Goal: Task Accomplishment & Management: Complete application form

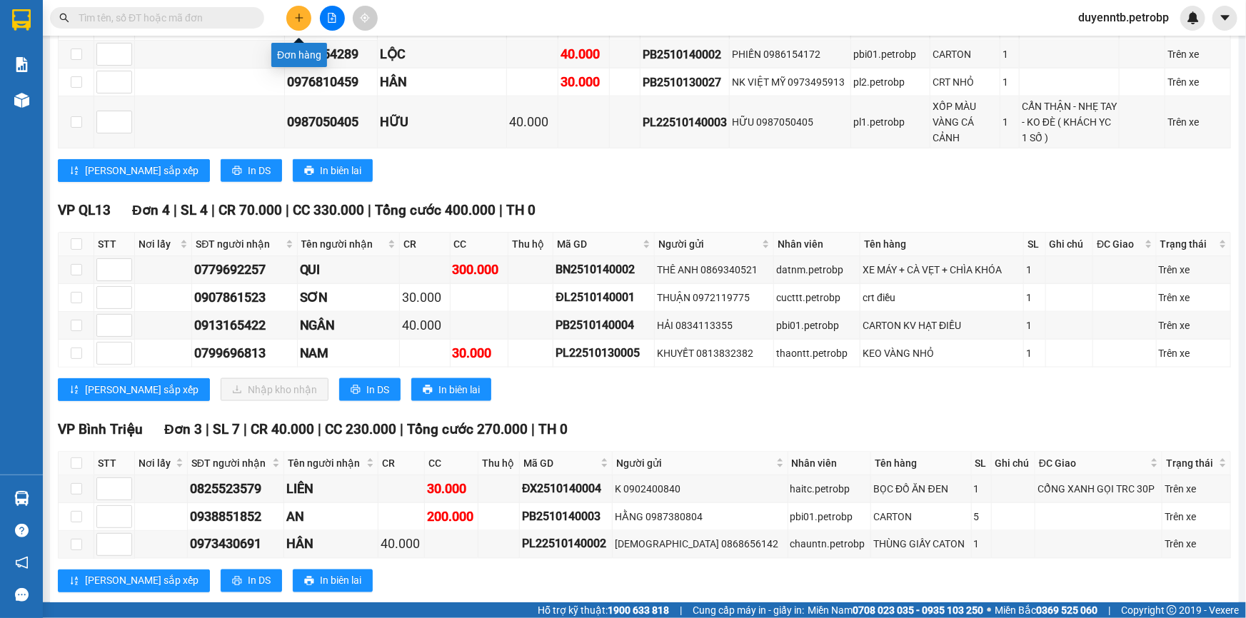
click at [300, 17] on icon "plus" at bounding box center [299, 17] width 8 height 1
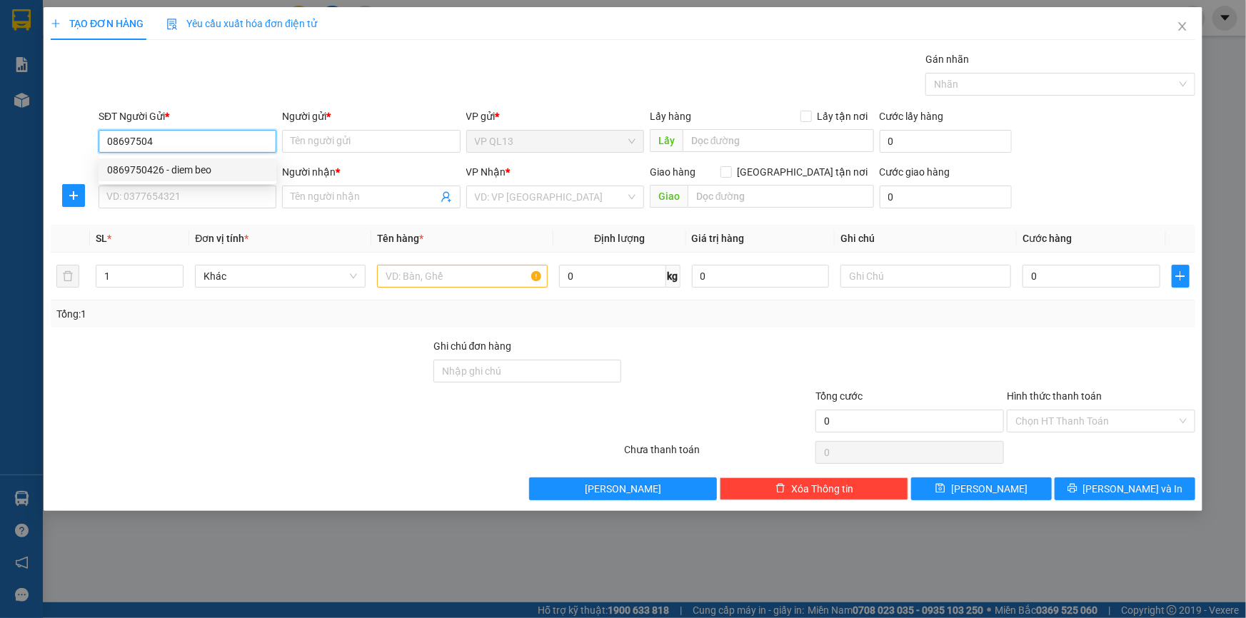
click at [236, 168] on div "0869750426 - diem beo" at bounding box center [187, 170] width 161 height 16
type input "0869750426"
type input "diem beo"
type input "0985982040"
type input "THỦY"
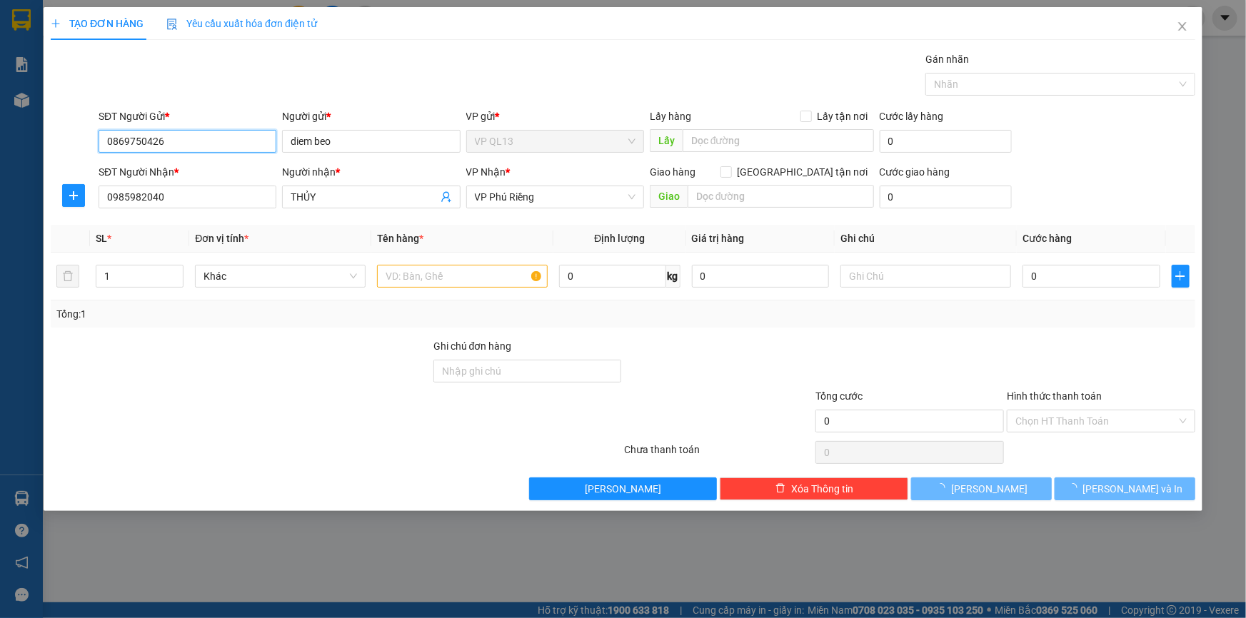
type input "40.000"
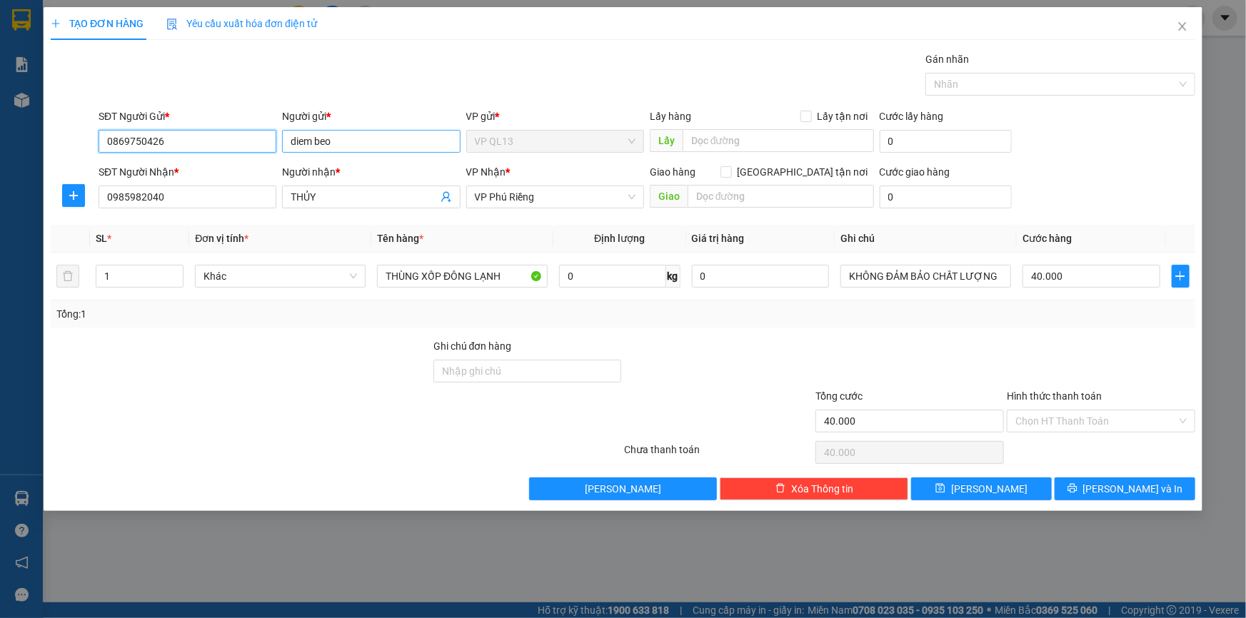
type input "0869750426"
click at [402, 144] on input "diem beo" at bounding box center [371, 141] width 178 height 23
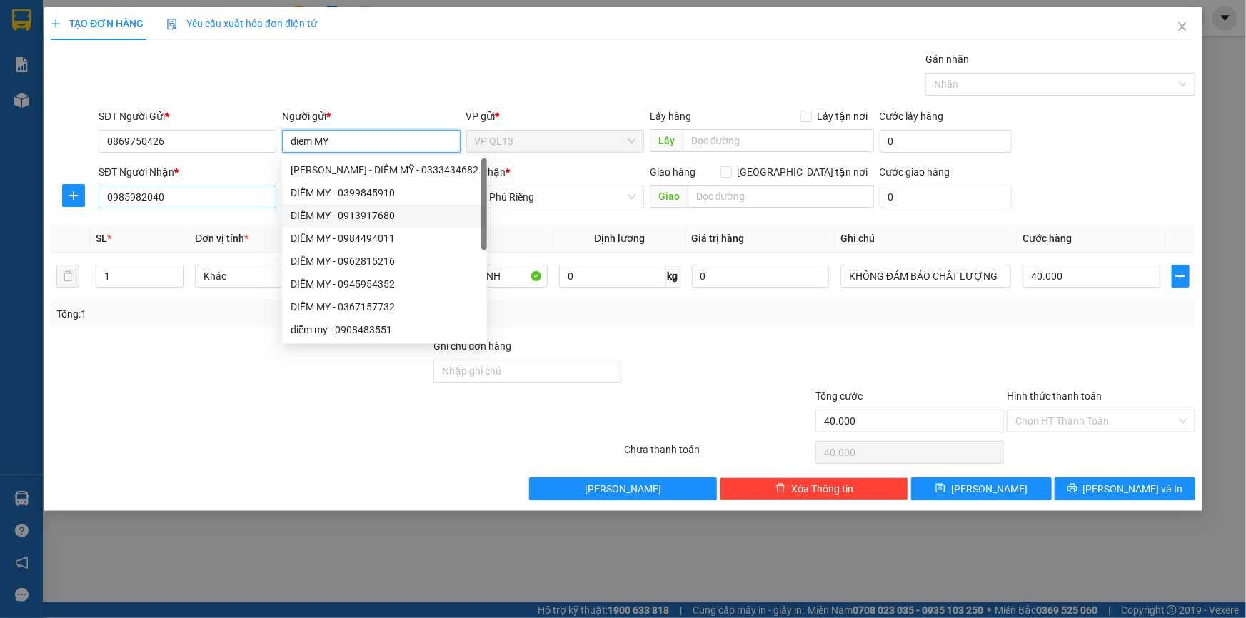
type input "diem MY"
click at [215, 197] on input "0985982040" at bounding box center [188, 197] width 178 height 23
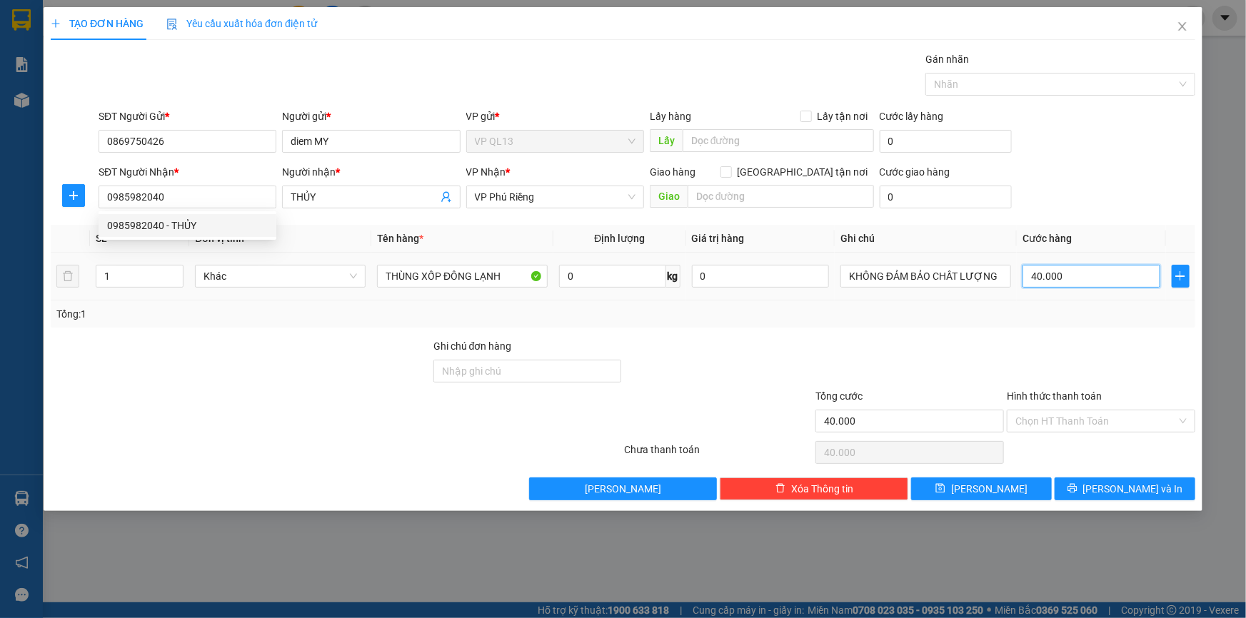
click at [1094, 276] on input "40.000" at bounding box center [1091, 276] width 138 height 23
type input "0"
type input "3"
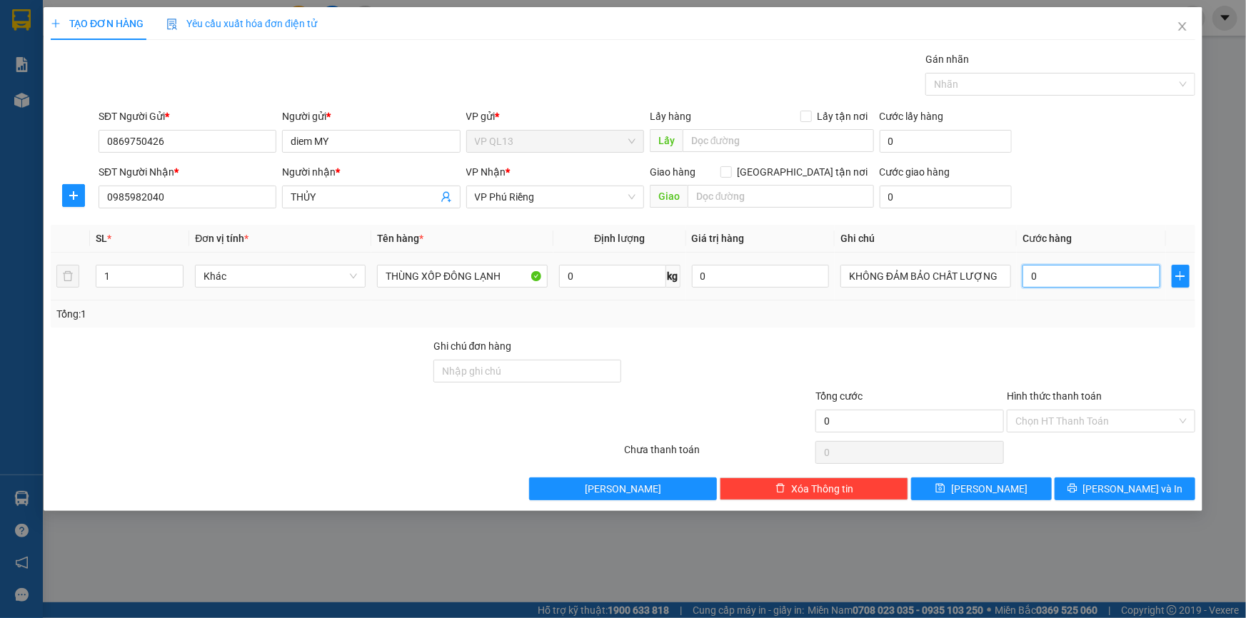
type input "3"
type input "03"
type input "30"
type input "030"
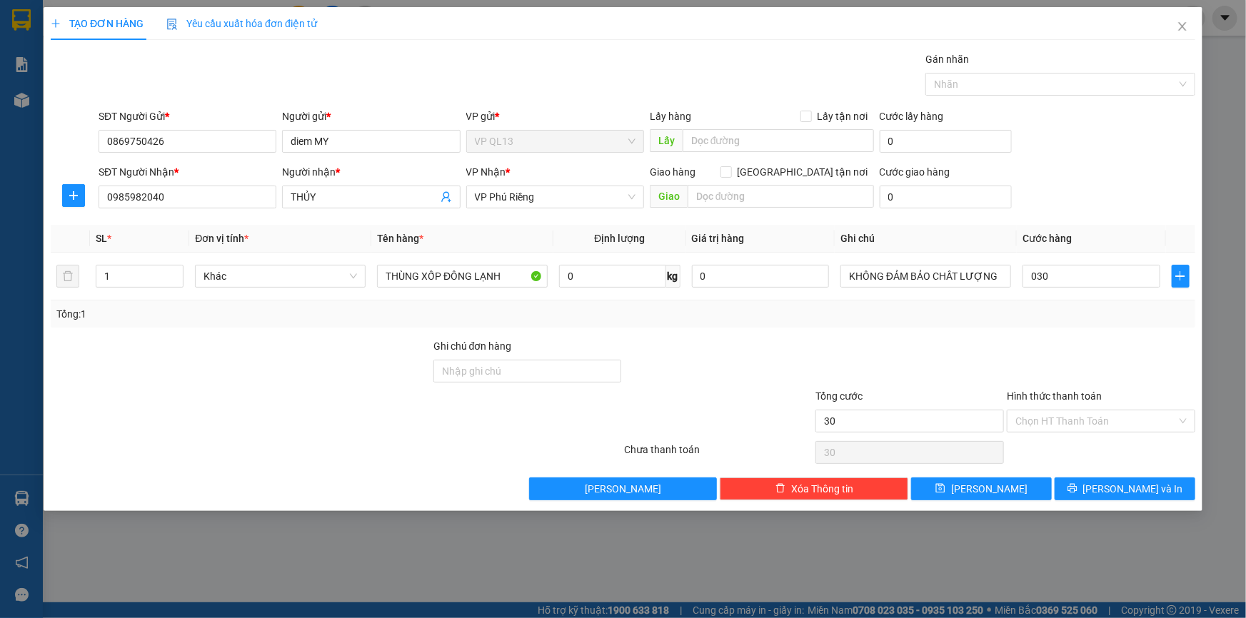
type input "30.000"
click at [1079, 323] on div "Tổng: 1" at bounding box center [623, 314] width 1144 height 27
click at [1093, 480] on button "[PERSON_NAME] và In" at bounding box center [1124, 489] width 141 height 23
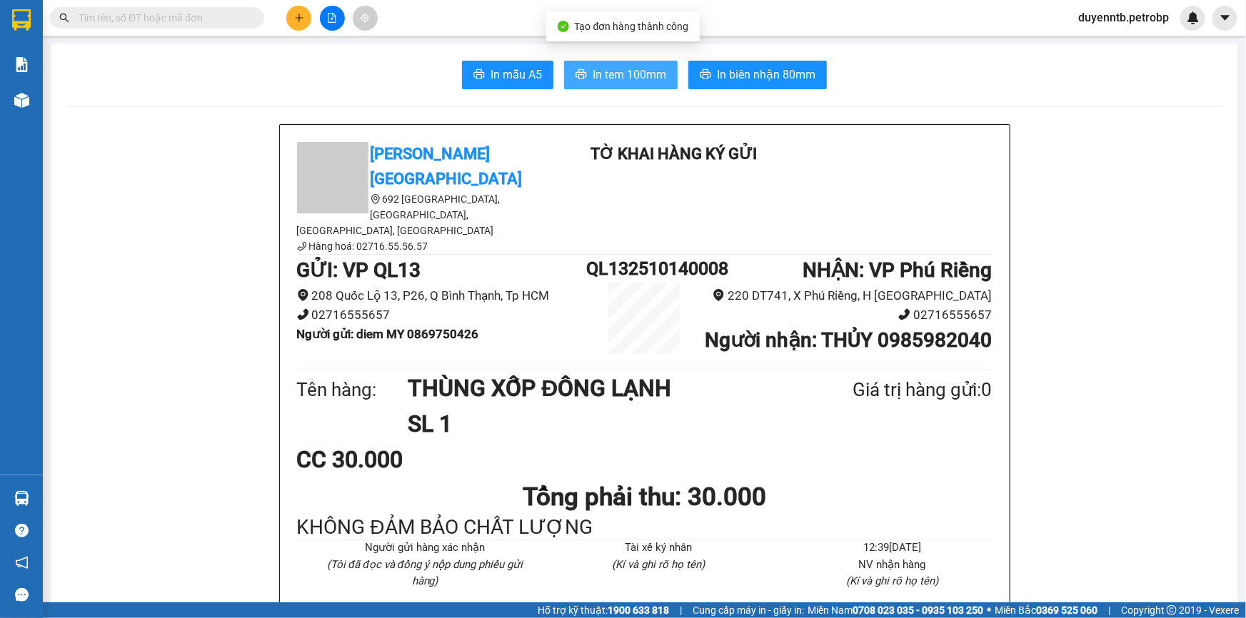
click at [631, 74] on span "In tem 100mm" at bounding box center [629, 75] width 74 height 18
click at [294, 15] on icon "plus" at bounding box center [299, 18] width 10 height 10
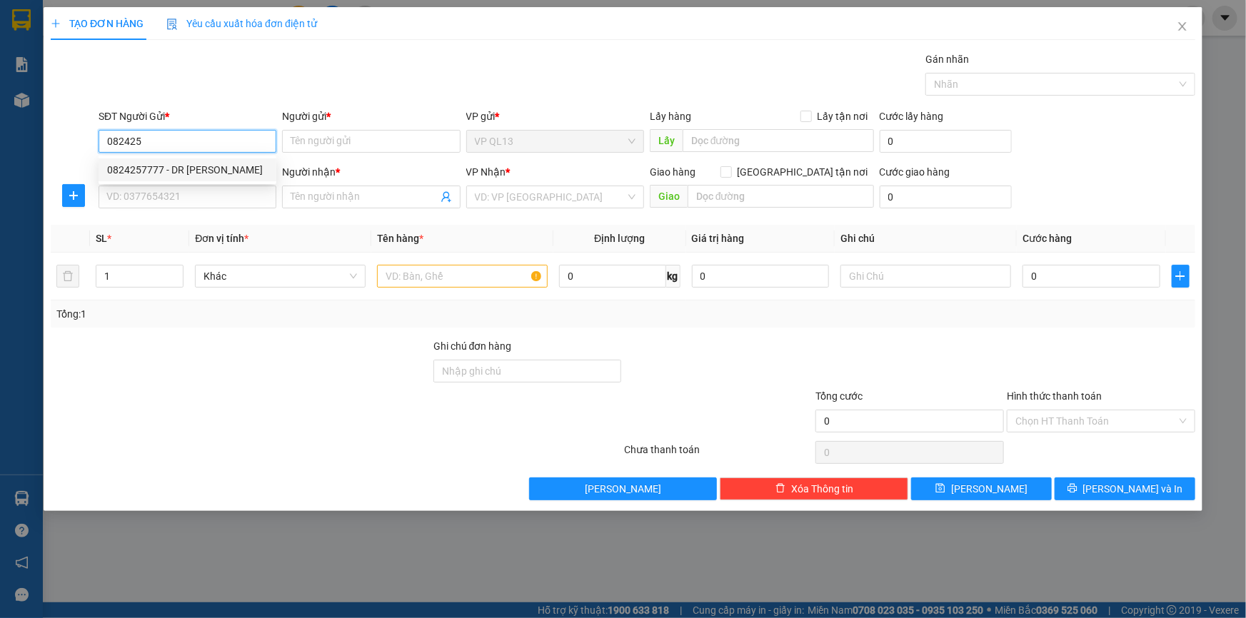
click at [207, 171] on div "0824257777 - DR GIÒN" at bounding box center [187, 170] width 161 height 16
type input "0824257777"
type input "DR GIÒN"
type input "0974520763"
type input "TOÀN"
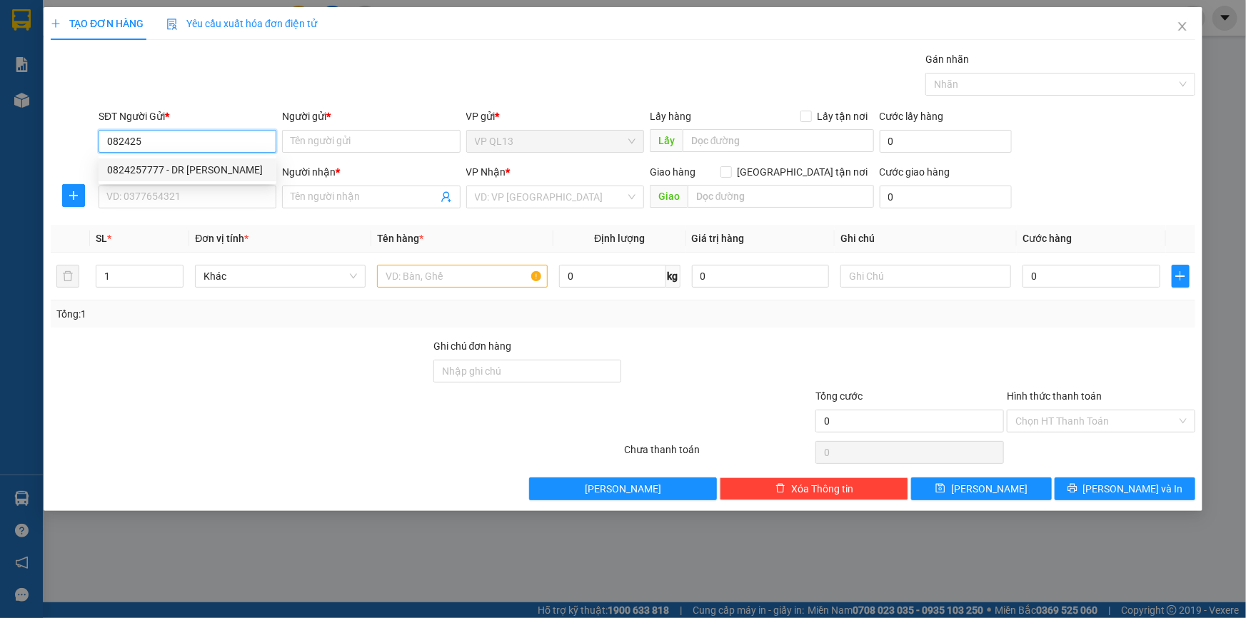
type input "[PERSON_NAME]"
type input "60.000"
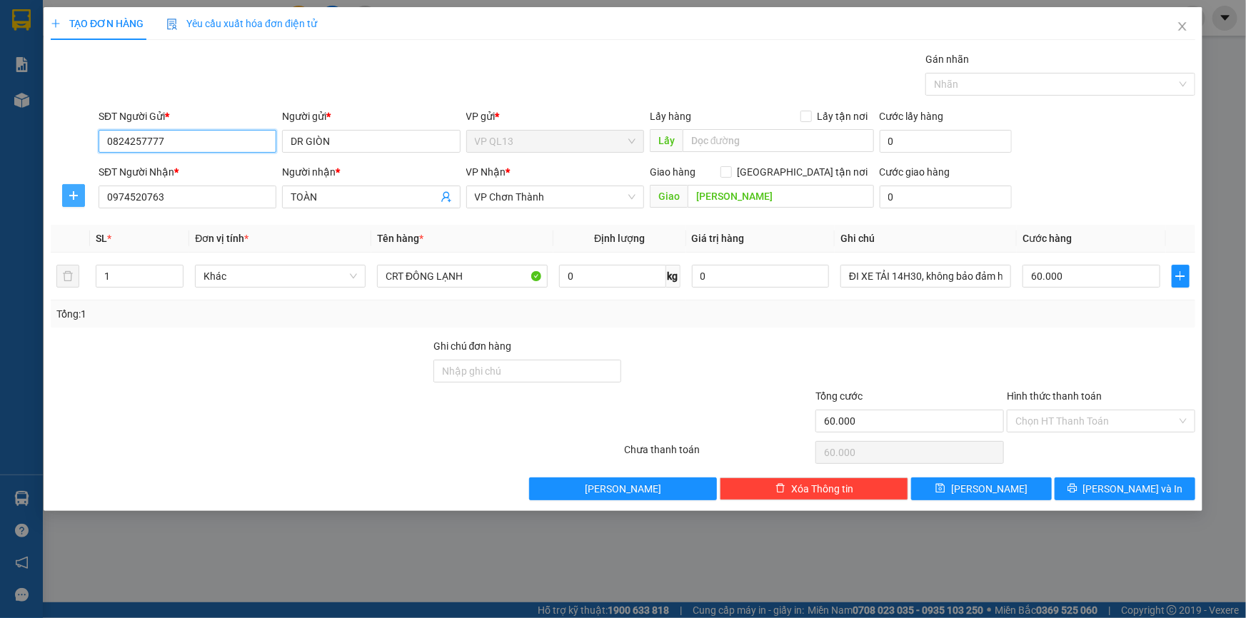
type input "0824257777"
click at [63, 193] on span "plus" at bounding box center [73, 195] width 21 height 11
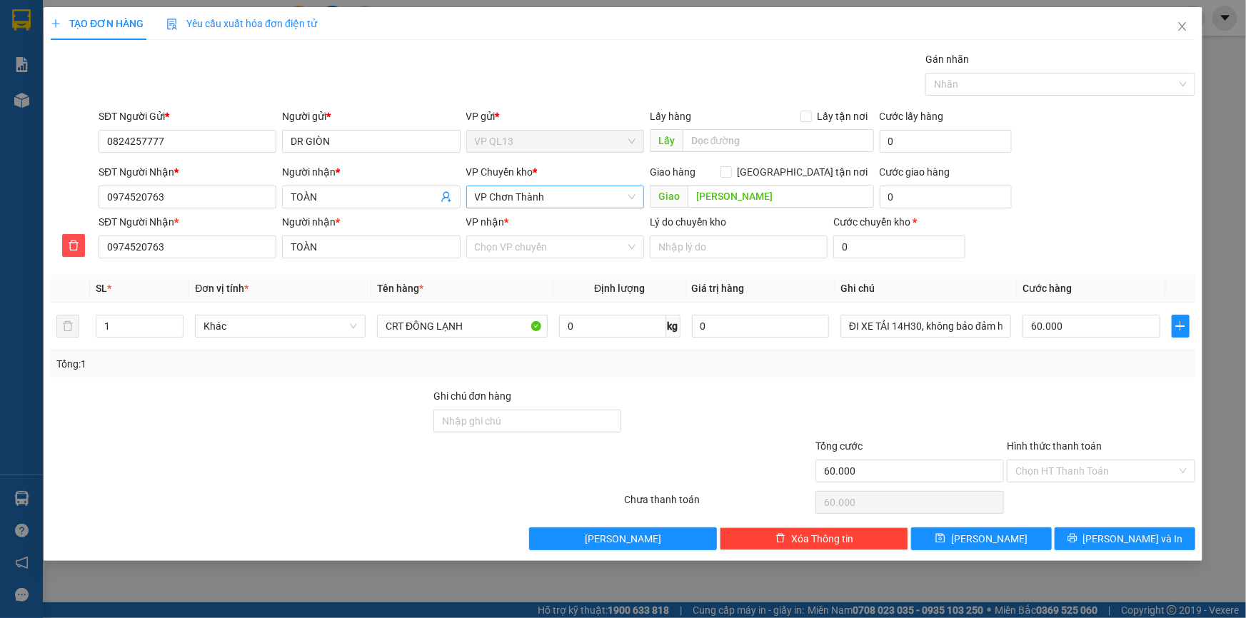
click at [507, 199] on span "VP Chơn Thành" at bounding box center [555, 196] width 161 height 21
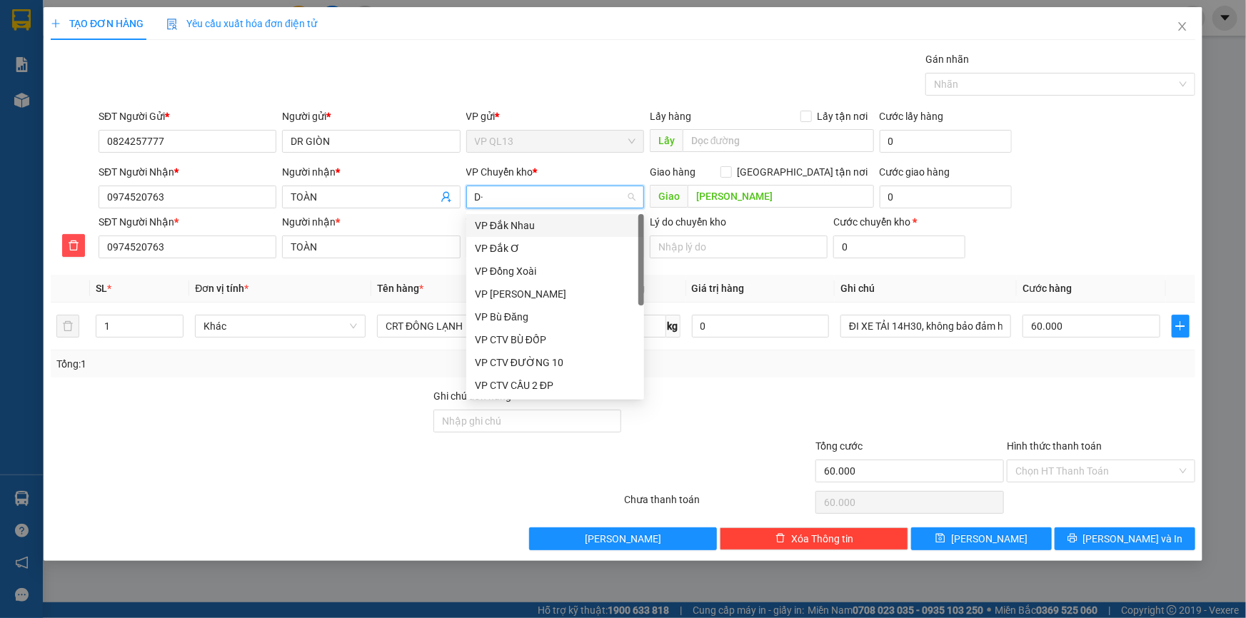
type input "D"
type input "Đ"
click at [546, 273] on div "VP Đồng Xoài" at bounding box center [555, 271] width 161 height 16
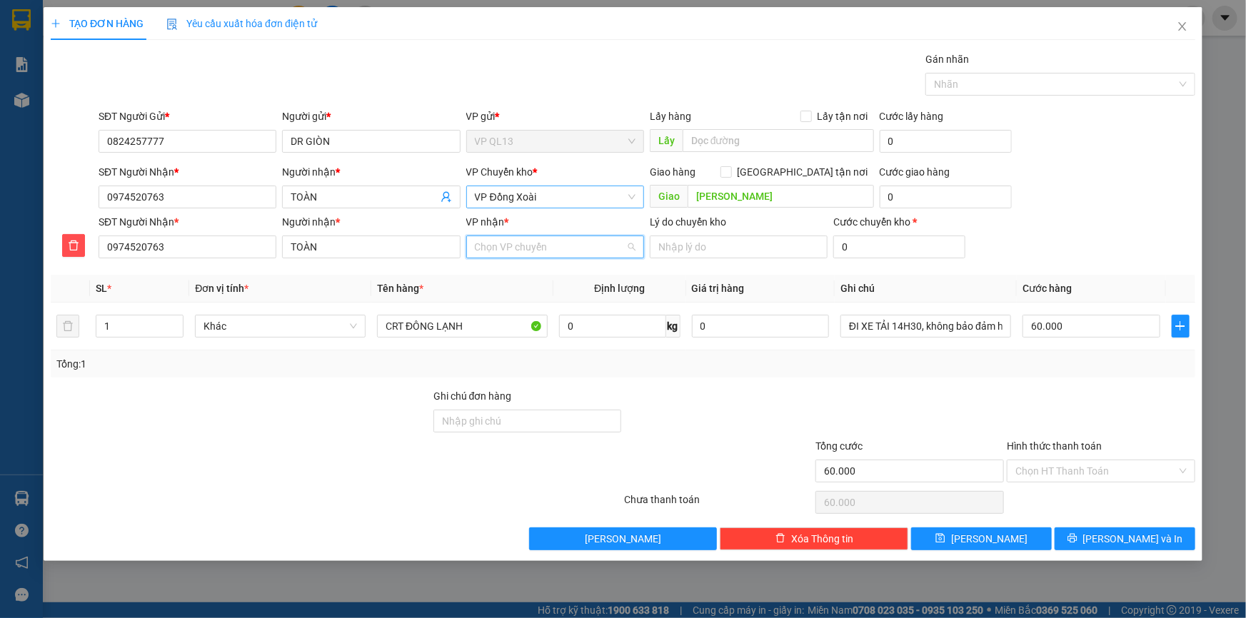
click at [532, 251] on input "VP nhận *" at bounding box center [550, 246] width 151 height 21
type input "CHO"
click at [570, 281] on div "VP Chơn Thành" at bounding box center [555, 276] width 161 height 16
click at [173, 322] on icon "up" at bounding box center [175, 322] width 5 height 5
type input "3"
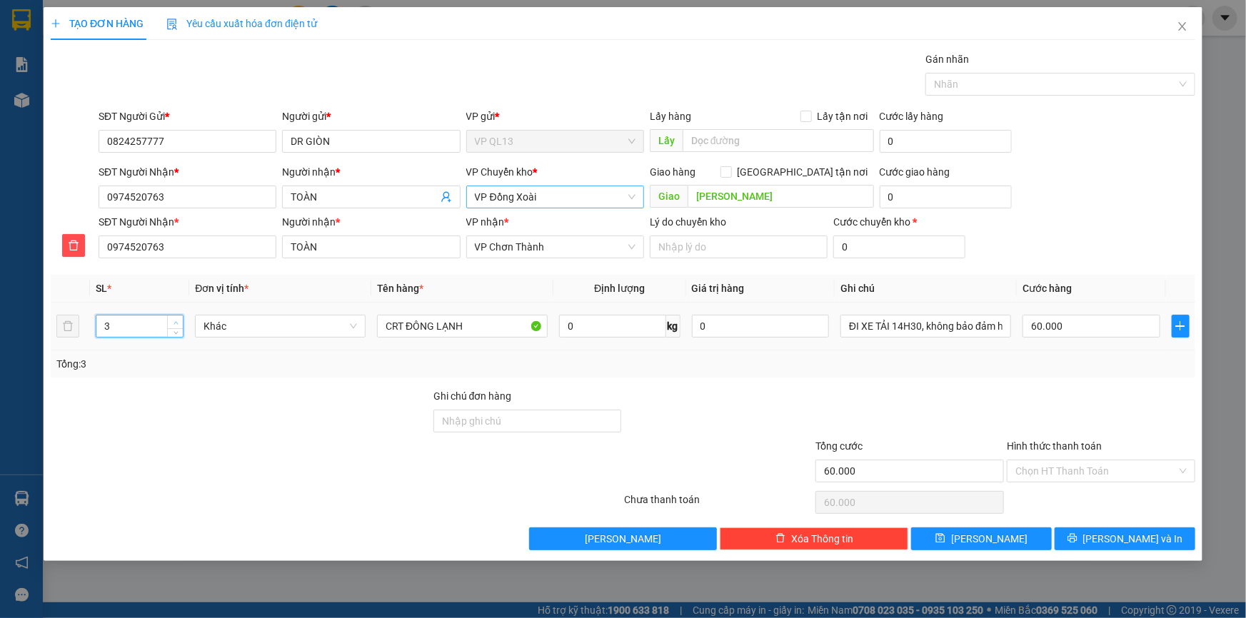
click at [177, 320] on icon "up" at bounding box center [175, 322] width 5 height 5
click at [489, 332] on input "CRT ĐÔNG LẠNH" at bounding box center [462, 326] width 171 height 23
type input "0"
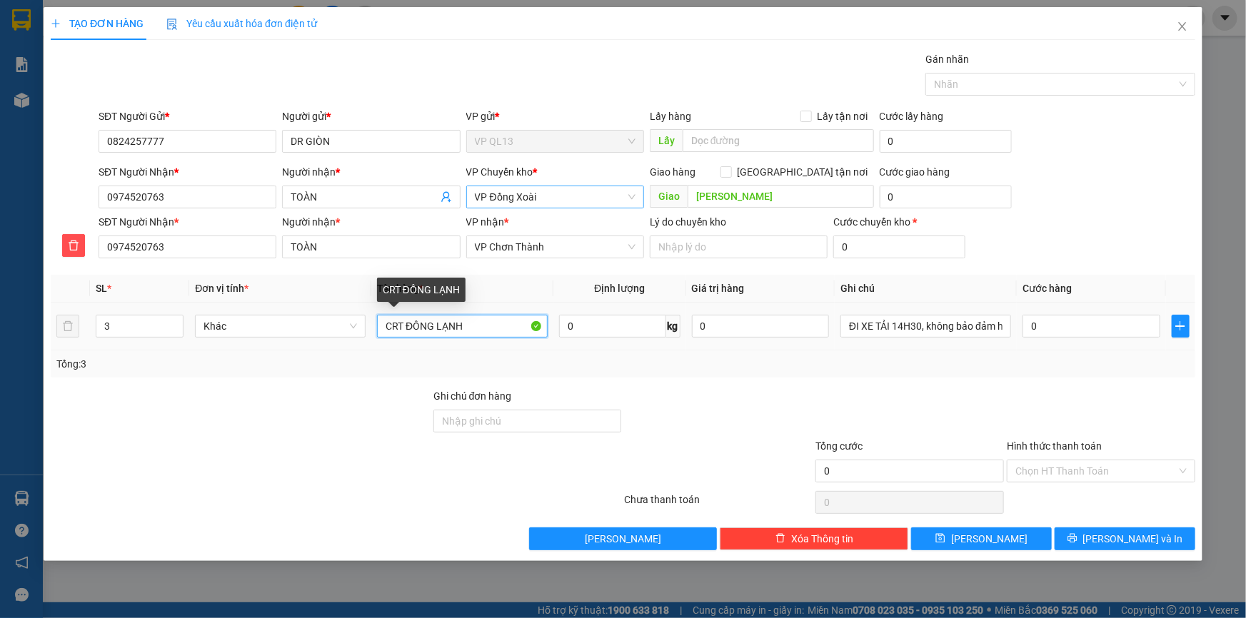
click at [401, 323] on input "CRT ĐÔNG LẠNH" at bounding box center [462, 326] width 171 height 23
type input "XỐP ĐÔNG LẠNH"
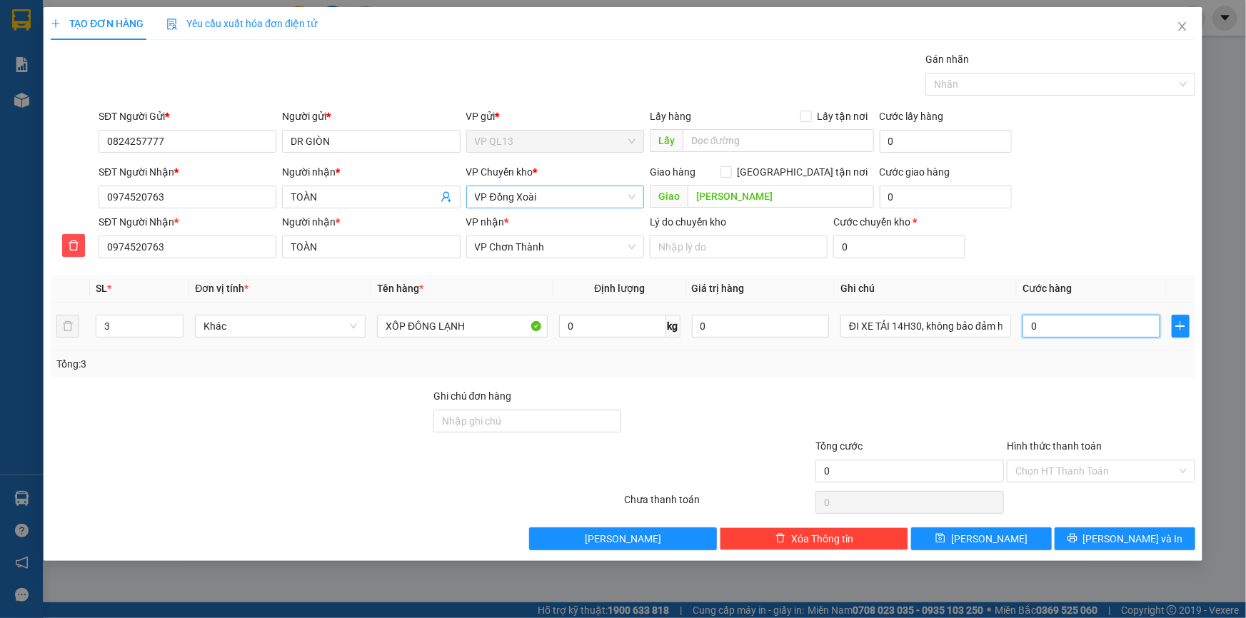
click at [1076, 323] on input "0" at bounding box center [1091, 326] width 138 height 23
type input "1"
type input "15"
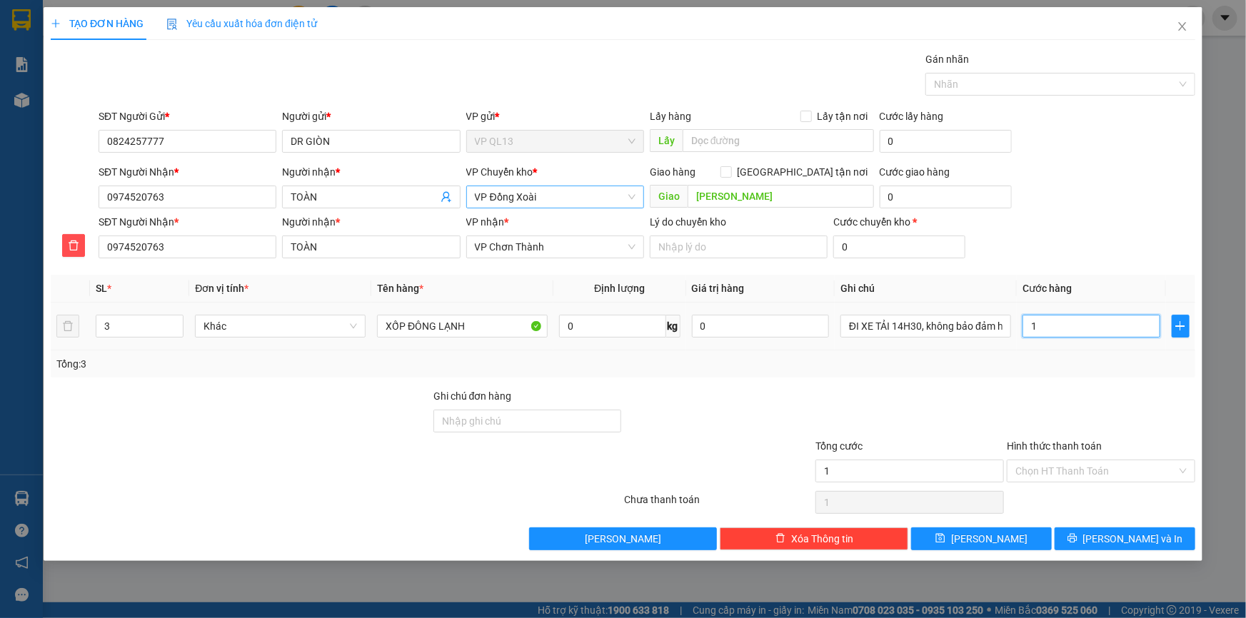
type input "15"
type input "150"
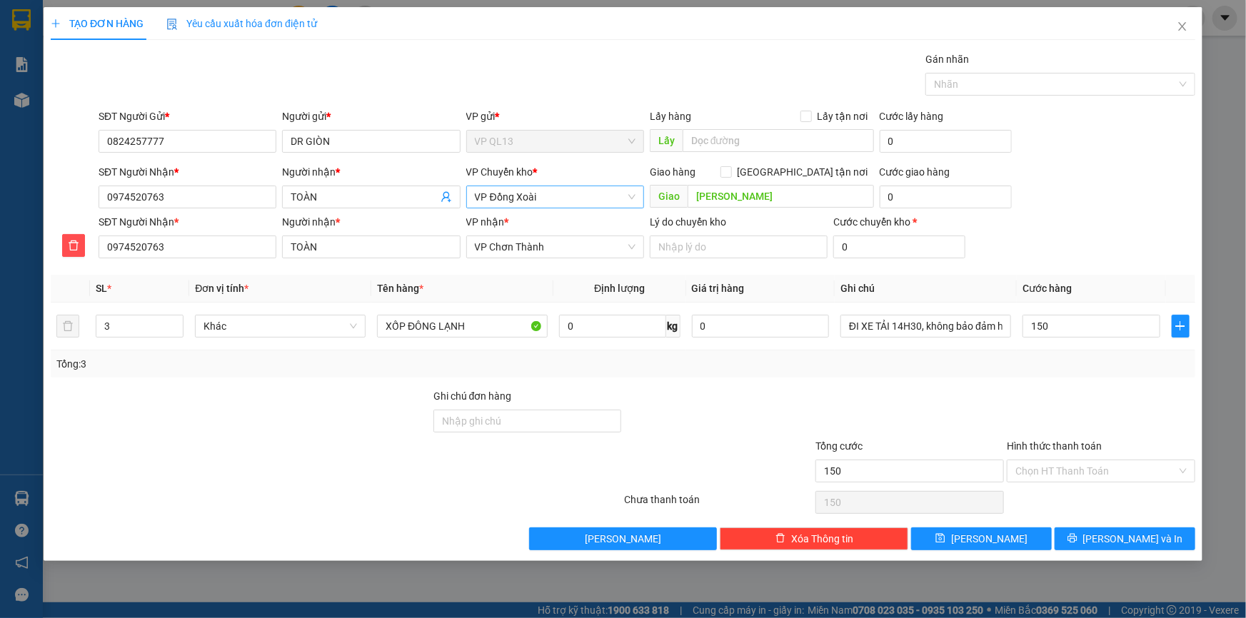
type input "150.000"
click at [1049, 372] on div "Tổng: 3" at bounding box center [623, 363] width 1144 height 27
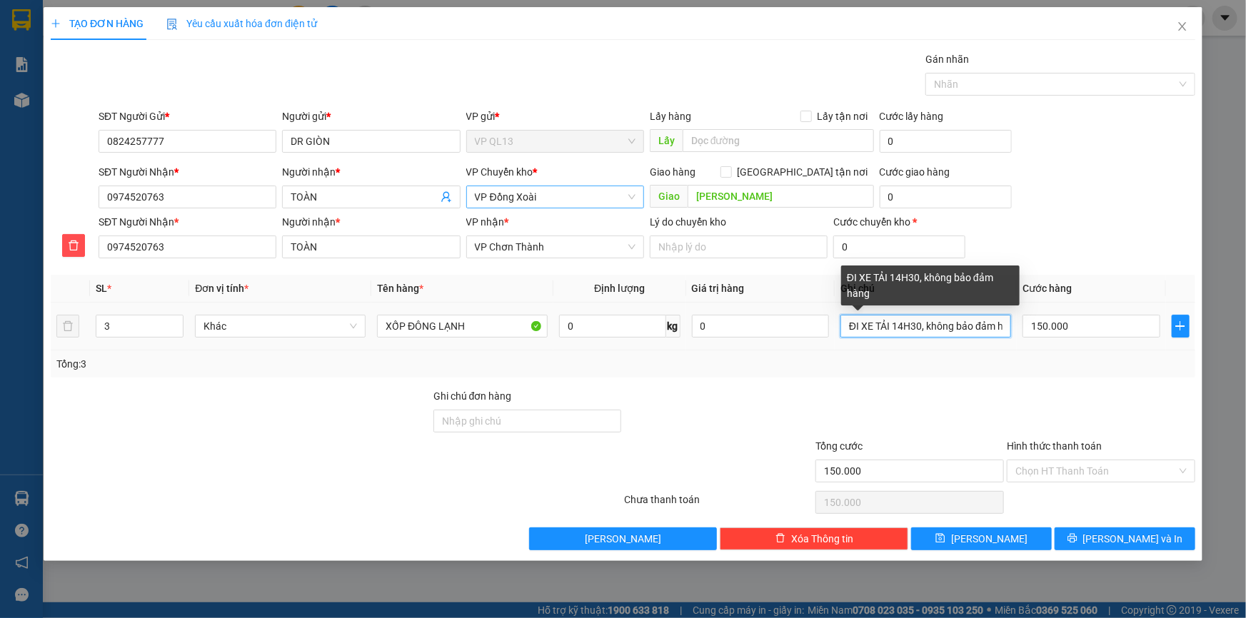
click at [844, 324] on input "ĐI XE TẢI 14H30, không bảo đảm hàng" at bounding box center [925, 326] width 171 height 23
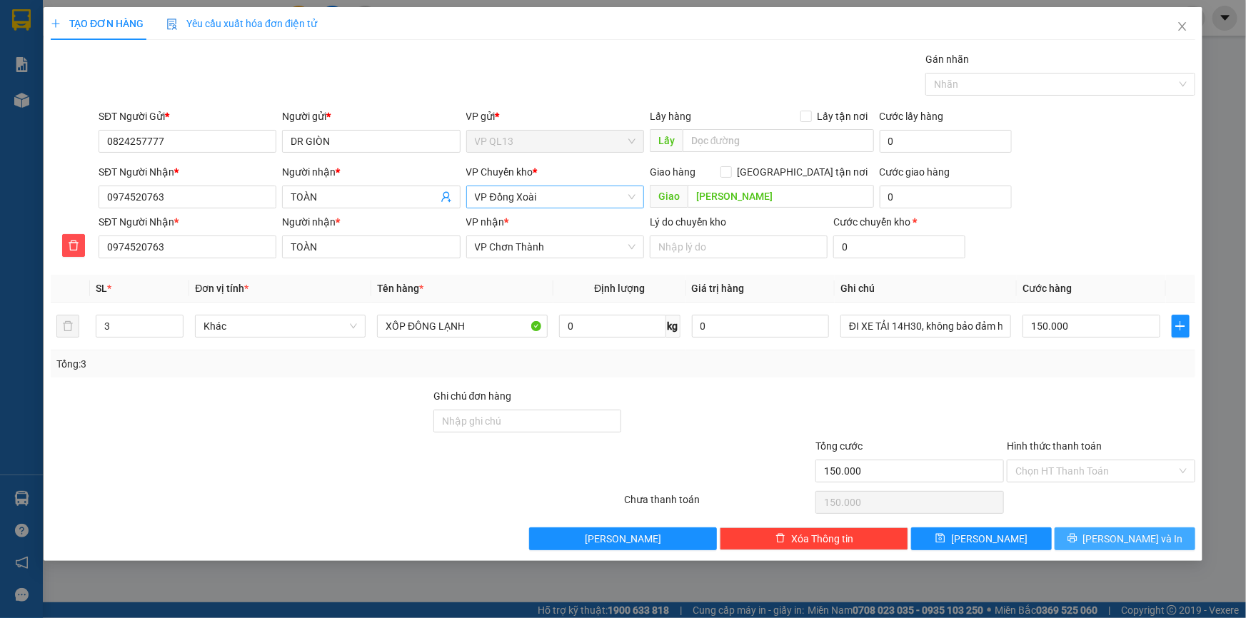
click at [1151, 532] on span "[PERSON_NAME] và In" at bounding box center [1133, 539] width 100 height 16
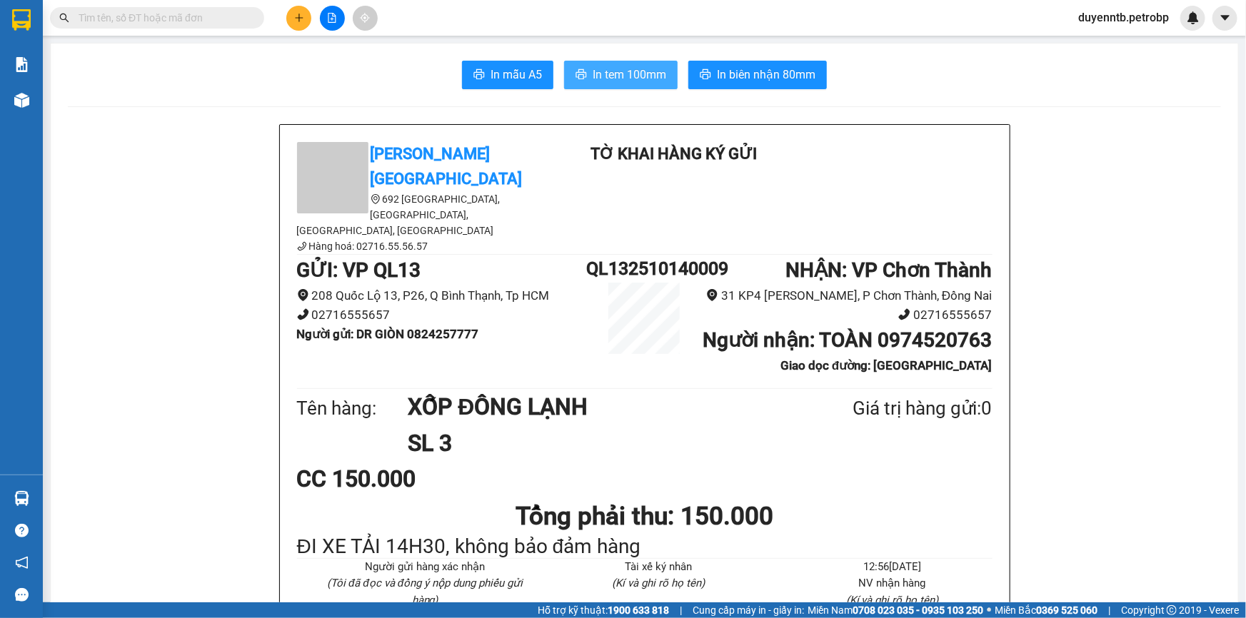
click at [615, 70] on span "In tem 100mm" at bounding box center [629, 75] width 74 height 18
click at [743, 84] on button "In biên nhận 80mm" at bounding box center [757, 75] width 138 height 29
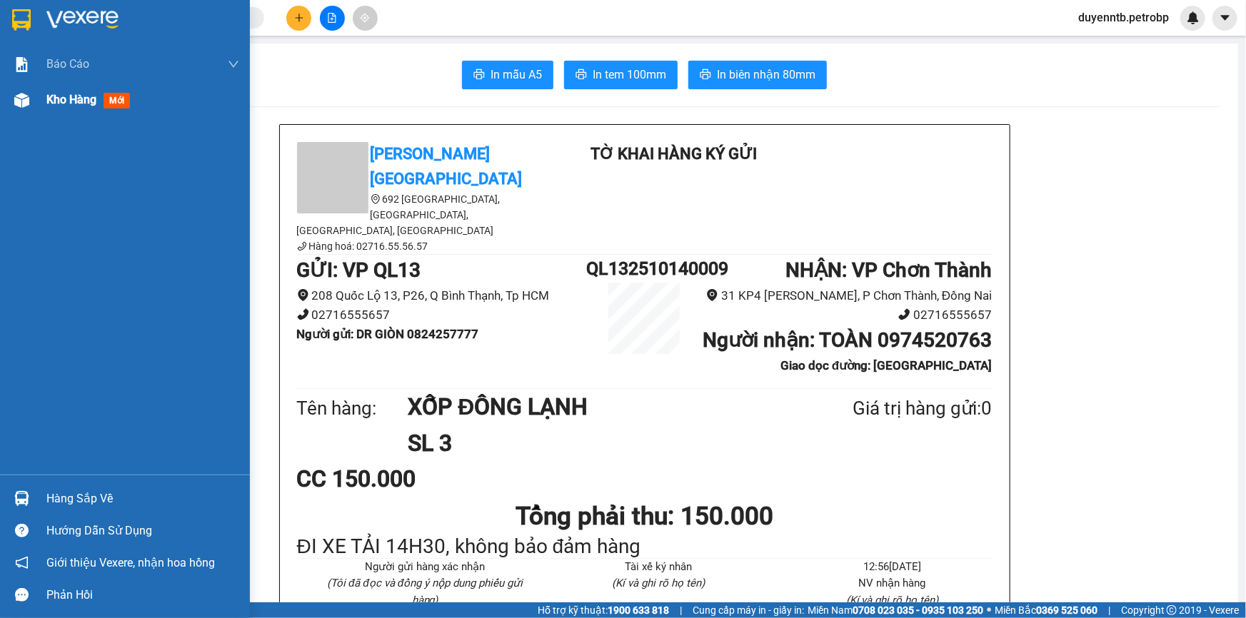
click at [19, 104] on img at bounding box center [21, 100] width 15 height 15
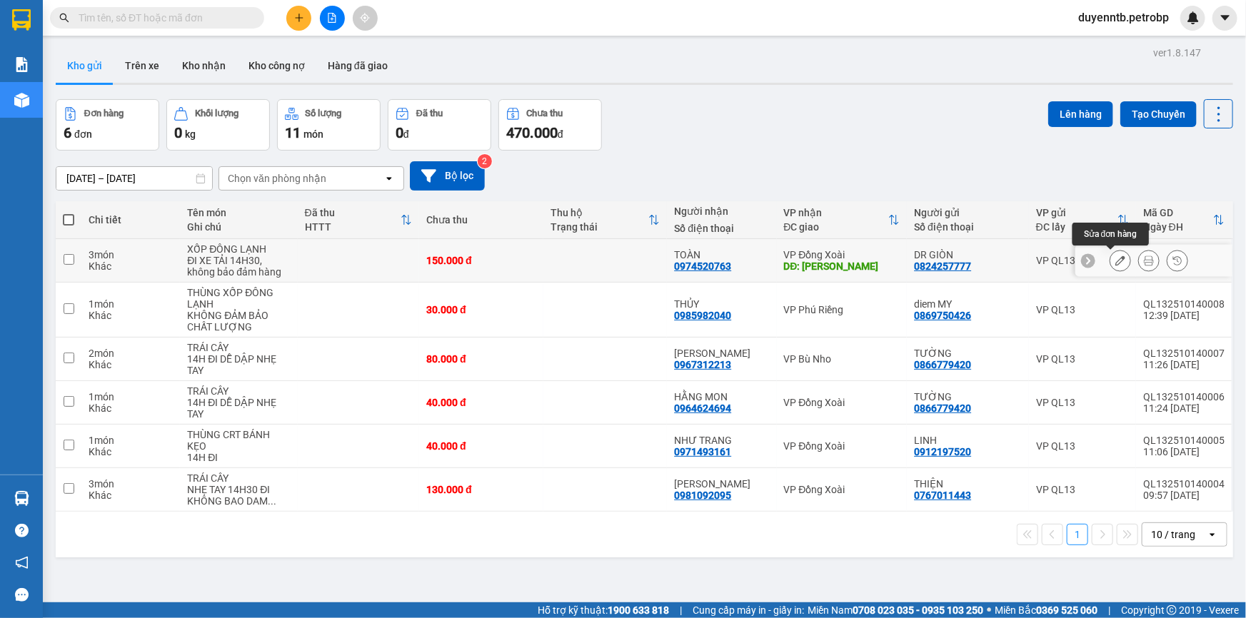
click at [1115, 256] on icon at bounding box center [1120, 261] width 10 height 10
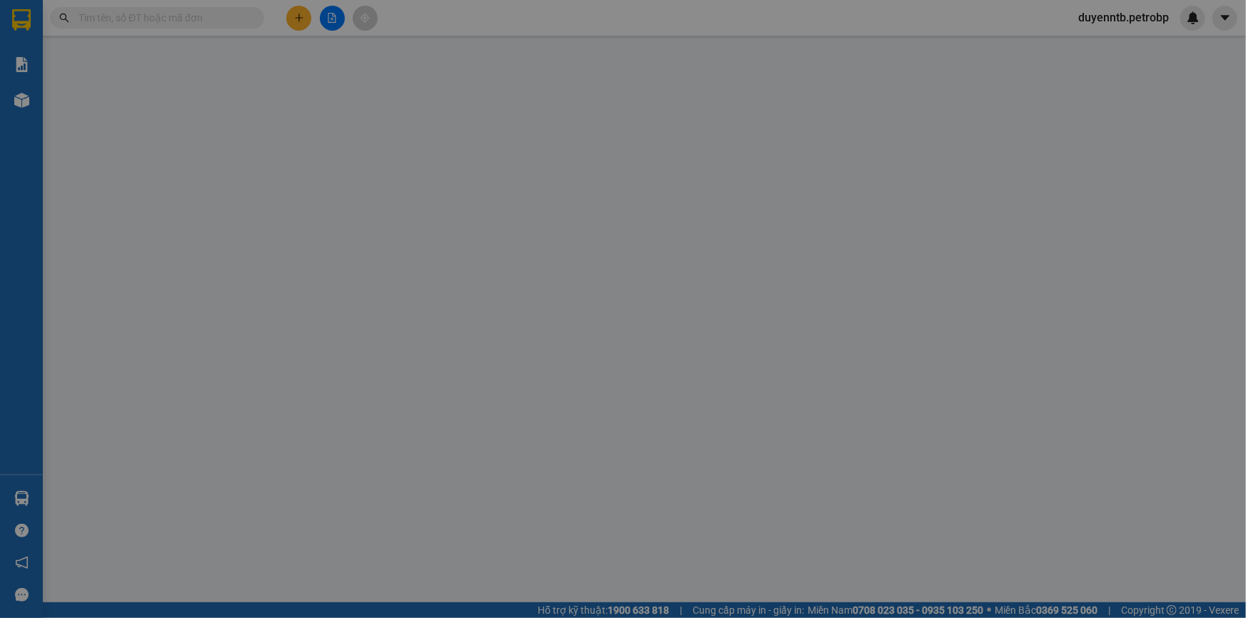
type input "0824257777"
type input "0974520763"
type input "[PERSON_NAME]"
type input "150.000"
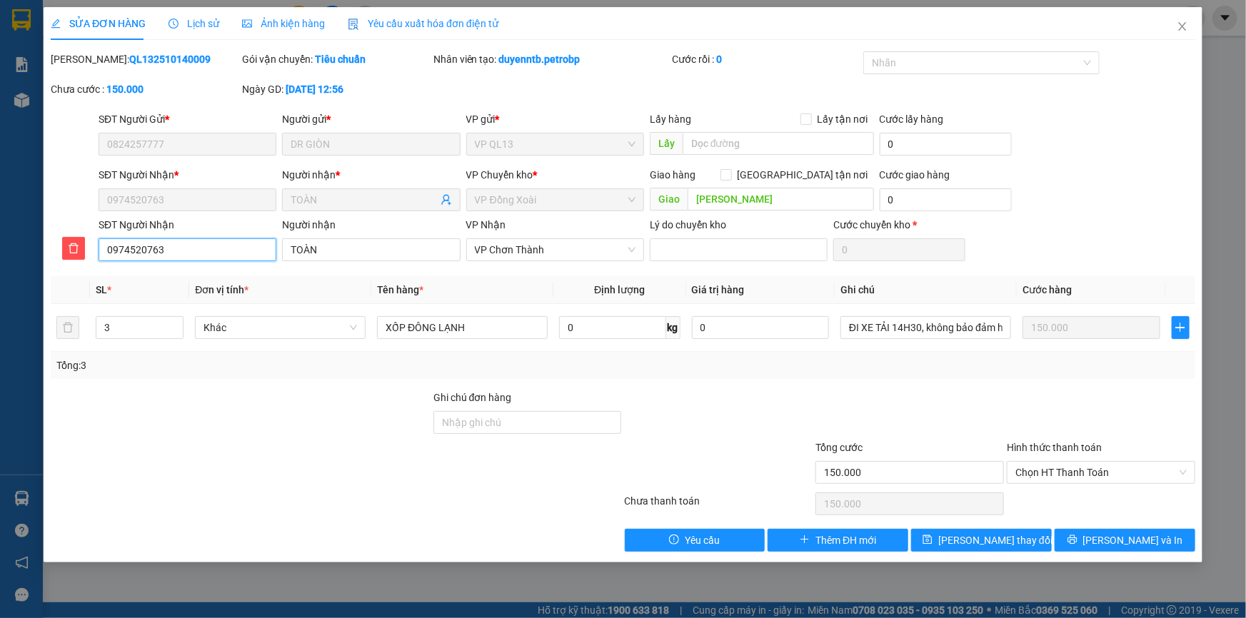
click at [186, 245] on input "0974520763" at bounding box center [188, 249] width 178 height 23
click at [1181, 26] on icon "close" at bounding box center [1182, 26] width 8 height 9
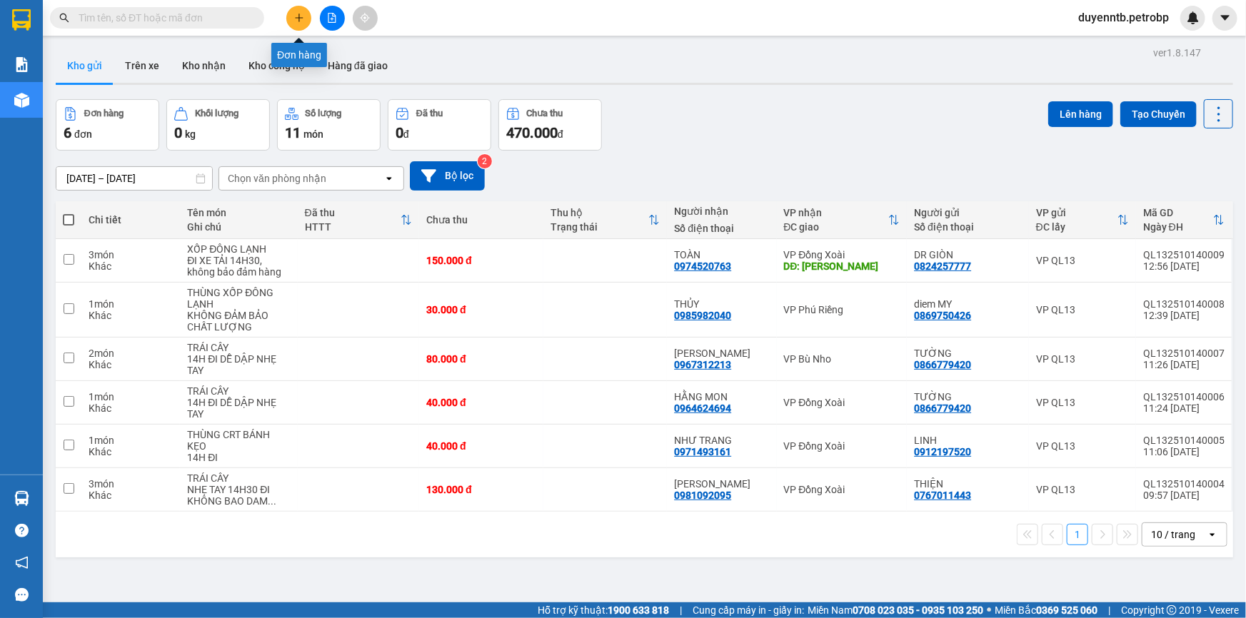
click at [296, 10] on button at bounding box center [298, 18] width 25 height 25
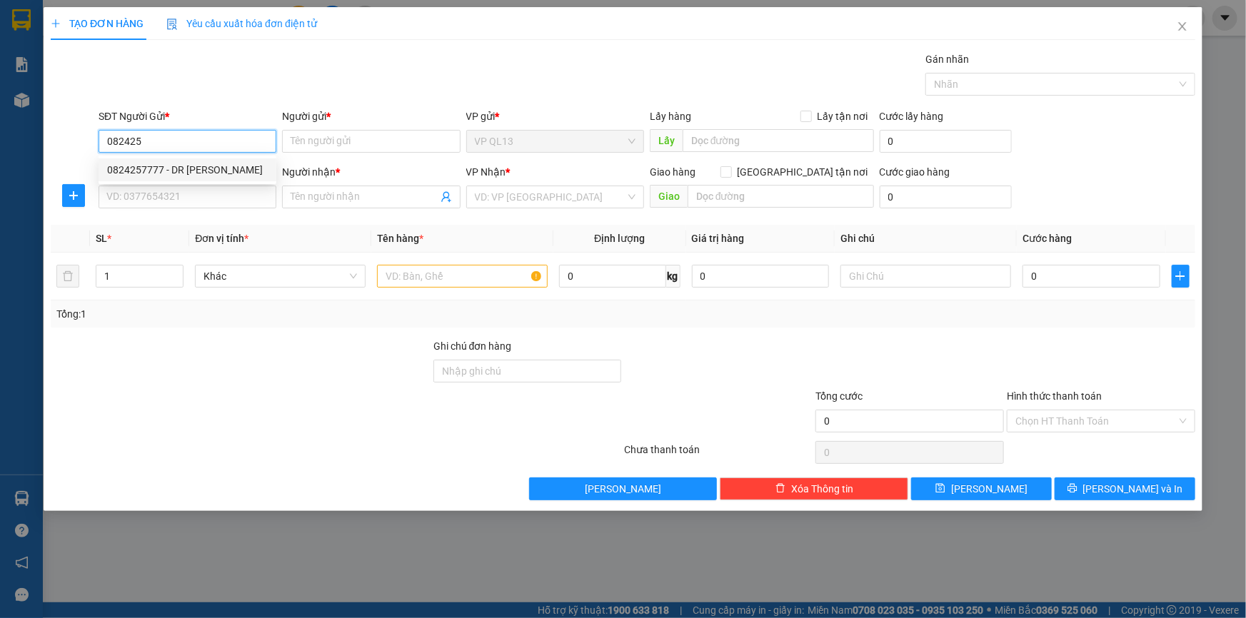
click at [161, 171] on div "0824257777 - DR GIÒN" at bounding box center [187, 170] width 161 height 16
type input "0824257777"
type input "DR GIÒN"
type input "0974520763"
type input "TOÀN"
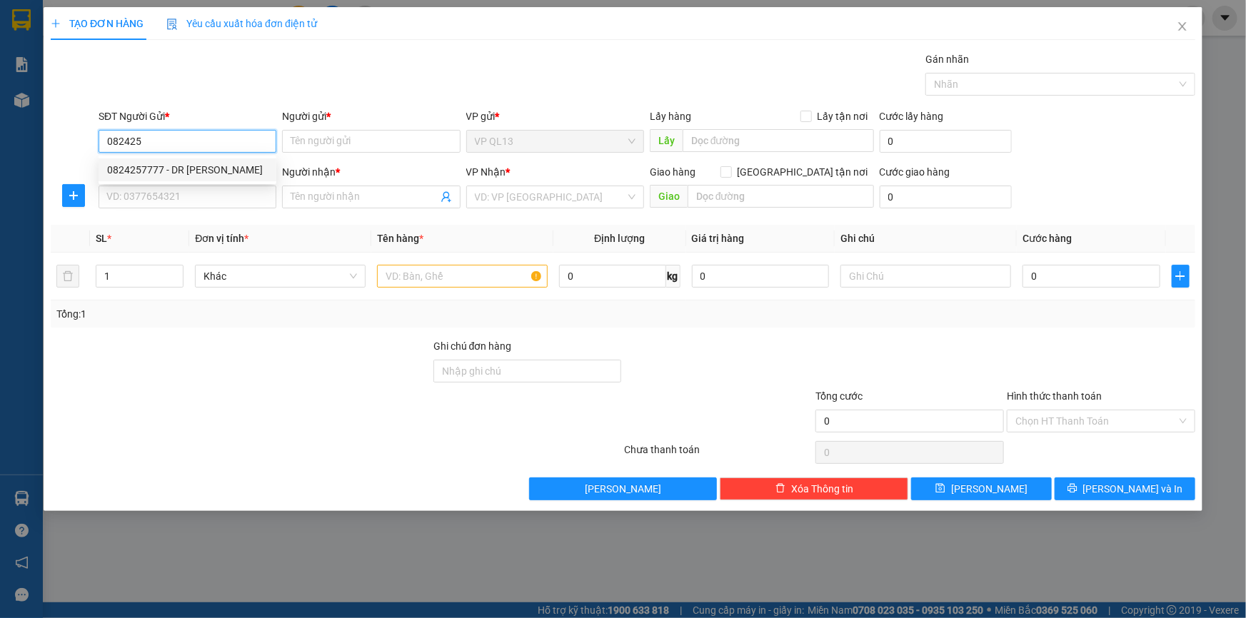
type input "[PERSON_NAME]"
type input "150.000"
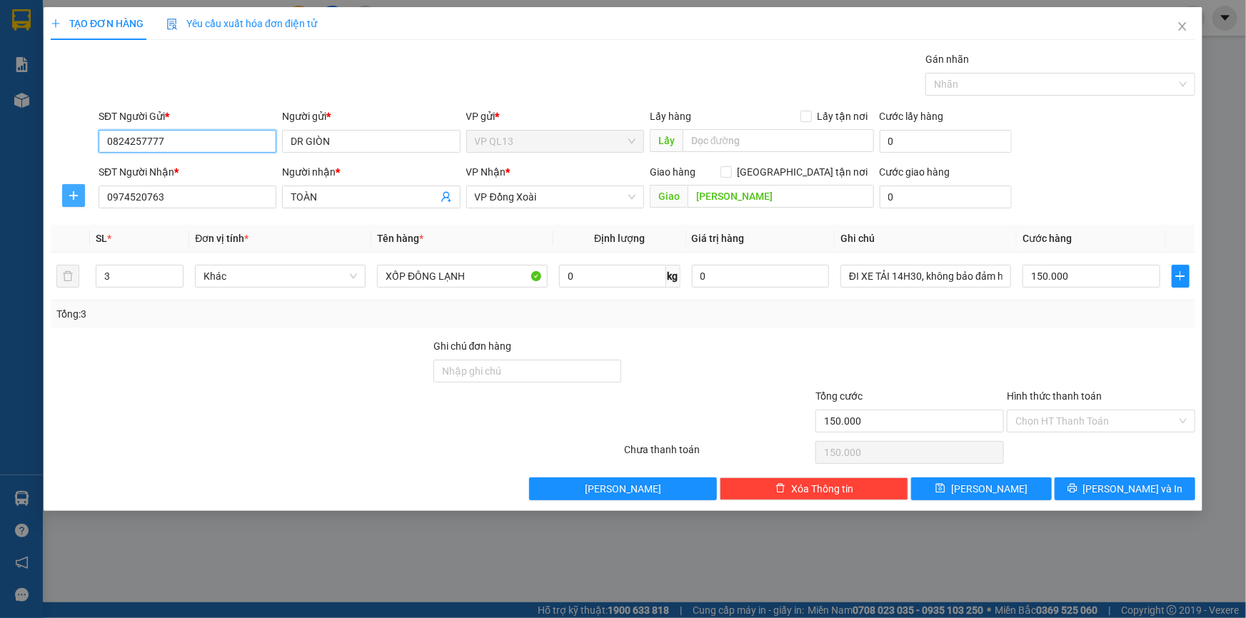
type input "0824257777"
click at [66, 193] on span "plus" at bounding box center [73, 195] width 21 height 11
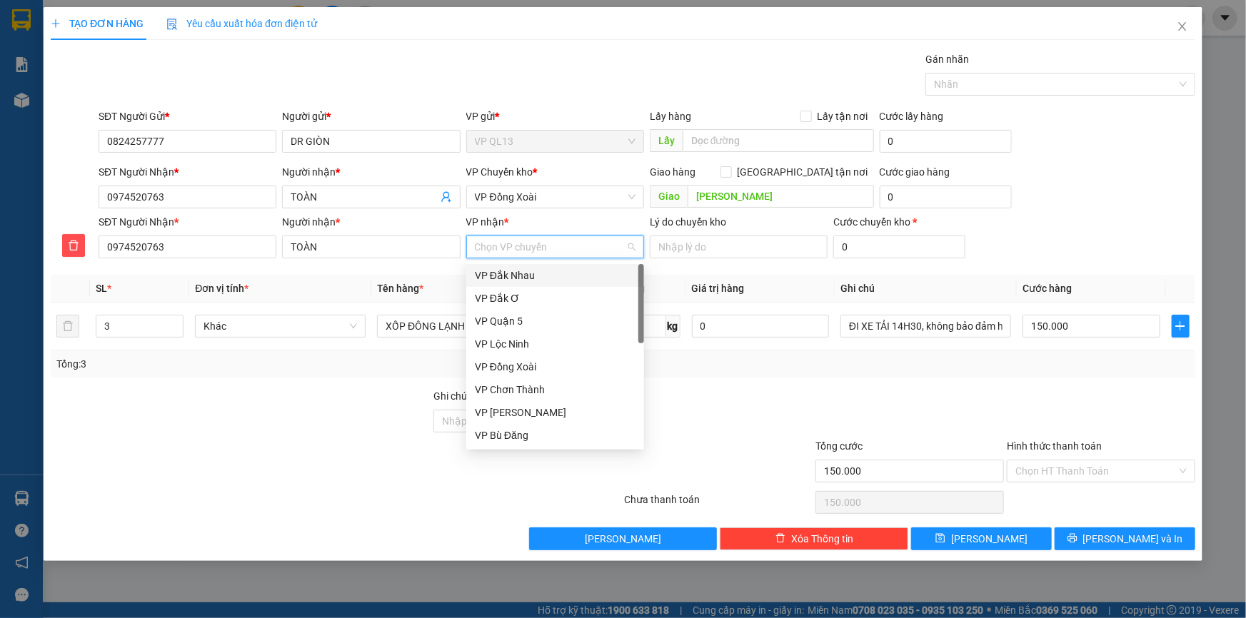
click at [527, 247] on input "VP nhận *" at bounding box center [550, 246] width 151 height 21
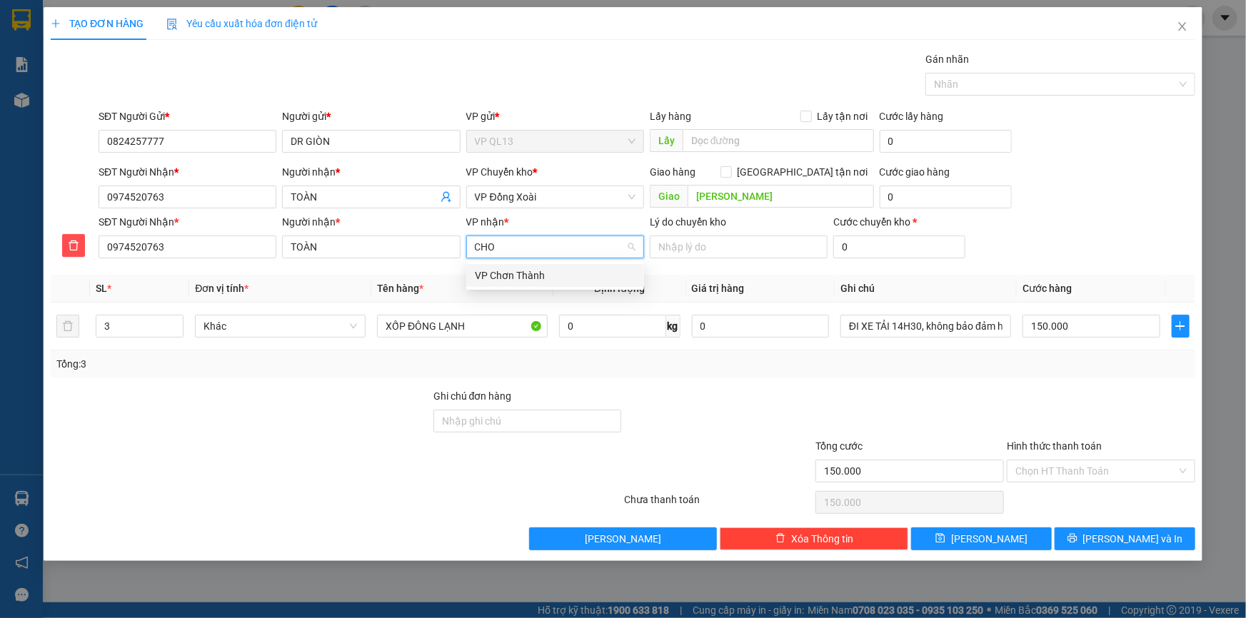
type input "CHON"
click at [479, 273] on div "VP Chơn Thành" at bounding box center [555, 276] width 161 height 16
click at [190, 198] on input "0974520763" at bounding box center [188, 197] width 178 height 23
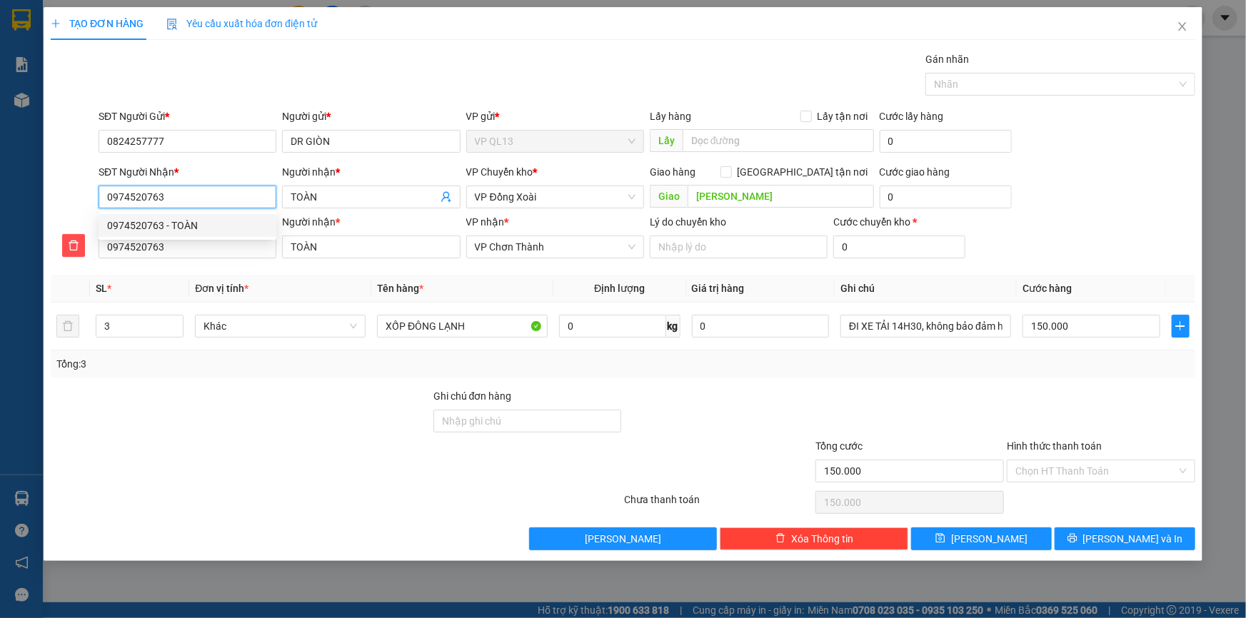
type input "097452076"
type input "0974"
type input "097"
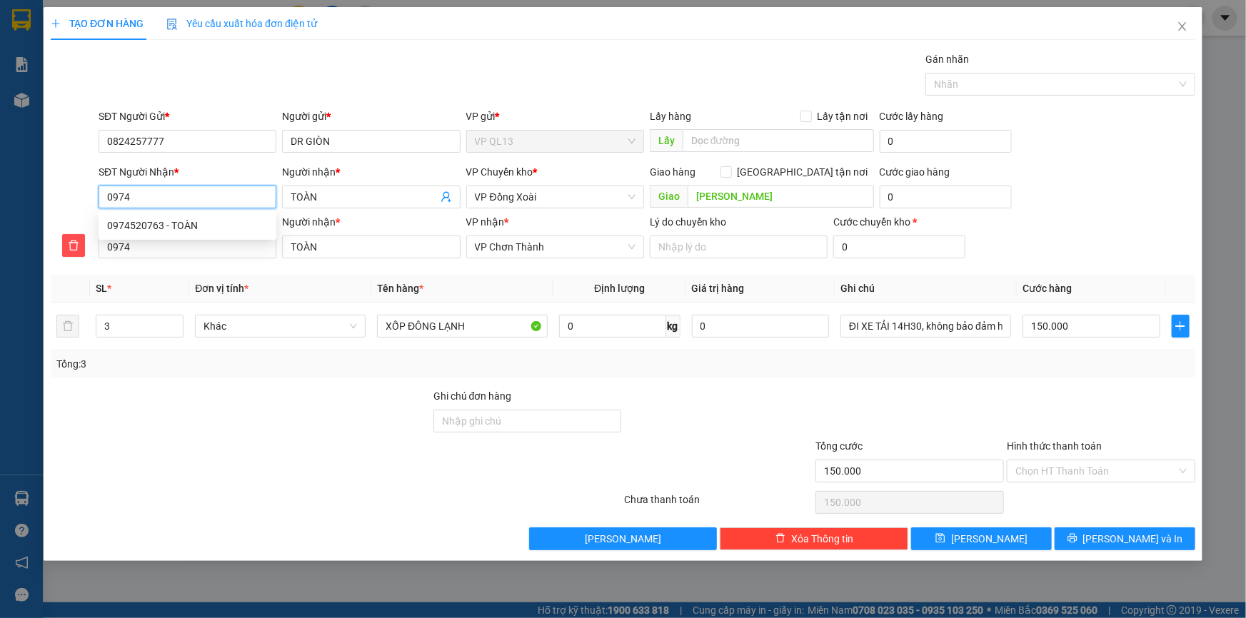
type input "097"
type input "0"
type input "07"
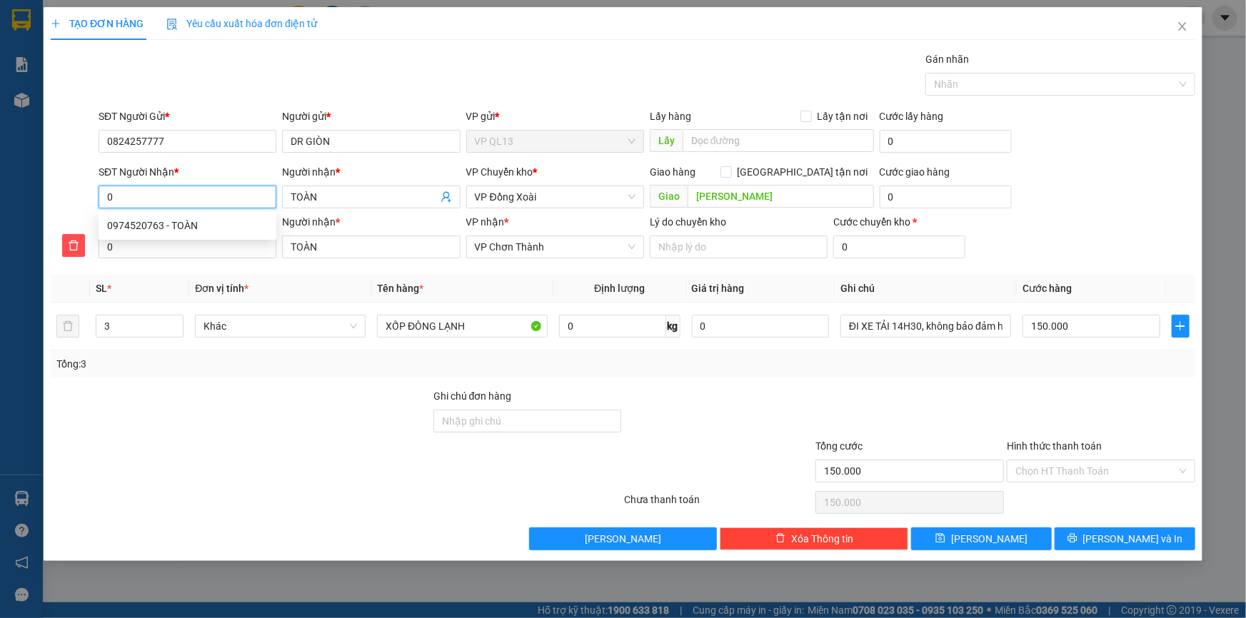
type input "07"
type input "078"
type input "0789"
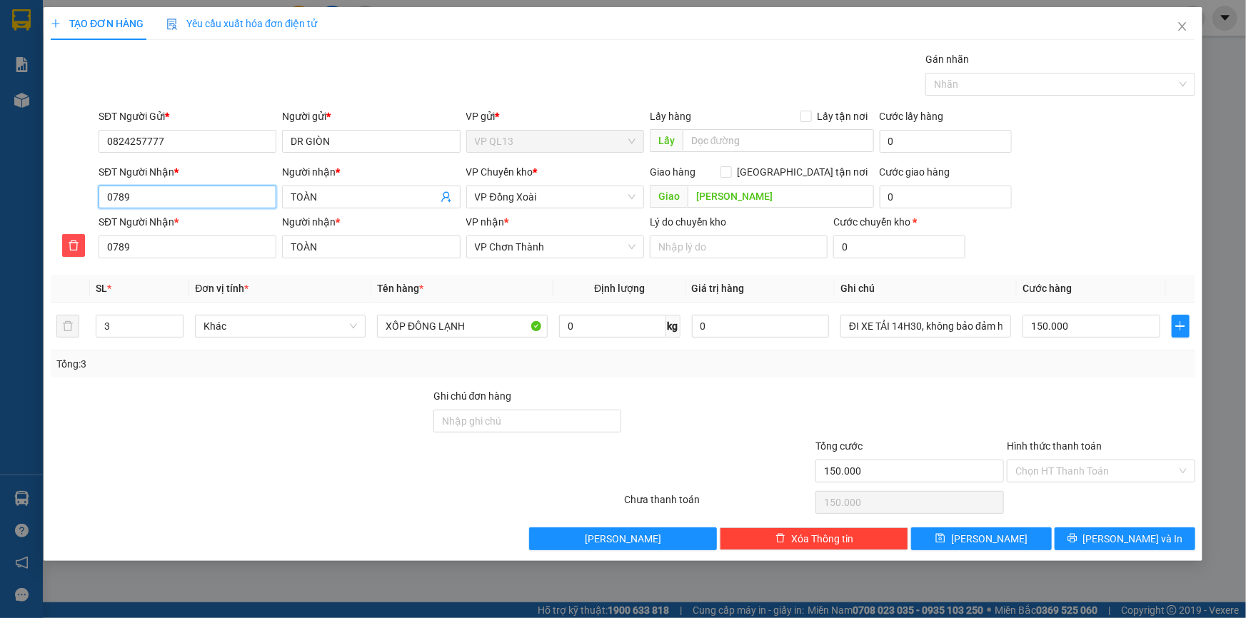
type input "07899"
type input "078998"
type input "0789988"
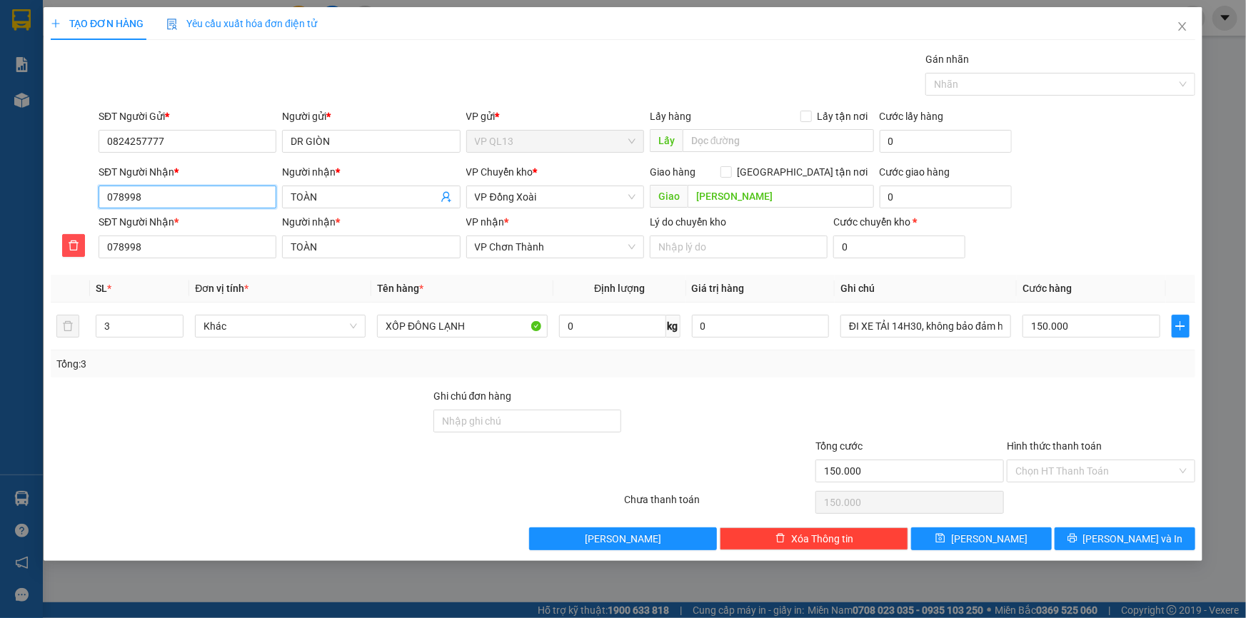
type input "0789988"
type input "07899889"
type input "078998893"
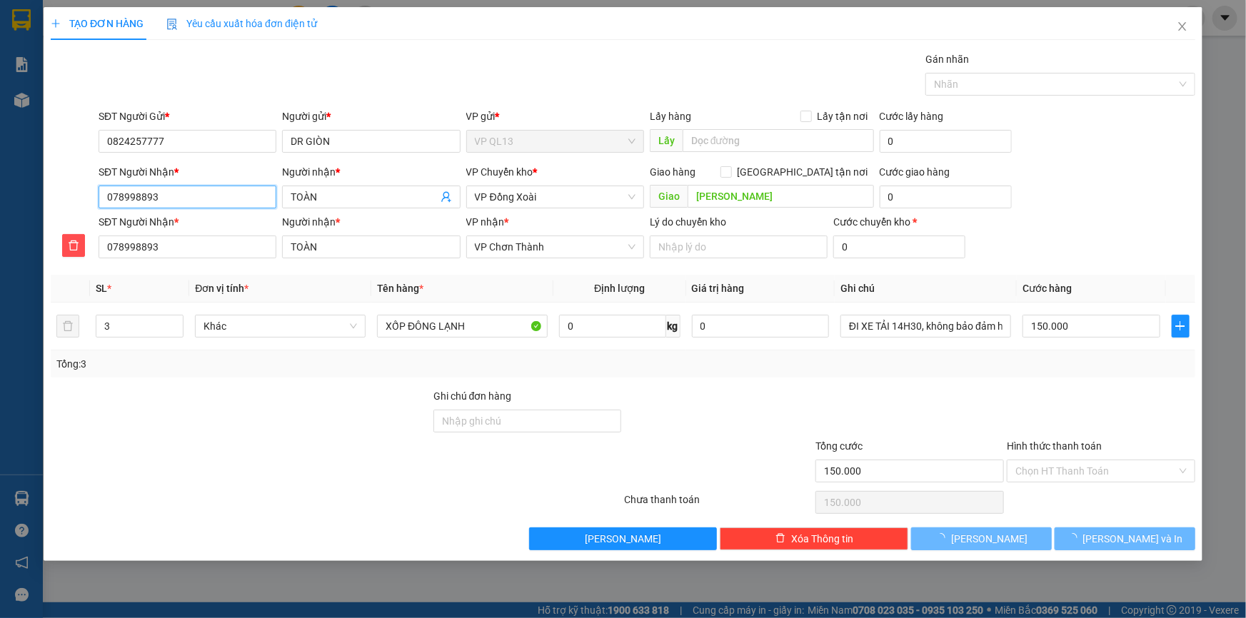
type input "0789988939"
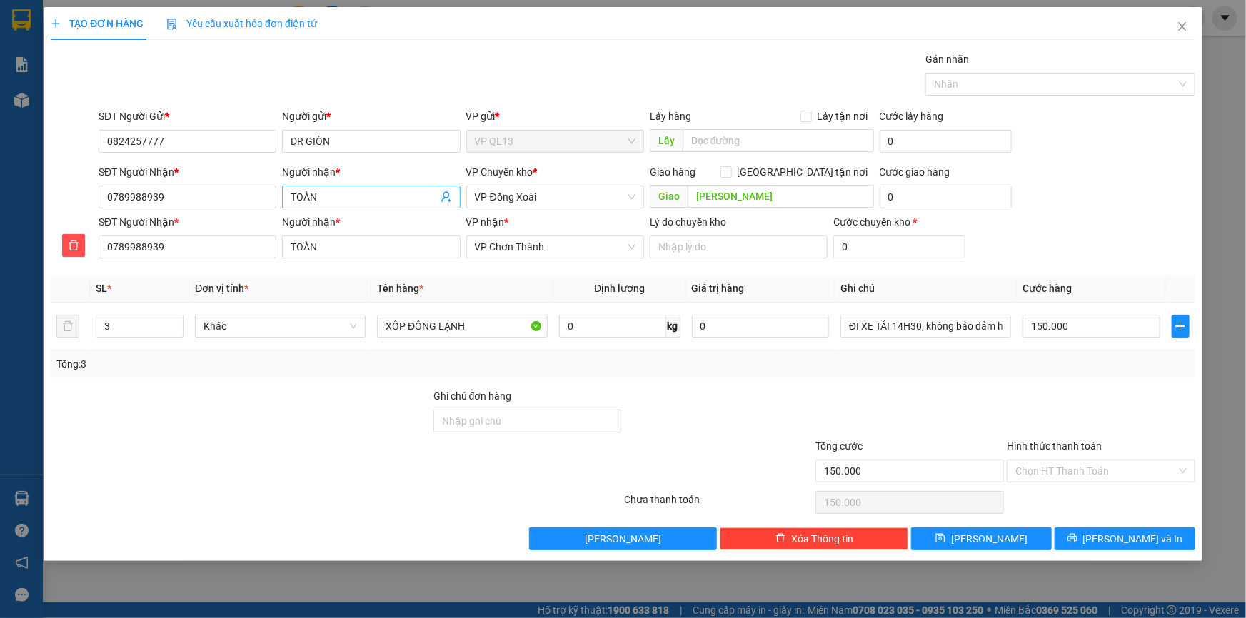
click at [360, 200] on input "TOÀN" at bounding box center [364, 197] width 146 height 16
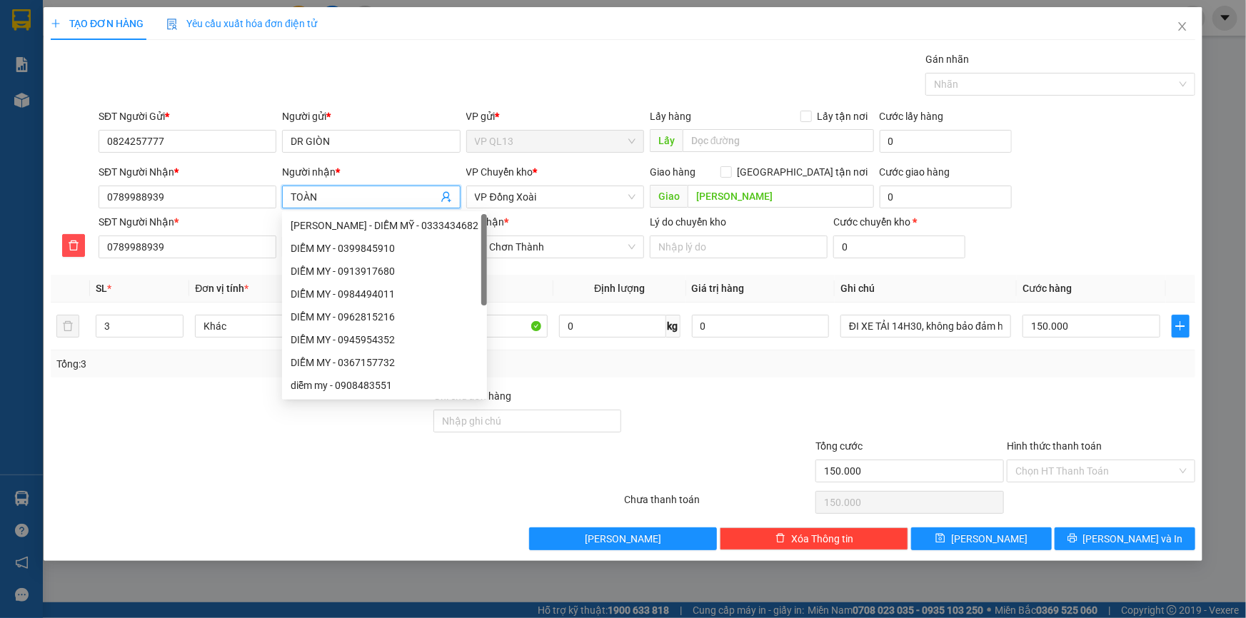
type input "TOÀ"
type input "T"
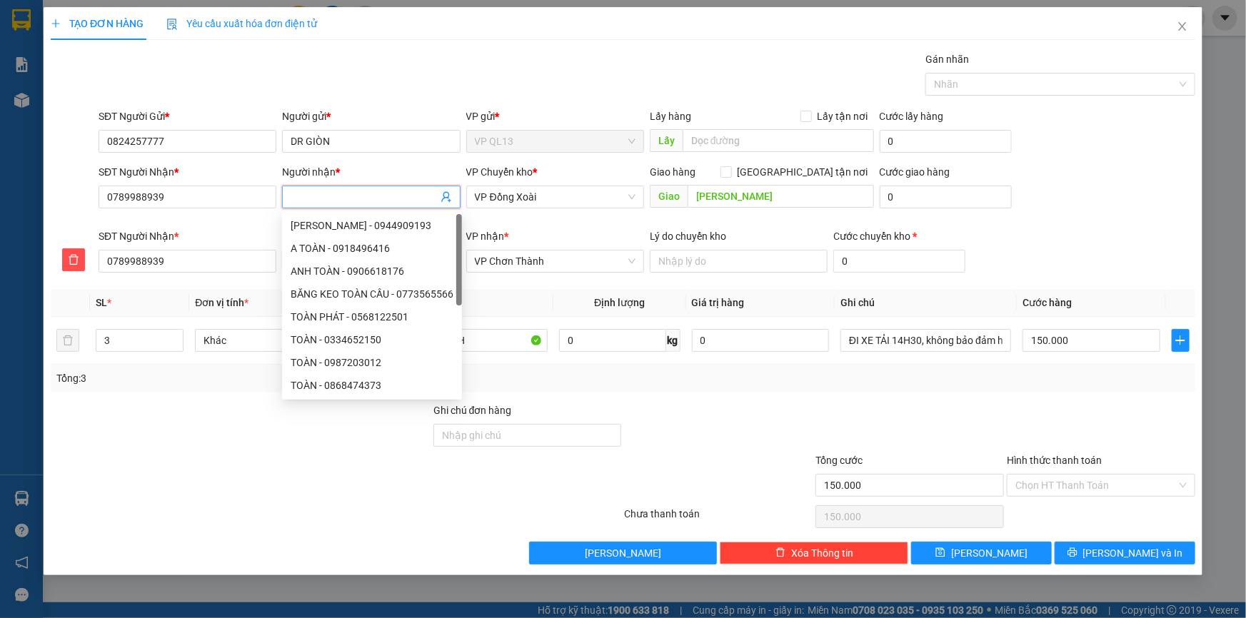
type input "N"
type input "NG"
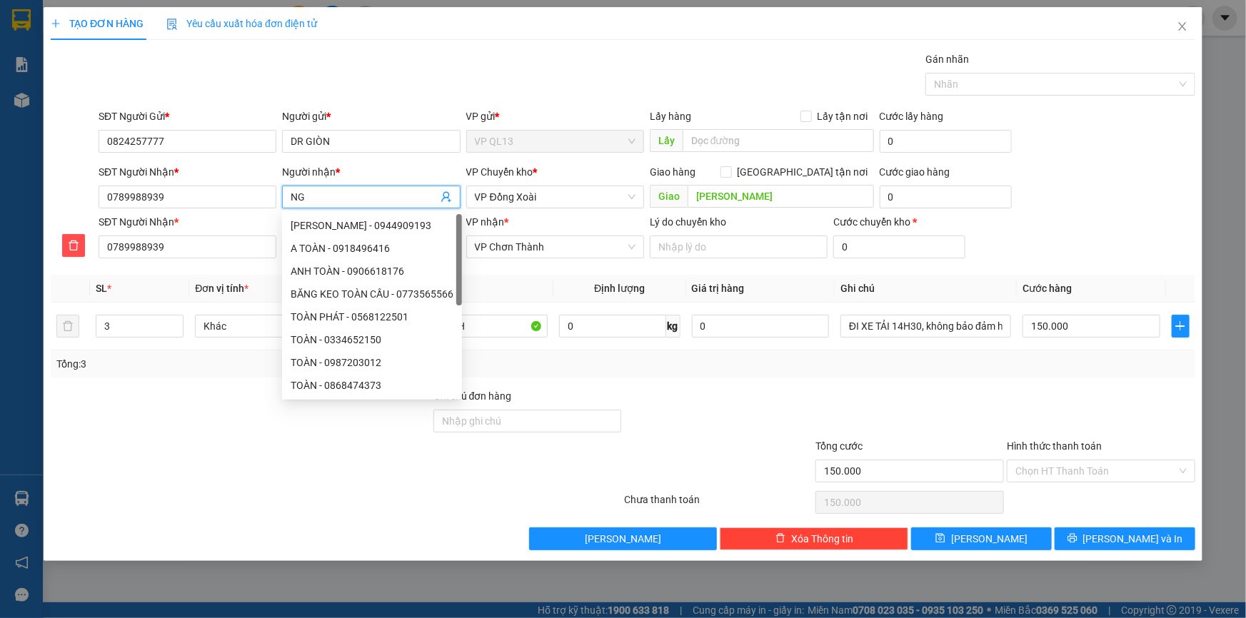
type input "NGO"
type input "NGỌ"
type input "NGỌC"
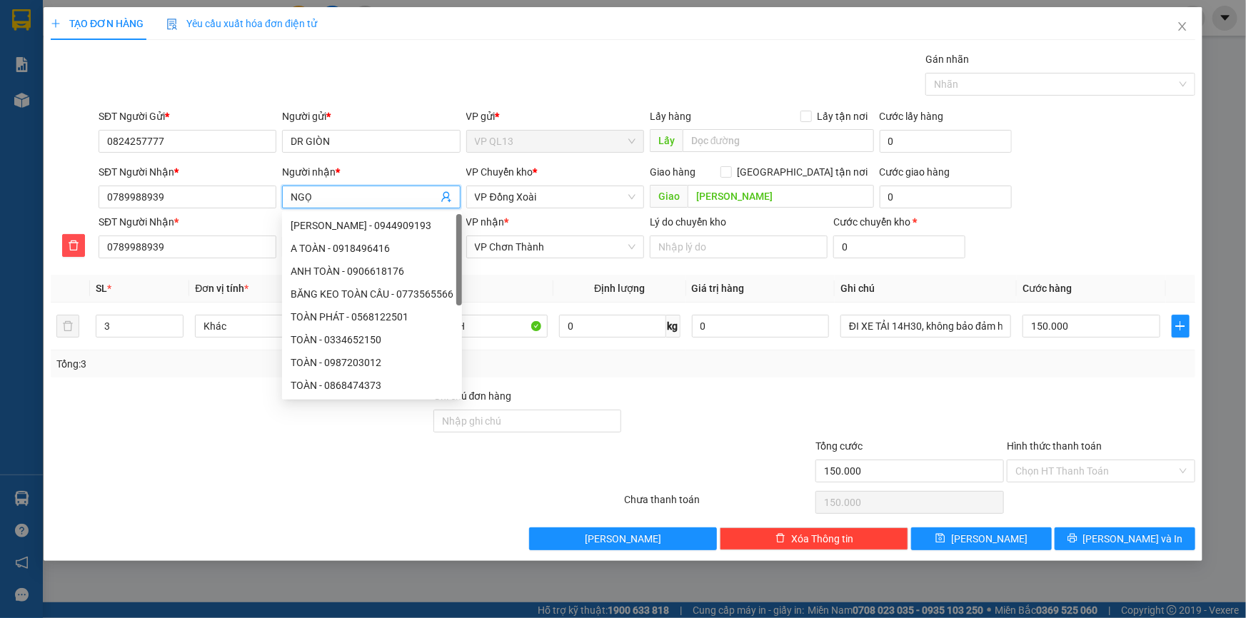
type input "NGỌC"
click at [714, 383] on div "Transit Pickup Surcharge Ids Transit Deliver Surcharge Ids Transit Deliver Surc…" at bounding box center [623, 300] width 1144 height 499
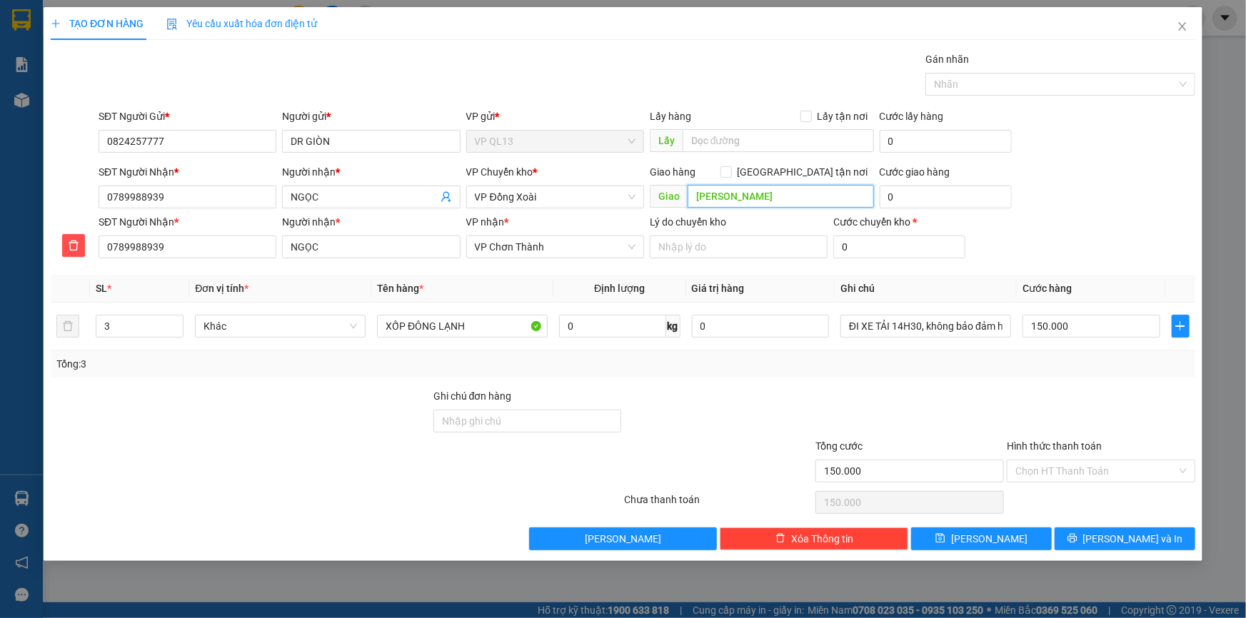
click at [759, 203] on input "[PERSON_NAME]" at bounding box center [780, 196] width 186 height 23
click at [701, 423] on div at bounding box center [717, 413] width 191 height 50
click at [1171, 537] on button "[PERSON_NAME] và In" at bounding box center [1124, 538] width 141 height 23
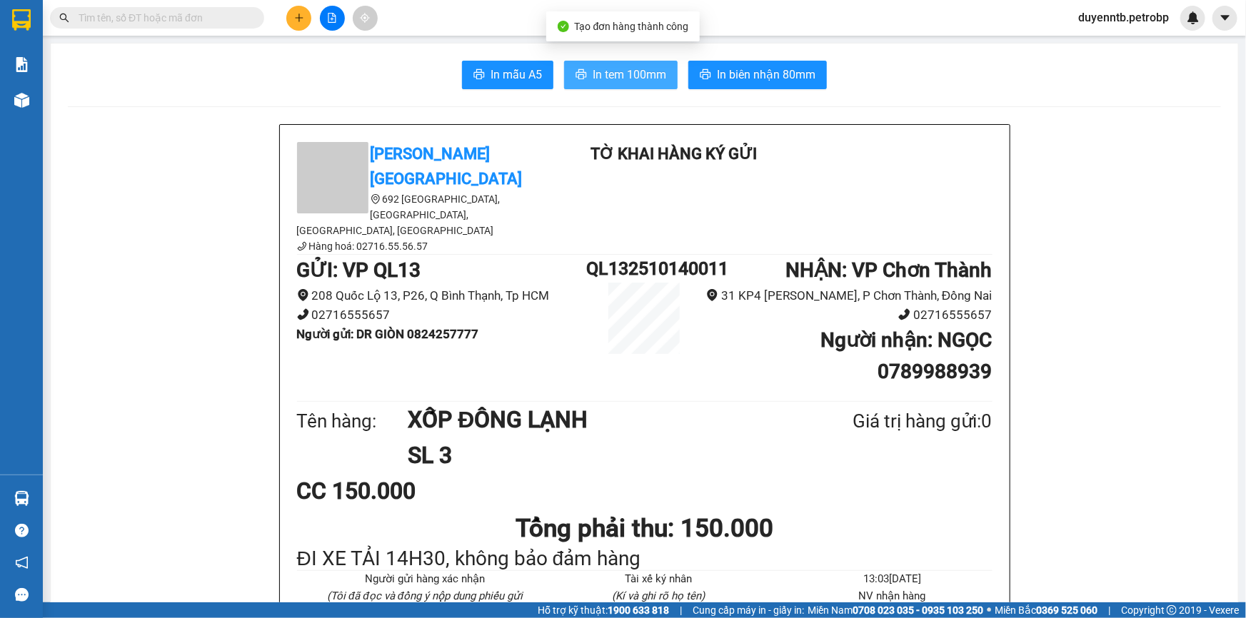
click at [607, 71] on span "In tem 100mm" at bounding box center [629, 75] width 74 height 18
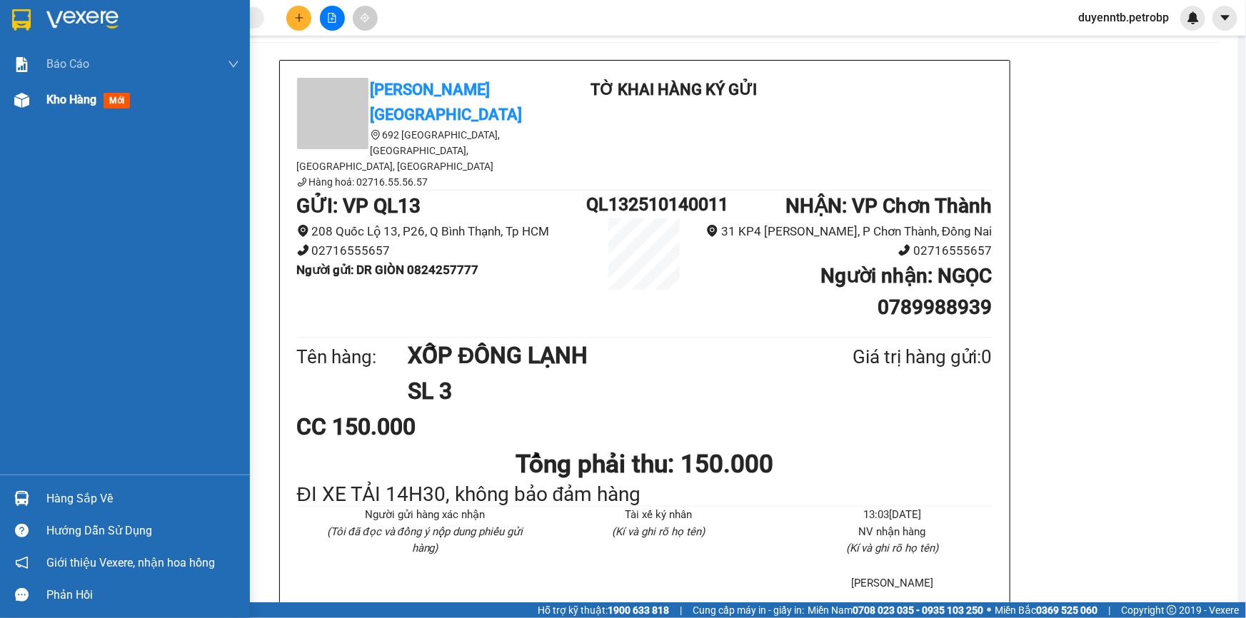
click at [40, 108] on div "Kho hàng mới" at bounding box center [125, 100] width 250 height 36
click at [41, 108] on div "Kho hàng mới" at bounding box center [125, 100] width 250 height 36
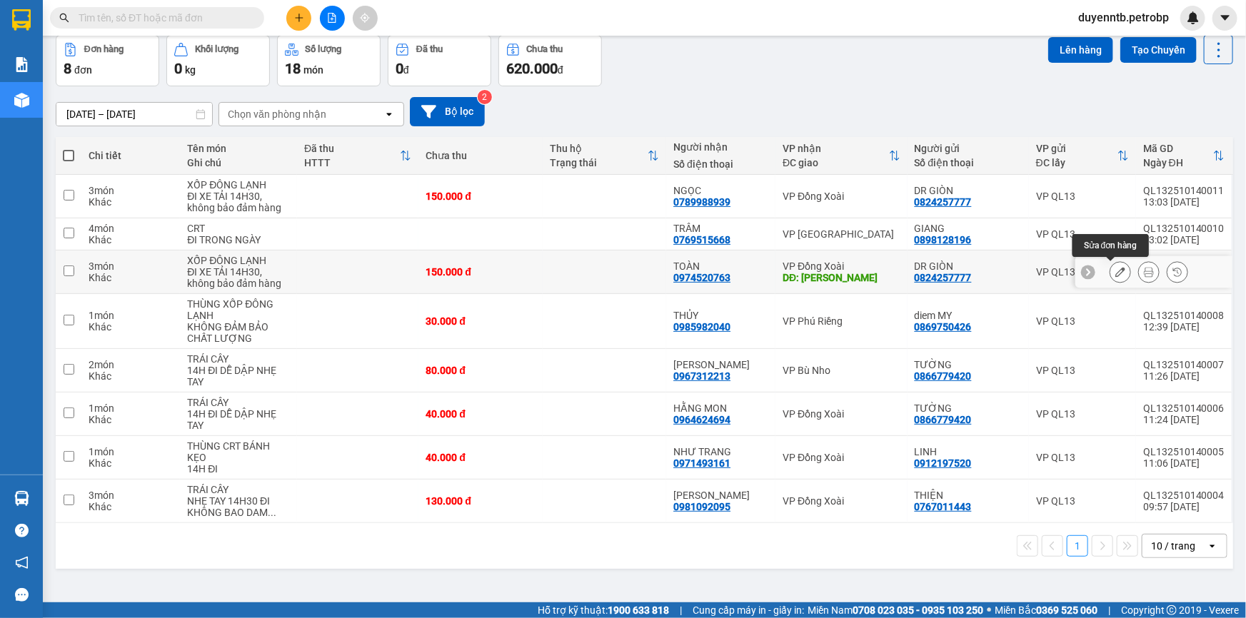
click at [1138, 270] on button at bounding box center [1148, 272] width 20 height 25
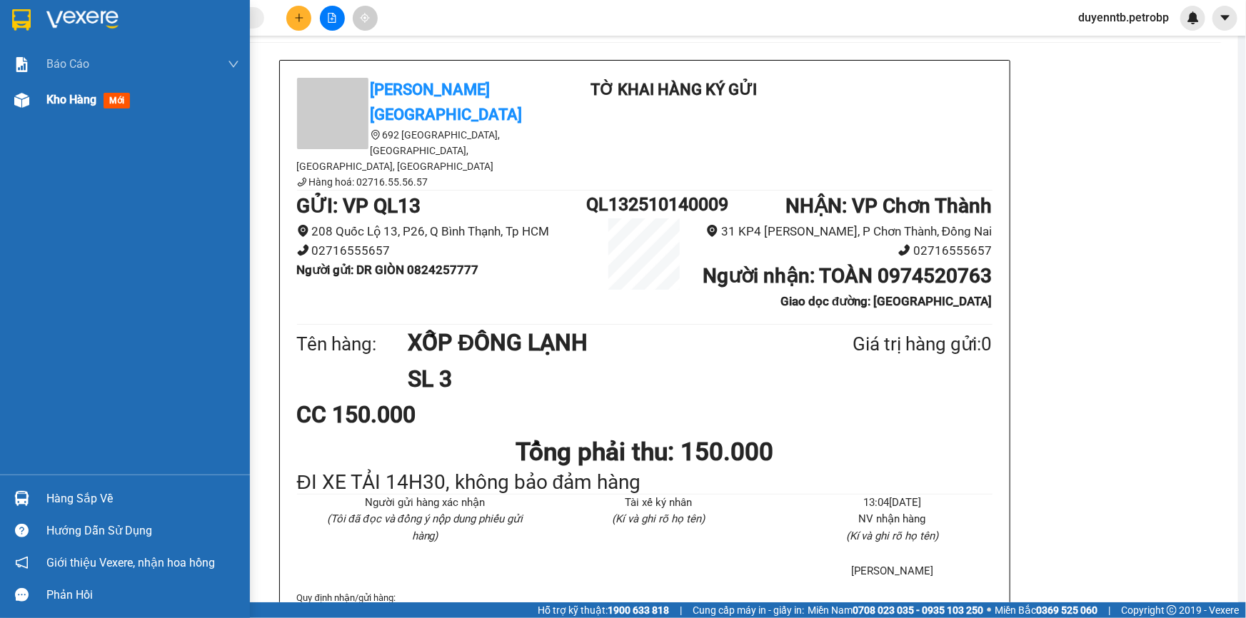
click at [34, 104] on div at bounding box center [21, 100] width 25 height 25
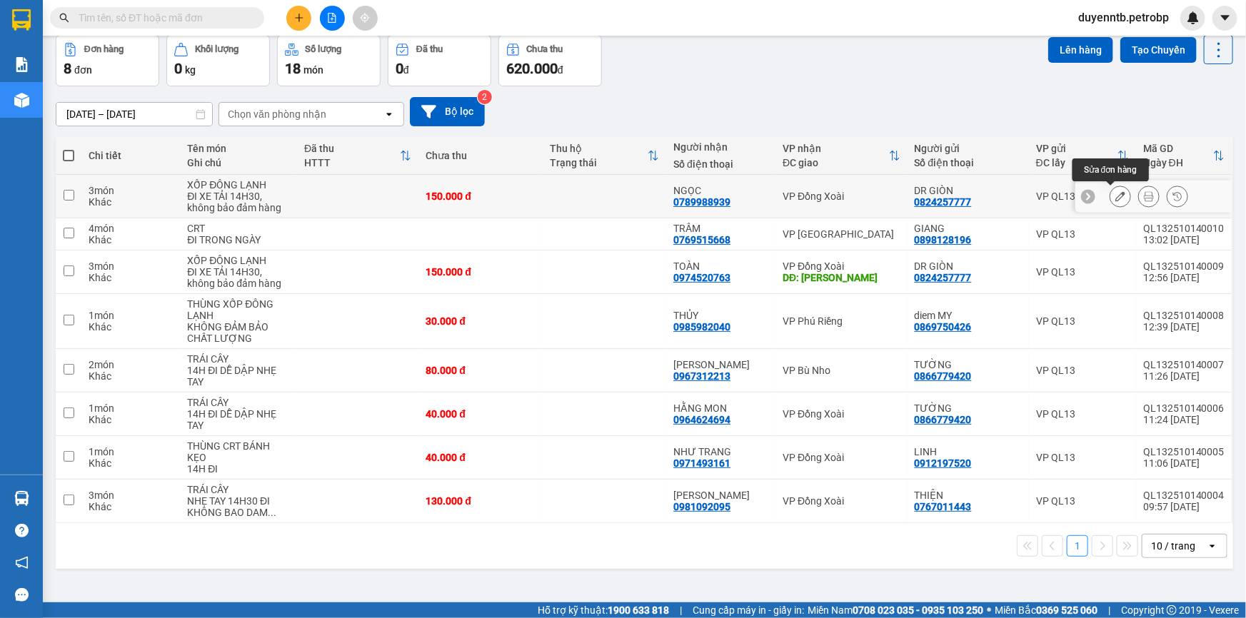
click at [1115, 191] on icon at bounding box center [1120, 196] width 10 height 10
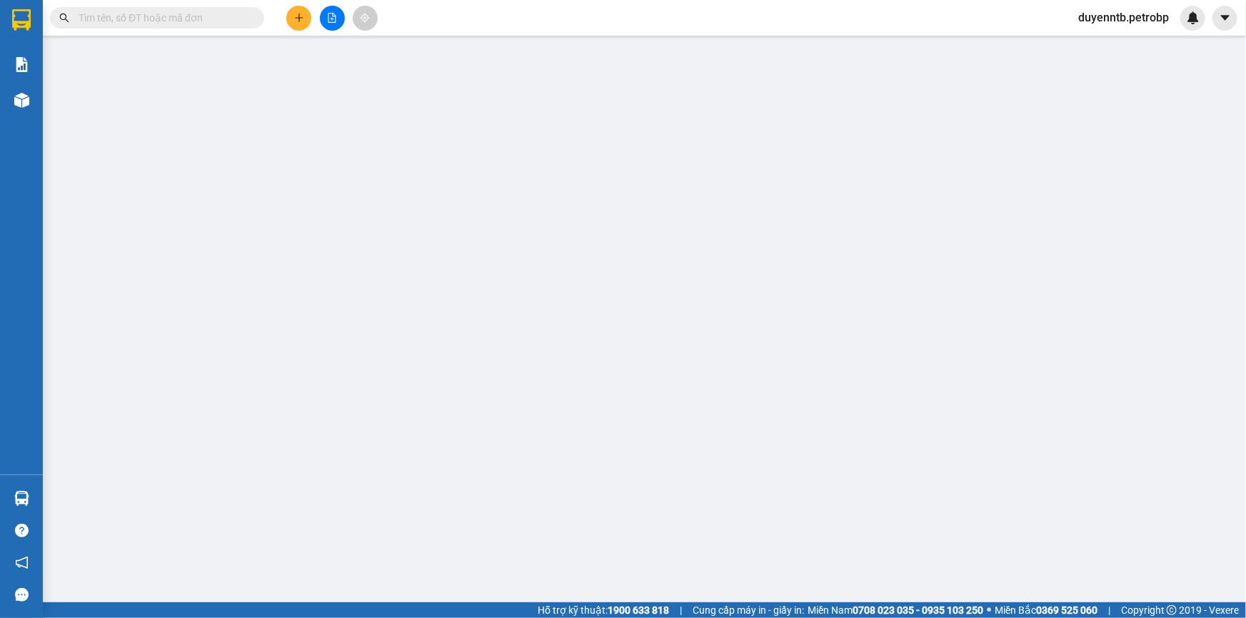
type input "0824257777"
type input "0789988939"
type input "150.000"
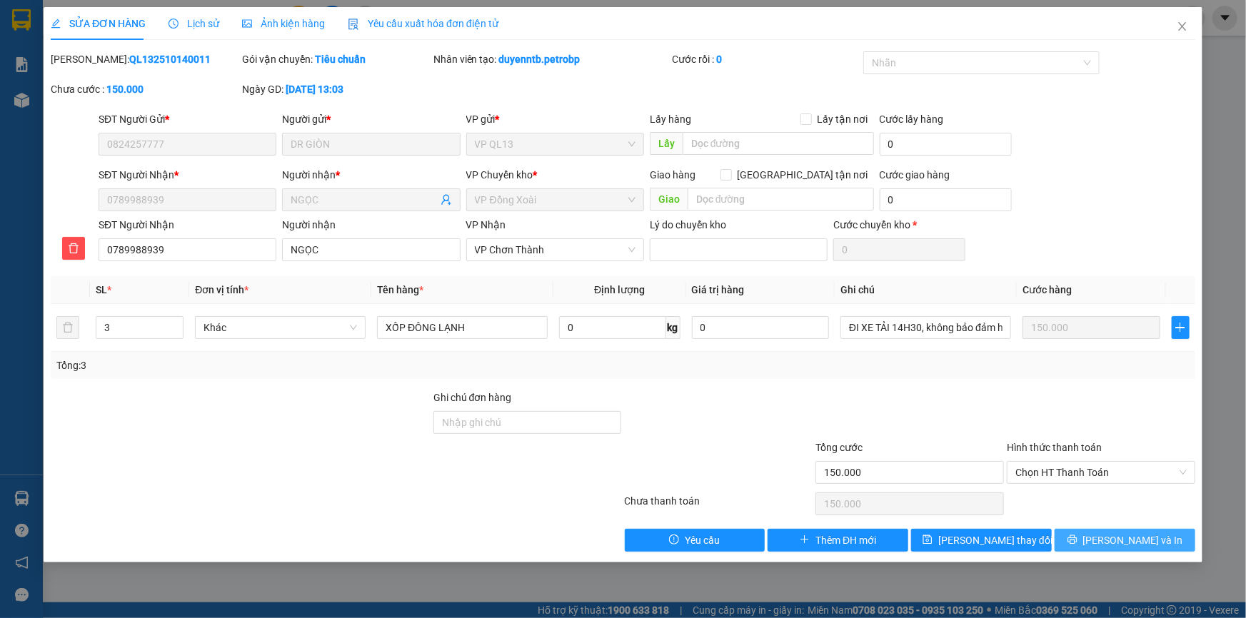
click at [1086, 535] on button "[PERSON_NAME] và In" at bounding box center [1124, 540] width 141 height 23
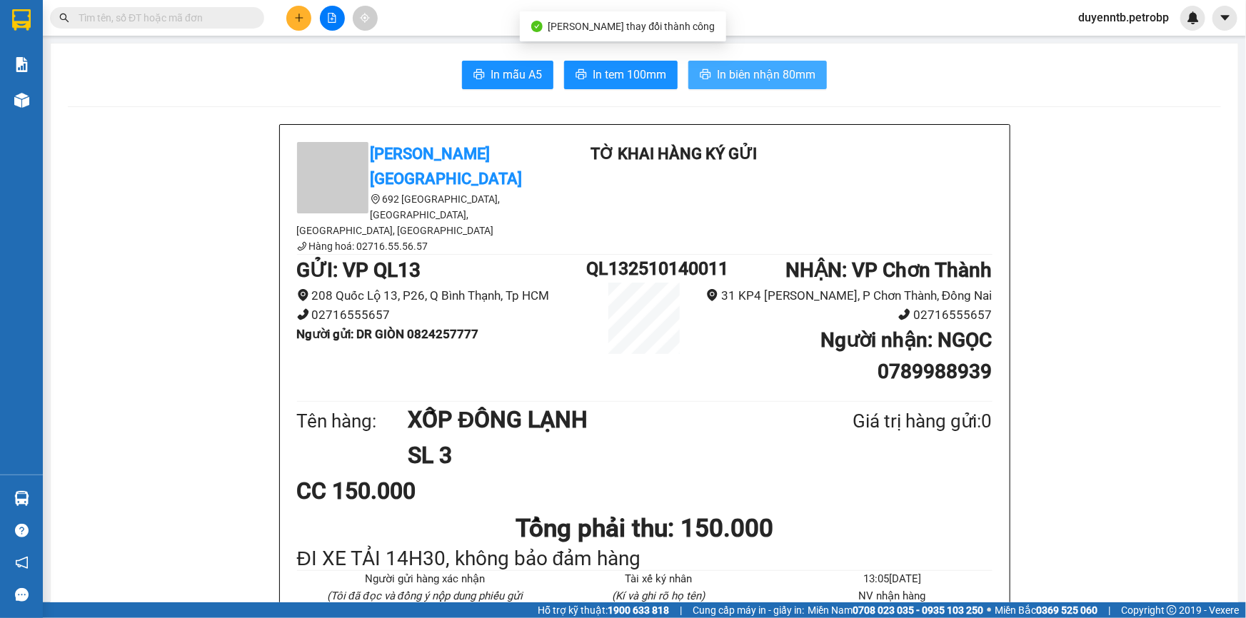
click at [764, 66] on span "In biên nhận 80mm" at bounding box center [766, 75] width 99 height 18
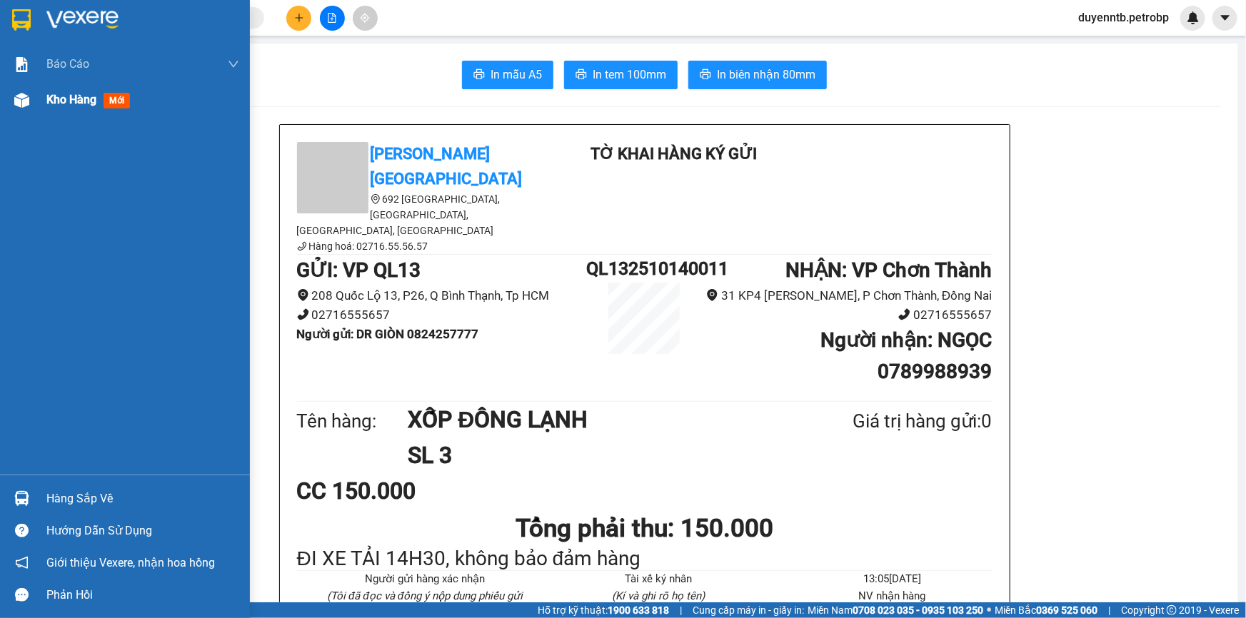
click at [21, 97] on img at bounding box center [21, 100] width 15 height 15
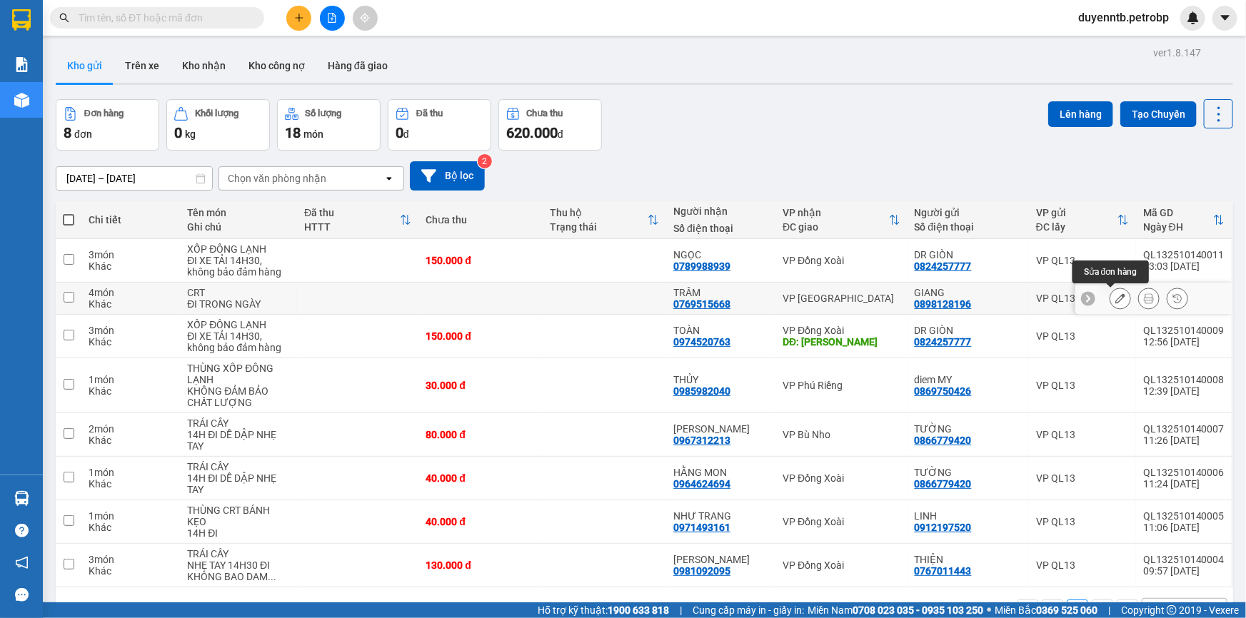
click at [1114, 290] on button at bounding box center [1120, 298] width 20 height 25
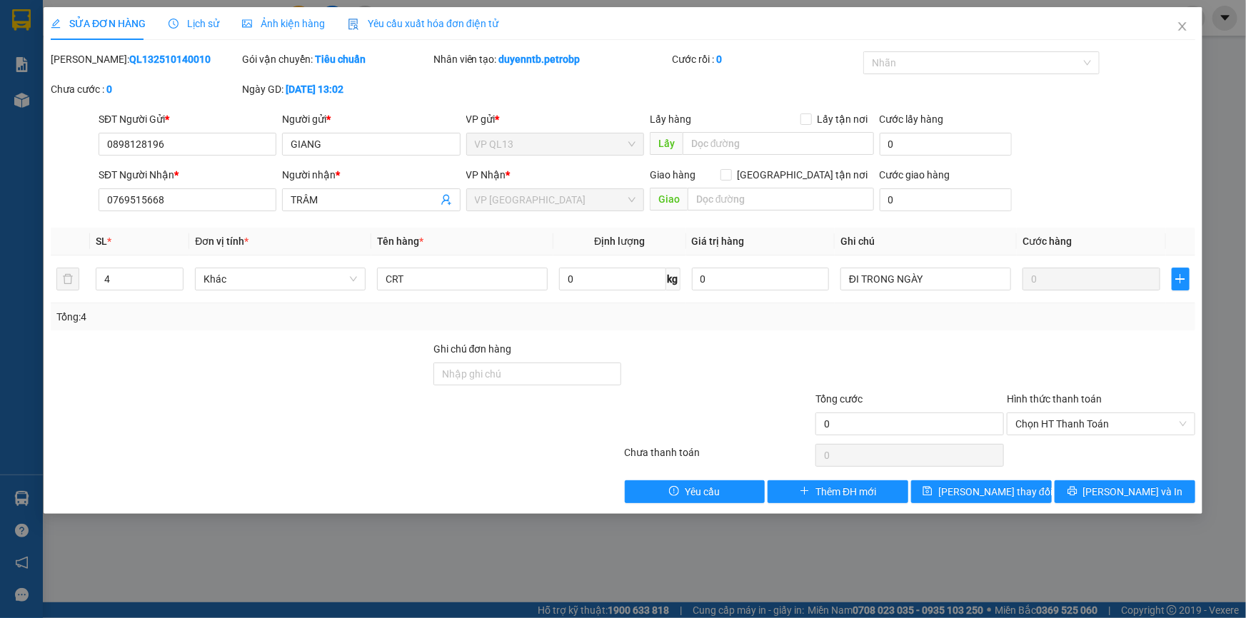
drag, startPoint x: 166, startPoint y: 57, endPoint x: 112, endPoint y: 55, distance: 54.3
click at [129, 61] on b "QL132510140010" at bounding box center [169, 59] width 81 height 11
copy b "QL132510140010"
click at [1183, 24] on icon "close" at bounding box center [1181, 26] width 11 height 11
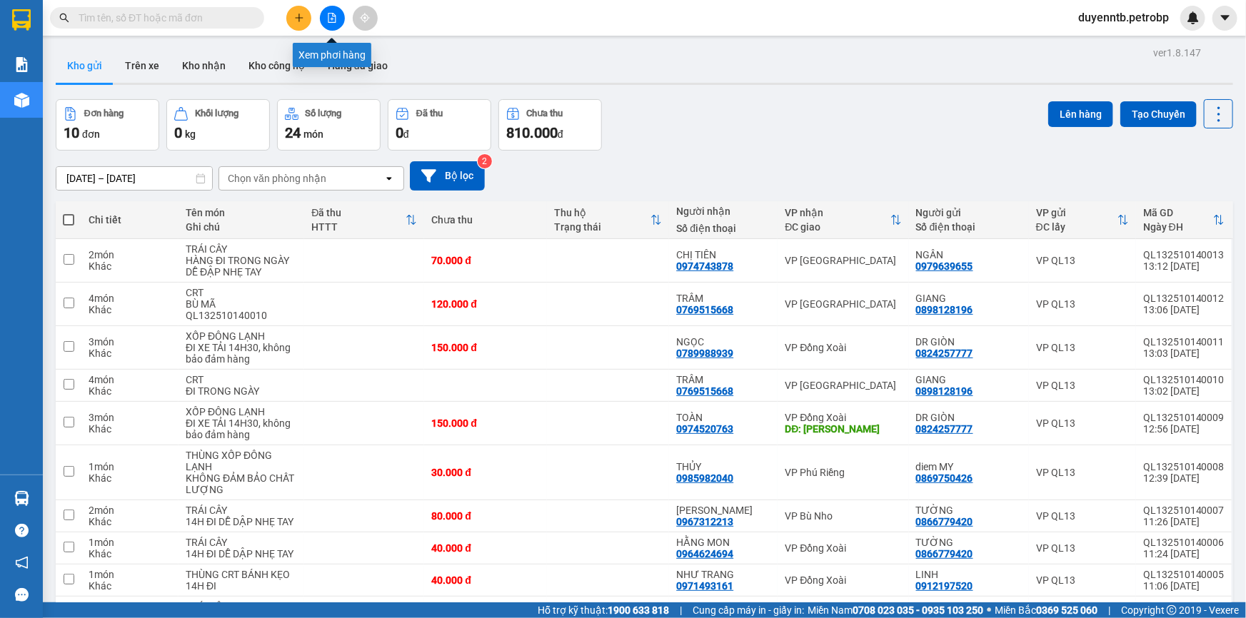
click at [323, 9] on button at bounding box center [332, 18] width 25 height 25
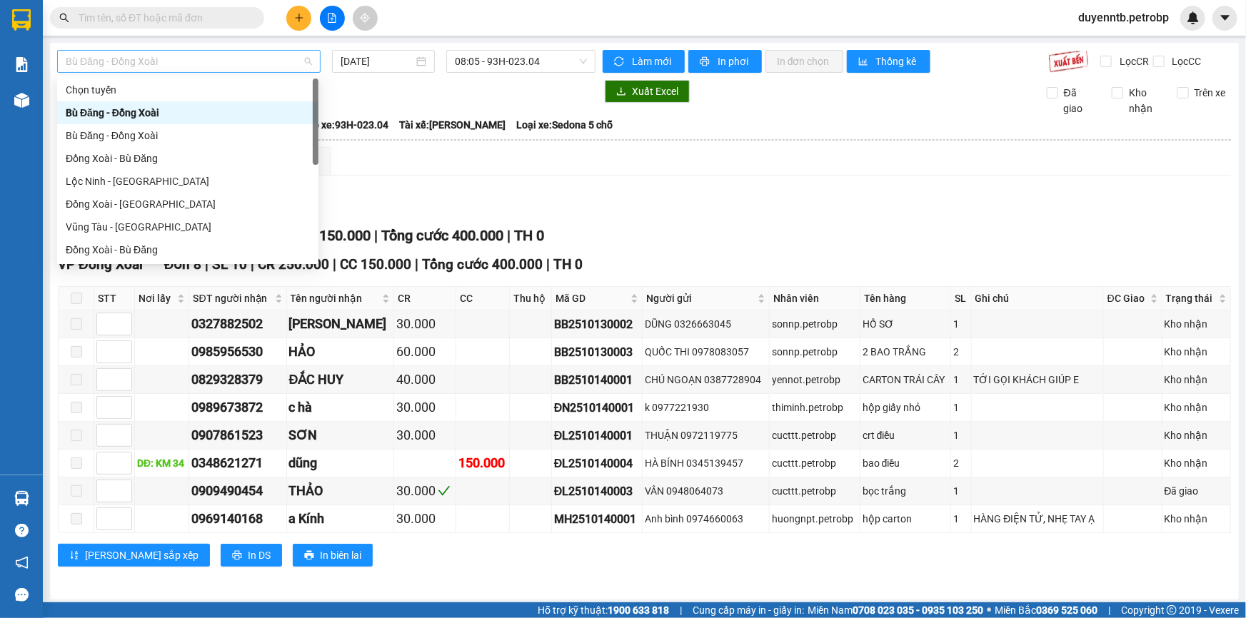
click at [261, 56] on span "Bù Đăng - Đồng Xoài" at bounding box center [189, 61] width 246 height 21
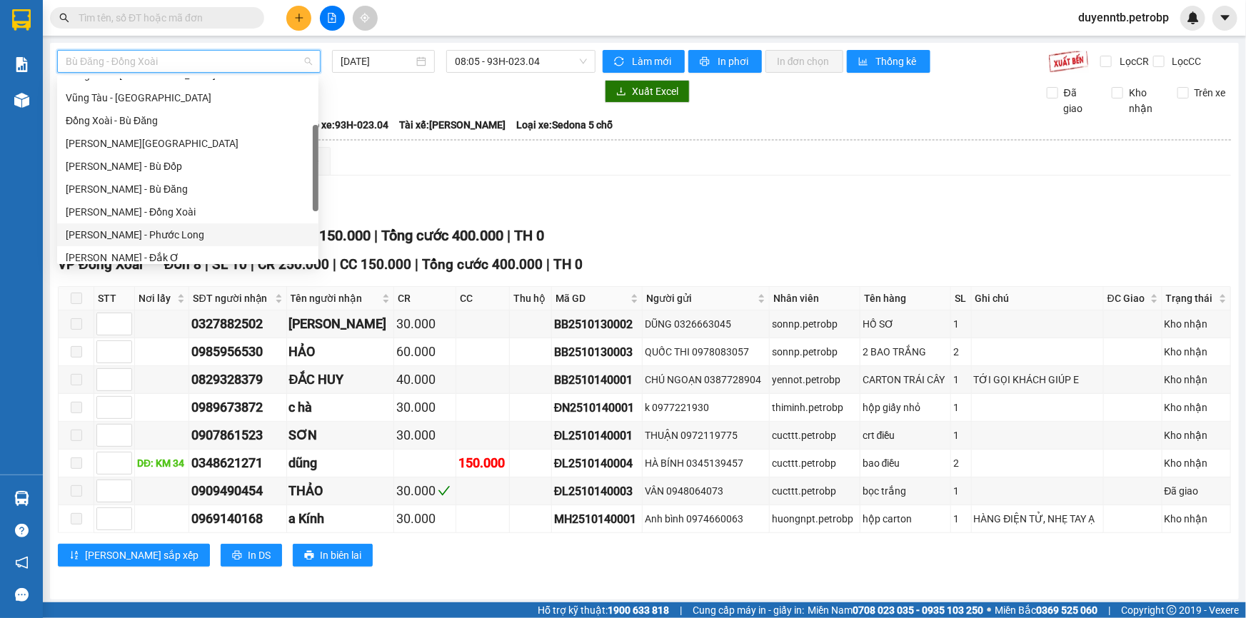
click at [188, 231] on div "[PERSON_NAME] - Phước Long" at bounding box center [188, 235] width 244 height 16
type input "[DATE]"
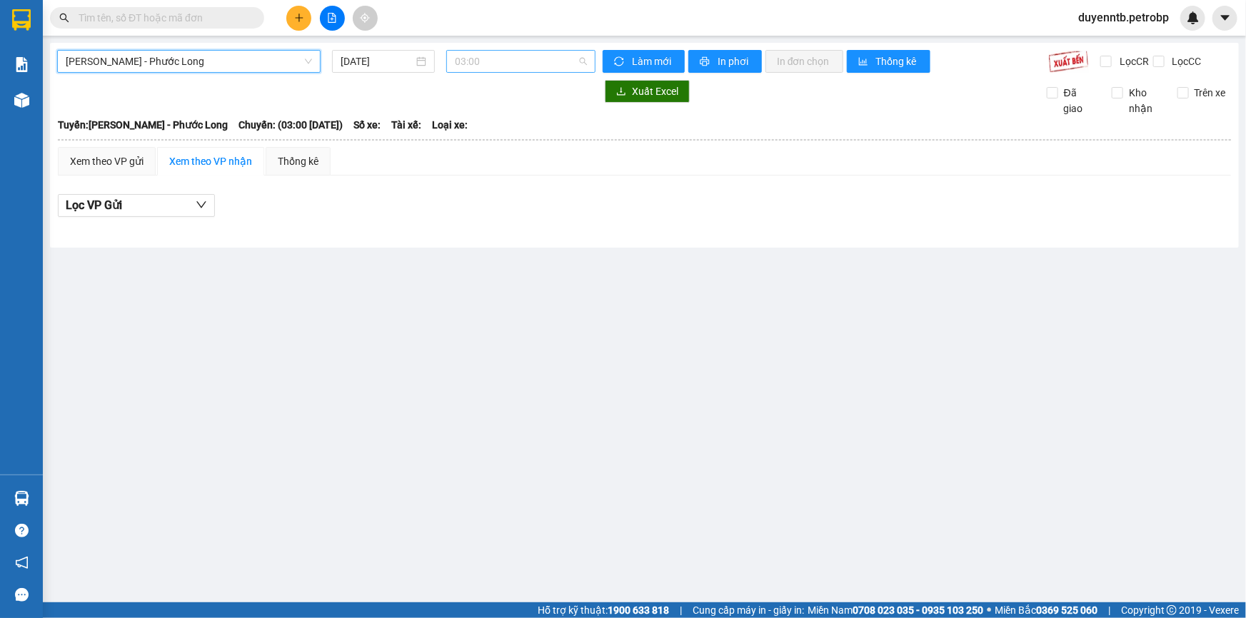
click at [493, 60] on span "03:00" at bounding box center [521, 61] width 132 height 21
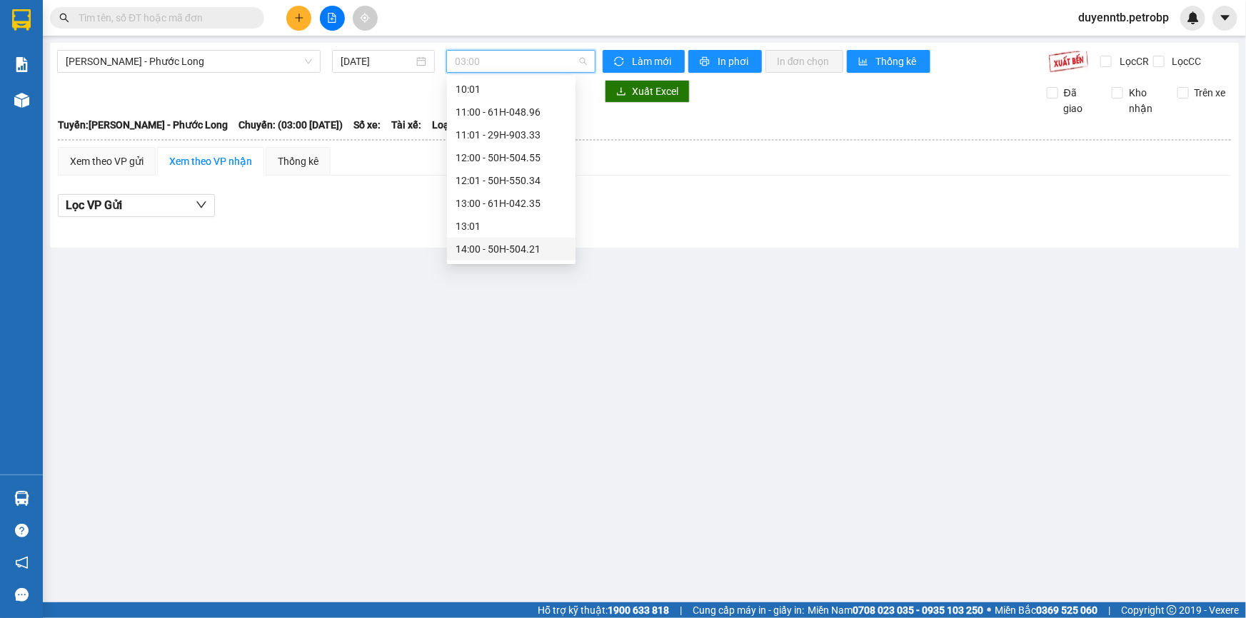
scroll to position [454, 0]
click at [525, 232] on div "14:05 - 50H-363.26" at bounding box center [510, 230] width 111 height 16
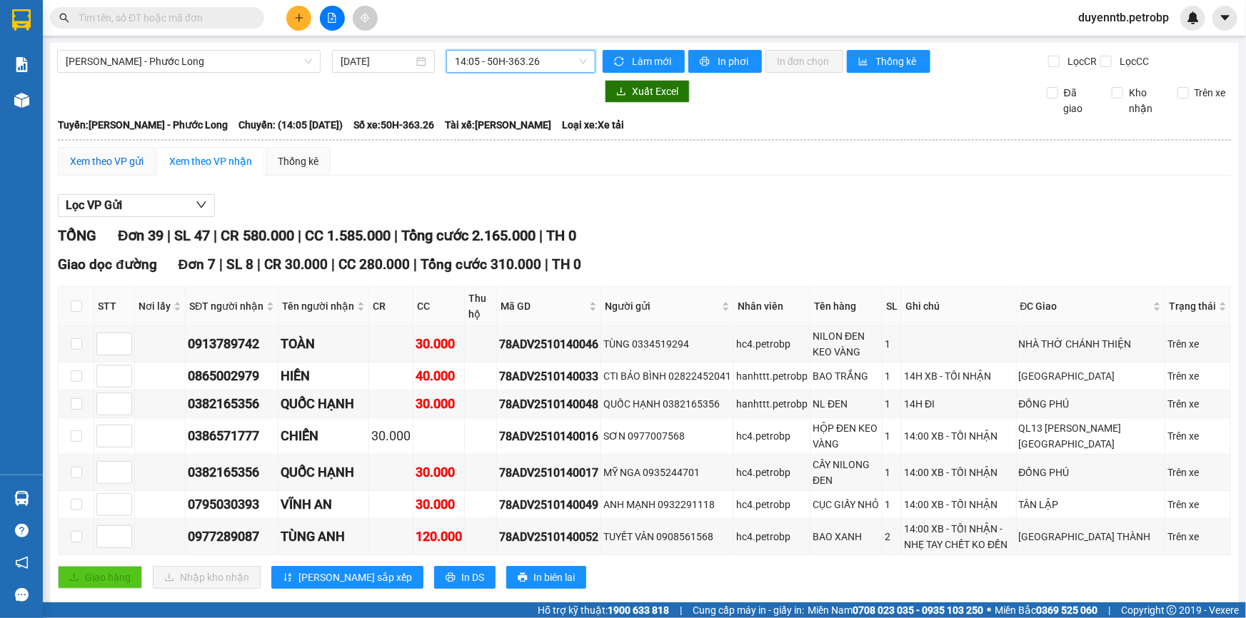
click at [94, 155] on div "Xem theo VP gửi" at bounding box center [107, 161] width 74 height 16
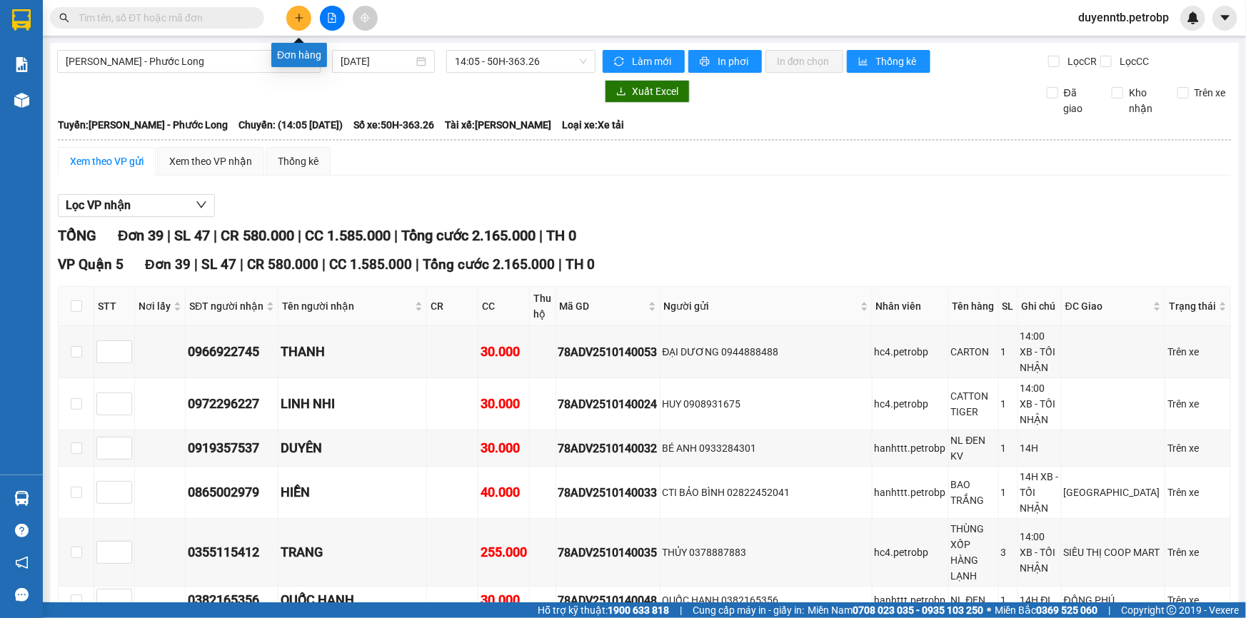
click at [294, 16] on icon "plus" at bounding box center [299, 18] width 10 height 10
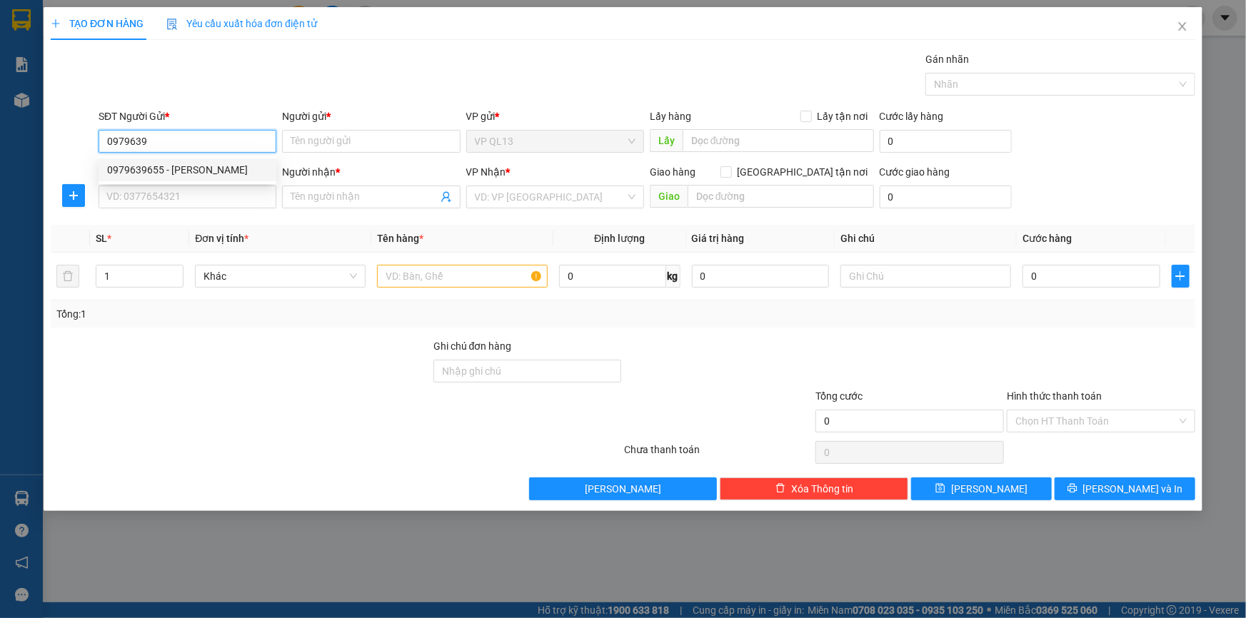
click at [228, 177] on div "0979639655 - [PERSON_NAME]" at bounding box center [187, 170] width 161 height 16
type input "0979639655"
type input "NGÂN"
type input "0974743878"
type input "CHỊ TIÊN"
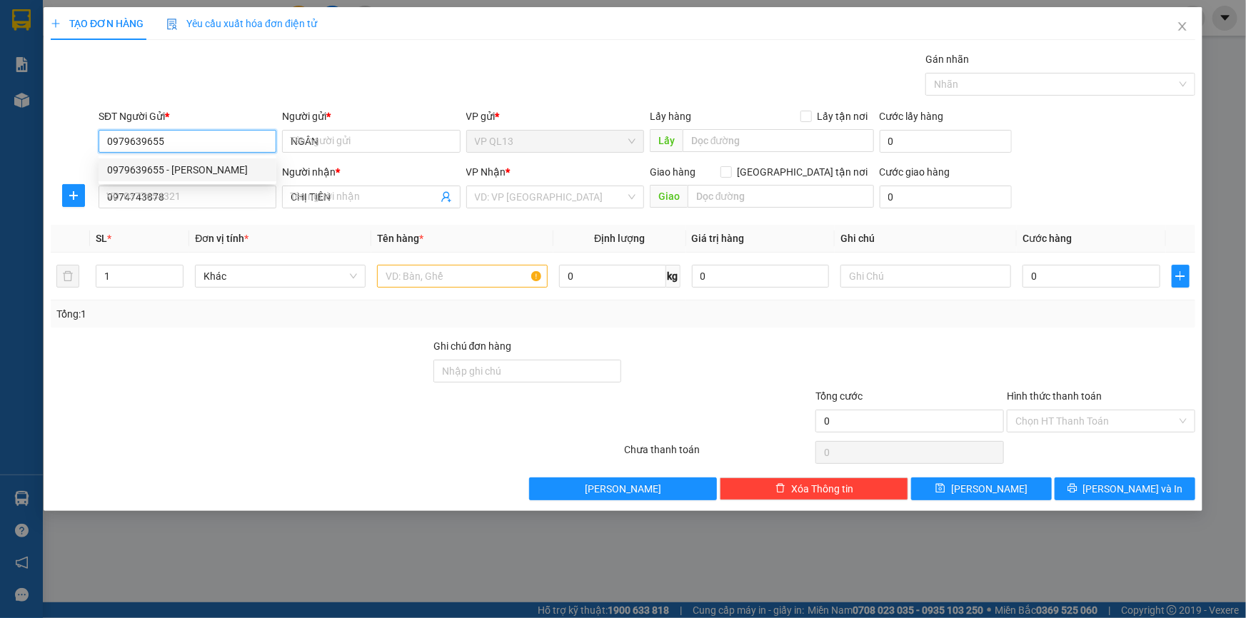
type input "70.000"
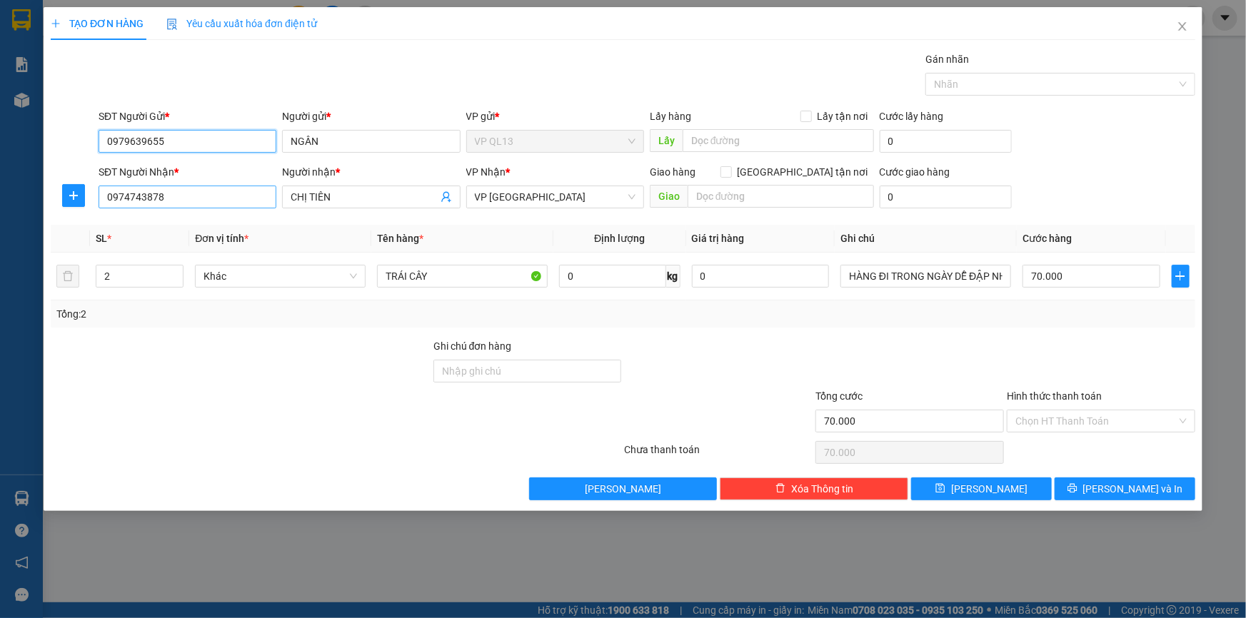
type input "0979639655"
click at [228, 197] on input "0974743878" at bounding box center [188, 197] width 178 height 23
type input "0"
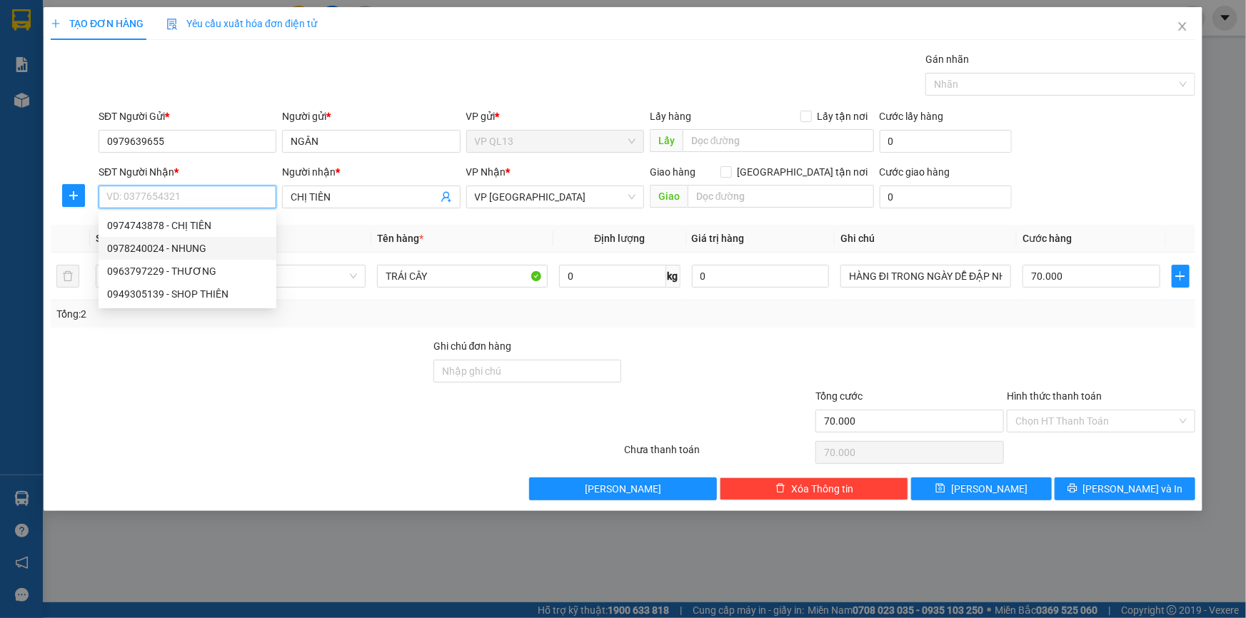
click at [228, 248] on div "0978240024 - NHUNG" at bounding box center [187, 249] width 161 height 16
type input "0978240024"
type input "NHUNG"
type input "40.000"
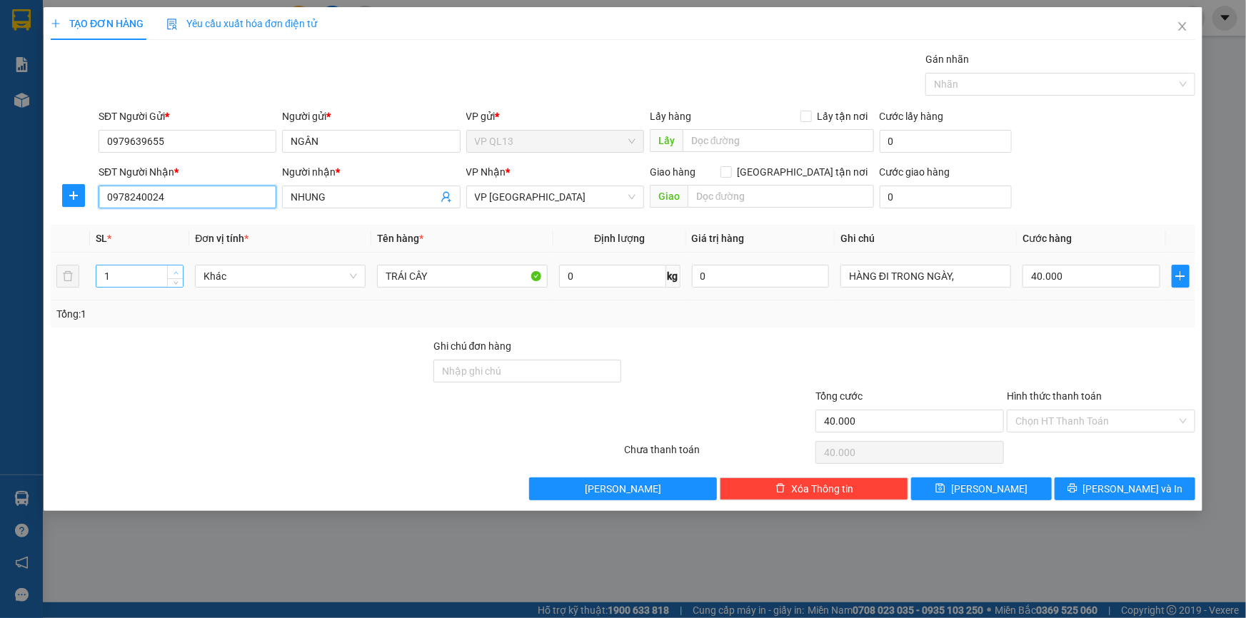
type input "0978240024"
type input "2"
click at [177, 271] on icon "up" at bounding box center [175, 273] width 5 height 5
click at [1121, 277] on input "40.000" at bounding box center [1091, 276] width 138 height 23
type input "0"
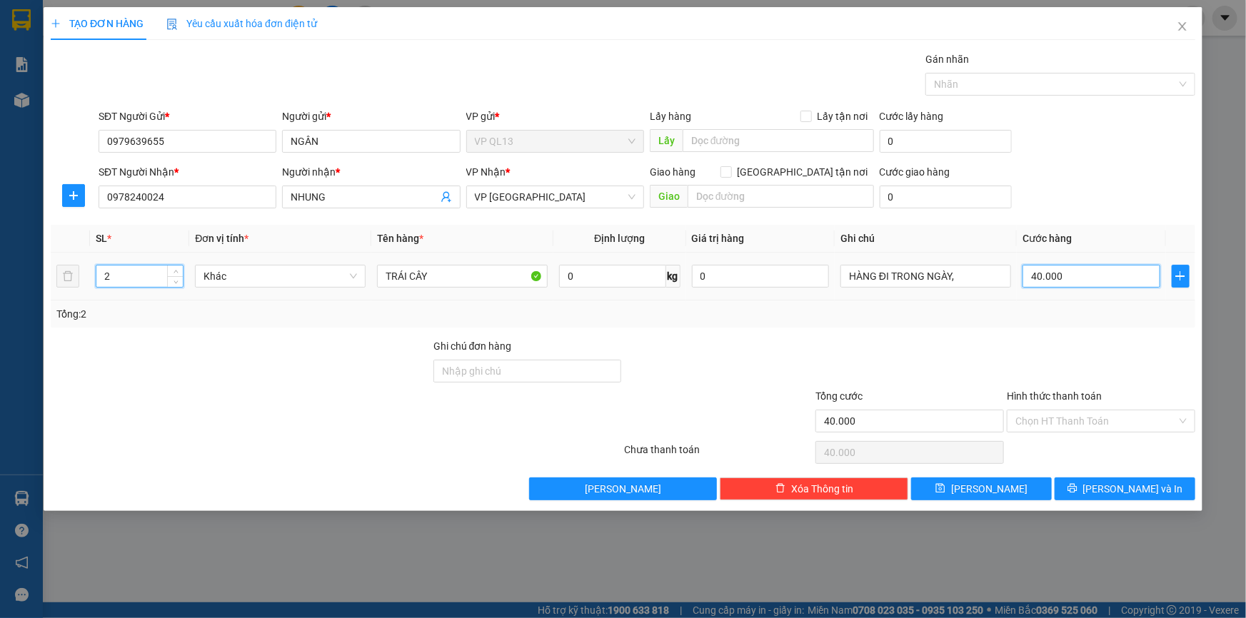
type input "0"
type input "8"
type input "08"
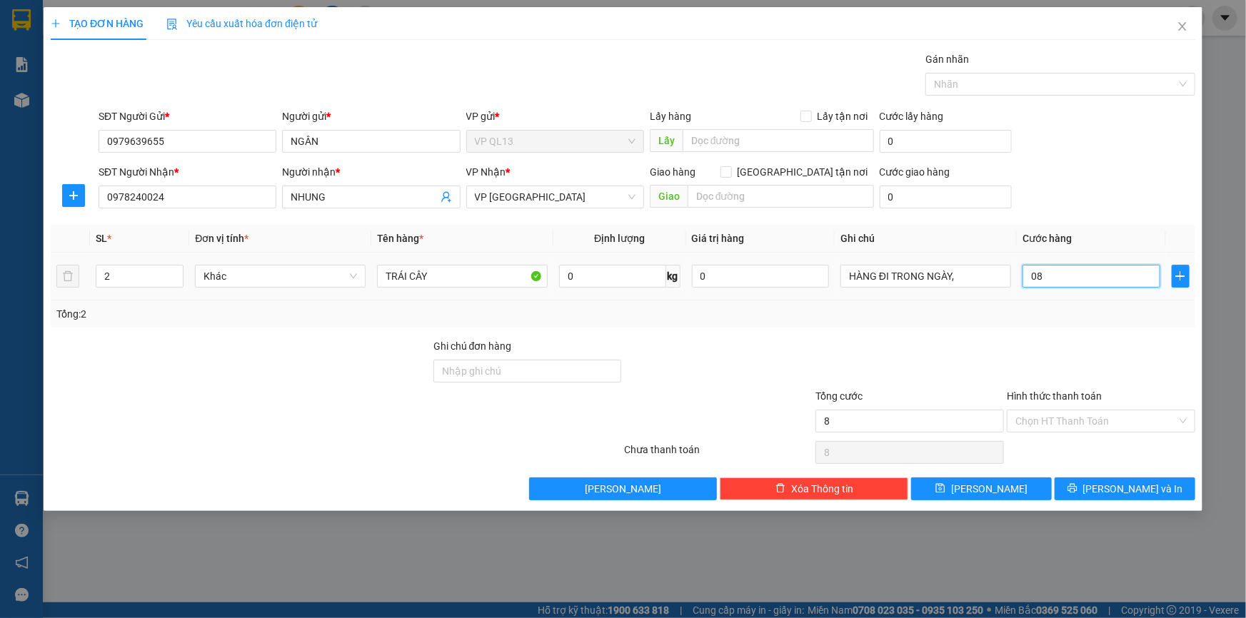
type input "80"
type input "080"
type input "80.000"
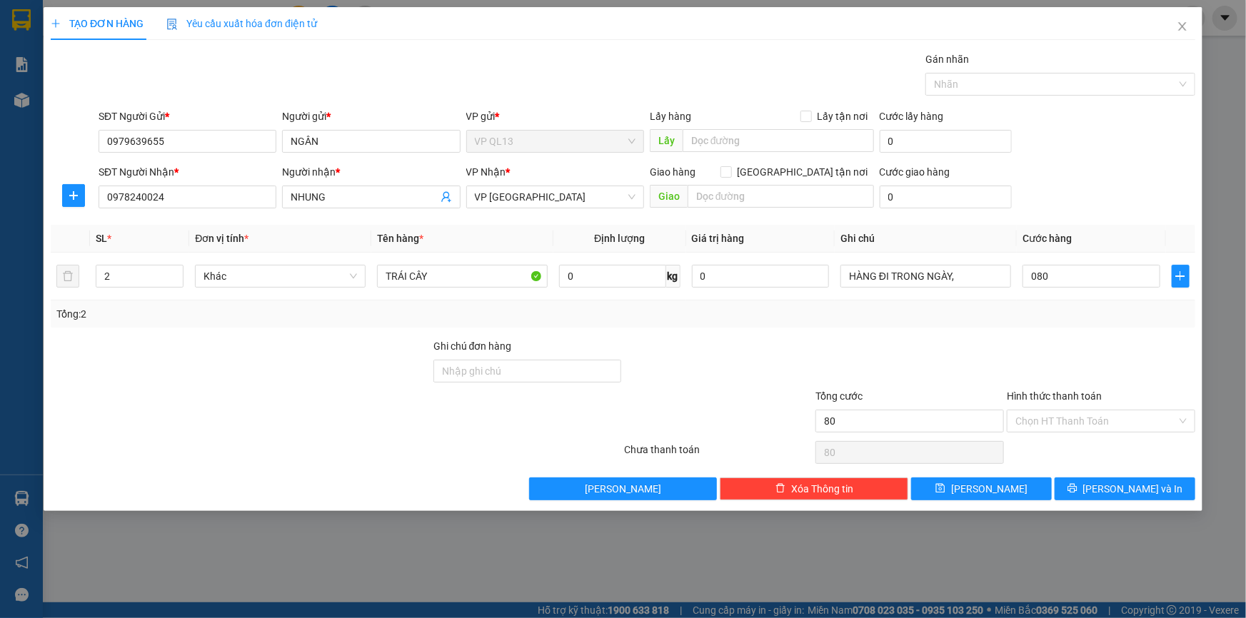
type input "80.000"
click at [1069, 353] on div at bounding box center [1100, 363] width 191 height 50
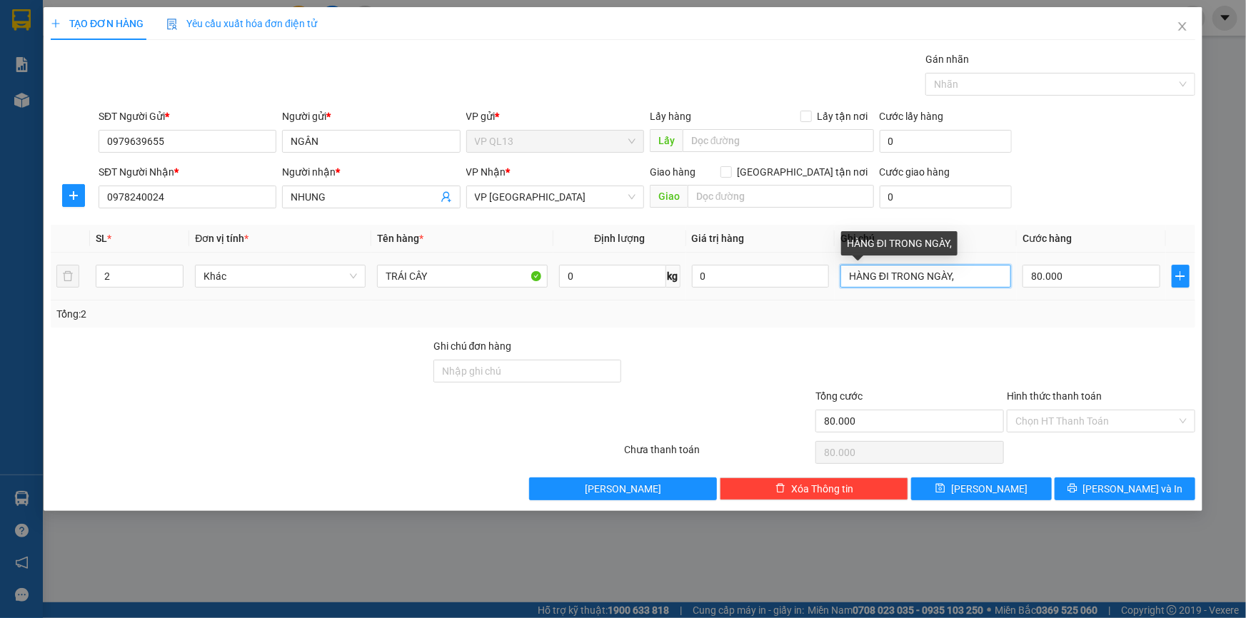
click at [984, 273] on input "HÀNG ĐI TRONG NGÀY," at bounding box center [925, 276] width 171 height 23
type input "HÀNG ĐI TRONG NGÀY, DỄ ĐẬP NHẸ TAY"
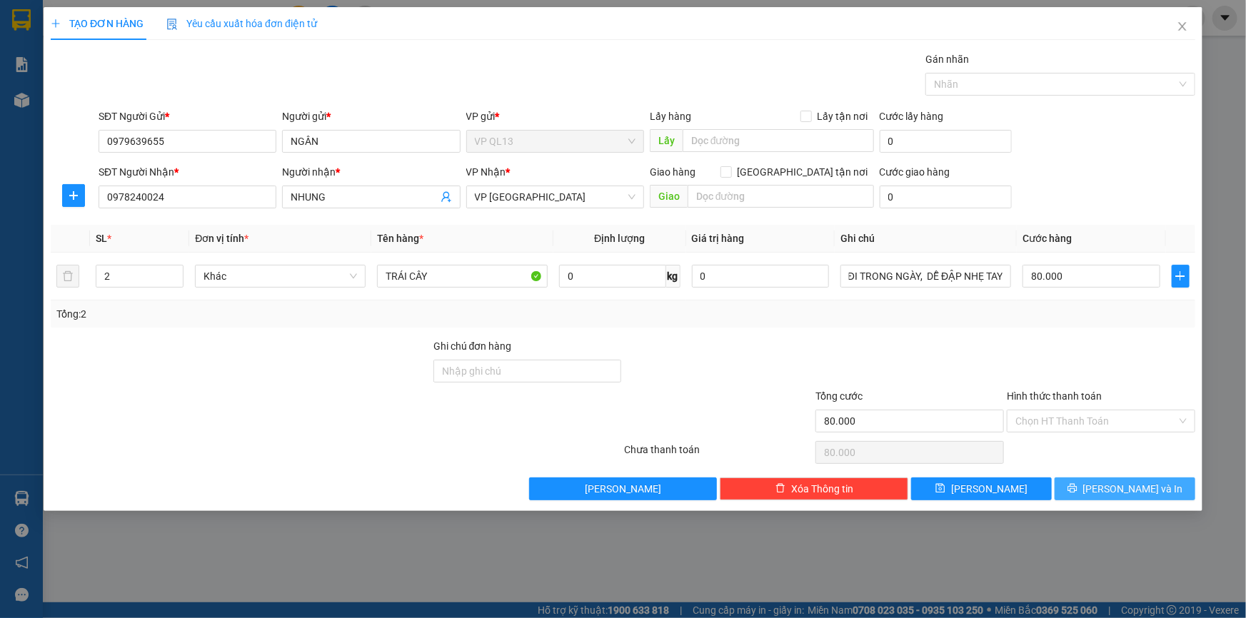
scroll to position [0, 0]
click at [1127, 481] on span "[PERSON_NAME] và In" at bounding box center [1133, 489] width 100 height 16
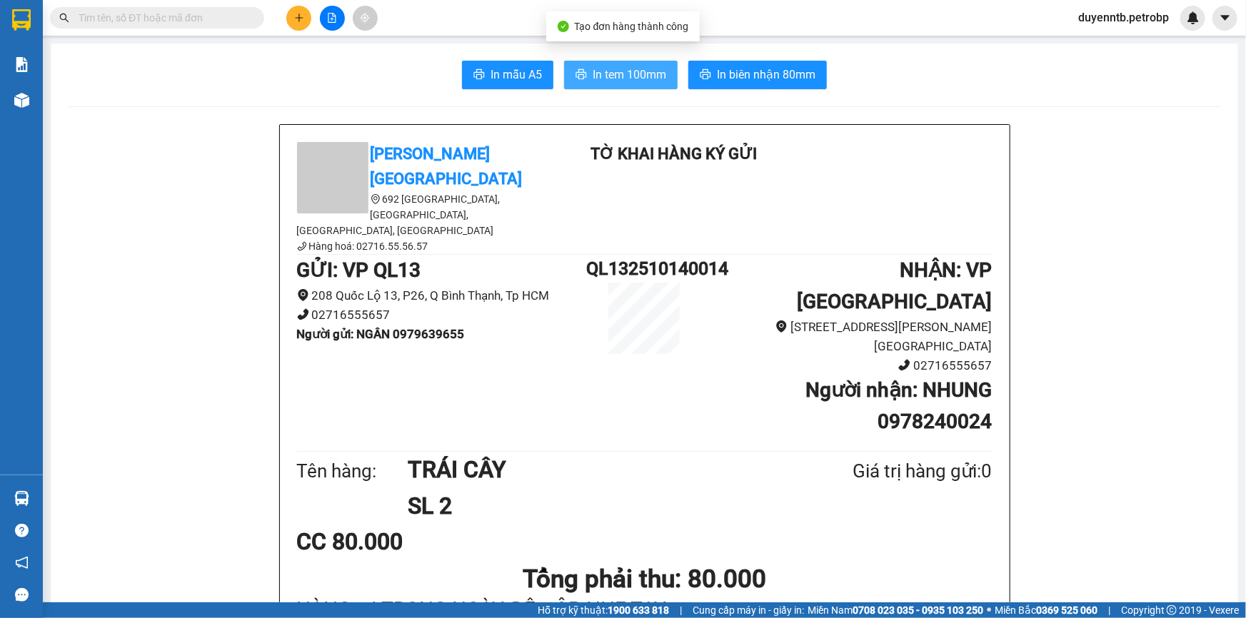
click at [647, 76] on span "In tem 100mm" at bounding box center [629, 75] width 74 height 18
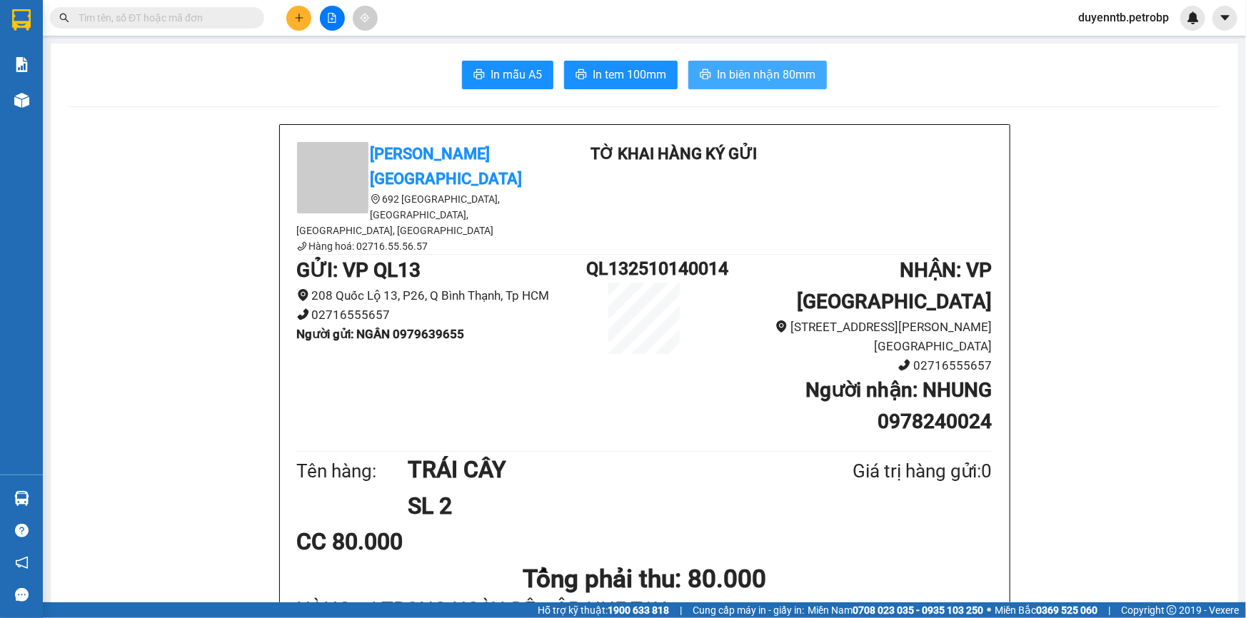
click at [735, 83] on span "In biên nhận 80mm" at bounding box center [766, 75] width 99 height 18
click at [296, 19] on icon "plus" at bounding box center [299, 18] width 10 height 10
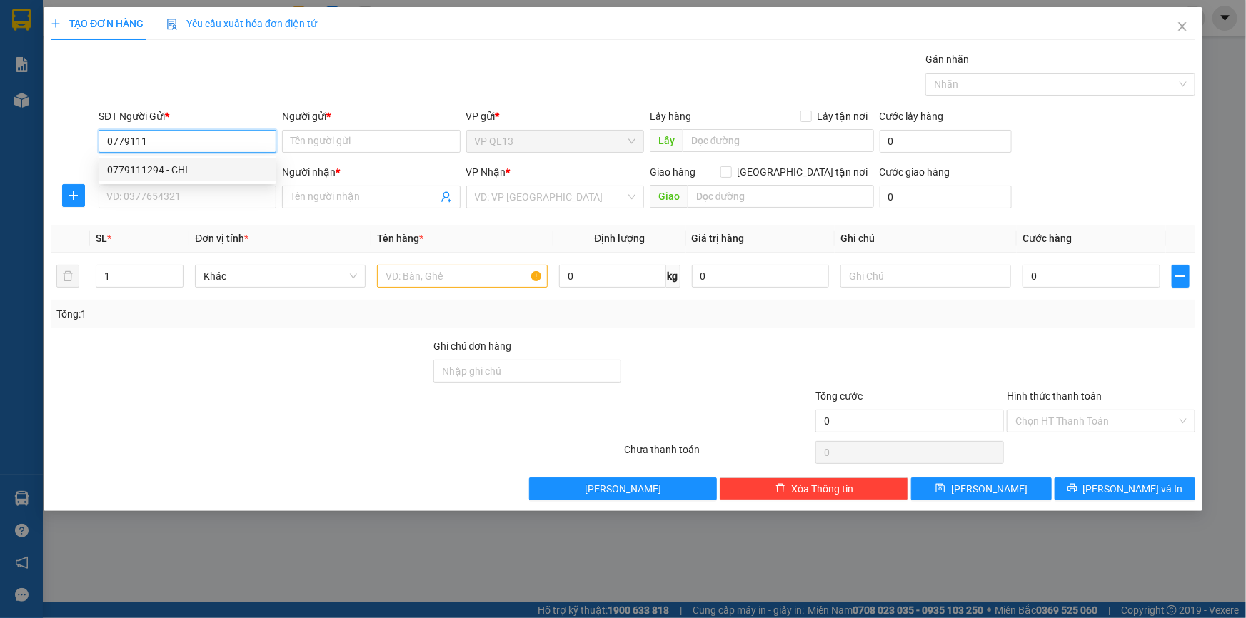
click at [213, 163] on div "0779111294 - CHI" at bounding box center [187, 170] width 161 height 16
type input "0779111294"
type input "CHI"
type input "0979097993"
type input "TUẤT"
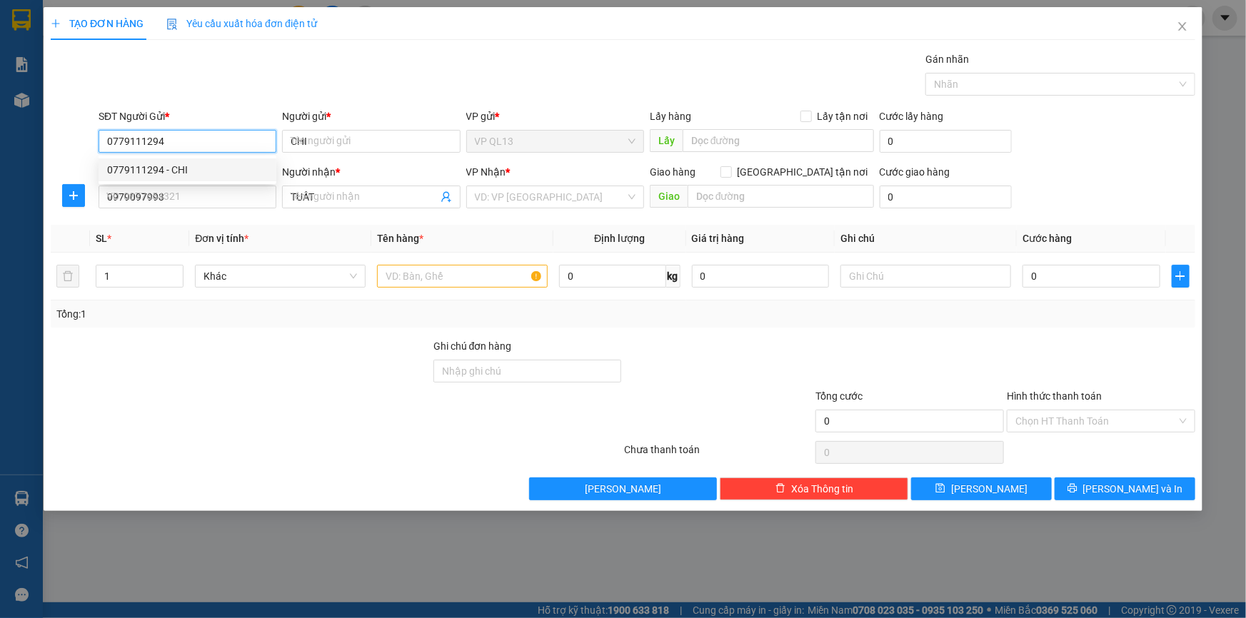
type input "40.000"
type input "0779111294"
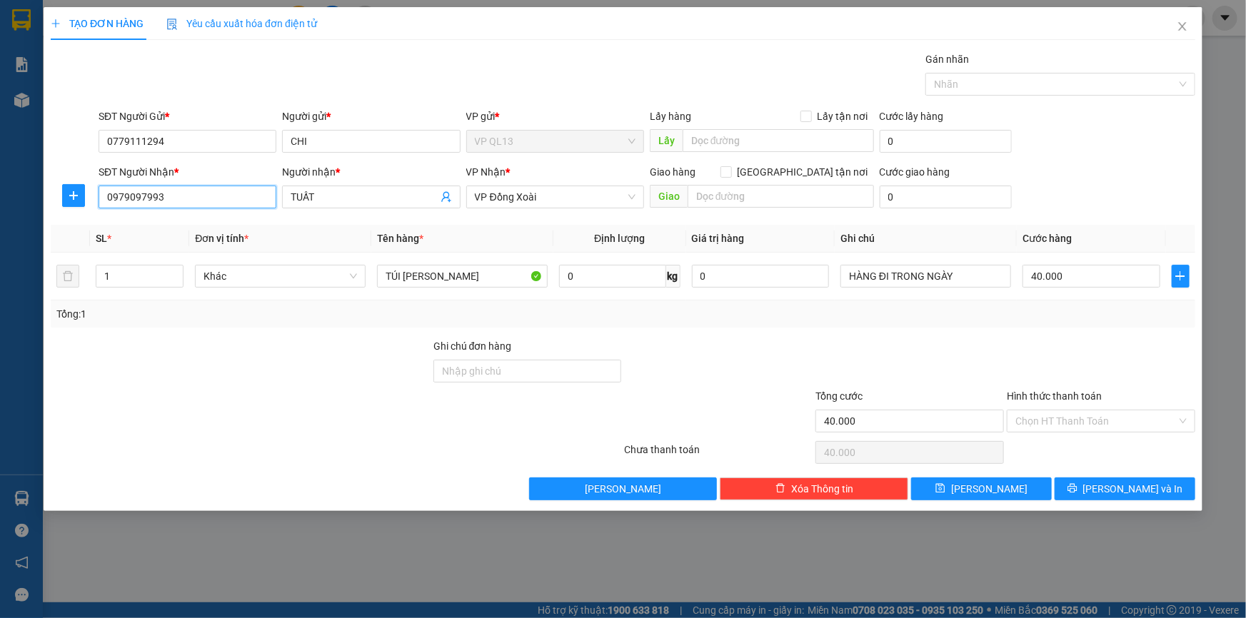
click at [203, 200] on input "0979097993" at bounding box center [188, 197] width 178 height 23
type input "0"
click at [207, 248] on div "0888909988 - THẬT" at bounding box center [187, 249] width 161 height 16
type input "0888909988"
type input "THẬT"
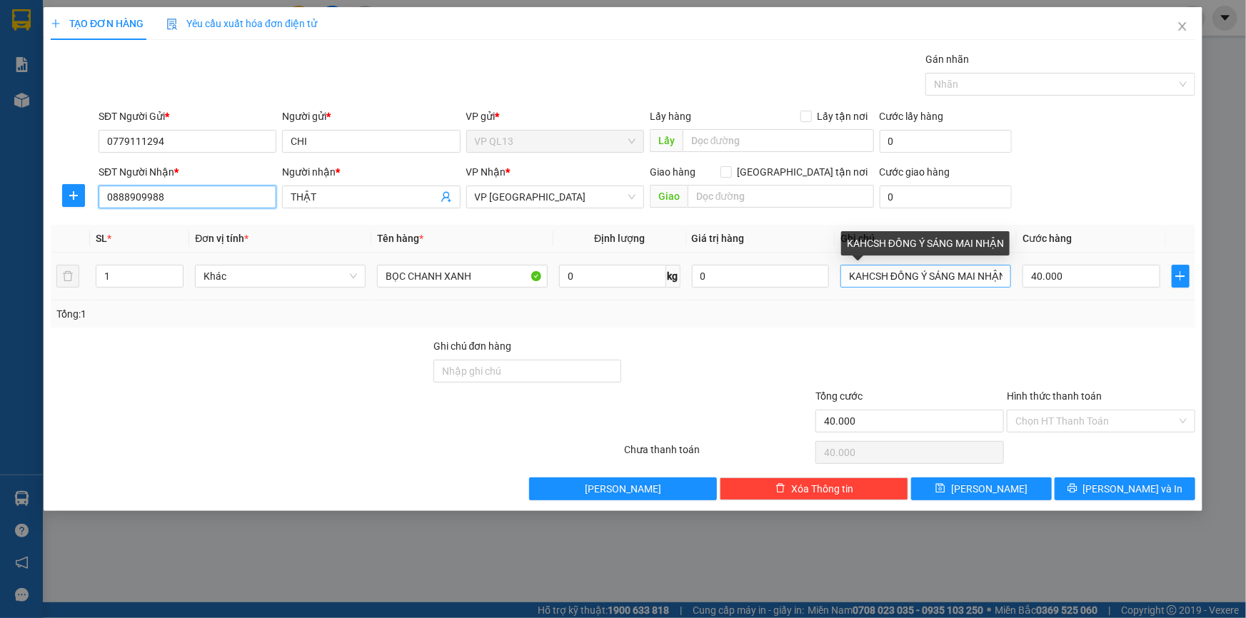
type input "0888909988"
click at [999, 278] on input "KAHCSH ĐỒNG Ý SÁNG MAI NHẬN" at bounding box center [925, 276] width 171 height 23
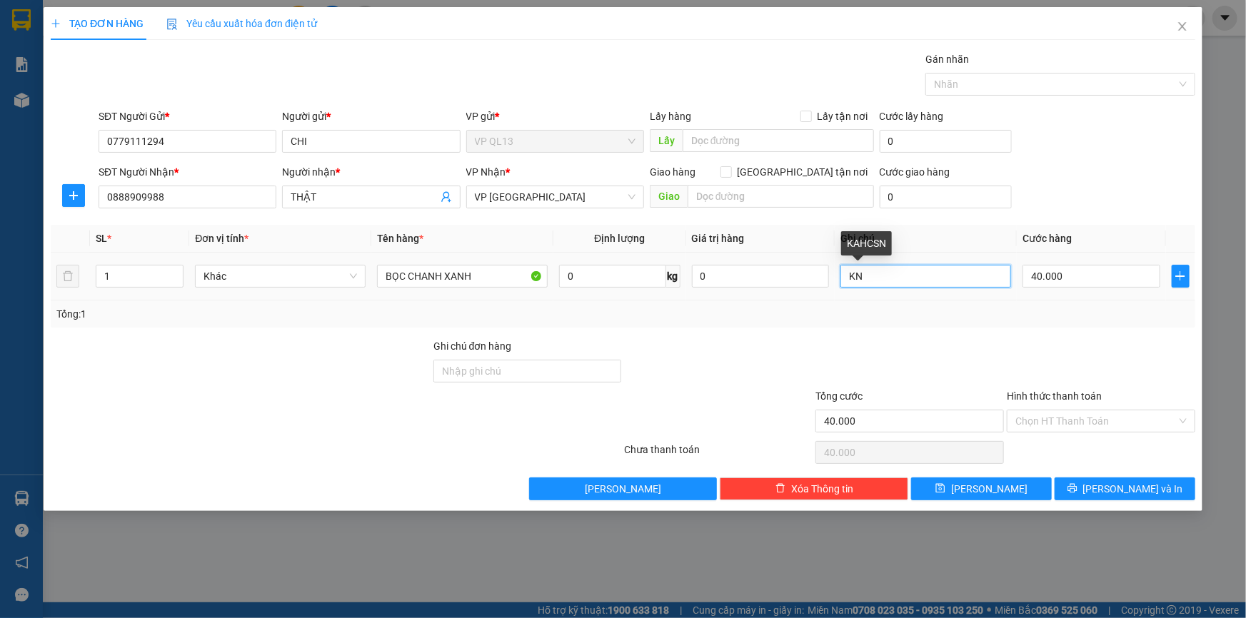
type input "N"
click at [999, 278] on input "N" at bounding box center [925, 276] width 171 height 23
type input "NHẸ TAY"
click at [1073, 271] on input "40.000" at bounding box center [1091, 276] width 138 height 23
type input "0"
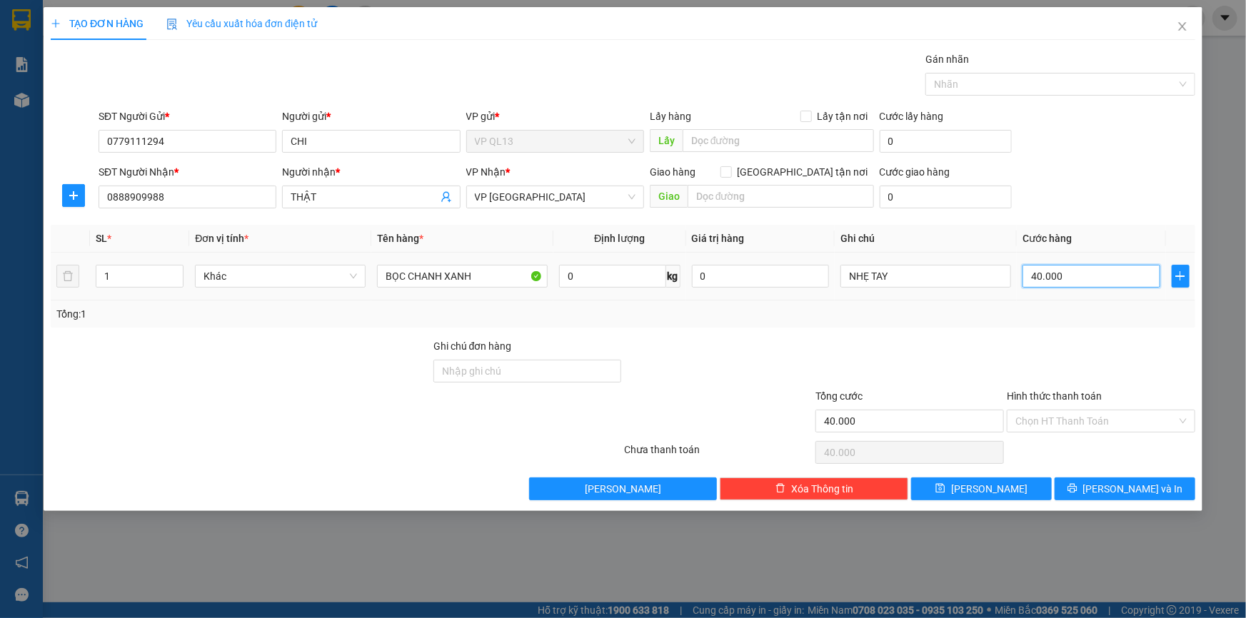
type input "0"
type input "3"
type input "03"
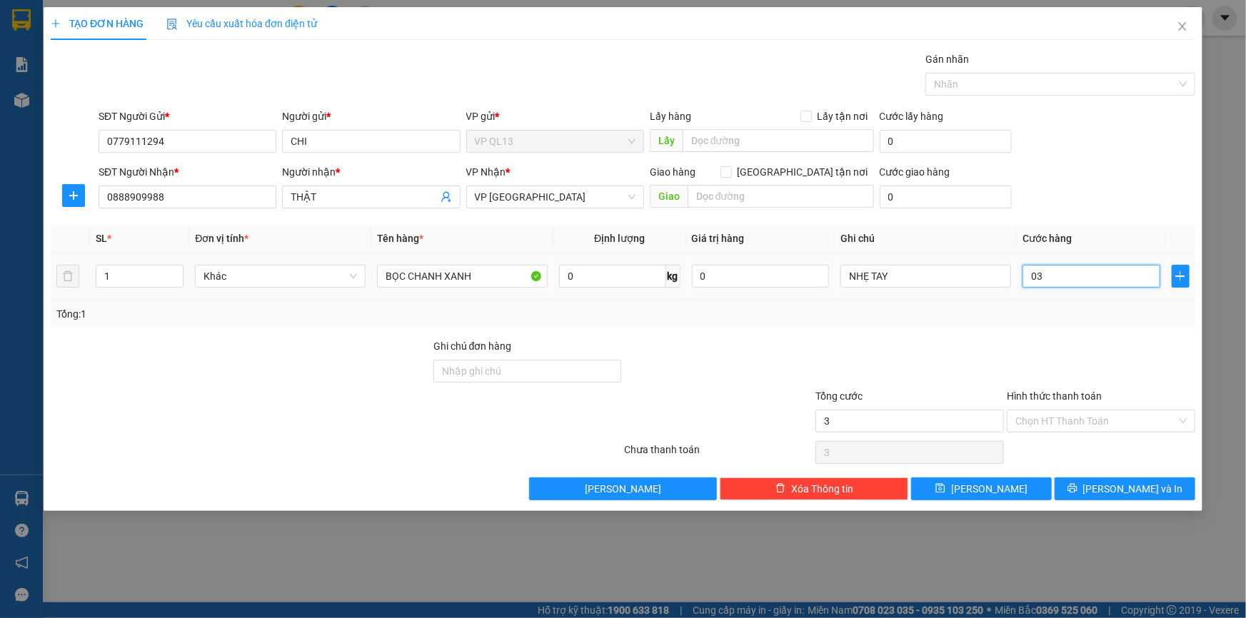
type input "30"
type input "030"
type input "30.000"
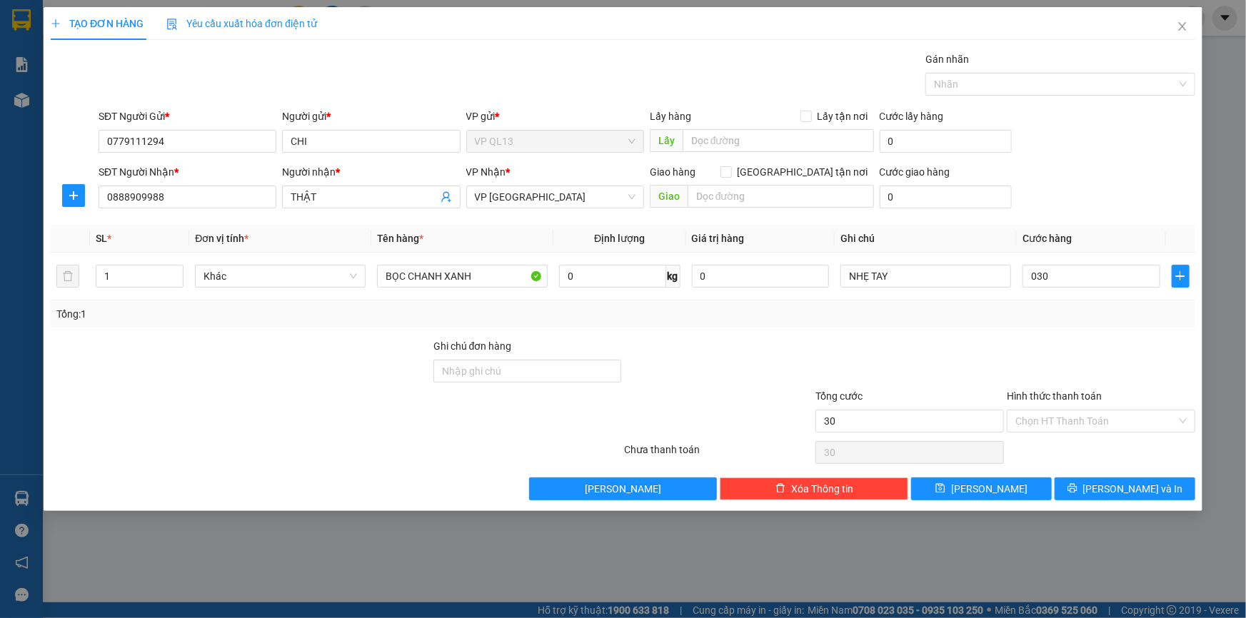
type input "30.000"
click at [1052, 309] on div "Tổng: 1" at bounding box center [622, 314] width 1133 height 16
click at [1163, 485] on button "[PERSON_NAME] và In" at bounding box center [1124, 489] width 141 height 23
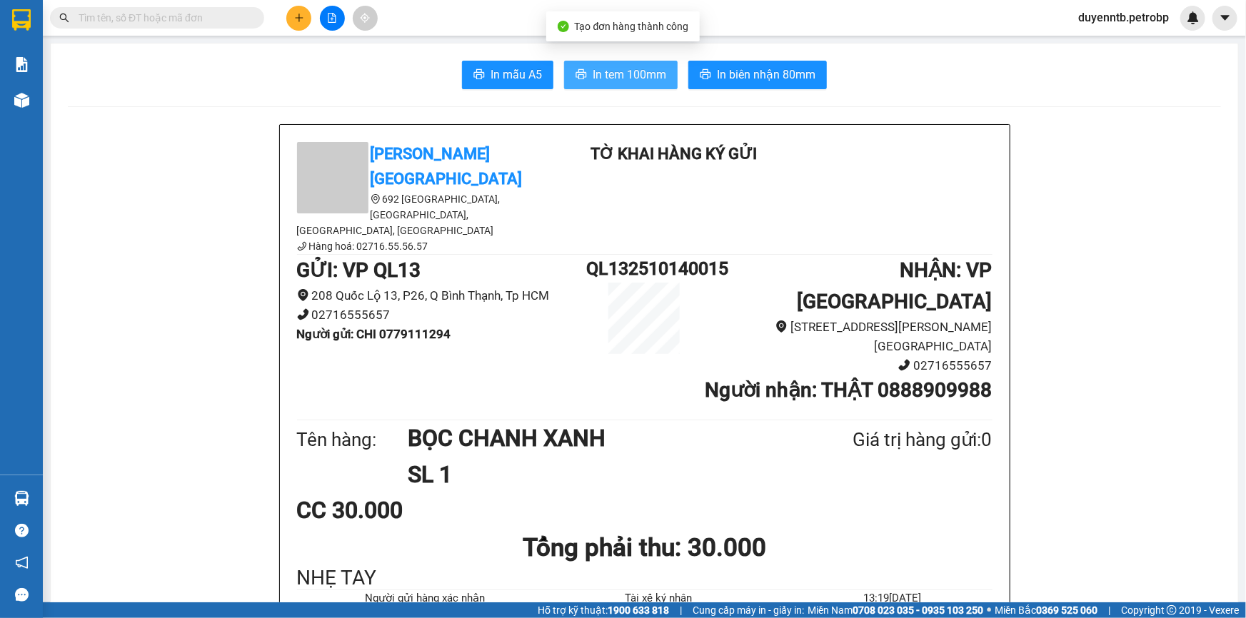
click at [598, 67] on span "In tem 100mm" at bounding box center [629, 75] width 74 height 18
click at [296, 9] on button at bounding box center [298, 18] width 25 height 25
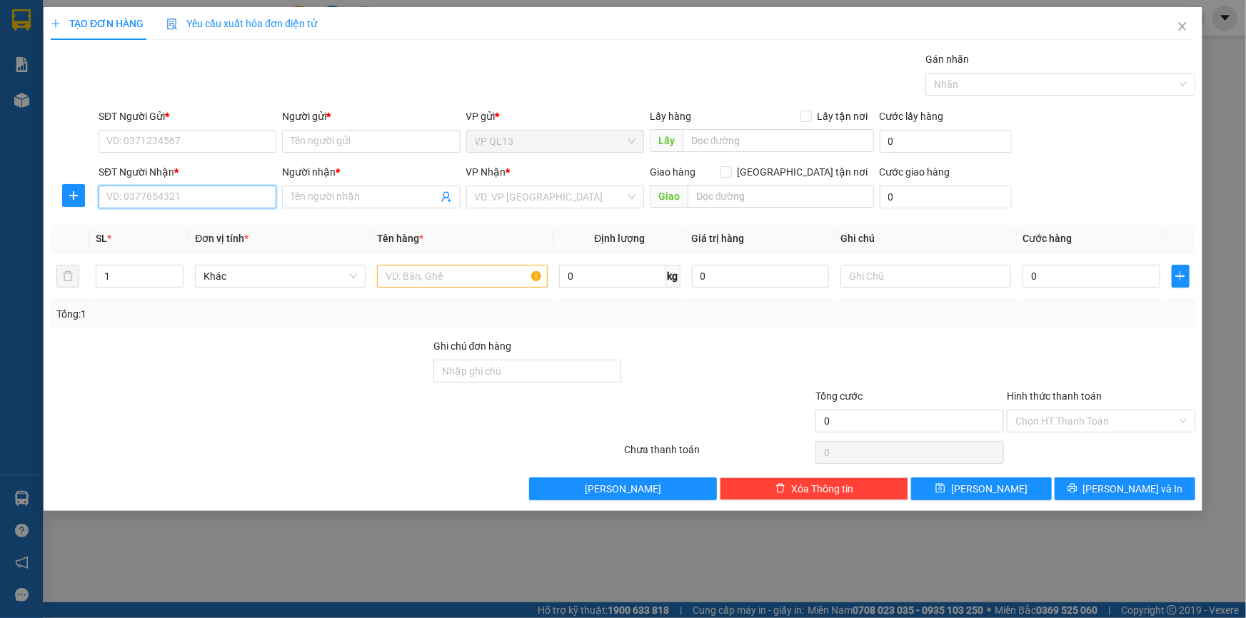
click at [146, 200] on input "SĐT Người Nhận *" at bounding box center [188, 197] width 178 height 23
type input "5"
click at [166, 204] on input "0396" at bounding box center [188, 197] width 178 height 23
type input "0396105860"
click at [353, 198] on input "Người nhận *" at bounding box center [364, 197] width 146 height 16
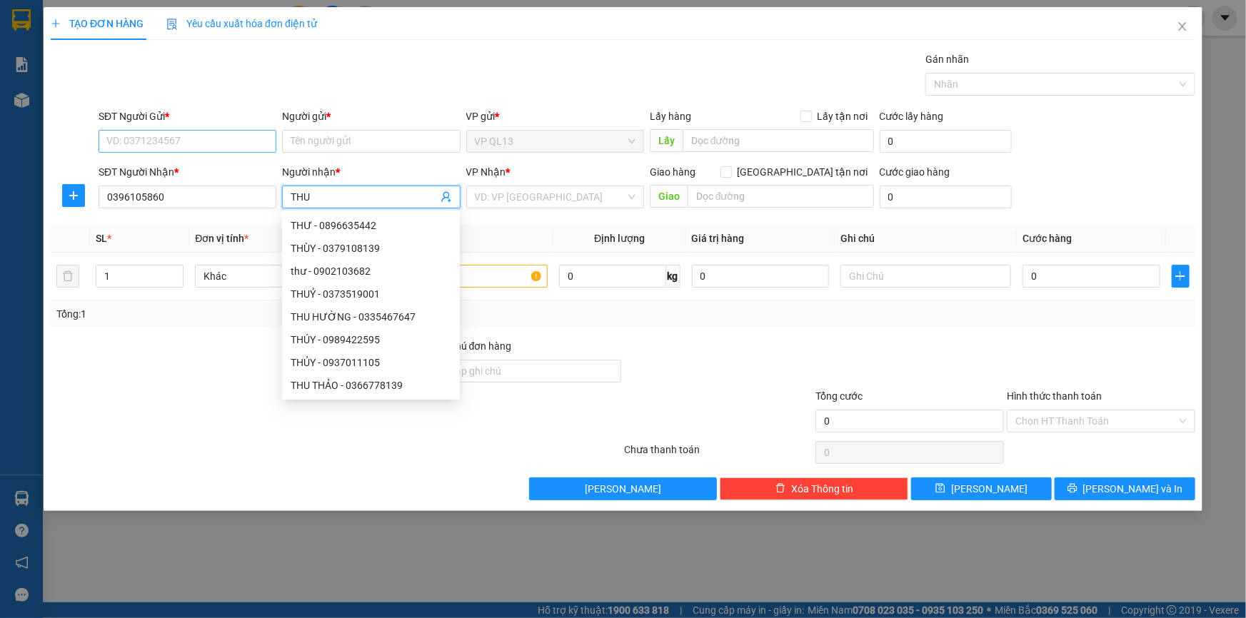
type input "THU"
click at [134, 143] on input "SĐT Người Gửi *" at bounding box center [188, 141] width 178 height 23
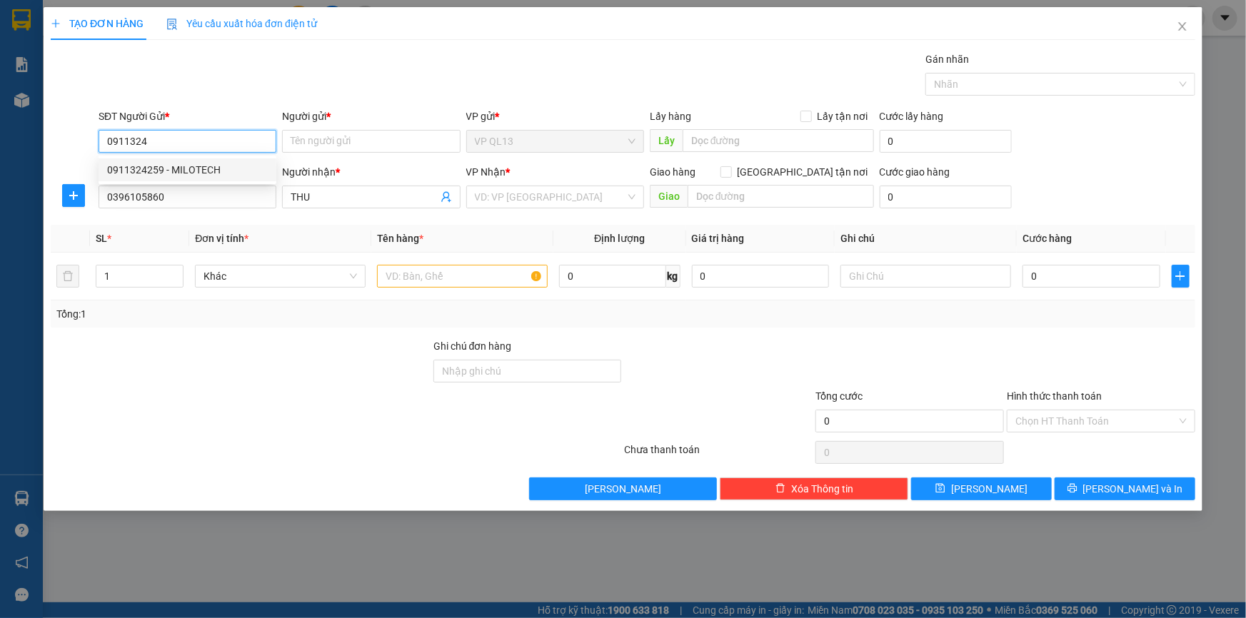
click at [188, 175] on div "0911324259 - MILOTECH" at bounding box center [187, 170] width 161 height 16
type input "0911324259"
type input "MILOTECH"
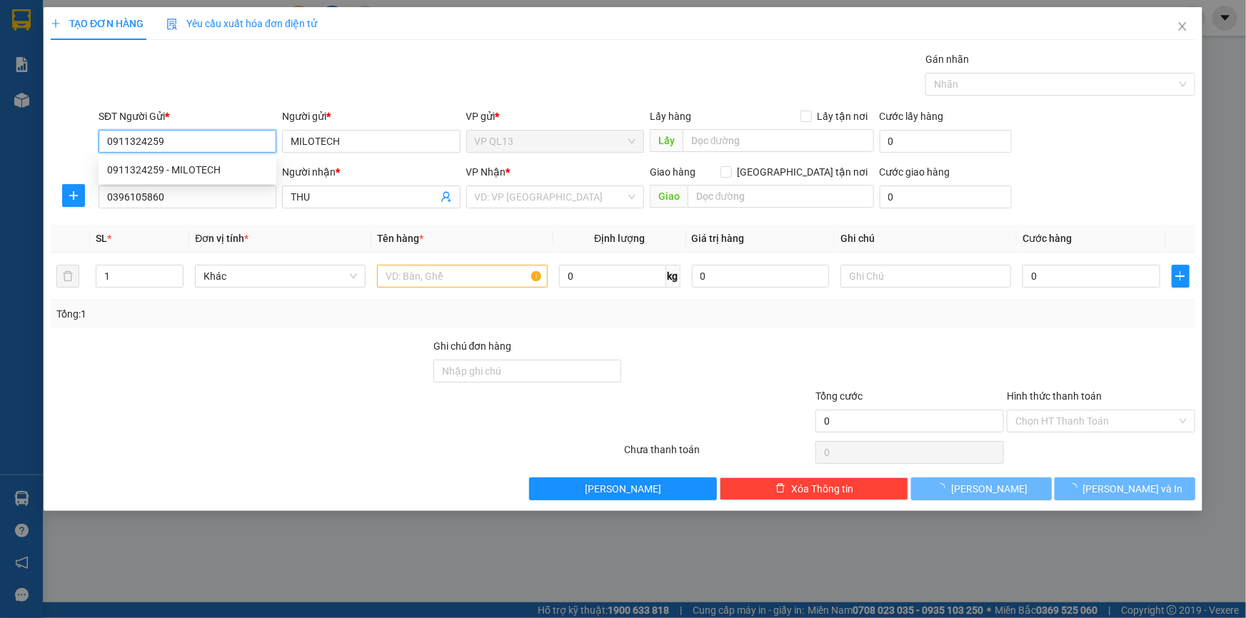
type input "160.000"
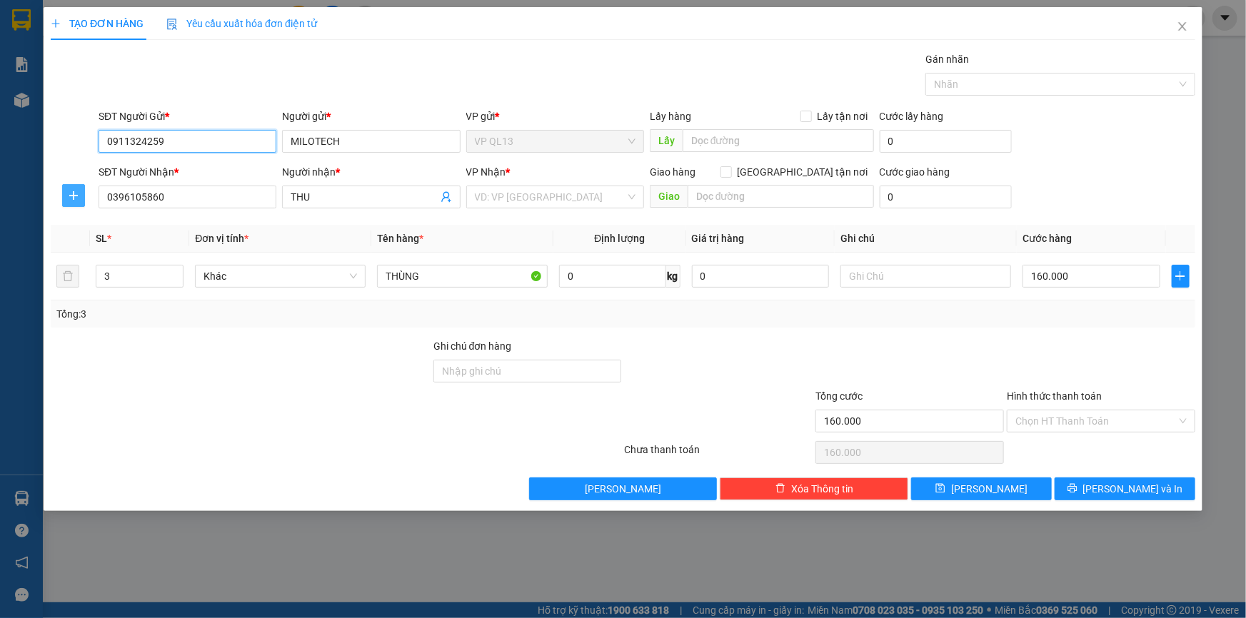
type input "0911324259"
click at [76, 191] on icon "plus" at bounding box center [73, 195] width 11 height 11
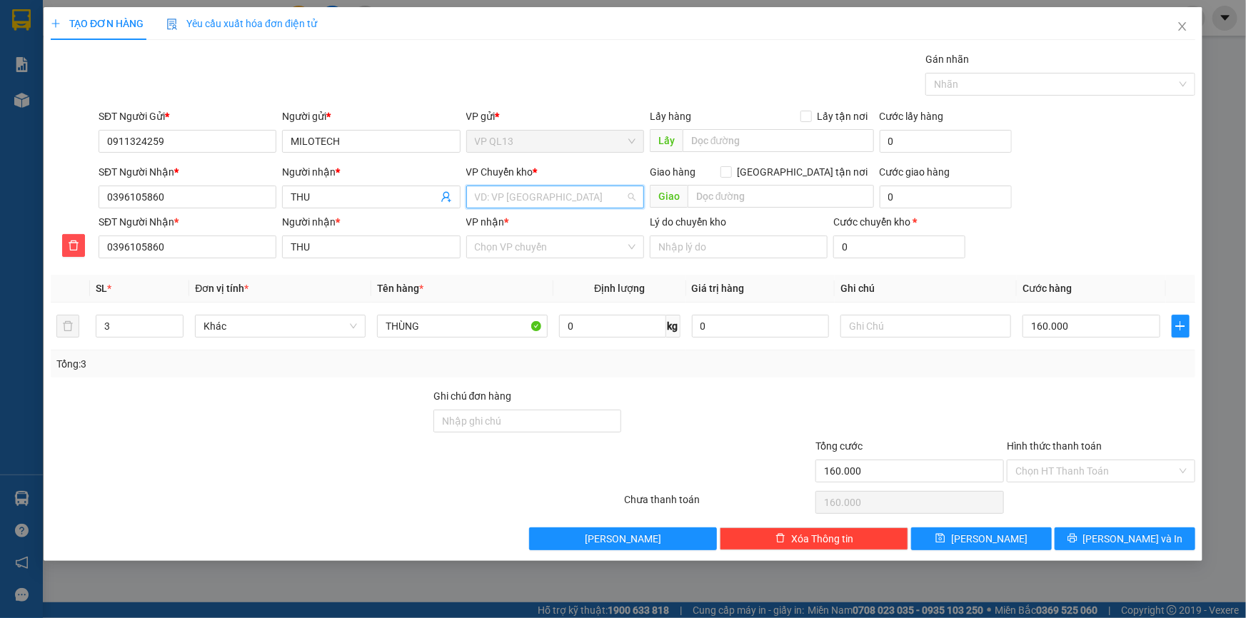
click at [509, 198] on input "search" at bounding box center [550, 196] width 151 height 21
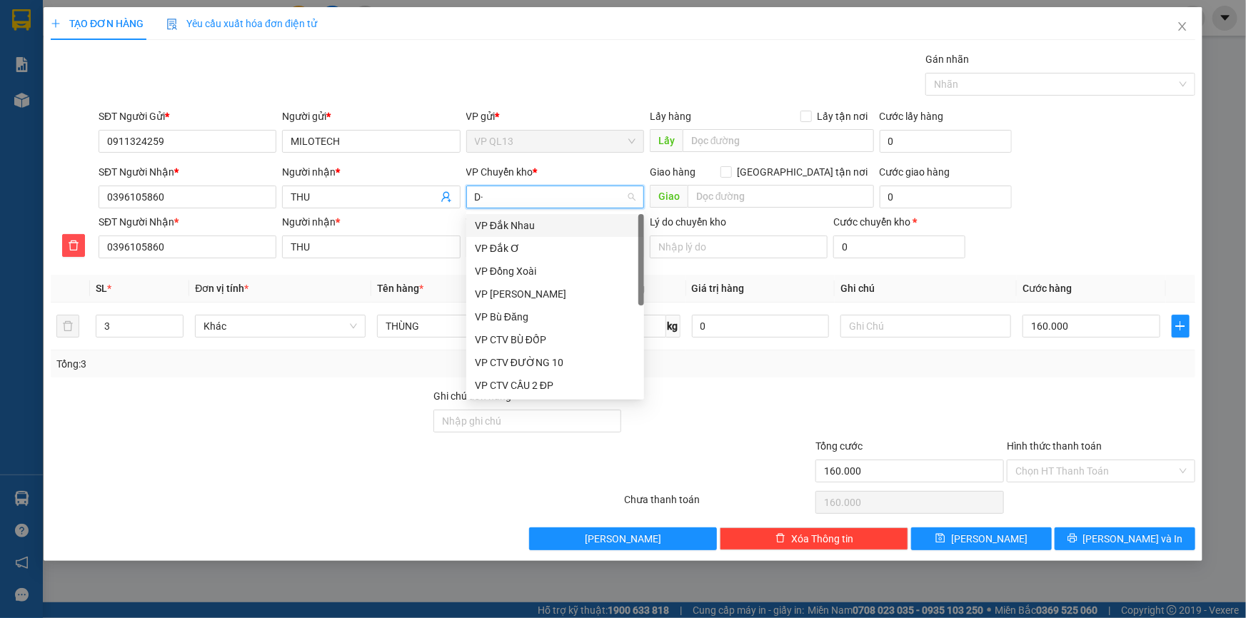
type input "D"
type input "Đ"
click at [535, 270] on div "VP Đồng Xoài" at bounding box center [555, 271] width 161 height 16
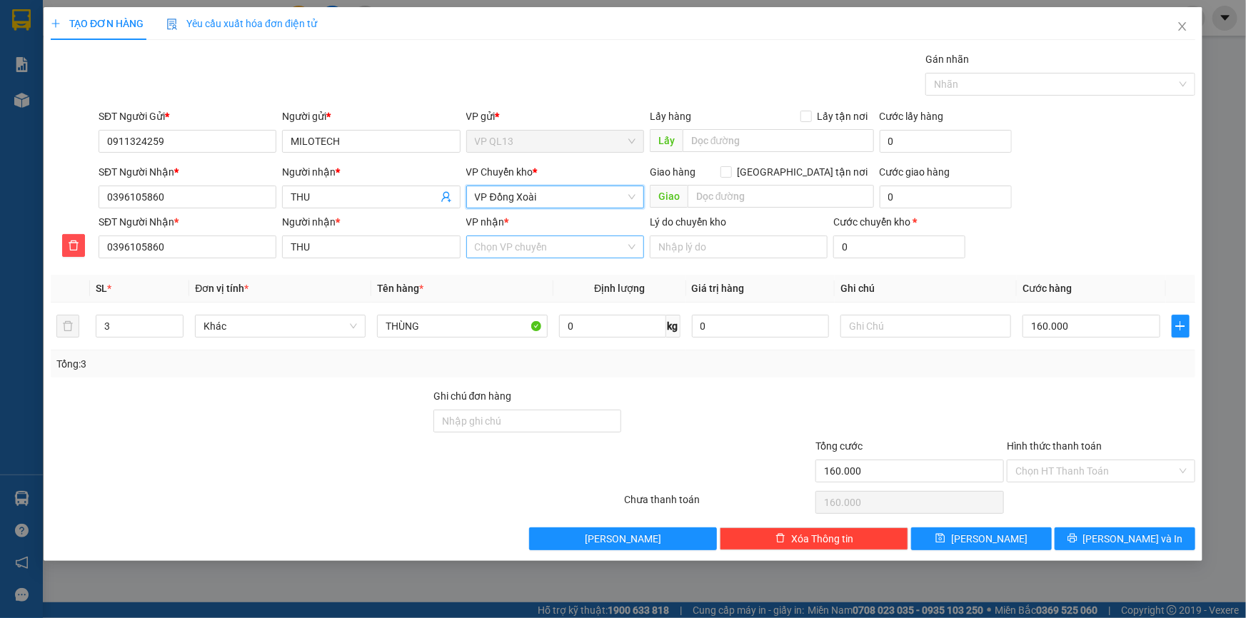
click at [517, 243] on input "VP nhận *" at bounding box center [550, 246] width 151 height 21
type input "MINH"
click at [532, 278] on div "VP [PERSON_NAME]" at bounding box center [555, 276] width 161 height 16
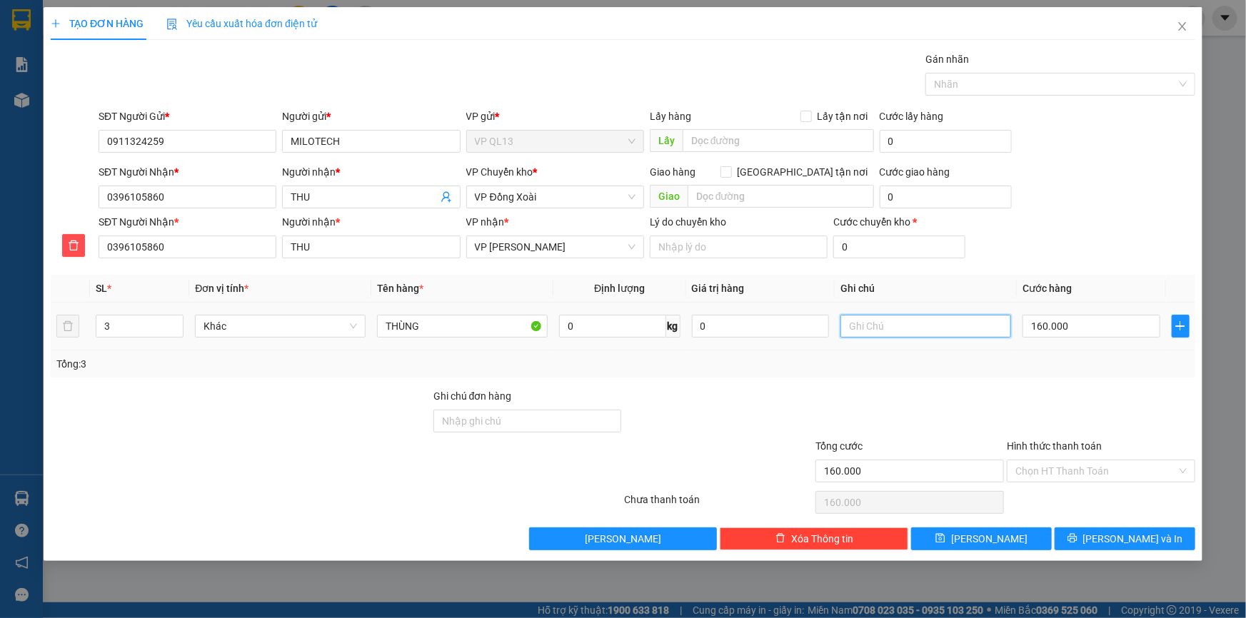
click at [929, 333] on input "text" at bounding box center [925, 326] width 171 height 23
click at [1074, 335] on input "160.000" at bounding box center [1091, 326] width 138 height 23
type input "0"
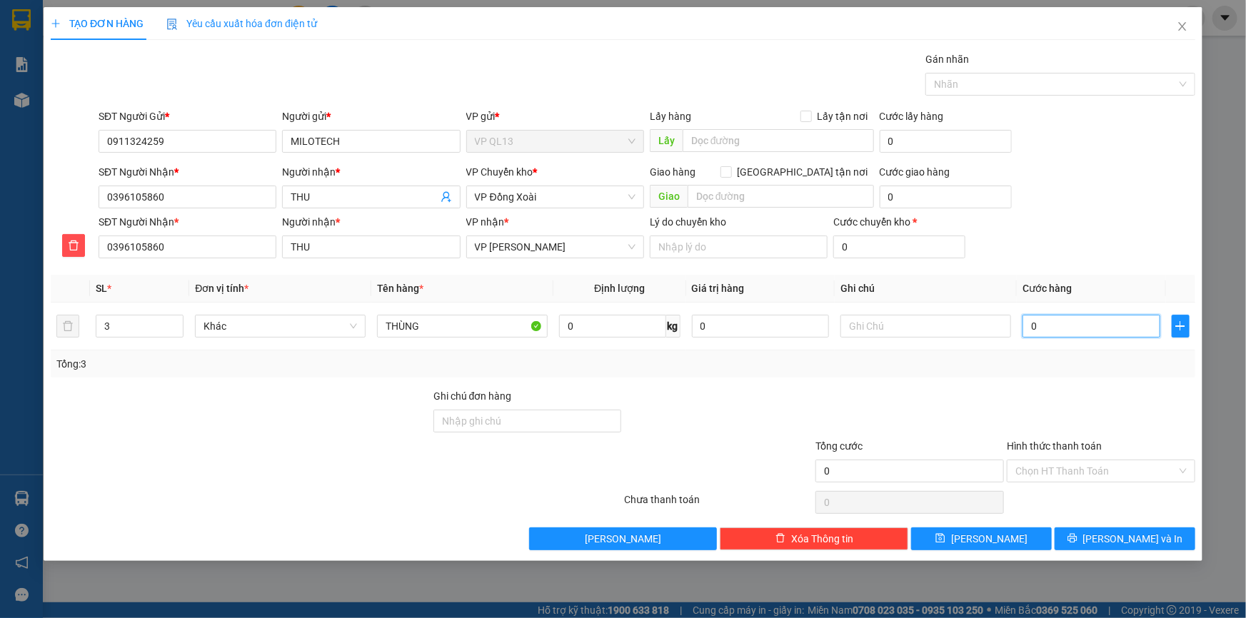
type input "1"
type input "01"
type input "16"
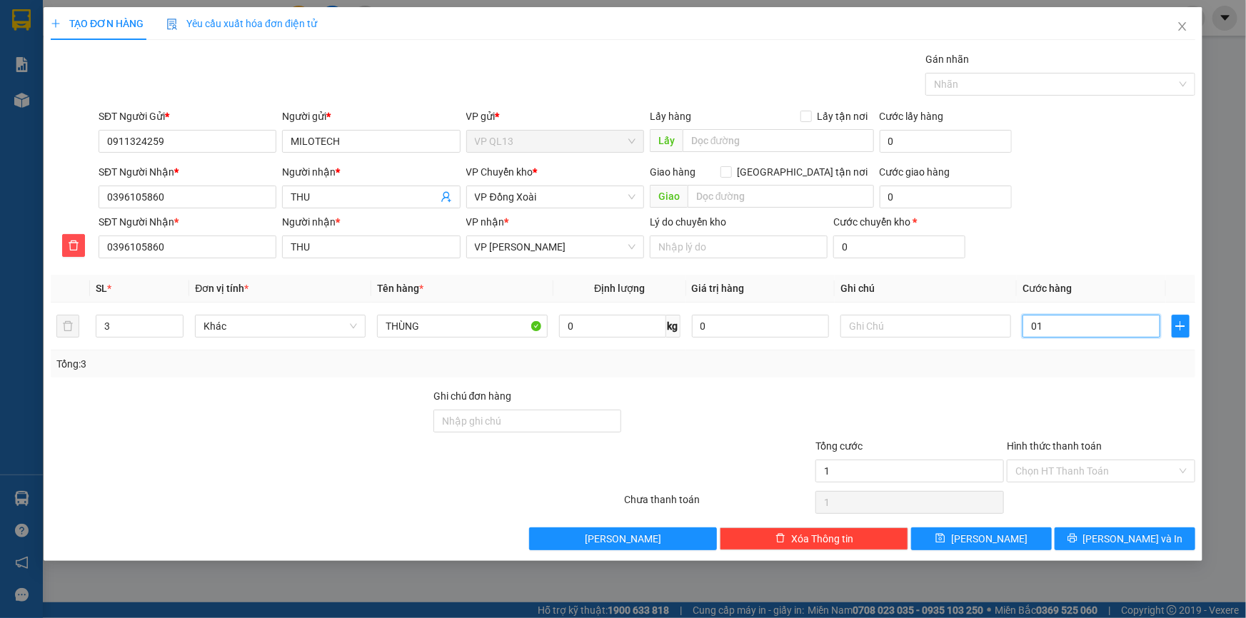
type input "016"
type input "160"
type input "0.160"
type input "160.000"
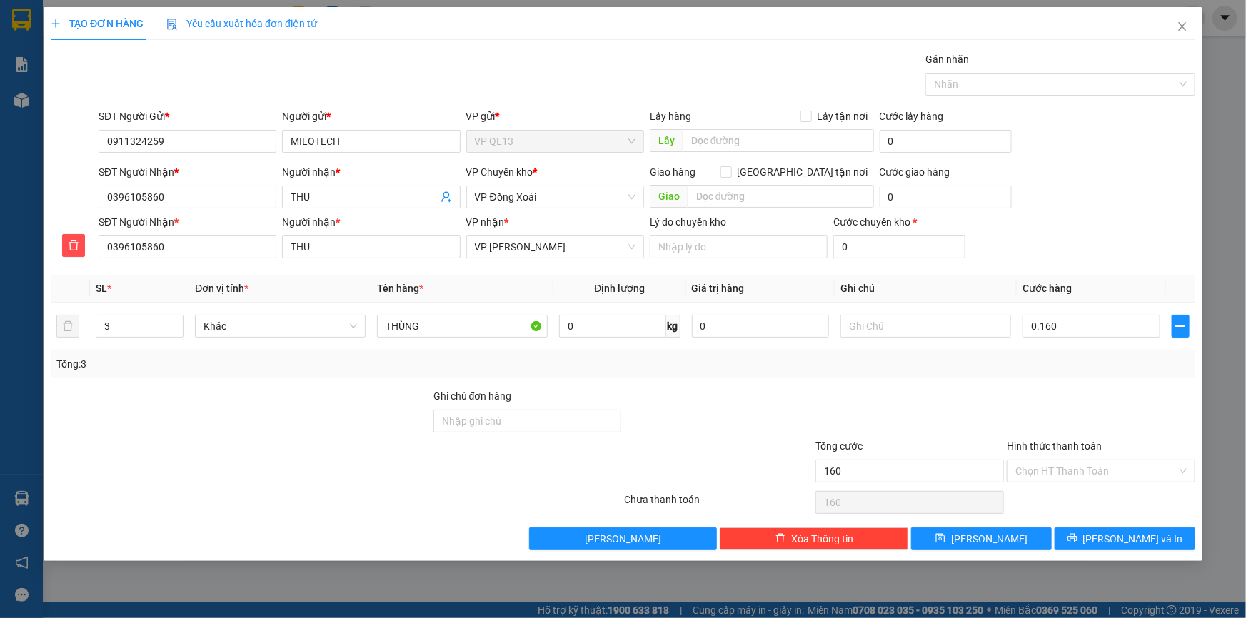
type input "160.000"
click at [1028, 394] on div at bounding box center [1100, 413] width 191 height 50
click at [918, 327] on input "text" at bounding box center [925, 326] width 171 height 23
click at [490, 324] on input "THÙNG" at bounding box center [462, 326] width 171 height 23
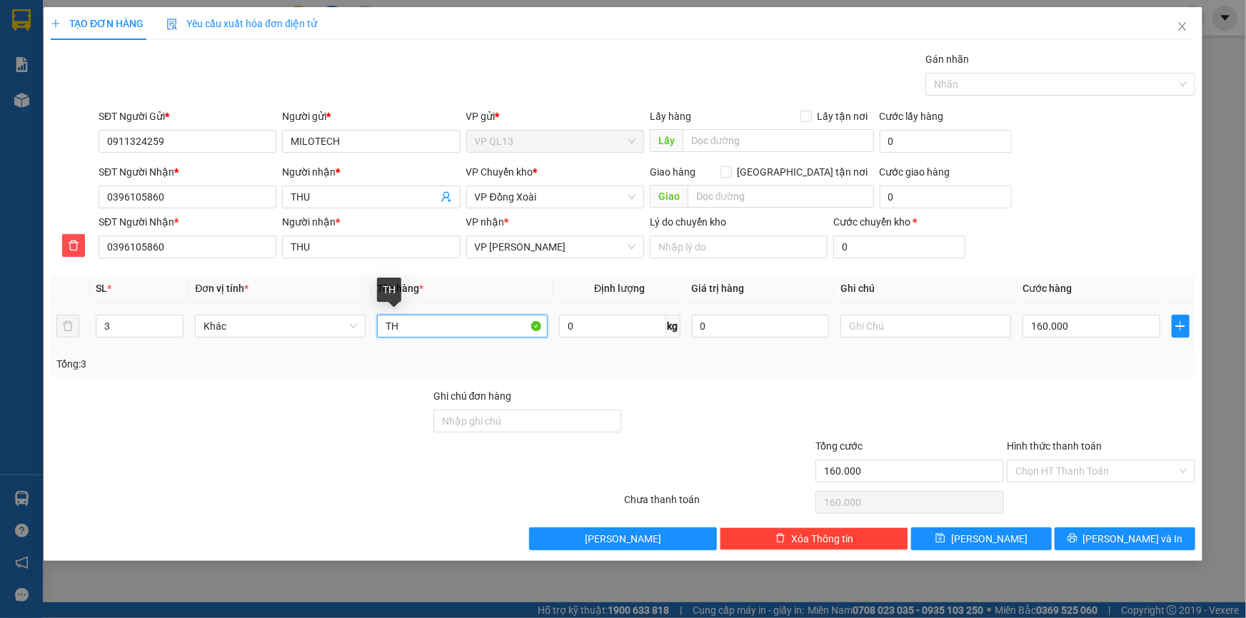
type input "T"
type input "CRT, KIỆN TRẮNG"
click at [934, 329] on input "text" at bounding box center [925, 326] width 171 height 23
click at [1133, 536] on span "[PERSON_NAME] và In" at bounding box center [1133, 539] width 100 height 16
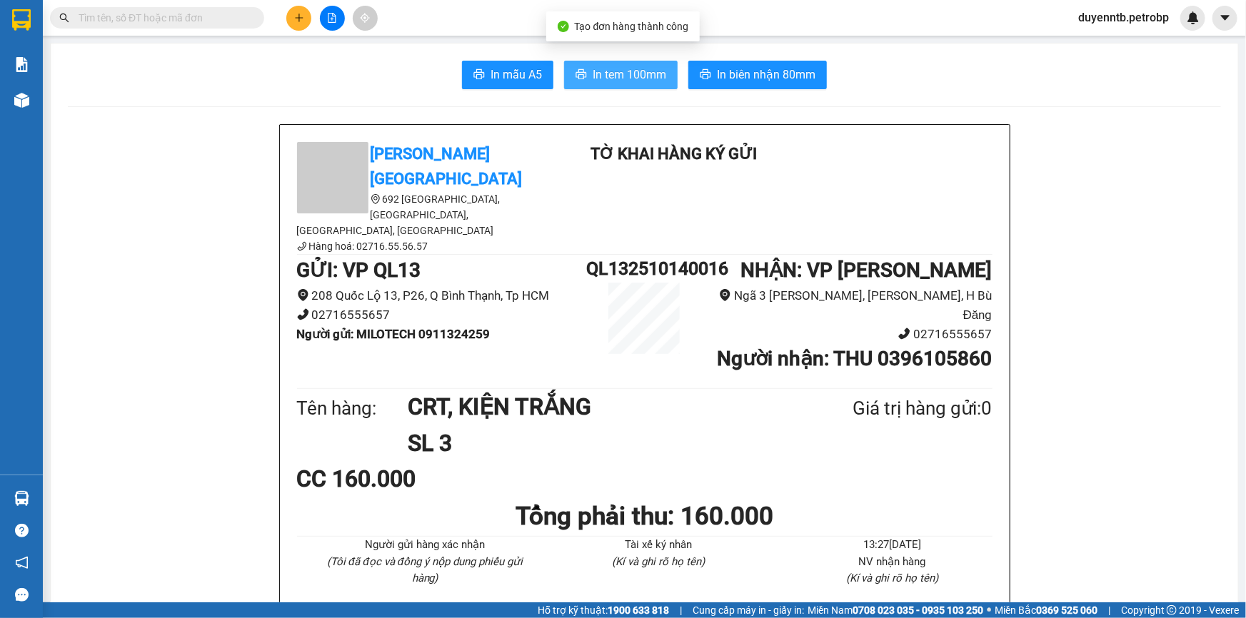
click at [620, 66] on span "In tem 100mm" at bounding box center [629, 75] width 74 height 18
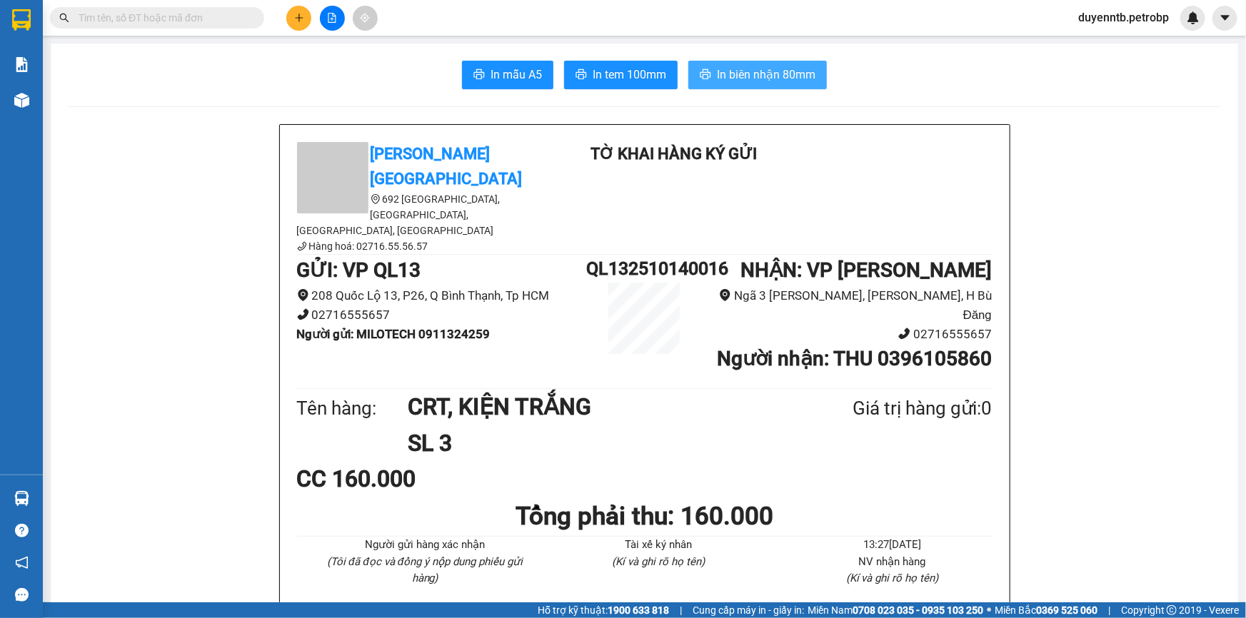
click at [791, 71] on span "In biên nhận 80mm" at bounding box center [766, 75] width 99 height 18
click at [294, 17] on icon "plus" at bounding box center [299, 18] width 10 height 10
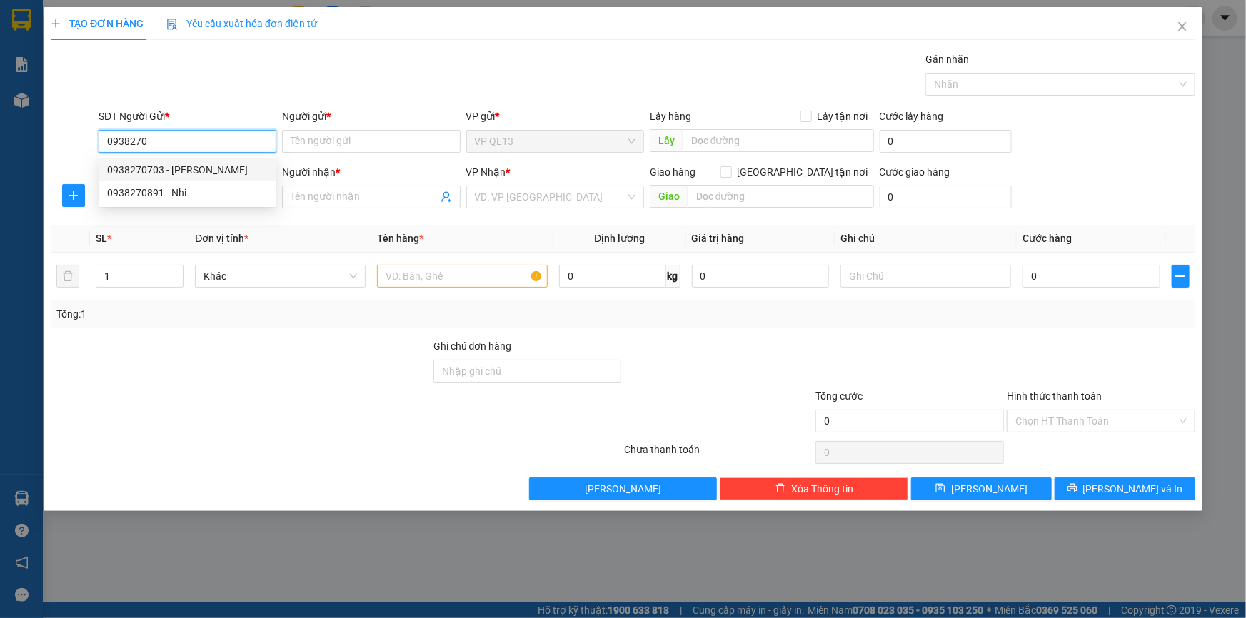
click at [199, 163] on div "0938270703 - NGỌC" at bounding box center [187, 170] width 161 height 16
type input "0938270703"
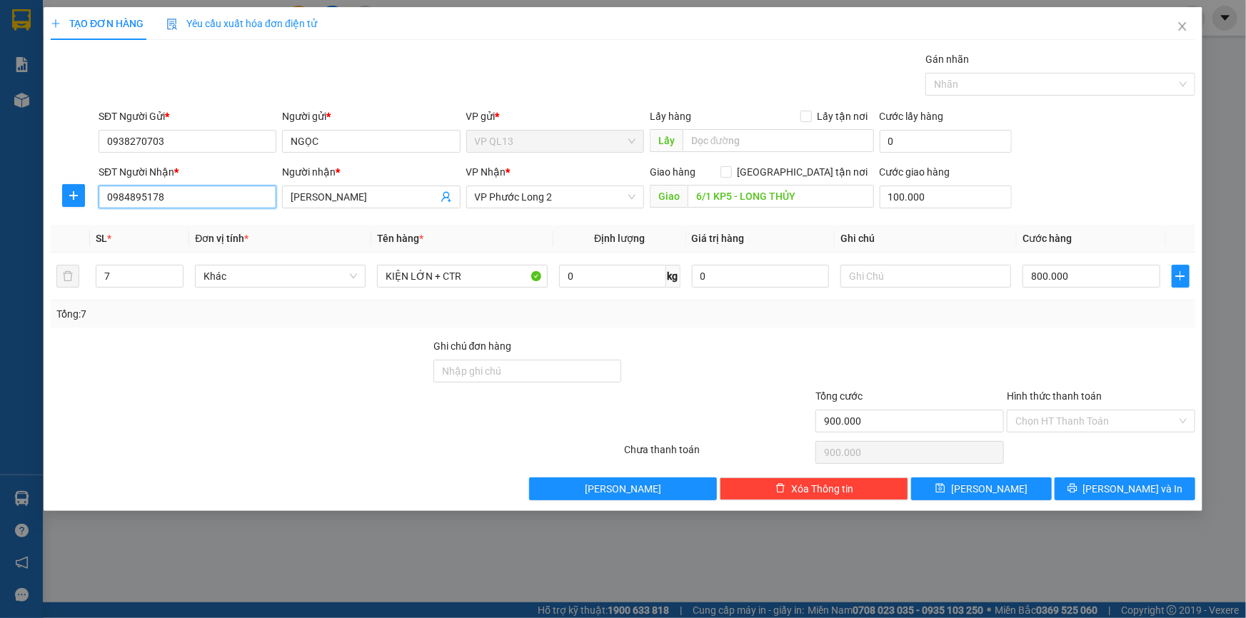
click at [202, 193] on input "0984895178" at bounding box center [188, 197] width 178 height 23
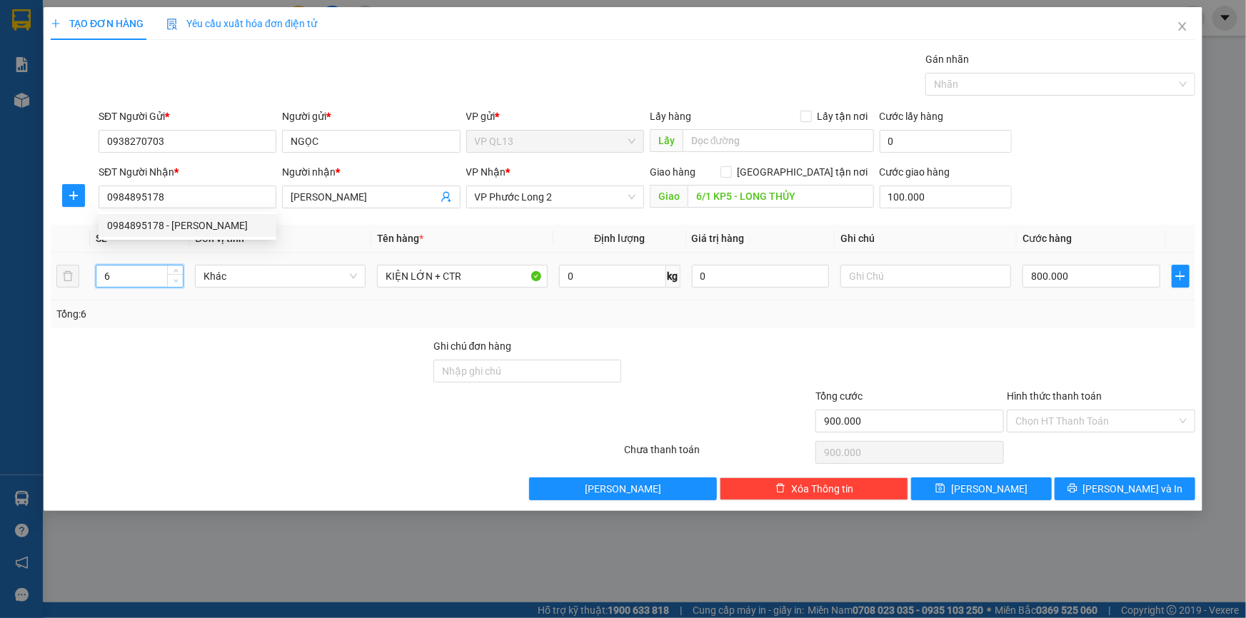
click at [174, 280] on icon "down" at bounding box center [175, 280] width 5 height 5
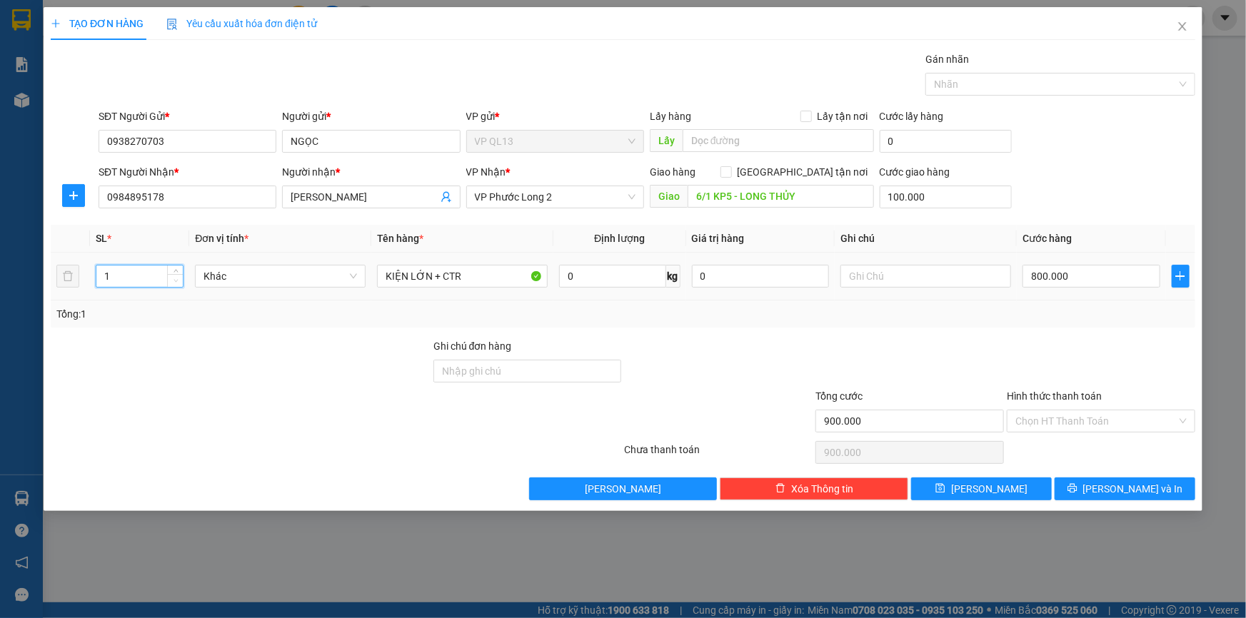
click at [174, 280] on icon "down" at bounding box center [175, 280] width 5 height 5
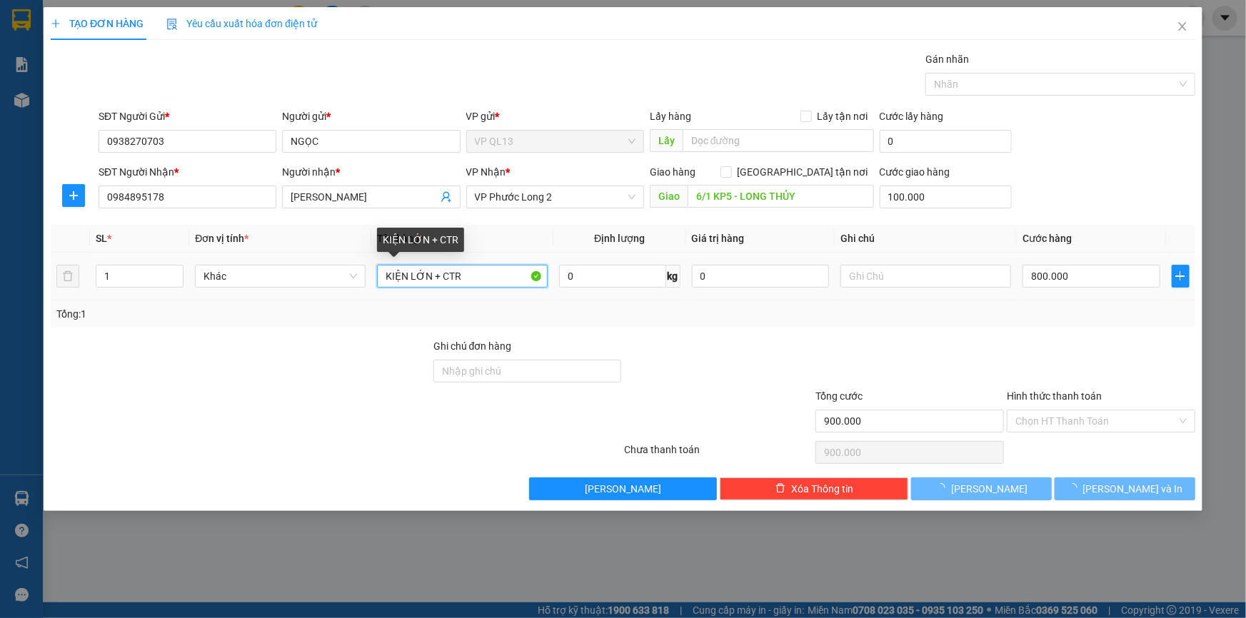
click at [458, 283] on input "KIỆN LỚN + CTR" at bounding box center [462, 276] width 171 height 23
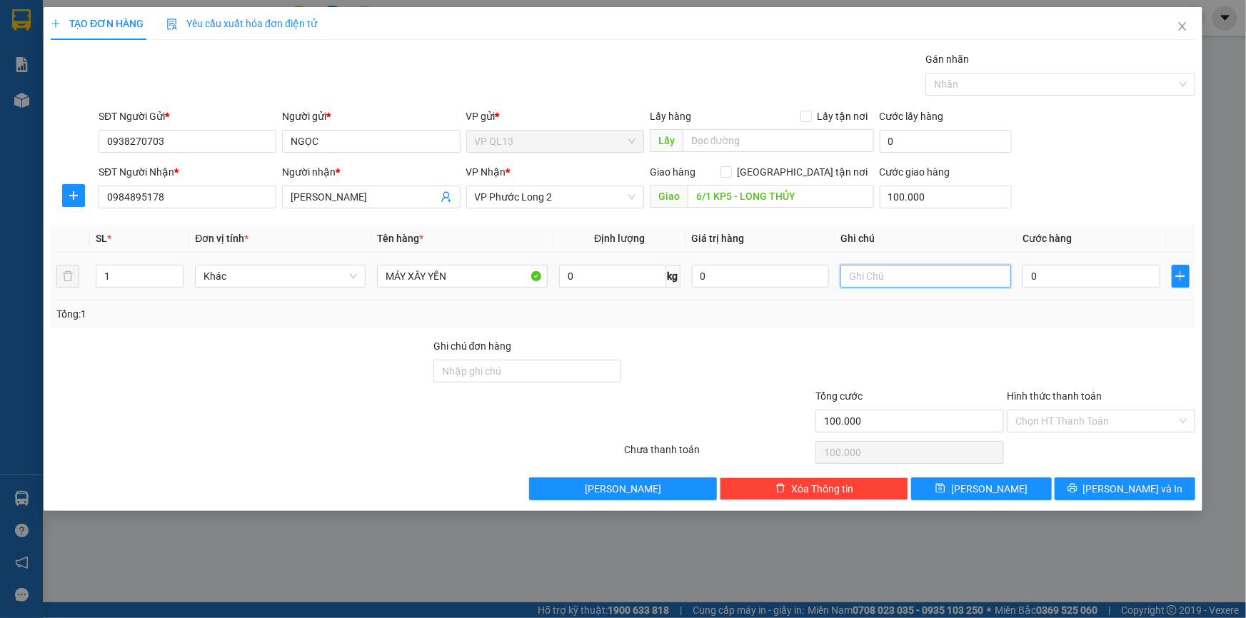
click at [900, 268] on input "text" at bounding box center [925, 276] width 171 height 23
click at [1039, 275] on input "0" at bounding box center [1091, 276] width 138 height 23
click at [1054, 311] on div "Tổng: 1" at bounding box center [622, 314] width 1133 height 16
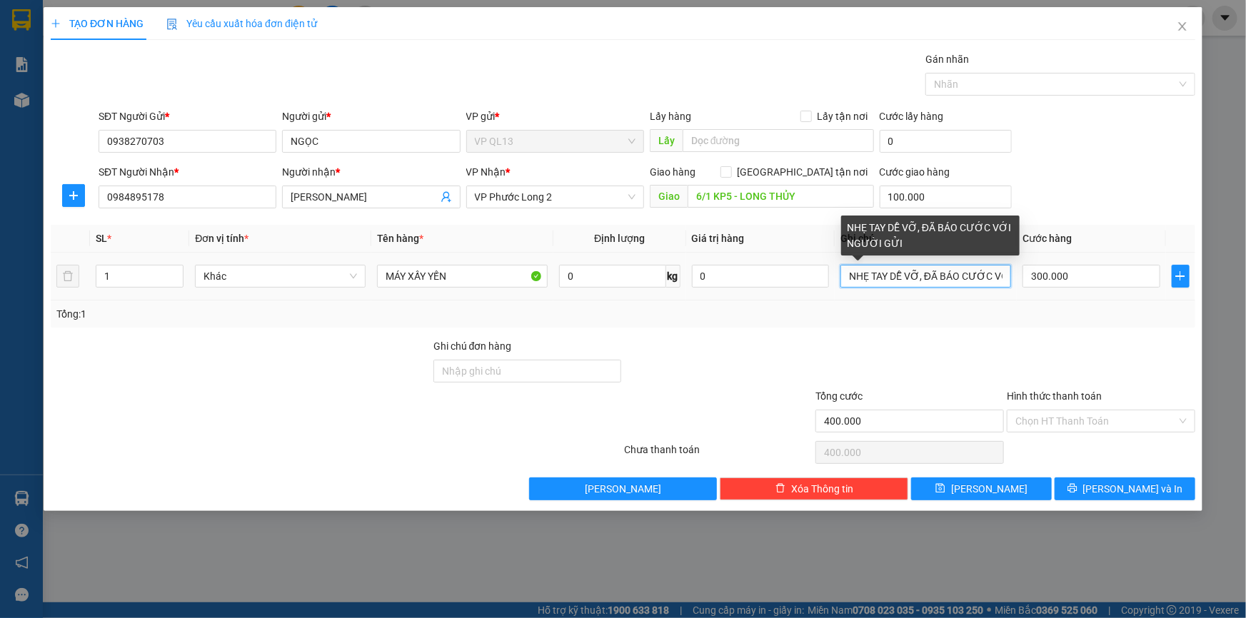
click at [991, 278] on input "NHẸ TAY DỄ VỠ, ĐÃ BÁO CƯỚC VỚI NGƯỜI GỬI" at bounding box center [925, 276] width 171 height 23
click at [1004, 274] on input "NHẸ TAY DỄ VỠ, ĐÃ BÁO CƯỚC \\\VỚI NGƯỜI GỬI" at bounding box center [925, 276] width 171 height 23
click at [999, 276] on input "NHẸ TAY DỄ VỠ, ĐÃ BÁO CƯỚC \\VỚI NGƯỜI GỬI" at bounding box center [925, 276] width 171 height 23
click at [994, 277] on input "NHẸ TAY DỄ VỠ, ĐÃ BÁO CƯỚC \ỚI NGƯỜI GỬI" at bounding box center [925, 276] width 171 height 23
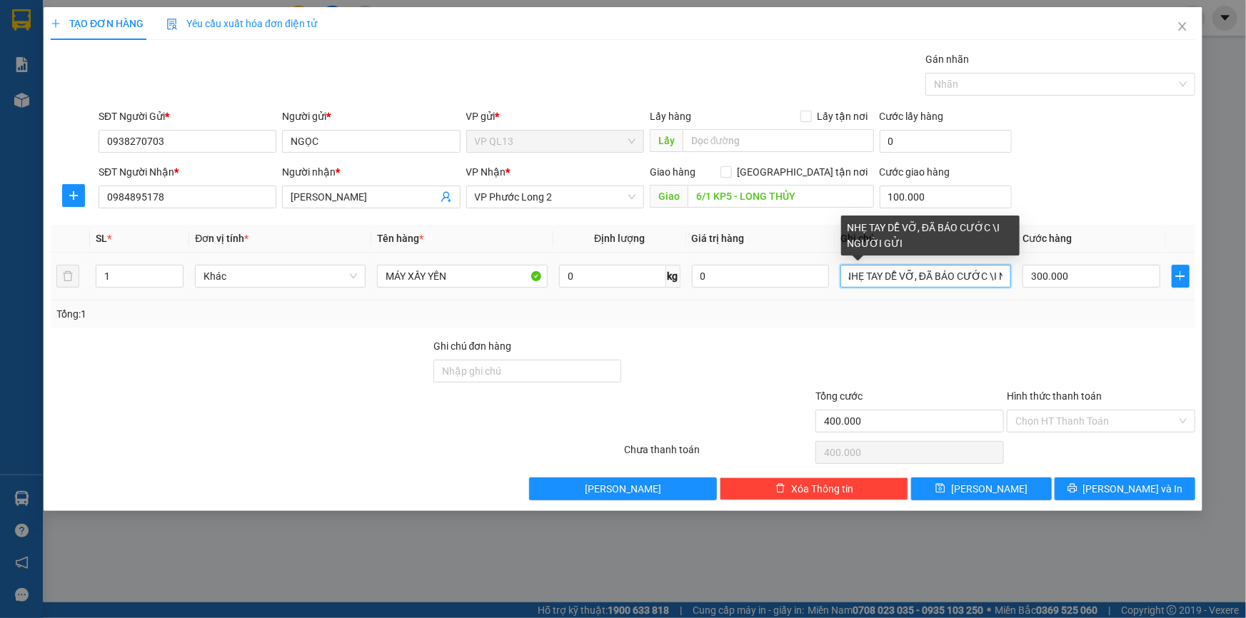
click at [1006, 276] on input "NHẸ TAY DỄ VỠ, ĐÃ BÁO CƯỚC \I NGƯỜI GỬI" at bounding box center [925, 276] width 171 height 23
click at [1001, 275] on input "NHẸ TAY DỄ VỠ, ĐÃ BÁO CƯỚC \I NGƯỜI GỬI" at bounding box center [925, 276] width 171 height 23
click at [1004, 275] on input "NHẸ TAY DỄ VỠ, ĐÃ BÁO CƯỚC \I GƯỜI GỬI" at bounding box center [925, 276] width 171 height 23
click at [1000, 274] on input "NHẸ TAY DỄ VỠ, ĐÃ BÁO CƯỚC \I ƯỜI GỬI" at bounding box center [925, 276] width 171 height 23
click at [1003, 273] on input "NHẸ TAY DỄ VỠ, ĐÃ BÁO CƯỚC \I ỜI GỬI" at bounding box center [925, 276] width 171 height 23
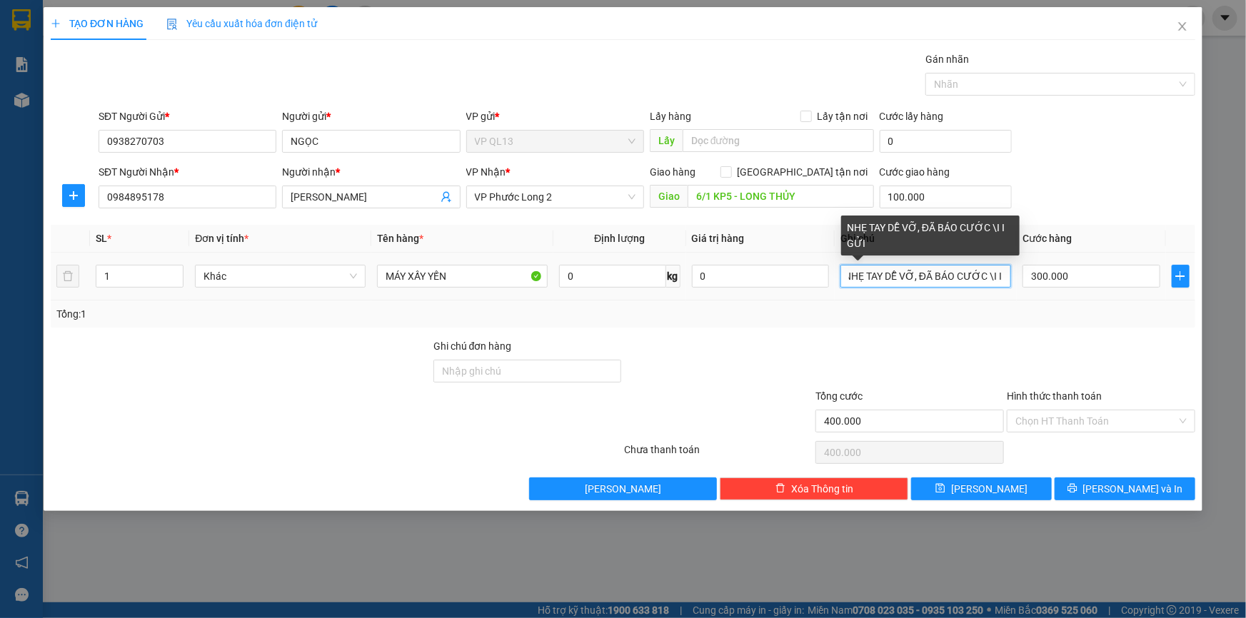
click at [998, 276] on input "NHẸ TAY DỄ VỠ, ĐÃ BÁO CƯỚC \I I GỬI" at bounding box center [925, 276] width 171 height 23
click at [998, 276] on input "NHẸ TAY DỄ VỠ, ĐÃ BÁO CƯỚC \I GỬI" at bounding box center [925, 276] width 171 height 23
click at [998, 276] on input "NHẸ TAY DỄ VỠ, ĐÃ BÁO CƯỚGỬI" at bounding box center [925, 276] width 171 height 23
click at [998, 276] on input "NHẸ TAY DỄ VỠ, ĐÃ BÁO CƯỚI" at bounding box center [925, 276] width 171 height 23
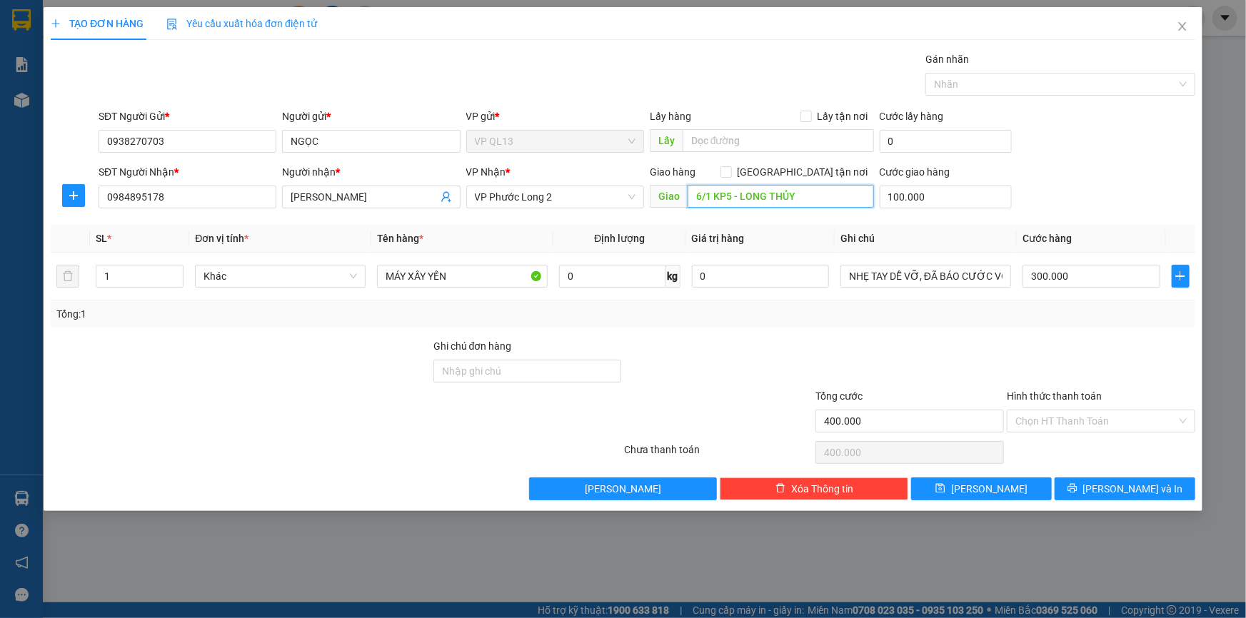
click at [807, 200] on input "6/1 KP5 - LONG THỦY" at bounding box center [780, 196] width 186 height 23
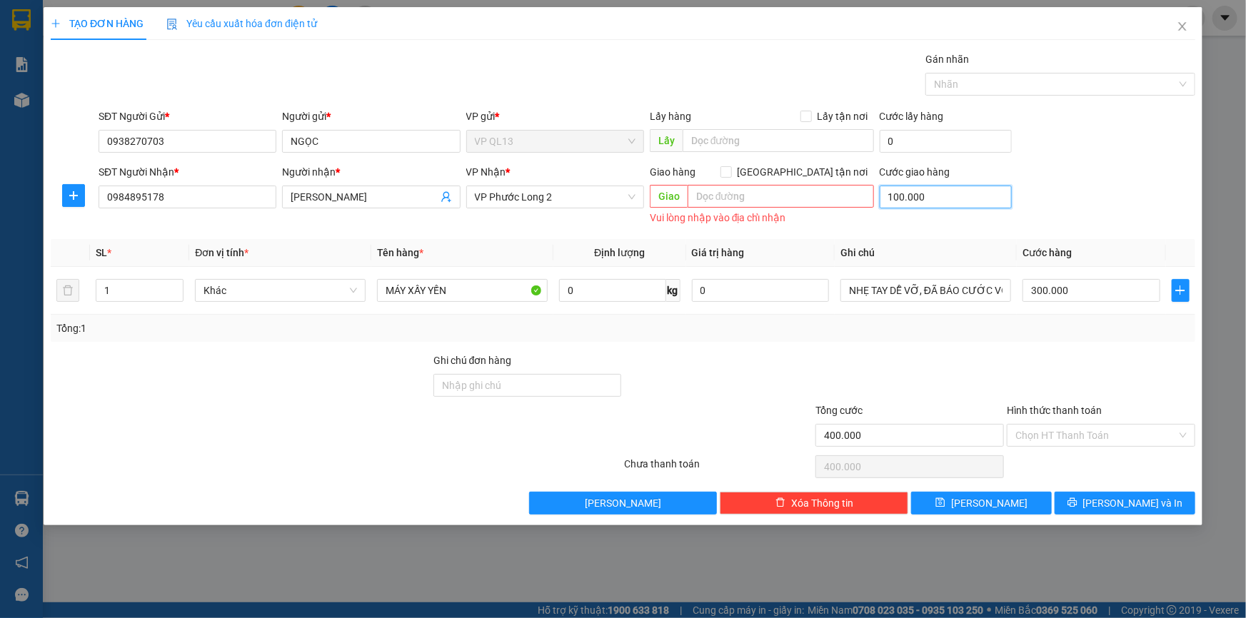
click at [934, 191] on input "100.000" at bounding box center [945, 197] width 132 height 23
click at [907, 359] on div at bounding box center [909, 378] width 191 height 50
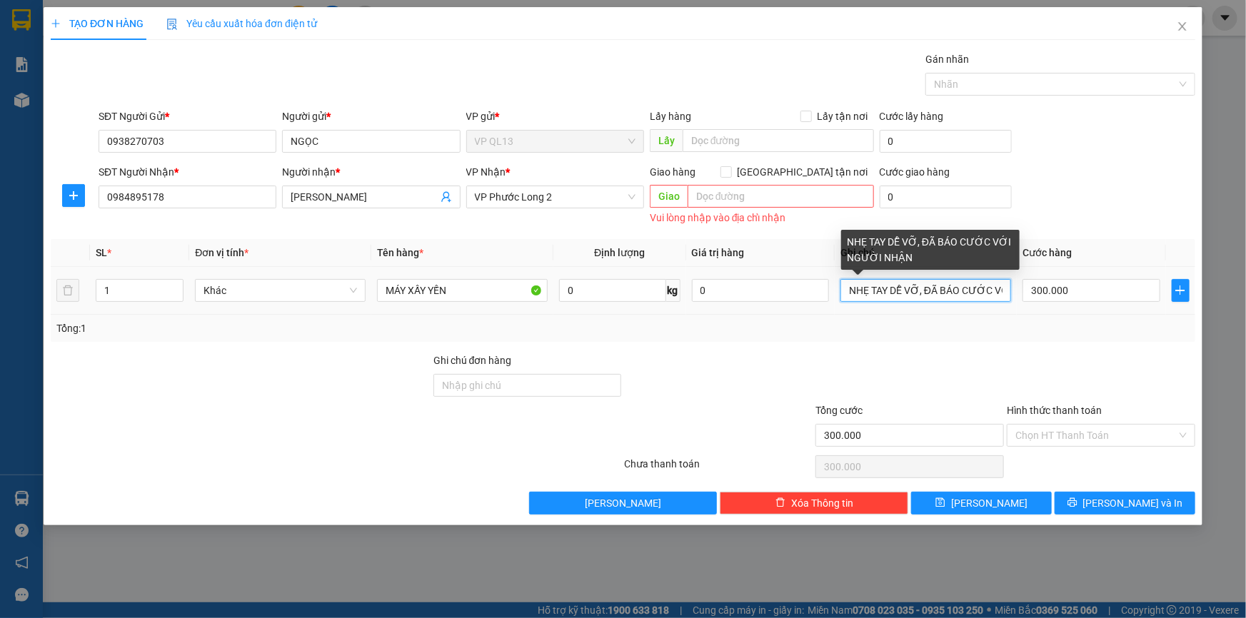
click at [844, 288] on input "NHẸ TAY DỄ VỠ, ĐÃ BÁO CƯỚC VỚI NGƯỜI NHẬN" at bounding box center [925, 290] width 171 height 23
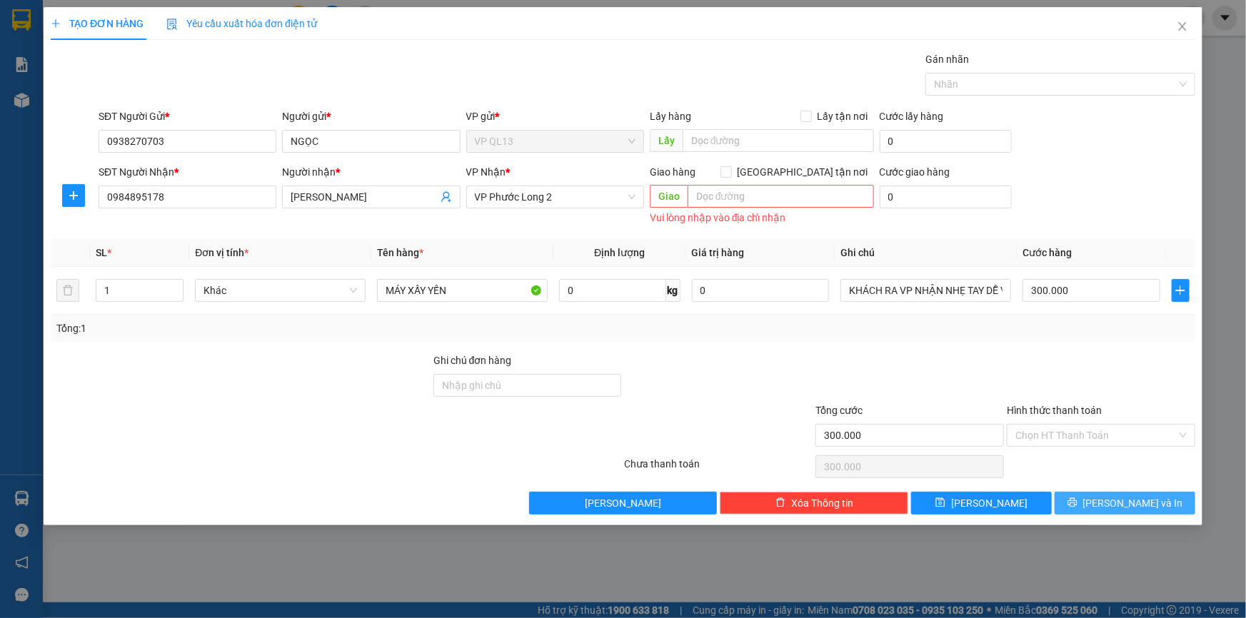
click at [1151, 498] on span "[PERSON_NAME] và In" at bounding box center [1133, 503] width 100 height 16
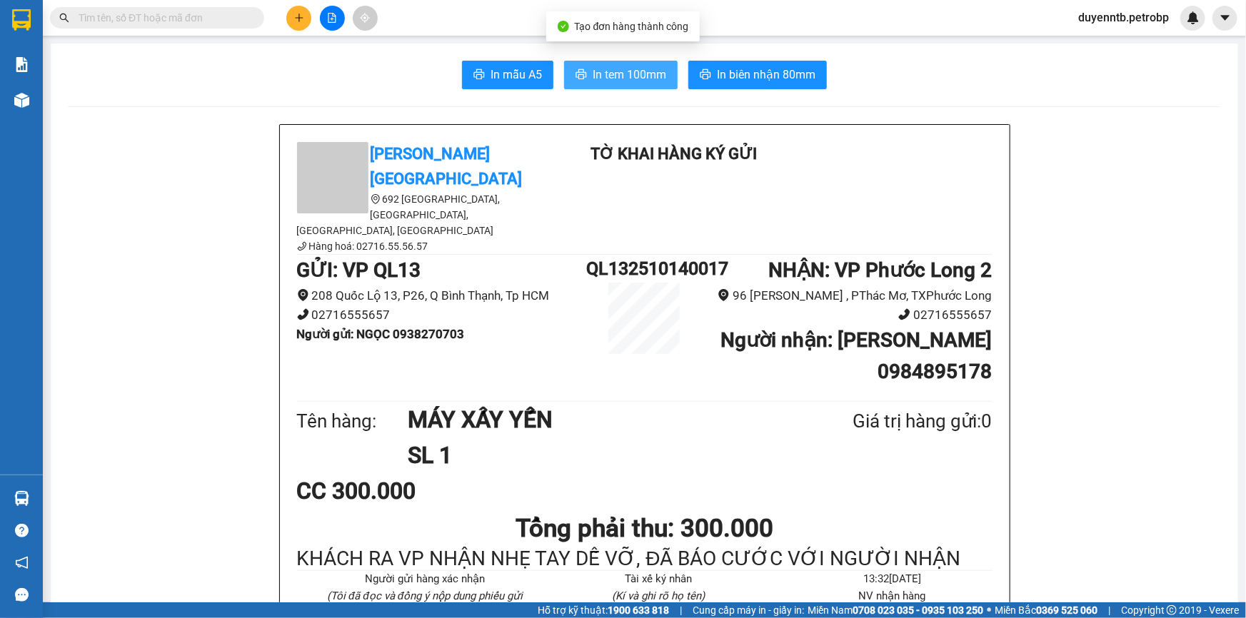
click at [602, 74] on span "In tem 100mm" at bounding box center [629, 75] width 74 height 18
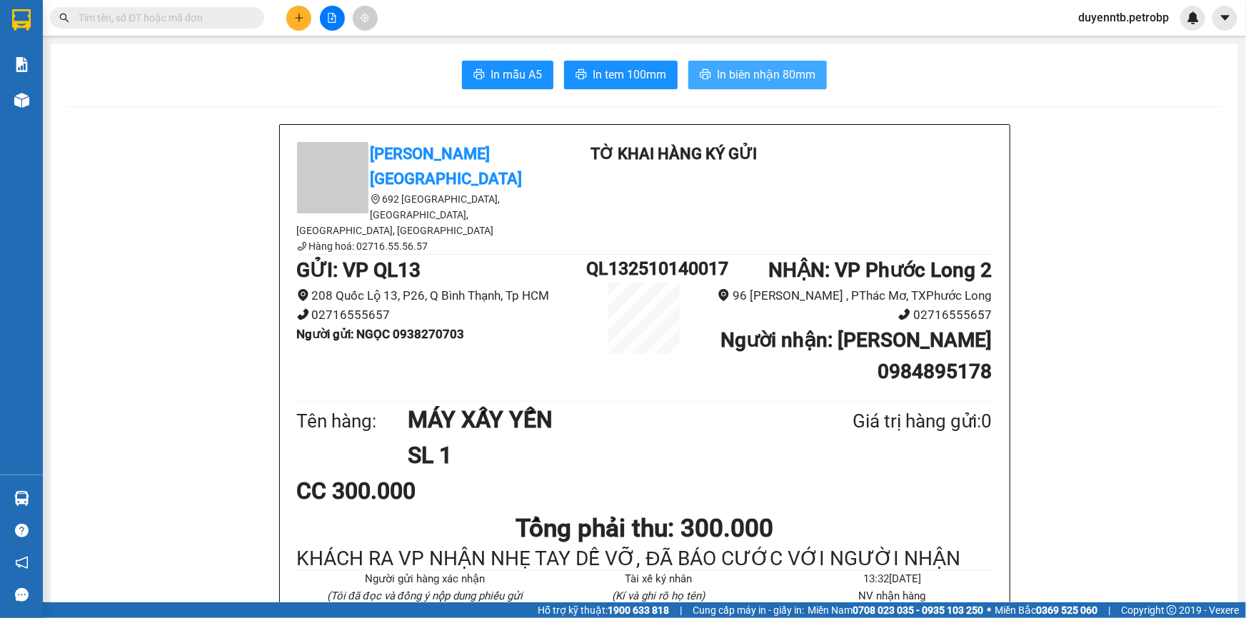
click at [759, 79] on span "In biên nhận 80mm" at bounding box center [766, 75] width 99 height 18
click at [297, 14] on icon "plus" at bounding box center [299, 18] width 10 height 10
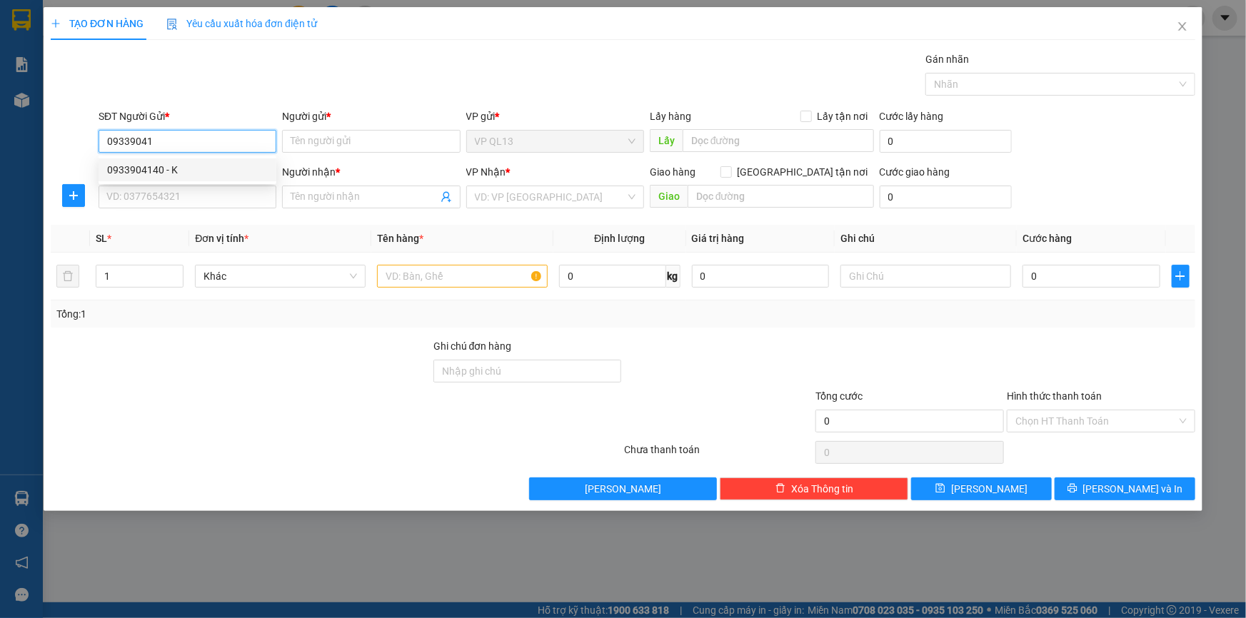
click at [197, 160] on div "0933904140 - K" at bounding box center [188, 169] width 178 height 23
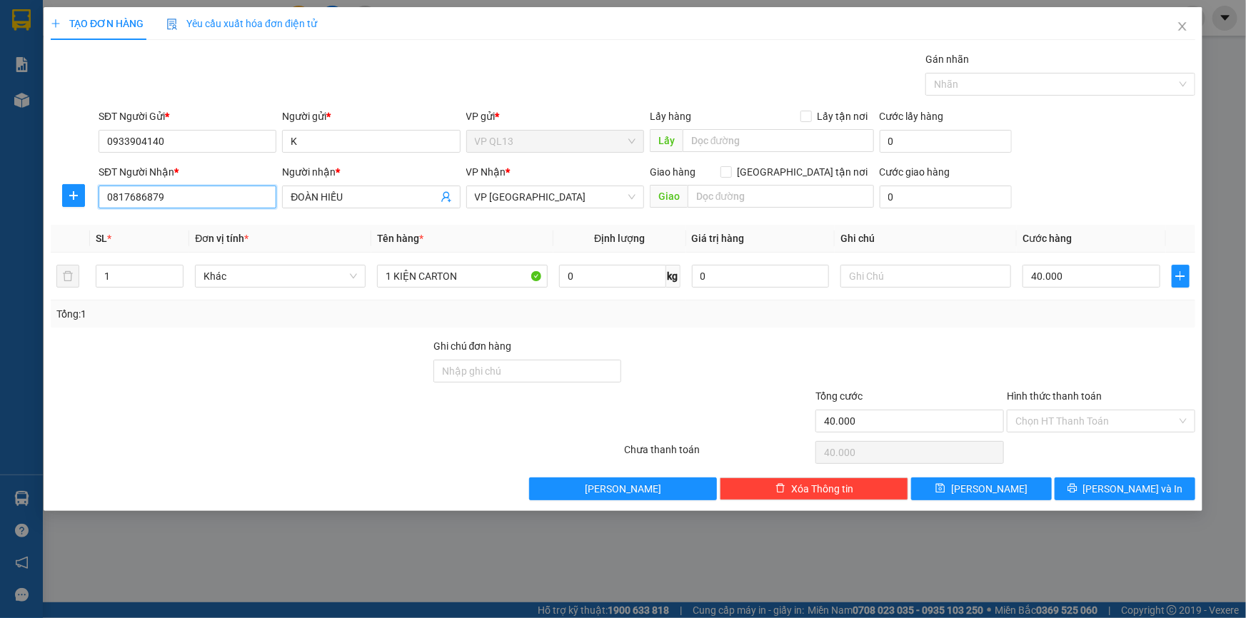
click at [231, 193] on input "0817686879" at bounding box center [188, 197] width 178 height 23
click at [512, 200] on span "VP [GEOGRAPHIC_DATA]" at bounding box center [555, 196] width 161 height 21
click at [355, 194] on input "ĐOÀN HIẾU" at bounding box center [364, 197] width 146 height 16
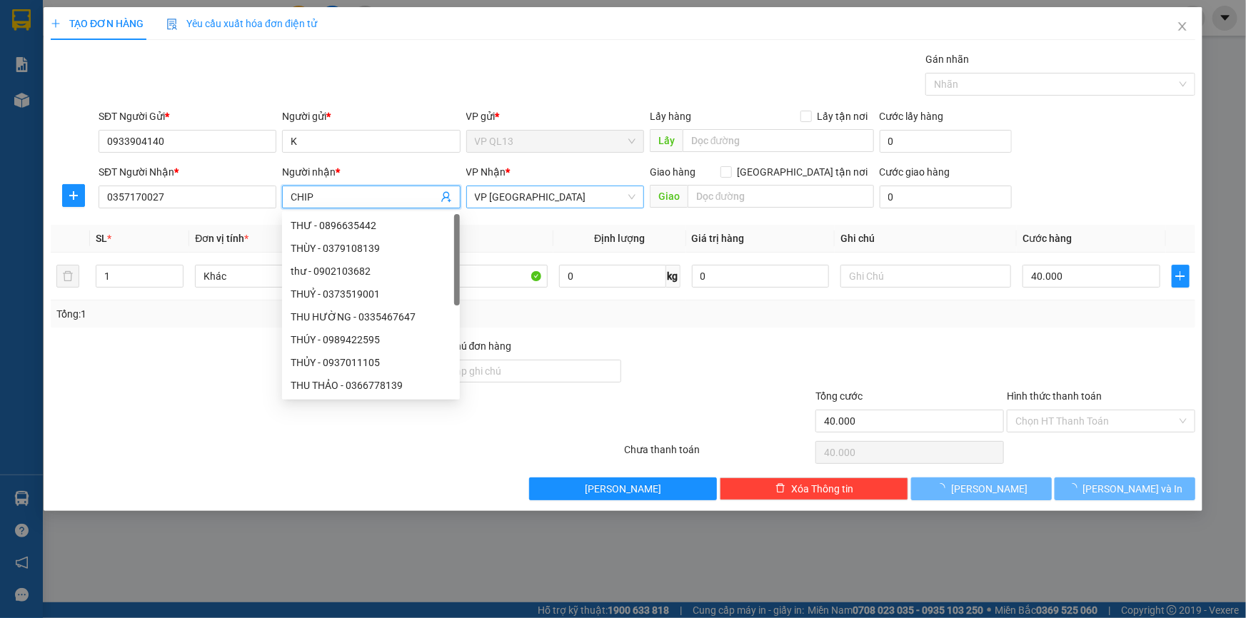
click at [493, 199] on span "VP [GEOGRAPHIC_DATA]" at bounding box center [555, 196] width 161 height 21
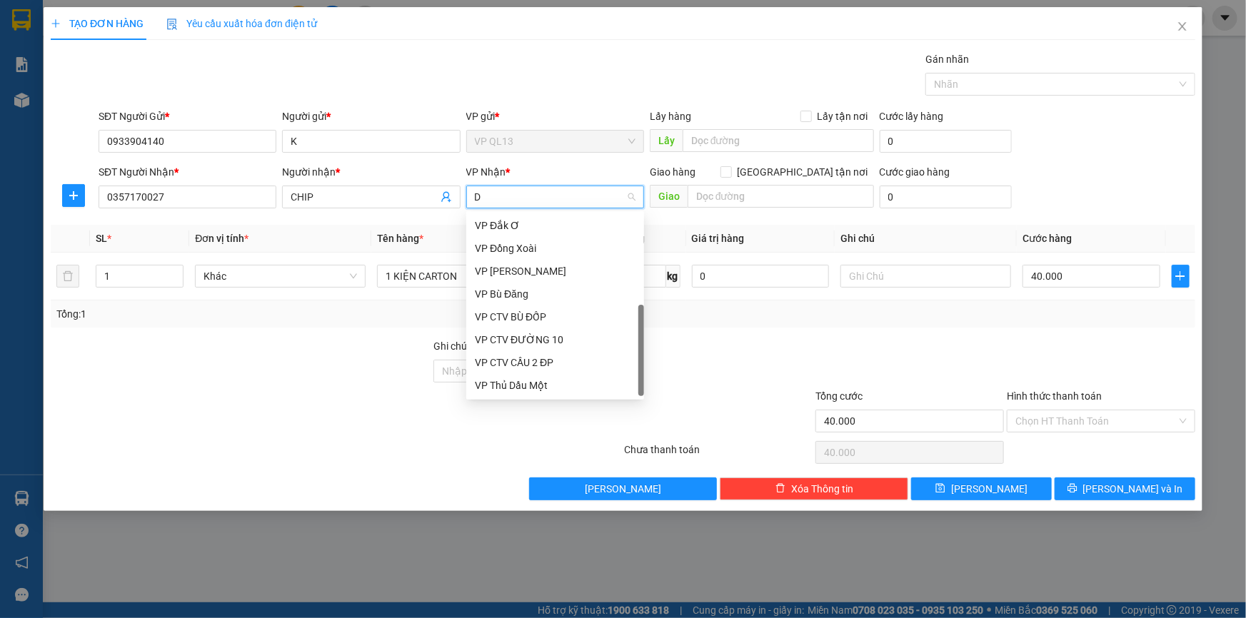
scroll to position [22, 0]
click at [549, 274] on div "VP Đồng Xoài" at bounding box center [555, 271] width 161 height 16
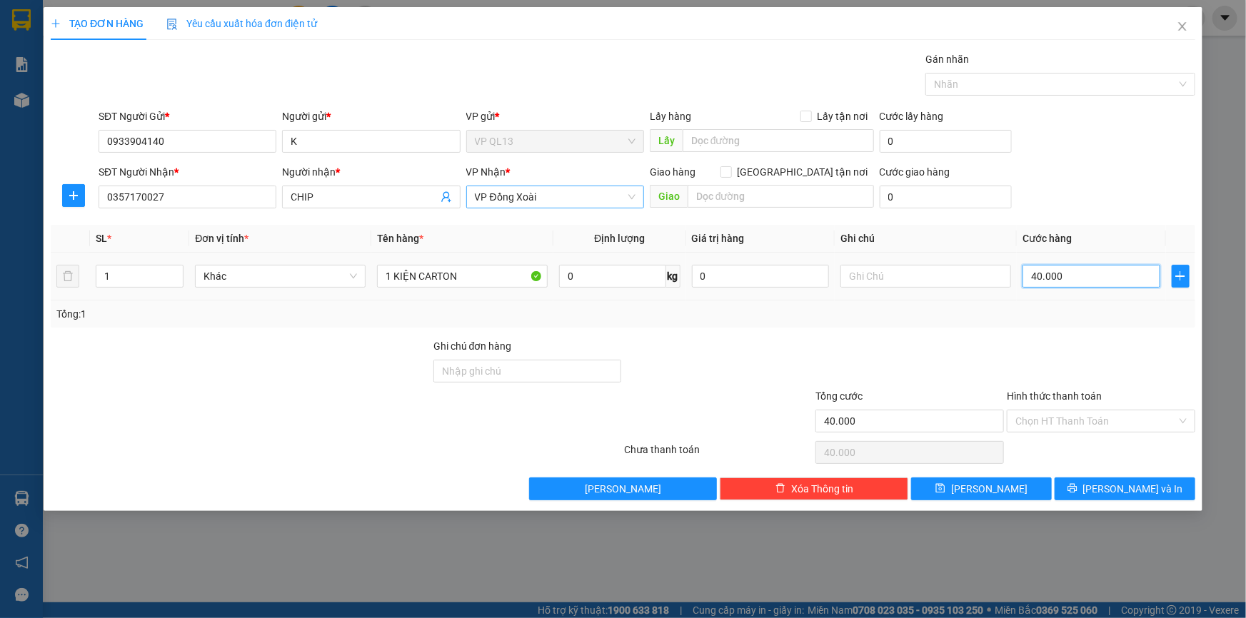
click at [1099, 282] on input "40.000" at bounding box center [1091, 276] width 138 height 23
click at [1066, 348] on div at bounding box center [1100, 363] width 191 height 50
click at [1121, 493] on span "[PERSON_NAME] và In" at bounding box center [1133, 489] width 100 height 16
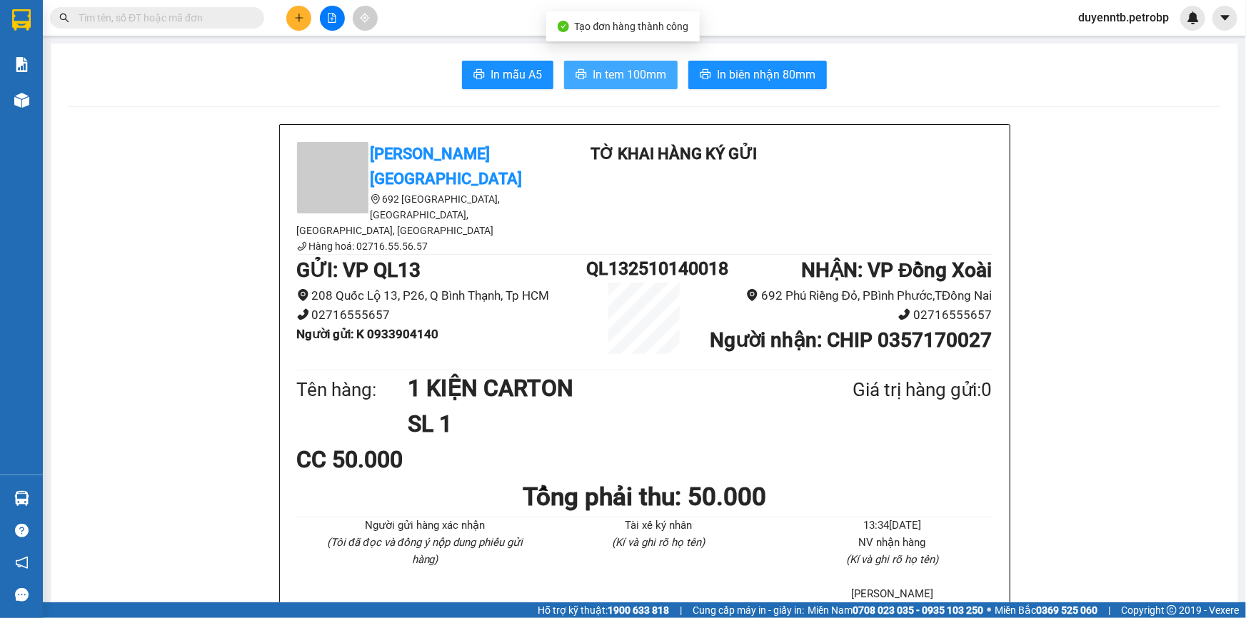
click at [642, 83] on span "In tem 100mm" at bounding box center [629, 75] width 74 height 18
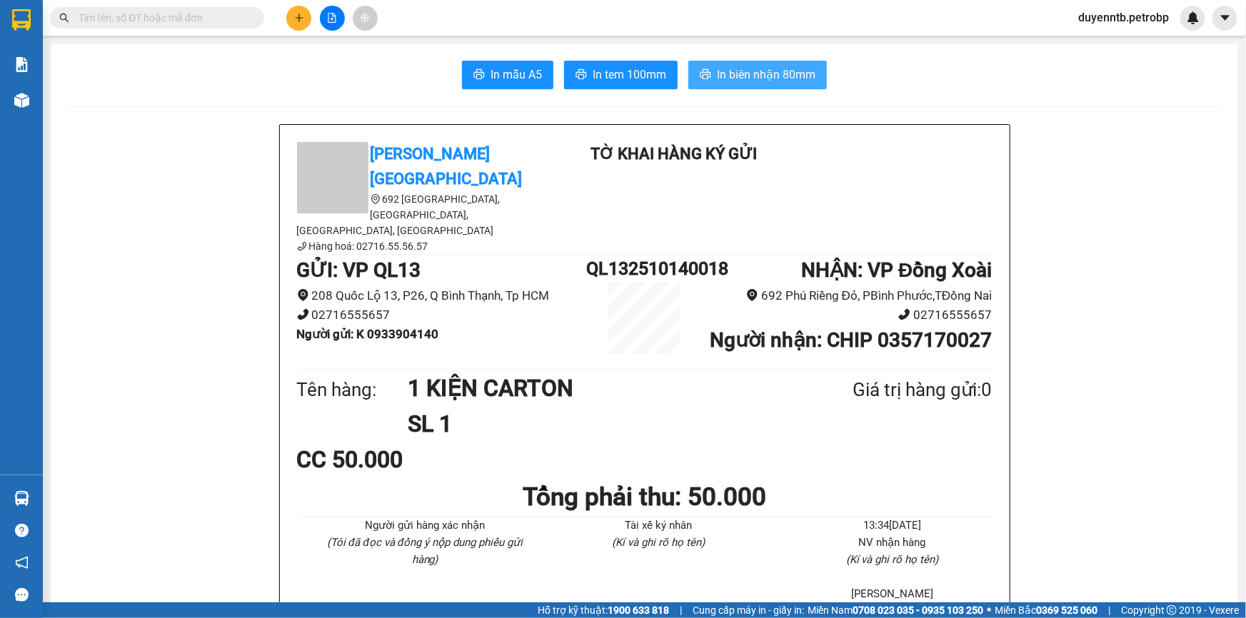
click at [764, 78] on span "In biên nhận 80mm" at bounding box center [766, 75] width 99 height 18
click at [291, 16] on button at bounding box center [298, 18] width 25 height 25
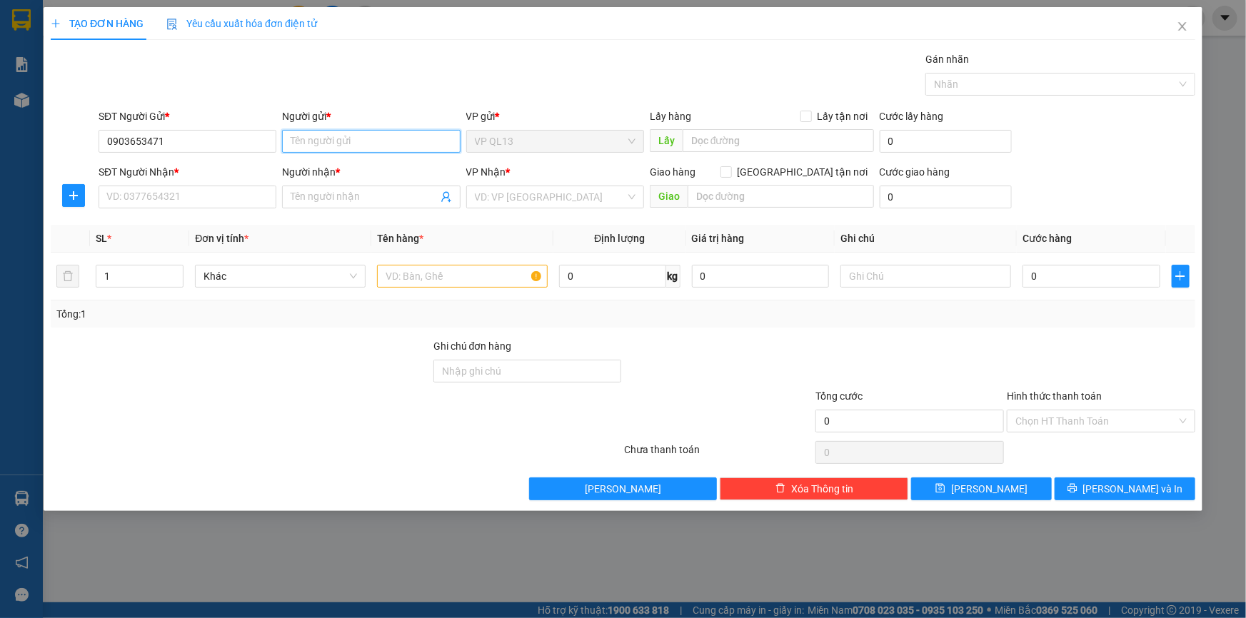
click at [319, 143] on input "Người gửi *" at bounding box center [371, 141] width 178 height 23
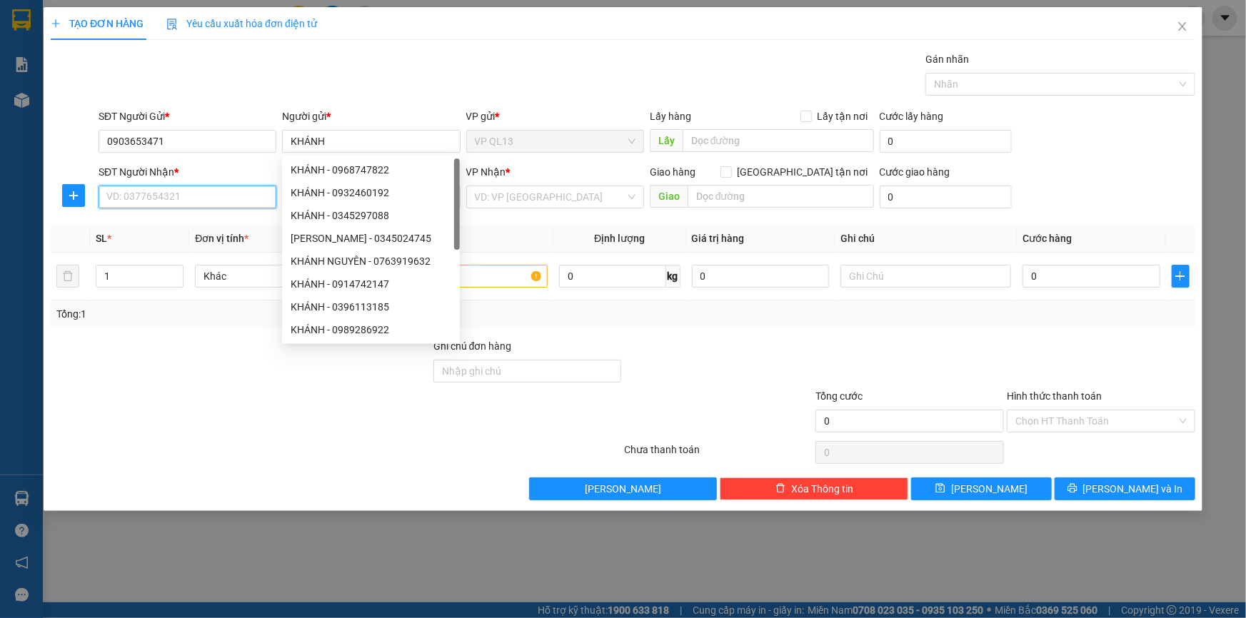
click at [223, 199] on input "SĐT Người Nhận *" at bounding box center [188, 197] width 178 height 23
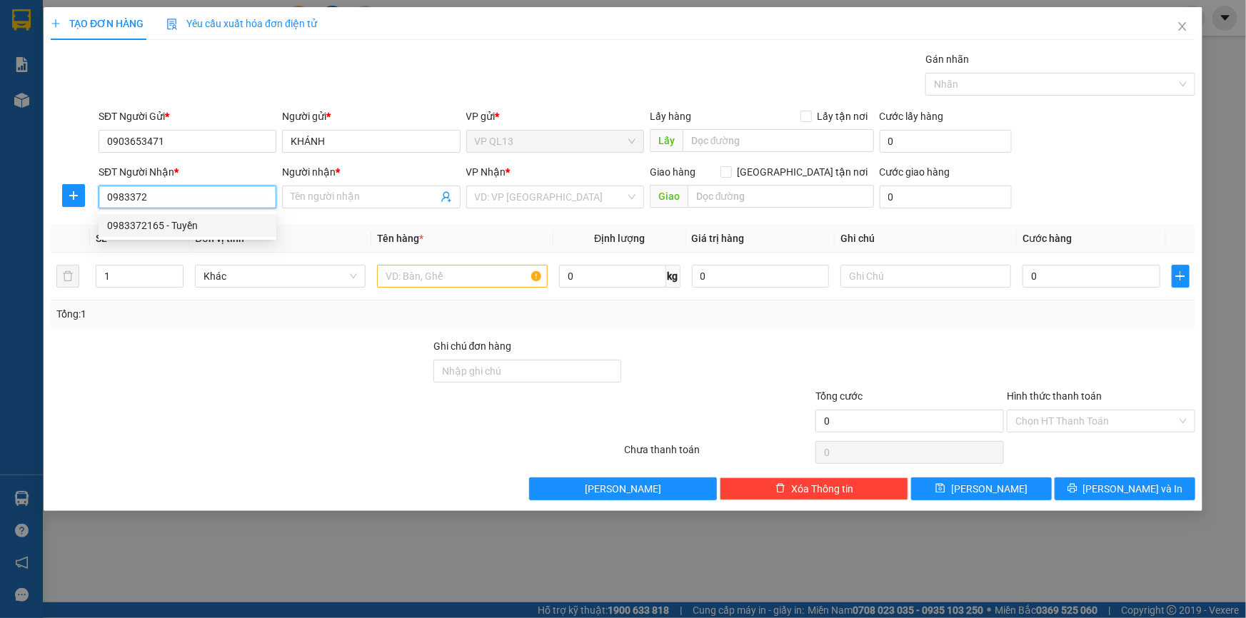
click at [161, 223] on div "0983372165 - Tuyền" at bounding box center [187, 226] width 161 height 16
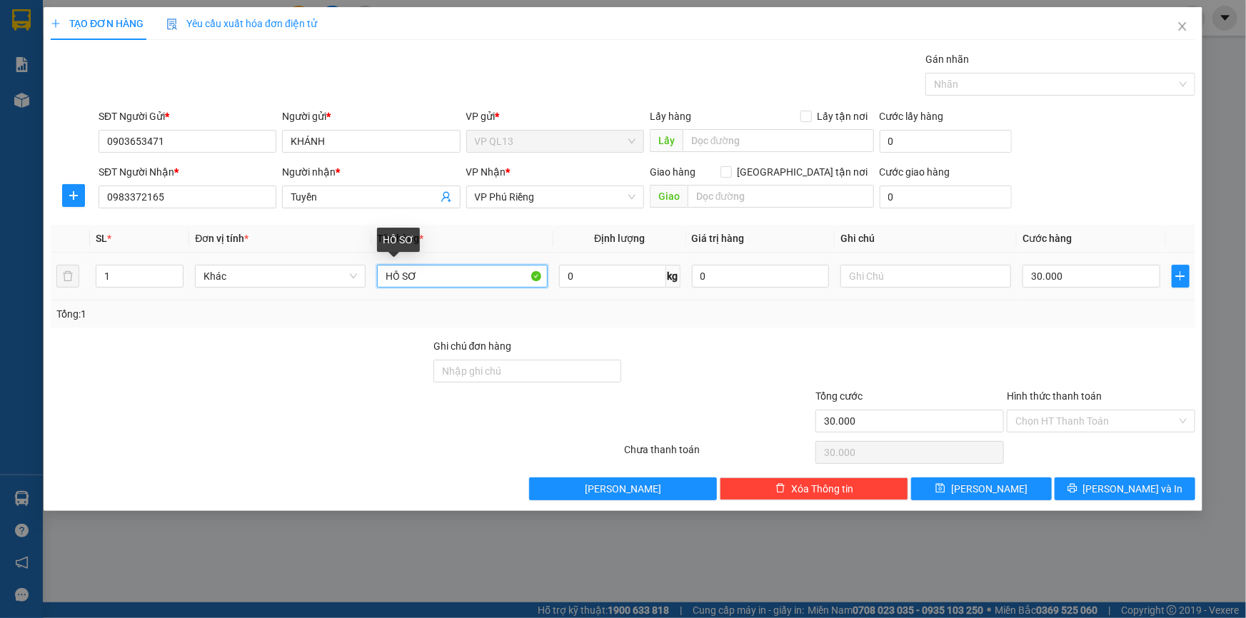
click at [438, 269] on input "HỒ SƠ" at bounding box center [462, 276] width 171 height 23
click at [363, 198] on input "Tuyền" at bounding box center [364, 197] width 146 height 16
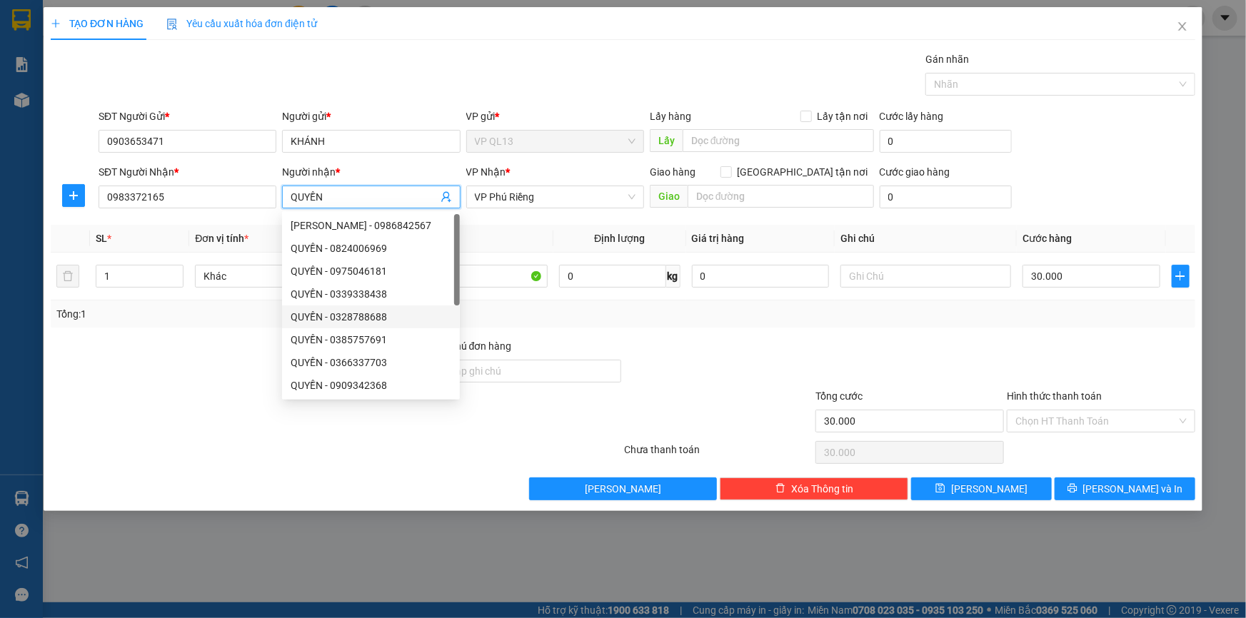
click at [829, 350] on div at bounding box center [909, 363] width 191 height 50
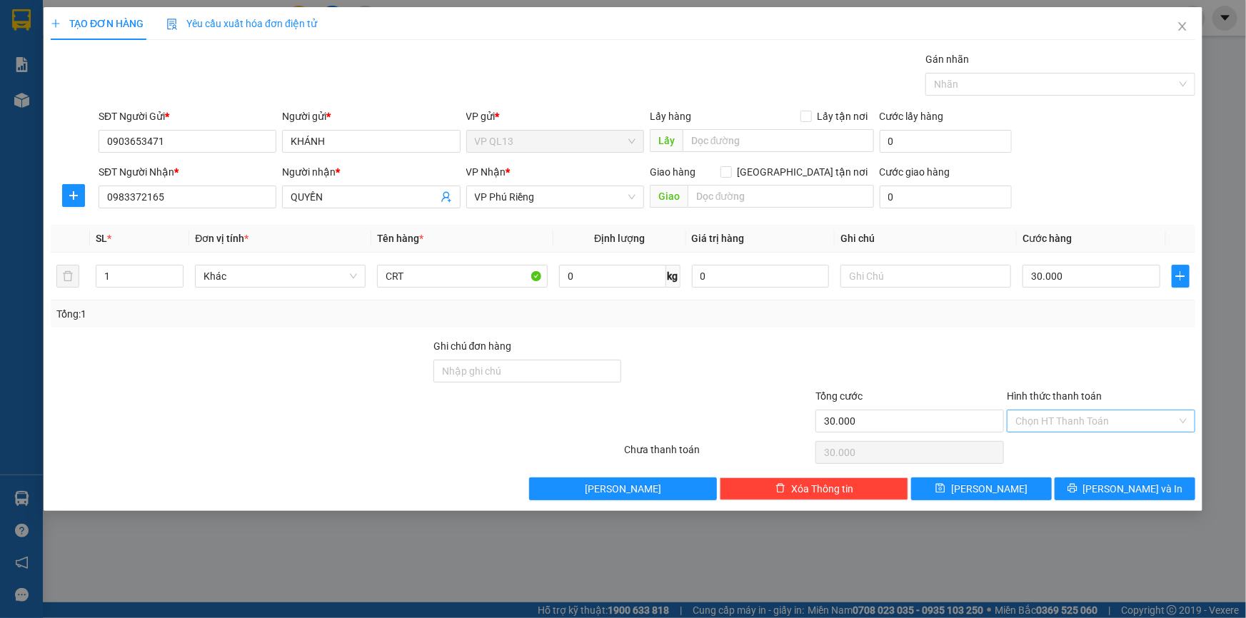
click at [1074, 413] on input "Hình thức thanh toán" at bounding box center [1095, 420] width 161 height 21
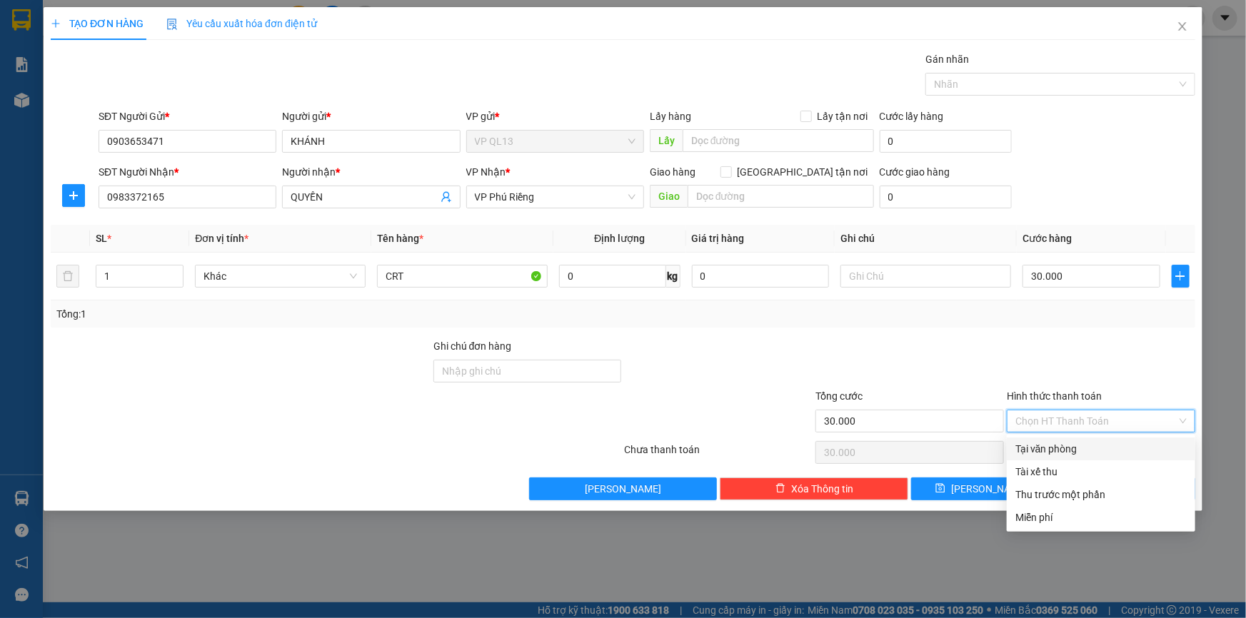
click at [1055, 450] on div "Tại văn phòng" at bounding box center [1100, 449] width 171 height 16
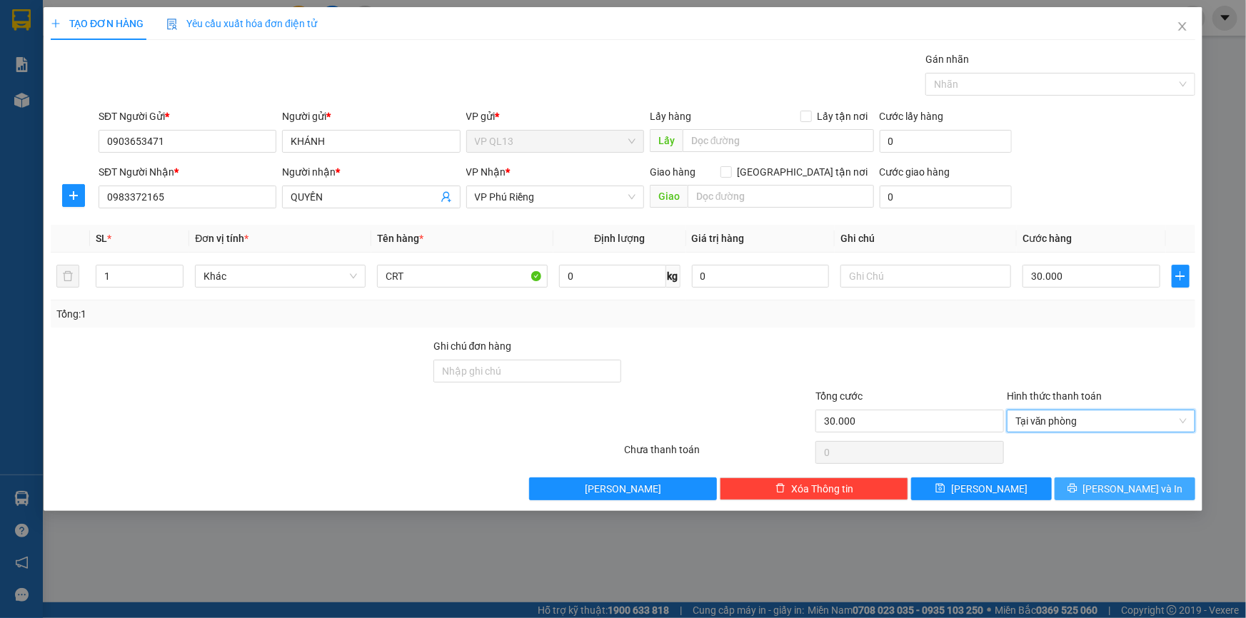
click at [1105, 482] on button "[PERSON_NAME] và In" at bounding box center [1124, 489] width 141 height 23
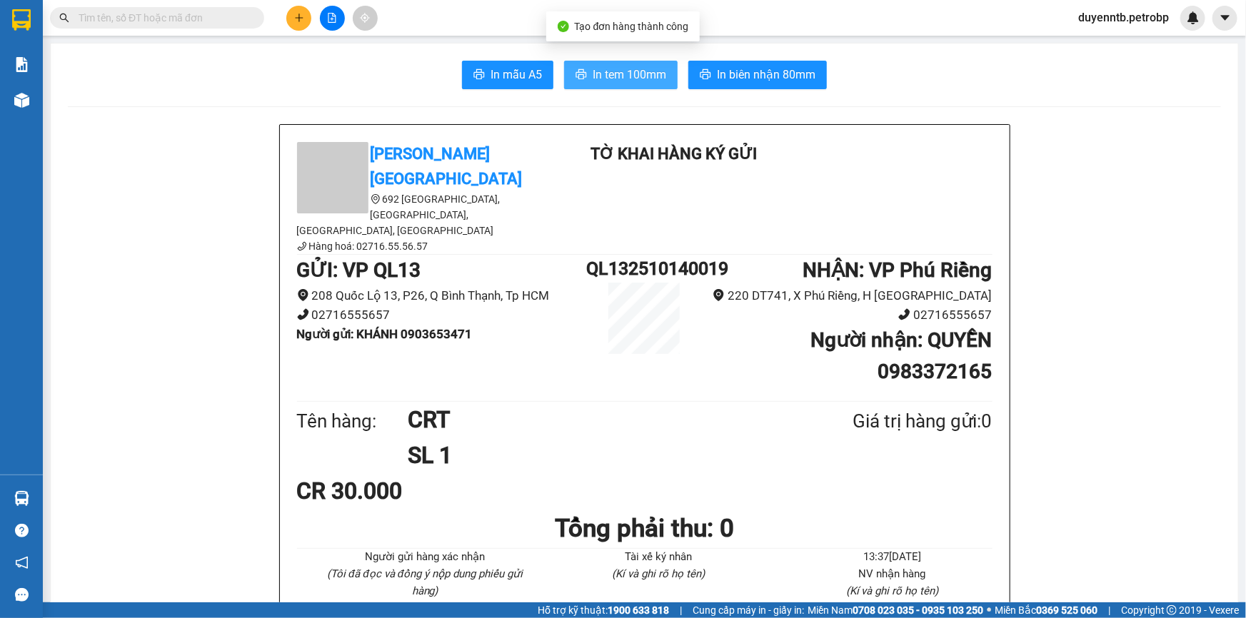
click at [613, 78] on span "In tem 100mm" at bounding box center [629, 75] width 74 height 18
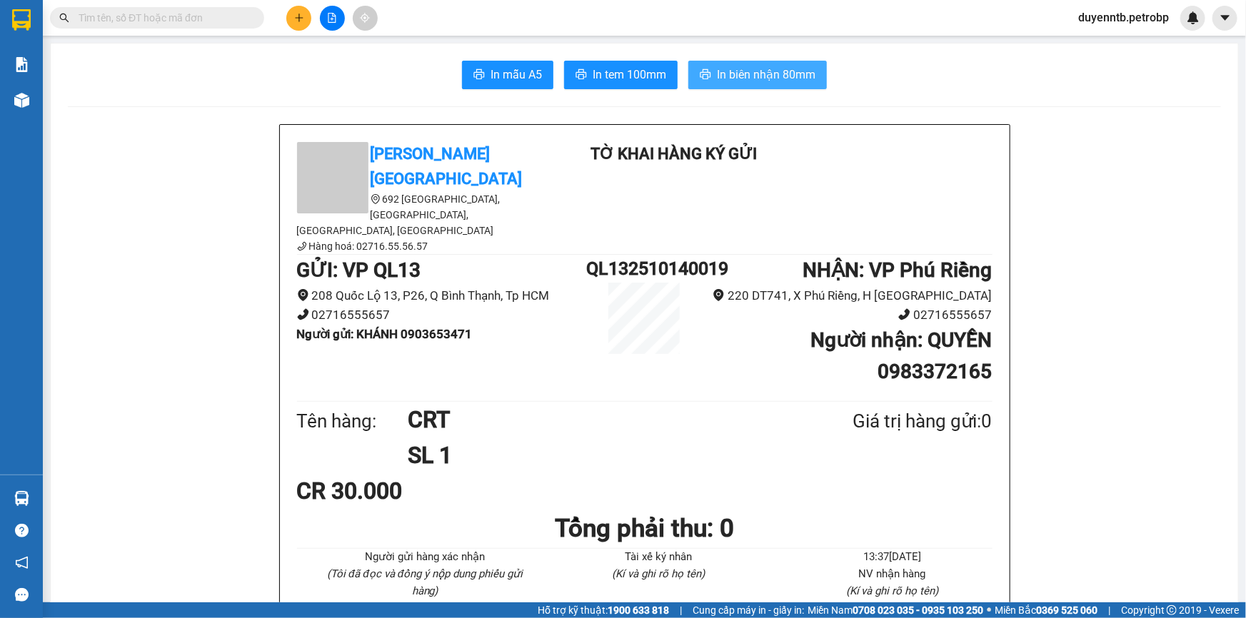
click at [752, 77] on span "In biên nhận 80mm" at bounding box center [766, 75] width 99 height 18
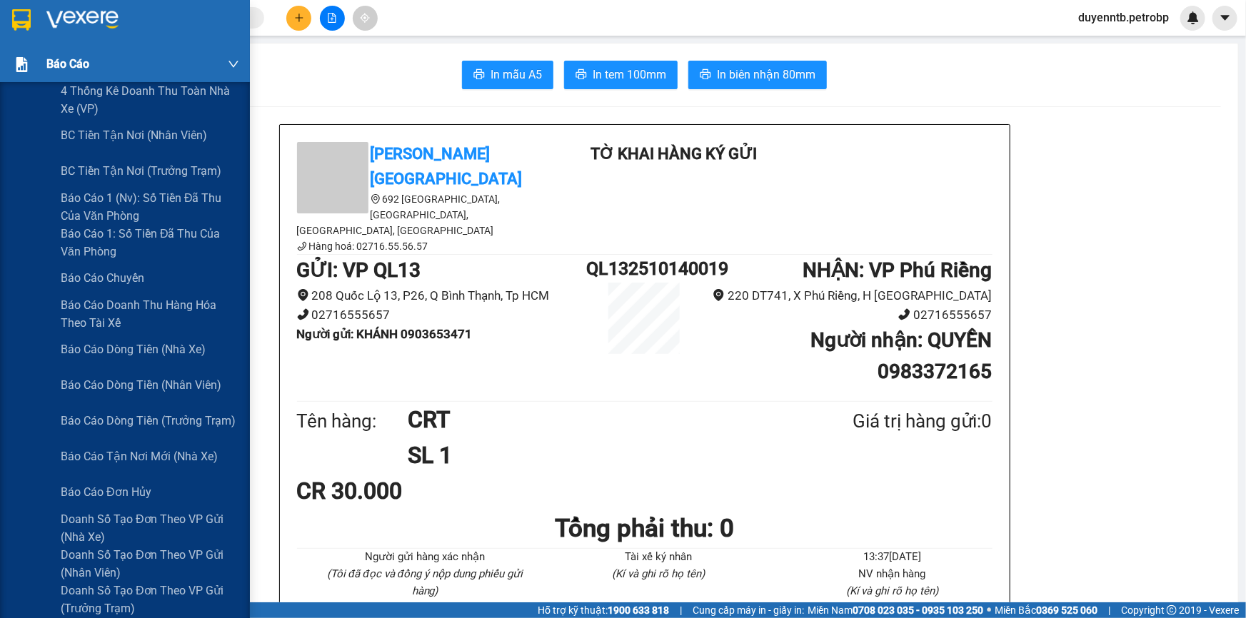
click at [26, 64] on img at bounding box center [21, 64] width 15 height 15
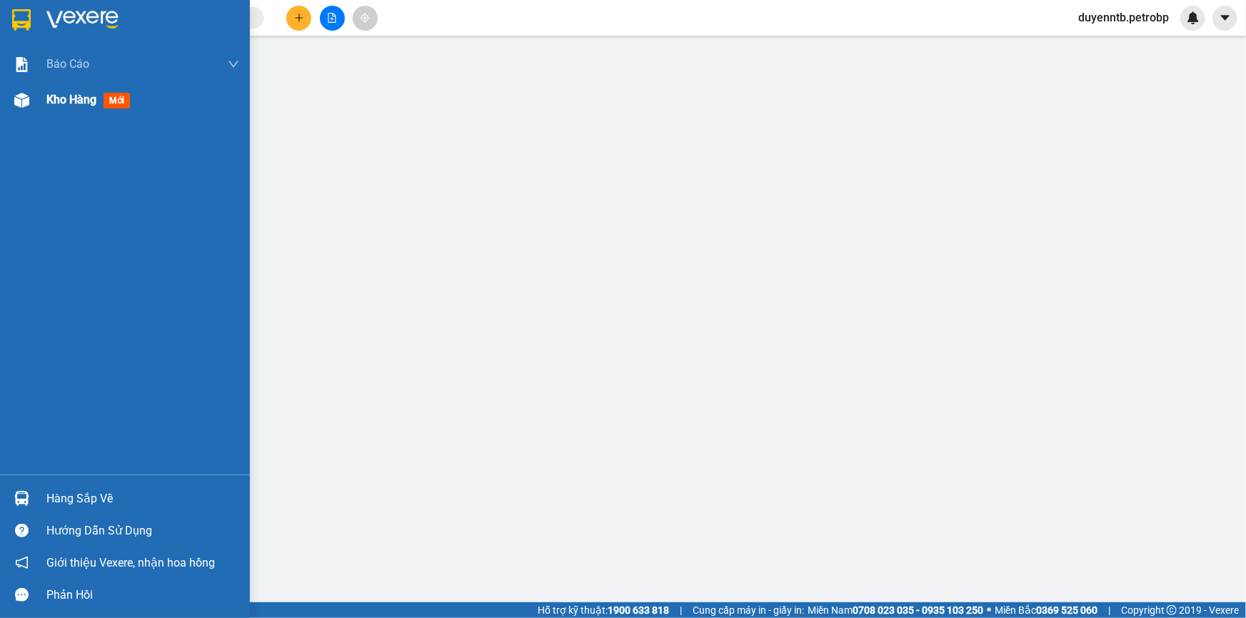
click at [58, 101] on span "Kho hàng" at bounding box center [71, 100] width 50 height 14
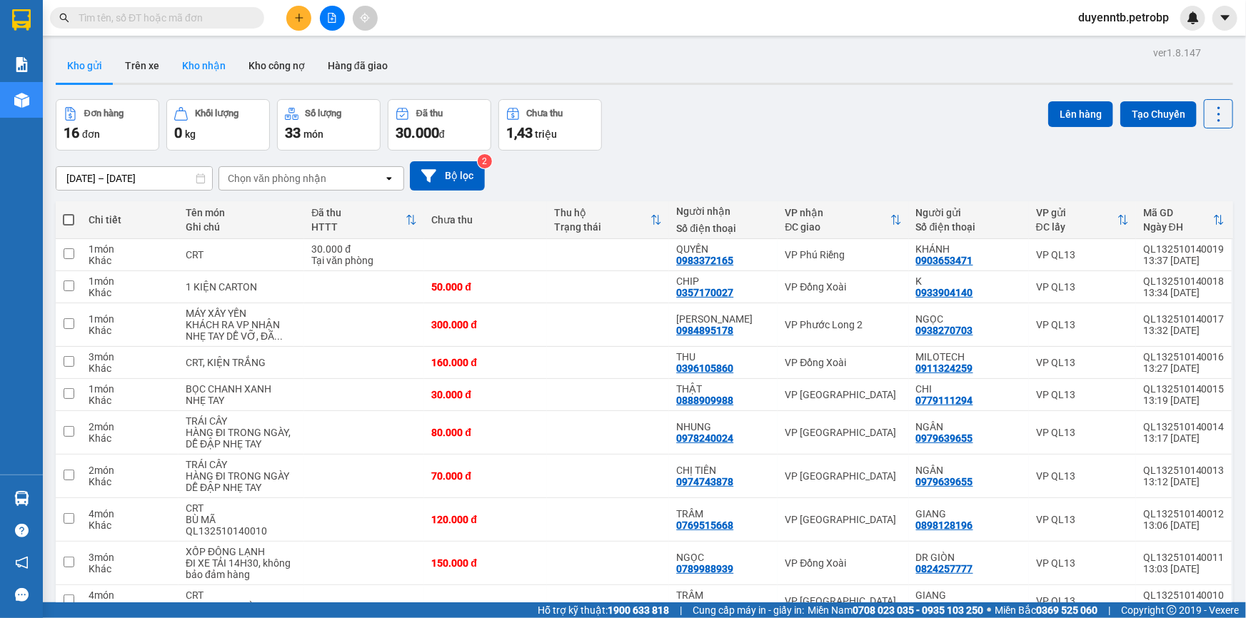
click at [217, 72] on button "Kho nhận" at bounding box center [204, 66] width 66 height 34
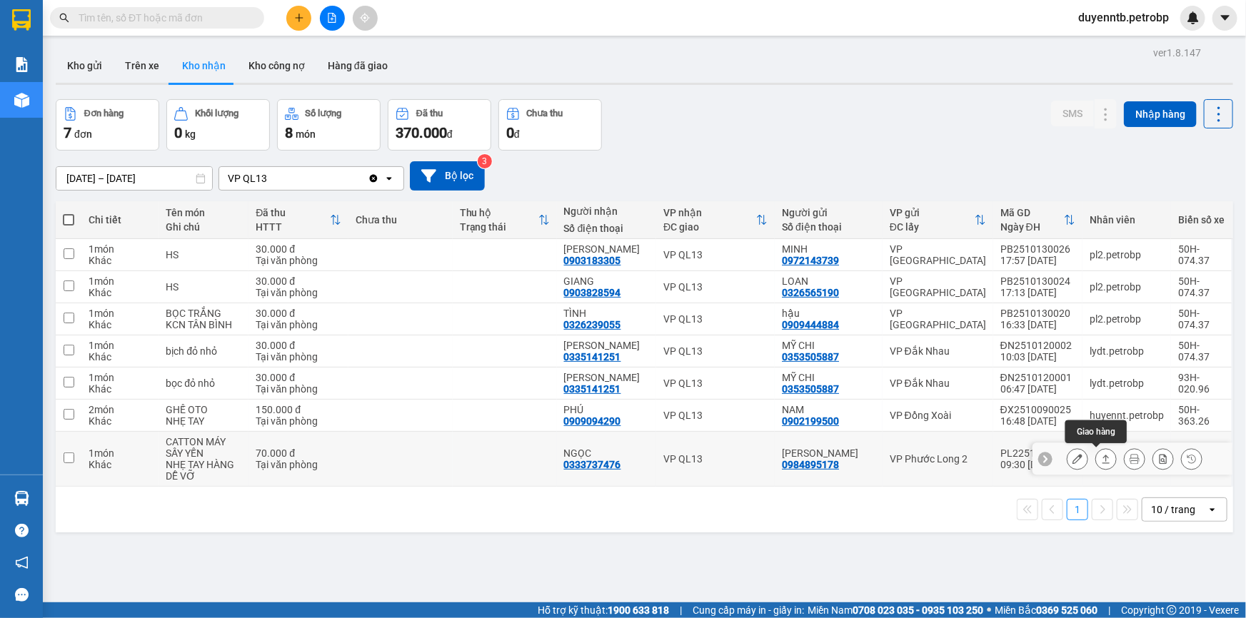
click at [1101, 456] on icon at bounding box center [1106, 459] width 10 height 10
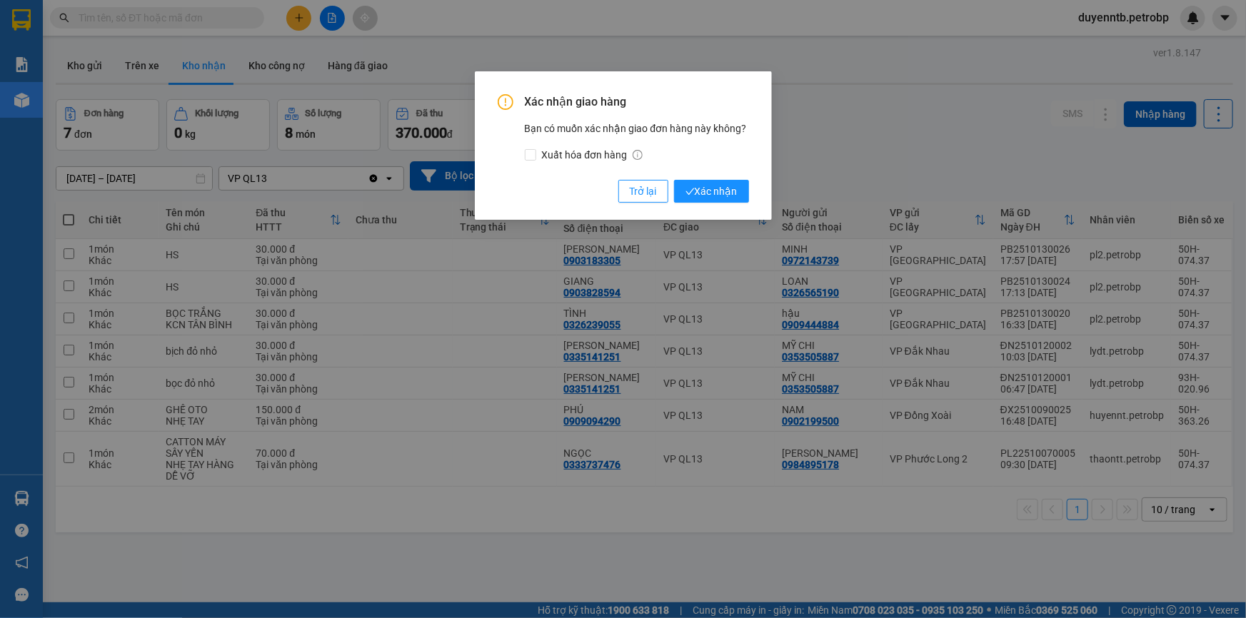
click at [714, 178] on div "Xác nhận giao hàng Bạn có muốn xác nhận giao đơn hàng này không? Xuất hóa đơn h…" at bounding box center [623, 148] width 251 height 108
click at [714, 199] on span "Xác nhận" at bounding box center [711, 191] width 52 height 16
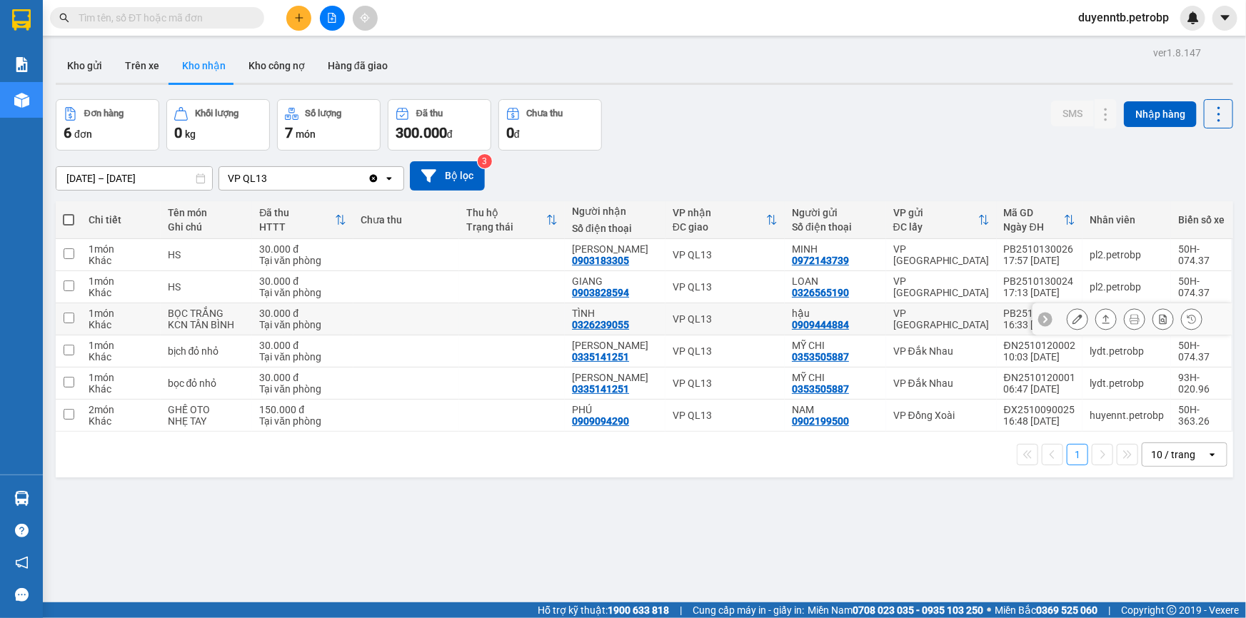
click at [1097, 313] on button at bounding box center [1106, 319] width 20 height 25
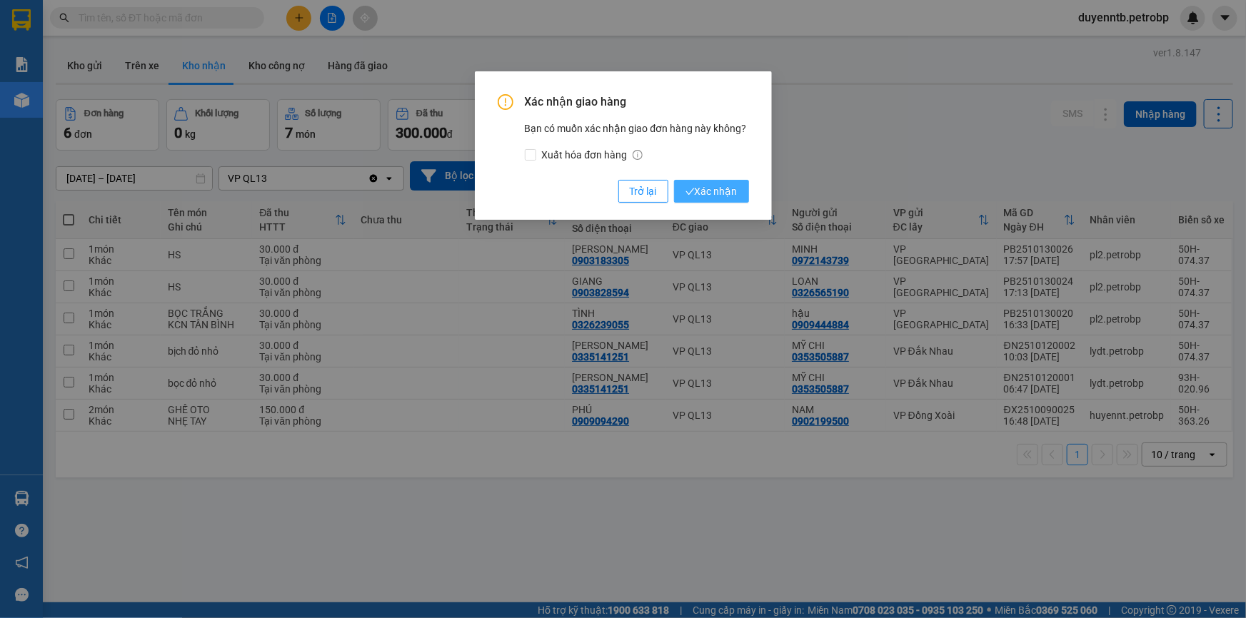
click at [711, 192] on span "Xác nhận" at bounding box center [711, 191] width 52 height 16
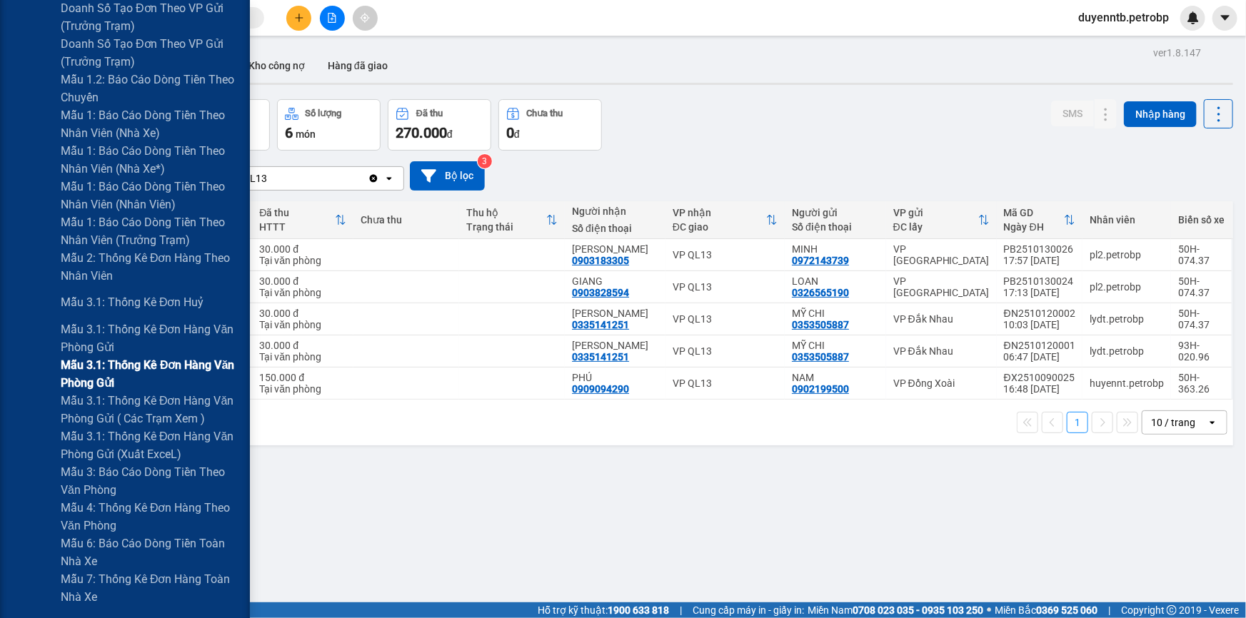
scroll to position [584, 0]
click at [133, 418] on span "Mẫu 3.1: Thống kê đơn hàng văn phòng gửi ( các trạm xem )" at bounding box center [150, 408] width 178 height 36
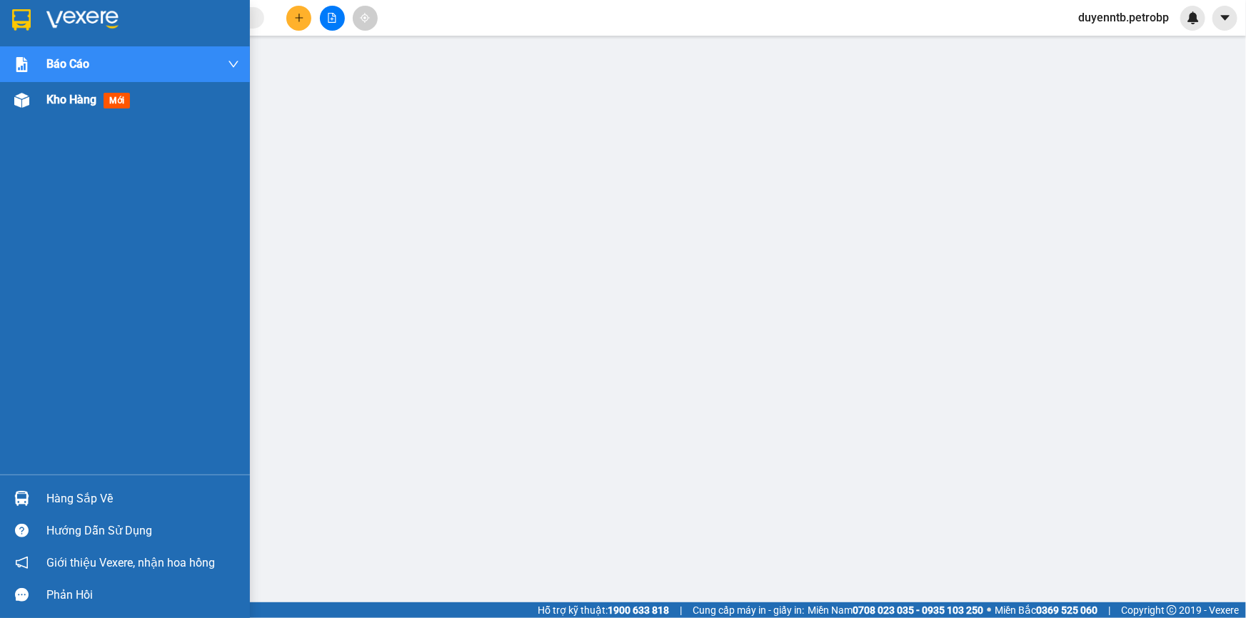
click at [16, 111] on div at bounding box center [21, 100] width 25 height 25
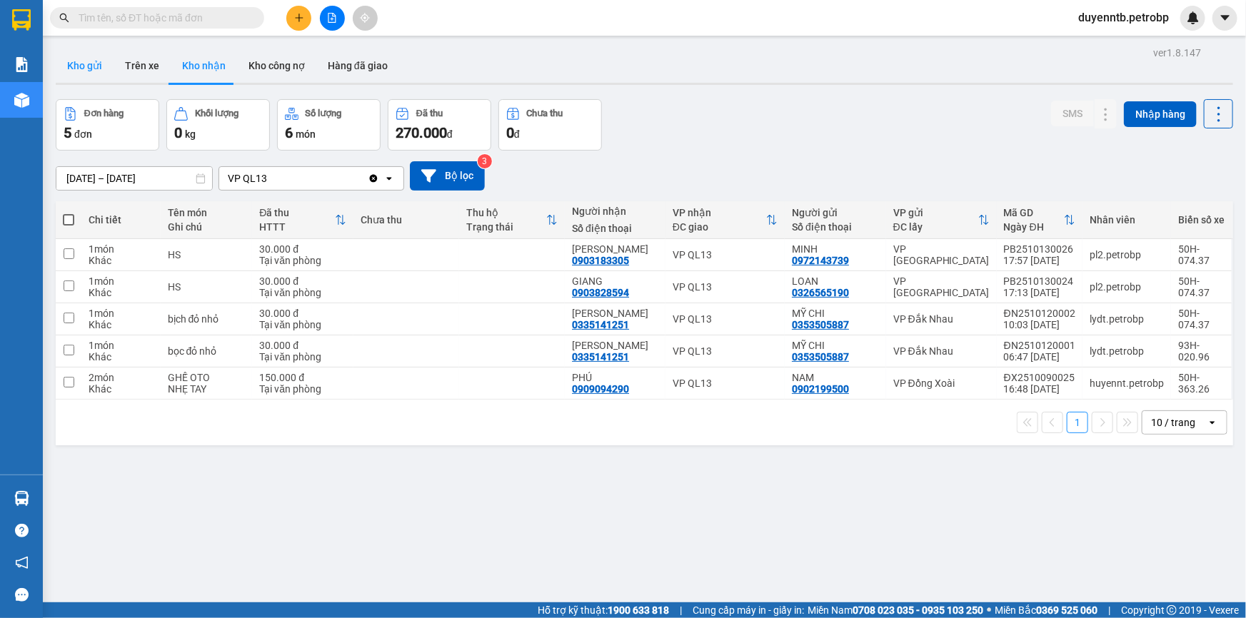
click at [98, 70] on button "Kho gửi" at bounding box center [85, 66] width 58 height 34
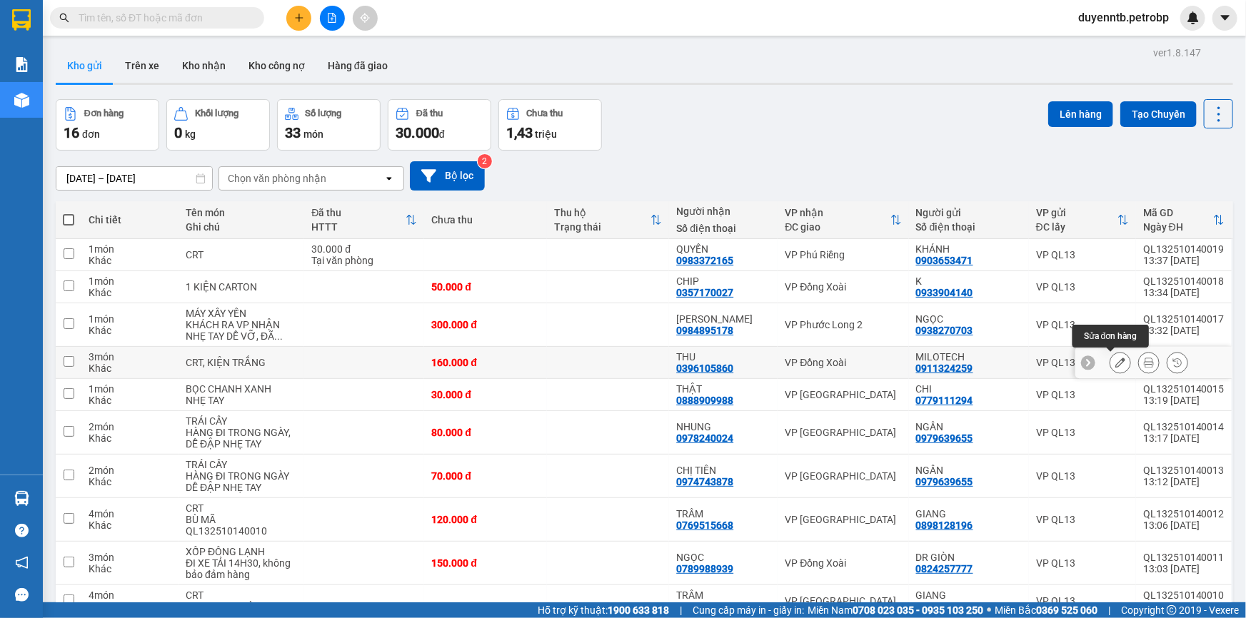
click at [1118, 360] on button at bounding box center [1120, 362] width 20 height 25
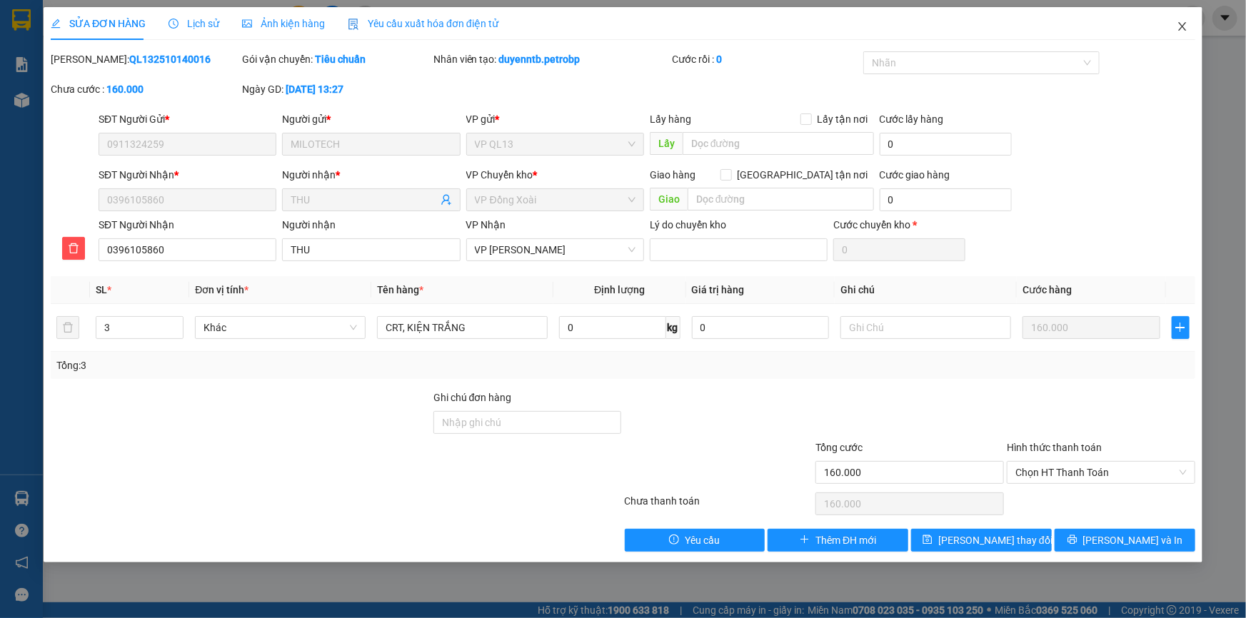
click at [1179, 22] on icon "close" at bounding box center [1181, 26] width 11 height 11
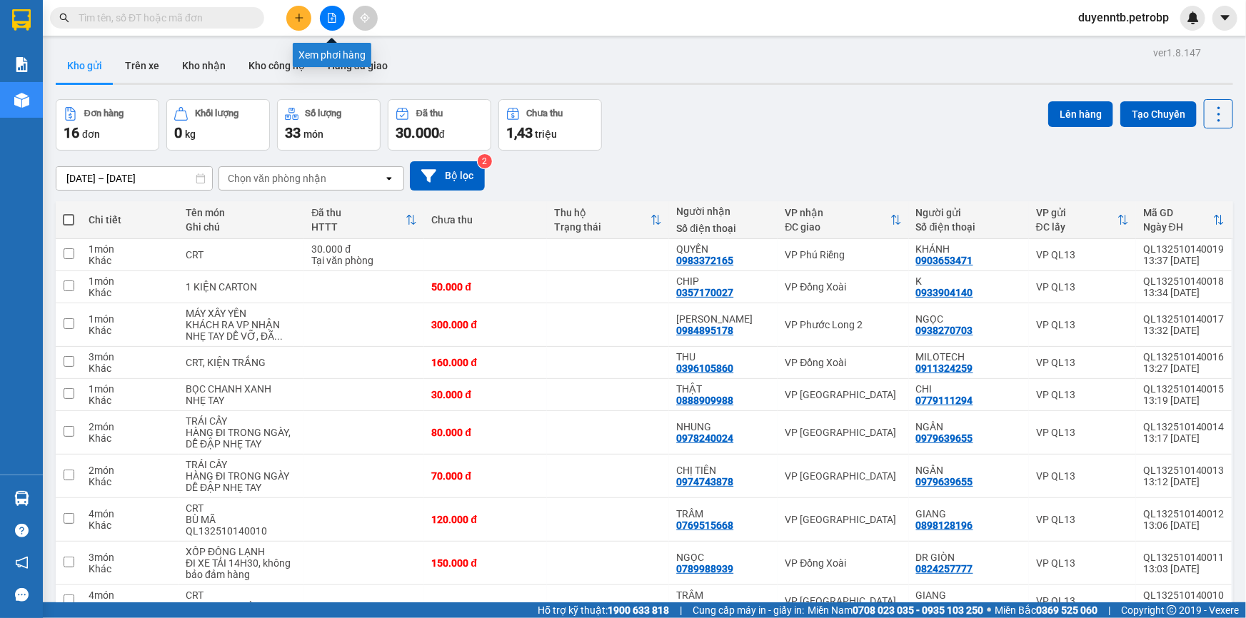
click at [334, 11] on button at bounding box center [332, 18] width 25 height 25
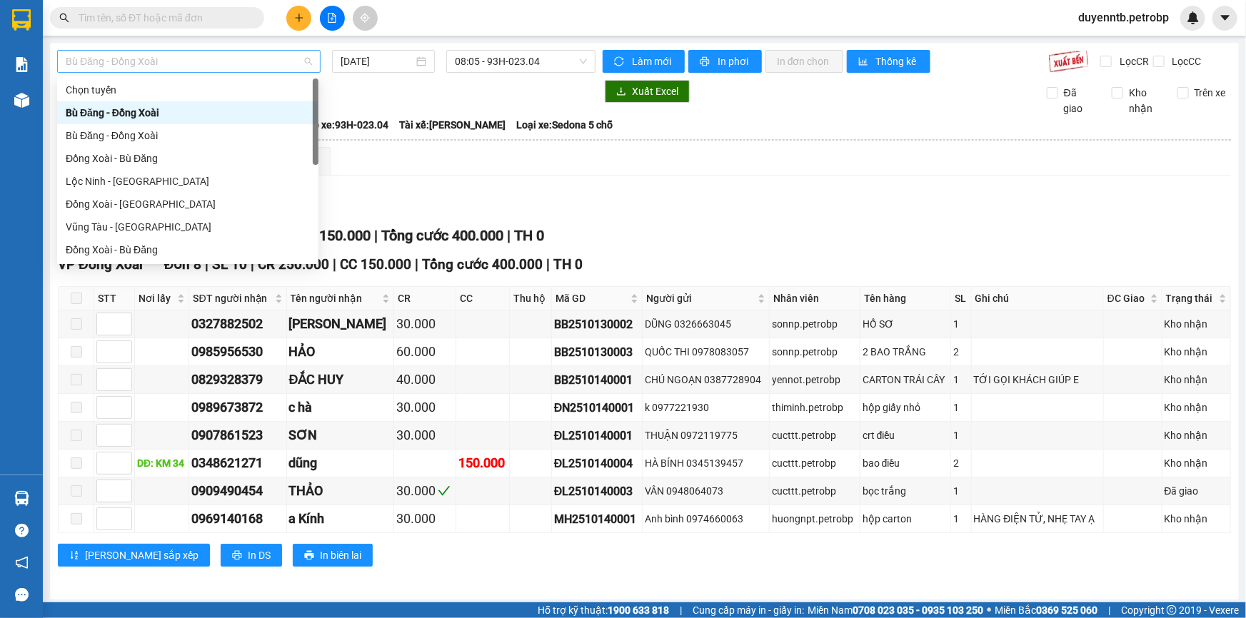
click at [213, 61] on span "Bù Đăng - Đồng Xoài" at bounding box center [189, 61] width 246 height 21
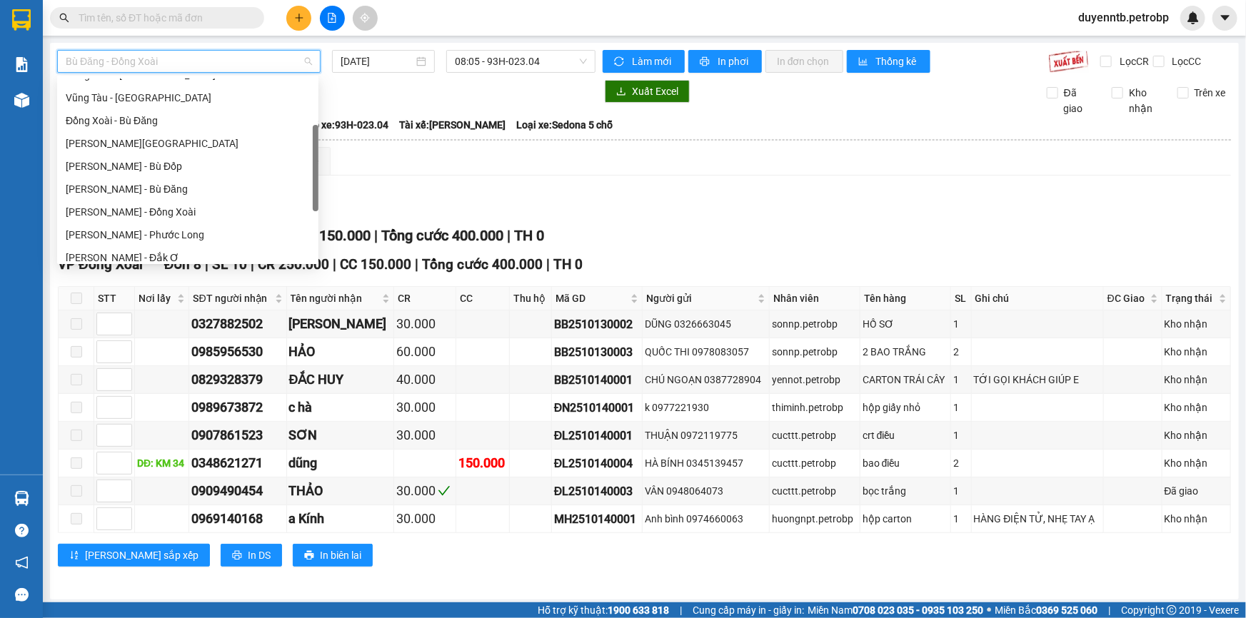
scroll to position [194, 0]
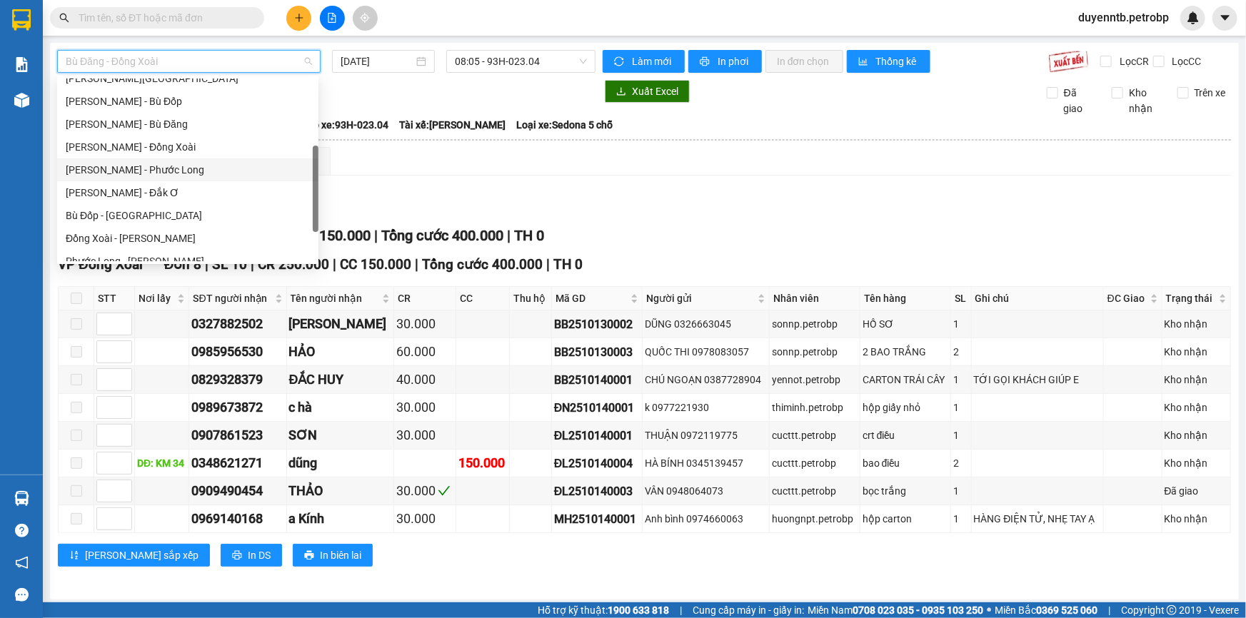
click at [178, 175] on div "[PERSON_NAME] - Phước Long" at bounding box center [188, 170] width 244 height 16
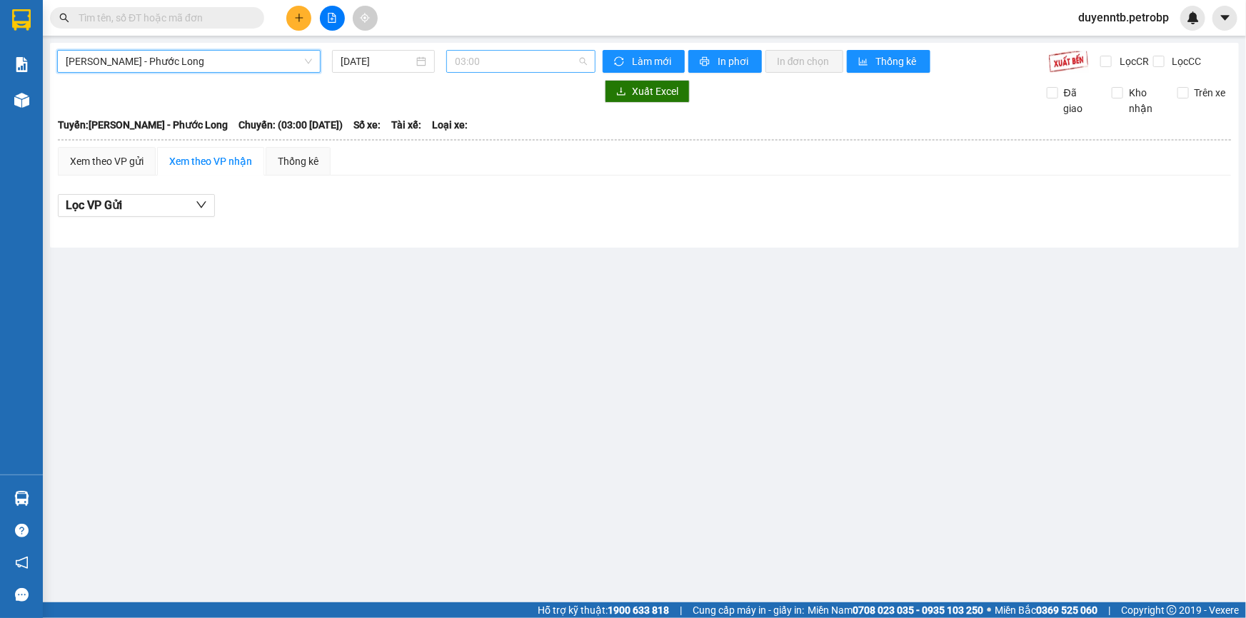
click at [480, 54] on span "03:00" at bounding box center [521, 61] width 132 height 21
click at [76, 165] on div "Xem theo VP gửi" at bounding box center [107, 161] width 74 height 16
click at [466, 51] on span "03:00" at bounding box center [521, 61] width 132 height 21
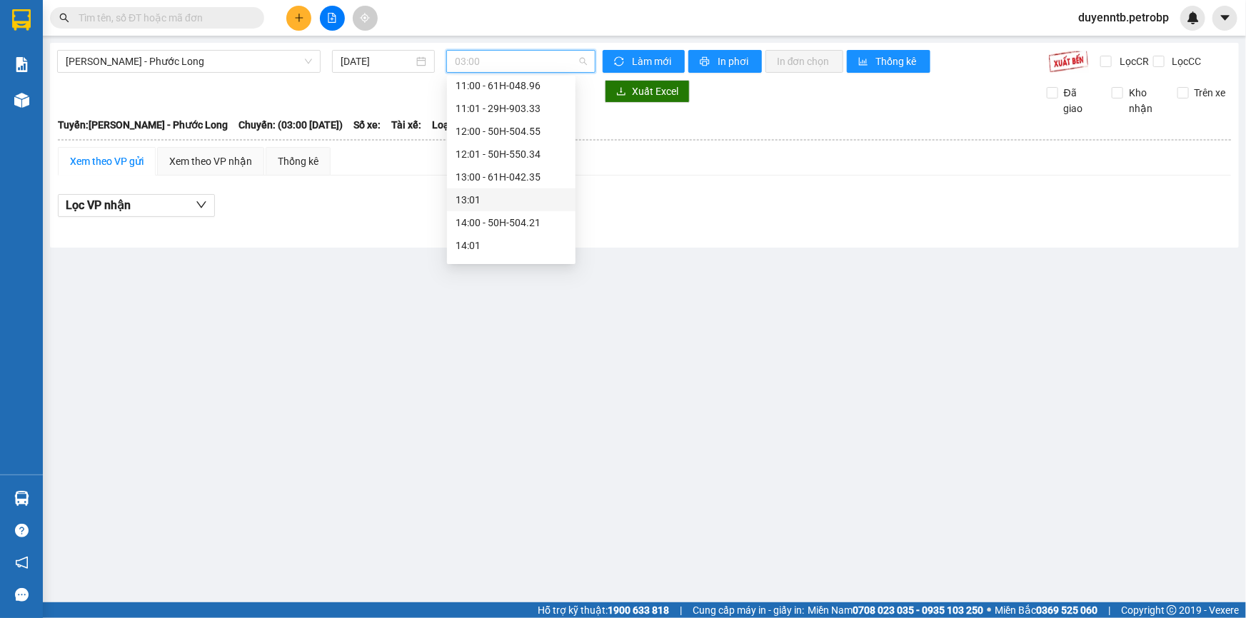
scroll to position [454, 0]
click at [493, 231] on div "14:05 - 50H-363.26" at bounding box center [510, 230] width 111 height 16
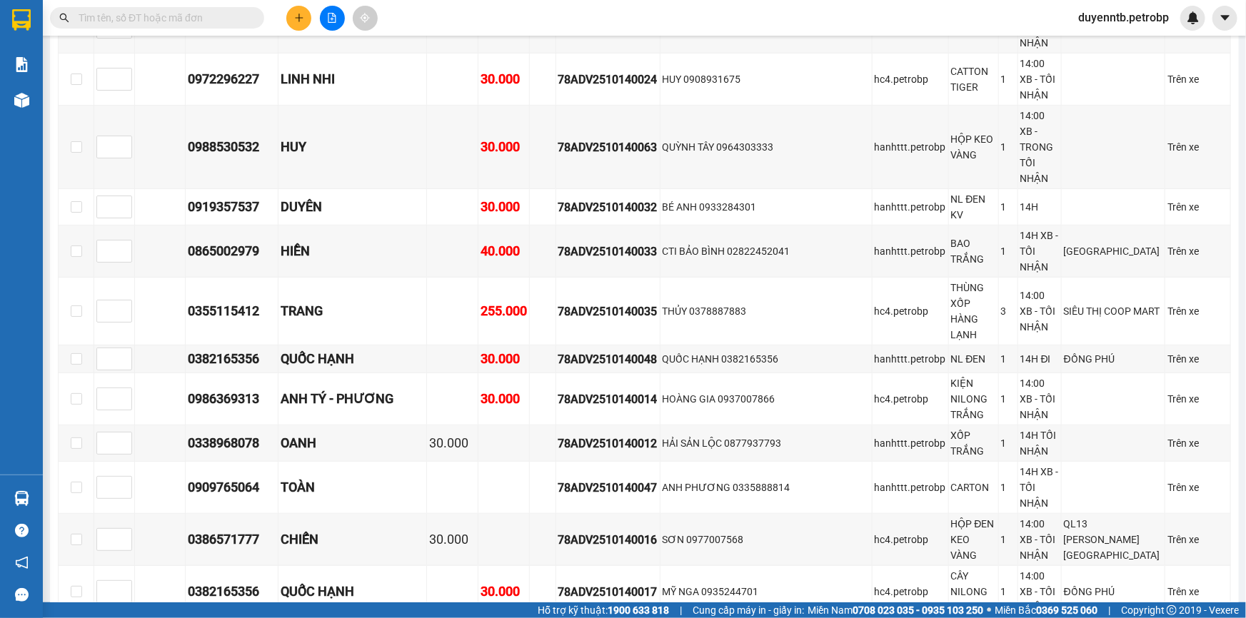
scroll to position [131, 0]
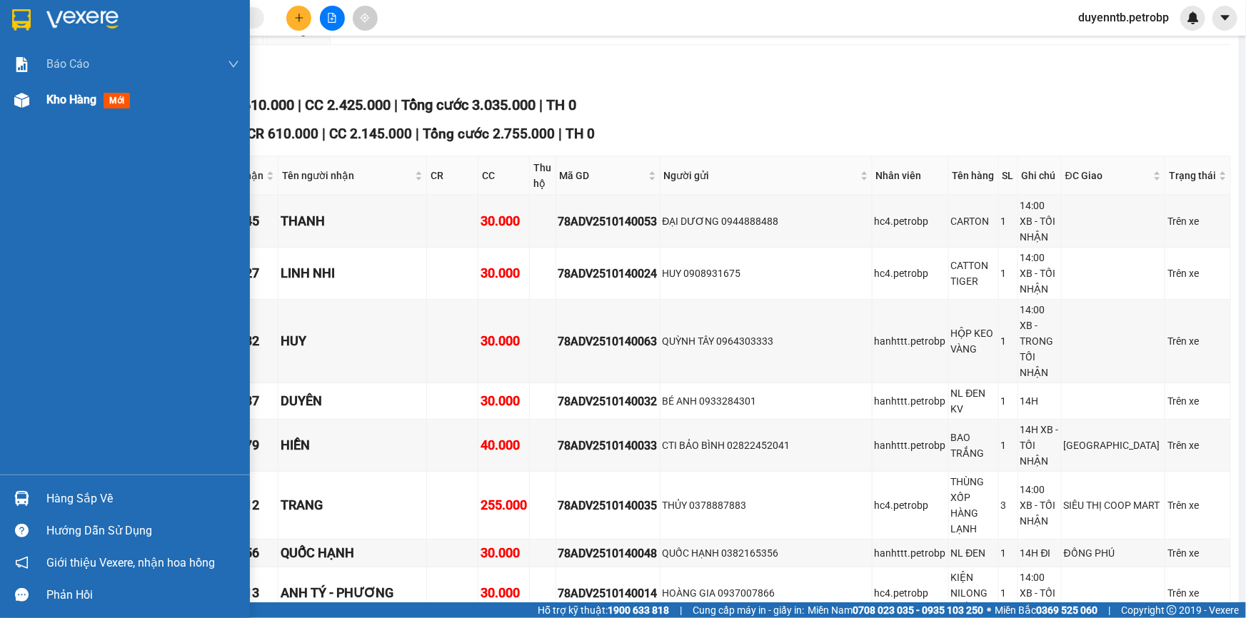
click at [17, 103] on img at bounding box center [21, 100] width 15 height 15
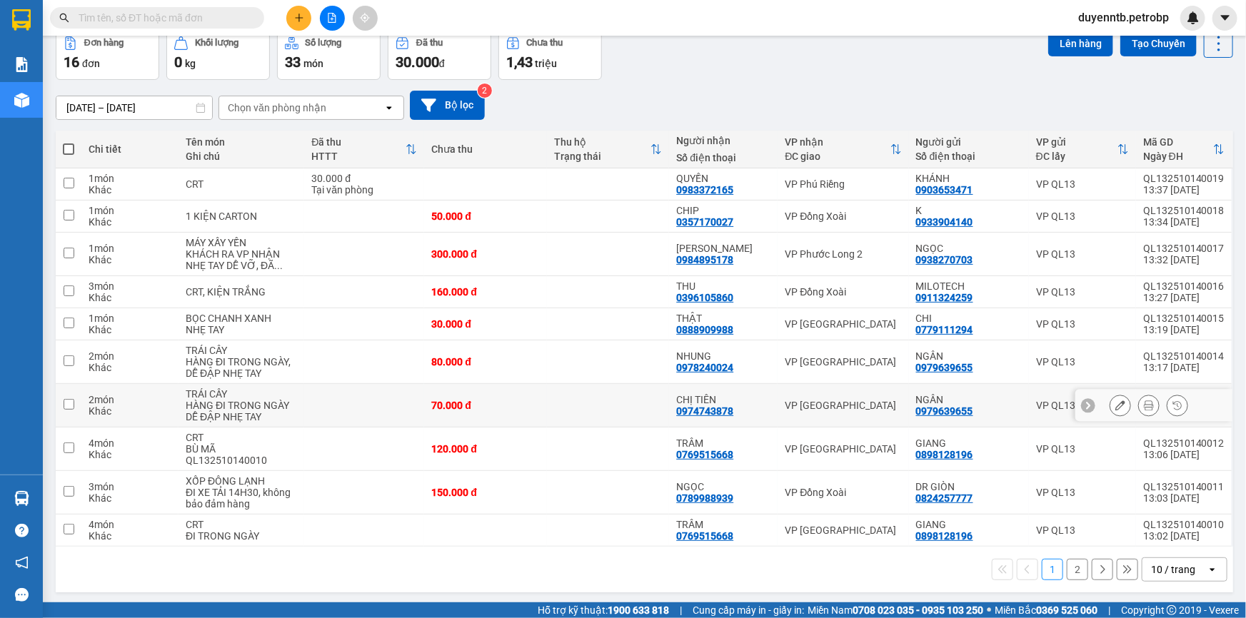
scroll to position [71, 0]
click at [1071, 575] on button "2" at bounding box center [1076, 568] width 21 height 21
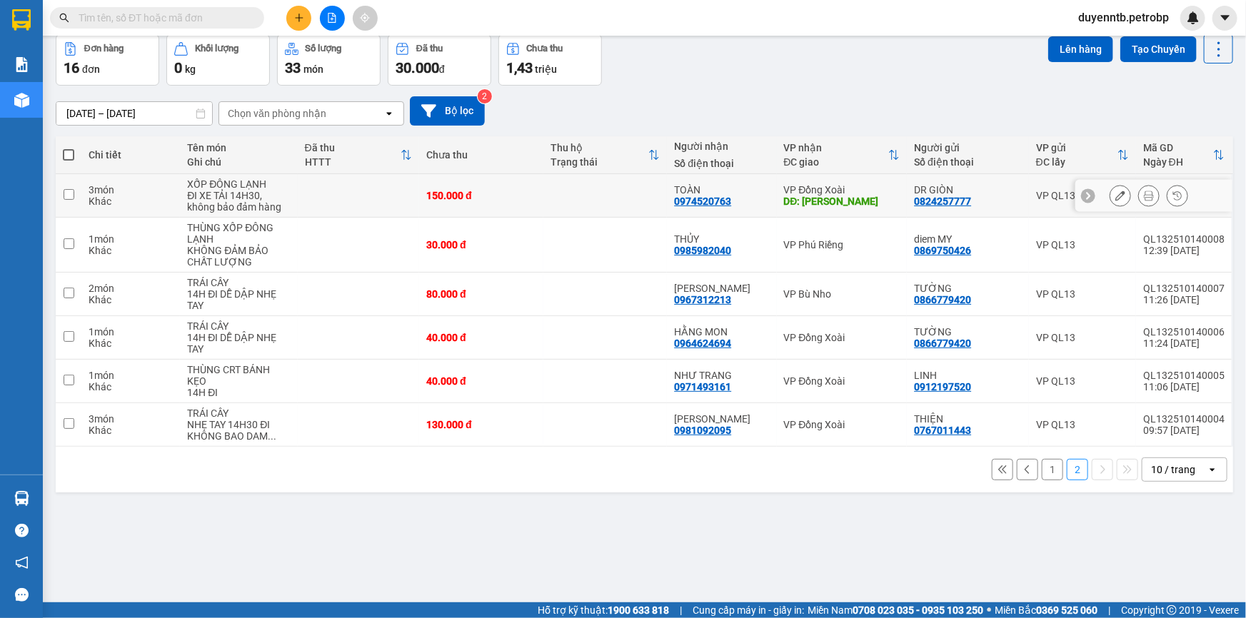
click at [1116, 192] on button at bounding box center [1120, 195] width 20 height 25
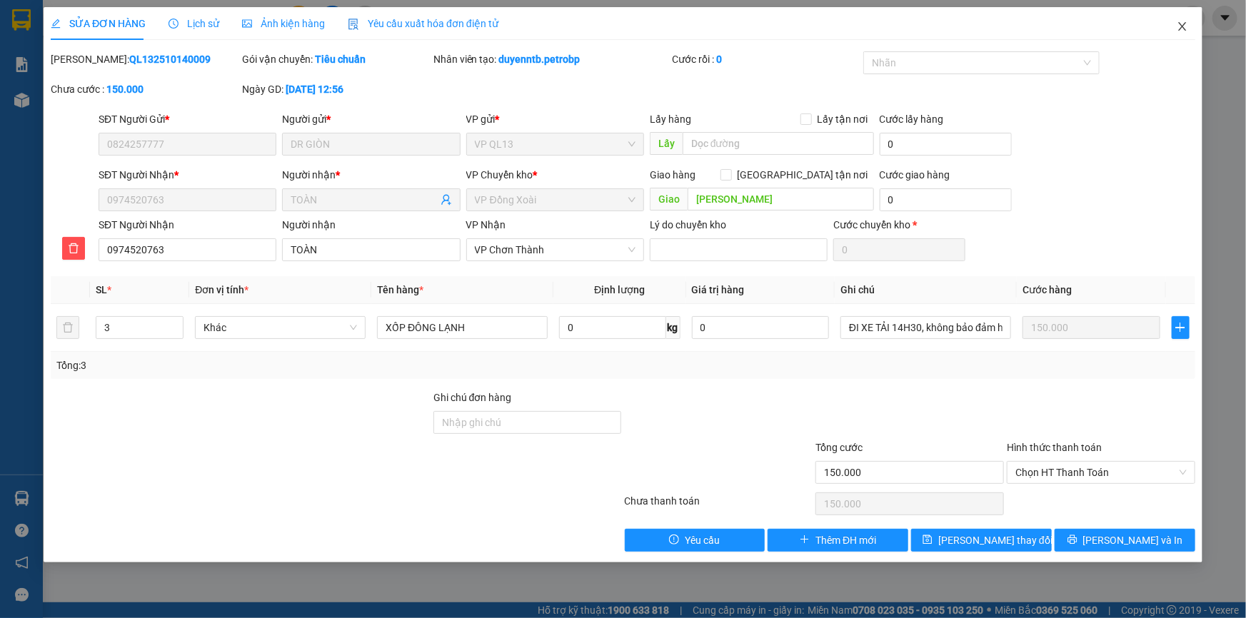
click at [1185, 23] on icon "close" at bounding box center [1182, 26] width 8 height 9
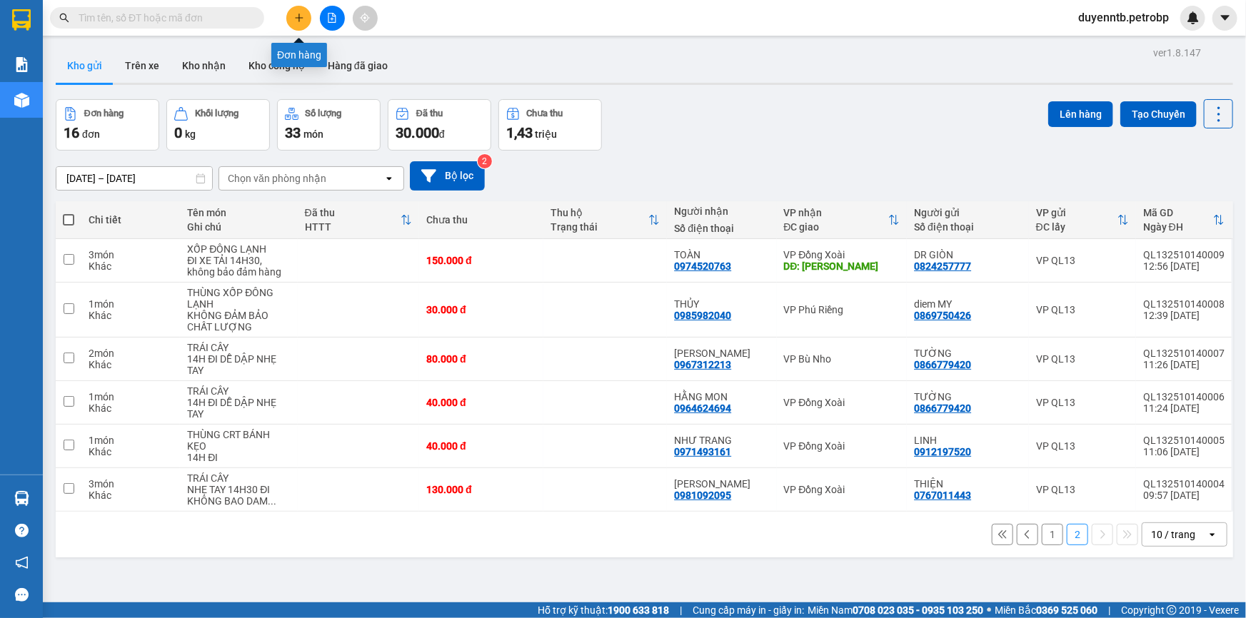
click at [306, 13] on button at bounding box center [298, 18] width 25 height 25
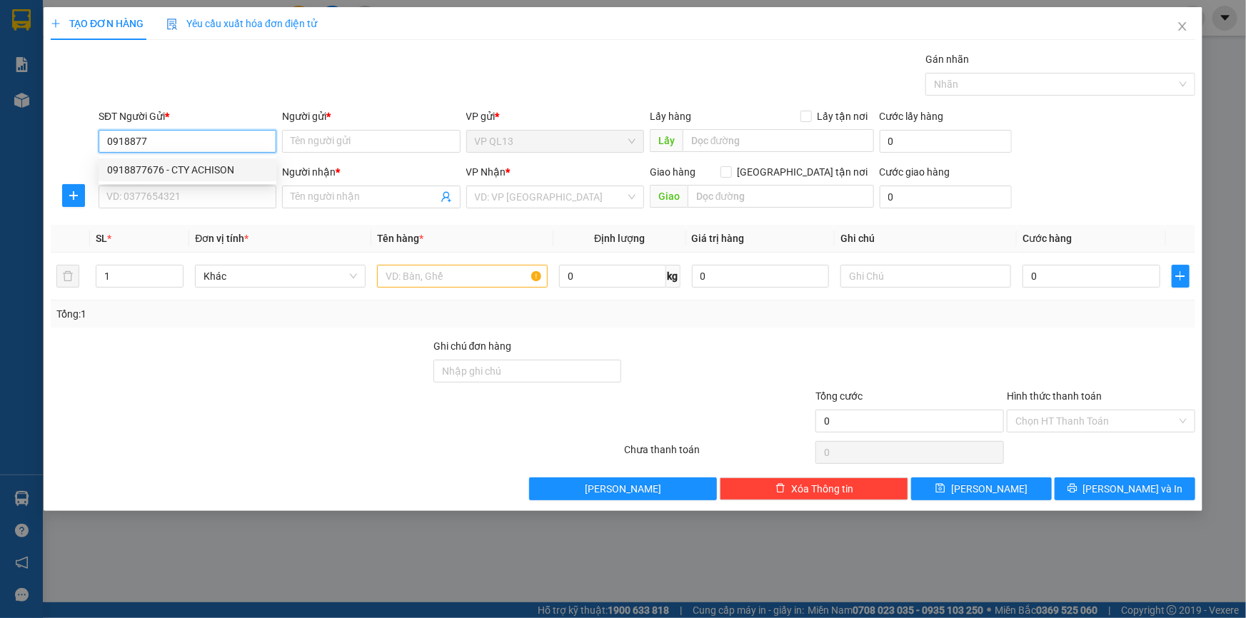
click at [174, 168] on div "0918877676 - CTY ACHISON" at bounding box center [187, 170] width 161 height 16
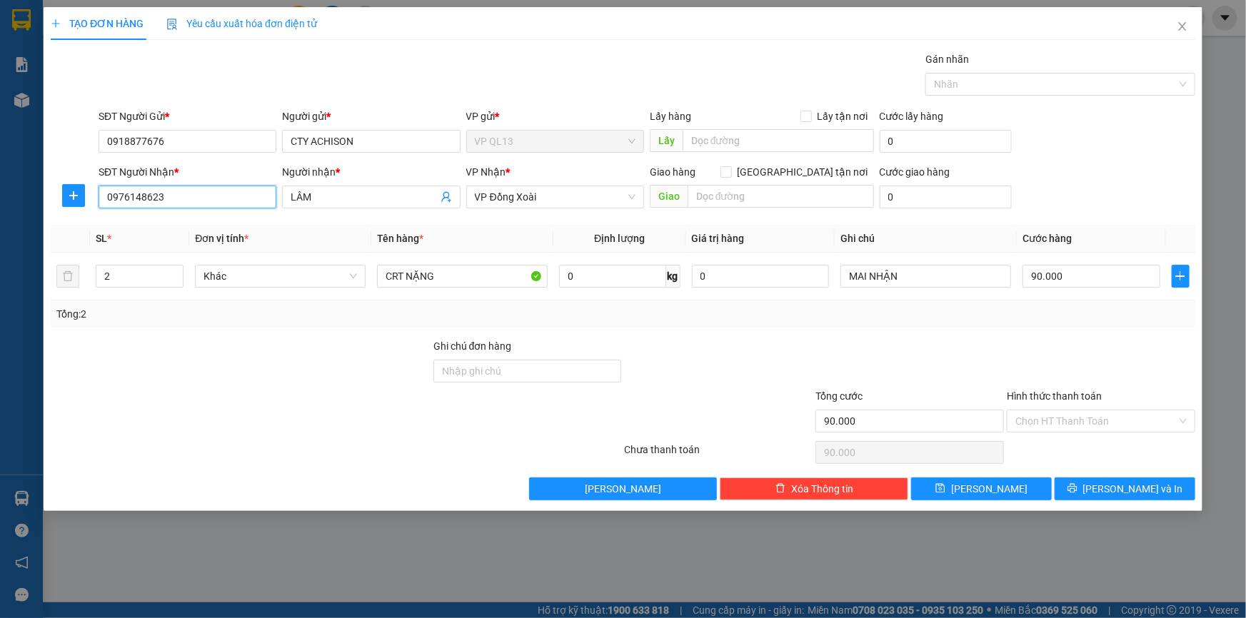
click at [186, 206] on input "0976148623" at bounding box center [188, 197] width 178 height 23
click at [194, 226] on div "0354638002 - CƯỜNG" at bounding box center [187, 226] width 161 height 16
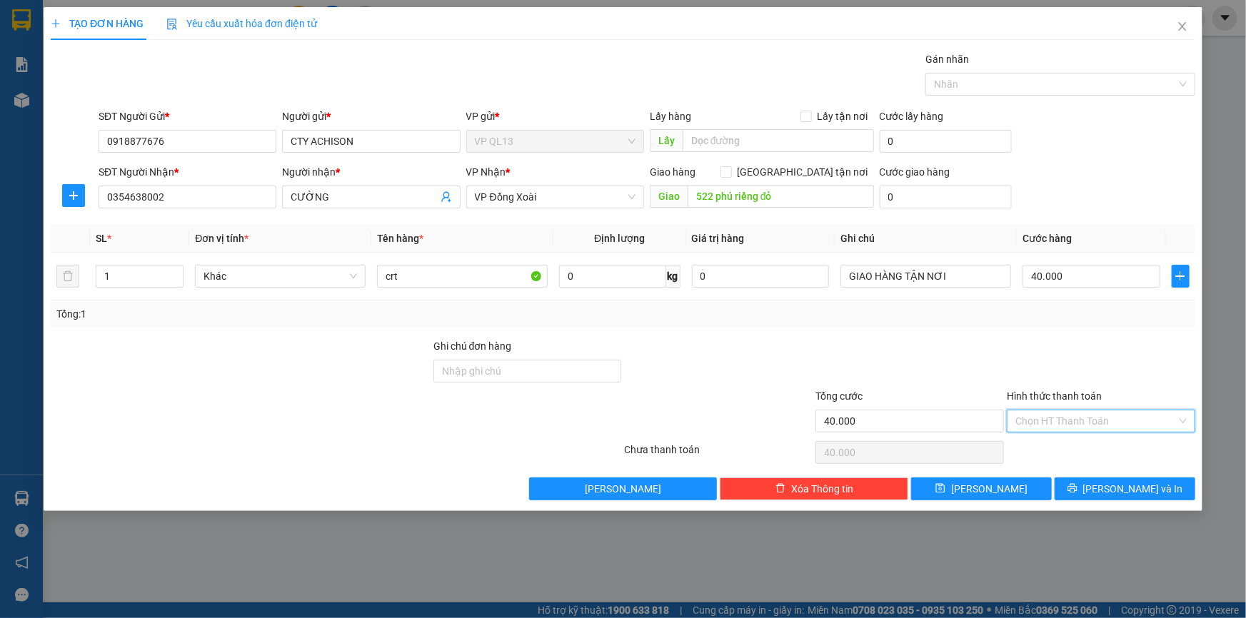
click at [1069, 419] on input "Hình thức thanh toán" at bounding box center [1095, 420] width 161 height 21
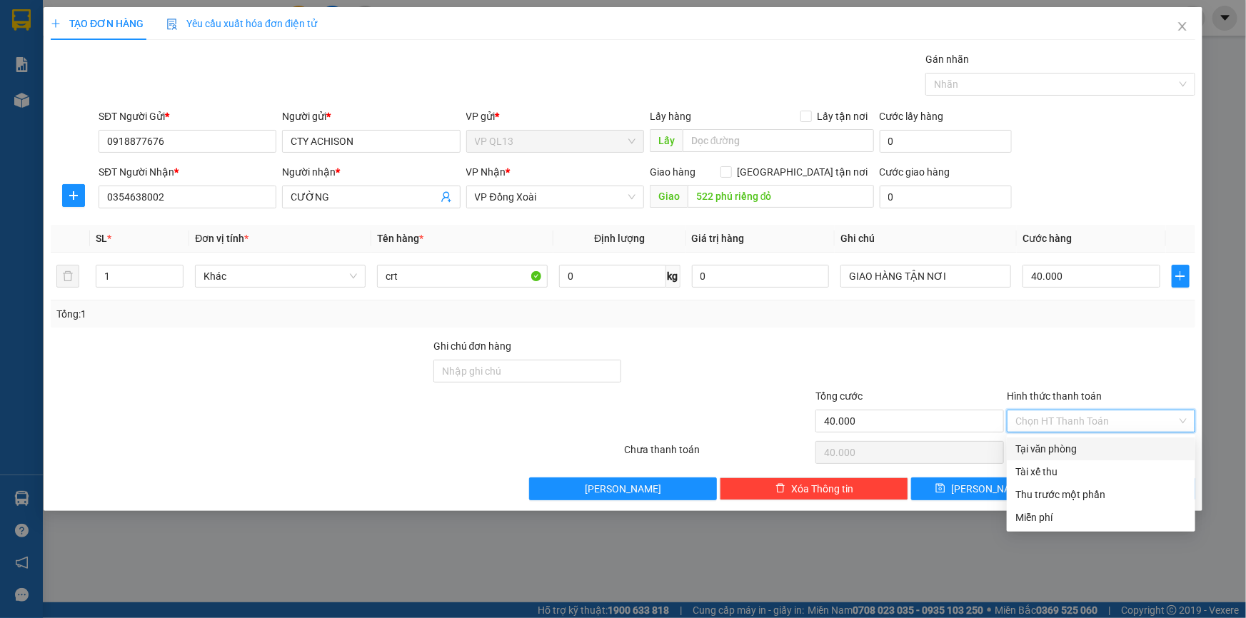
click at [1074, 450] on div "Tại văn phòng" at bounding box center [1100, 449] width 171 height 16
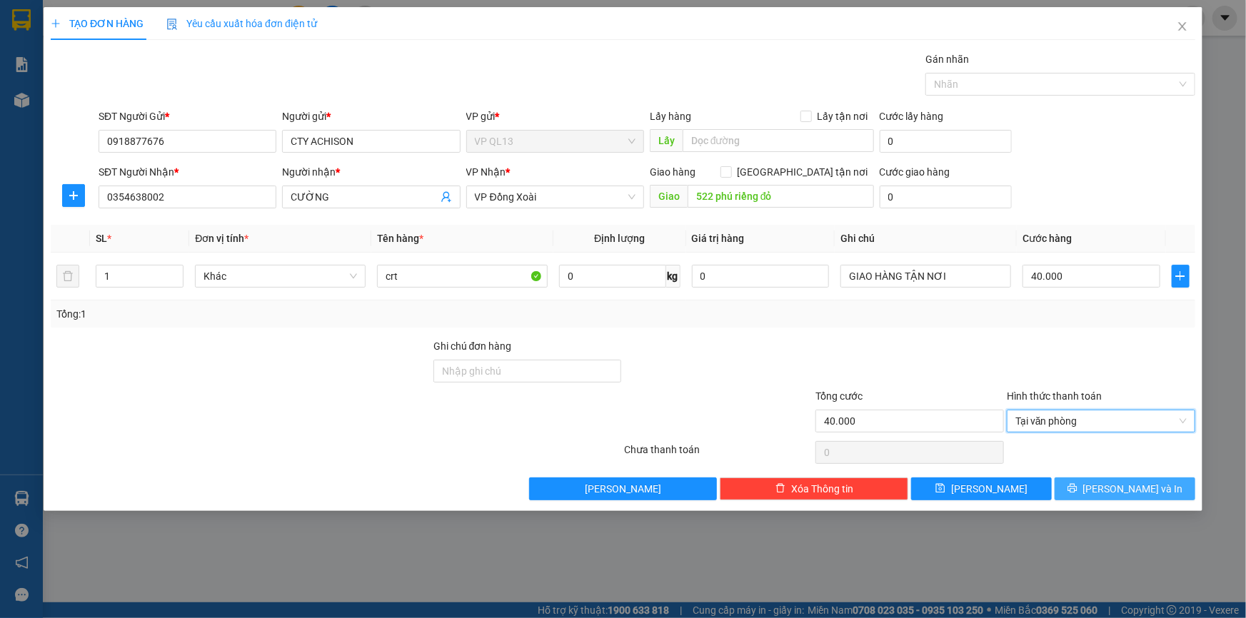
click at [1092, 485] on button "[PERSON_NAME] và In" at bounding box center [1124, 489] width 141 height 23
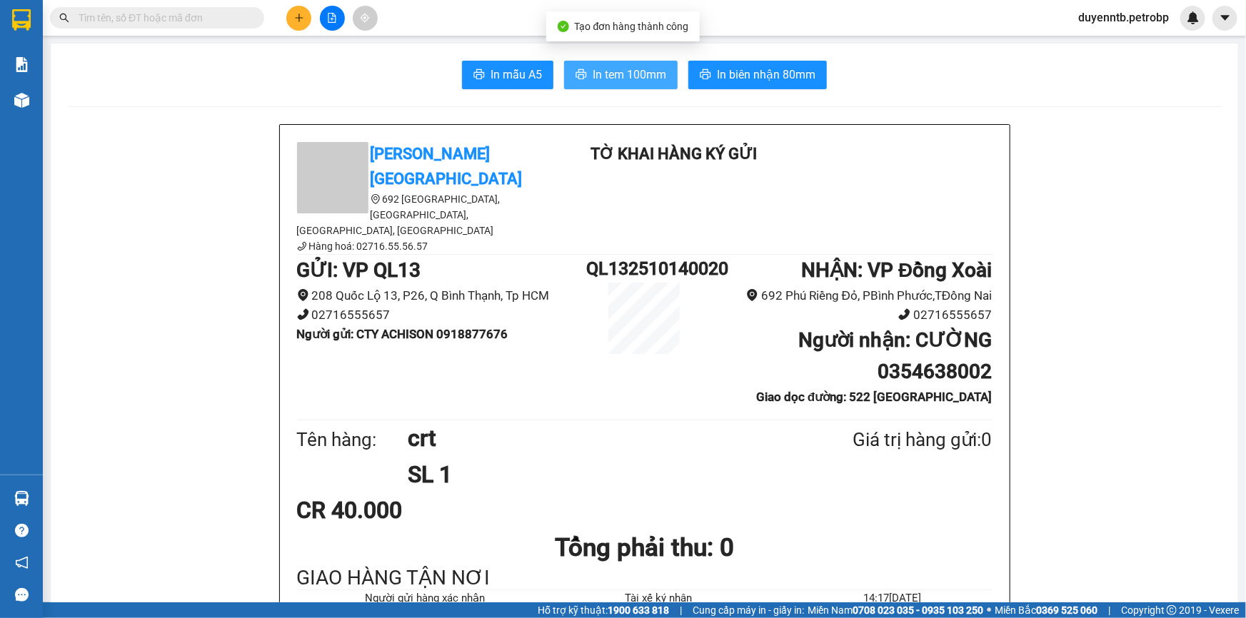
click at [616, 79] on span "In tem 100mm" at bounding box center [629, 75] width 74 height 18
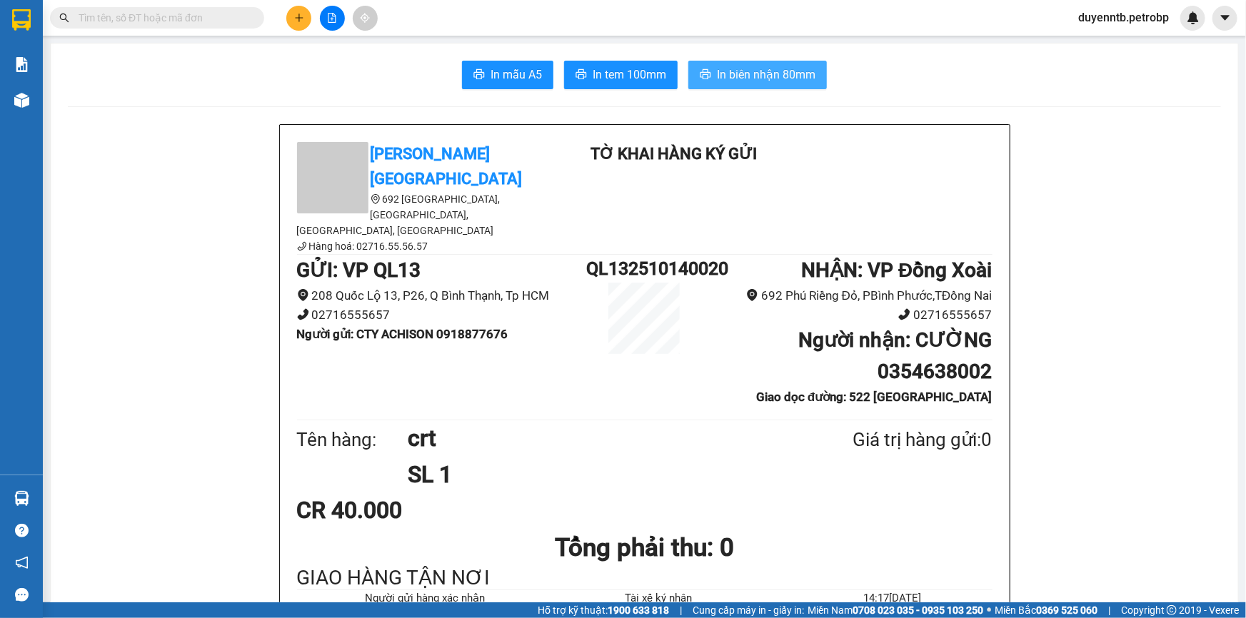
click at [779, 70] on span "In biên nhận 80mm" at bounding box center [766, 75] width 99 height 18
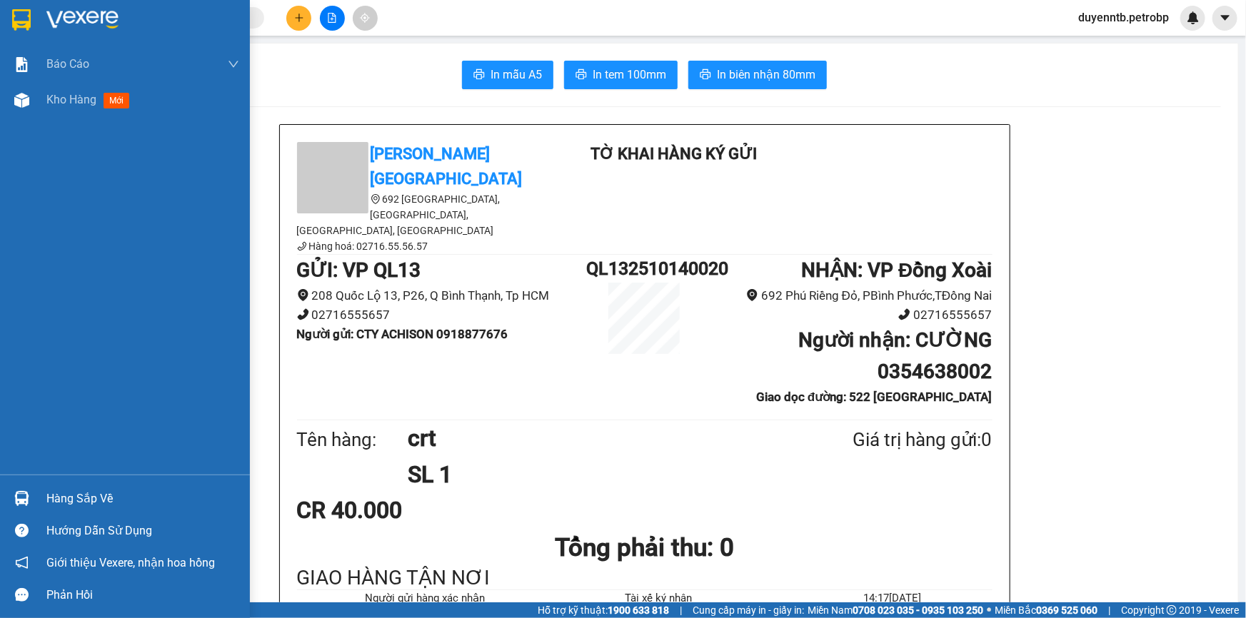
click at [35, 510] on div "Hàng sắp về" at bounding box center [125, 499] width 250 height 32
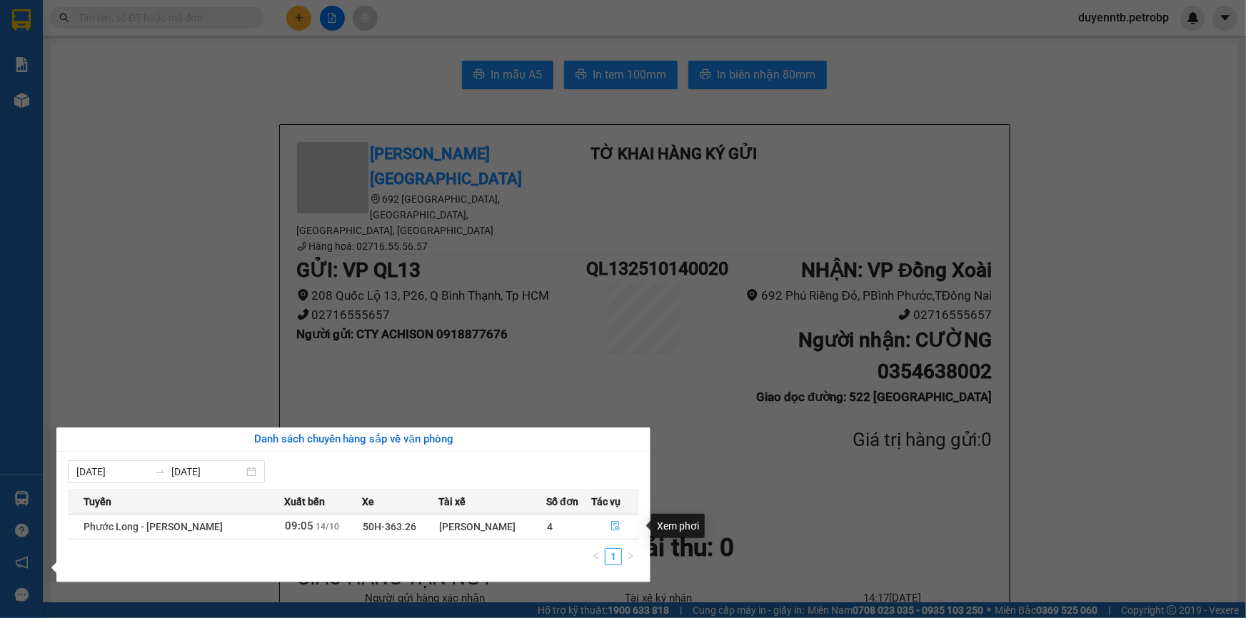
click at [615, 525] on icon "file-done" at bounding box center [615, 526] width 10 height 10
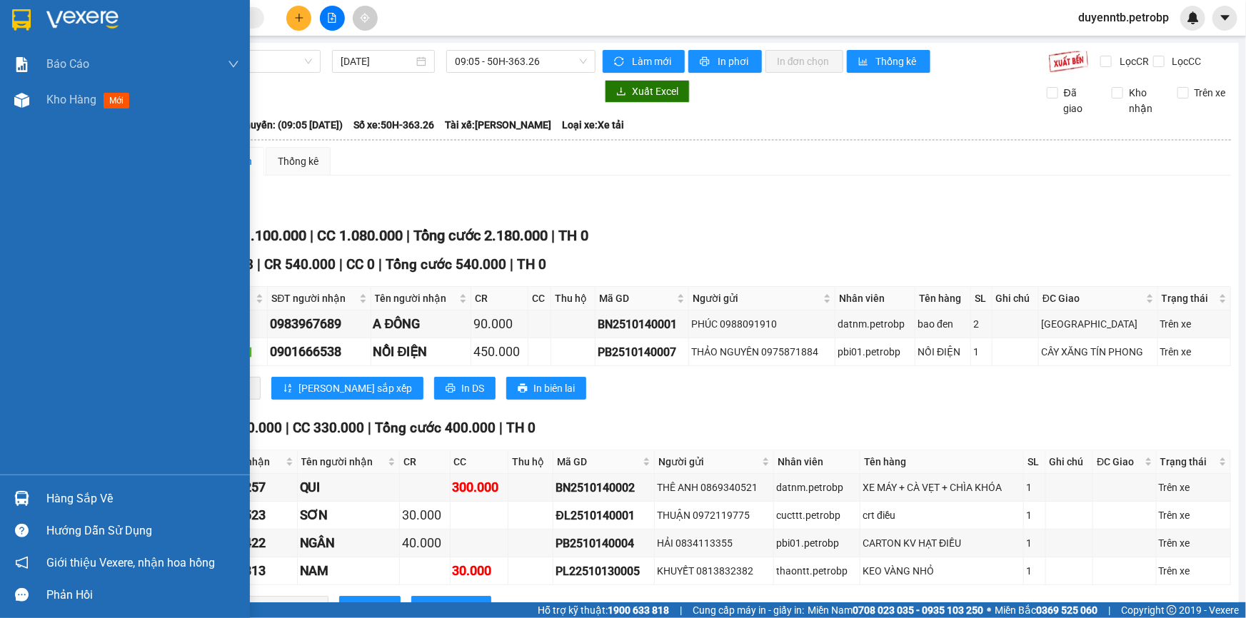
click at [38, 499] on div "Hàng sắp về" at bounding box center [125, 499] width 250 height 32
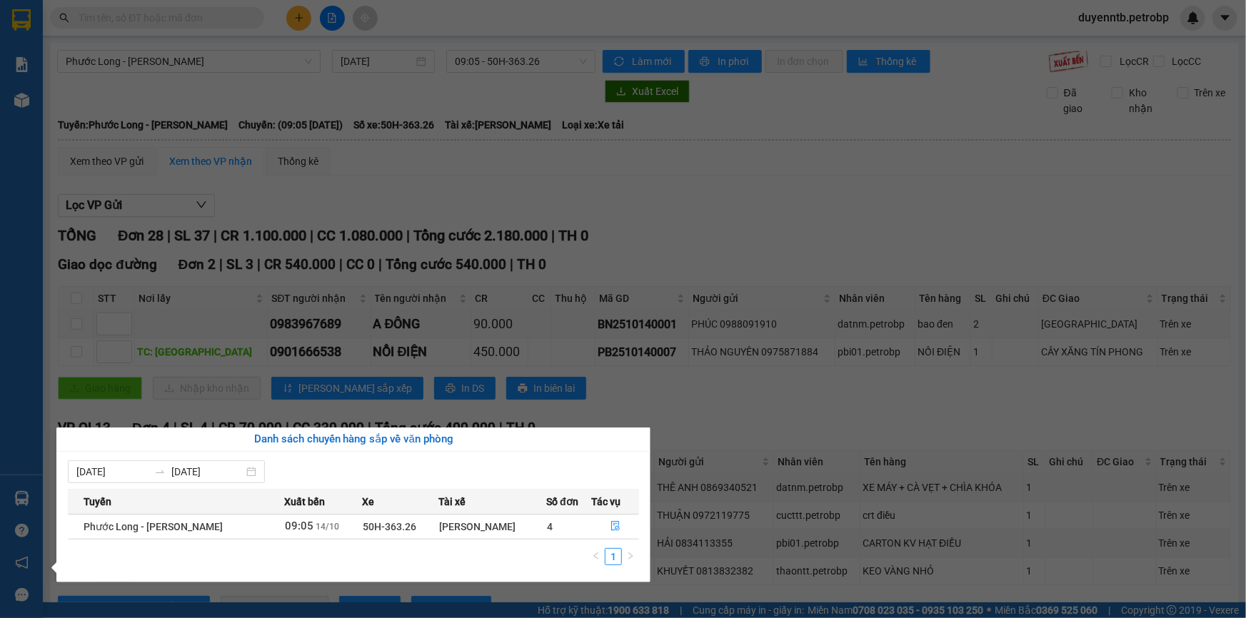
click at [286, 241] on section "Kết quả tìm kiếm ( 4 ) Bộ lọc Mã ĐH Trạng thái Món hàng Tổng cước Chưa cước Ngư…" at bounding box center [623, 309] width 1246 height 618
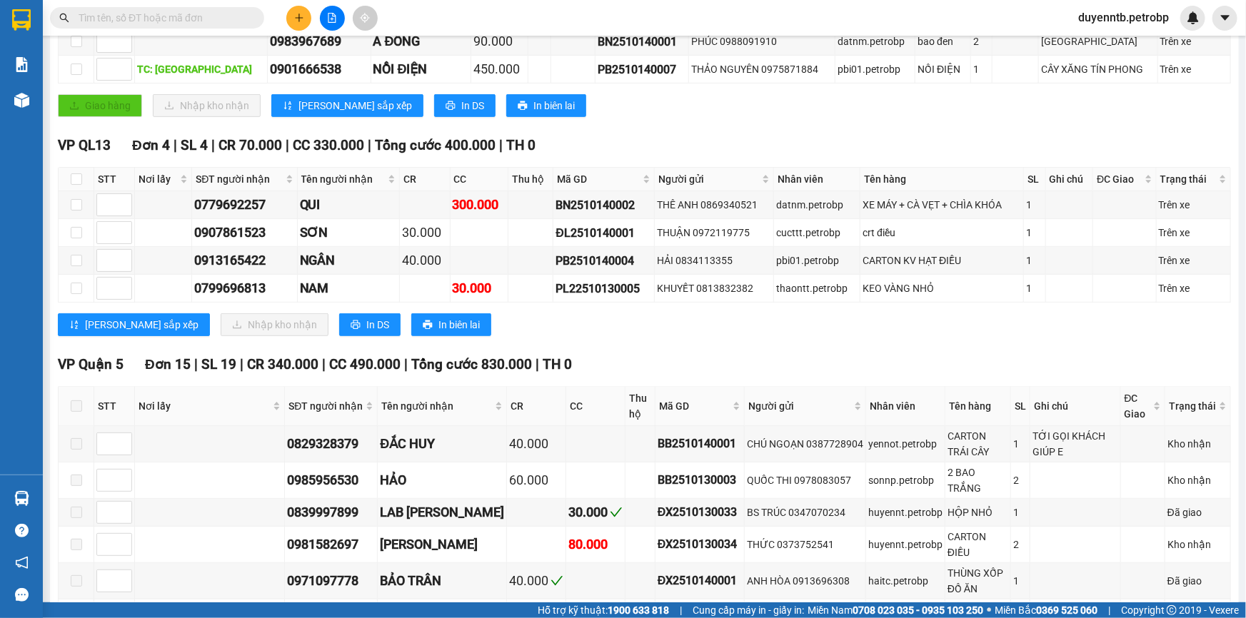
scroll to position [259, 0]
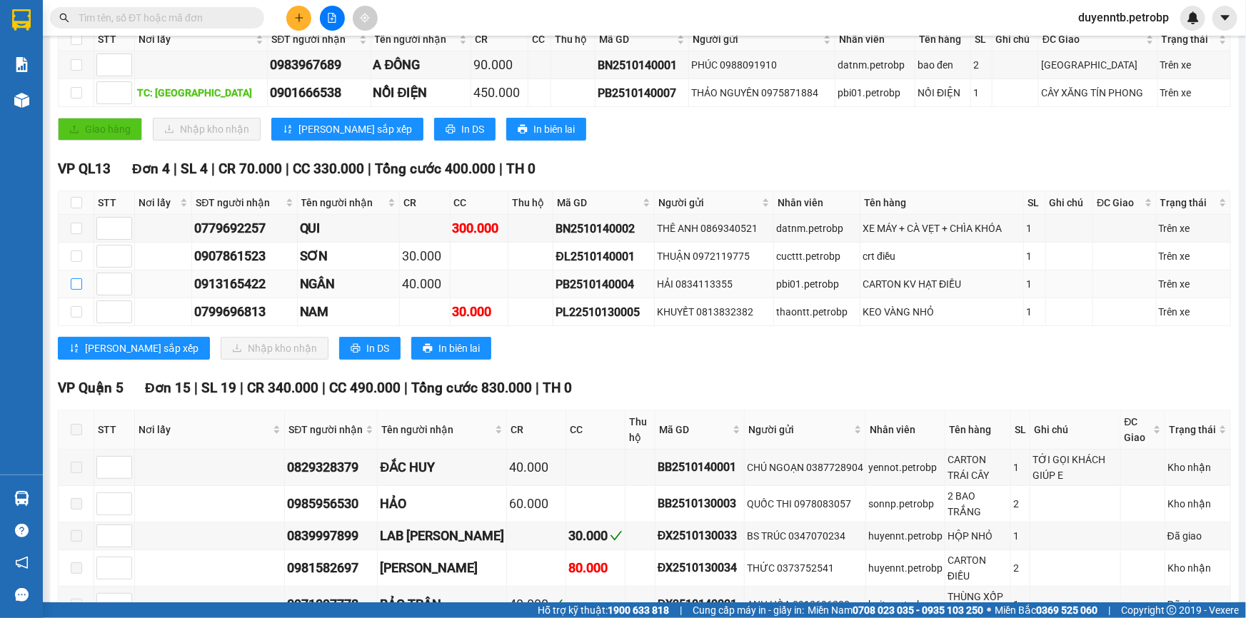
click at [76, 279] on input "checkbox" at bounding box center [76, 283] width 11 height 11
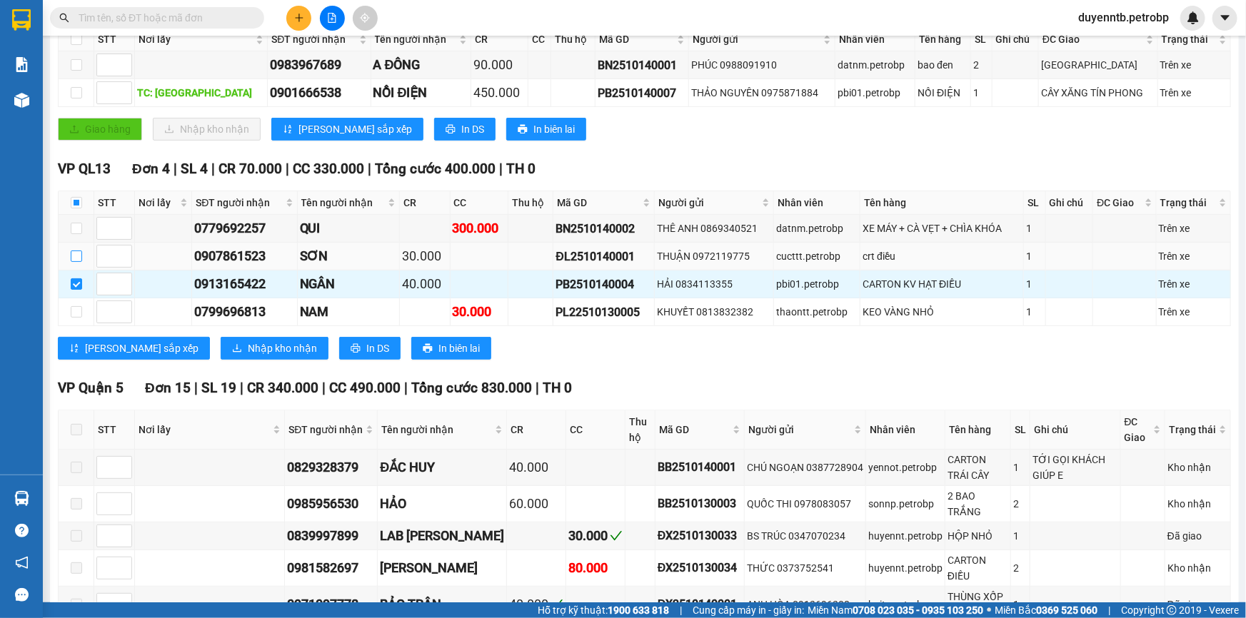
click at [77, 258] on input "checkbox" at bounding box center [76, 256] width 11 height 11
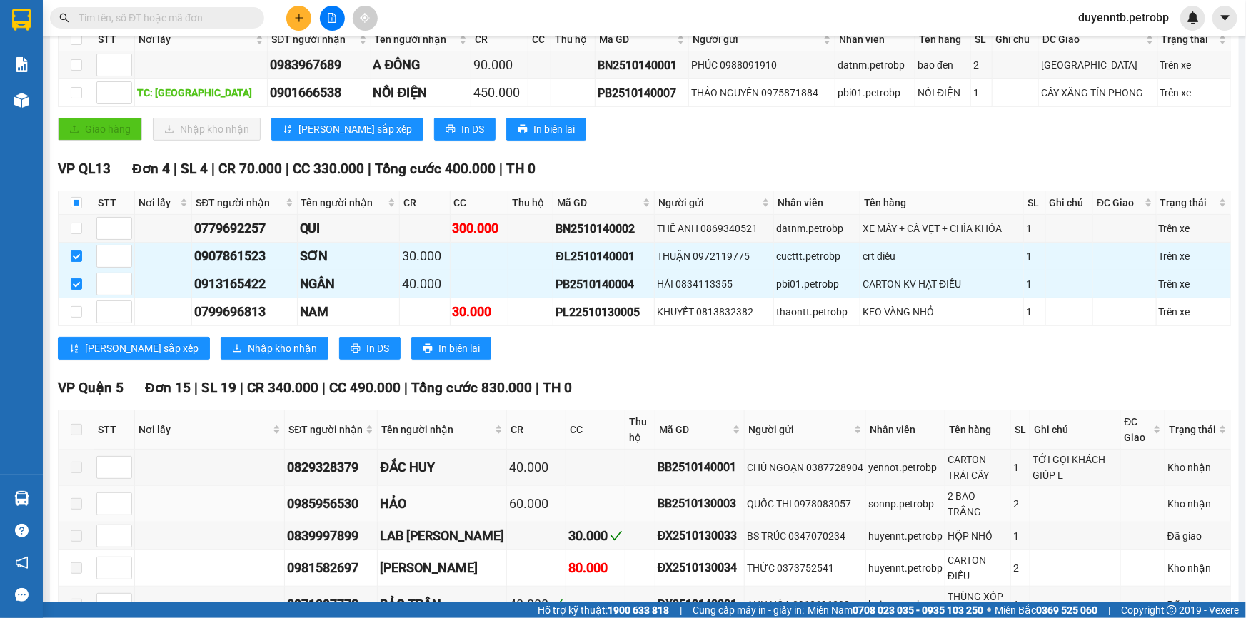
click at [625, 489] on td at bounding box center [640, 504] width 30 height 36
drag, startPoint x: 598, startPoint y: 489, endPoint x: 676, endPoint y: 536, distance: 91.0
click at [625, 507] on td at bounding box center [640, 504] width 30 height 36
click at [74, 226] on input "checkbox" at bounding box center [76, 228] width 11 height 11
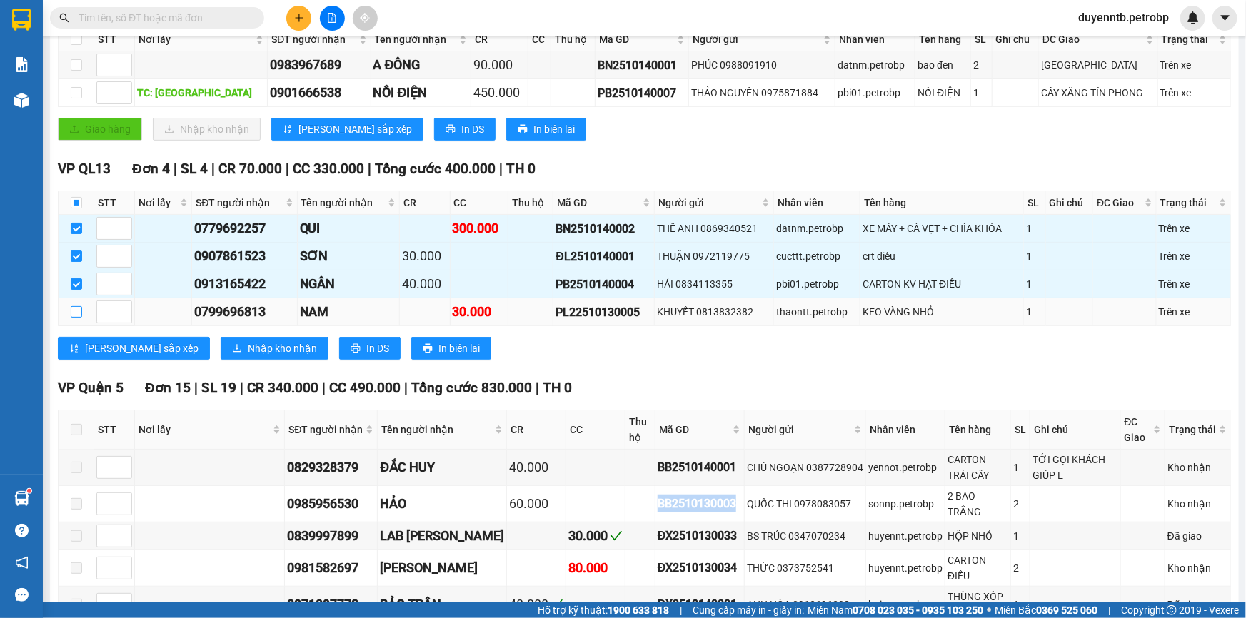
click at [74, 310] on input "checkbox" at bounding box center [76, 311] width 11 height 11
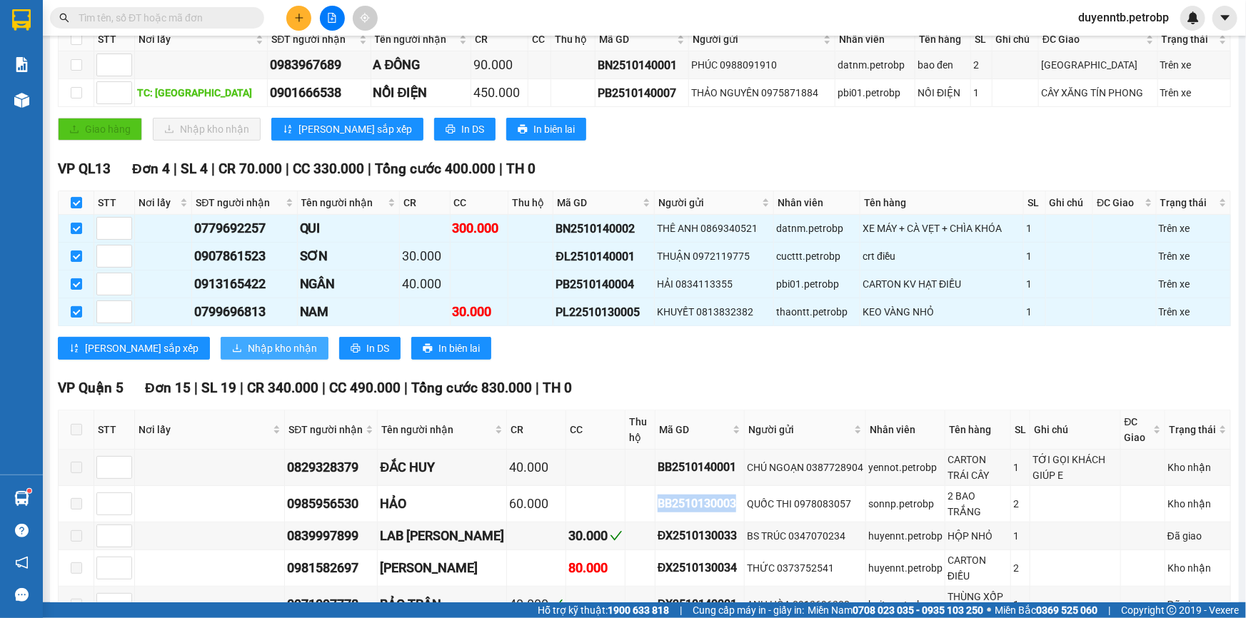
click at [248, 347] on span "Nhập kho nhận" at bounding box center [282, 348] width 69 height 16
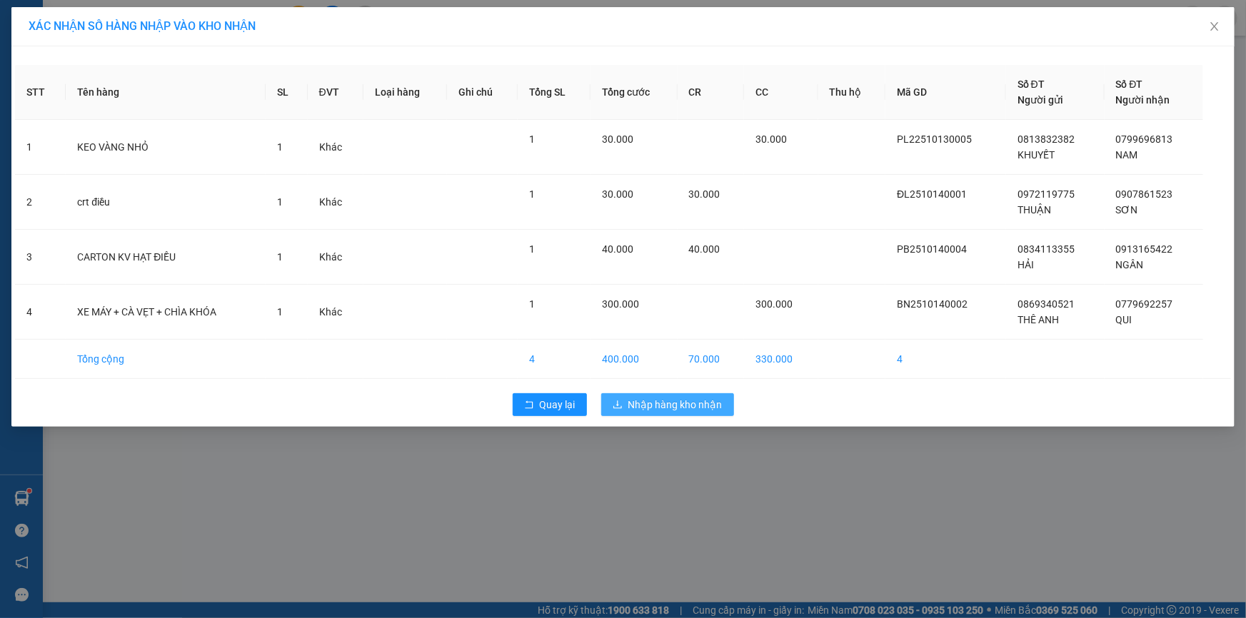
click at [710, 408] on span "Nhập hàng kho nhận" at bounding box center [675, 405] width 94 height 16
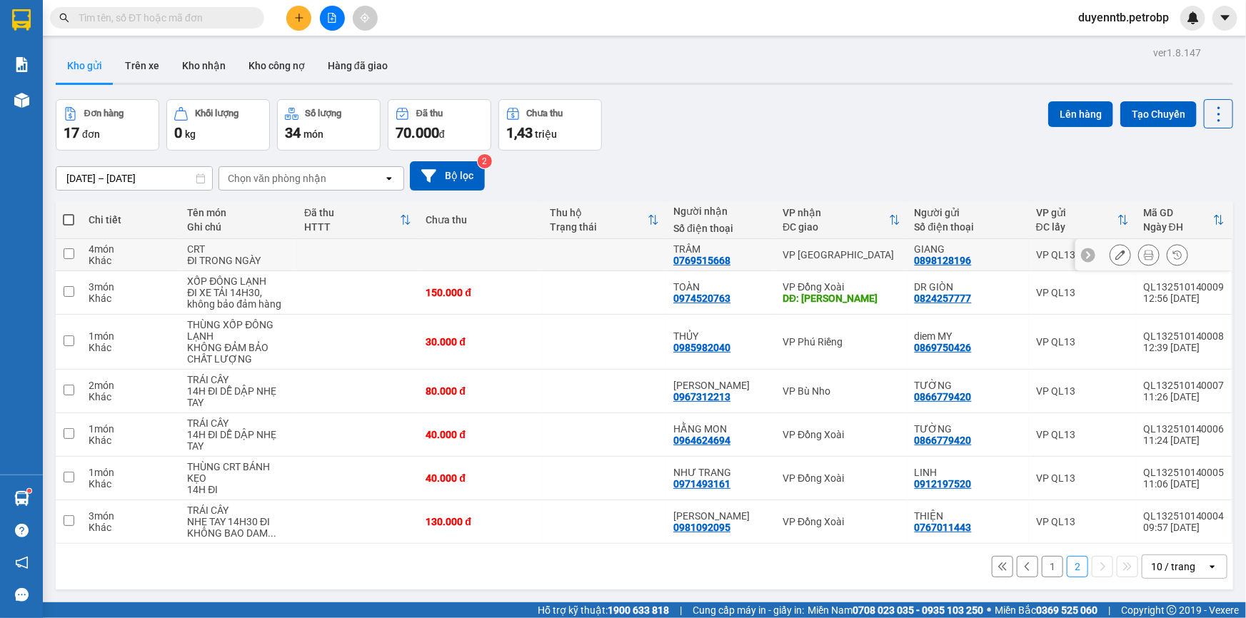
click at [256, 255] on div "ĐI TRONG NGÀY" at bounding box center [238, 260] width 103 height 11
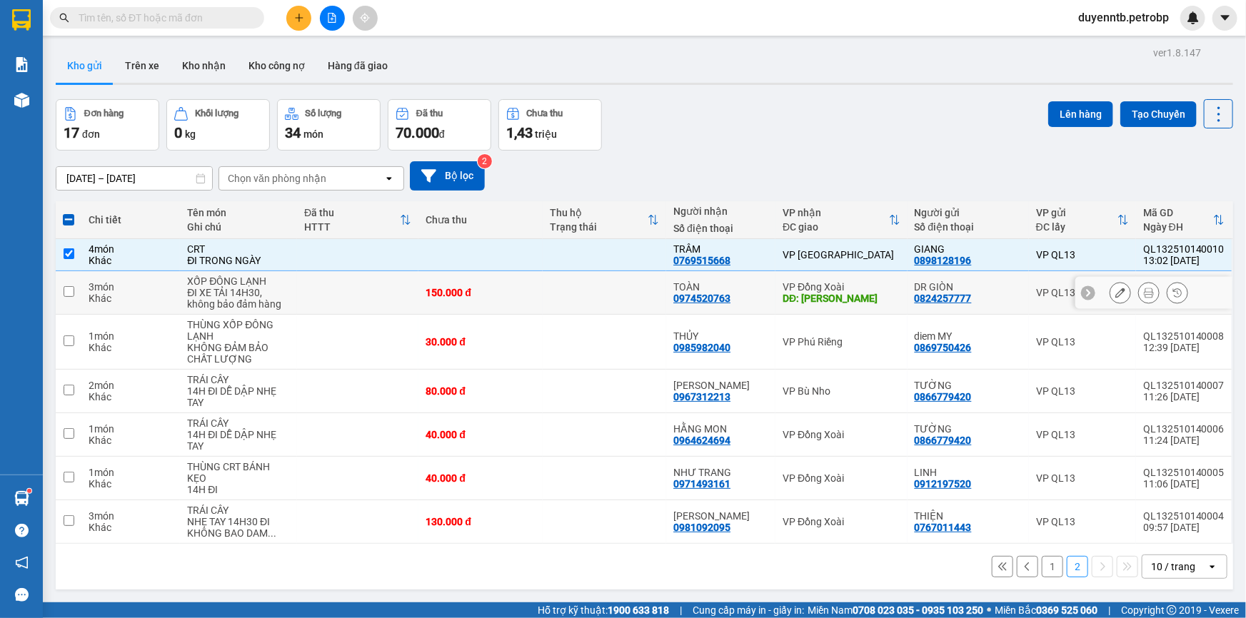
click at [272, 284] on div "XỐP ĐÔNG LẠNH" at bounding box center [238, 281] width 103 height 11
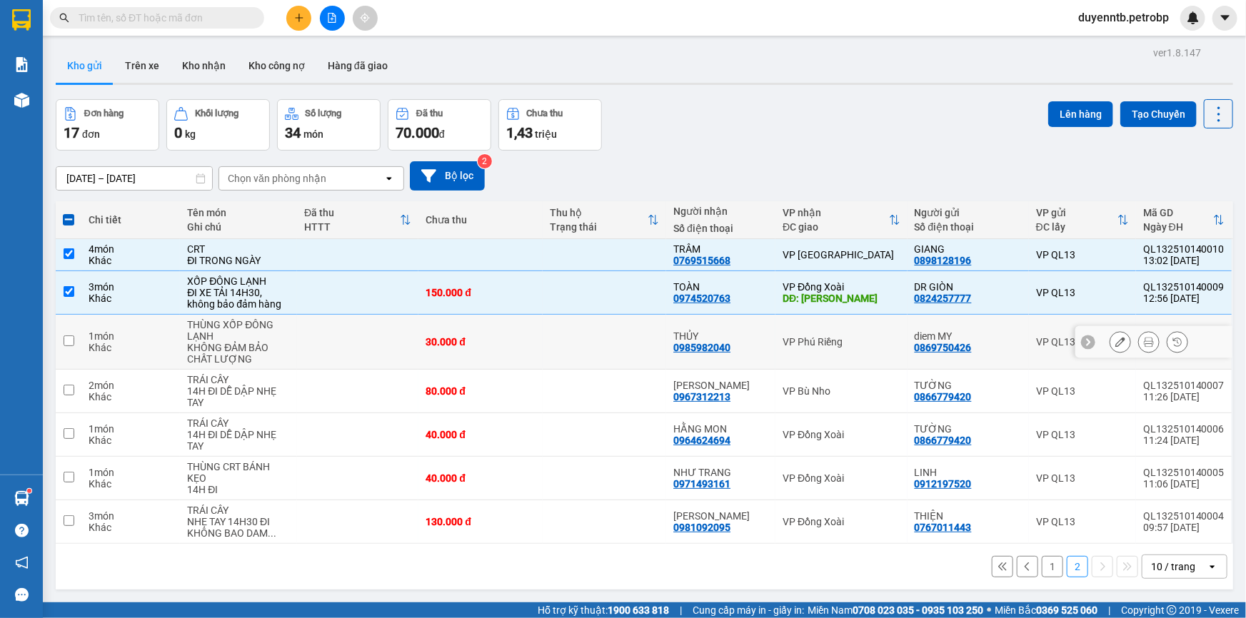
click at [284, 320] on div "THÙNG XỐP ĐÔNG LẠNH" at bounding box center [238, 330] width 103 height 23
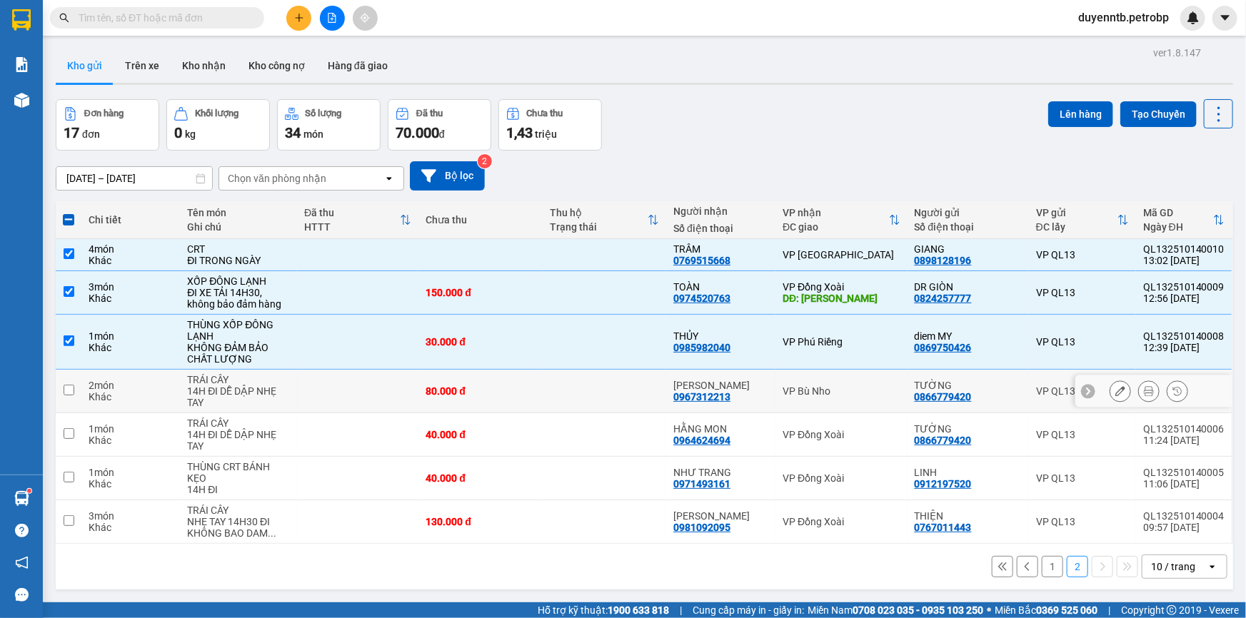
click at [344, 394] on td at bounding box center [357, 392] width 121 height 44
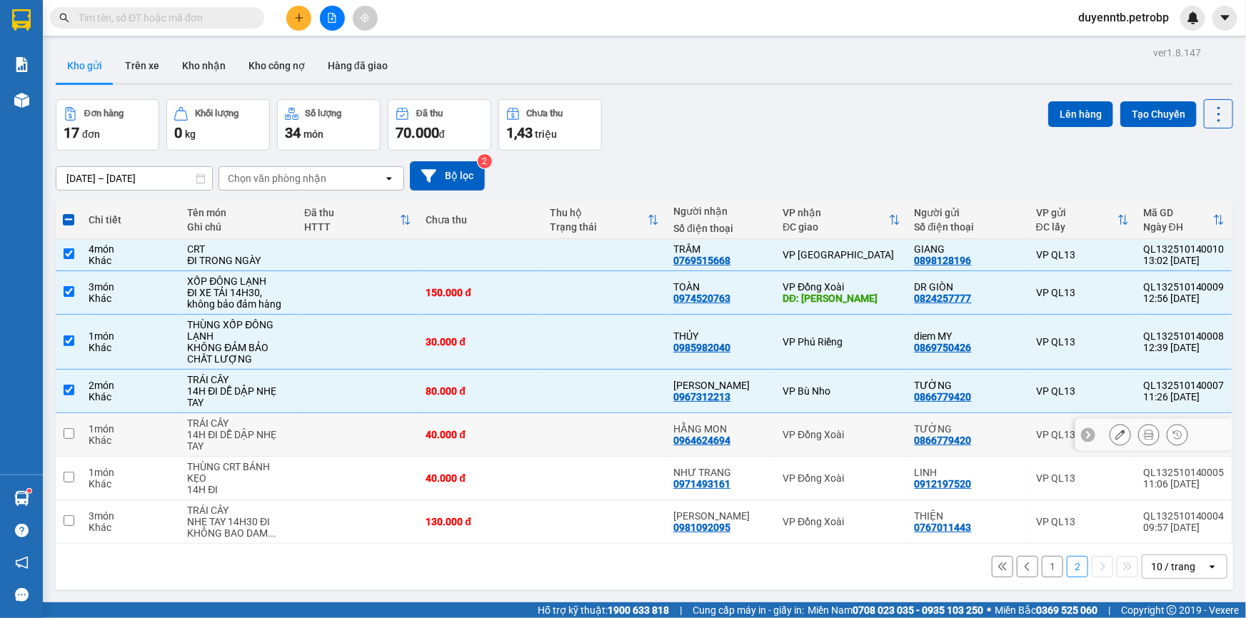
click at [352, 425] on td at bounding box center [357, 435] width 121 height 44
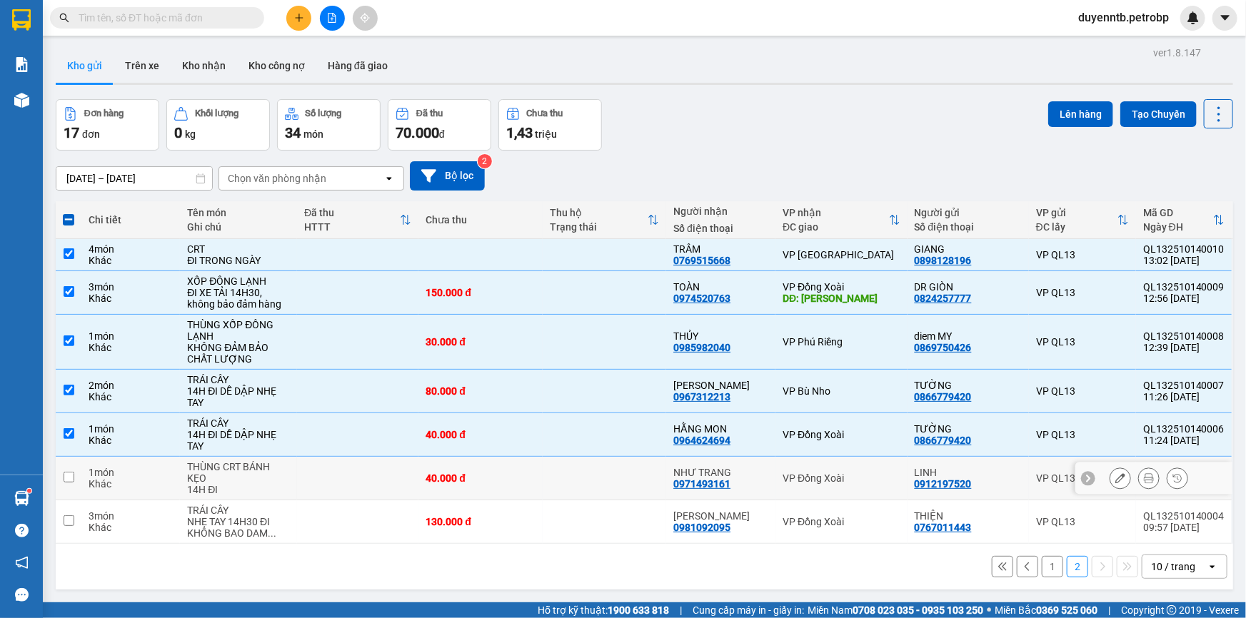
click at [361, 469] on td at bounding box center [357, 479] width 121 height 44
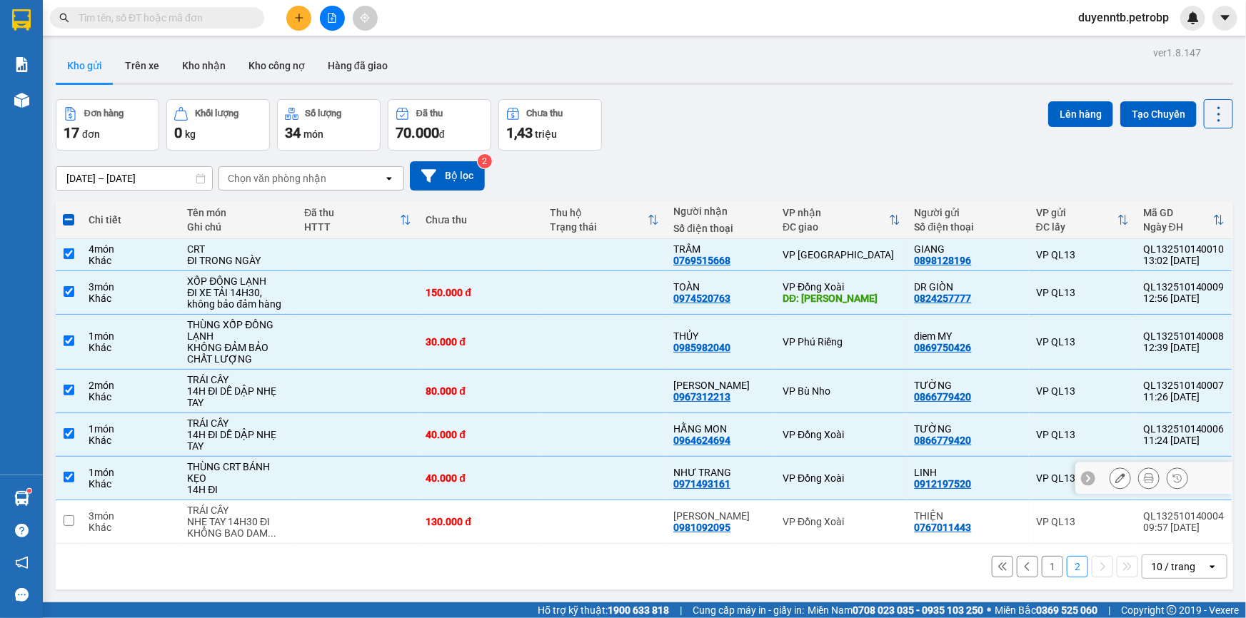
scroll to position [64, 0]
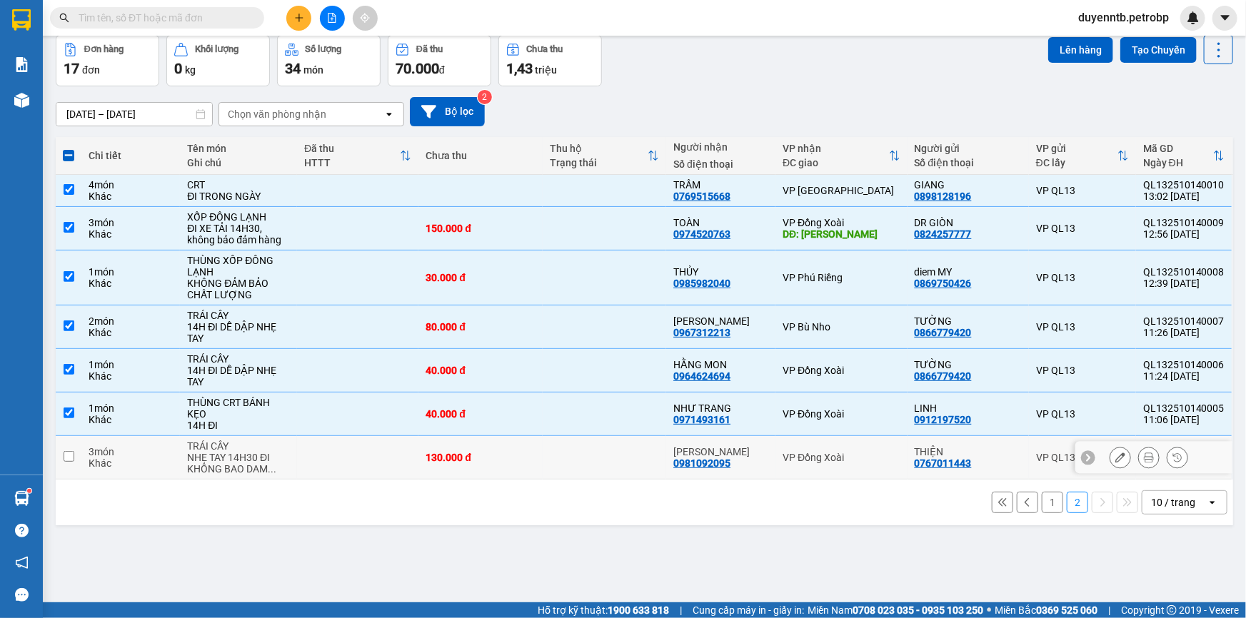
click at [361, 468] on td at bounding box center [357, 458] width 121 height 44
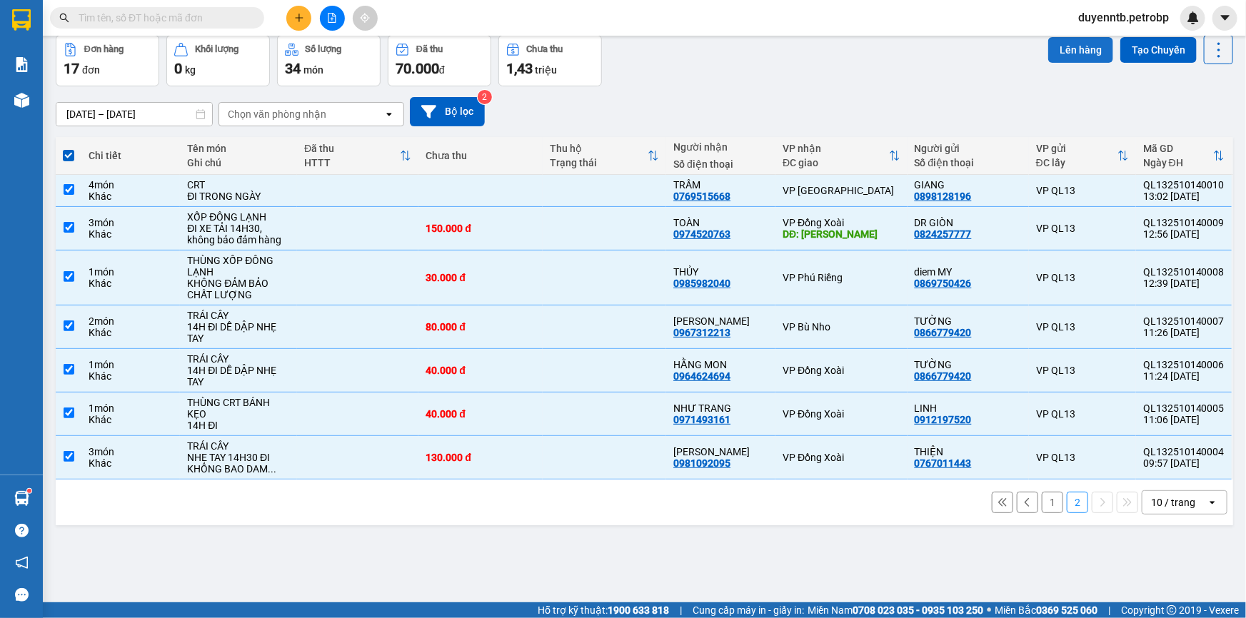
click at [1065, 47] on button "Lên hàng" at bounding box center [1080, 50] width 65 height 26
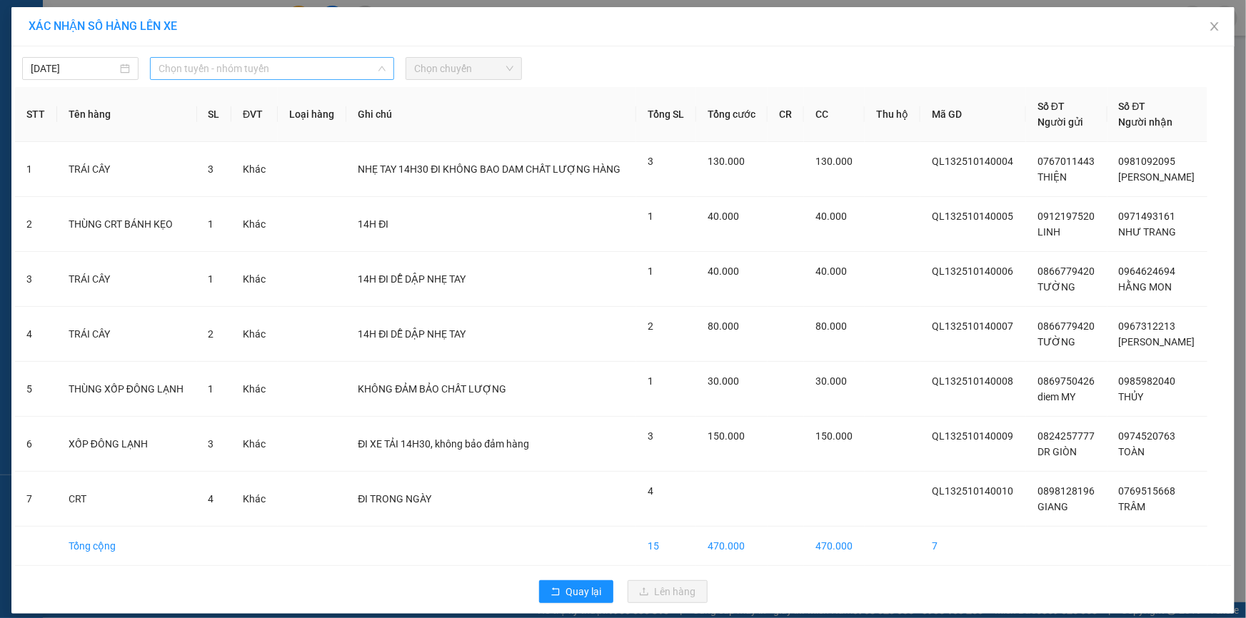
click at [239, 64] on span "Chọn tuyến - nhóm tuyến" at bounding box center [271, 68] width 227 height 21
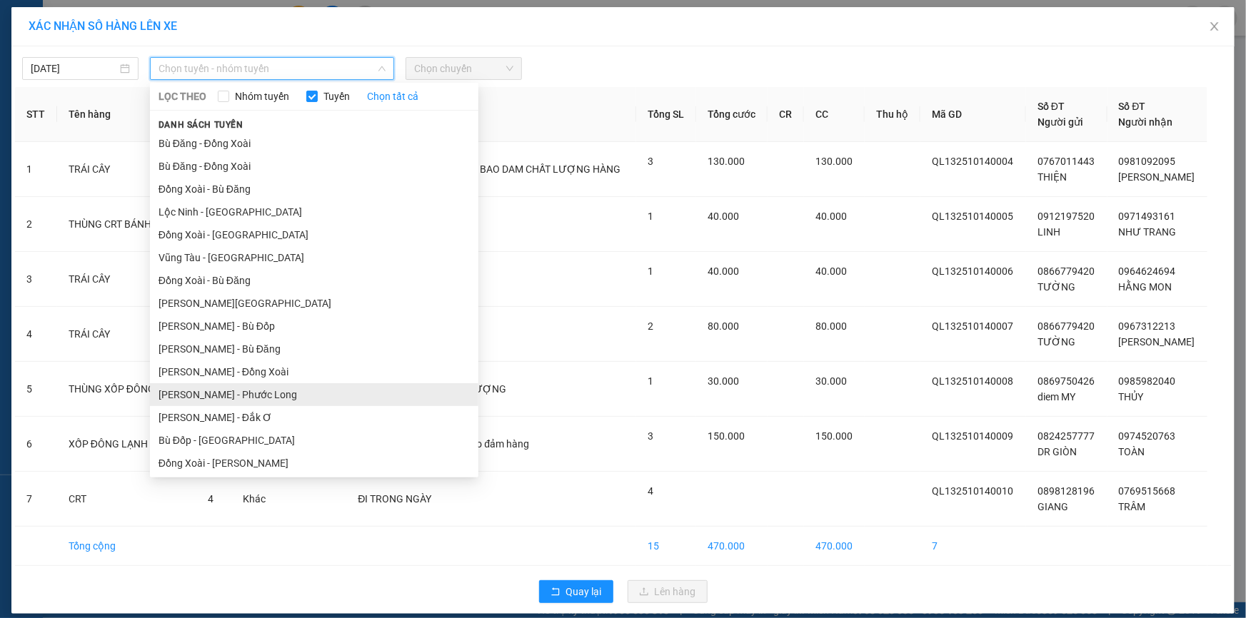
click at [243, 390] on li "[PERSON_NAME] - Phước Long" at bounding box center [314, 394] width 328 height 23
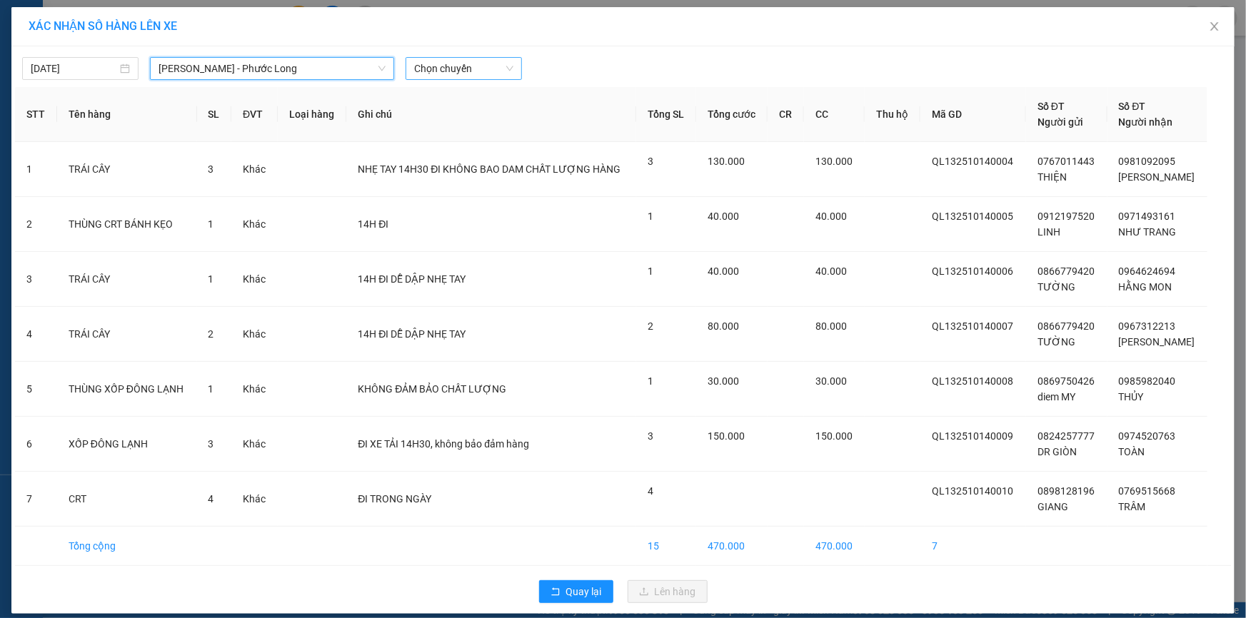
click at [441, 74] on span "Chọn chuyến" at bounding box center [463, 68] width 99 height 21
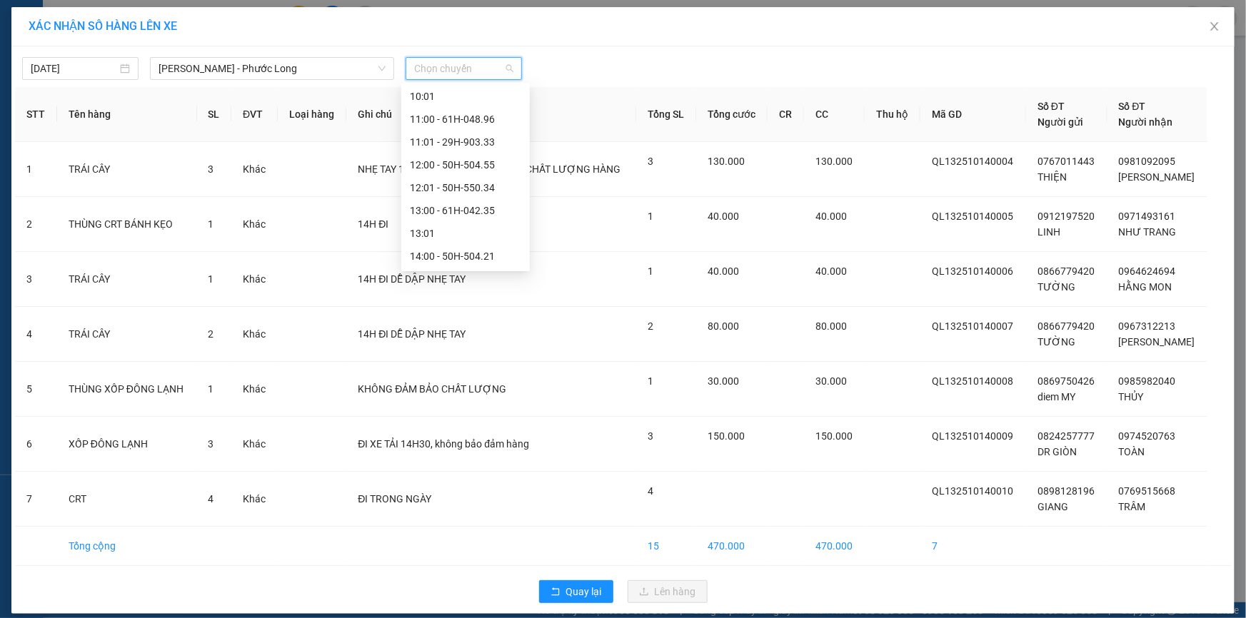
scroll to position [454, 0]
click at [452, 234] on div "14:05 - 50H-363.26" at bounding box center [465, 237] width 111 height 16
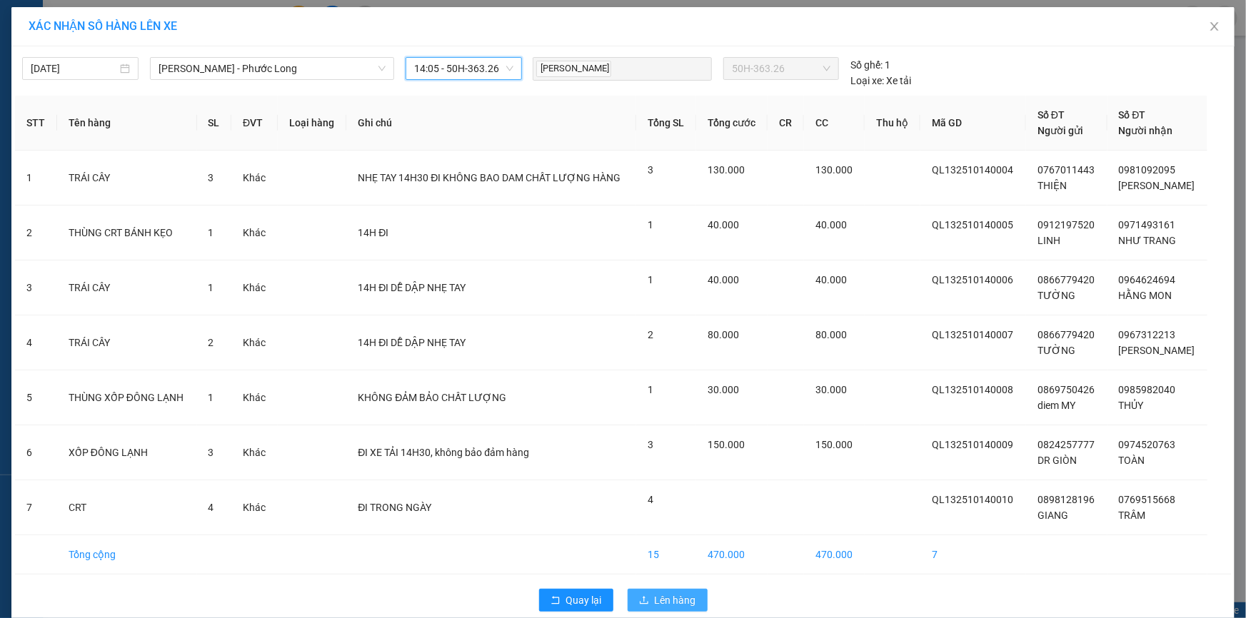
click at [645, 600] on button "Lên hàng" at bounding box center [667, 600] width 80 height 23
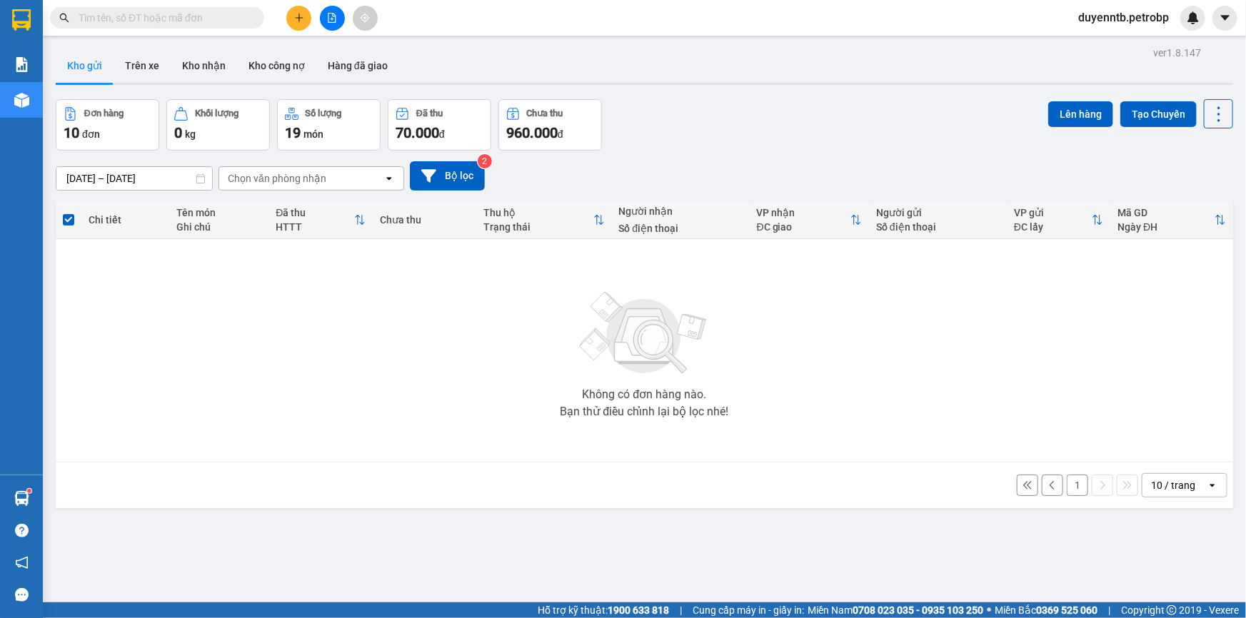
click at [1068, 485] on button "1" at bounding box center [1076, 485] width 21 height 21
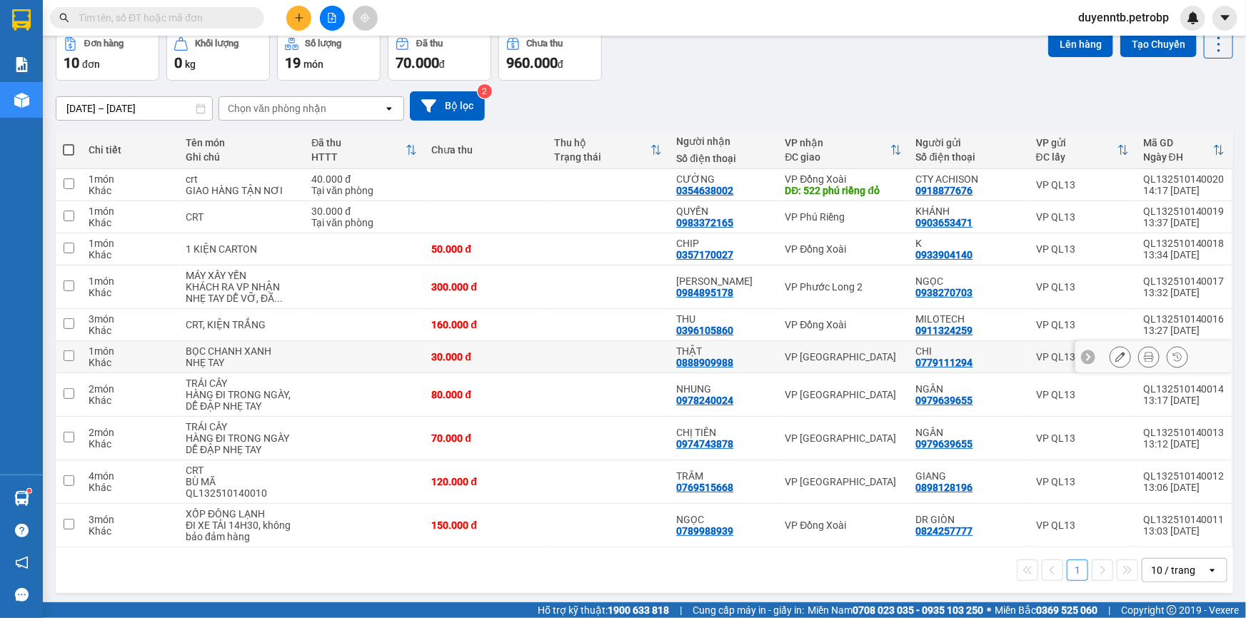
scroll to position [71, 0]
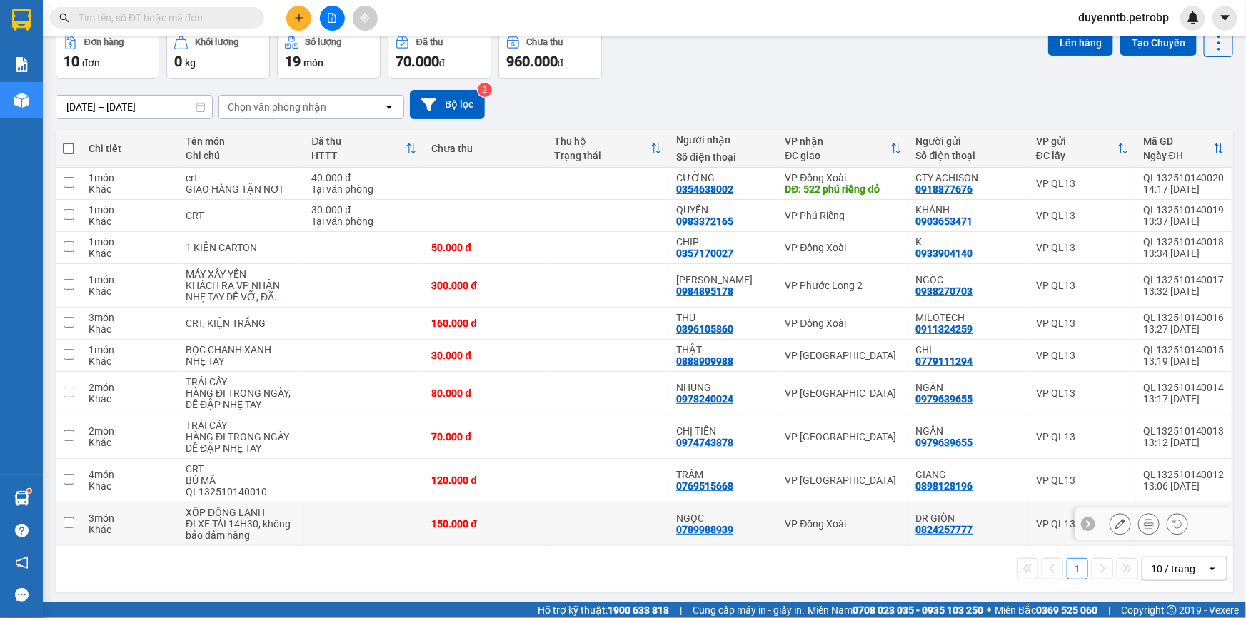
click at [317, 523] on td at bounding box center [364, 525] width 120 height 44
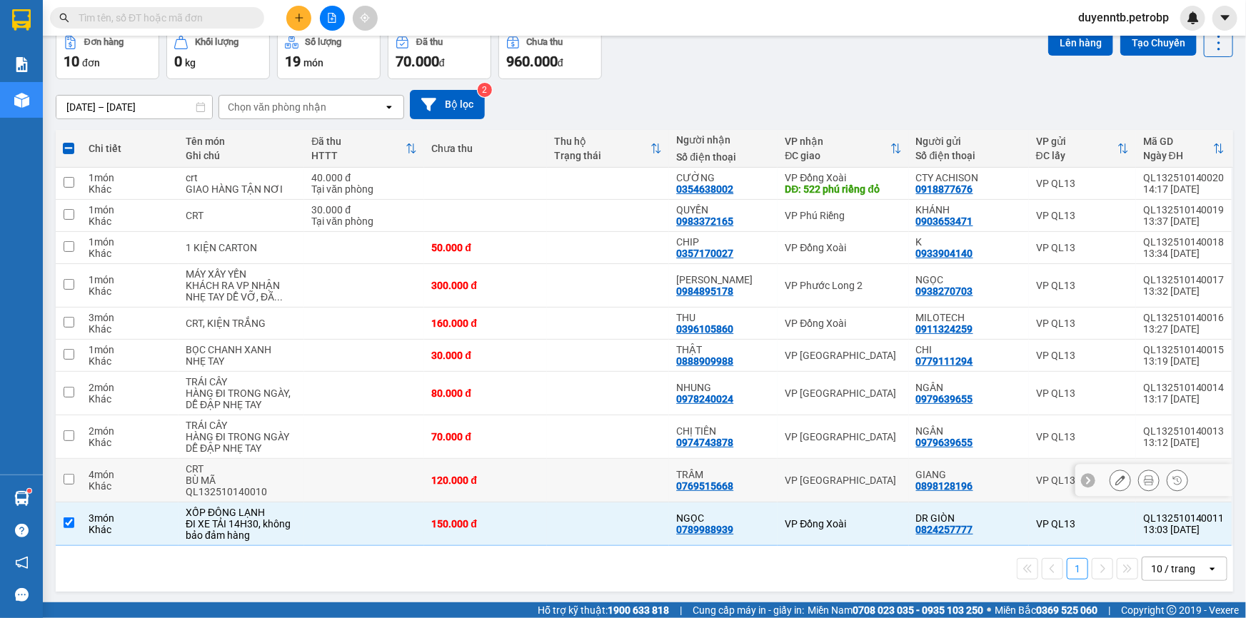
click at [309, 495] on td at bounding box center [364, 481] width 120 height 44
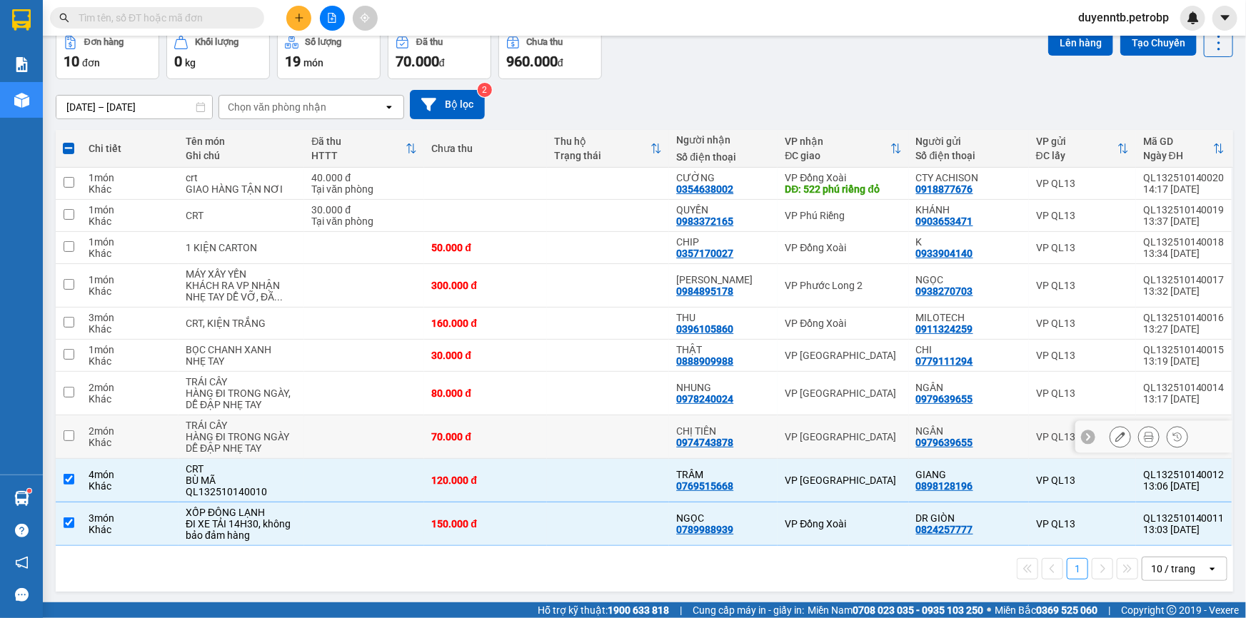
click at [309, 435] on td at bounding box center [364, 437] width 120 height 44
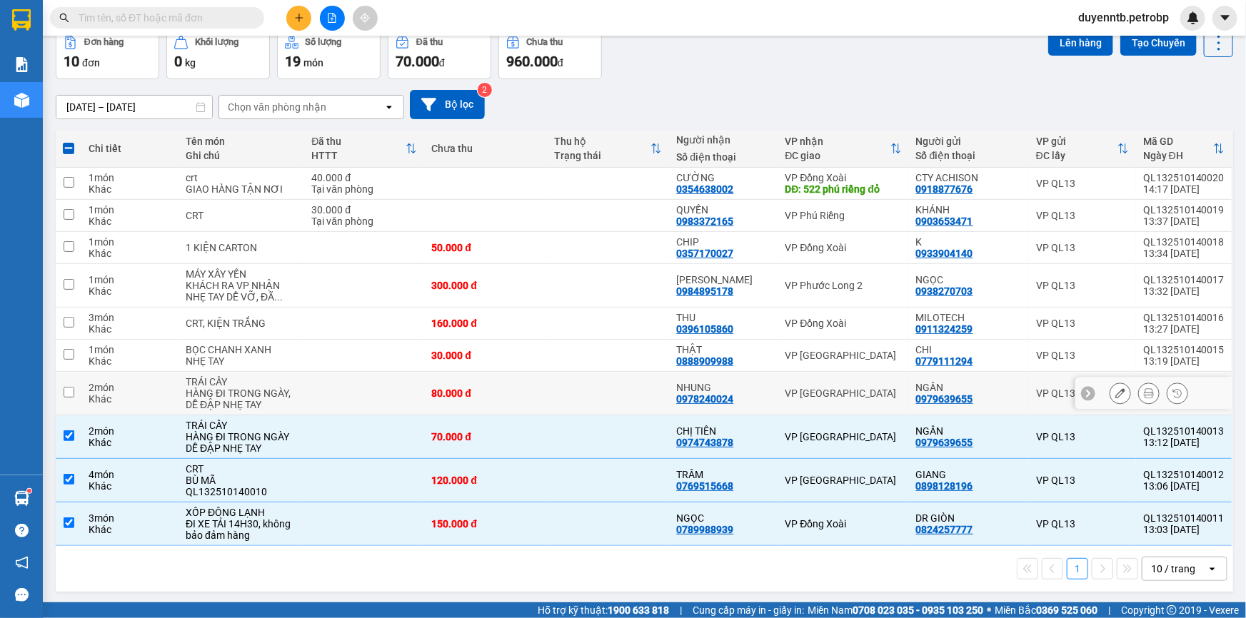
click at [308, 400] on td at bounding box center [364, 394] width 120 height 44
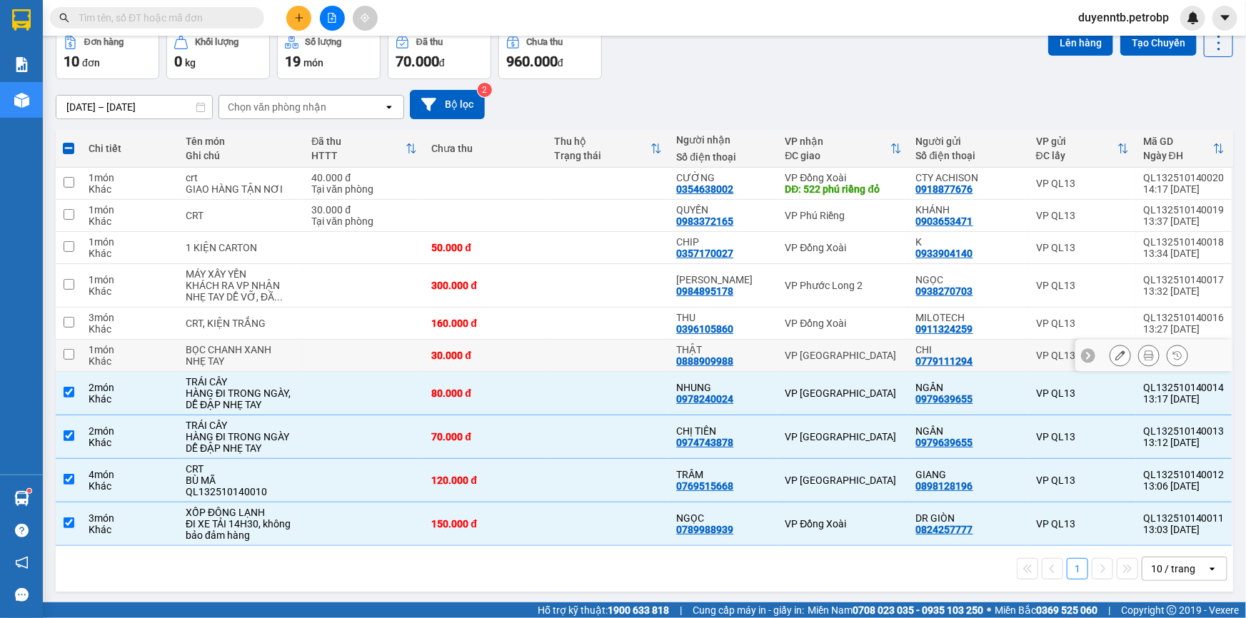
click at [301, 345] on td "BỌC CHANH XANH NHẸ TAY" at bounding box center [241, 356] width 126 height 32
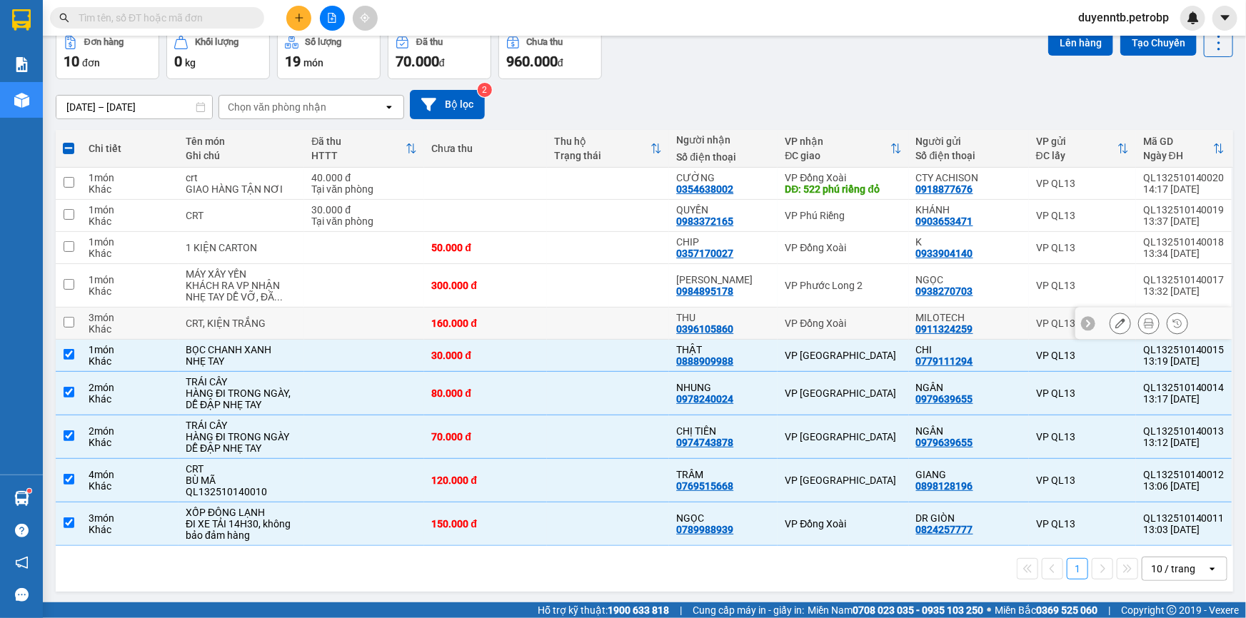
click at [292, 327] on div "CRT, KIỆN TRẮNG" at bounding box center [241, 323] width 111 height 11
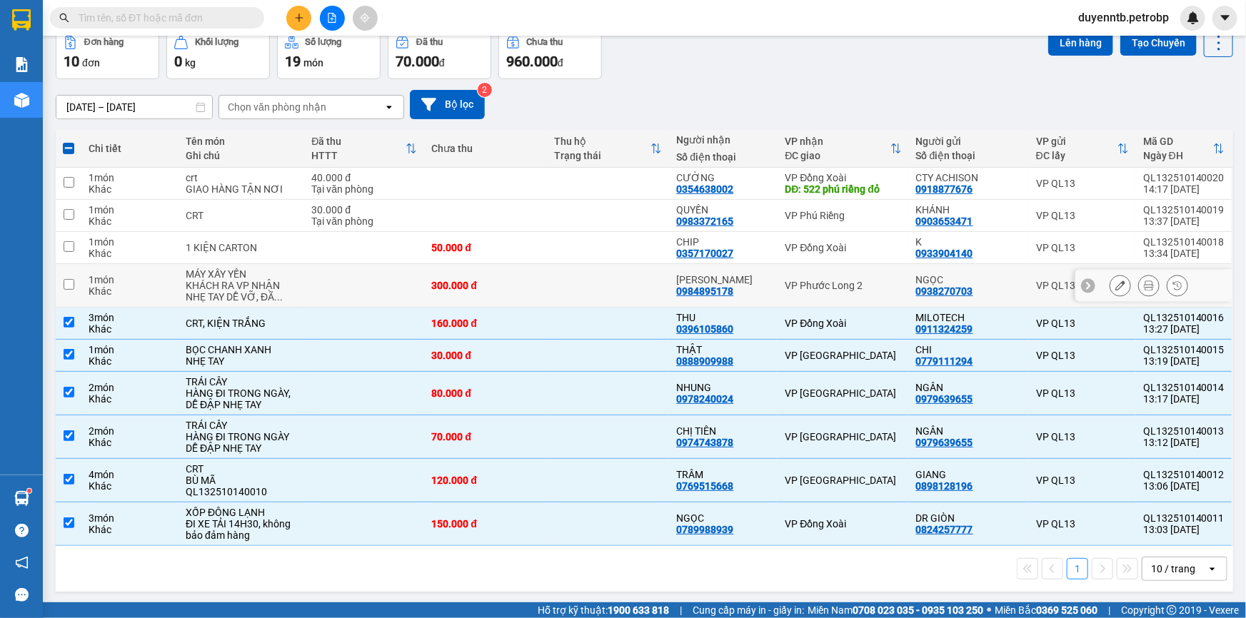
click at [292, 286] on div "KHÁCH RA VP NHẬN NHẸ TAY DỄ VỠ, ĐÃ ..." at bounding box center [241, 291] width 111 height 23
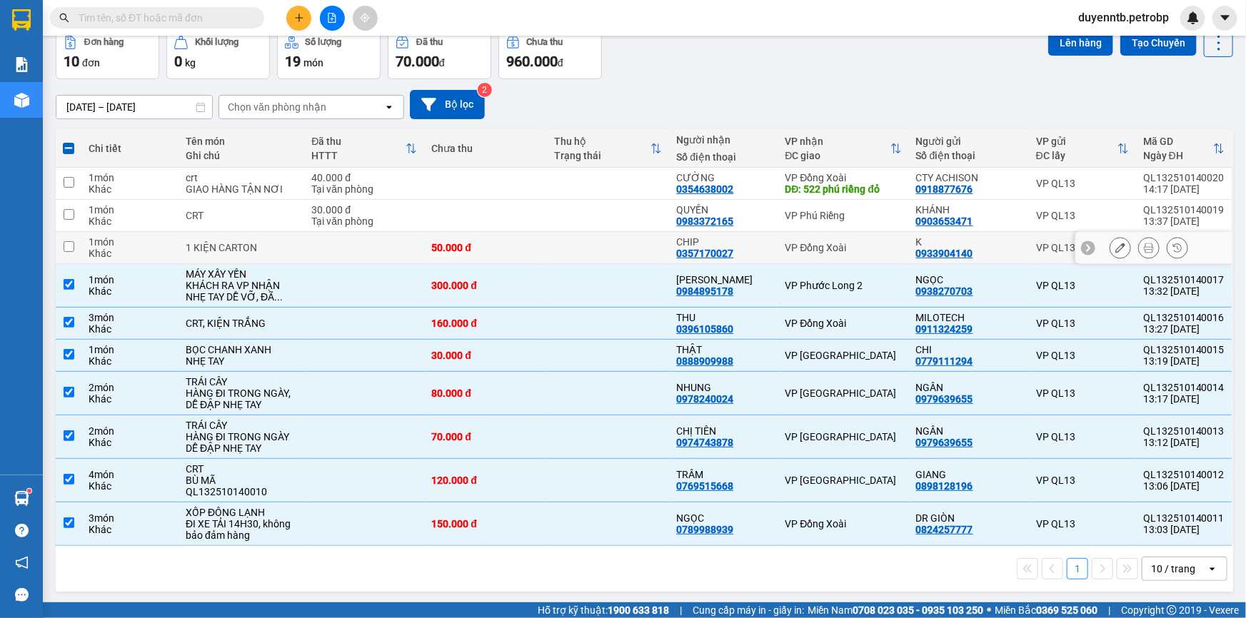
click at [286, 244] on div "1 KIỆN CARTON" at bounding box center [241, 247] width 111 height 11
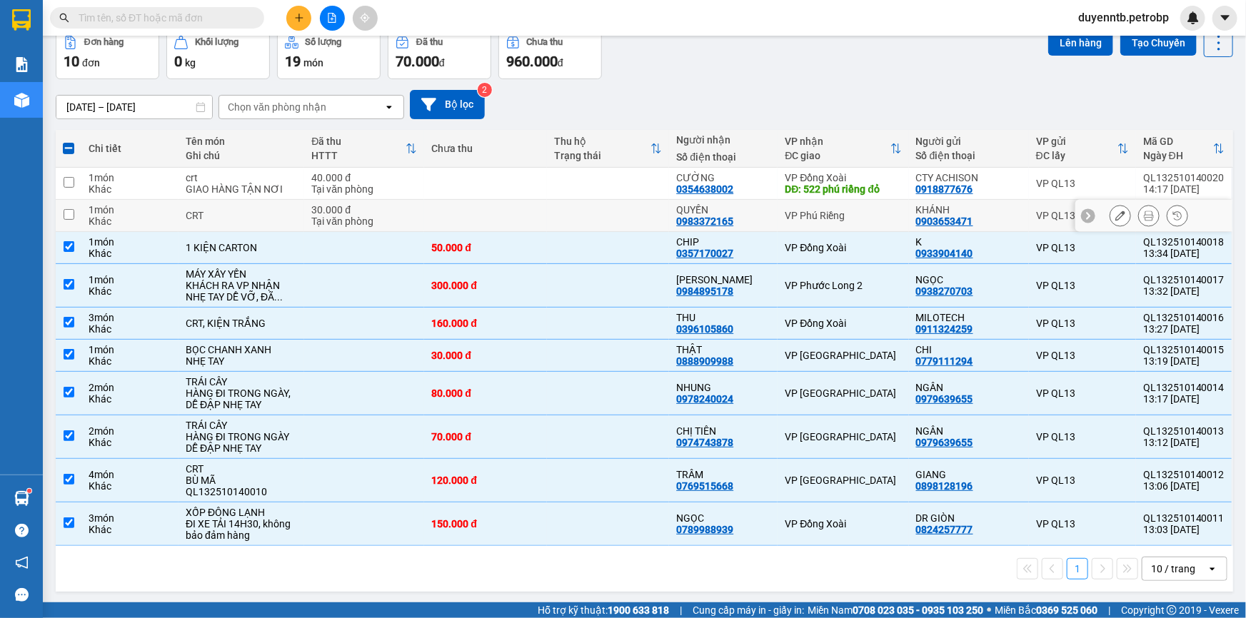
click at [264, 193] on div "GIAO HÀNG TẬN NƠI" at bounding box center [241, 188] width 111 height 11
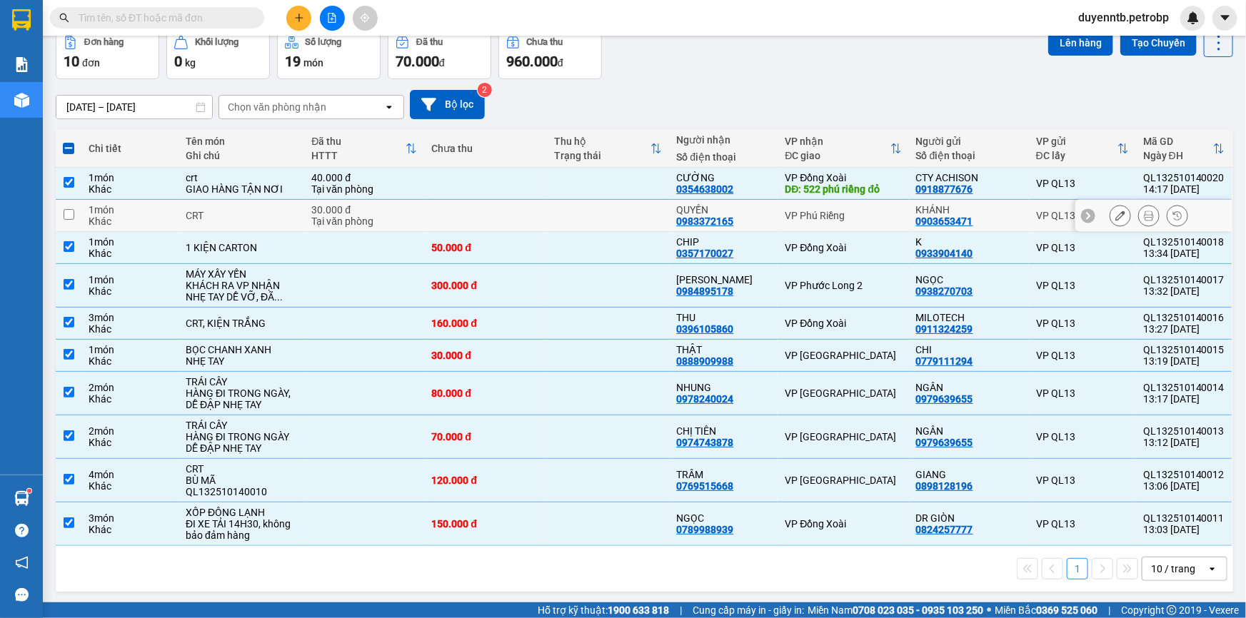
click at [253, 204] on td "CRT" at bounding box center [241, 216] width 126 height 32
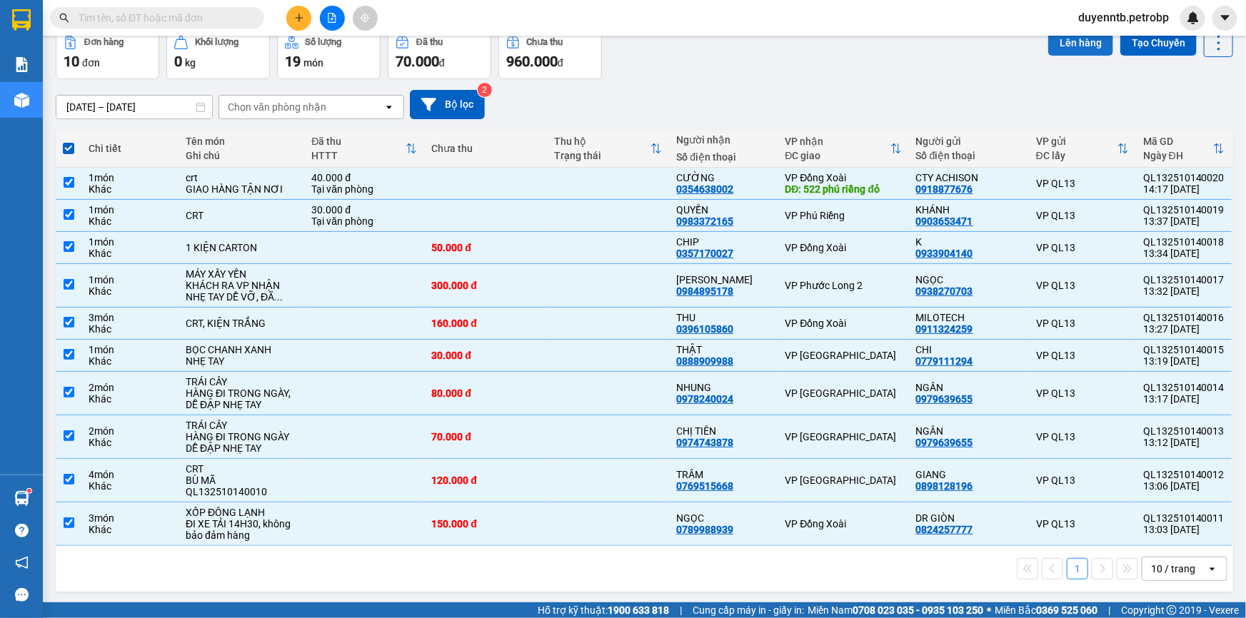
click at [1066, 37] on button "Lên hàng" at bounding box center [1080, 43] width 65 height 26
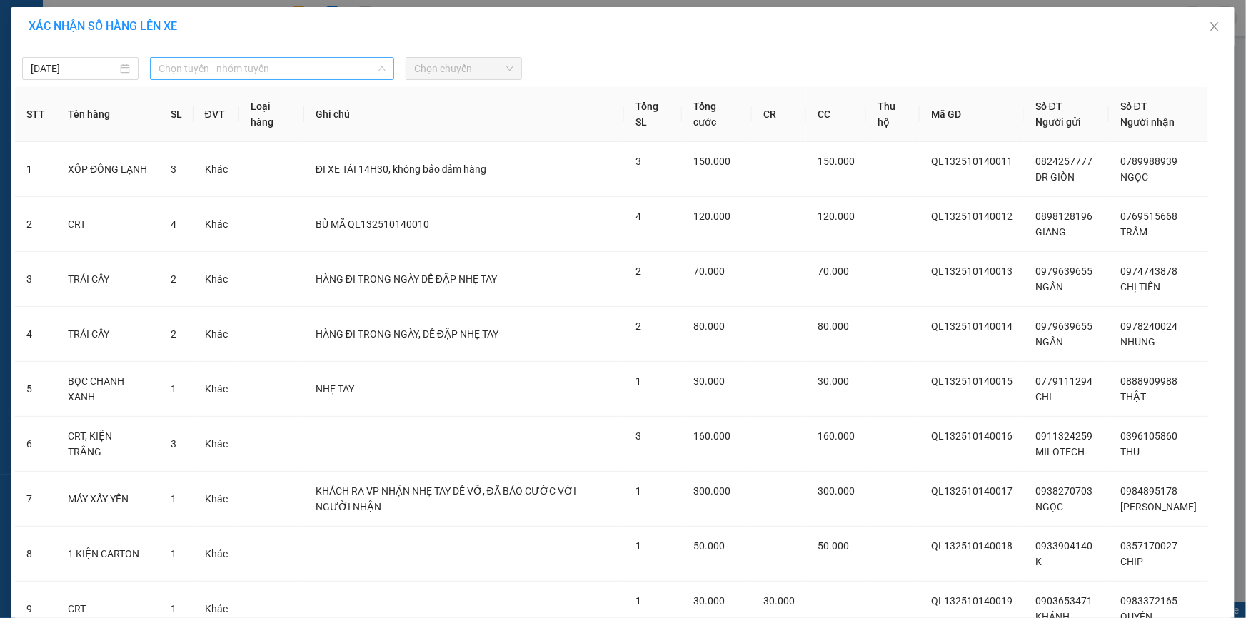
click at [325, 64] on span "Chọn tuyến - nhóm tuyến" at bounding box center [271, 68] width 227 height 21
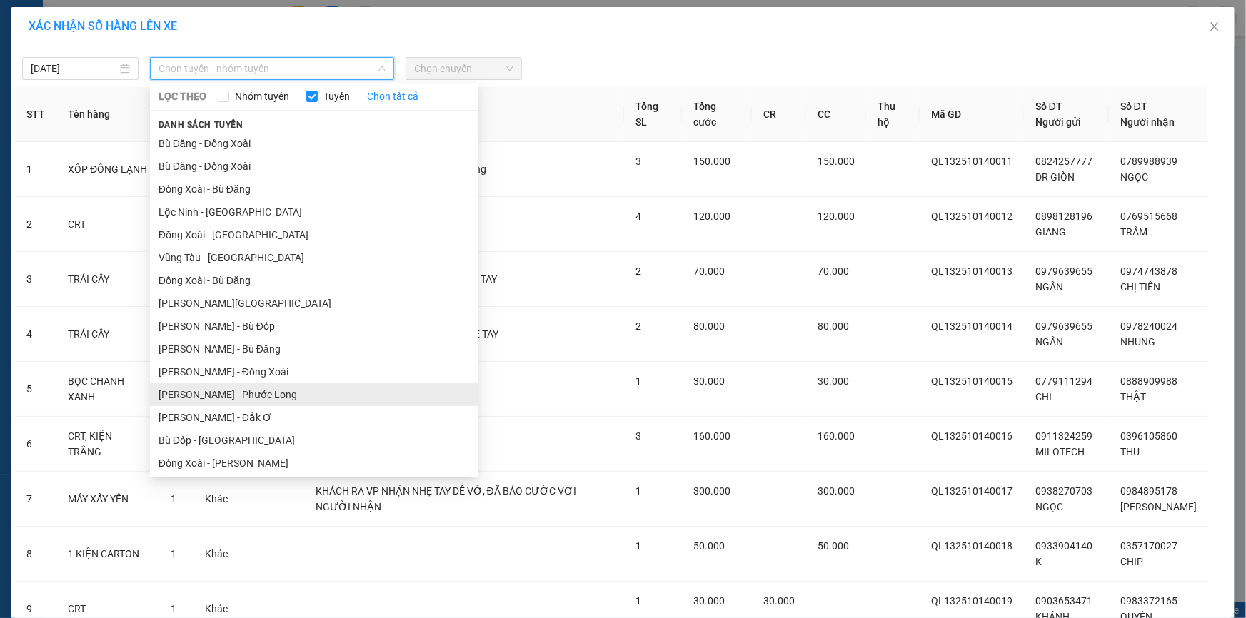
click at [300, 389] on li "[PERSON_NAME] - Phước Long" at bounding box center [314, 394] width 328 height 23
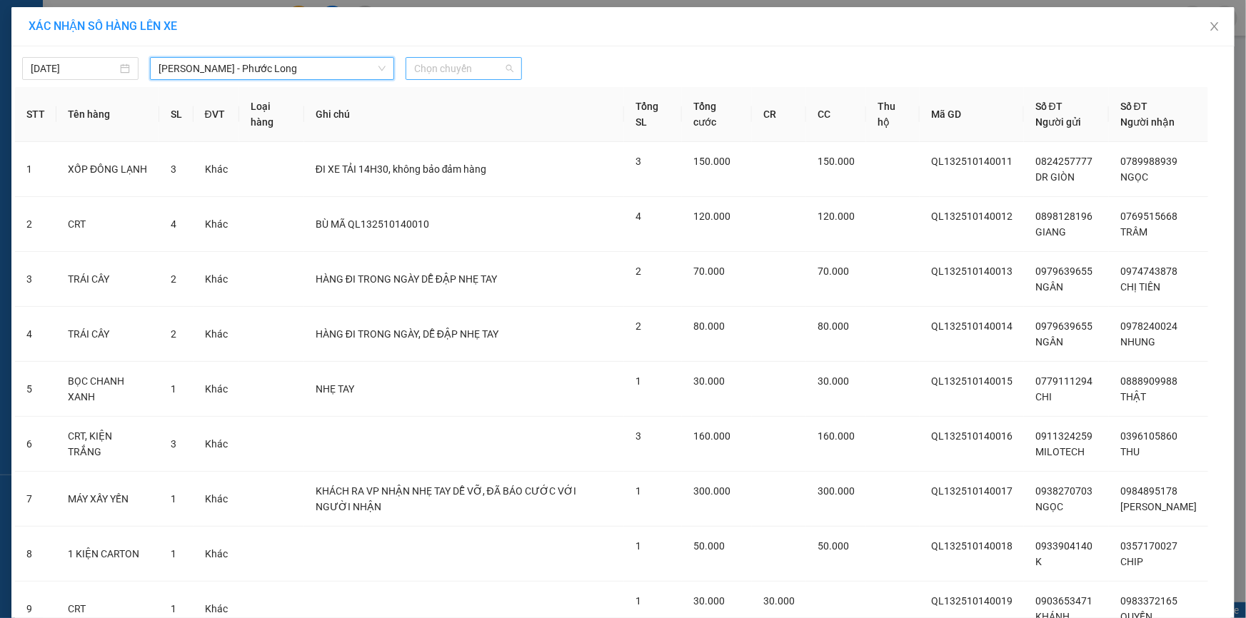
click at [458, 78] on span "Chọn chuyến" at bounding box center [463, 68] width 99 height 21
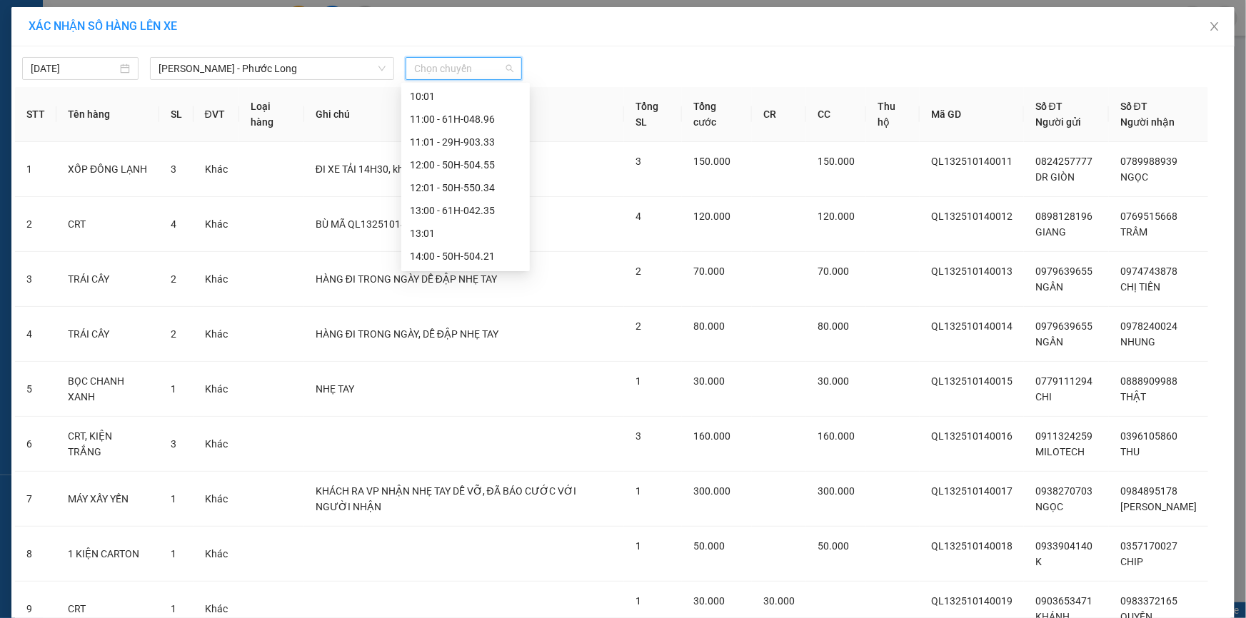
scroll to position [454, 0]
click at [473, 236] on div "14:05 - 50H-363.26" at bounding box center [465, 237] width 111 height 16
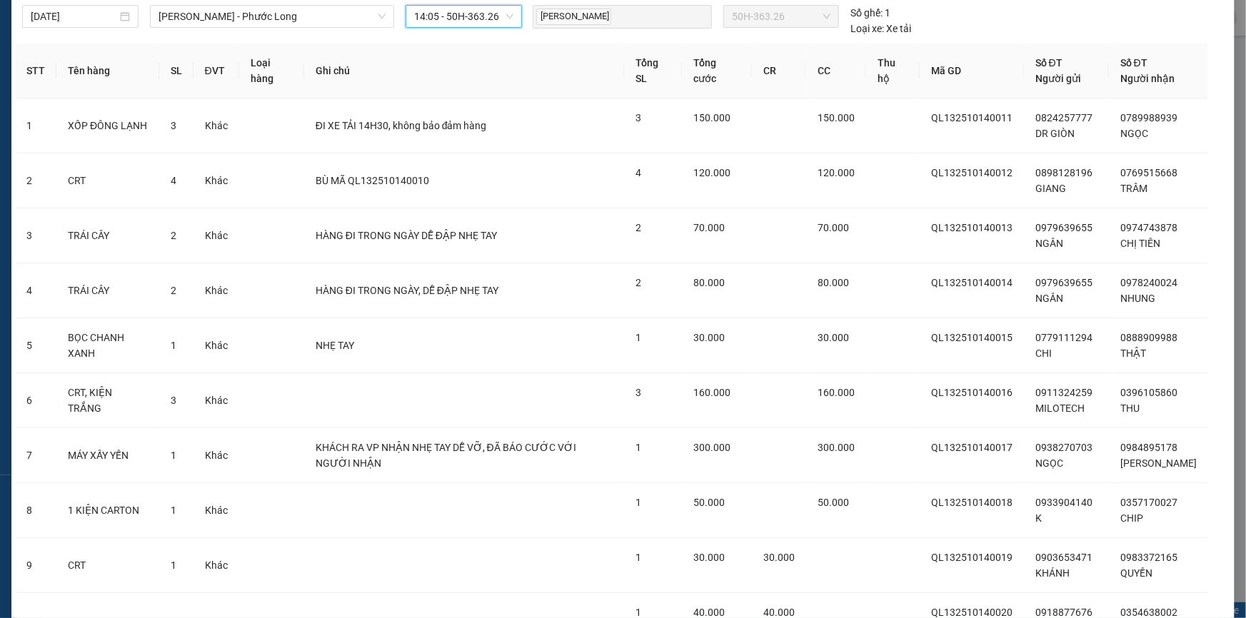
scroll to position [185, 0]
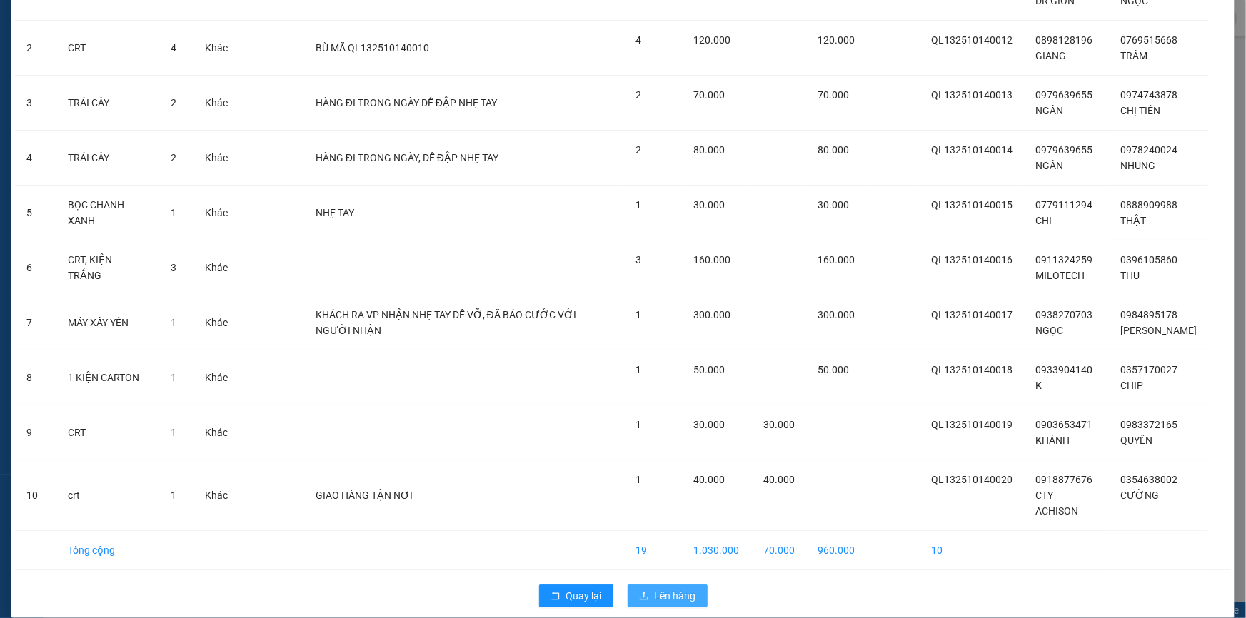
click at [693, 585] on button "Lên hàng" at bounding box center [667, 596] width 80 height 23
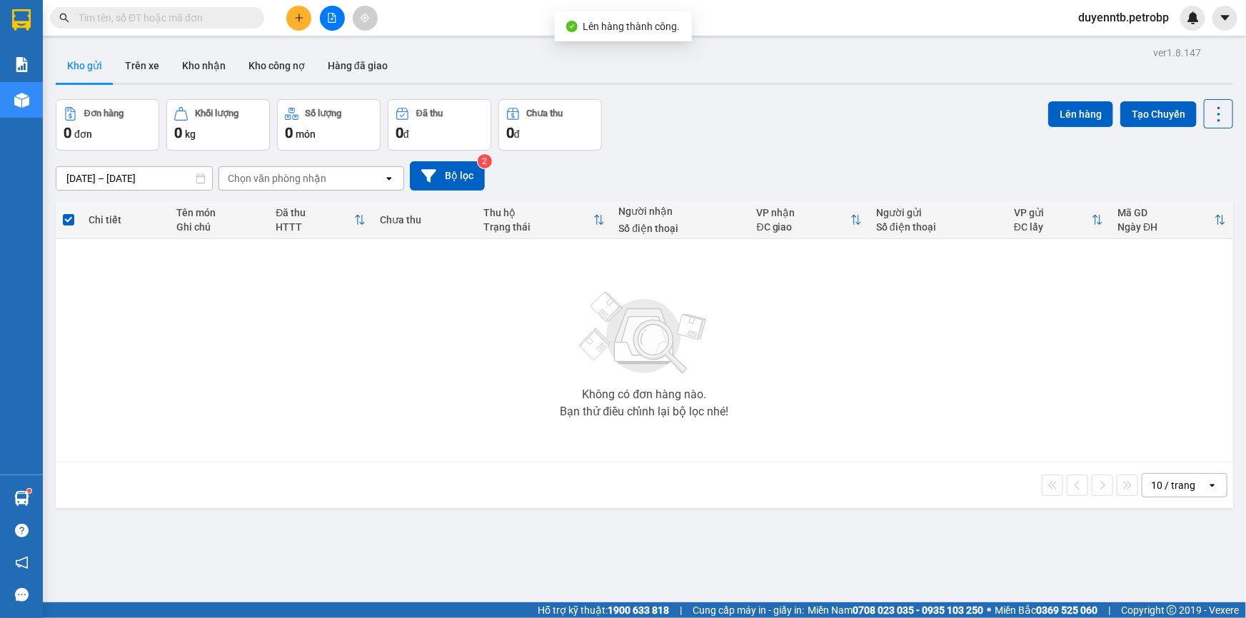
click at [84, 66] on button "Kho gửi" at bounding box center [85, 66] width 58 height 34
click at [118, 61] on button "Trên xe" at bounding box center [141, 66] width 57 height 34
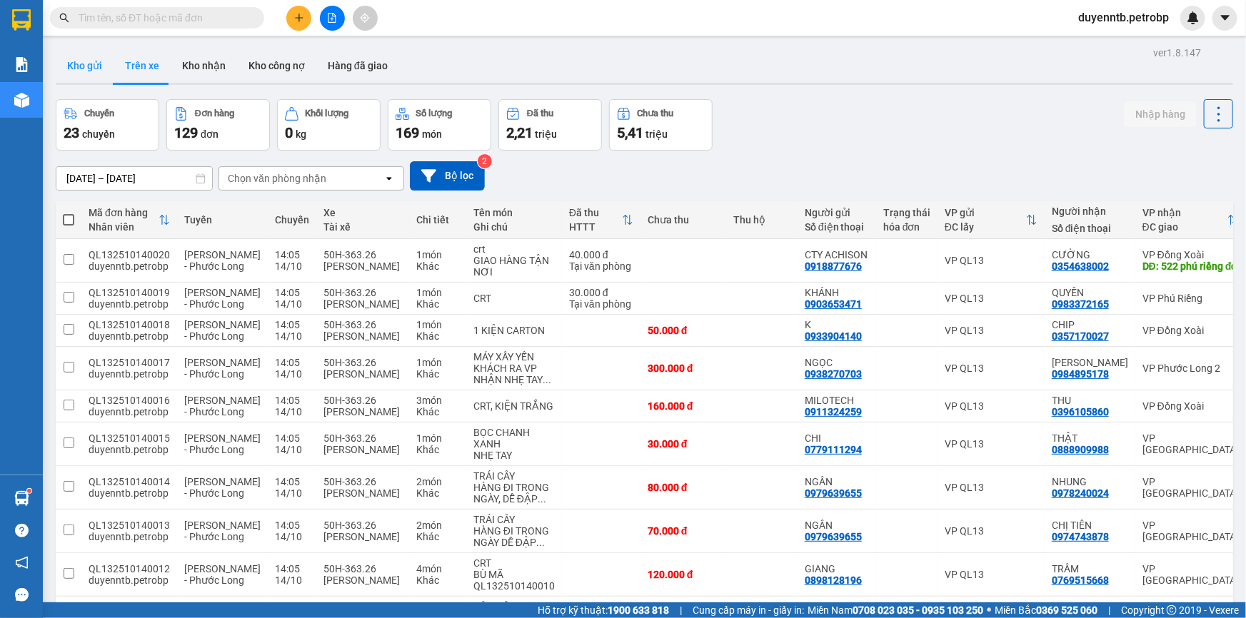
click at [94, 69] on button "Kho gửi" at bounding box center [85, 66] width 58 height 34
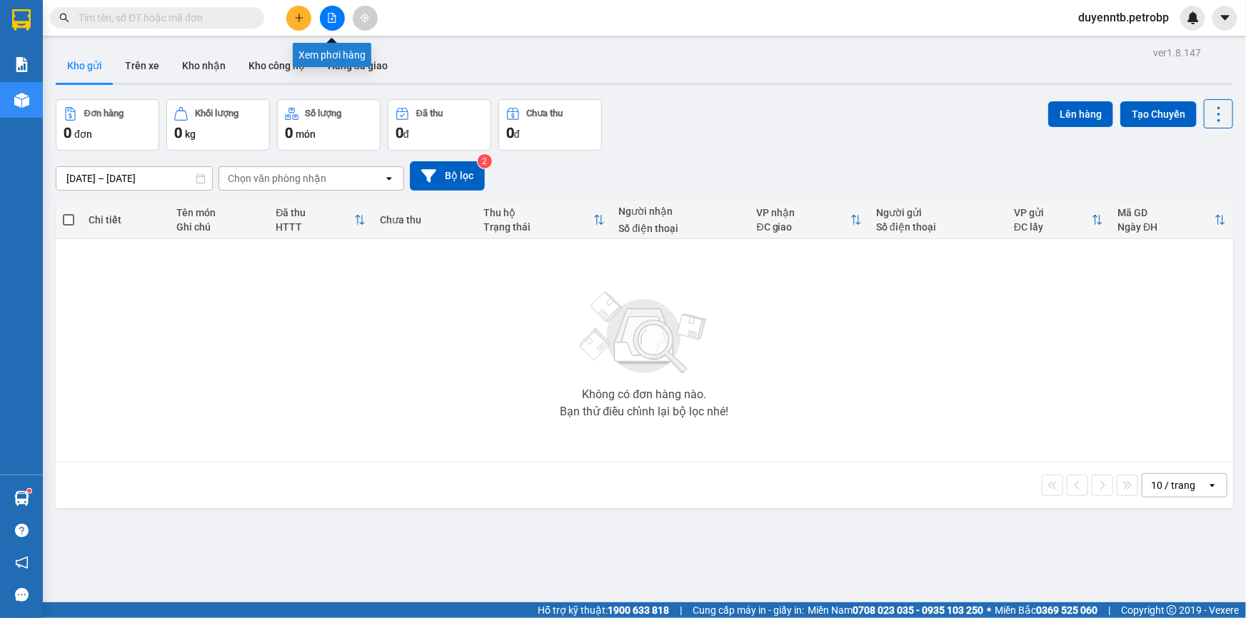
click at [333, 24] on button at bounding box center [332, 18] width 25 height 25
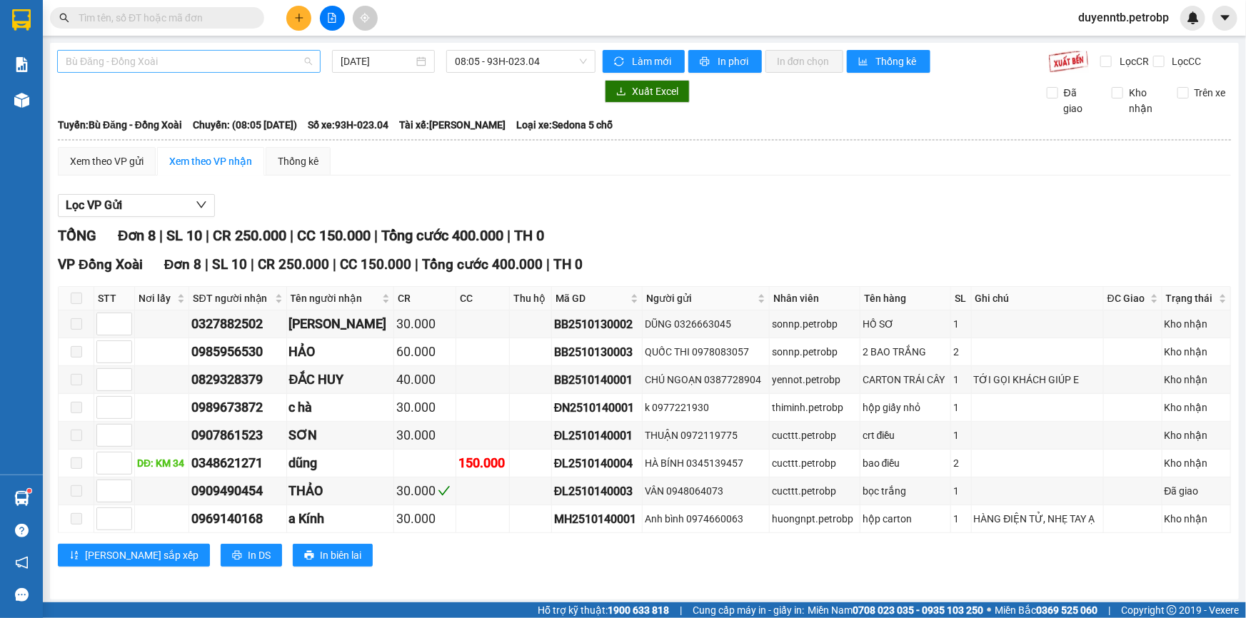
click at [157, 67] on span "Bù Đăng - Đồng Xoài" at bounding box center [189, 61] width 246 height 21
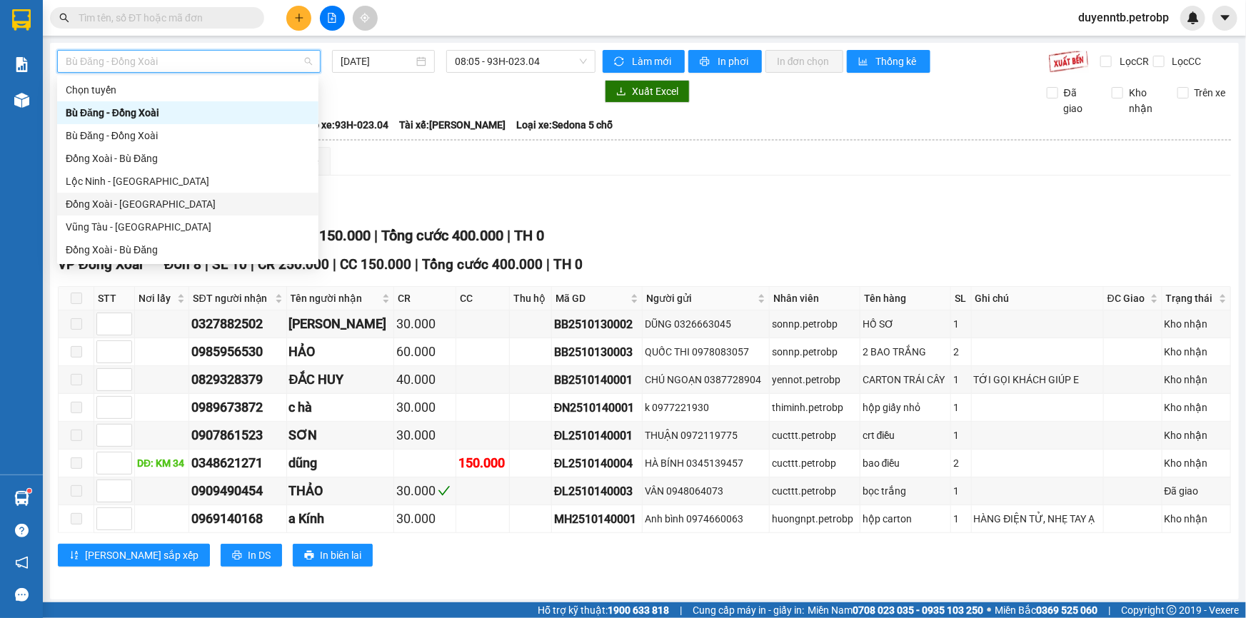
scroll to position [194, 0]
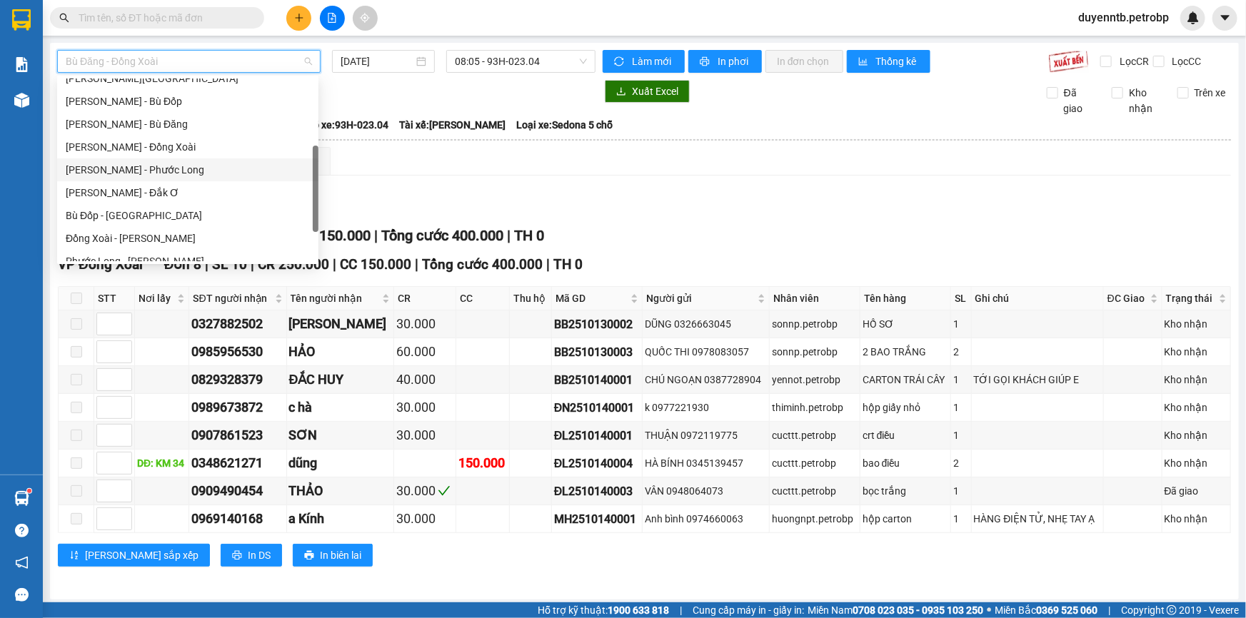
click at [177, 173] on div "[PERSON_NAME] - Phước Long" at bounding box center [188, 170] width 244 height 16
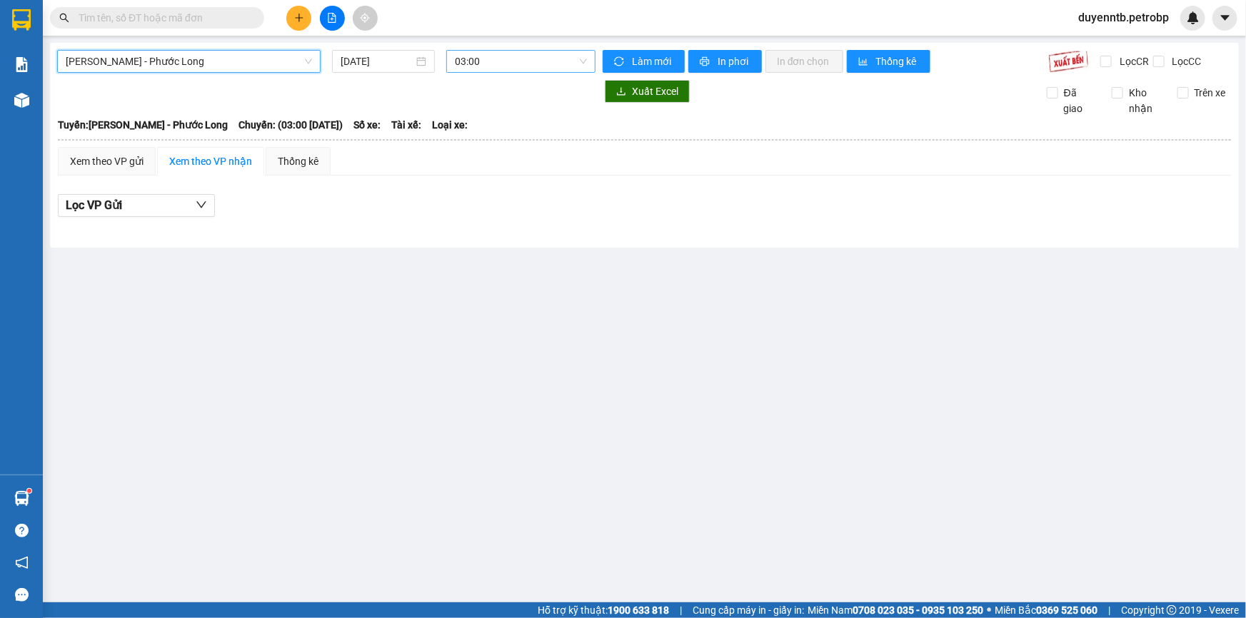
click at [471, 65] on span "03:00" at bounding box center [521, 61] width 132 height 21
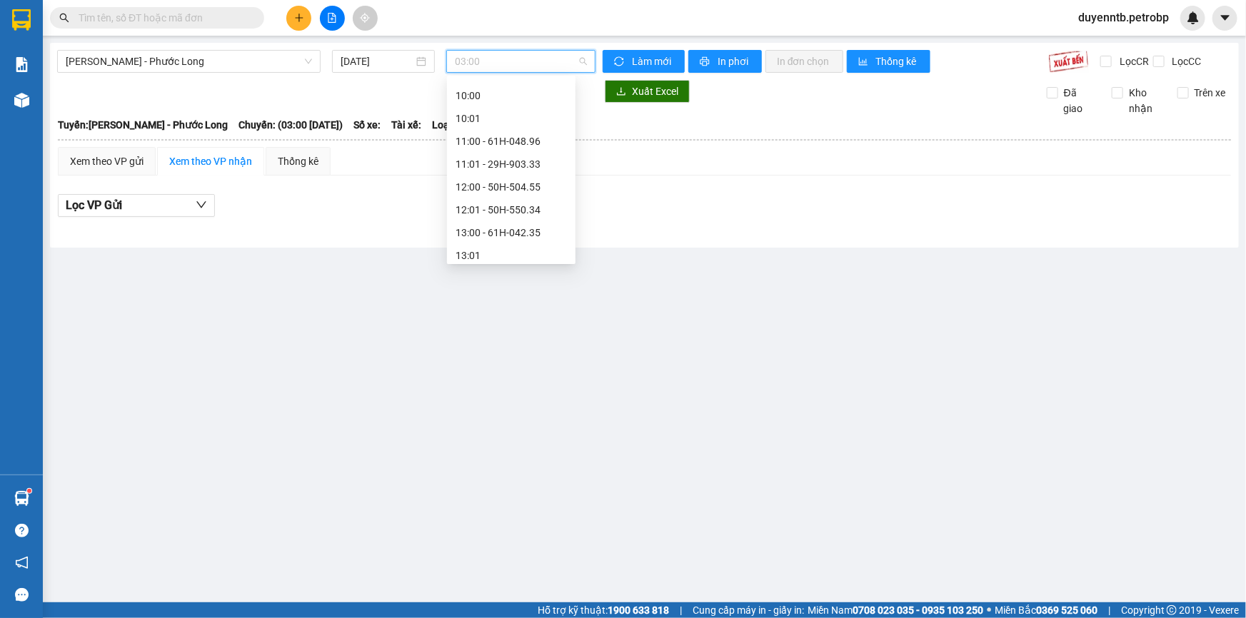
scroll to position [454, 0]
click at [517, 218] on div "14:05 - 50H-363.26" at bounding box center [511, 229] width 128 height 23
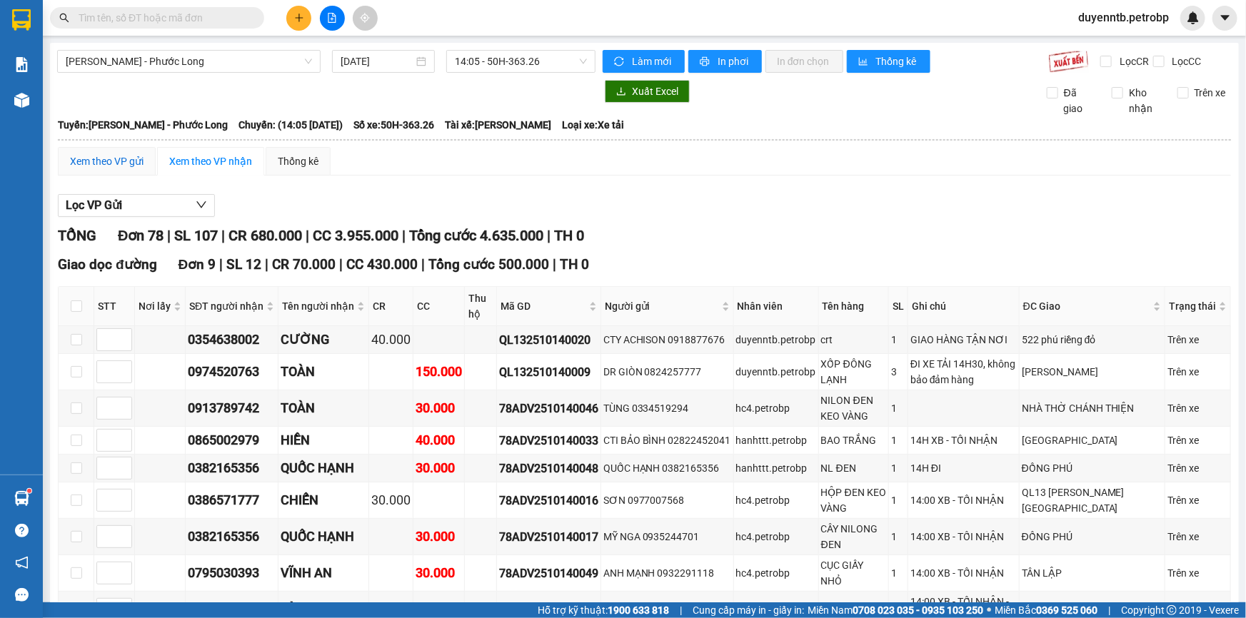
click at [116, 159] on div "Xem theo VP gửi" at bounding box center [107, 161] width 74 height 16
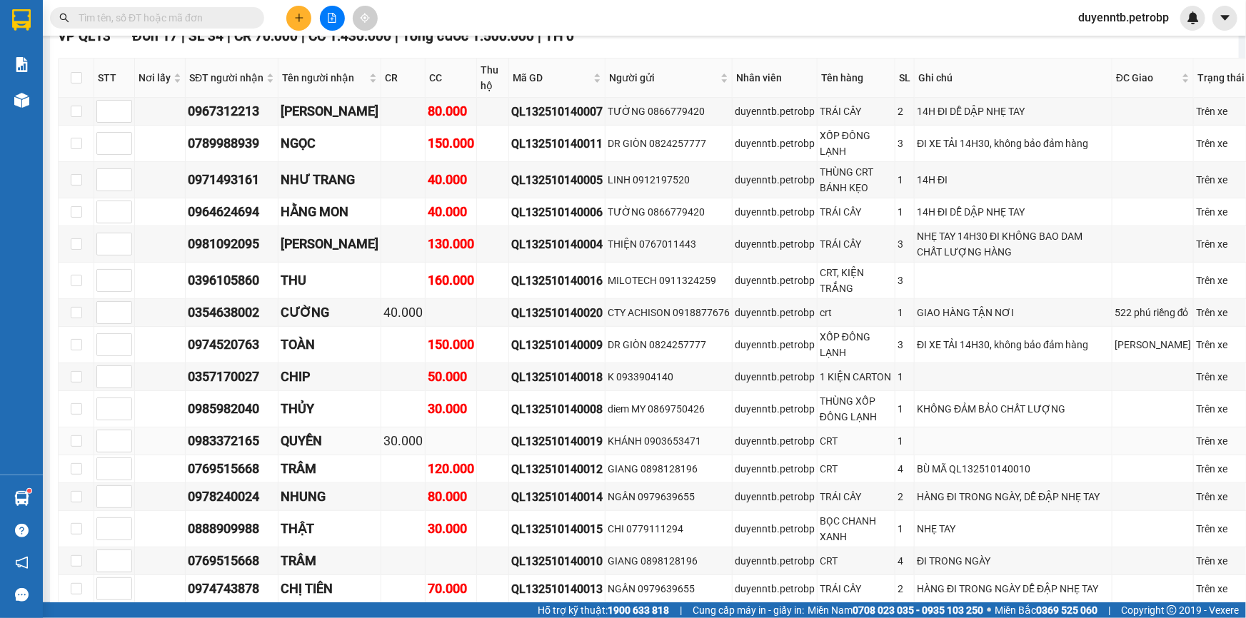
scroll to position [129, 0]
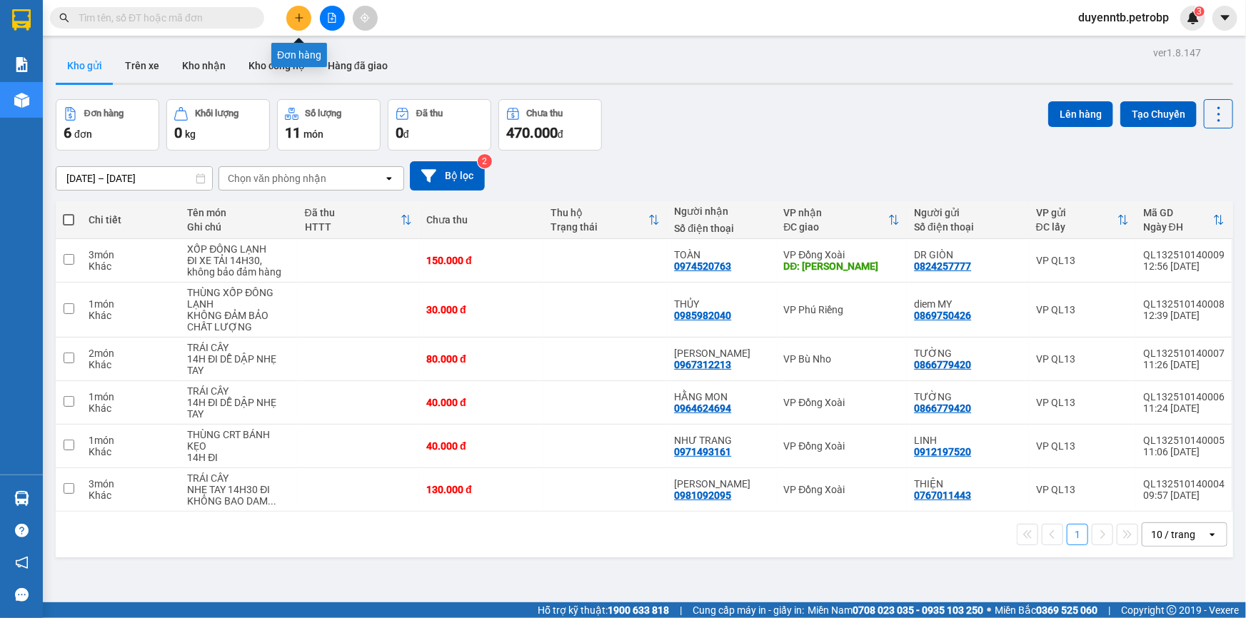
click at [296, 27] on button at bounding box center [298, 18] width 25 height 25
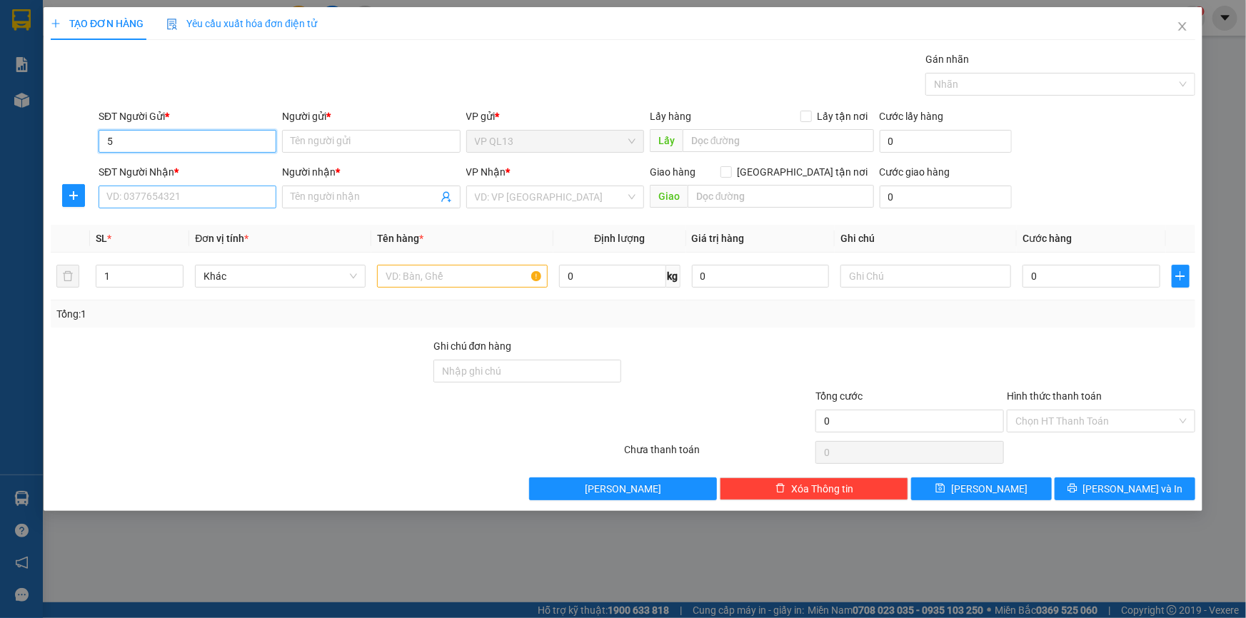
type input "5"
click at [238, 193] on input "SĐT Người Nhận *" at bounding box center [188, 197] width 178 height 23
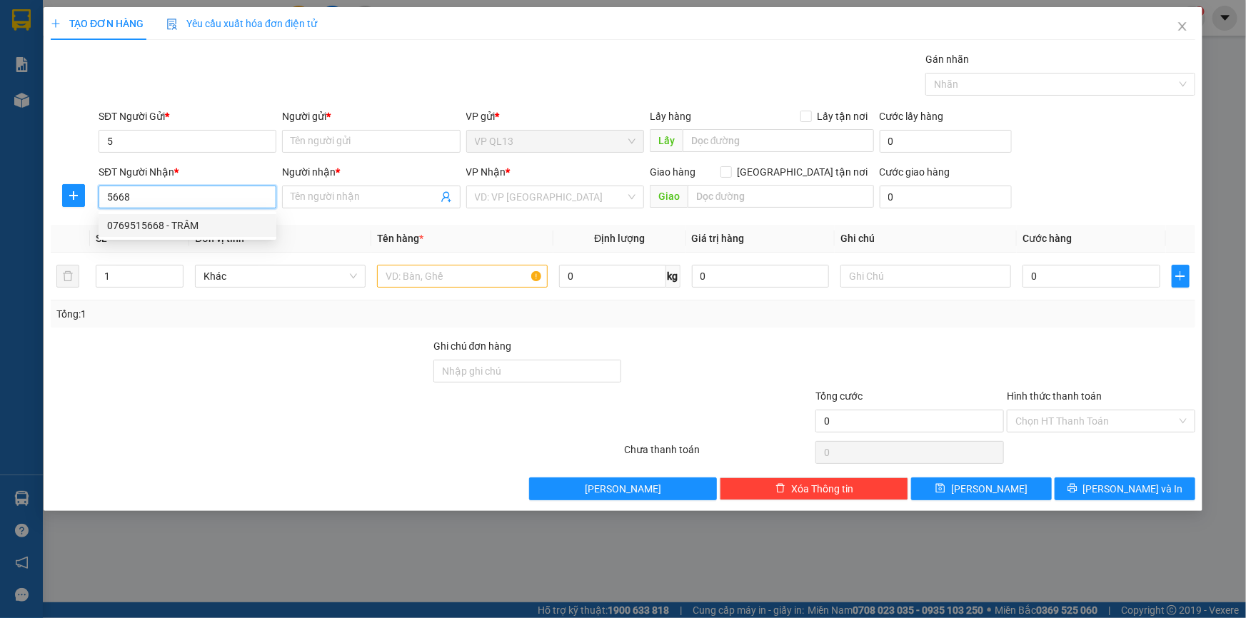
click at [226, 218] on div "0769515668 - TRÂM" at bounding box center [187, 226] width 161 height 16
type input "0769515668"
type input "TRÂM"
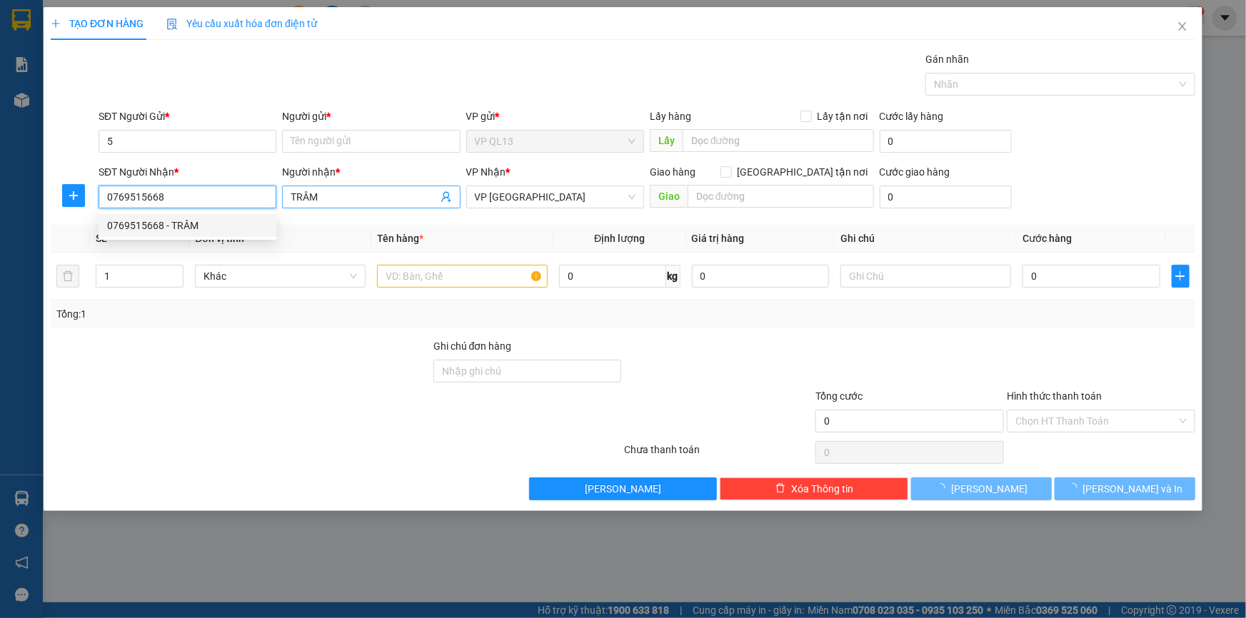
type input "320.000"
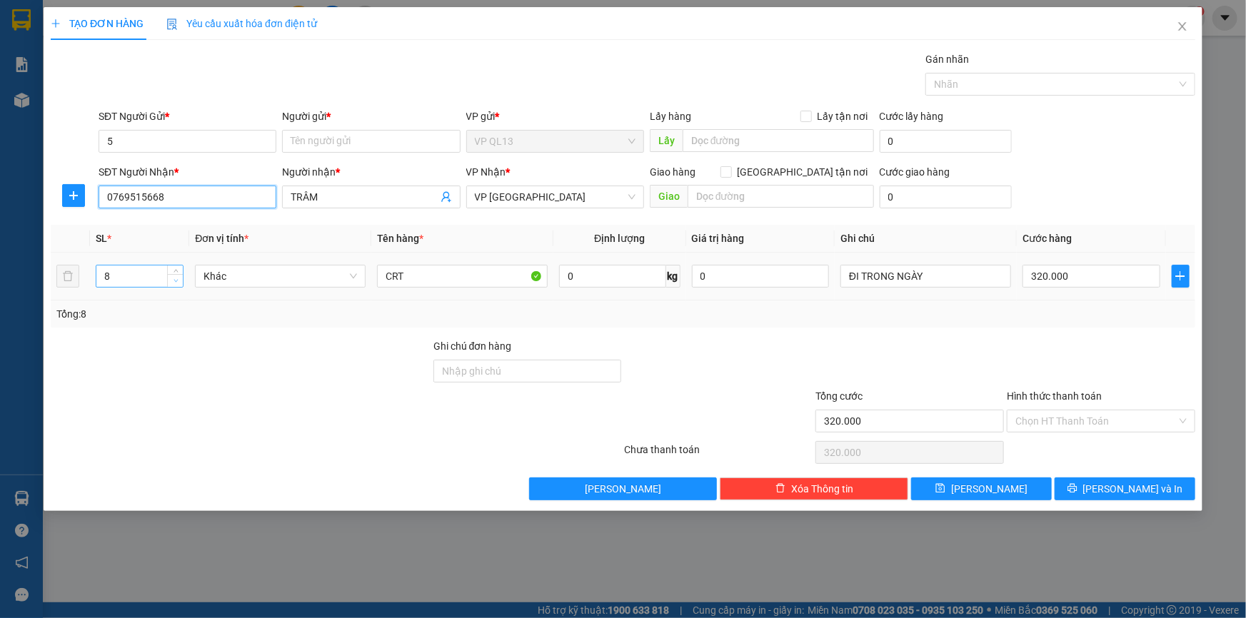
type input "0769515668"
click at [176, 282] on icon "down" at bounding box center [175, 280] width 5 height 5
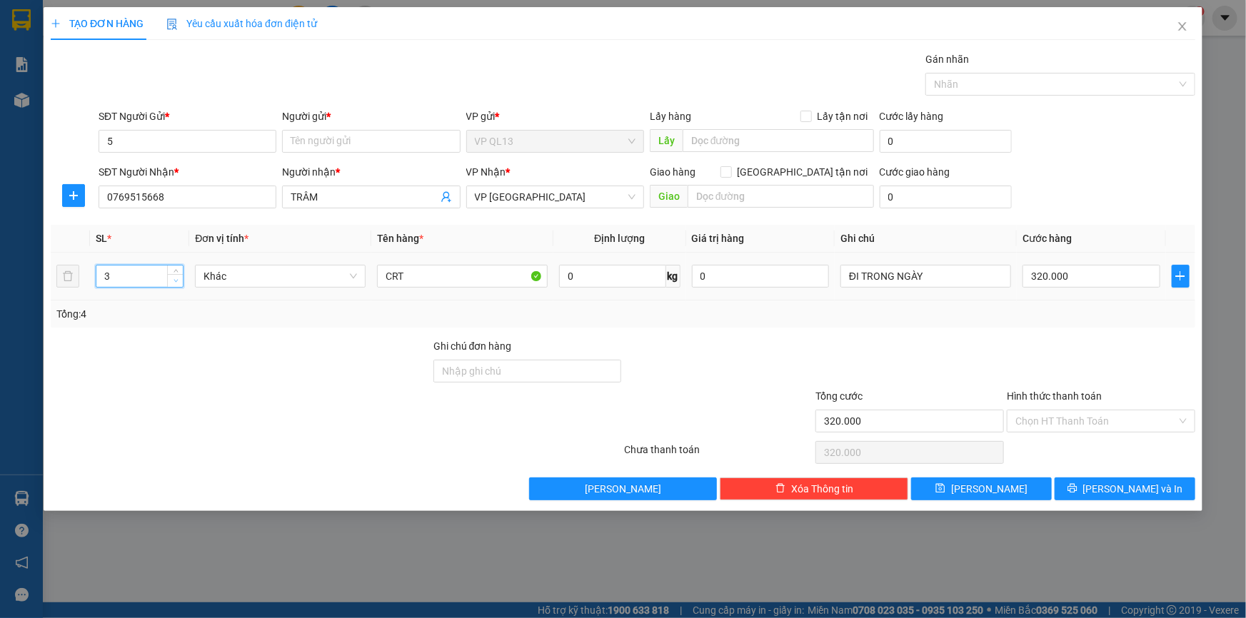
click at [176, 282] on icon "down" at bounding box center [175, 280] width 5 height 5
type input "4"
click at [175, 268] on span "up" at bounding box center [175, 272] width 9 height 9
click at [149, 143] on input "5" at bounding box center [188, 141] width 178 height 23
type input "0"
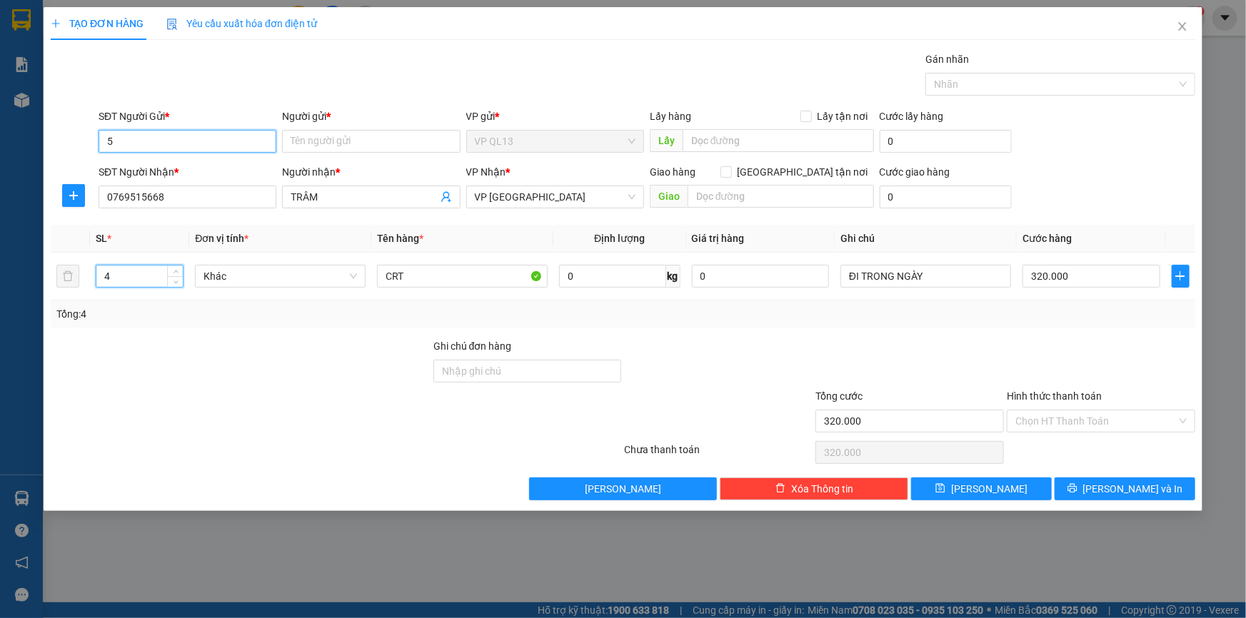
type input "0"
click at [214, 165] on div "0898128196 - GIANG" at bounding box center [187, 170] width 161 height 16
type input "0898128196"
type input "GIANG"
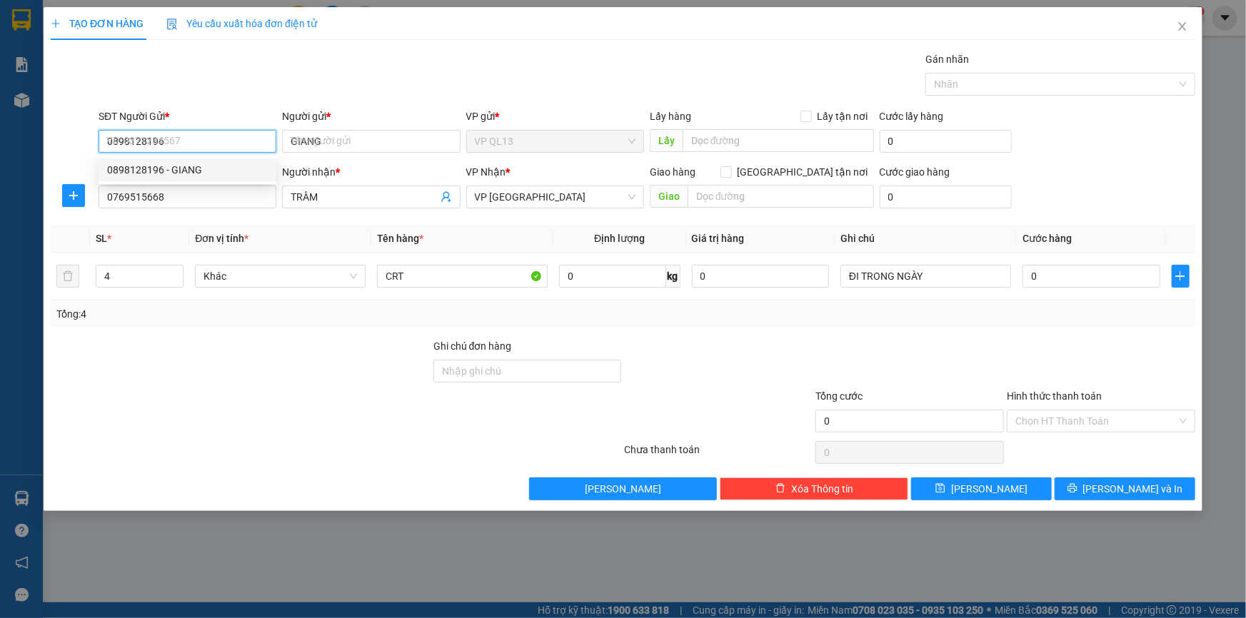
type input "320.000"
type input "8"
type input "320.000"
type input "0898128196"
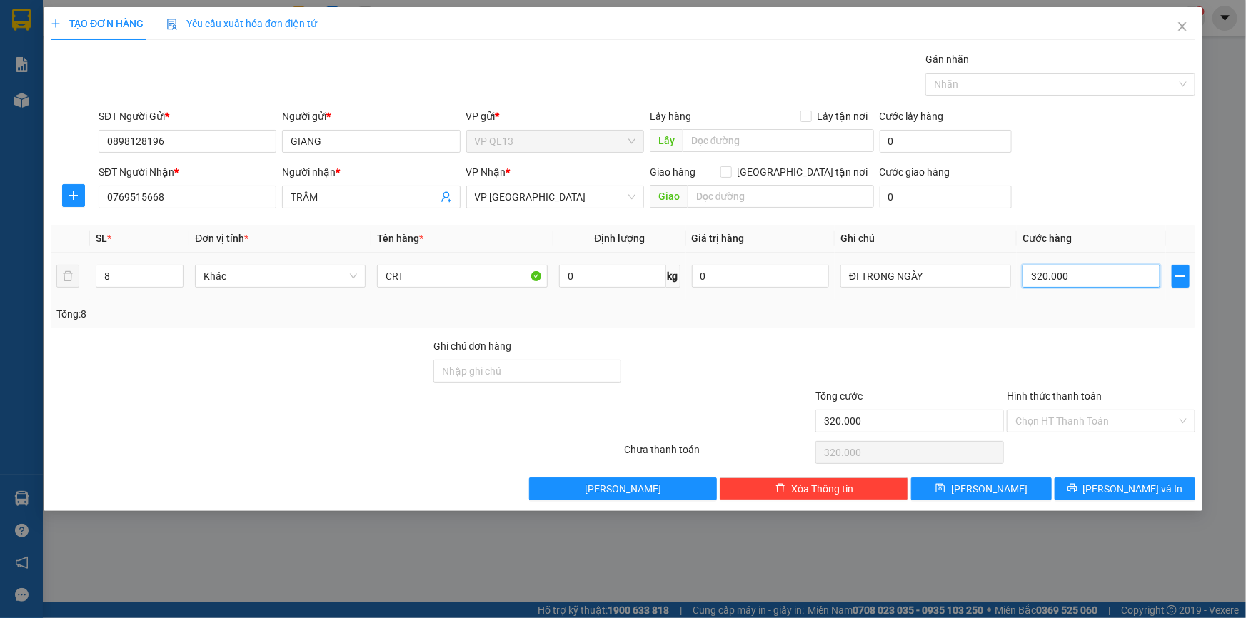
click at [1082, 277] on input "320.000" at bounding box center [1091, 276] width 138 height 23
type input "0"
type input "1"
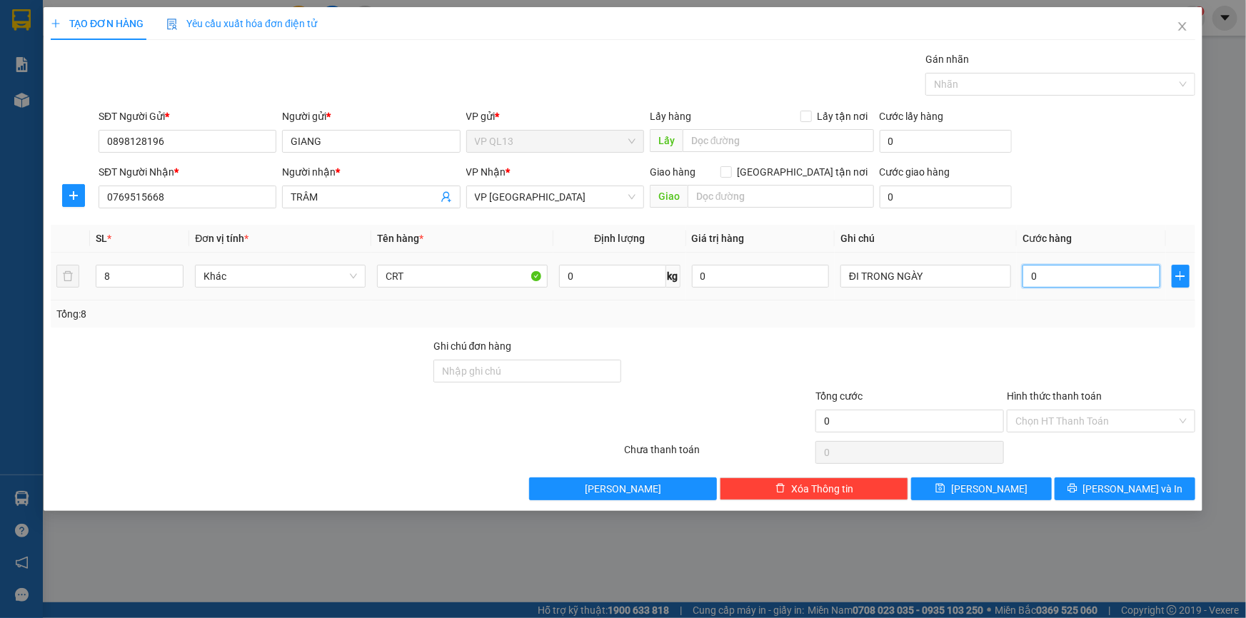
type input "1"
type input "01"
type input "12"
type input "012"
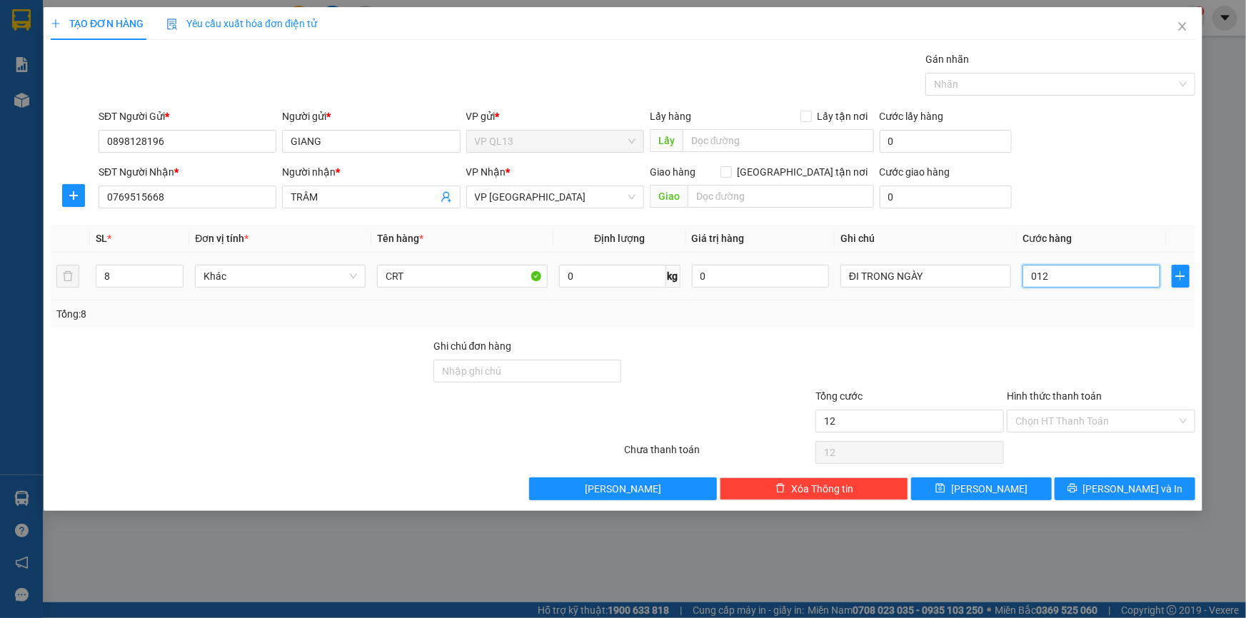
type input "120"
type input "0.120"
type input "120.000"
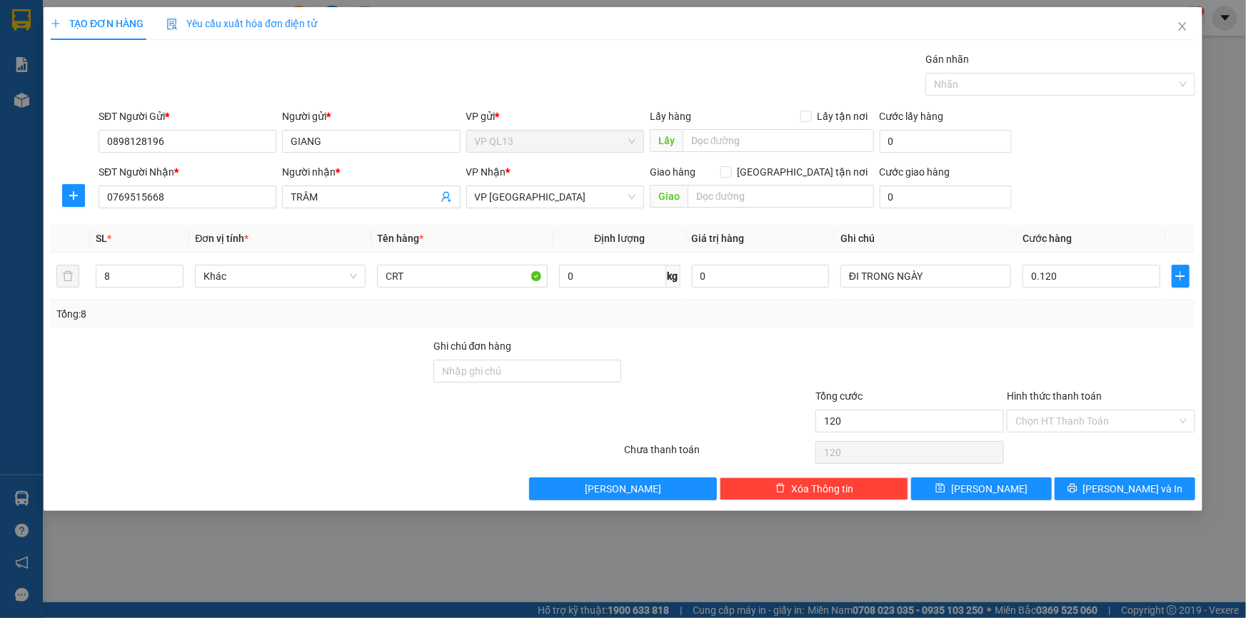
type input "120.000"
click at [1084, 335] on div "Transit Pickup Surcharge Ids Transit Deliver Surcharge Ids Transit Deliver Surc…" at bounding box center [623, 275] width 1144 height 449
click at [175, 277] on span "down" at bounding box center [175, 281] width 9 height 9
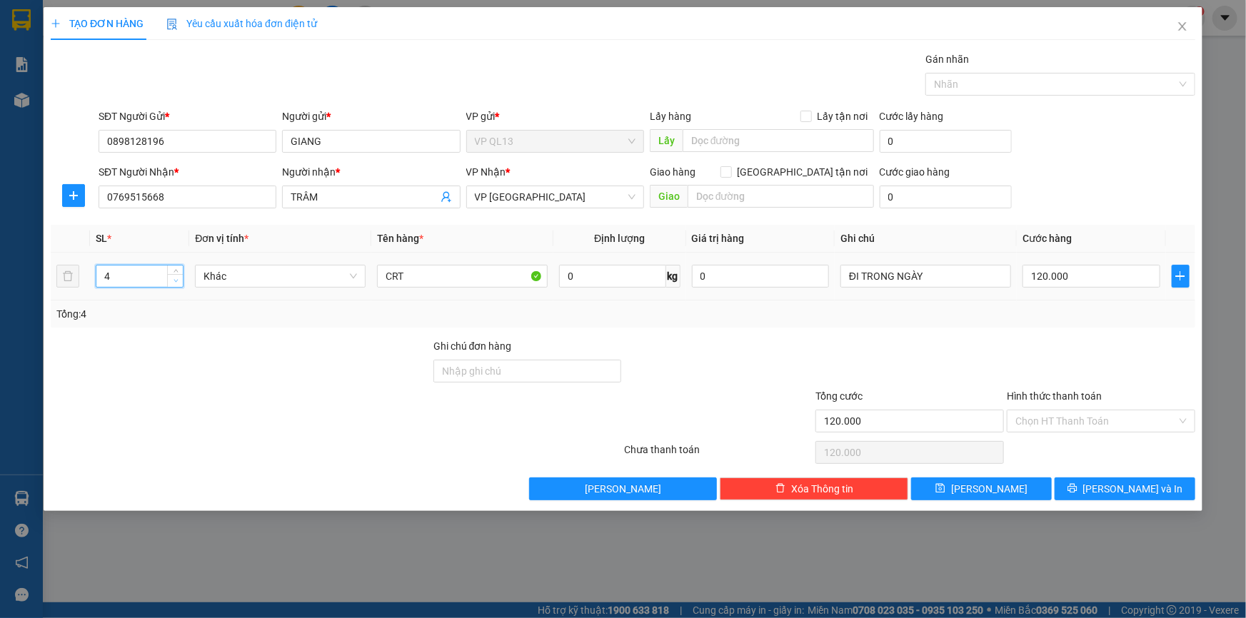
click at [175, 277] on span "down" at bounding box center [175, 281] width 9 height 9
click at [174, 272] on icon "up" at bounding box center [175, 272] width 4 height 3
type input "4"
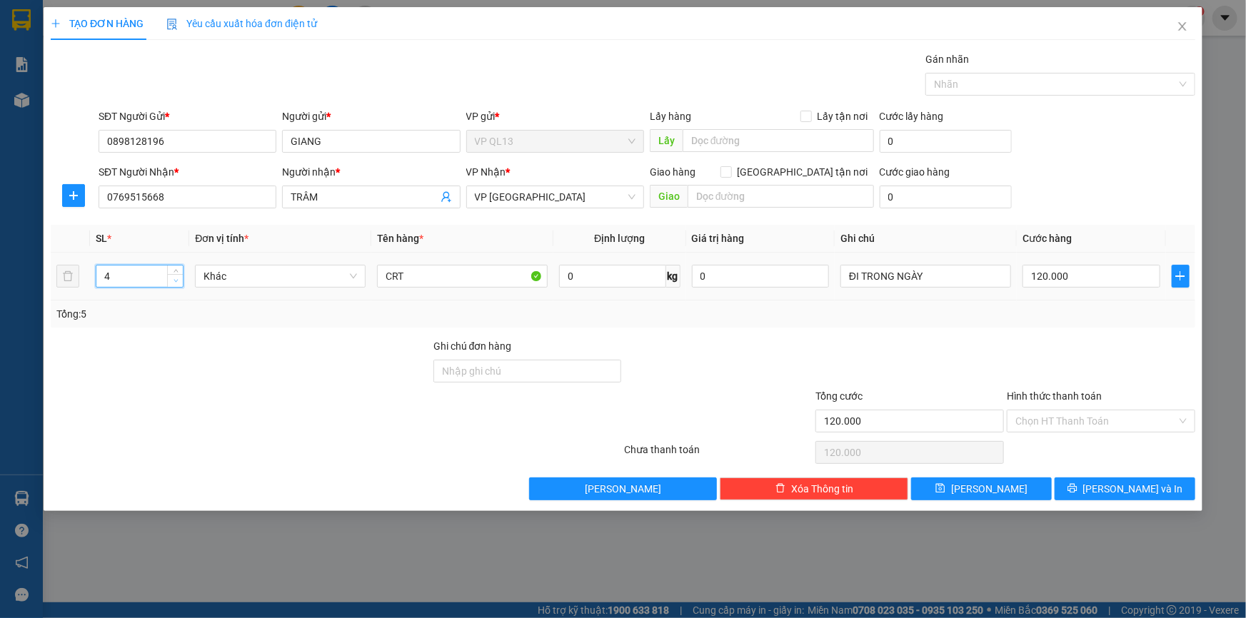
click at [172, 278] on span "down" at bounding box center [175, 281] width 9 height 9
click at [1155, 485] on button "[PERSON_NAME] và In" at bounding box center [1124, 489] width 141 height 23
type input "0"
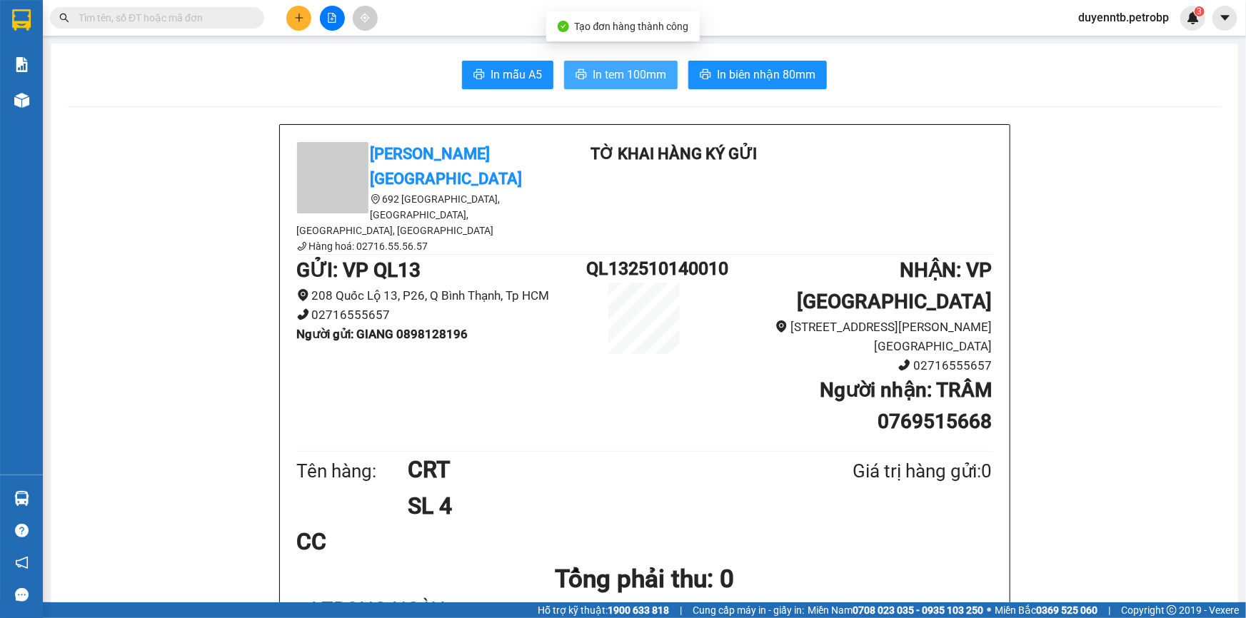
click at [615, 78] on span "In tem 100mm" at bounding box center [629, 75] width 74 height 18
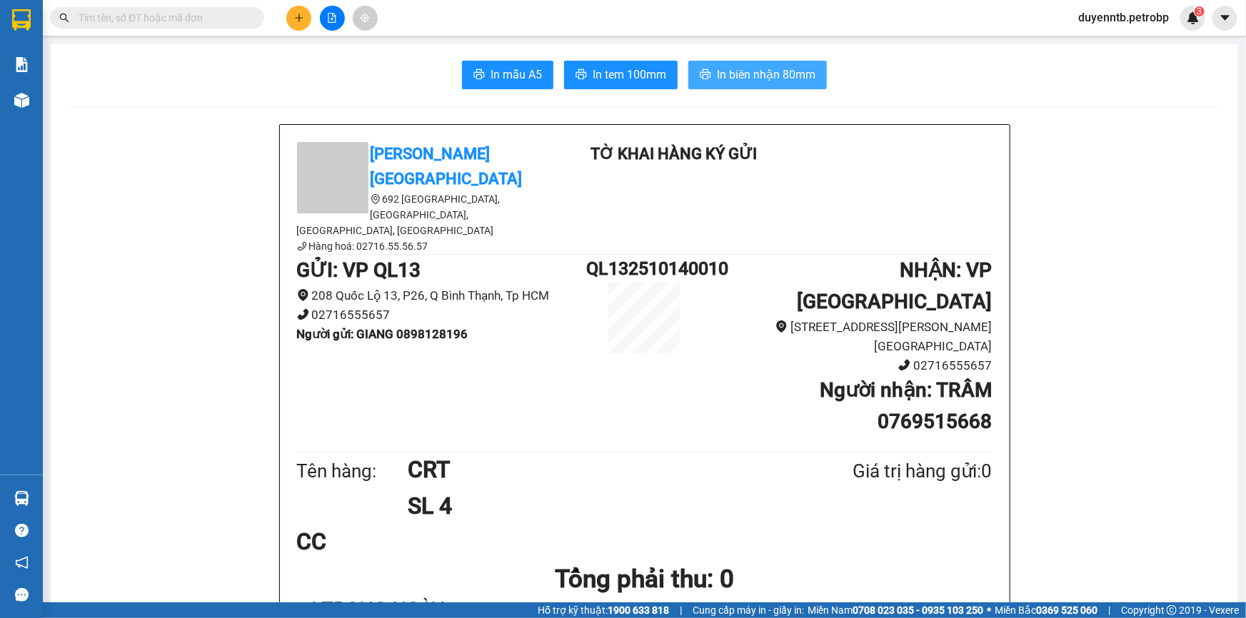
click at [745, 79] on span "In biên nhận 80mm" at bounding box center [766, 75] width 99 height 18
click at [298, 21] on icon "plus" at bounding box center [298, 18] width 1 height 8
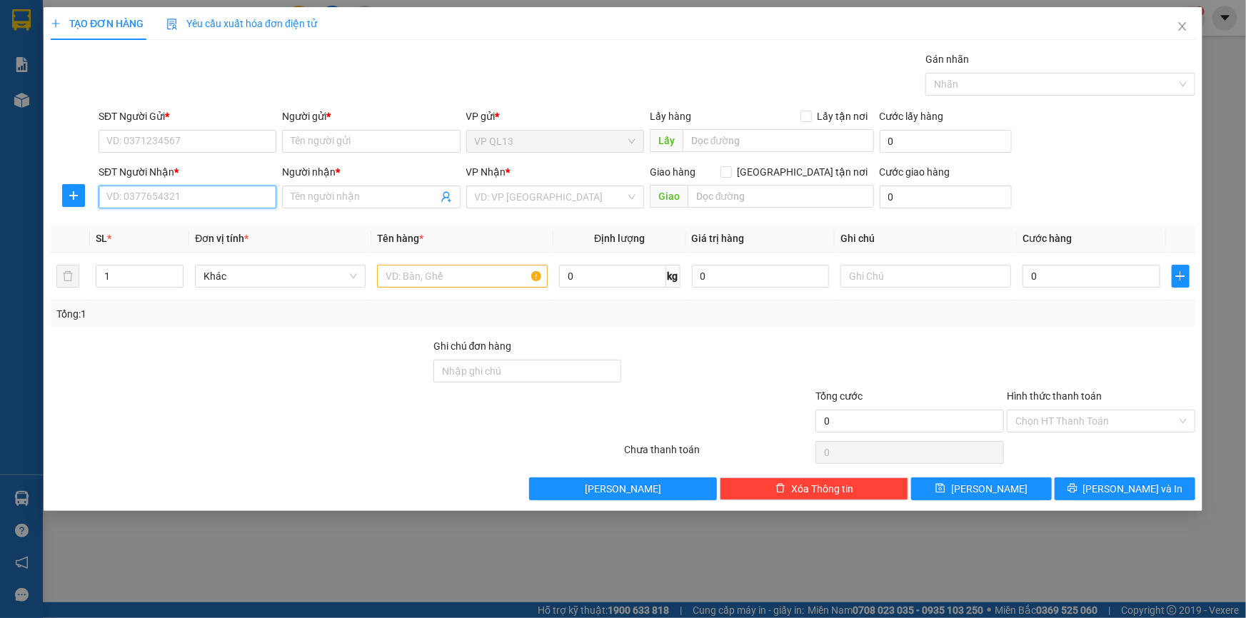
click at [166, 199] on input "SĐT Người Nhận *" at bounding box center [188, 197] width 178 height 23
click at [164, 227] on div "0769515668 - TRÂM" at bounding box center [187, 226] width 161 height 16
type input "0769515668"
type input "TRÂM"
type input "0769515668"
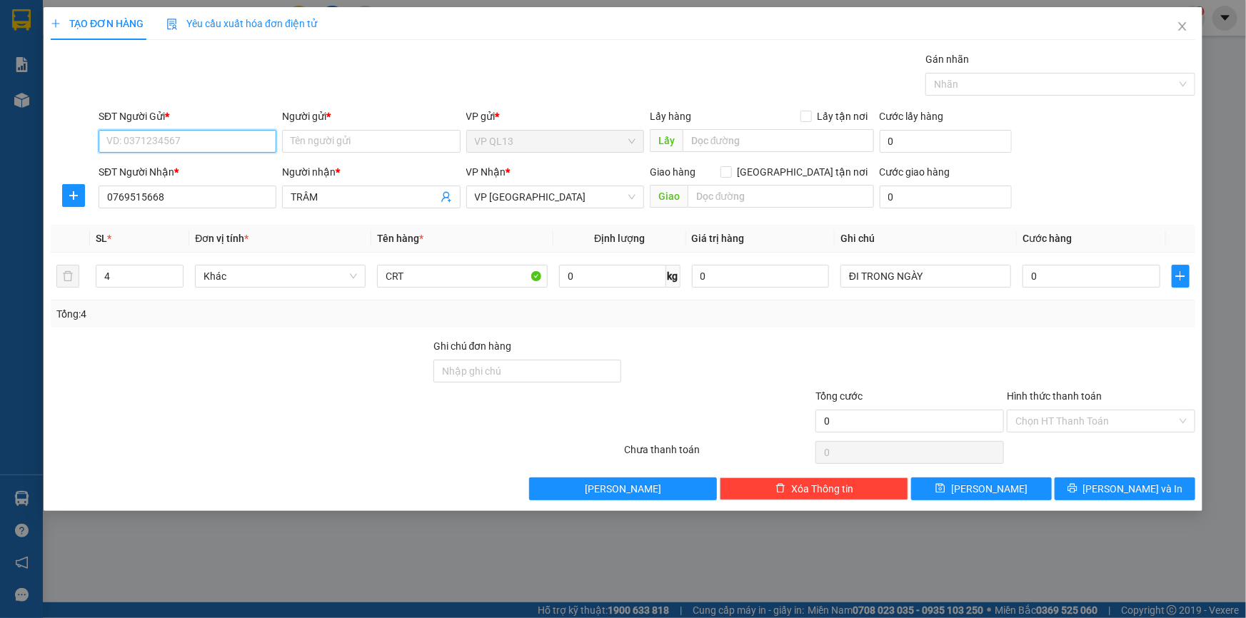
click at [163, 138] on input "SĐT Người Gửi *" at bounding box center [188, 141] width 178 height 23
click at [163, 176] on div "0898128196 - GIANG" at bounding box center [187, 170] width 161 height 16
type input "0898128196"
type input "GIANG"
click at [1042, 281] on input "0" at bounding box center [1091, 276] width 138 height 23
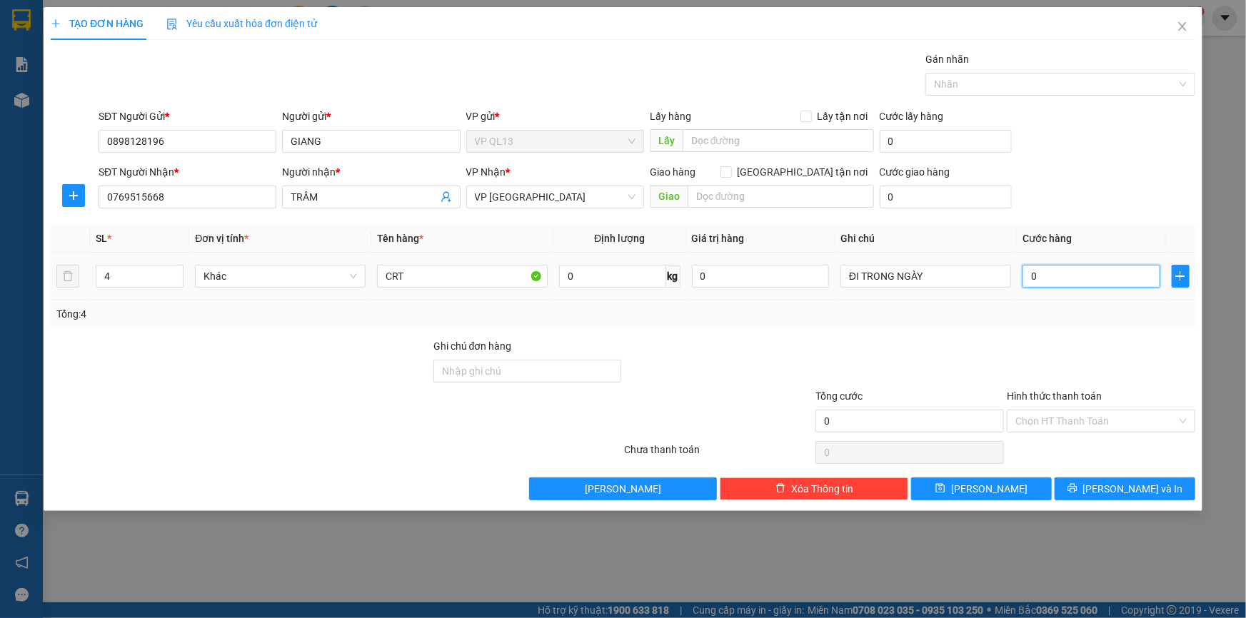
type input "1"
type input "12"
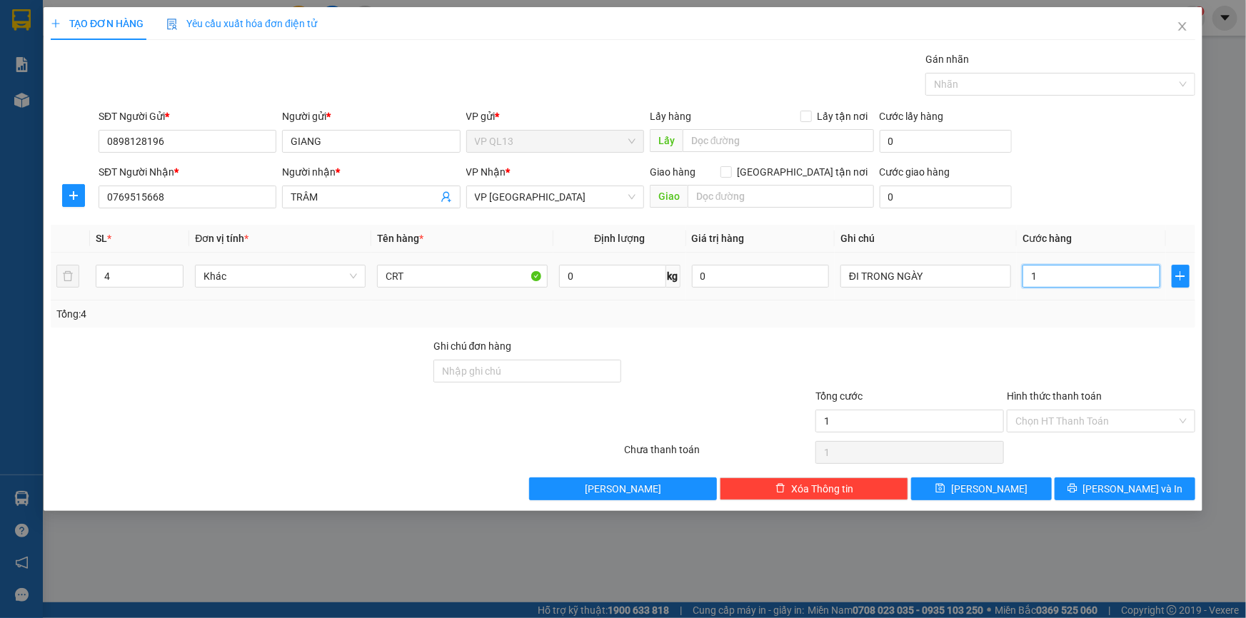
type input "12"
type input "120"
type input "120.000"
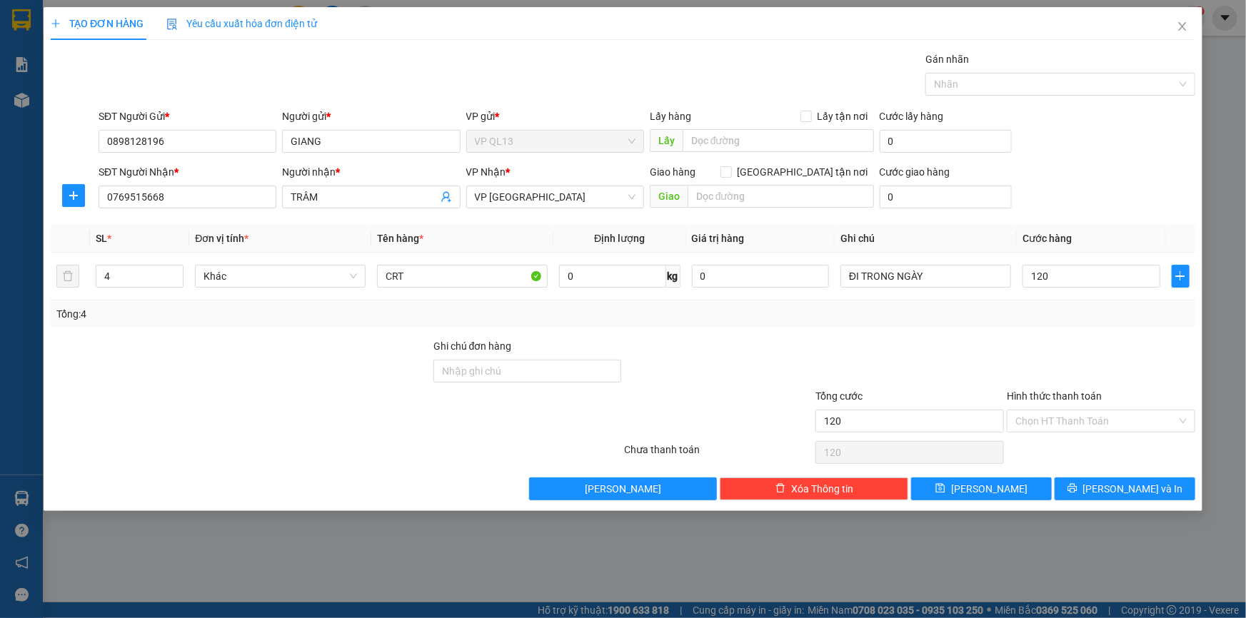
type input "120.000"
click at [1049, 341] on div at bounding box center [1100, 363] width 191 height 50
click at [944, 277] on input "ĐI TRONG NGÀY" at bounding box center [925, 276] width 171 height 23
type input "Đ"
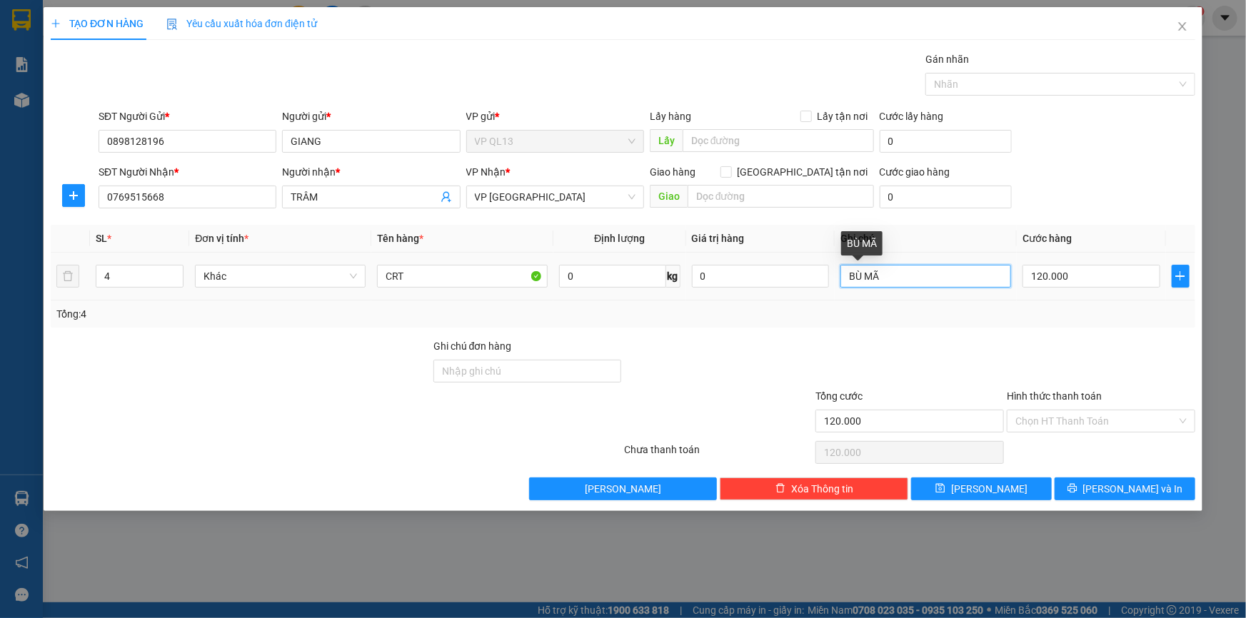
paste input "QL132510140010"
type input "BÙ MÃ QL132510140010"
click at [1140, 486] on span "[PERSON_NAME] và In" at bounding box center [1133, 489] width 100 height 16
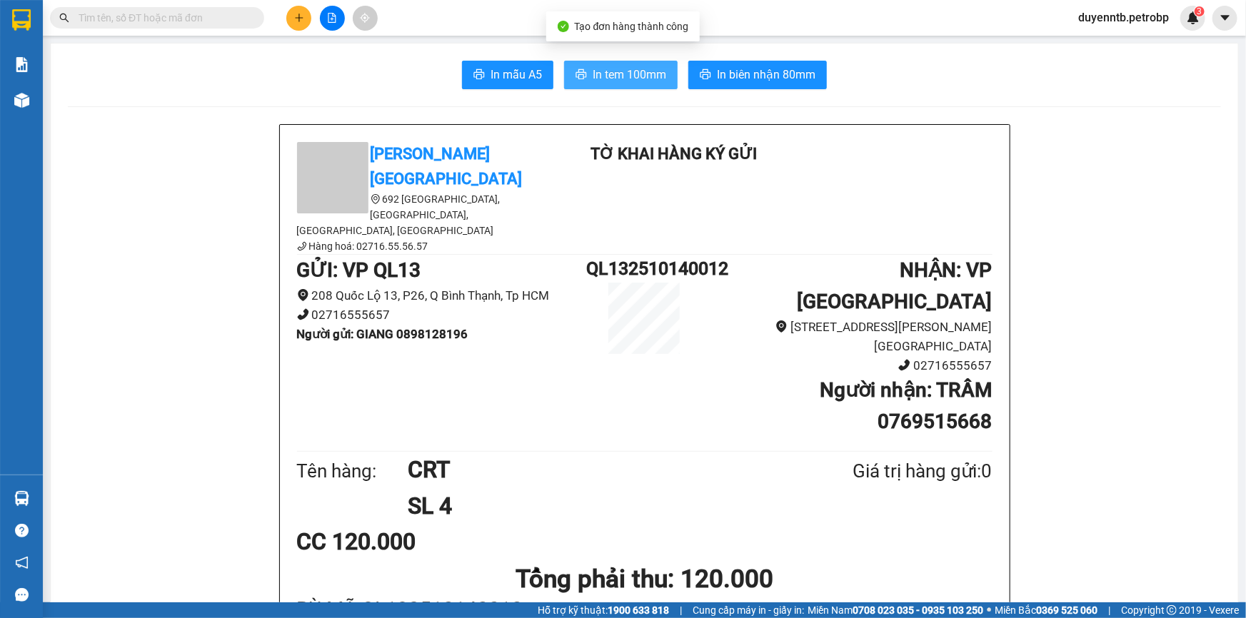
click at [600, 61] on button "In tem 100mm" at bounding box center [620, 75] width 113 height 29
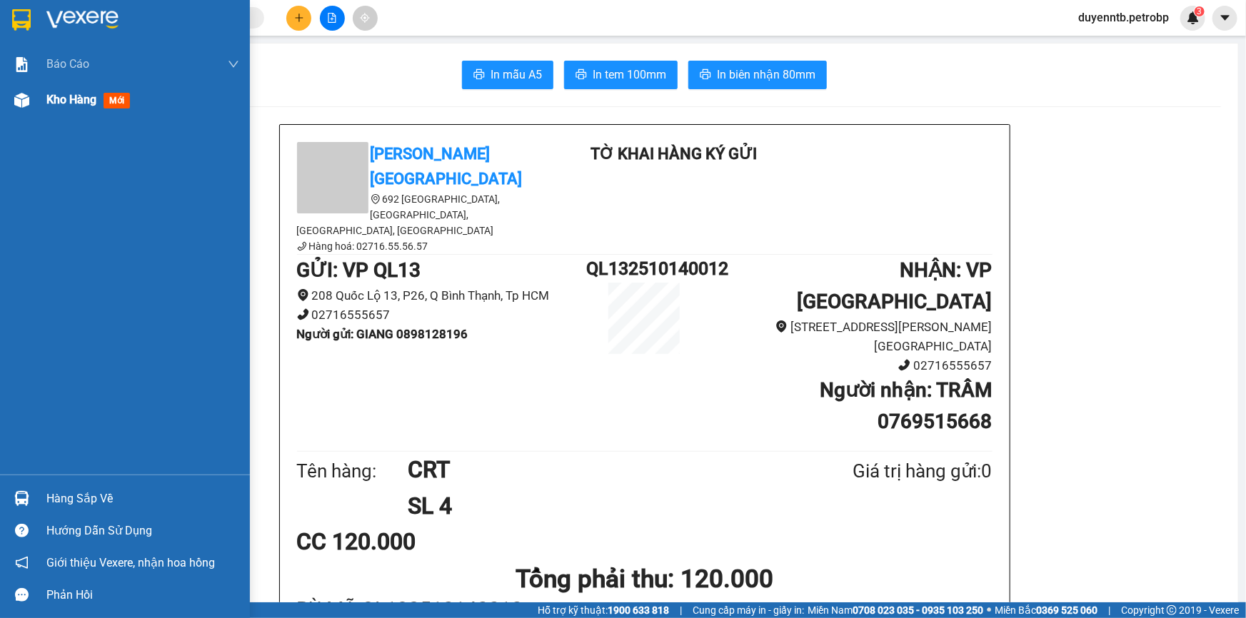
click at [15, 111] on div at bounding box center [21, 100] width 25 height 25
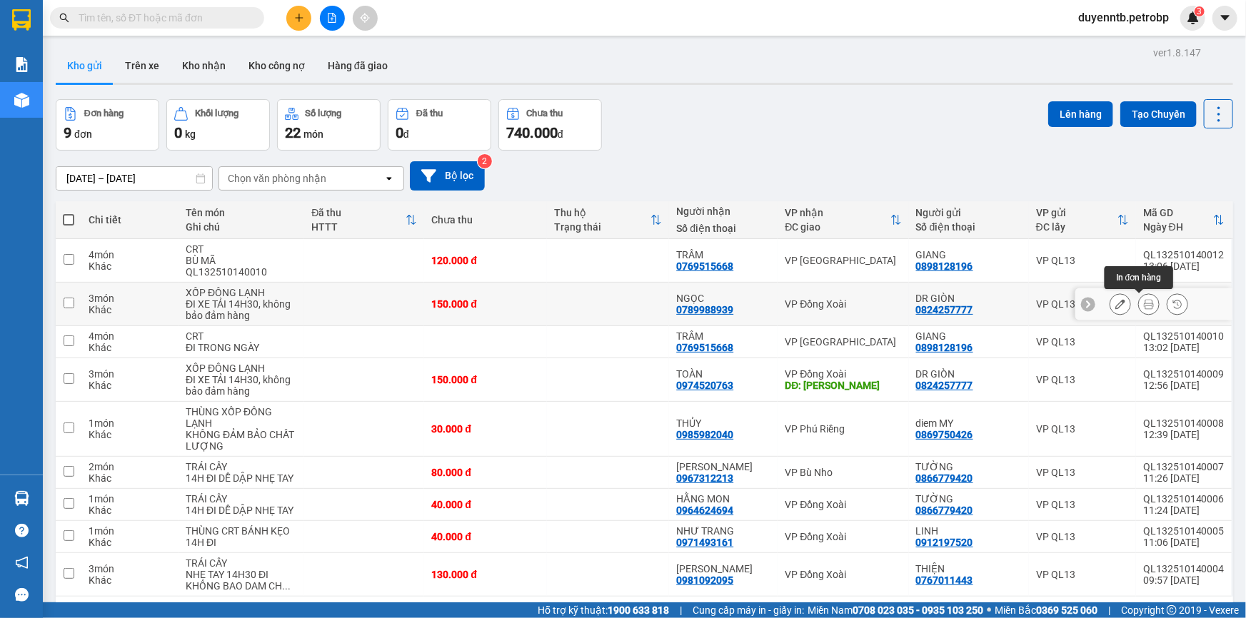
click at [1138, 296] on button at bounding box center [1148, 304] width 20 height 25
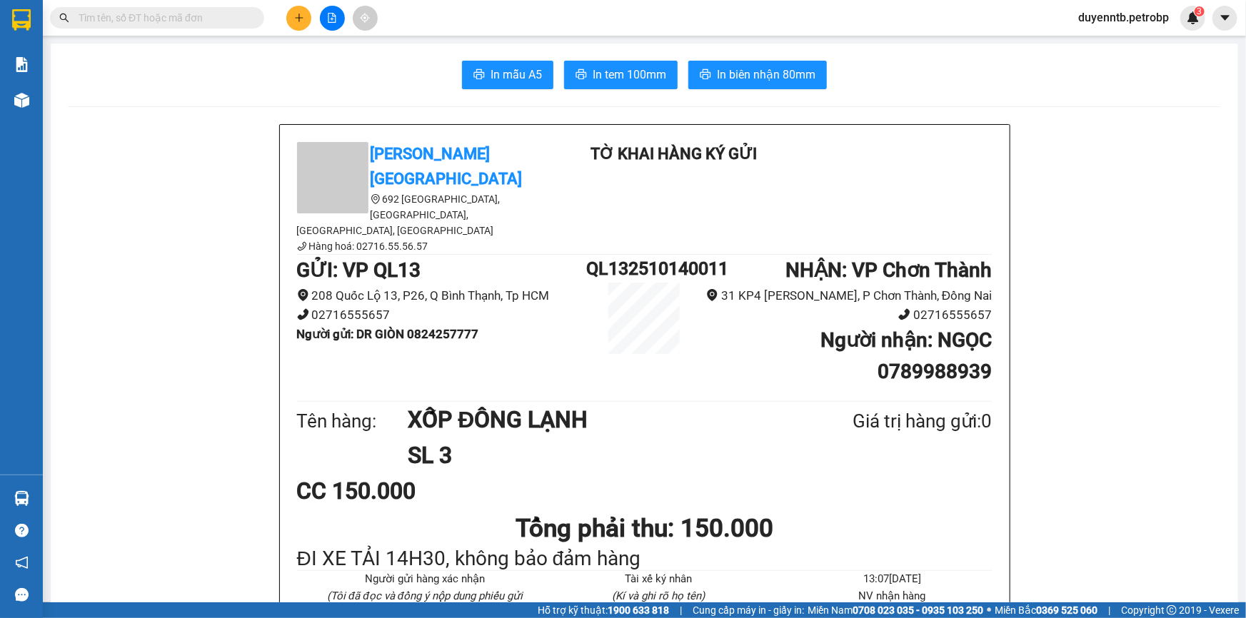
scroll to position [64, 0]
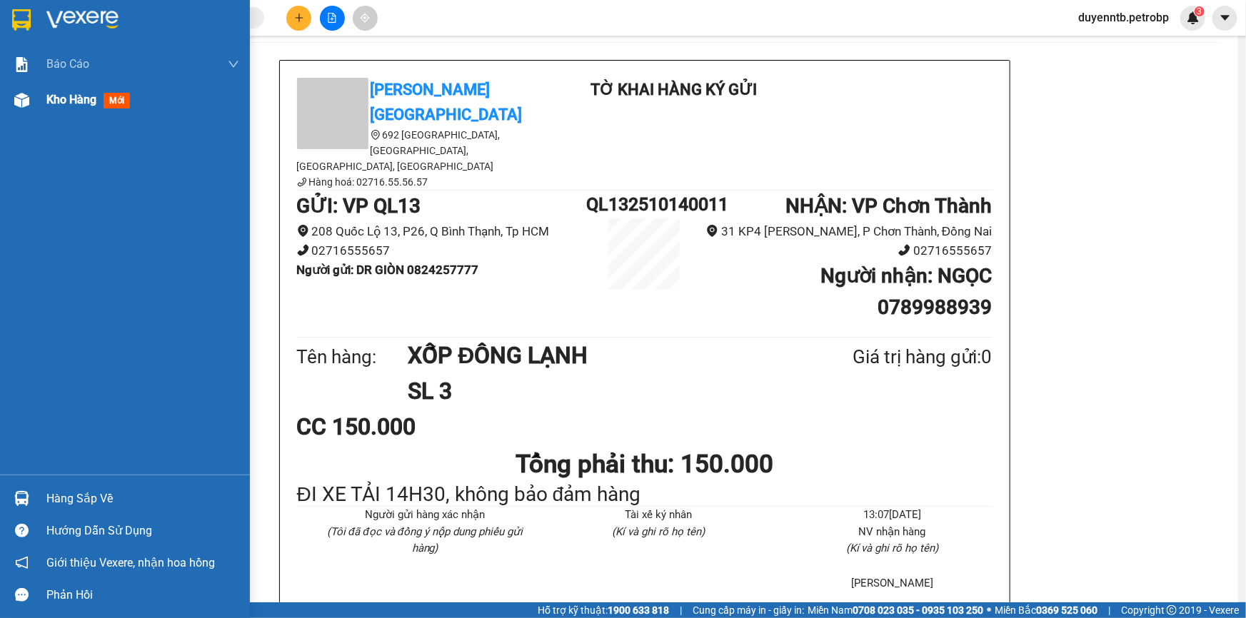
click at [26, 97] on img at bounding box center [21, 100] width 15 height 15
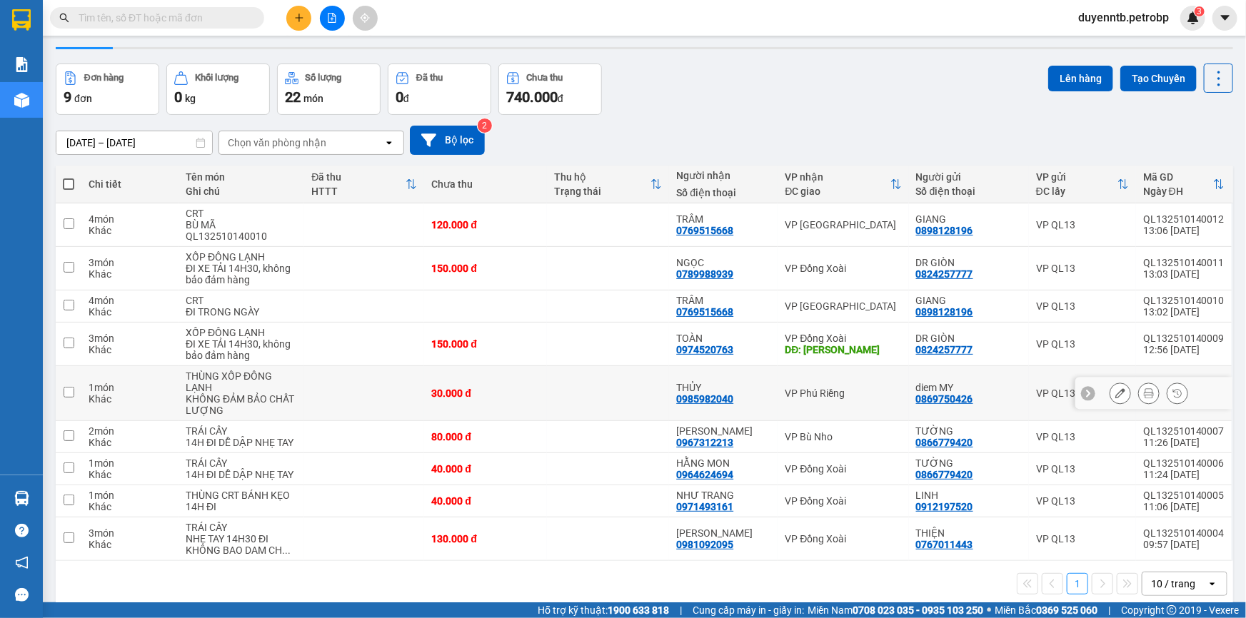
scroll to position [64, 0]
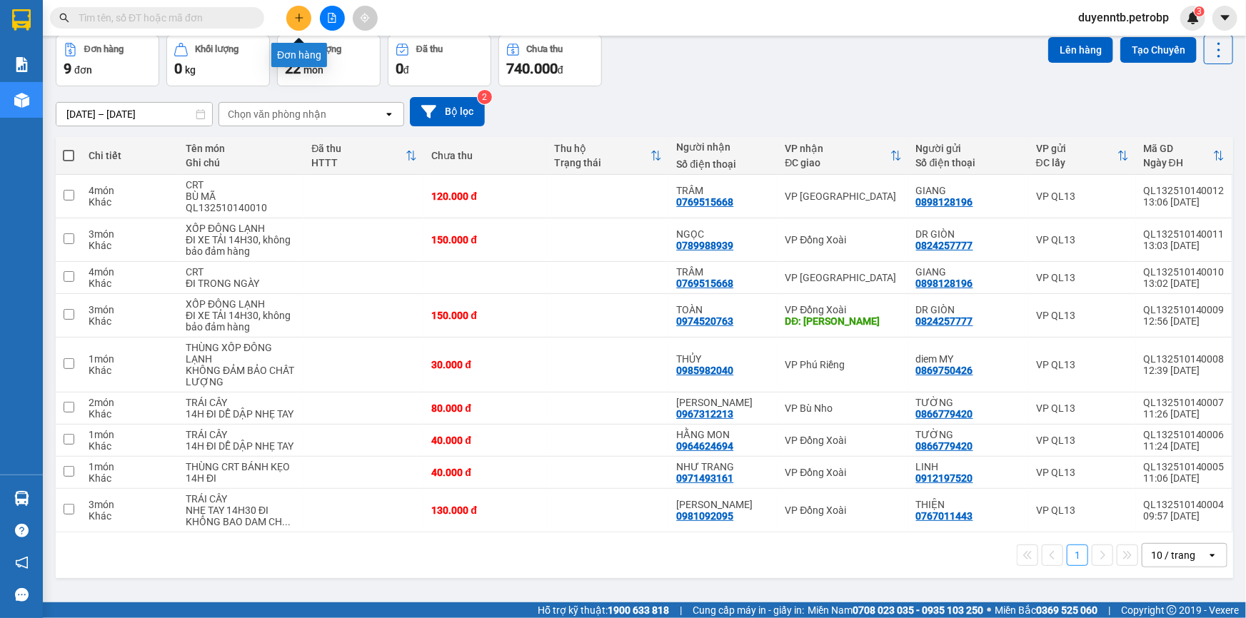
click at [296, 14] on icon "plus" at bounding box center [299, 18] width 10 height 10
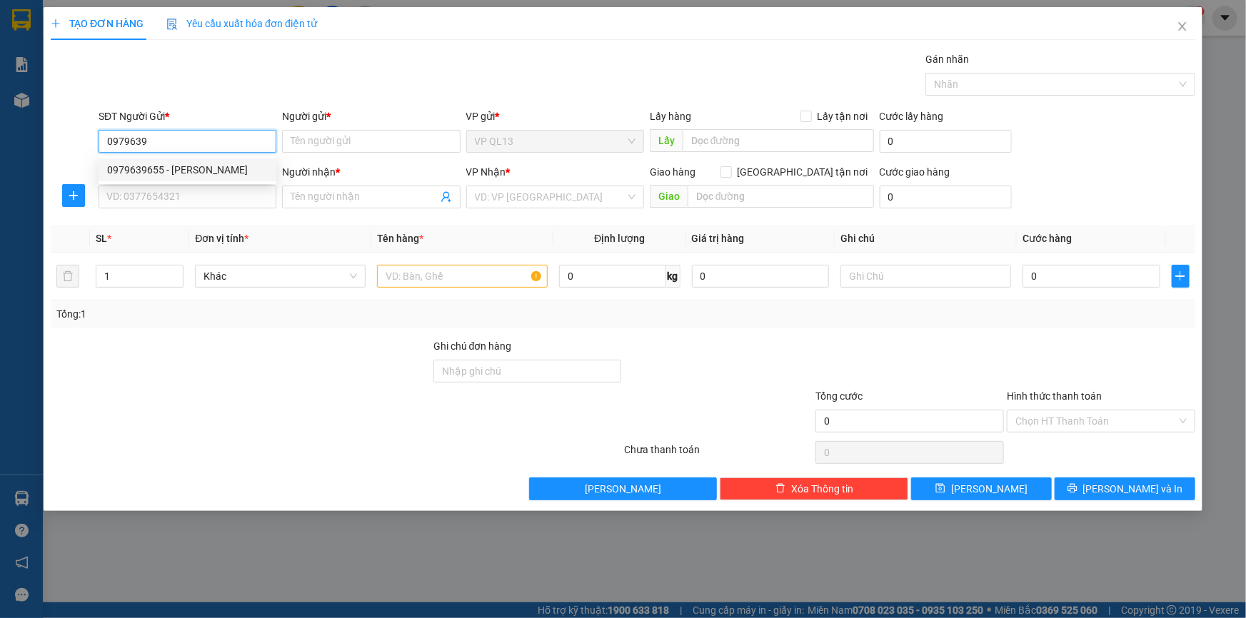
click at [214, 174] on div "0979639655 - [PERSON_NAME]" at bounding box center [187, 170] width 161 height 16
type input "0979639655"
type input "NGÂN"
type input "0974743878"
type input "CHỊ TIÊN"
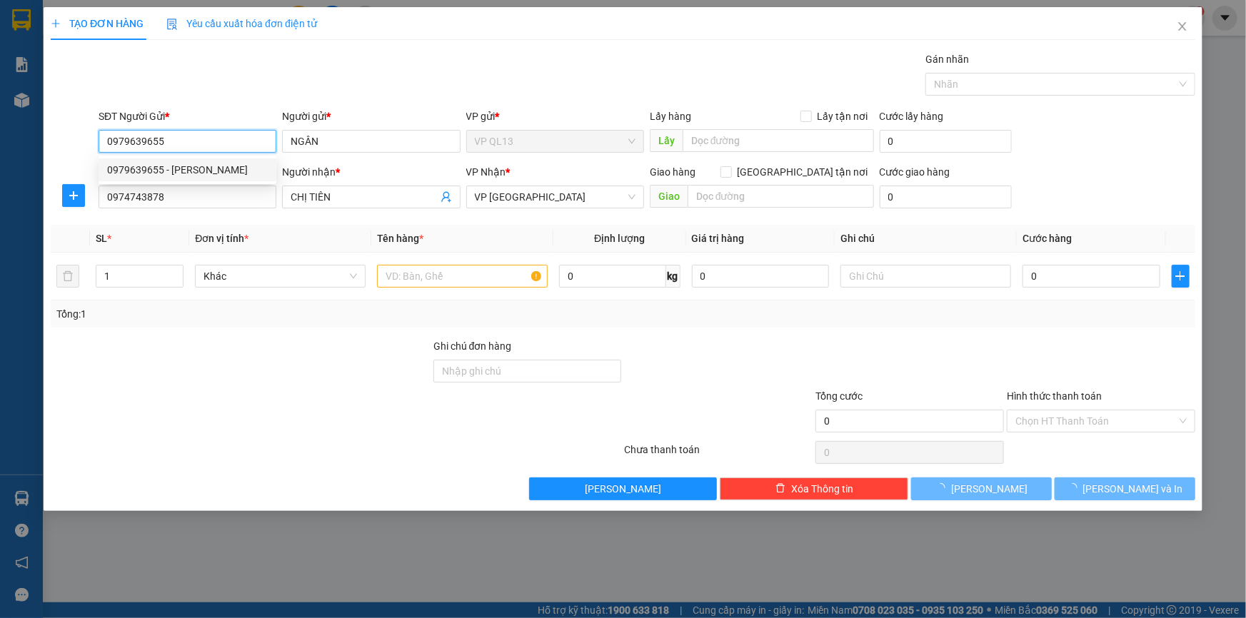
type input "40.000"
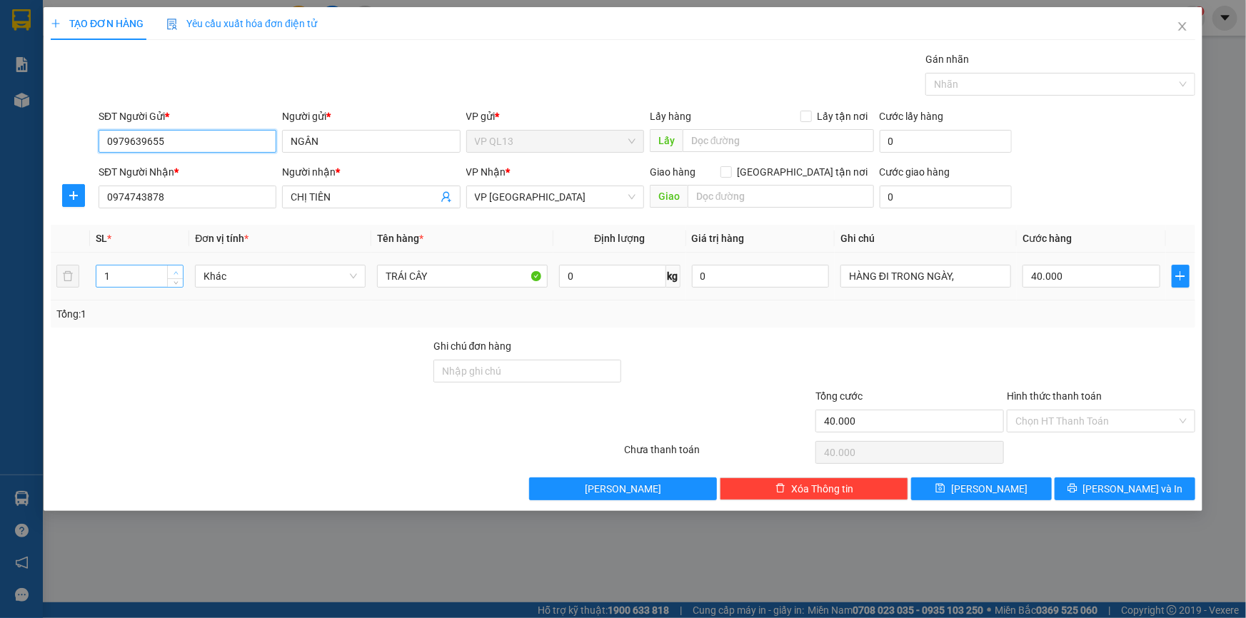
type input "0979639655"
type input "2"
click at [176, 273] on icon "up" at bounding box center [175, 273] width 5 height 5
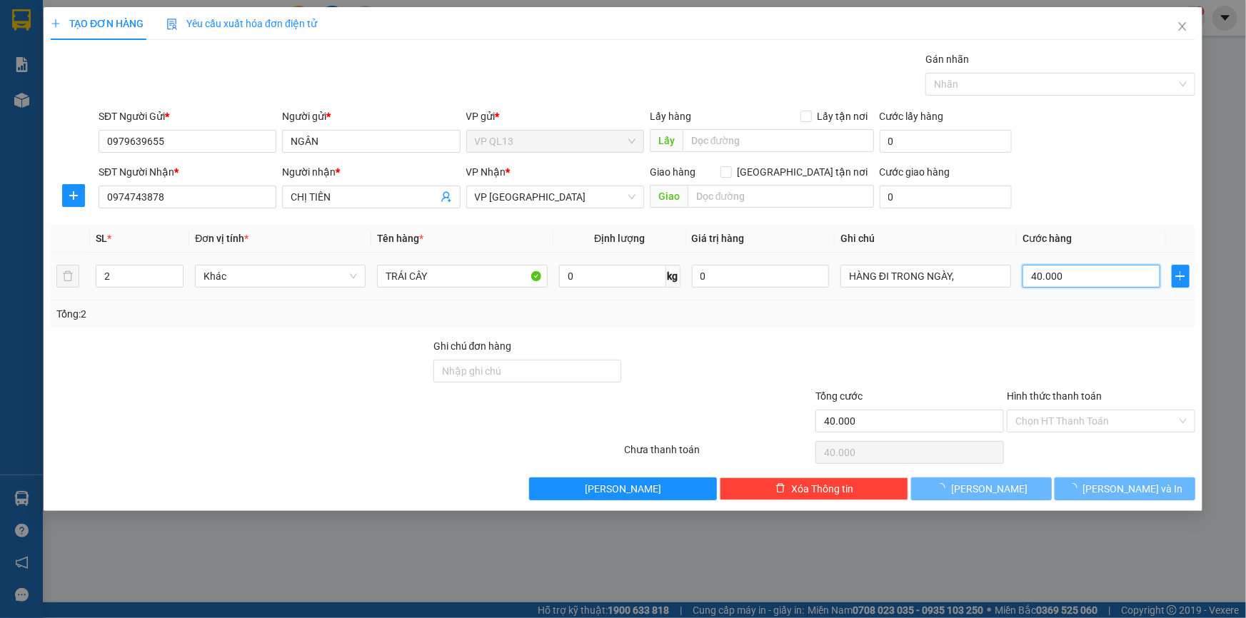
click at [1109, 268] on input "40.000" at bounding box center [1091, 276] width 138 height 23
type input "0"
type input "7"
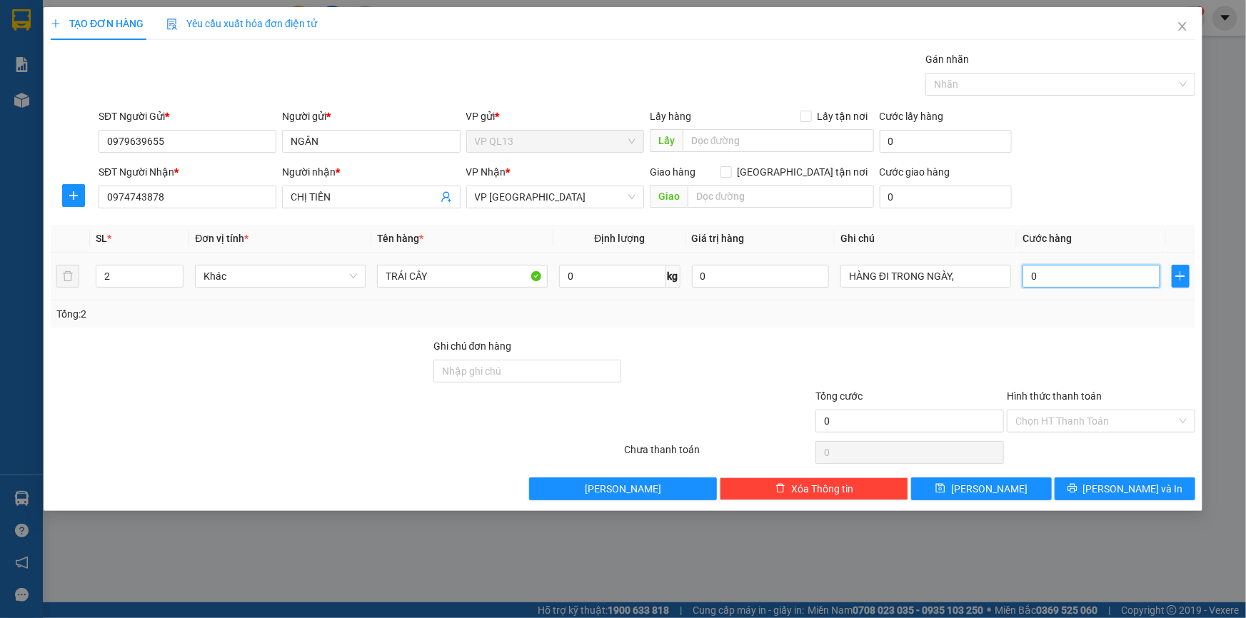
type input "7"
type input "07"
type input "70"
type input "070"
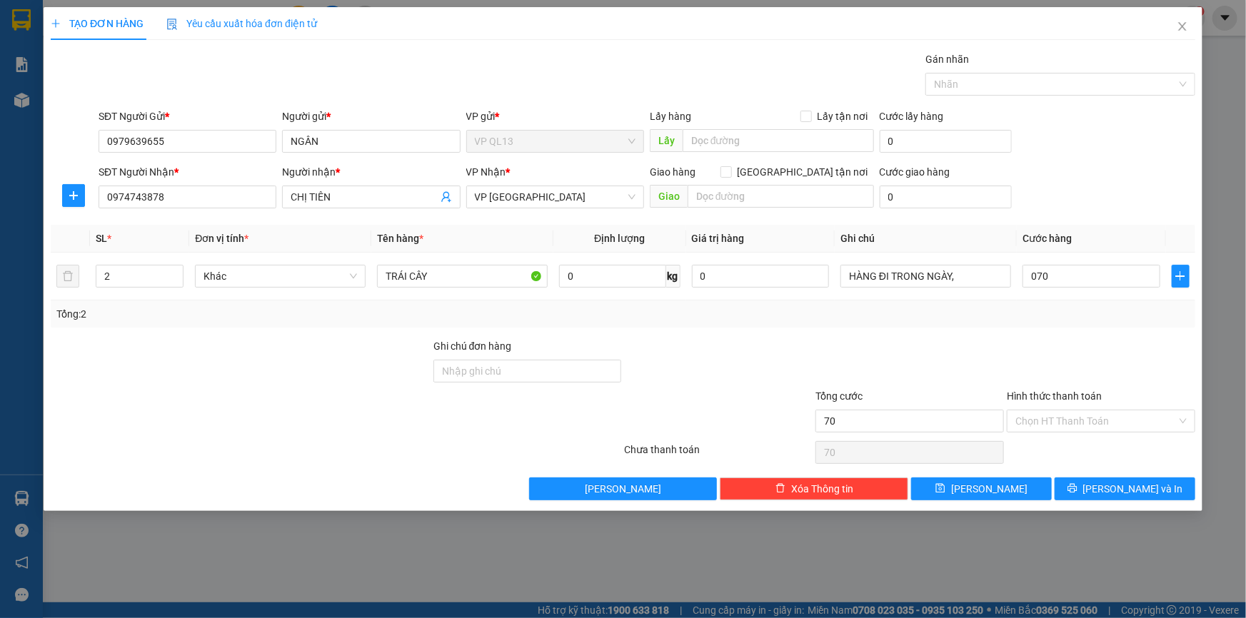
type input "70.000"
click at [1070, 349] on div at bounding box center [1100, 363] width 191 height 50
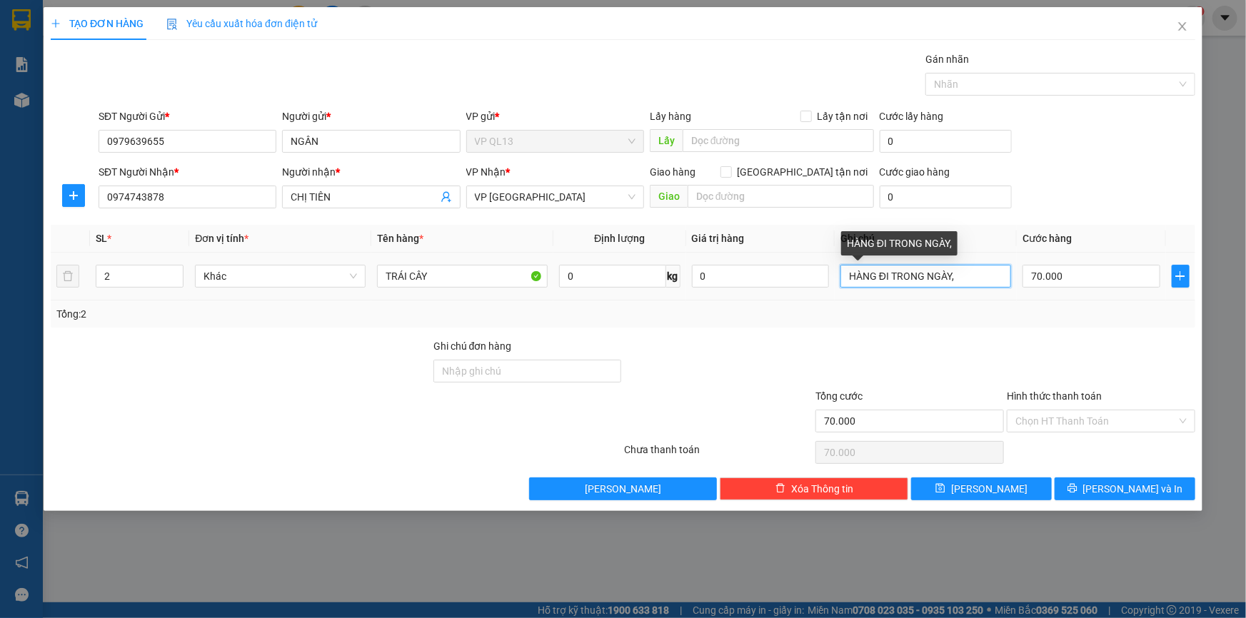
click at [971, 278] on input "HÀNG ĐI TRONG NGÀY," at bounding box center [925, 276] width 171 height 23
type input "HÀNG ĐI TRONG NGÀY DỄ ĐẬP NHẸ TAY"
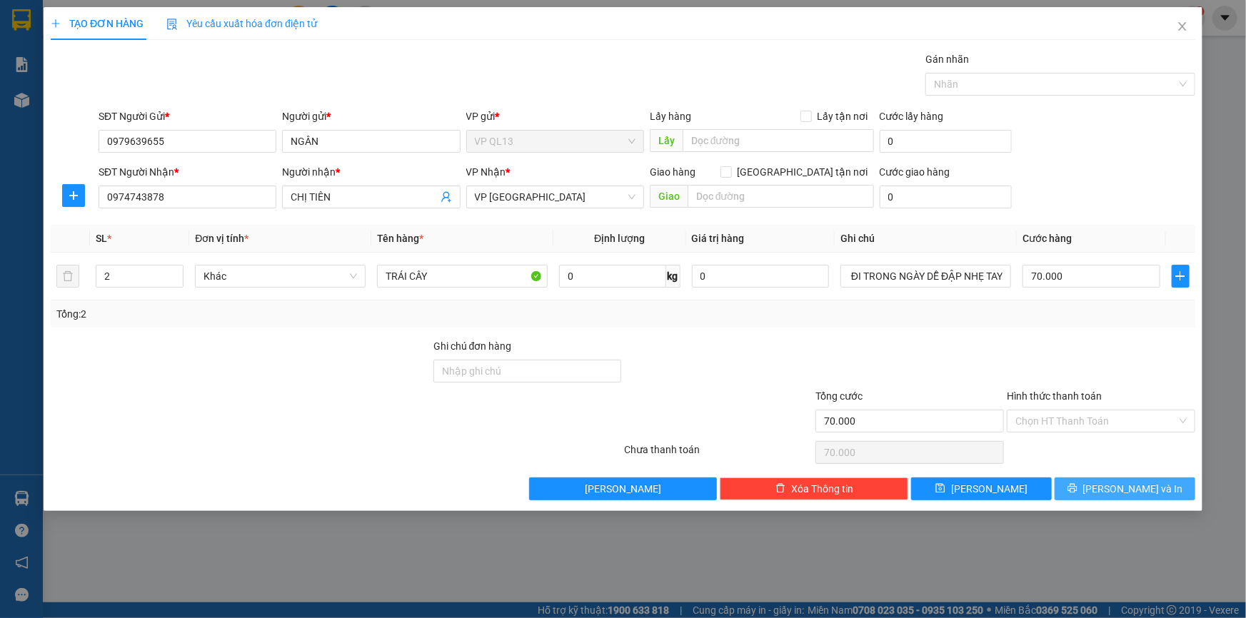
click at [1137, 493] on span "[PERSON_NAME] và In" at bounding box center [1133, 489] width 100 height 16
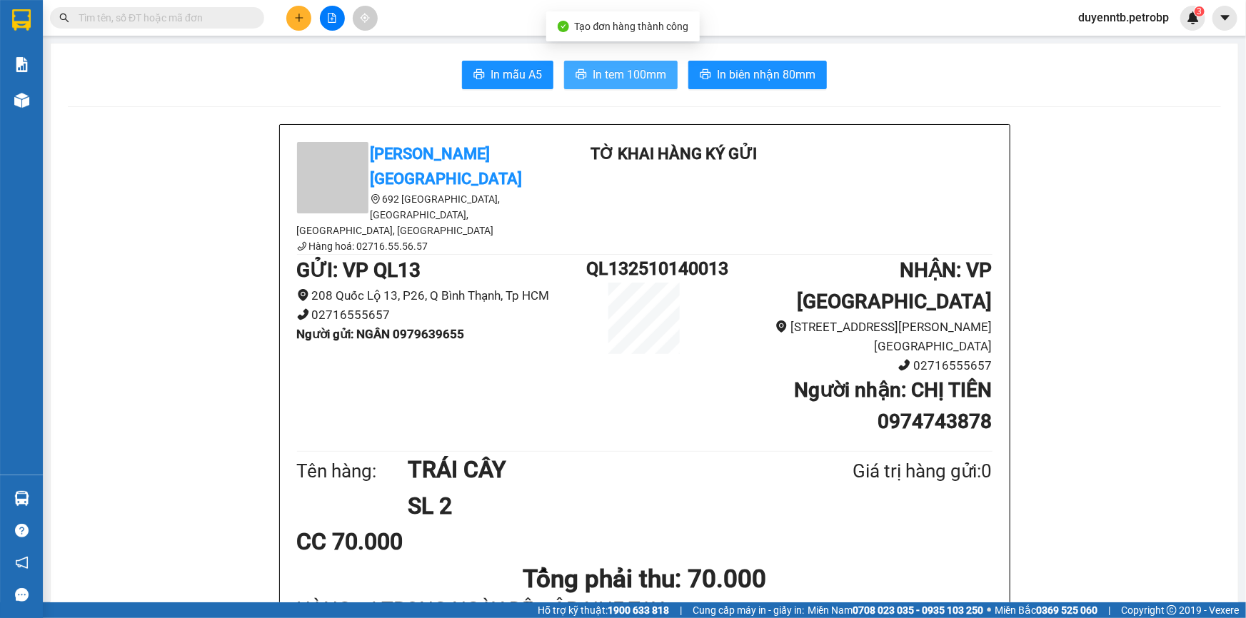
click at [592, 87] on button "In tem 100mm" at bounding box center [620, 75] width 113 height 29
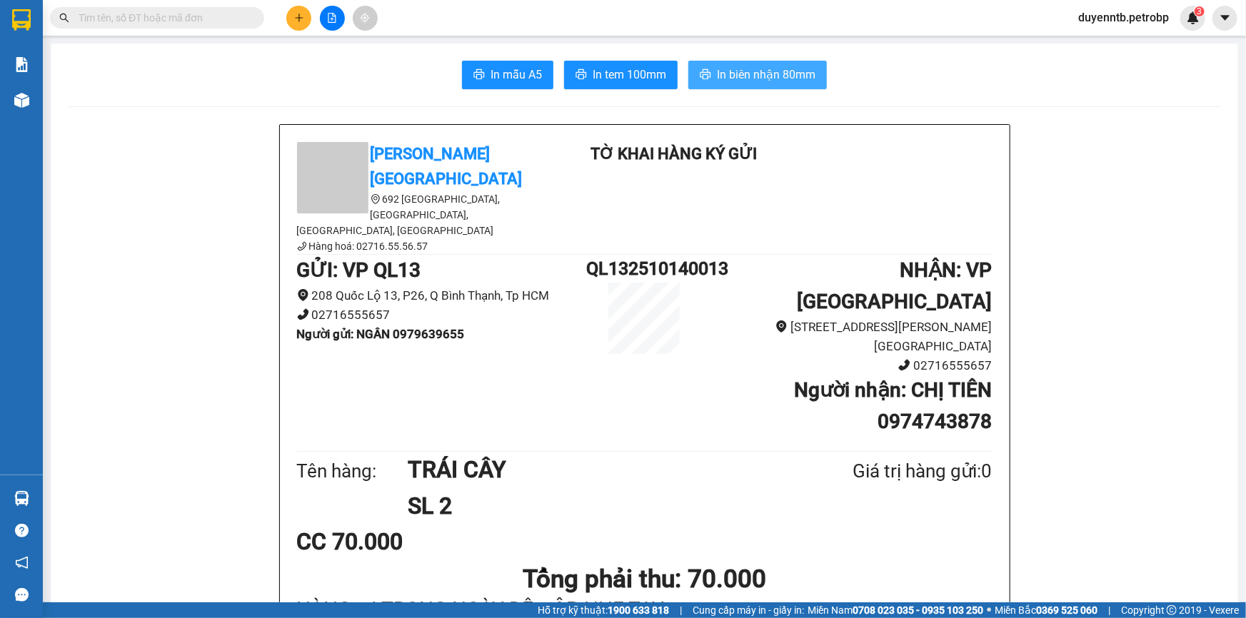
click at [688, 83] on button "In biên nhận 80mm" at bounding box center [757, 75] width 138 height 29
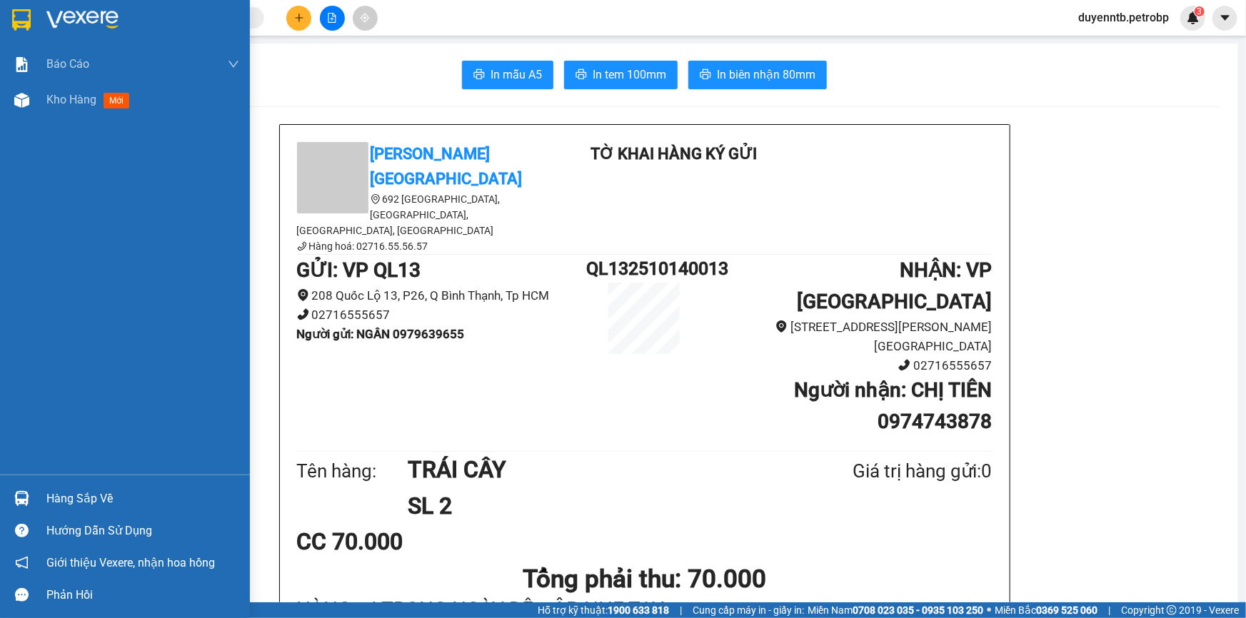
click at [21, 479] on div "Hàng sắp về Hướng dẫn sử dụng Giới thiệu Vexere, nhận hoa hồng Phản hồi" at bounding box center [125, 543] width 250 height 136
click at [31, 492] on div at bounding box center [21, 498] width 25 height 25
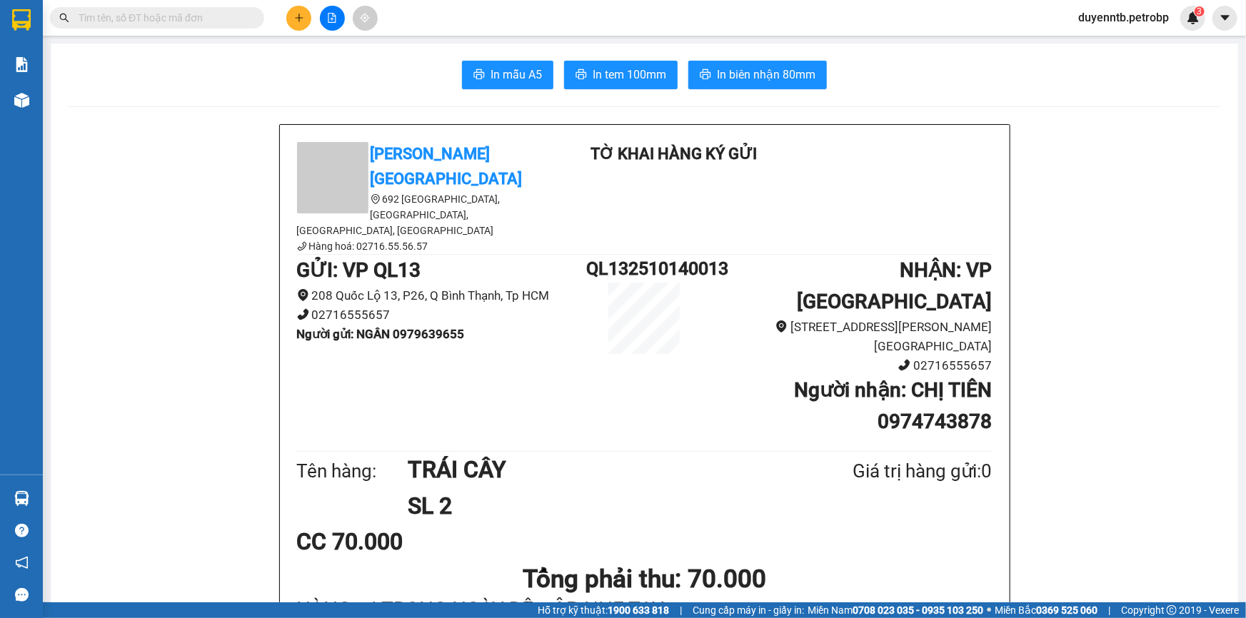
click at [203, 277] on section "Kết quả tìm kiếm ( 0 ) Bộ lọc No Data duyenntb.petrobp 3 Báo cáo 4 Thống kê doa…" at bounding box center [623, 309] width 1246 height 618
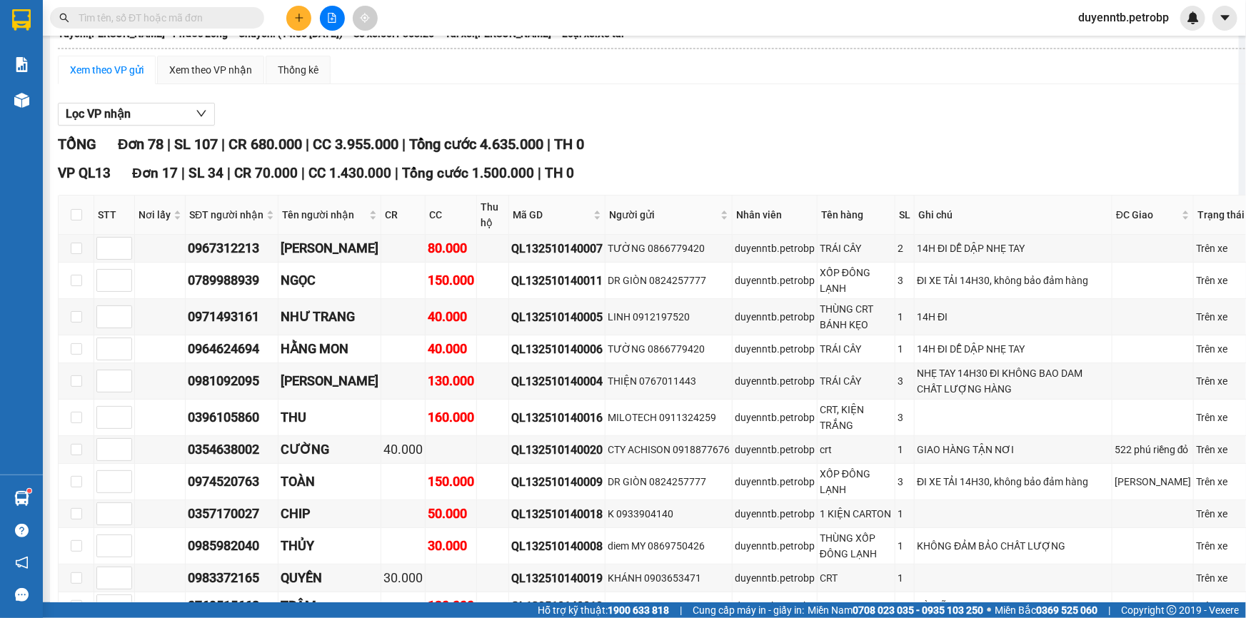
scroll to position [64, 0]
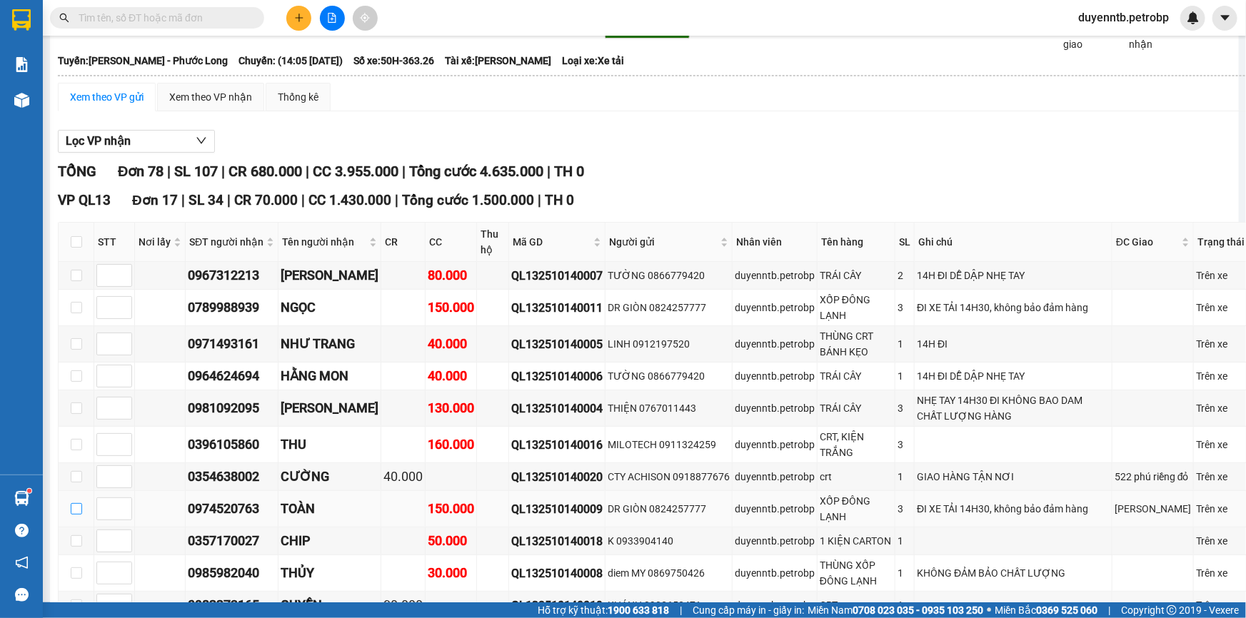
click at [74, 515] on input "checkbox" at bounding box center [76, 508] width 11 height 11
checkbox input "true"
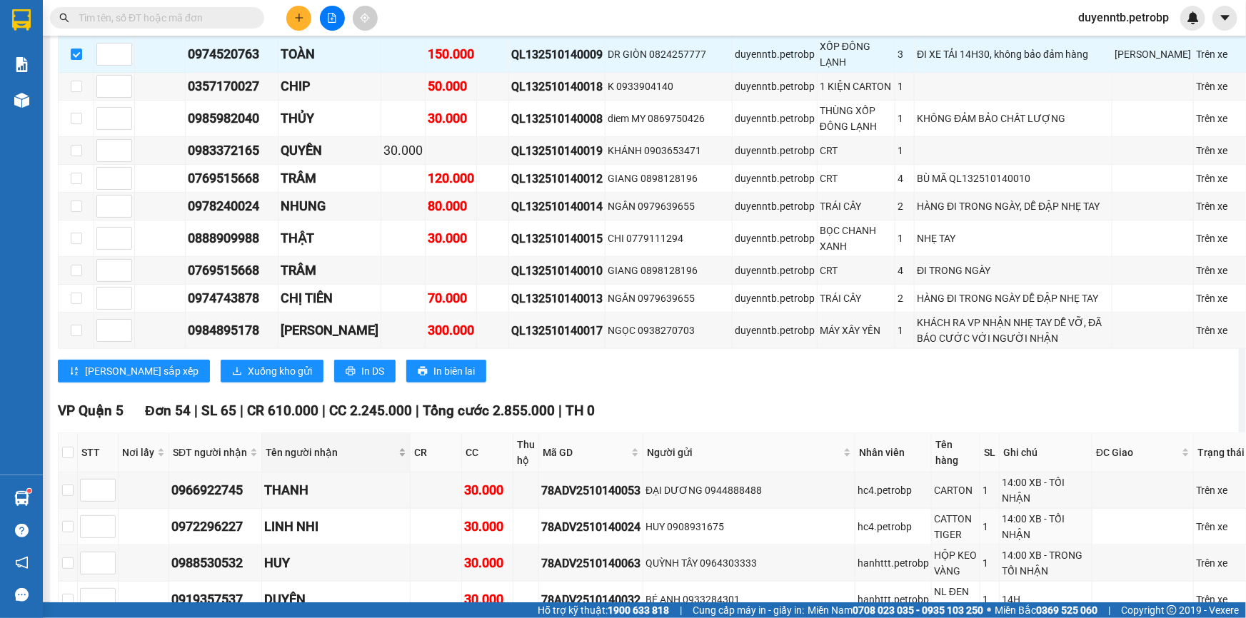
scroll to position [584, 0]
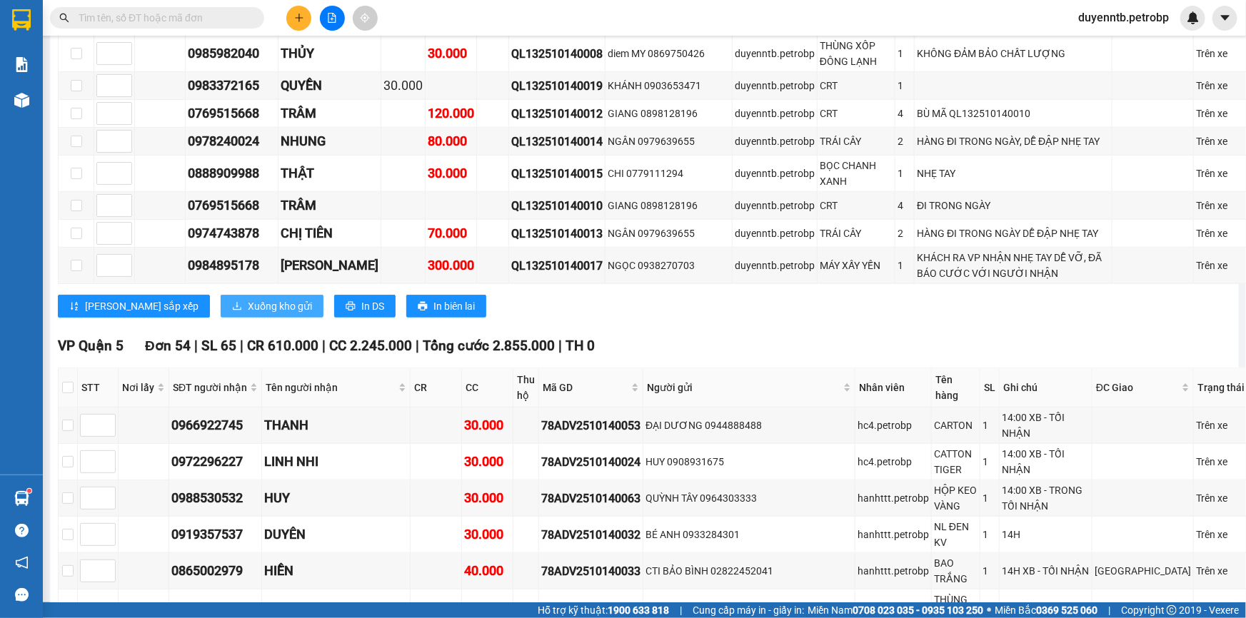
click at [238, 303] on button "Xuống kho gửi" at bounding box center [272, 306] width 103 height 23
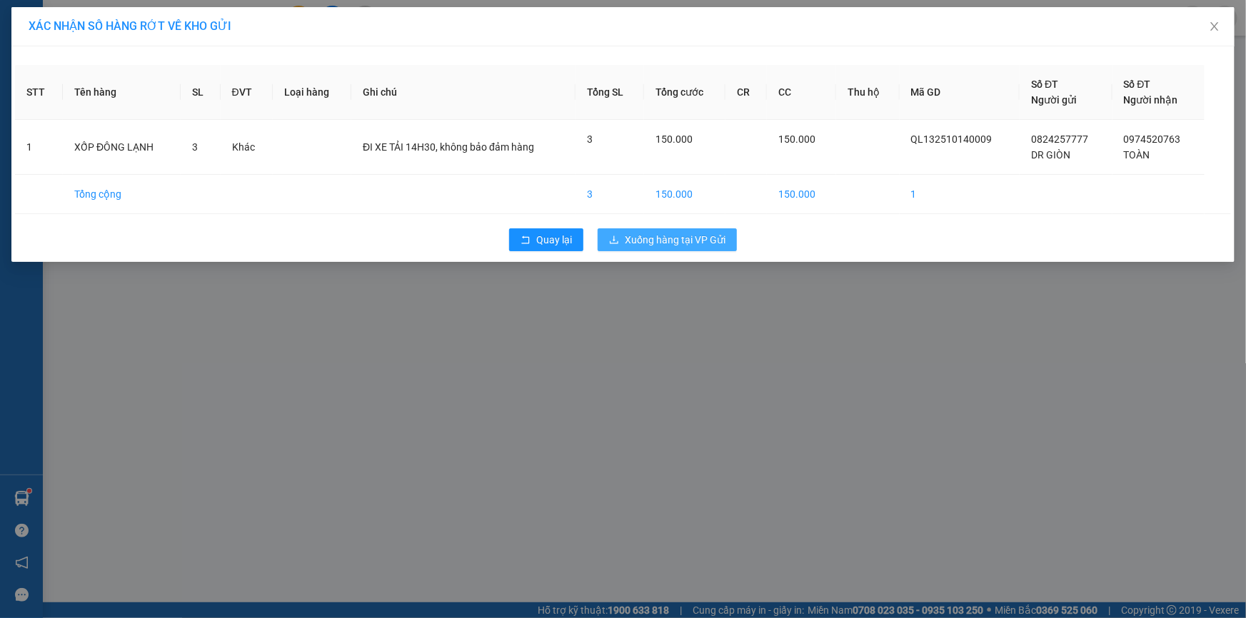
click at [645, 237] on span "Xuống hàng tại VP Gửi" at bounding box center [675, 240] width 101 height 16
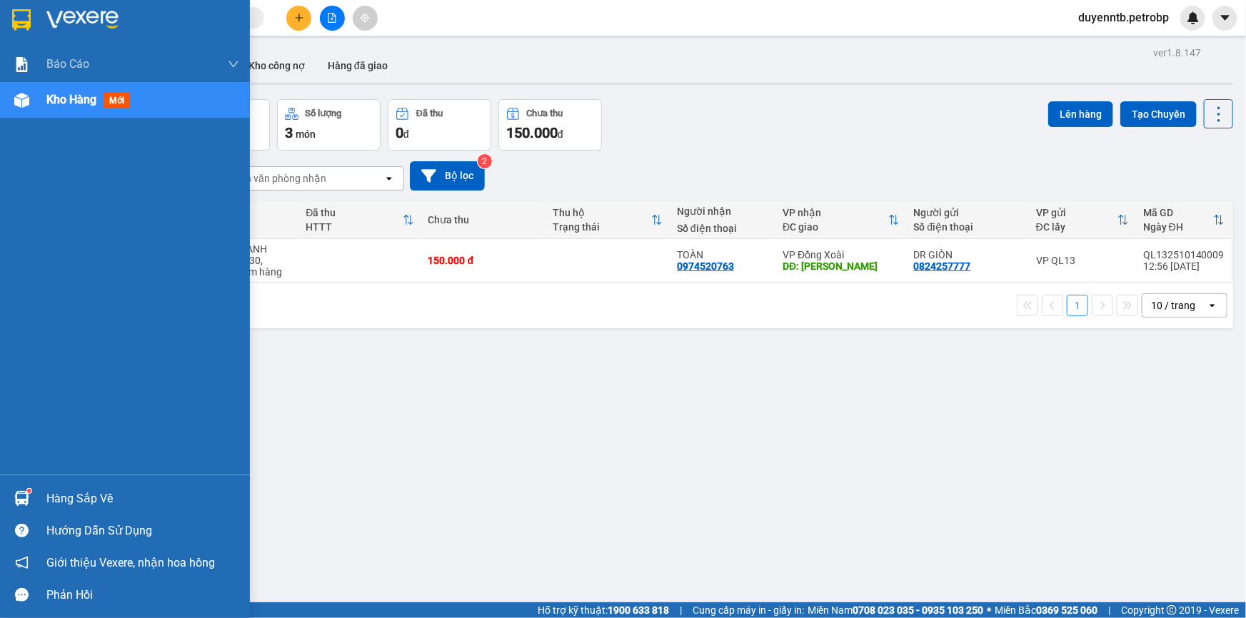
click at [35, 493] on div "Hàng sắp về" at bounding box center [125, 499] width 250 height 32
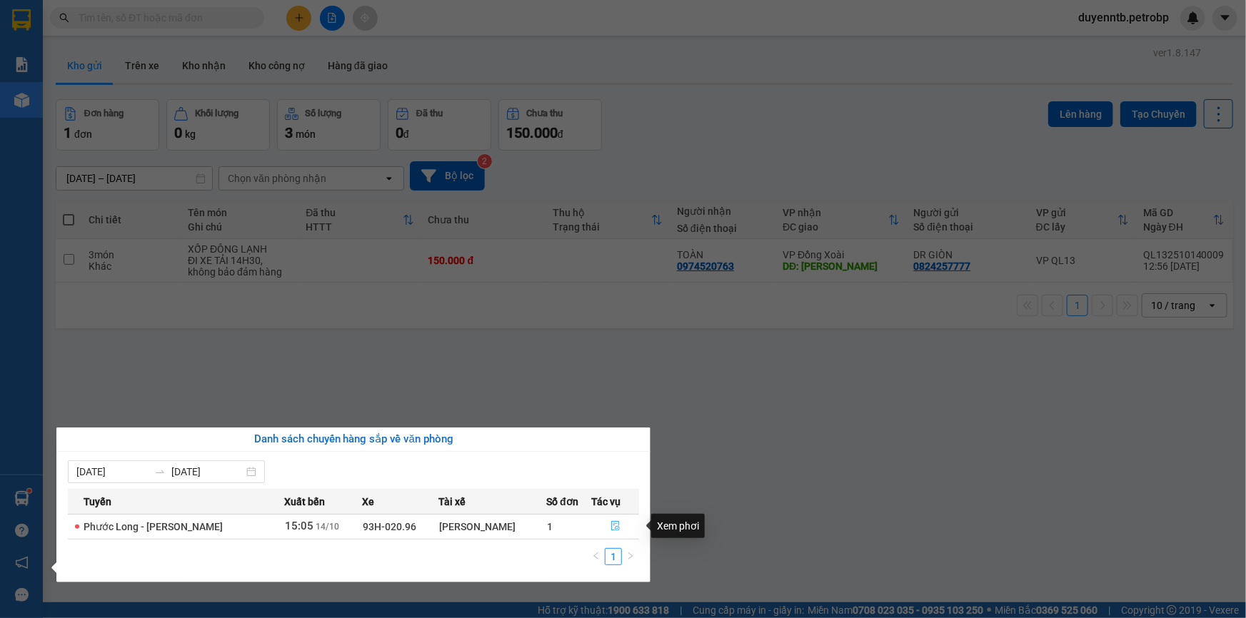
click at [615, 527] on icon "file-done" at bounding box center [615, 526] width 9 height 10
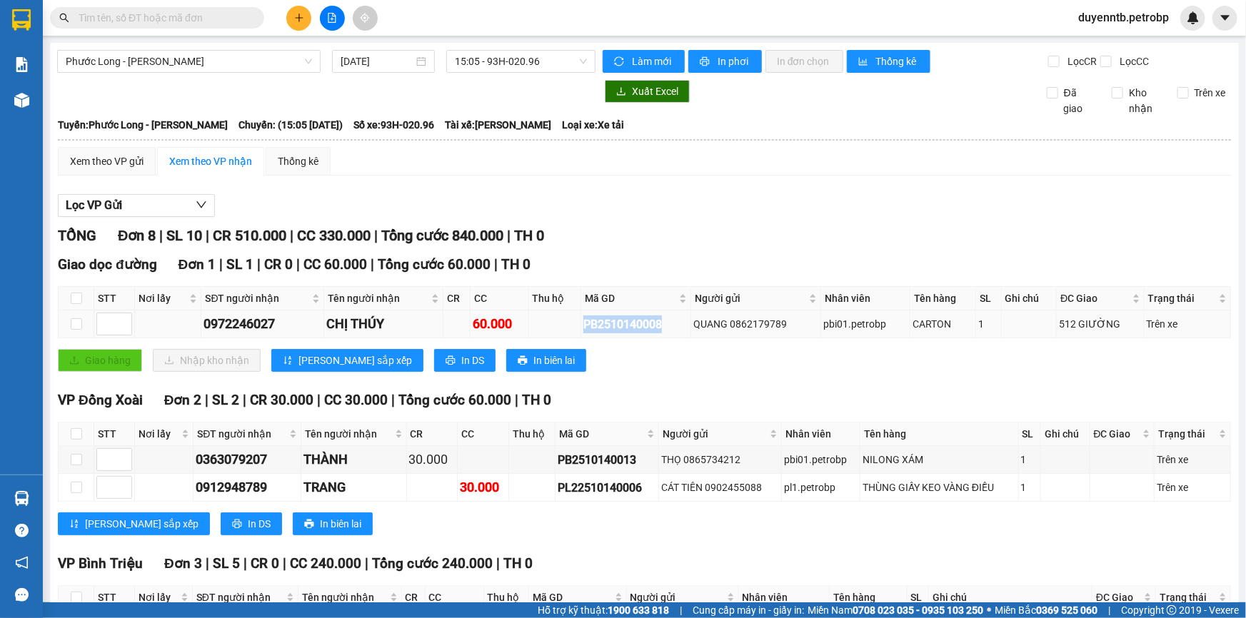
drag, startPoint x: 662, startPoint y: 320, endPoint x: 569, endPoint y: 326, distance: 93.0
click at [569, 326] on tr "0972246027 CHỊ THÚY 60.000 PB2510140008 [PERSON_NAME] 0862179789 pbi01.petrobp …" at bounding box center [645, 324] width 1172 height 28
copy div "PB2510140008"
click at [153, 14] on input "text" at bounding box center [163, 18] width 168 height 16
paste input "PB2510140008"
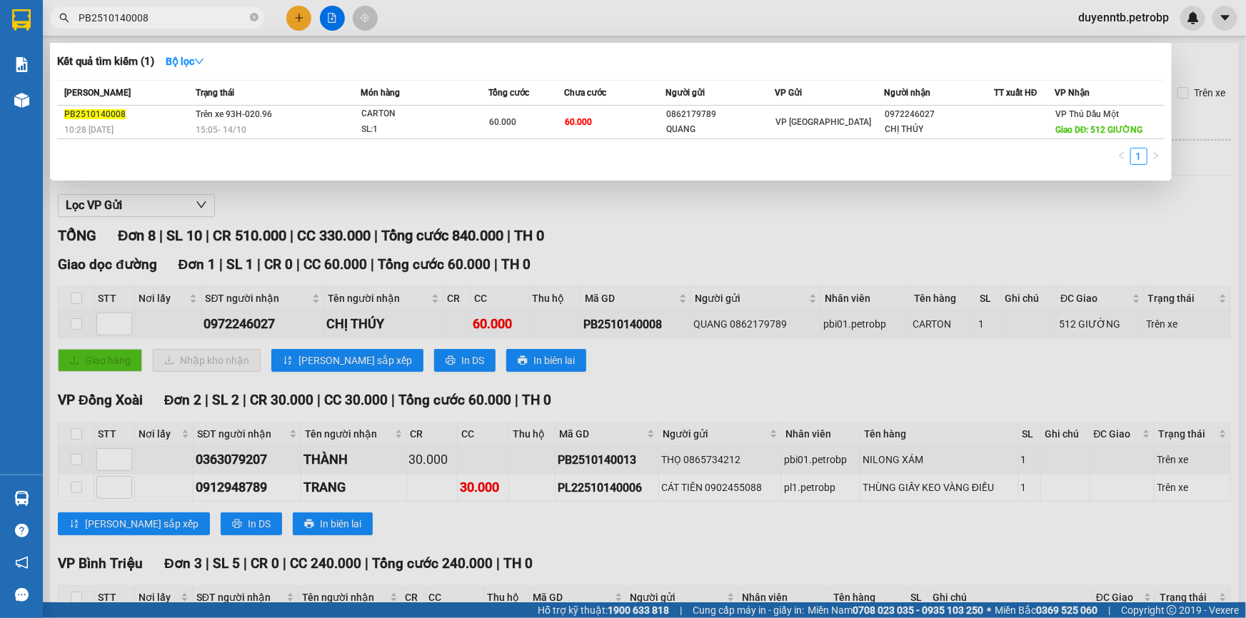
type input "PB2510140008"
click at [298, 15] on div at bounding box center [623, 309] width 1246 height 618
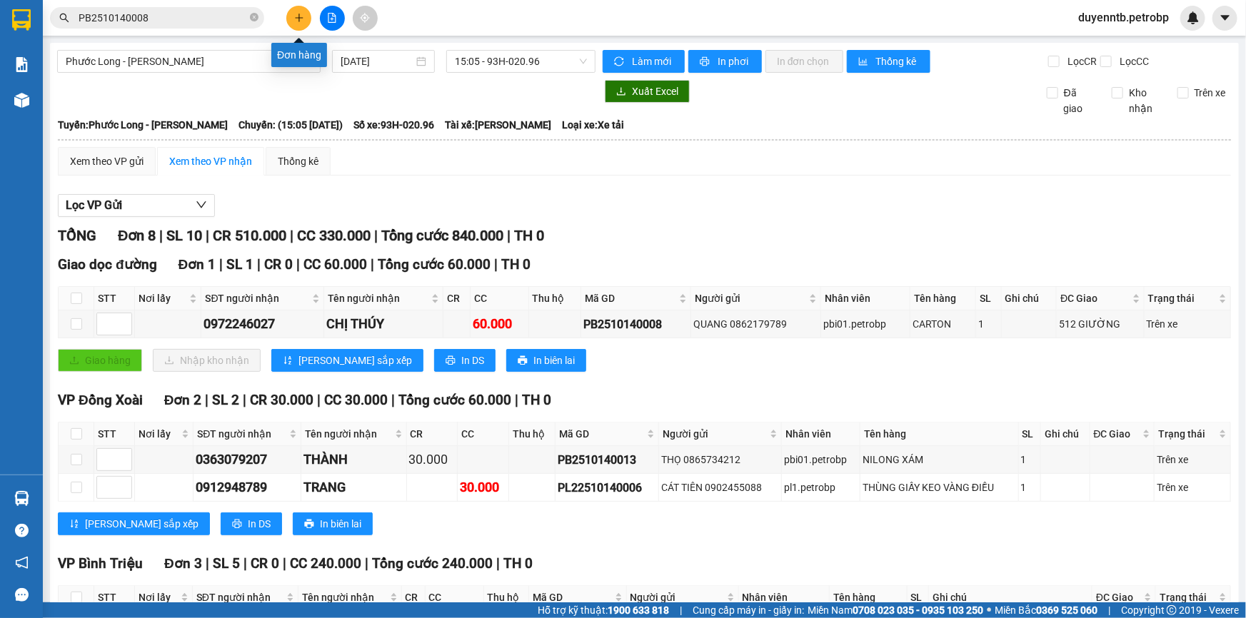
click at [298, 15] on icon "plus" at bounding box center [299, 18] width 10 height 10
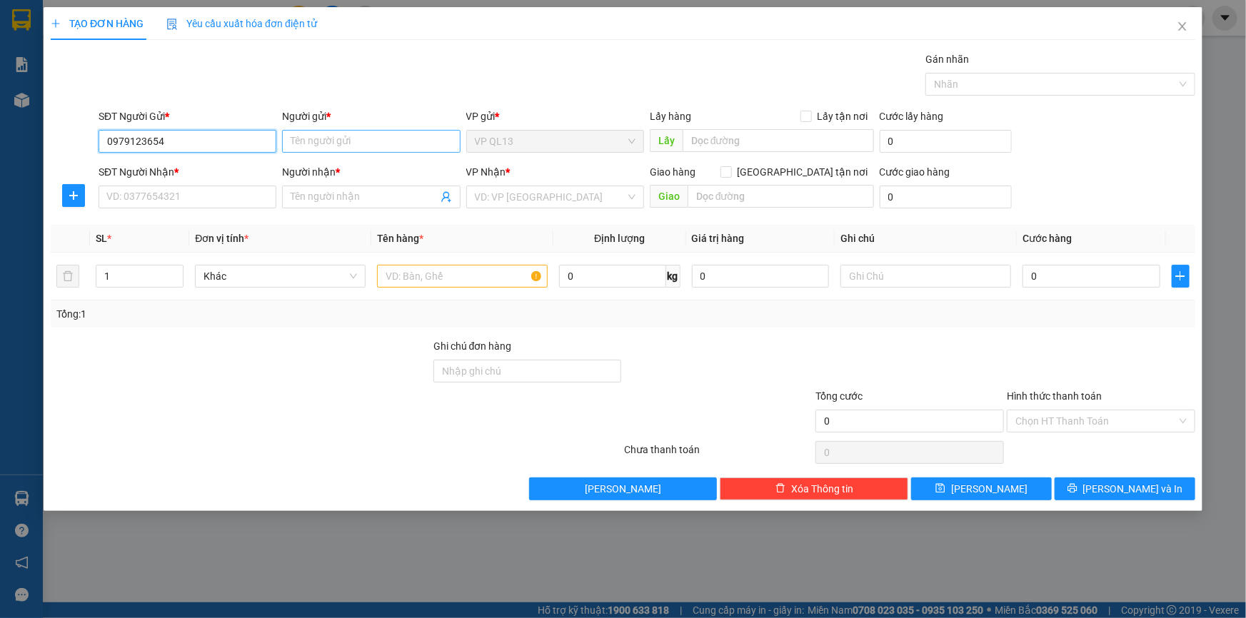
type input "0979123654"
click at [330, 138] on input "Người gửi *" at bounding box center [371, 141] width 178 height 23
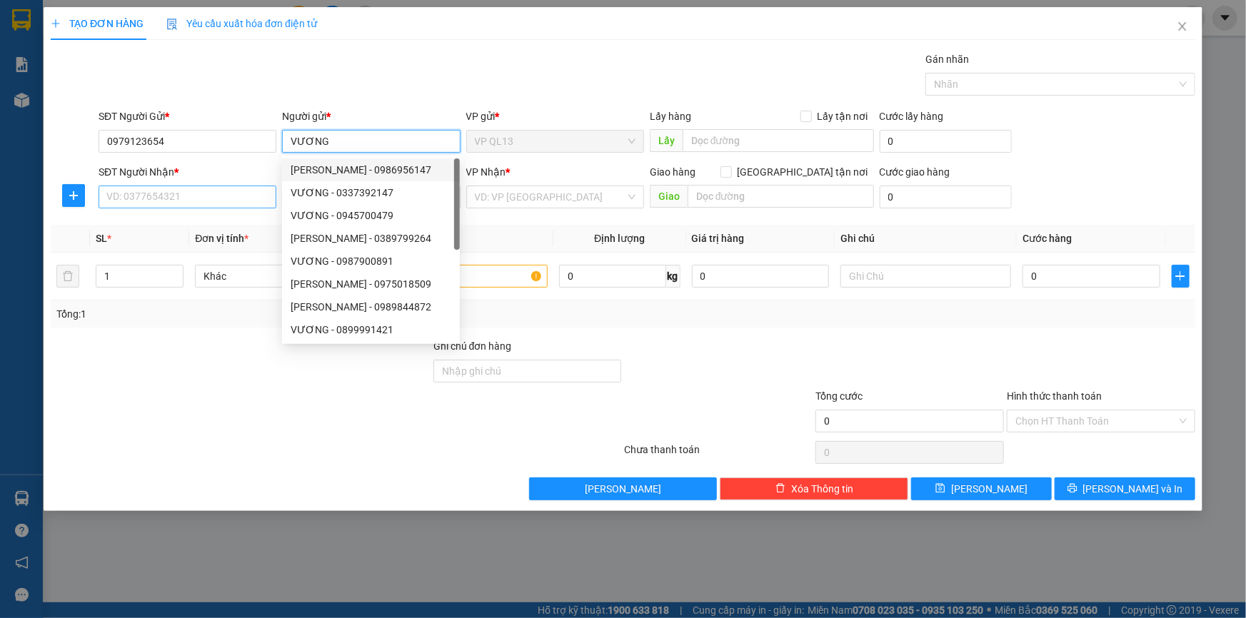
type input "VƯƠNG"
click at [248, 193] on input "SĐT Người Nhận *" at bounding box center [188, 197] width 178 height 23
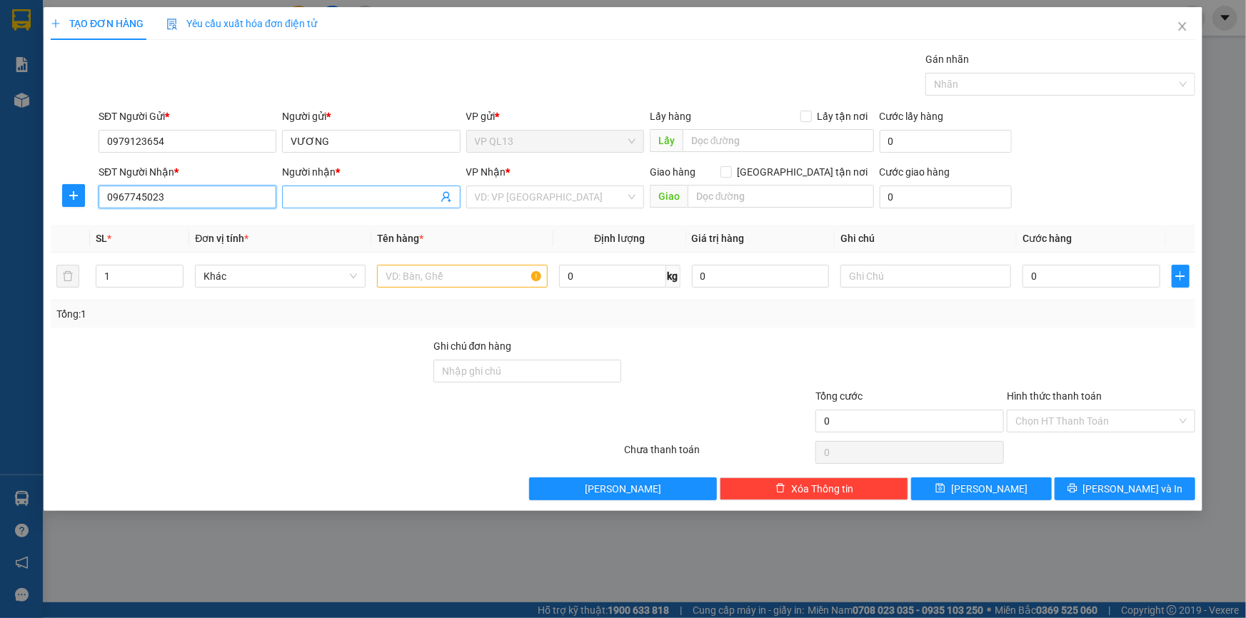
type input "0967745023"
click at [315, 199] on input "Người nhận *" at bounding box center [364, 197] width 146 height 16
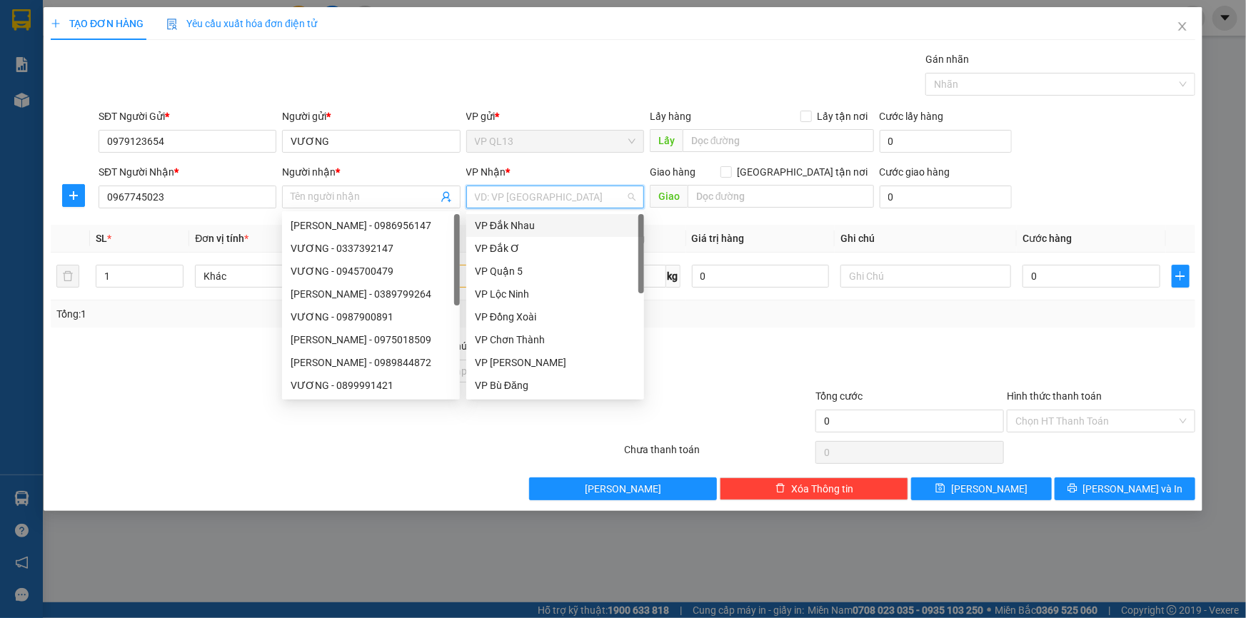
click at [611, 198] on input "search" at bounding box center [550, 196] width 151 height 21
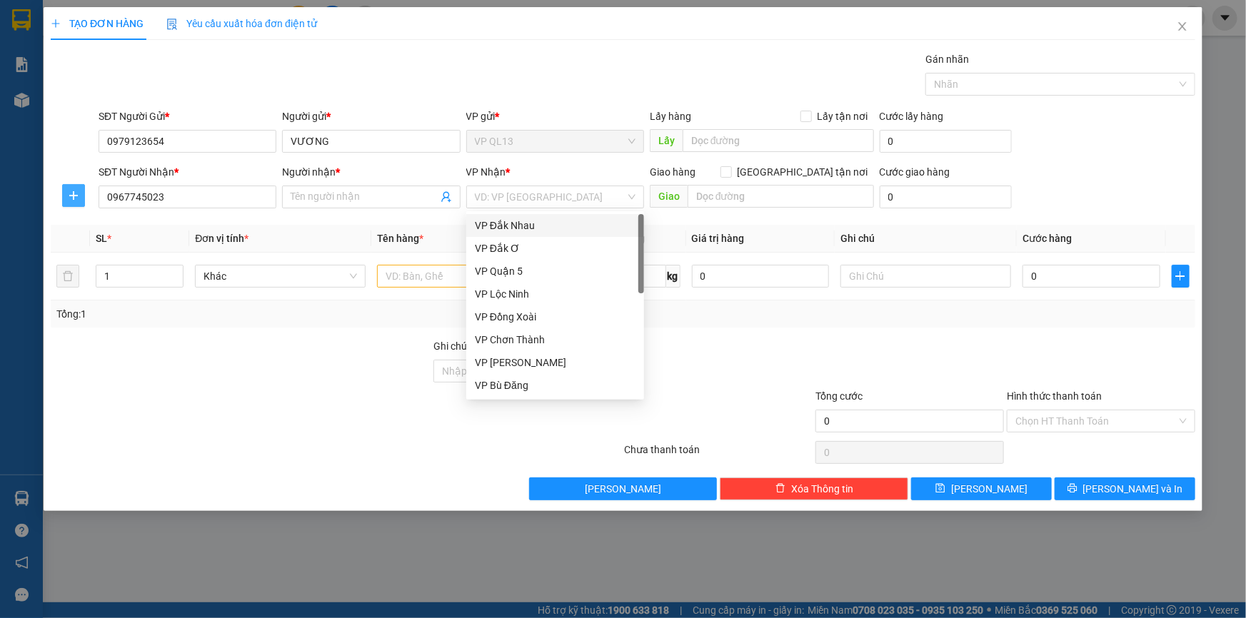
click at [77, 193] on icon "plus" at bounding box center [73, 195] width 11 height 11
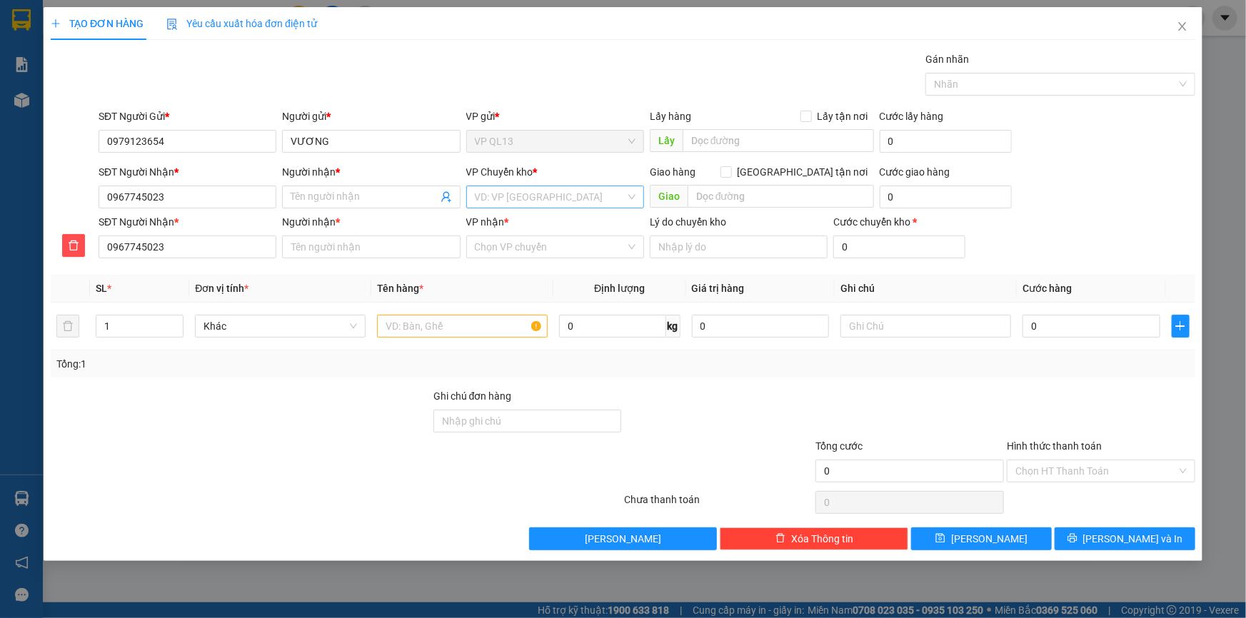
click at [502, 199] on input "search" at bounding box center [550, 196] width 151 height 21
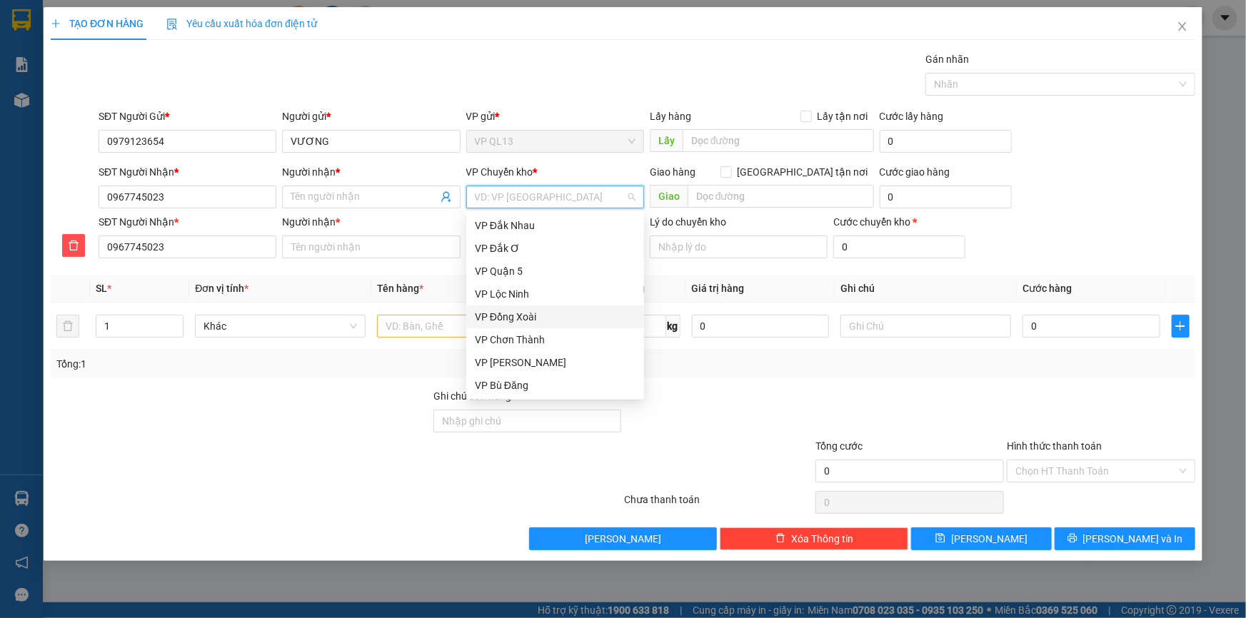
click at [535, 320] on div "VP Đồng Xoài" at bounding box center [555, 317] width 161 height 16
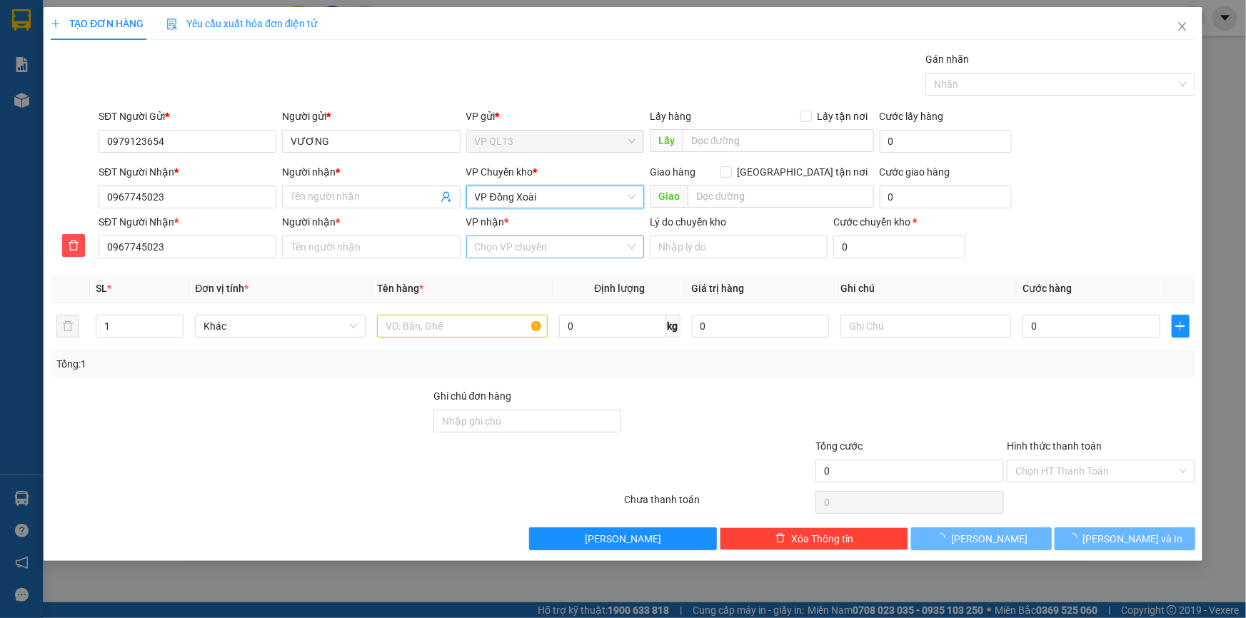
click at [489, 248] on input "VP nhận *" at bounding box center [550, 246] width 151 height 21
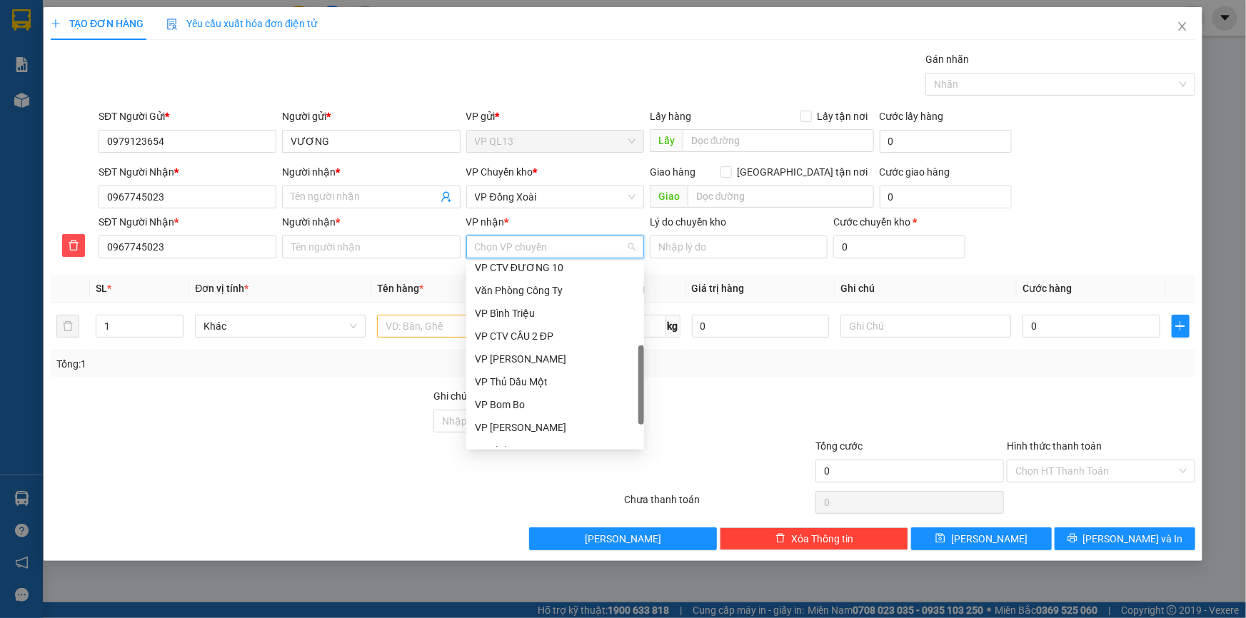
scroll to position [343, 0]
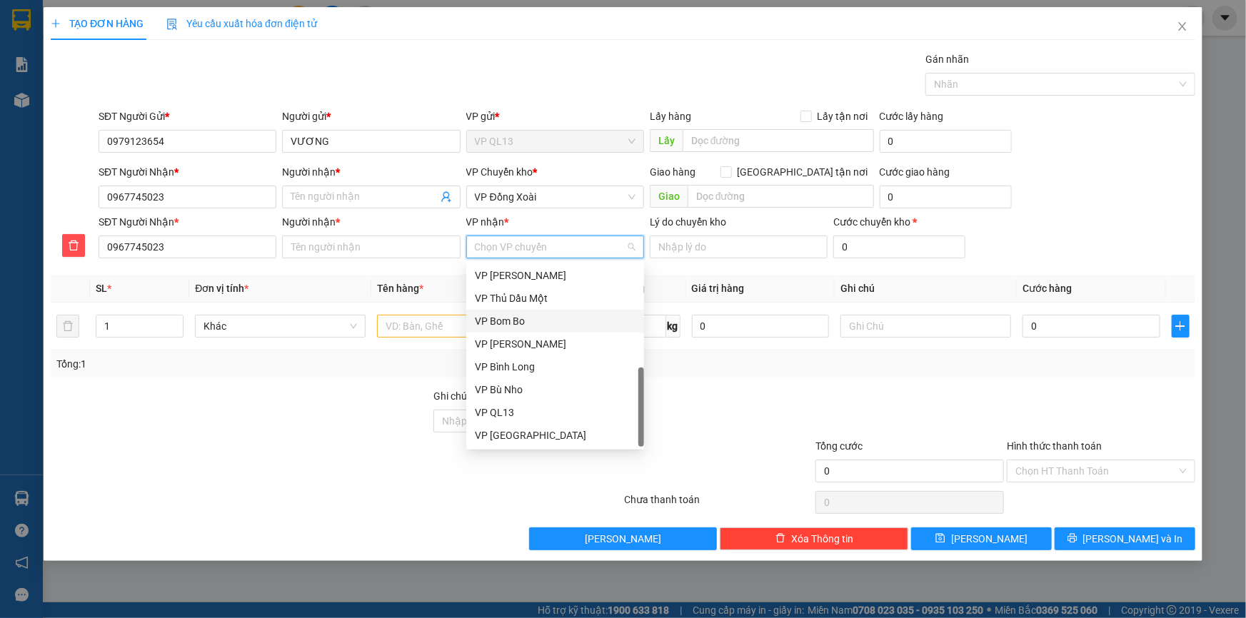
click at [530, 325] on div "VP Bom Bo" at bounding box center [555, 321] width 161 height 16
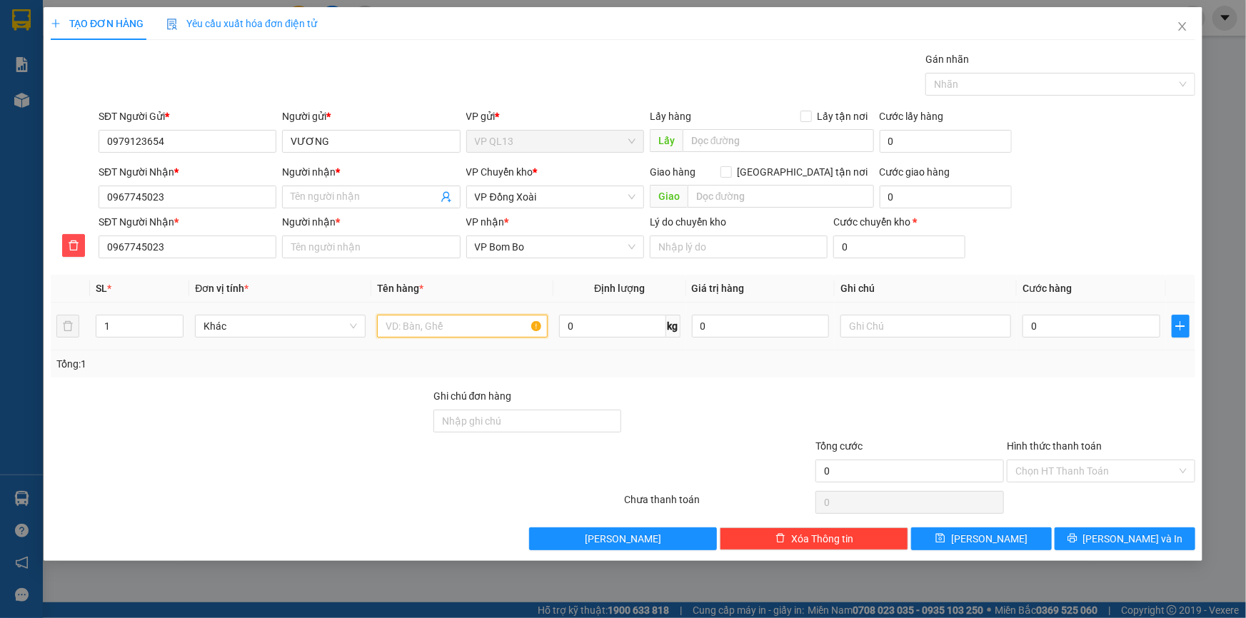
click at [420, 320] on input "text" at bounding box center [462, 326] width 171 height 23
type input "CRT"
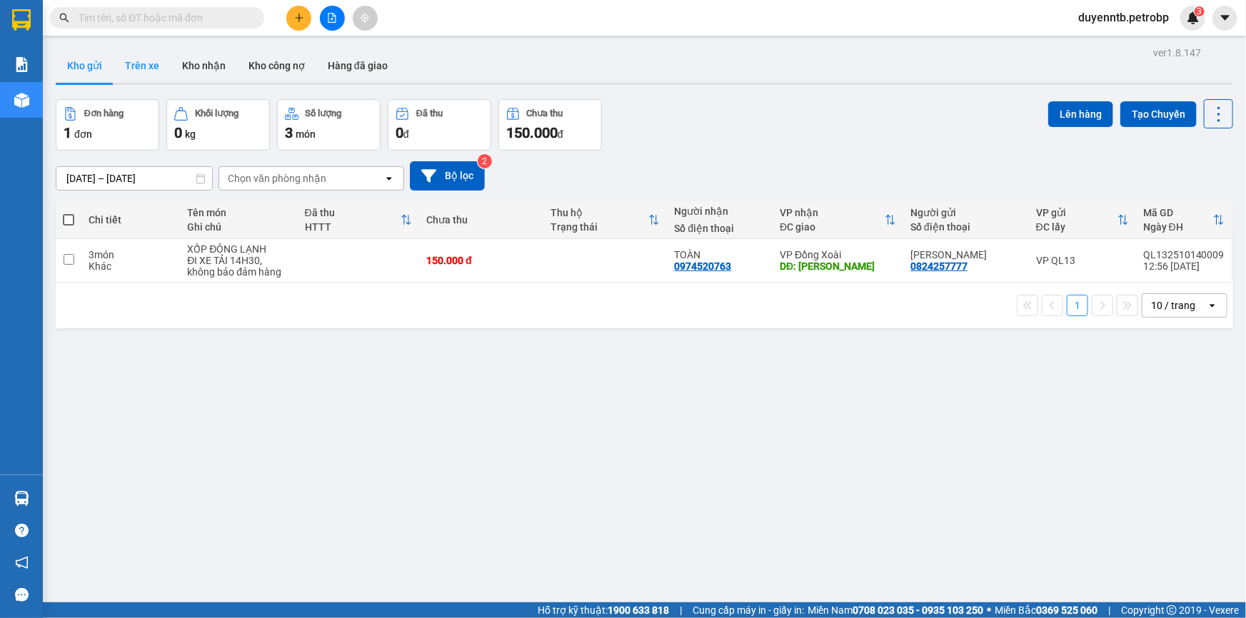
click at [153, 64] on button "Trên xe" at bounding box center [141, 66] width 57 height 34
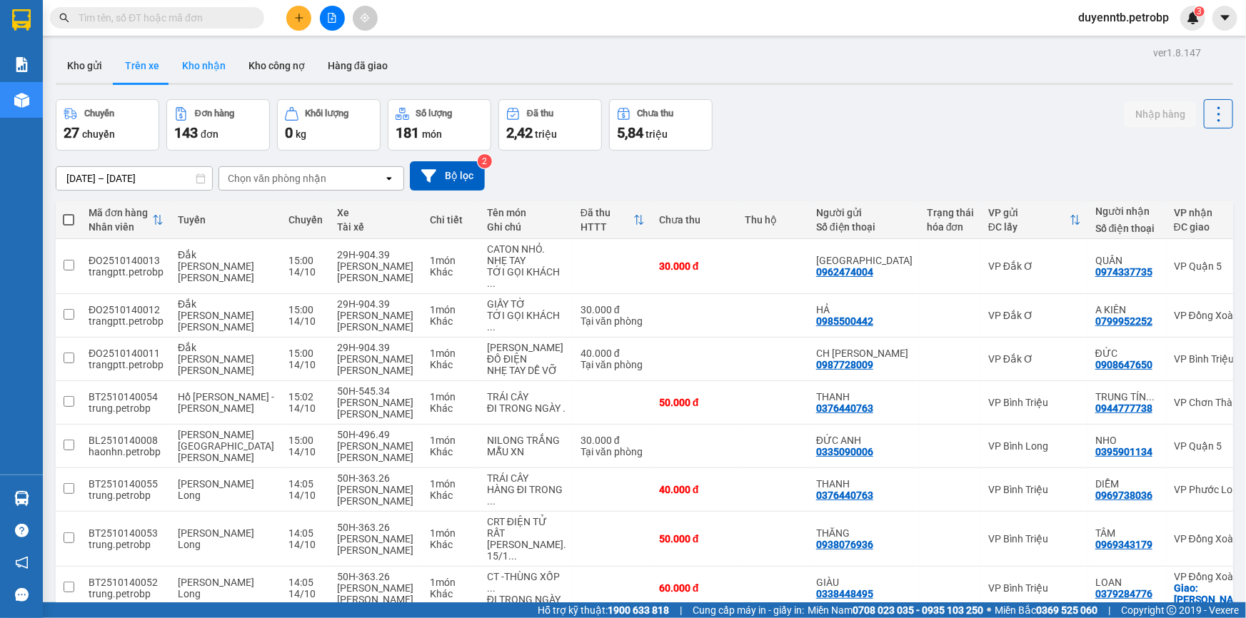
click at [195, 66] on button "Kho nhận" at bounding box center [204, 66] width 66 height 34
type input "[DATE] – [DATE]"
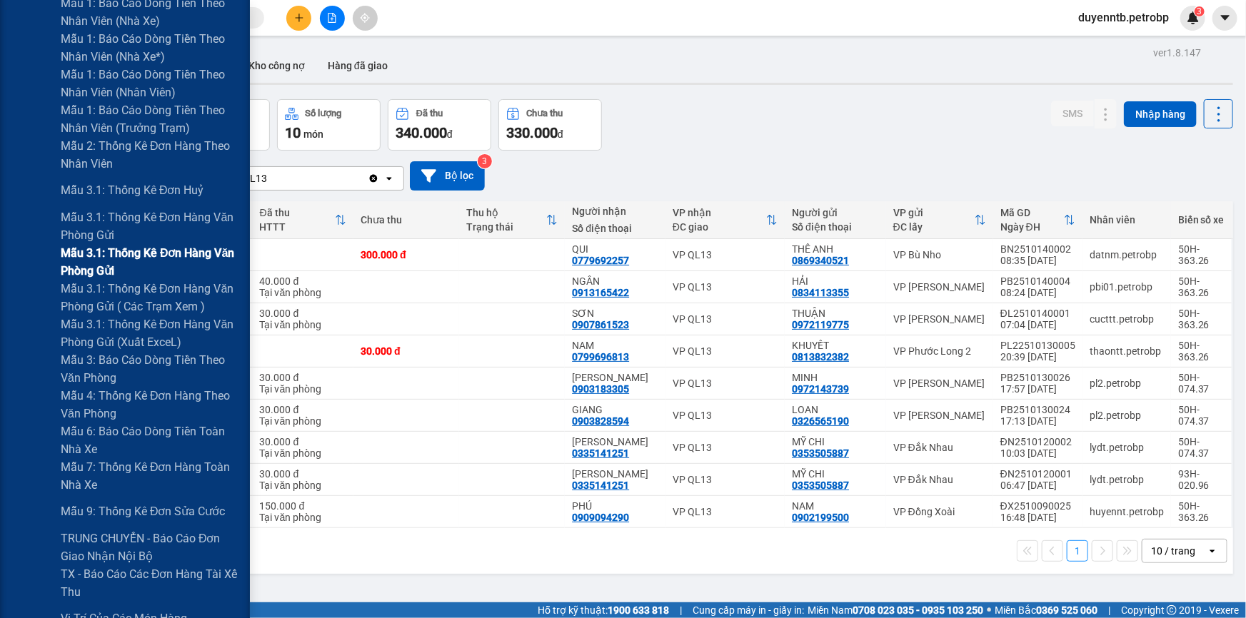
scroll to position [778, 0]
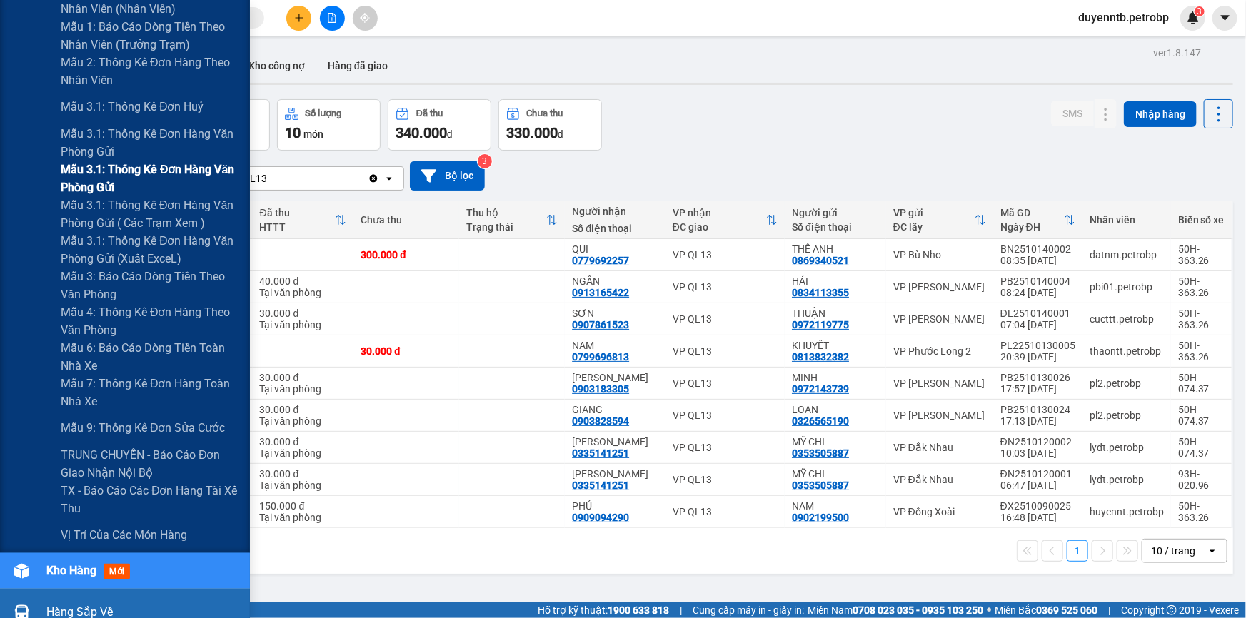
click at [161, 193] on span "Mẫu 3.1: Thống kê đơn hàng văn phòng gửi" at bounding box center [150, 179] width 178 height 36
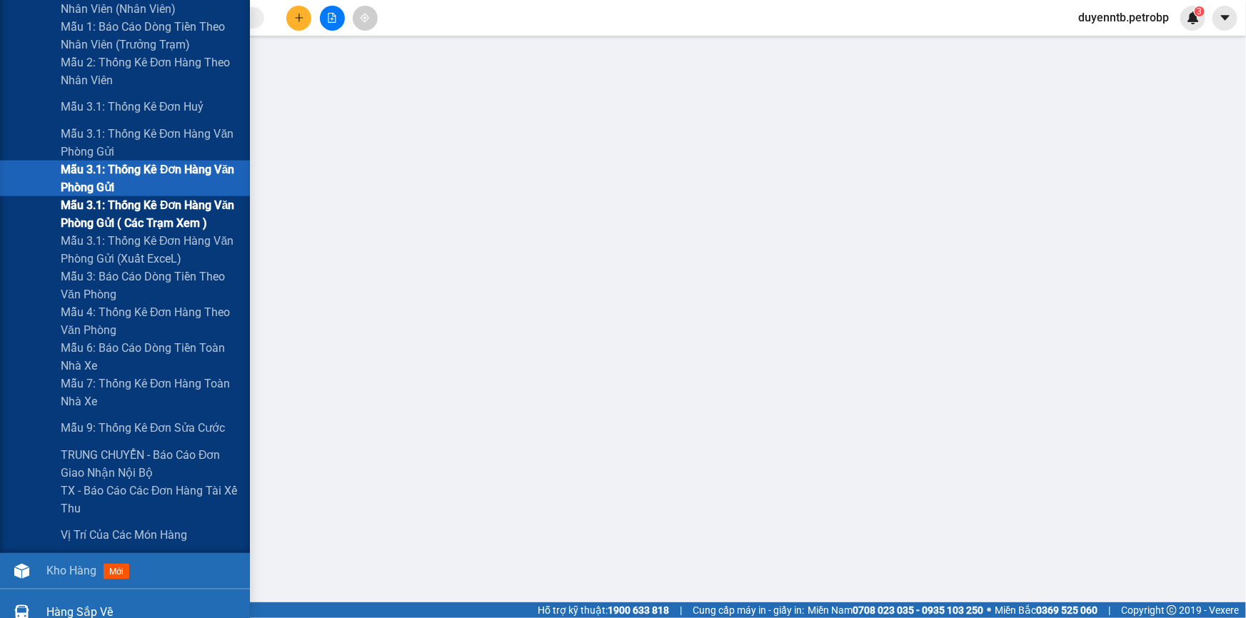
click at [165, 215] on span "Mẫu 3.1: Thống kê đơn hàng văn phòng gửi ( các trạm xem )" at bounding box center [150, 214] width 178 height 36
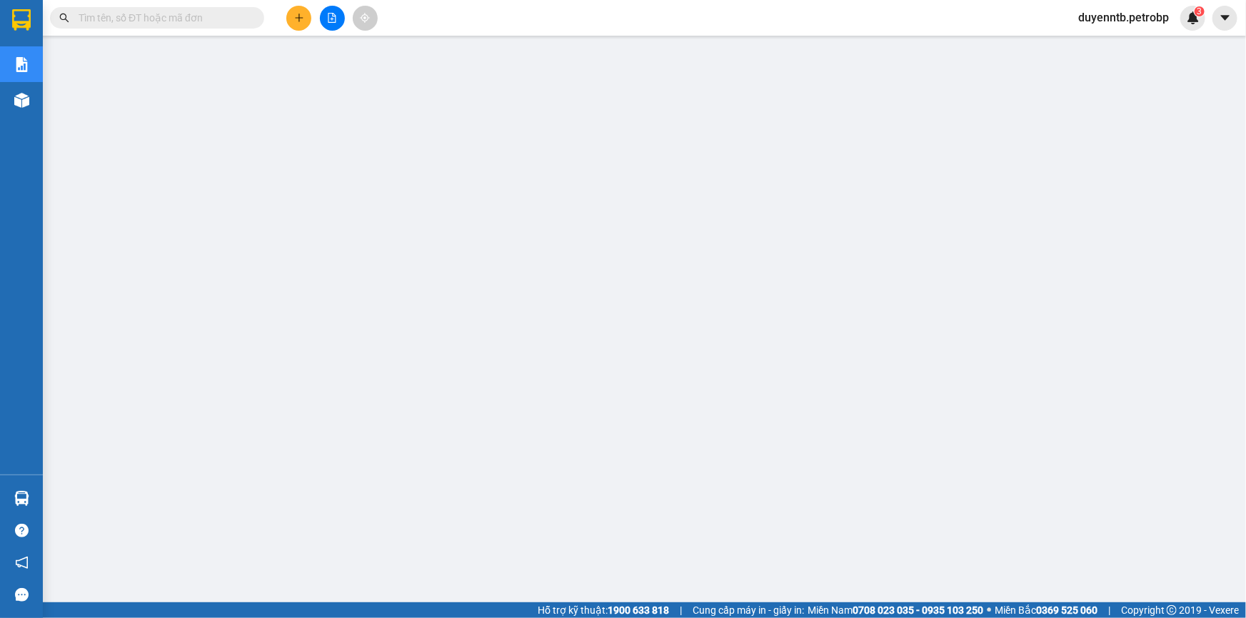
click at [185, 24] on input "text" at bounding box center [163, 18] width 168 height 16
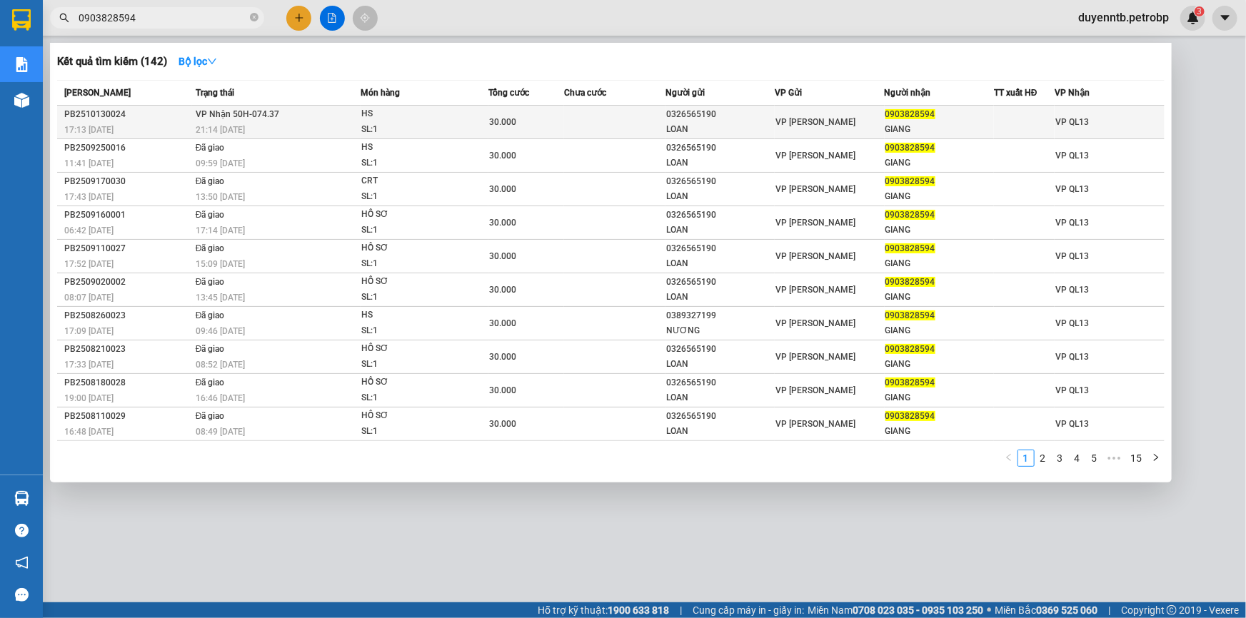
type input "0903828594"
click at [141, 118] on div "PB2510130024" at bounding box center [127, 114] width 127 height 15
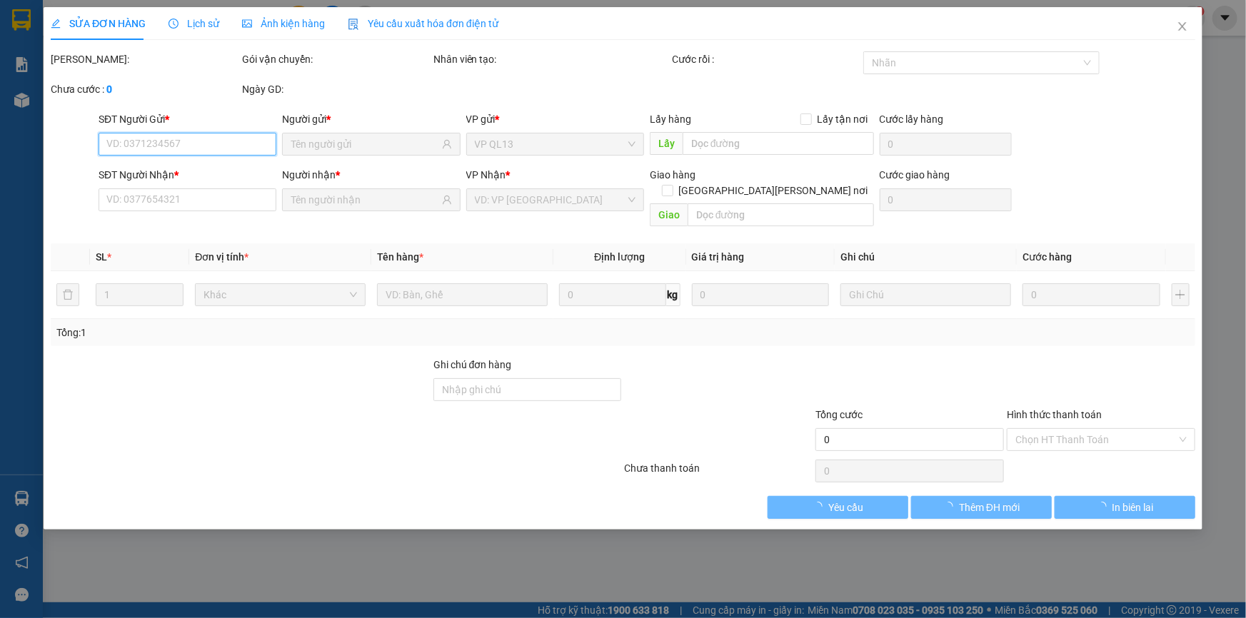
type input "0326565190"
type input "LOAN"
type input "0903828594"
type input "GIANG"
type input "30.000"
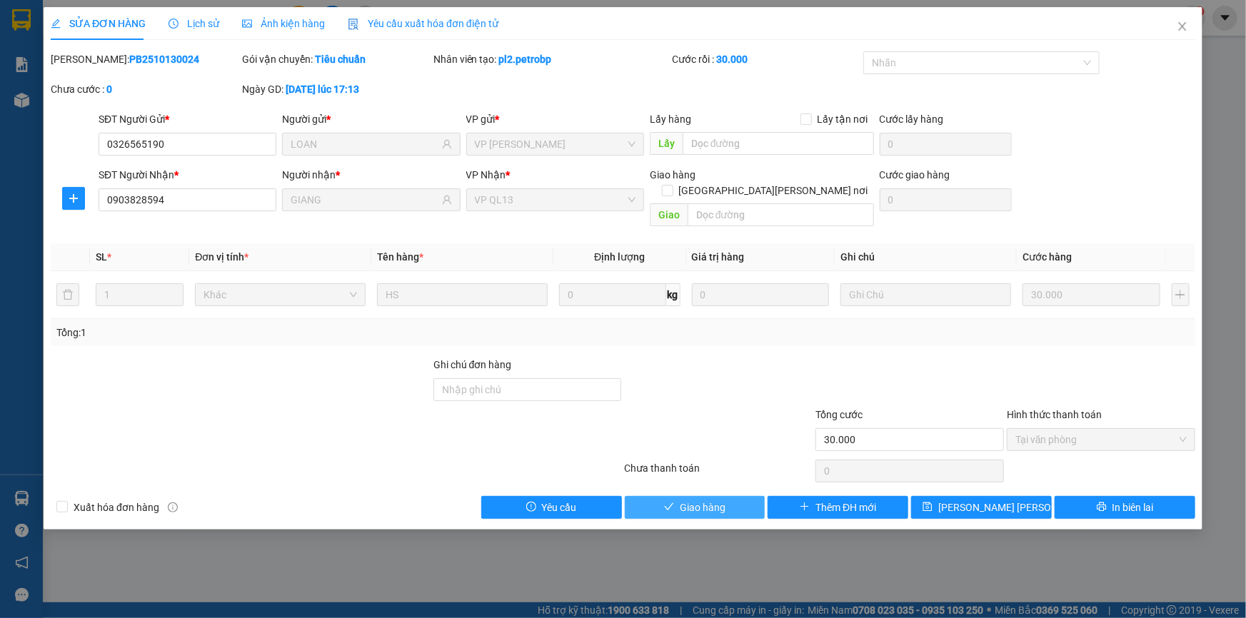
click at [714, 500] on span "Giao hàng" at bounding box center [703, 508] width 46 height 16
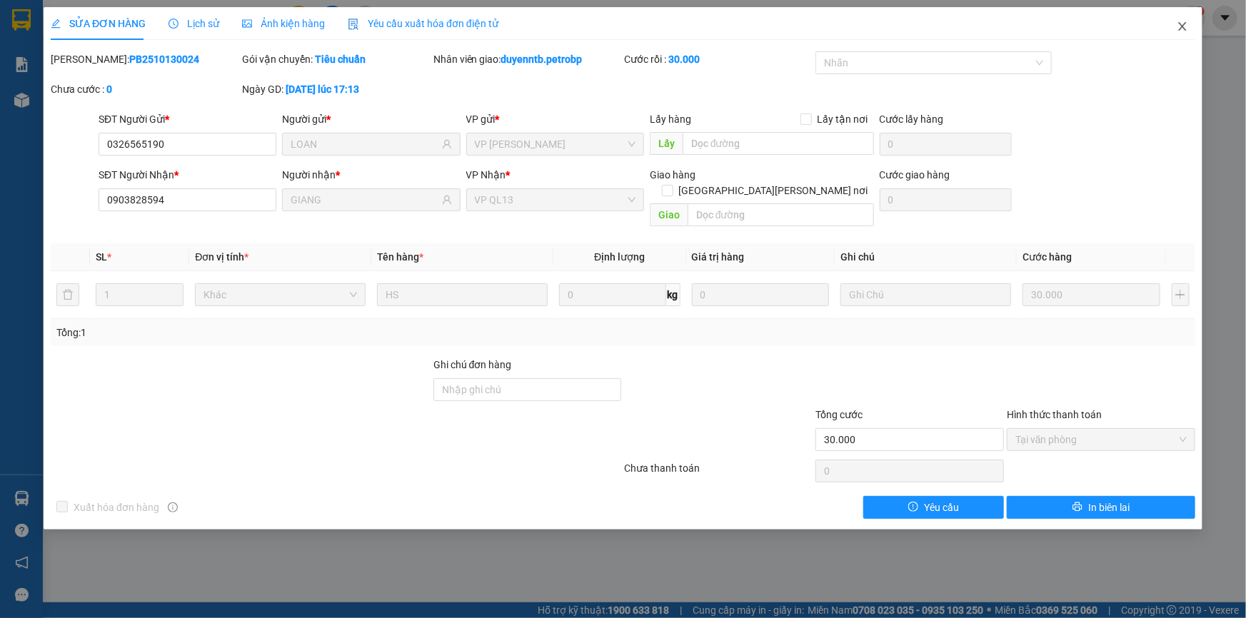
click at [1185, 40] on span "Close" at bounding box center [1182, 27] width 40 height 40
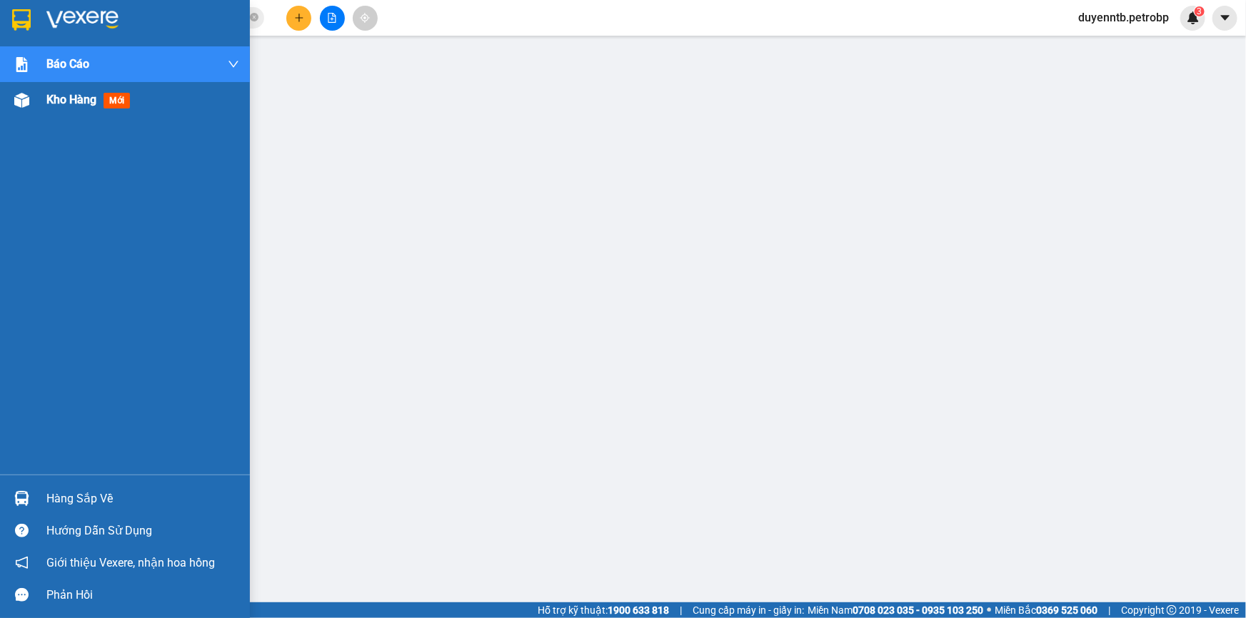
click at [21, 98] on img at bounding box center [21, 100] width 15 height 15
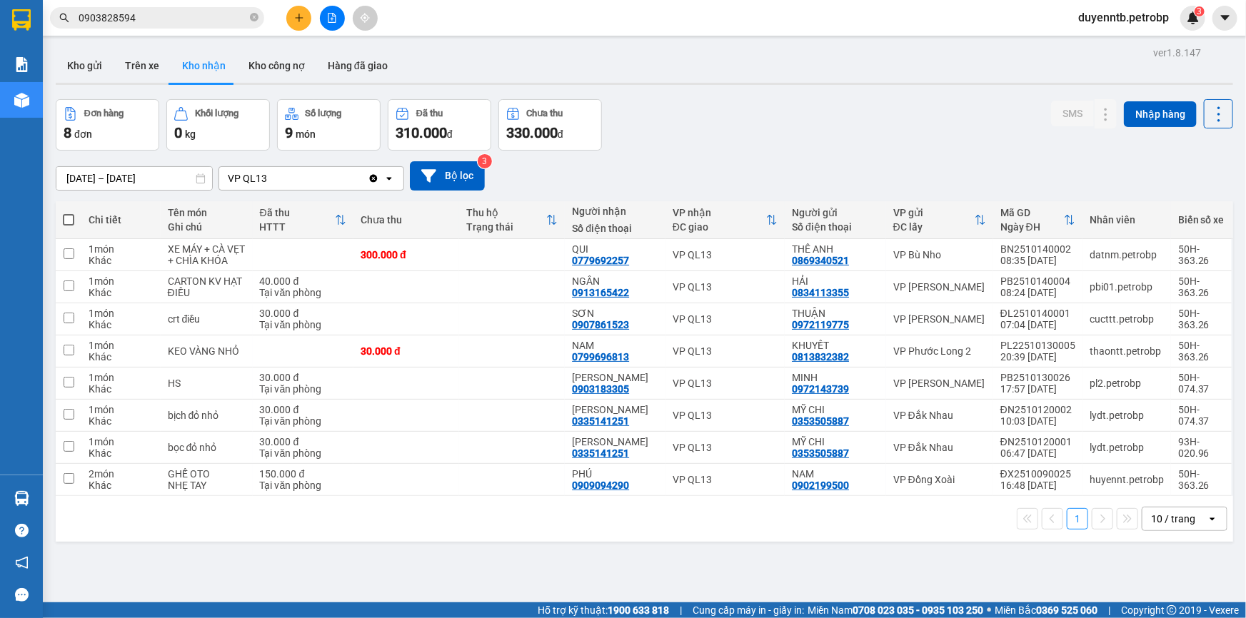
click at [301, 16] on icon "plus" at bounding box center [299, 18] width 10 height 10
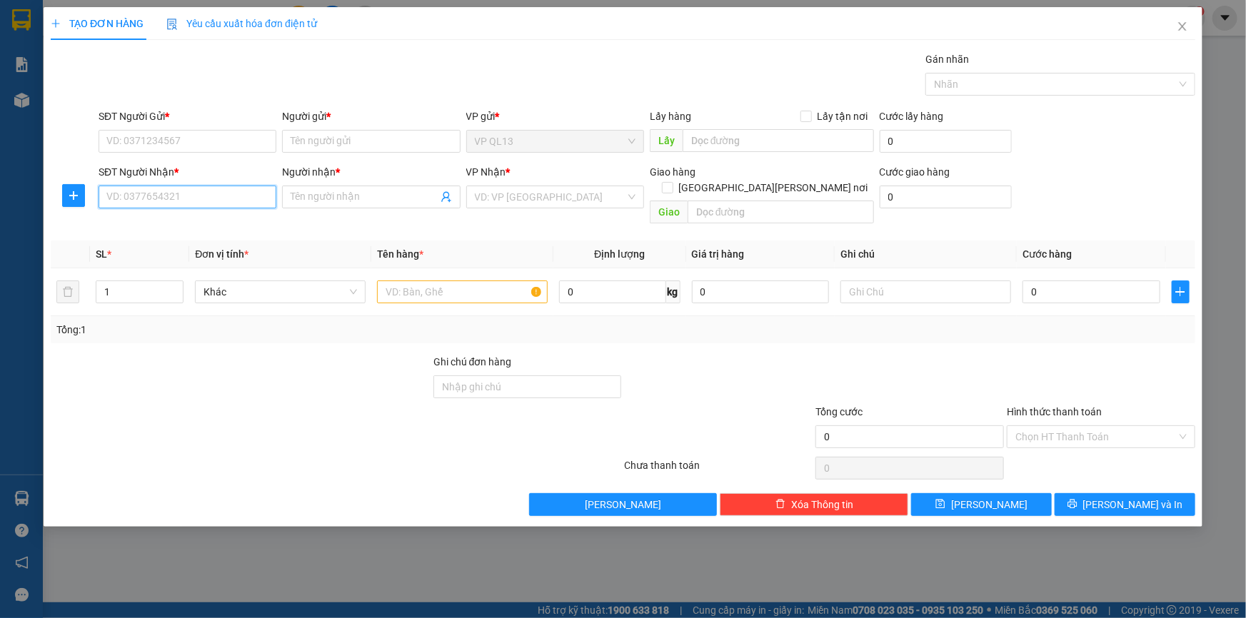
click at [223, 197] on input "SĐT Người Nhận *" at bounding box center [188, 197] width 178 height 23
click at [228, 216] on div "0853033577 - SPA MỸ DUYÊN" at bounding box center [196, 225] width 194 height 23
type input "0853033577"
type input "SPA MỸ DUYÊN"
type input "30.000"
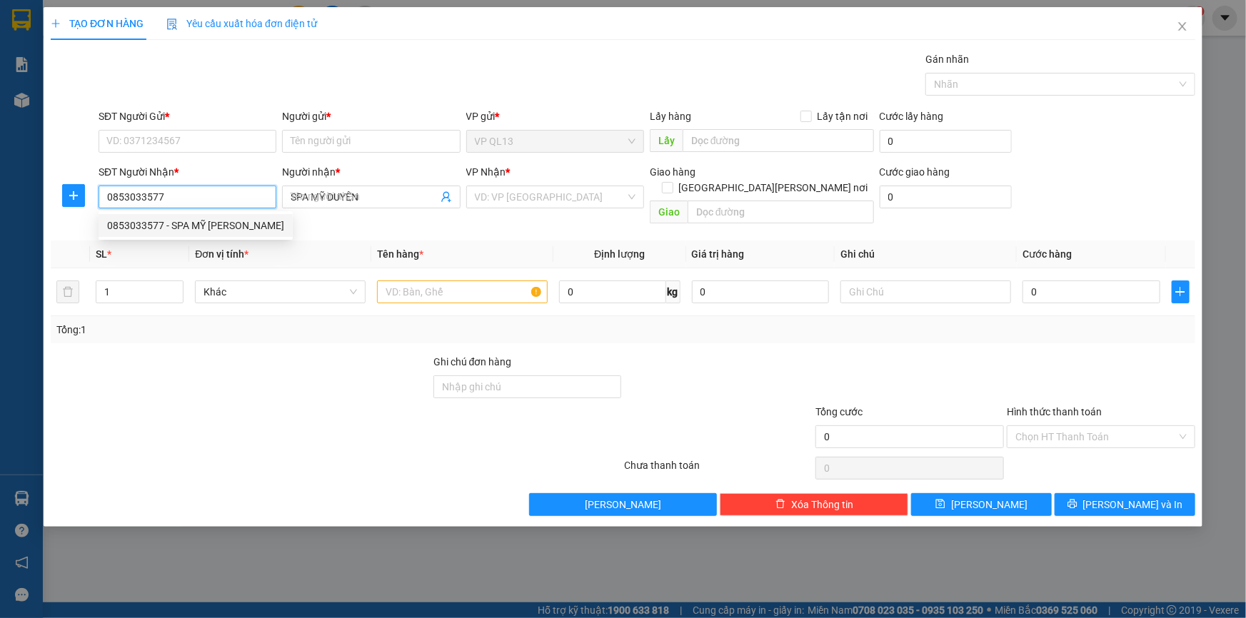
type input "30.000"
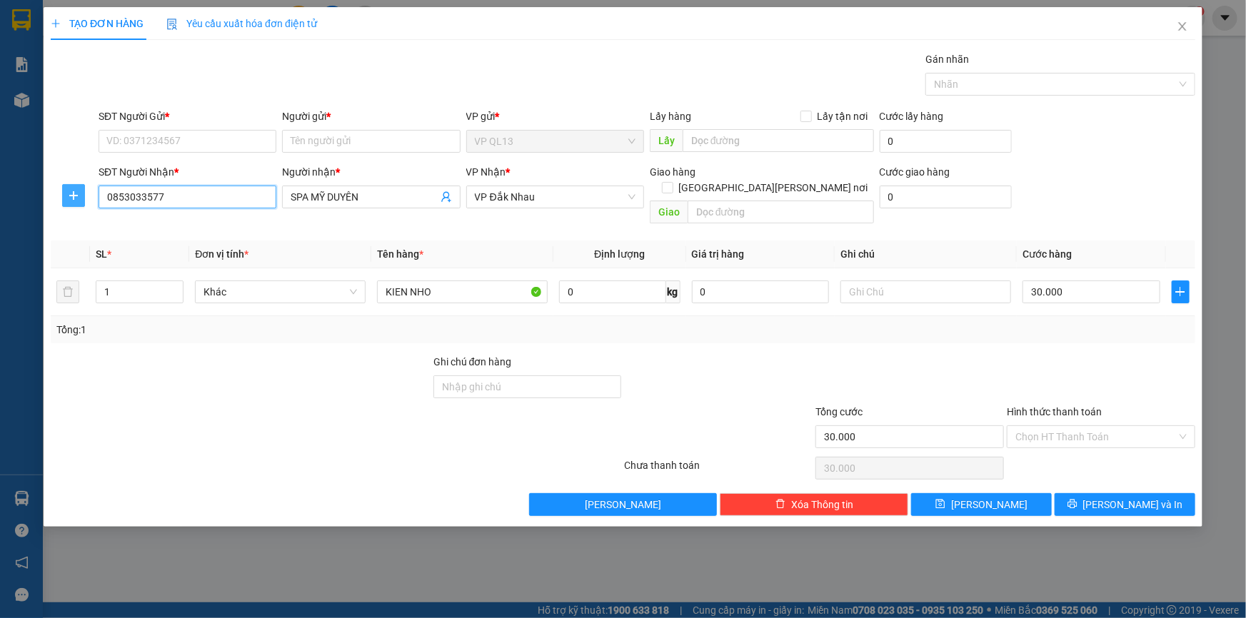
type input "0853033577"
click at [65, 190] on span "plus" at bounding box center [73, 195] width 21 height 11
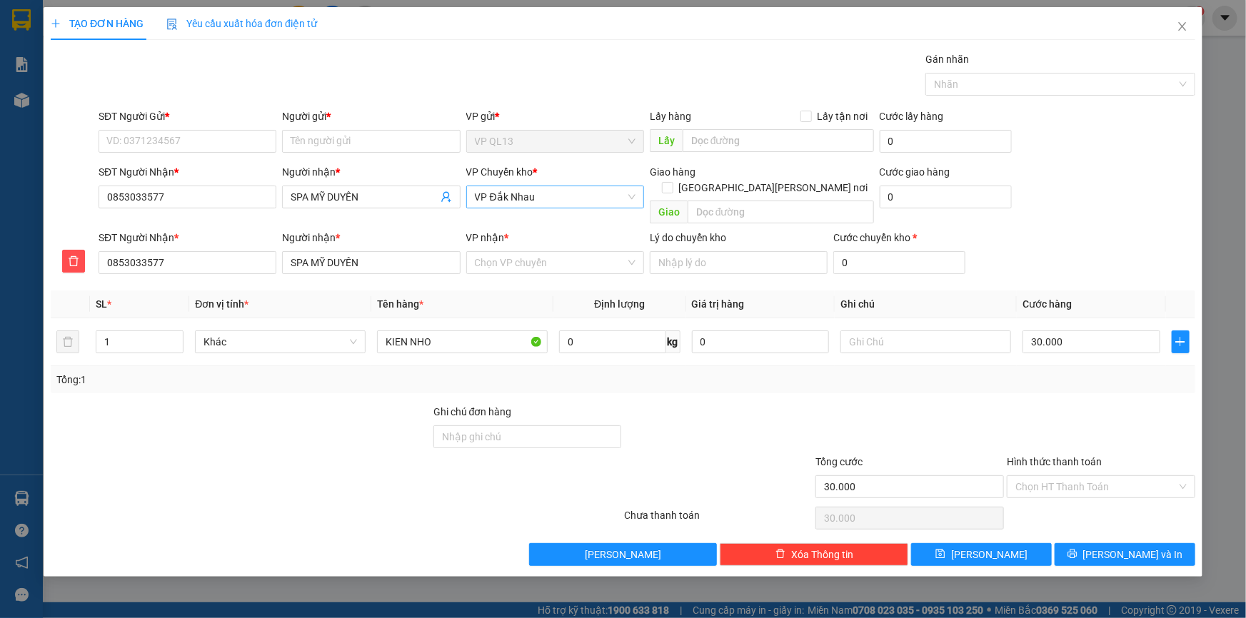
click at [520, 202] on span "VP Đắk Nhau" at bounding box center [555, 196] width 161 height 21
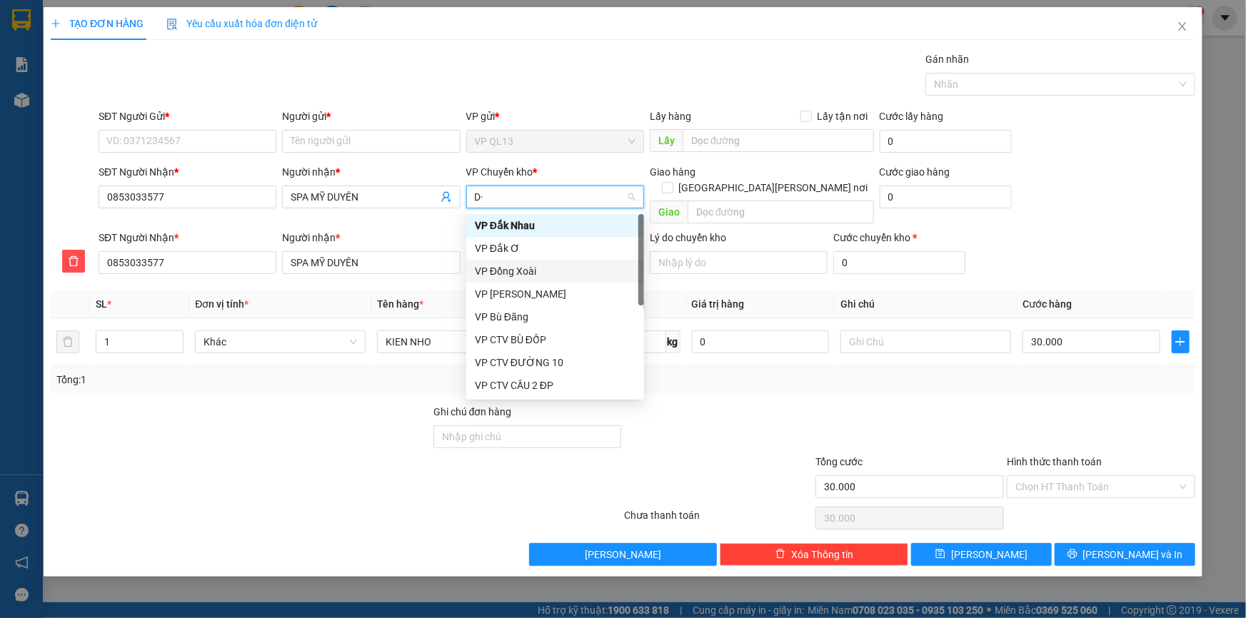
type input "D"
type input "Đ"
click at [535, 271] on div "VP Đồng Xoài" at bounding box center [555, 271] width 161 height 16
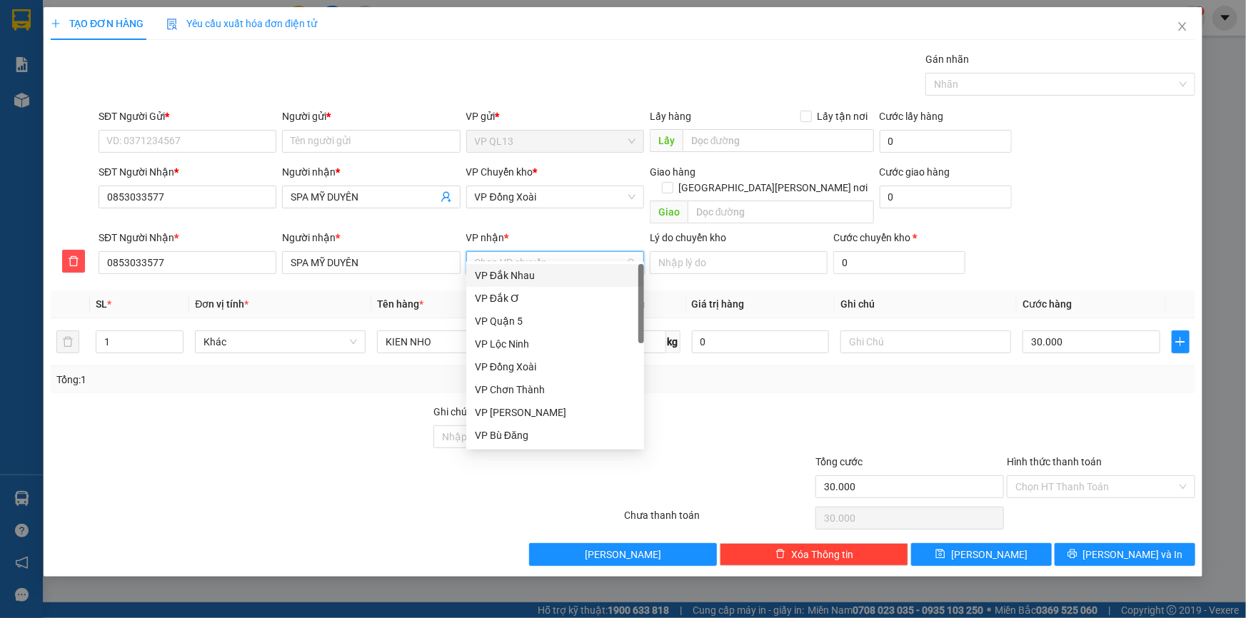
click at [518, 256] on input "VP nhận *" at bounding box center [550, 262] width 151 height 21
type input "D"
click at [522, 275] on div "VP Đắk Nhau" at bounding box center [555, 276] width 161 height 16
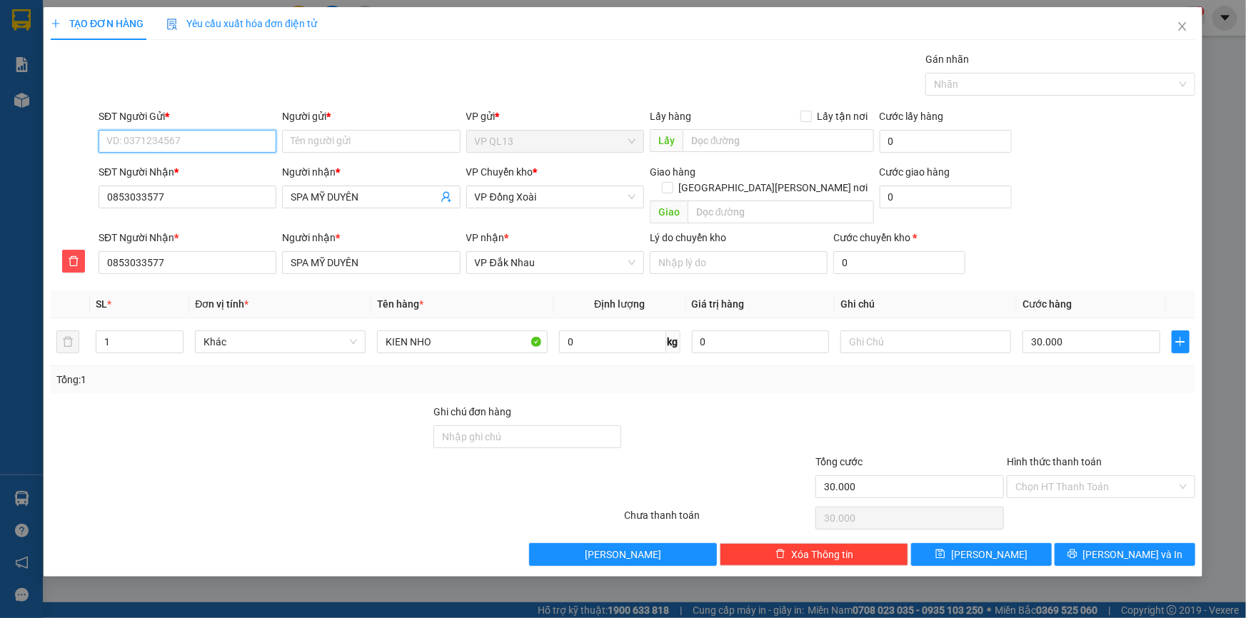
click at [207, 142] on input "SĐT Người Gửi *" at bounding box center [188, 141] width 178 height 23
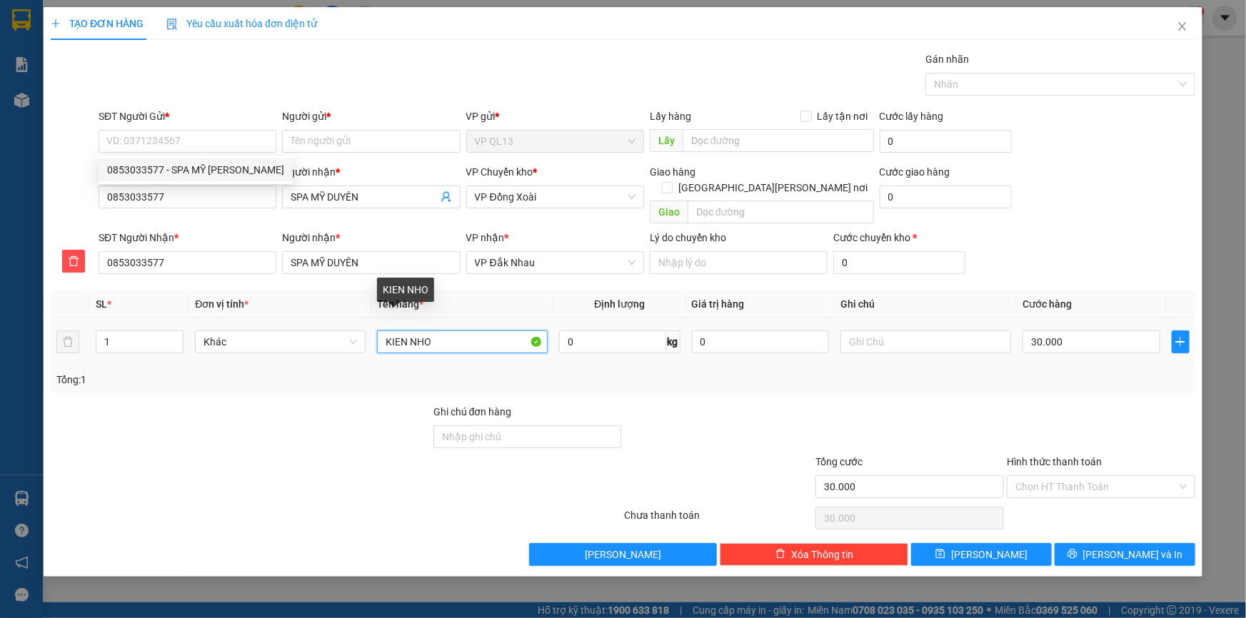
click at [477, 330] on input "KIEN NHO" at bounding box center [462, 341] width 171 height 23
type input "KIEN NHỎ"
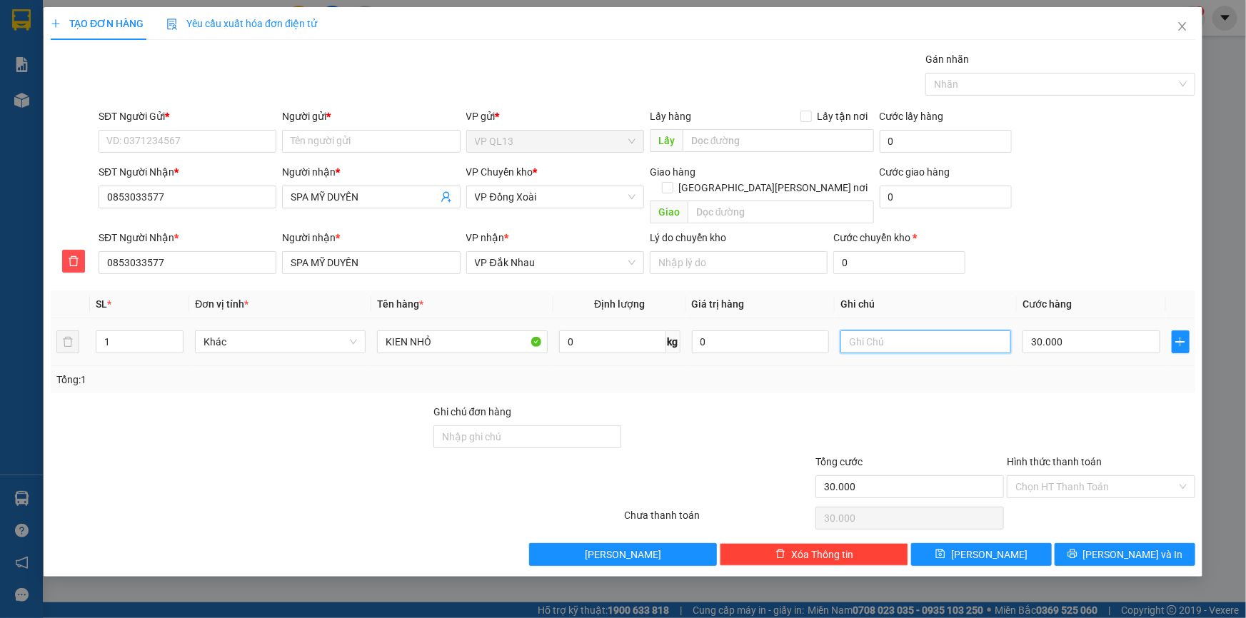
click at [867, 330] on input "text" at bounding box center [925, 341] width 171 height 23
type input "MAI 9H ĐI"
click at [184, 144] on input "SĐT Người Gửi *" at bounding box center [188, 141] width 178 height 23
type input "0965346158"
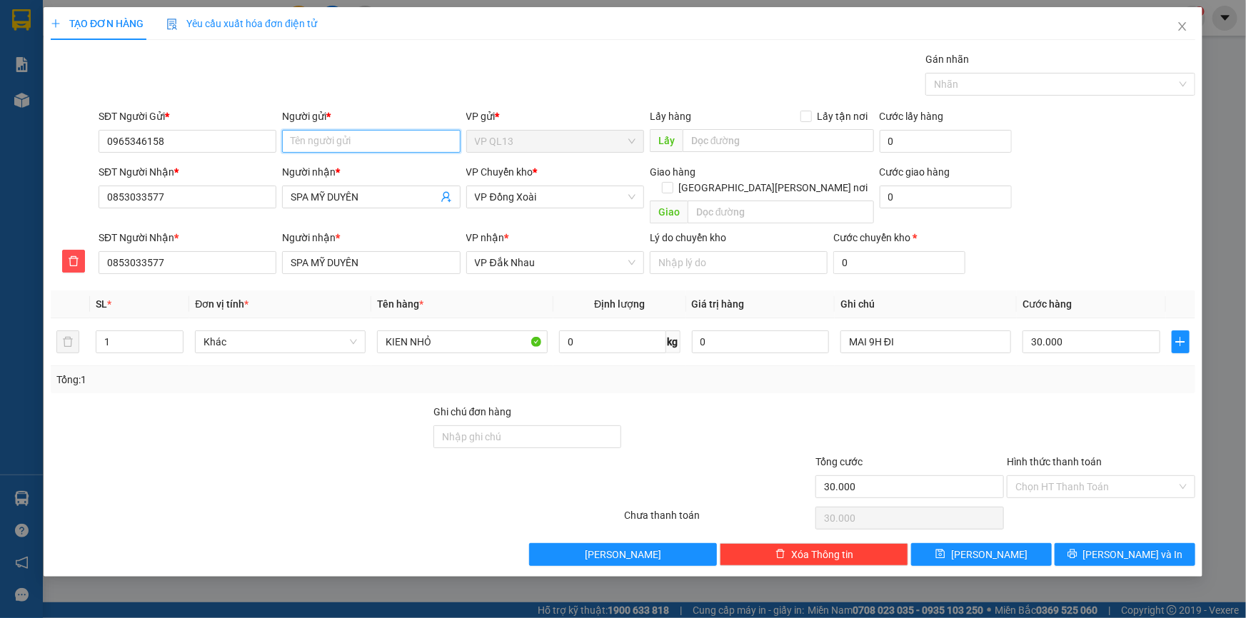
click at [304, 136] on input "Người gửi *" at bounding box center [371, 141] width 178 height 23
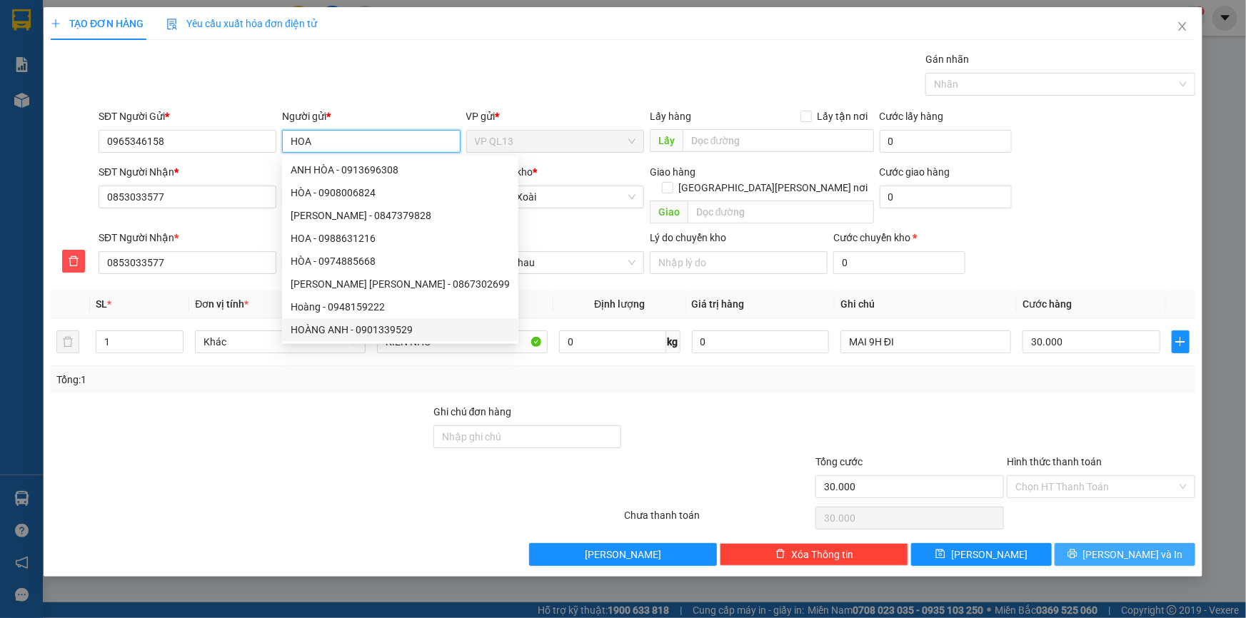
type input "HOA"
click at [1161, 543] on button "[PERSON_NAME] và In" at bounding box center [1124, 554] width 141 height 23
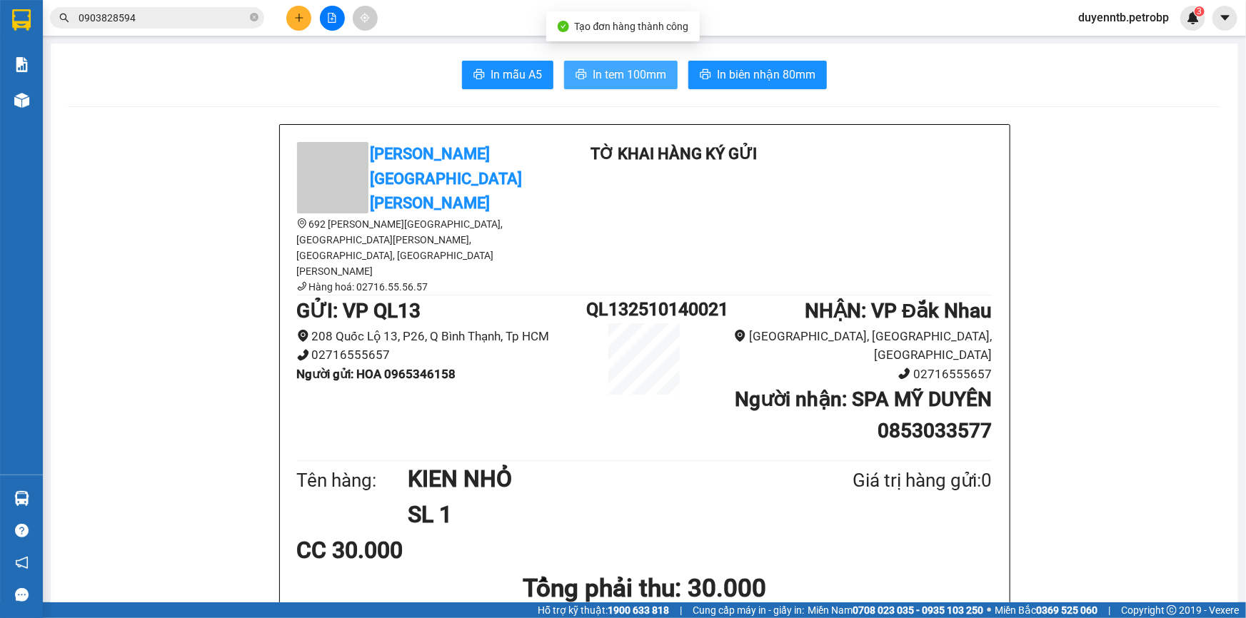
click at [620, 74] on span "In tem 100mm" at bounding box center [629, 75] width 74 height 18
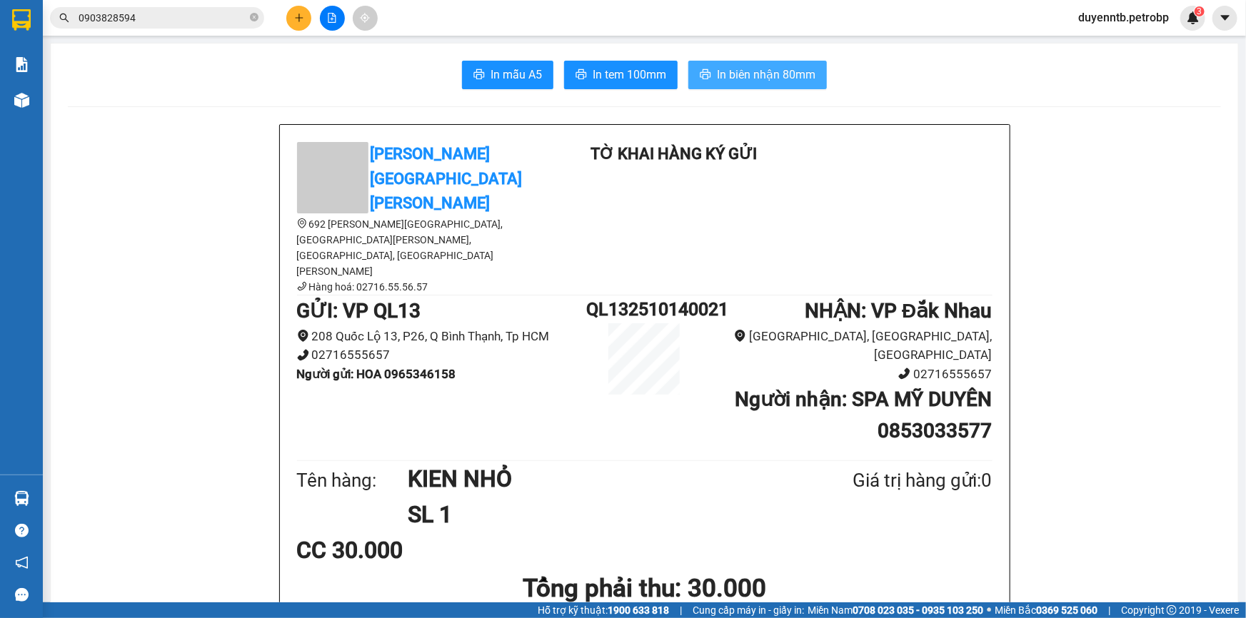
click at [772, 66] on span "In biên nhận 80mm" at bounding box center [766, 75] width 99 height 18
click at [949, 595] on div "MAI 9H ĐI" at bounding box center [644, 619] width 695 height 22
click at [257, 16] on icon "close-circle" at bounding box center [254, 17] width 9 height 9
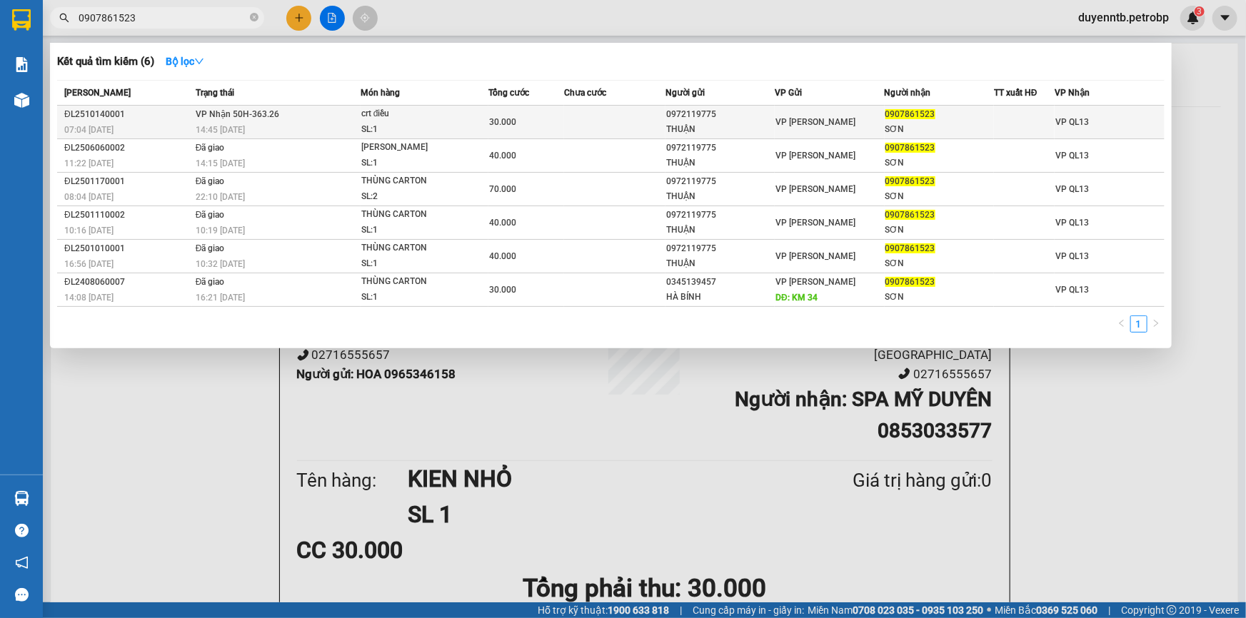
type input "0907861523"
click at [407, 116] on div "crt điều" at bounding box center [414, 114] width 107 height 16
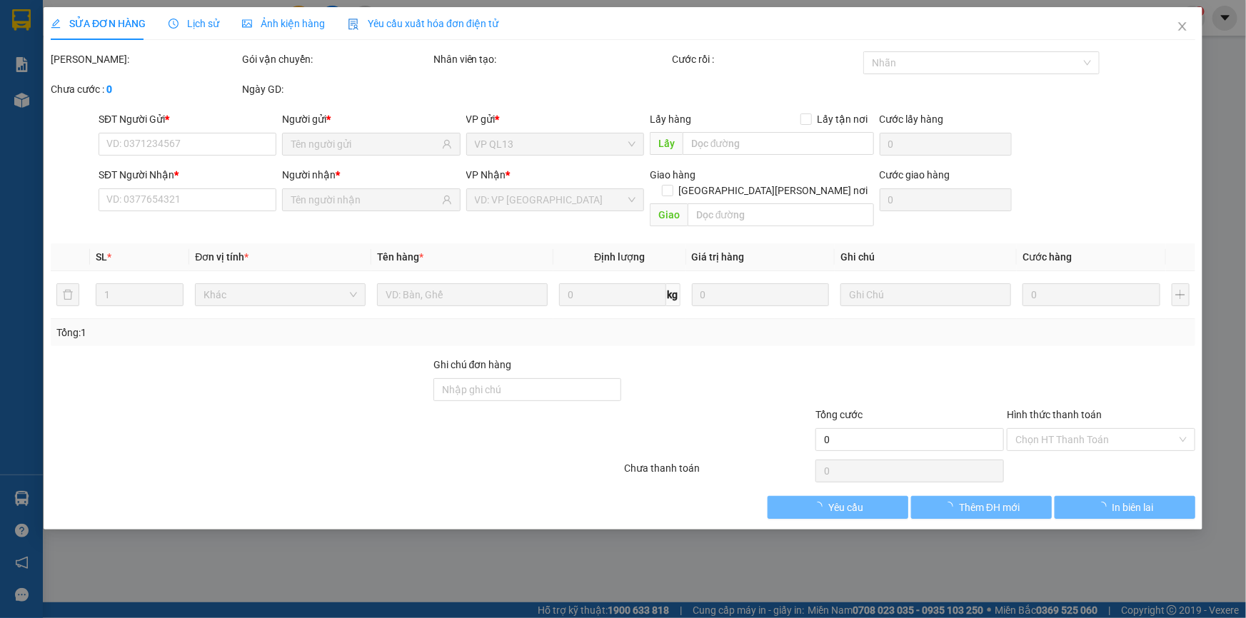
type input "0972119775"
type input "THUẬN"
type input "0907861523"
type input "SƠN"
type input "30.000"
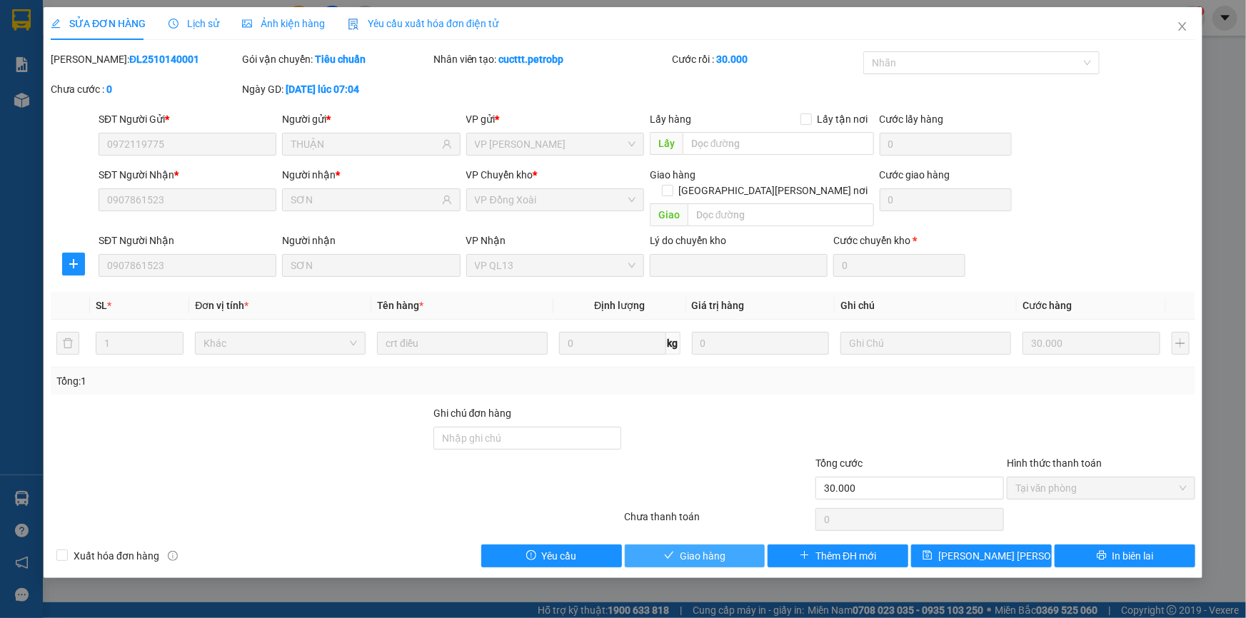
click at [685, 548] on span "Giao hàng" at bounding box center [703, 556] width 46 height 16
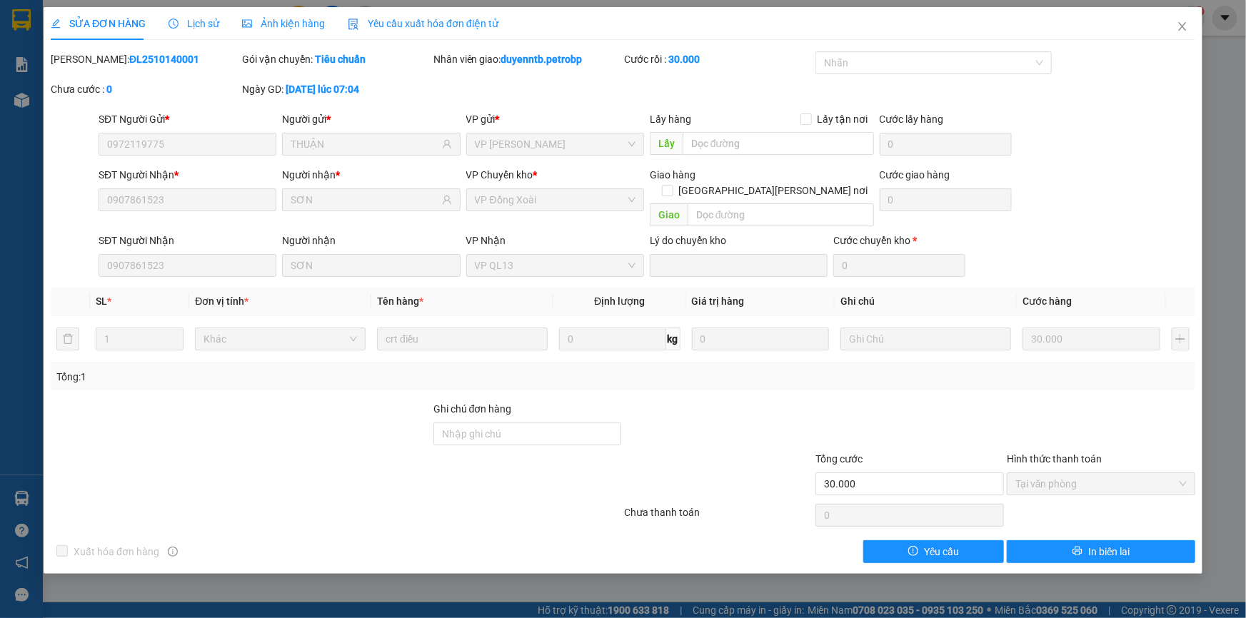
click at [0, 134] on div "SỬA ĐƠN HÀNG Lịch sử Ảnh kiện hàng Yêu cầu xuất hóa đơn điện tử Total Paid Fee …" at bounding box center [623, 309] width 1246 height 618
click at [1180, 34] on span "Close" at bounding box center [1182, 27] width 40 height 40
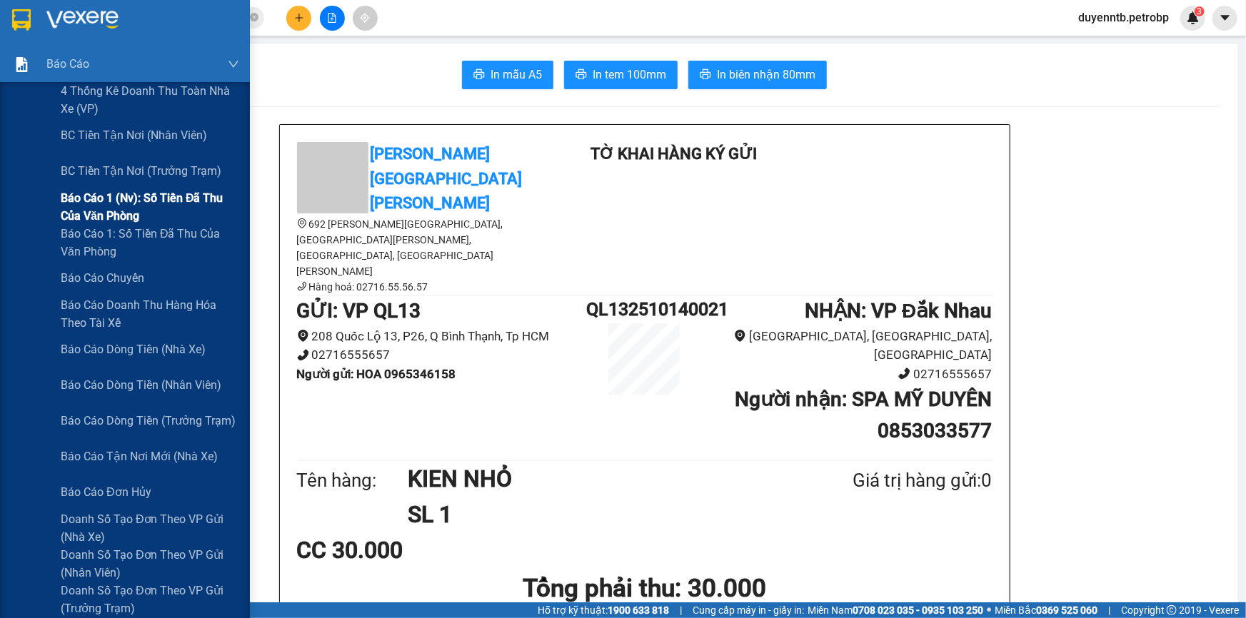
click at [139, 200] on span "Báo cáo 1 (nv): Số tiền đã thu của văn phòng" at bounding box center [150, 207] width 178 height 36
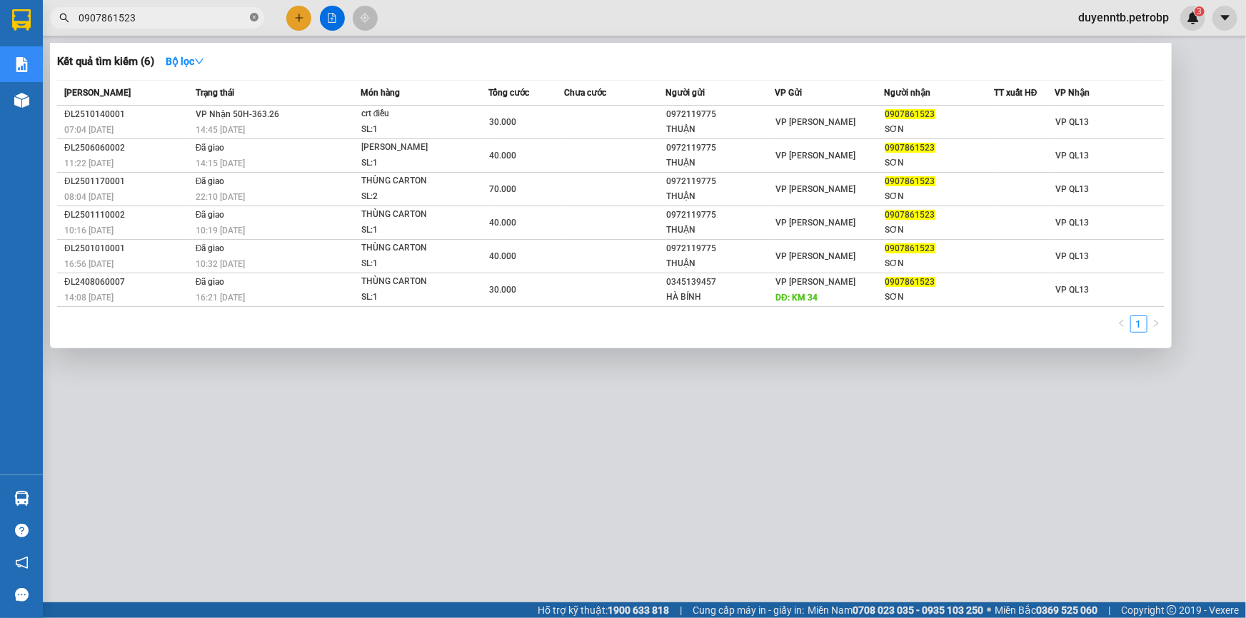
click at [253, 19] on icon "close-circle" at bounding box center [254, 17] width 9 height 9
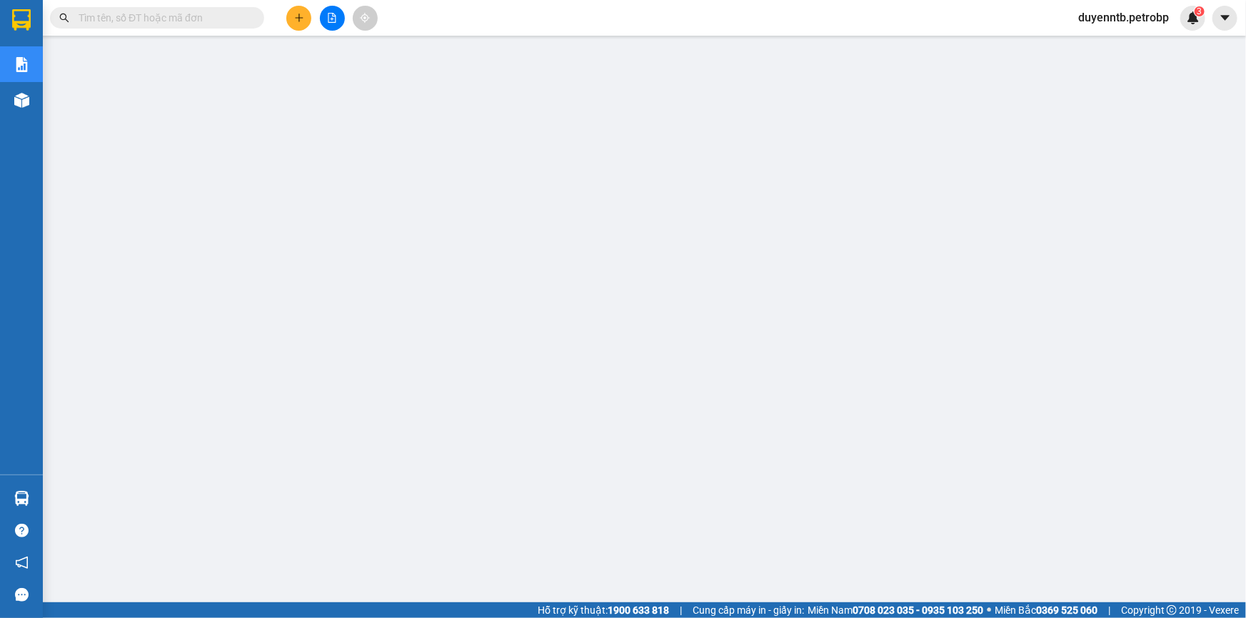
paste input "BB2510130001"
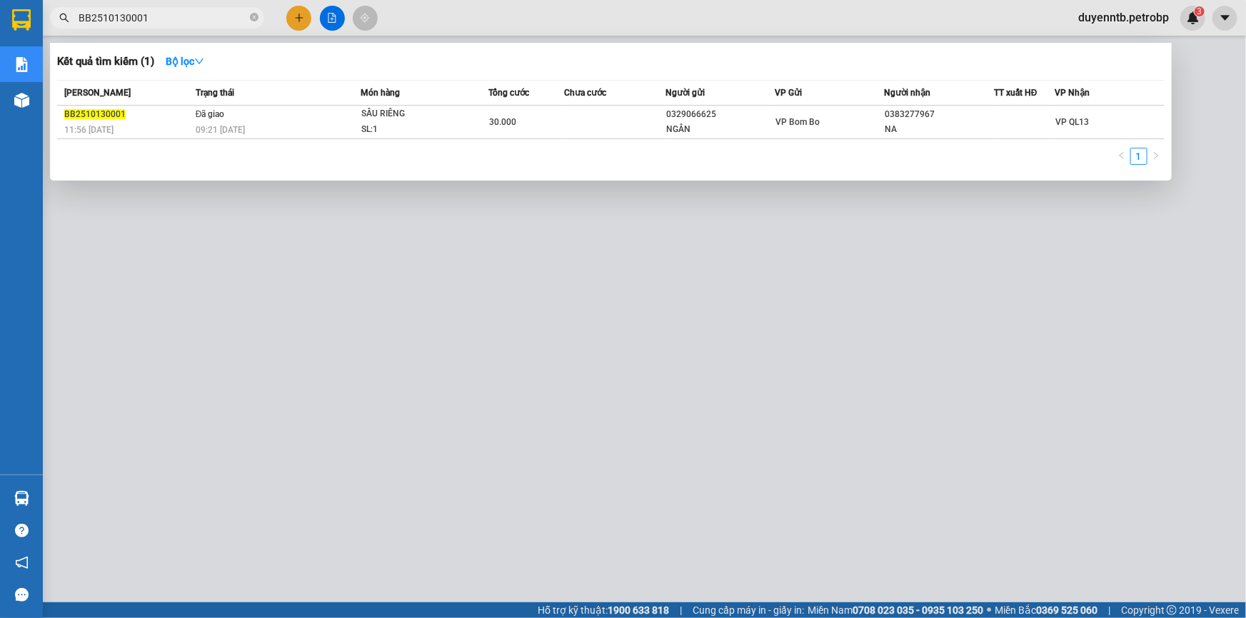
type input "BB2510130001"
click at [637, 473] on div at bounding box center [623, 309] width 1246 height 618
click at [256, 16] on icon "close-circle" at bounding box center [254, 17] width 9 height 9
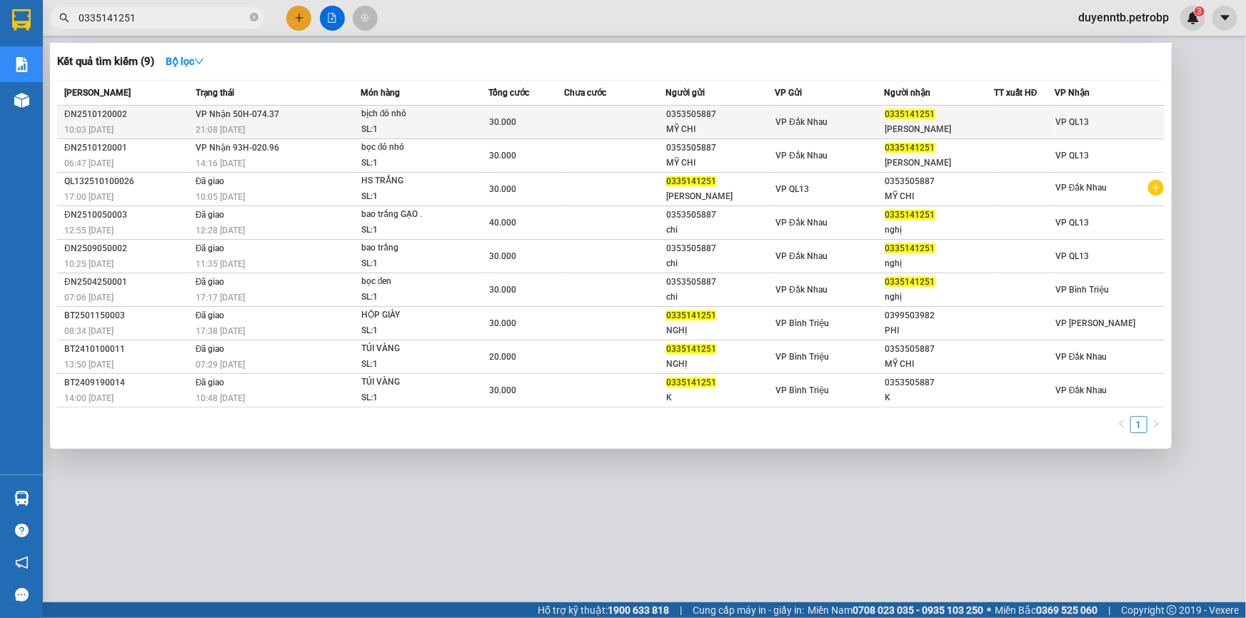
type input "0335141251"
click at [509, 113] on td "30.000" at bounding box center [526, 123] width 76 height 34
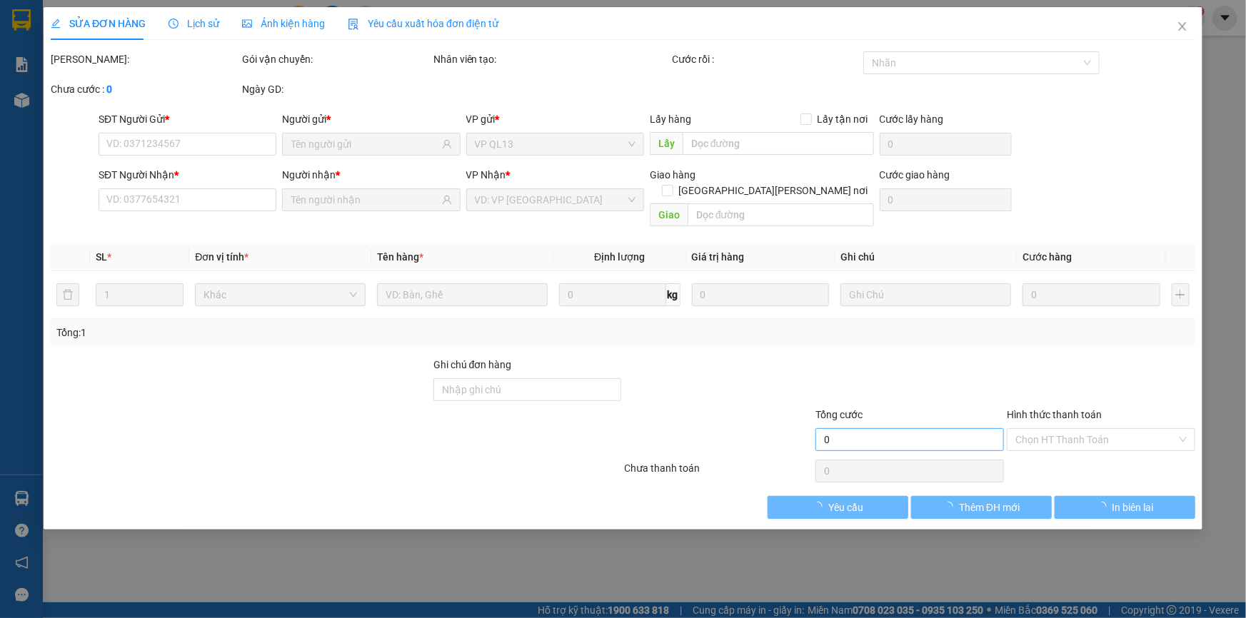
type input "0353505887"
type input "MỸ CHI"
type input "0335141251"
type input "TRƯƠNG NGHỊ"
type input "30.000"
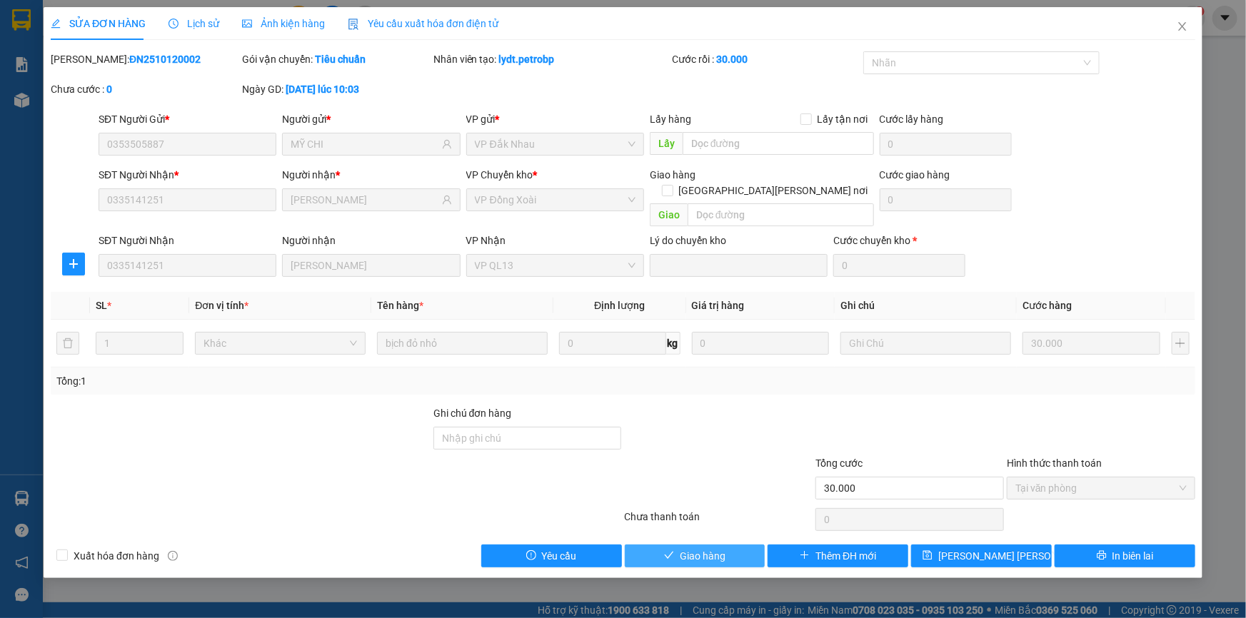
click at [714, 548] on span "Giao hàng" at bounding box center [703, 556] width 46 height 16
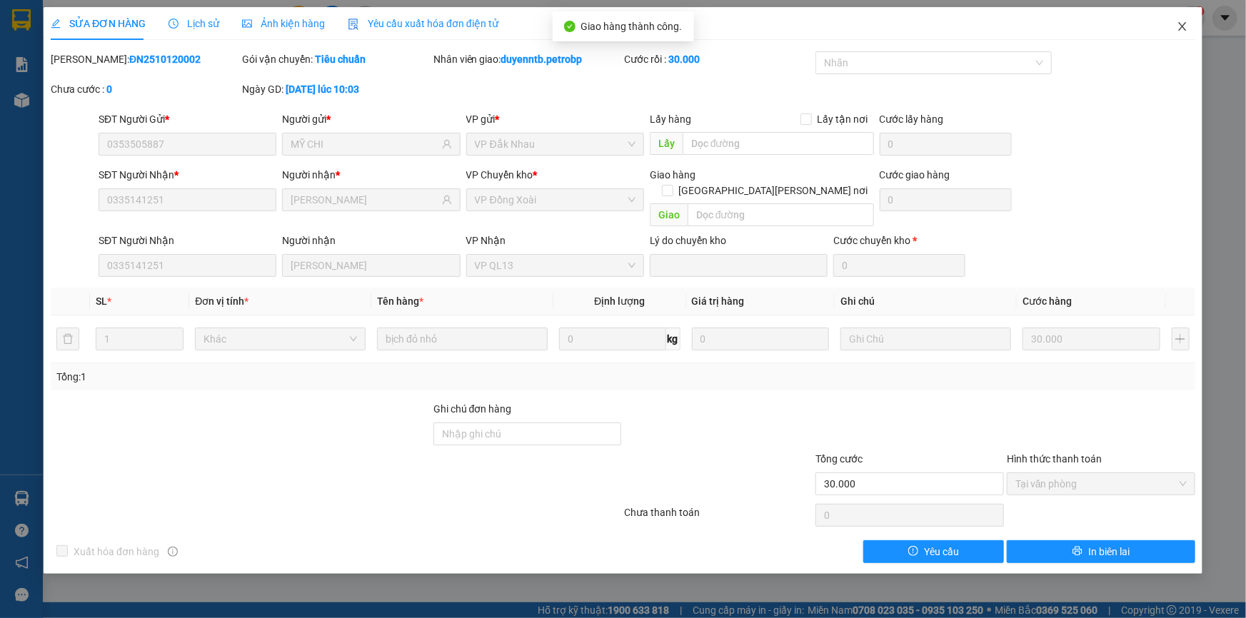
click at [1179, 31] on icon "close" at bounding box center [1182, 26] width 8 height 9
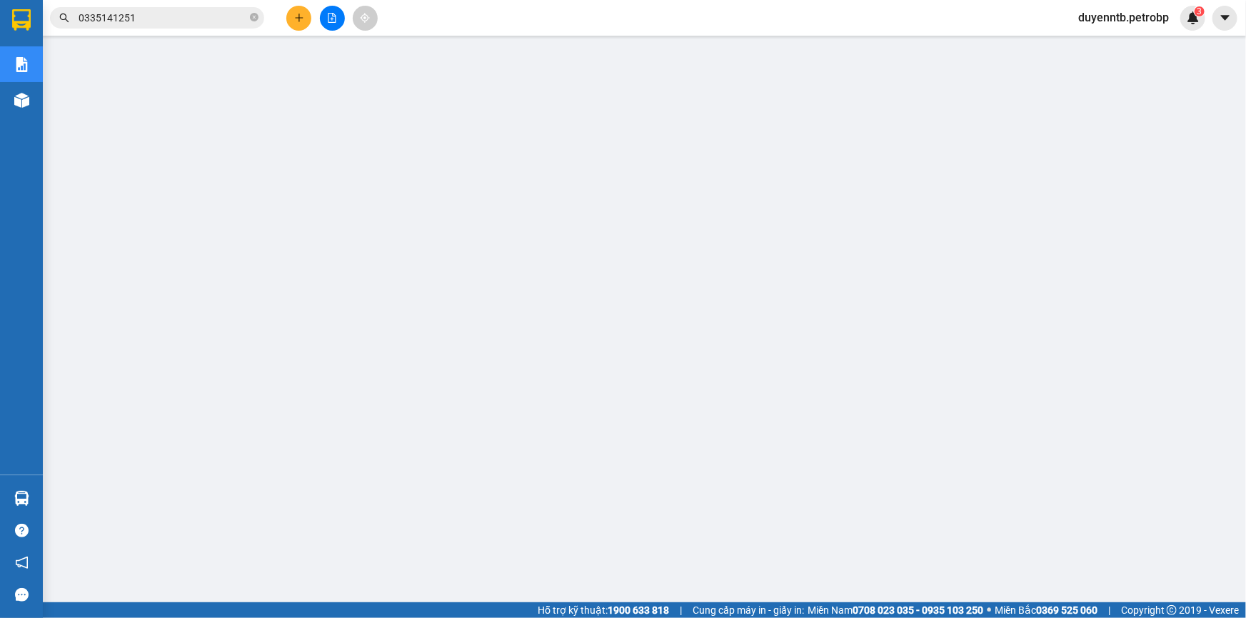
click at [155, 22] on input "0335141251" at bounding box center [163, 18] width 168 height 16
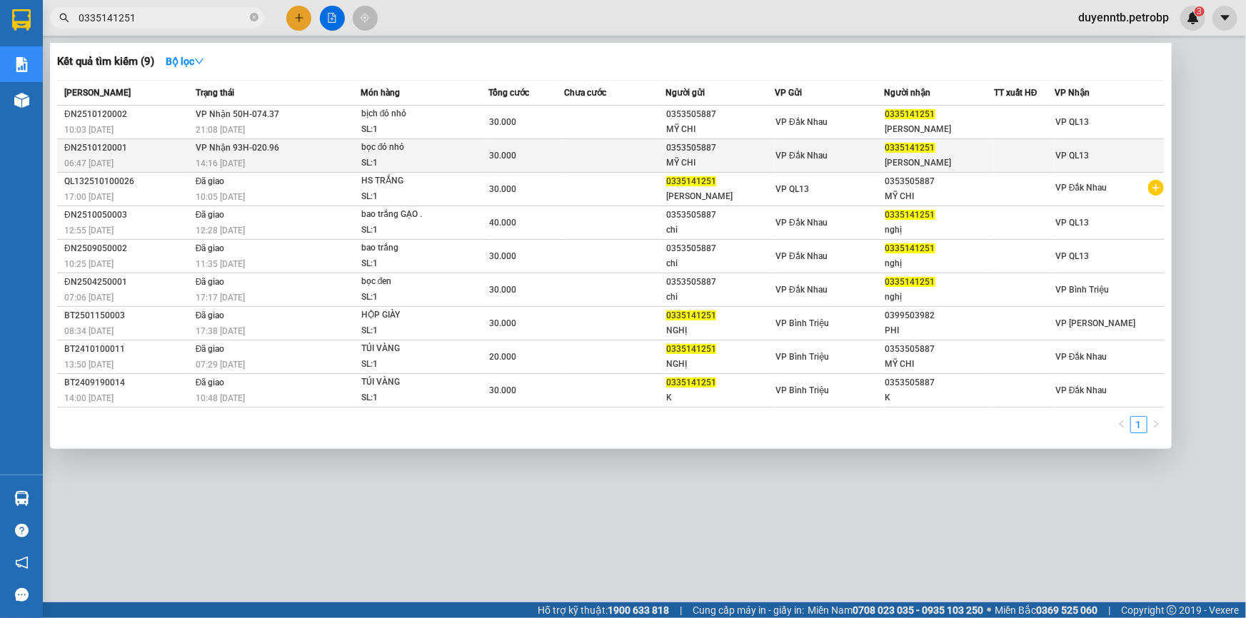
click at [571, 156] on td at bounding box center [614, 156] width 101 height 34
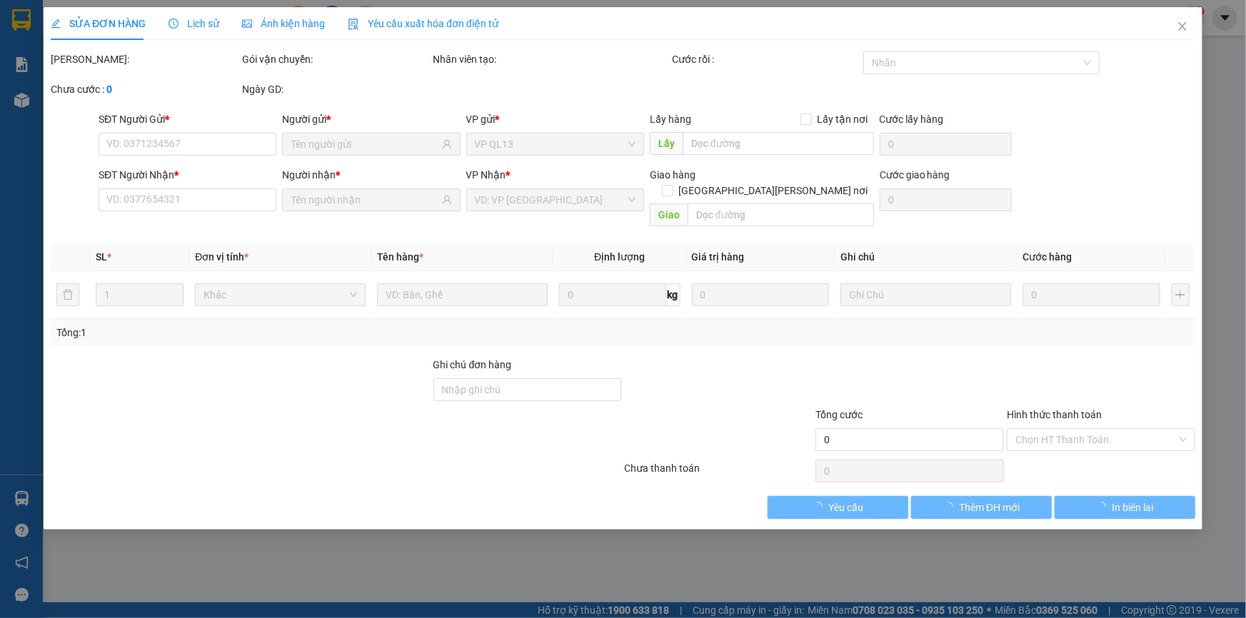
type input "0353505887"
type input "MỸ CHI"
type input "0335141251"
type input "TRƯƠNG NGHỊ"
type input "30.000"
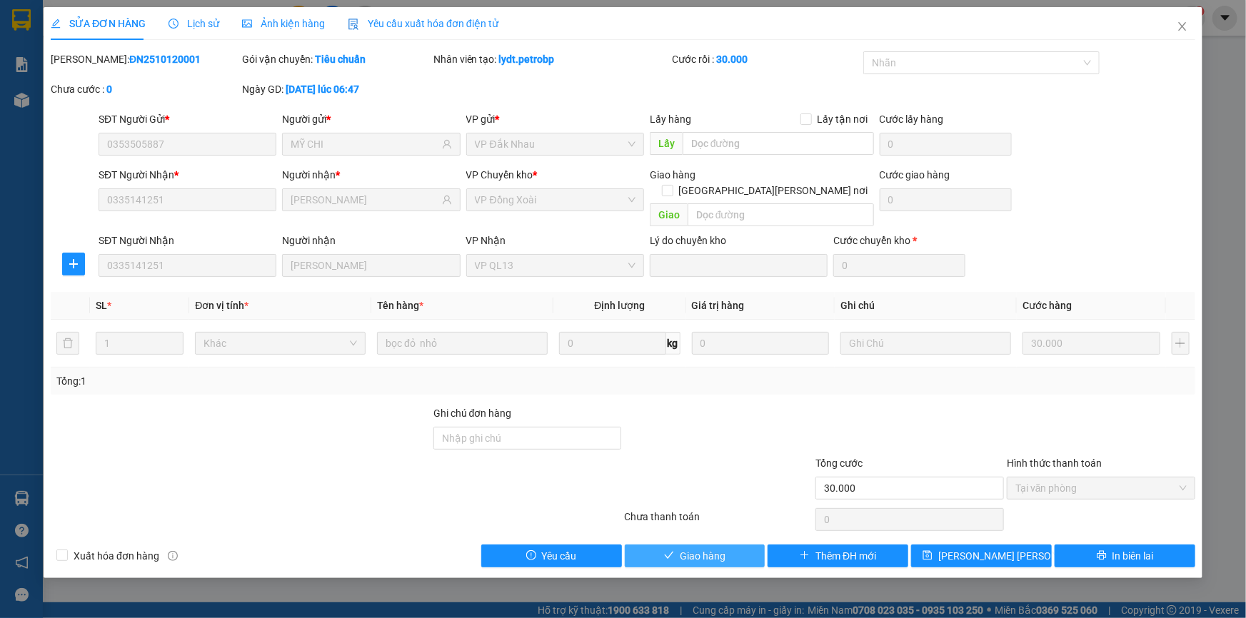
click at [718, 548] on span "Giao hàng" at bounding box center [703, 556] width 46 height 16
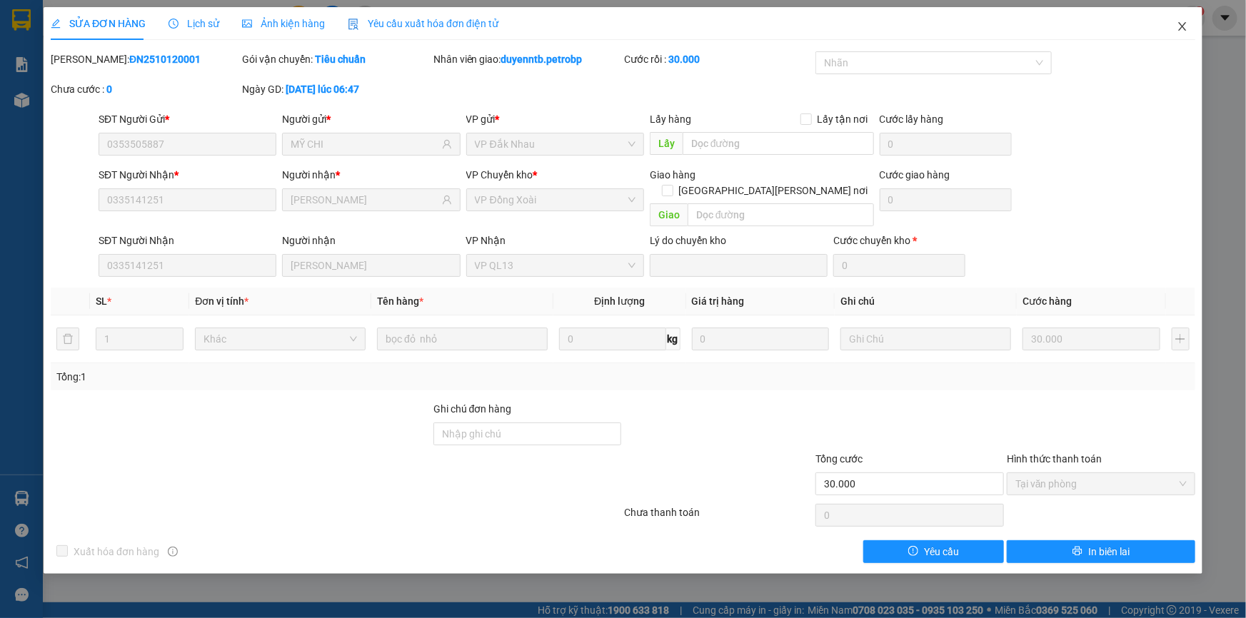
click at [1181, 21] on span "Close" at bounding box center [1182, 27] width 40 height 40
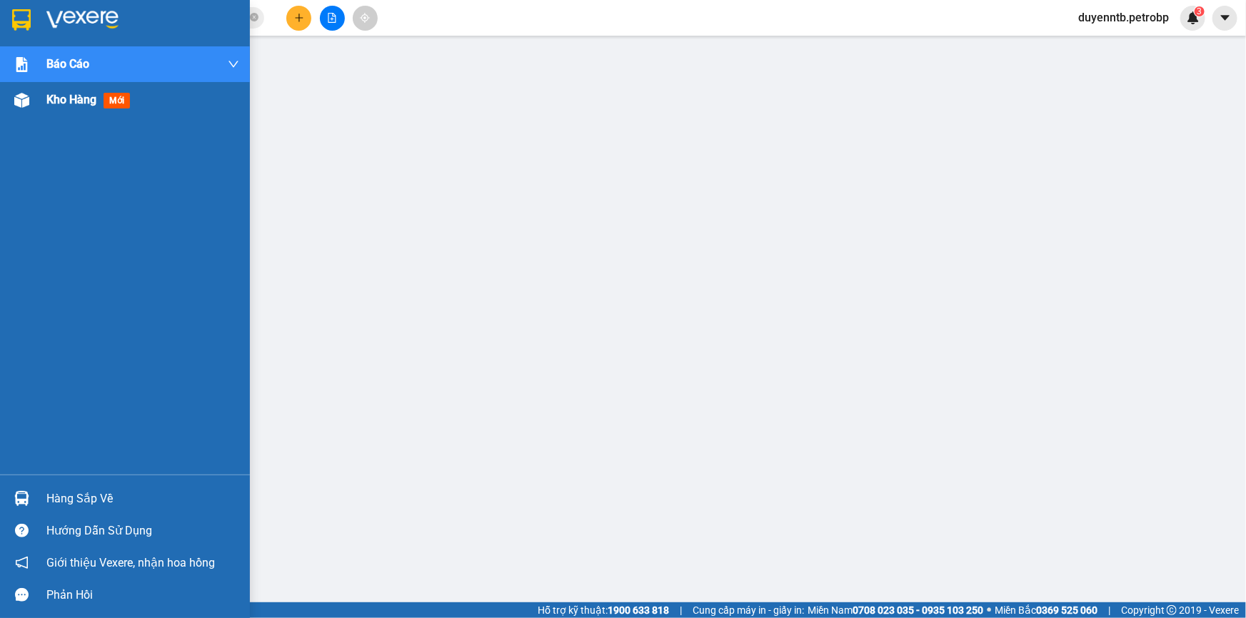
click at [6, 101] on div "Kho hàng mới" at bounding box center [125, 100] width 250 height 36
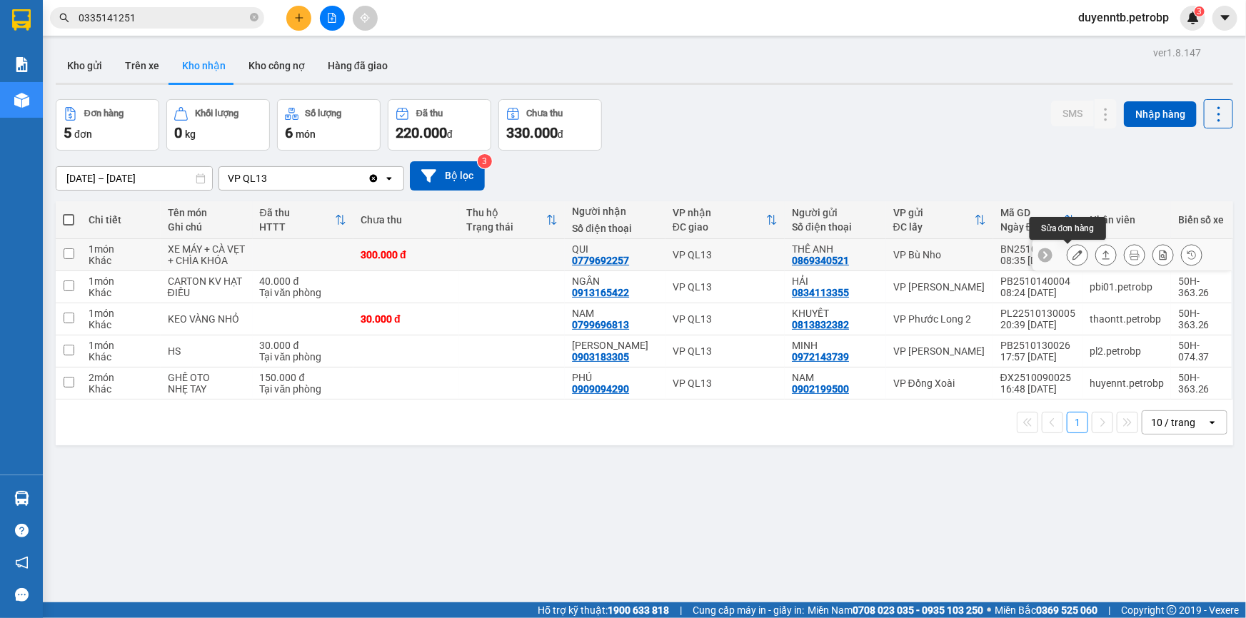
click at [1072, 255] on icon at bounding box center [1077, 255] width 10 height 10
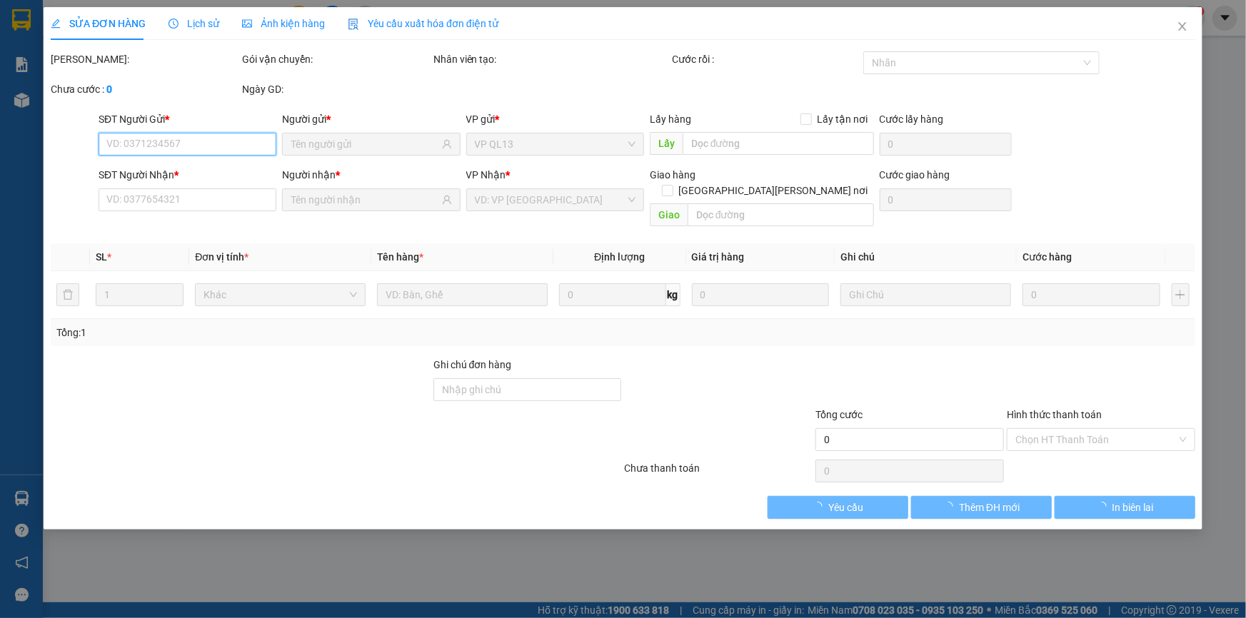
type input "0869340521"
type input "THÊ ANH"
type input "0779692257"
type input "QUI"
type input "300.000"
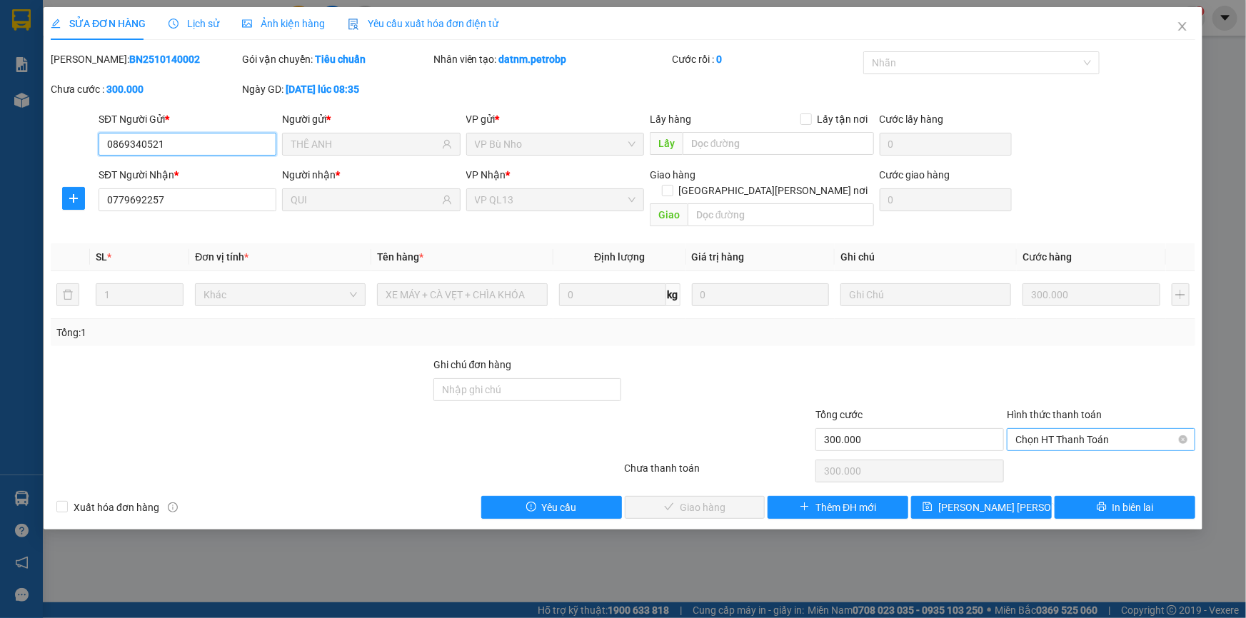
click at [1085, 429] on span "Chọn HT Thanh Toán" at bounding box center [1100, 439] width 171 height 21
click at [1015, 457] on div "Tại văn phòng" at bounding box center [1100, 452] width 171 height 16
type input "0"
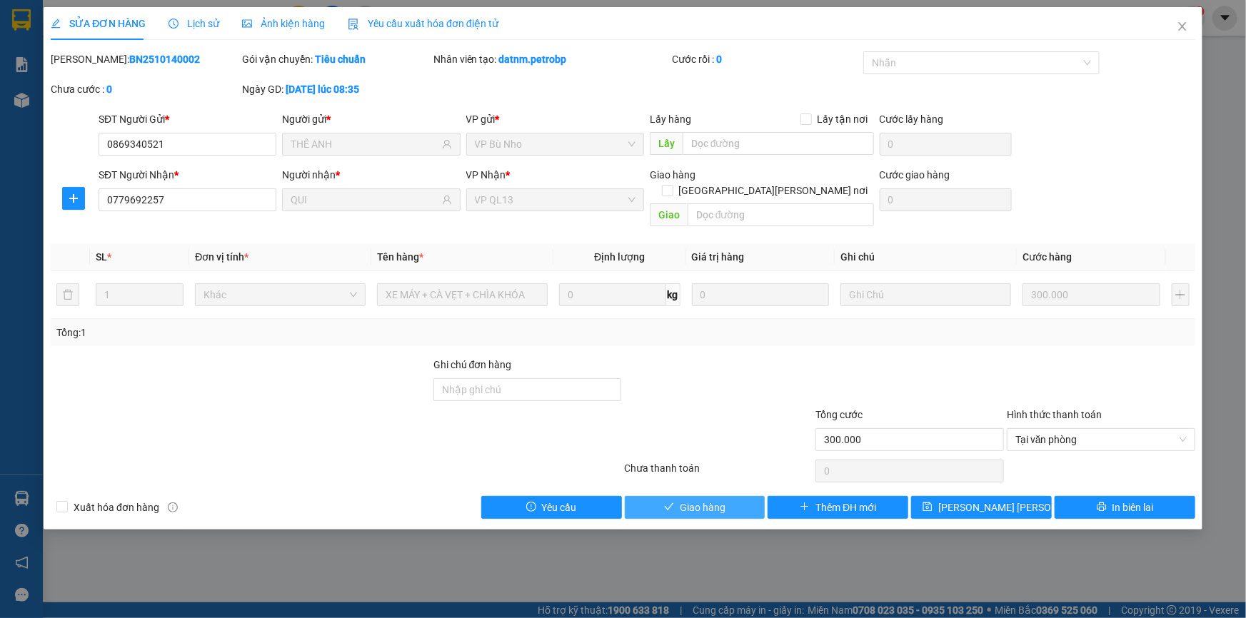
click at [699, 500] on span "Giao hàng" at bounding box center [703, 508] width 46 height 16
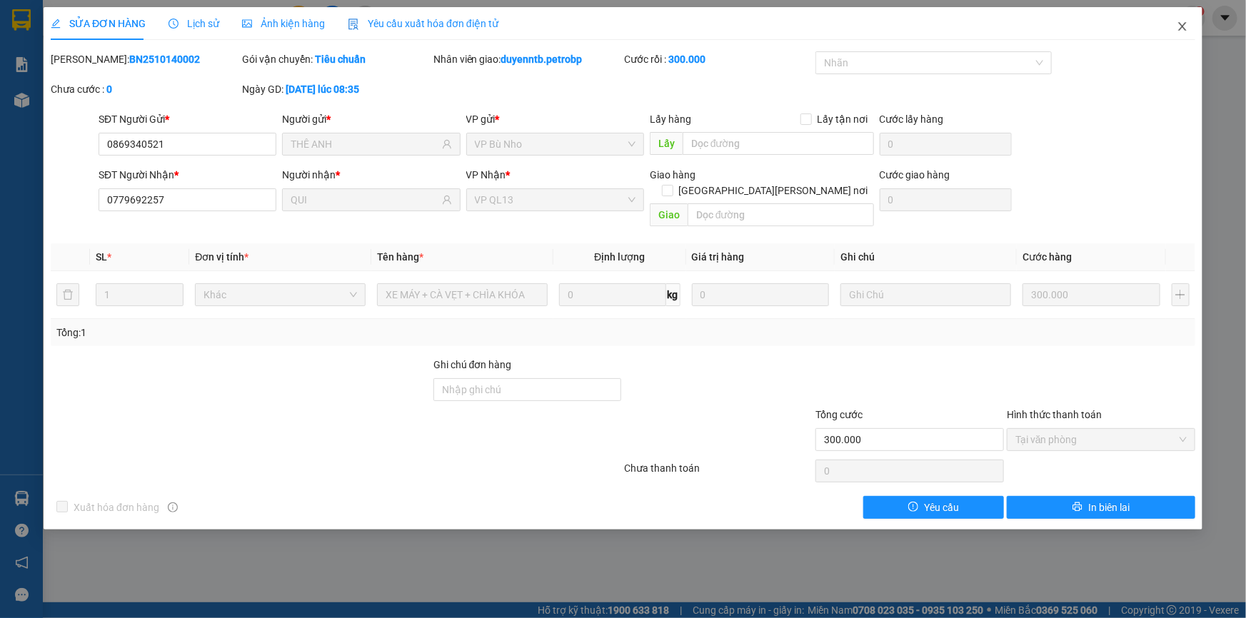
click at [1191, 20] on span "Close" at bounding box center [1182, 27] width 40 height 40
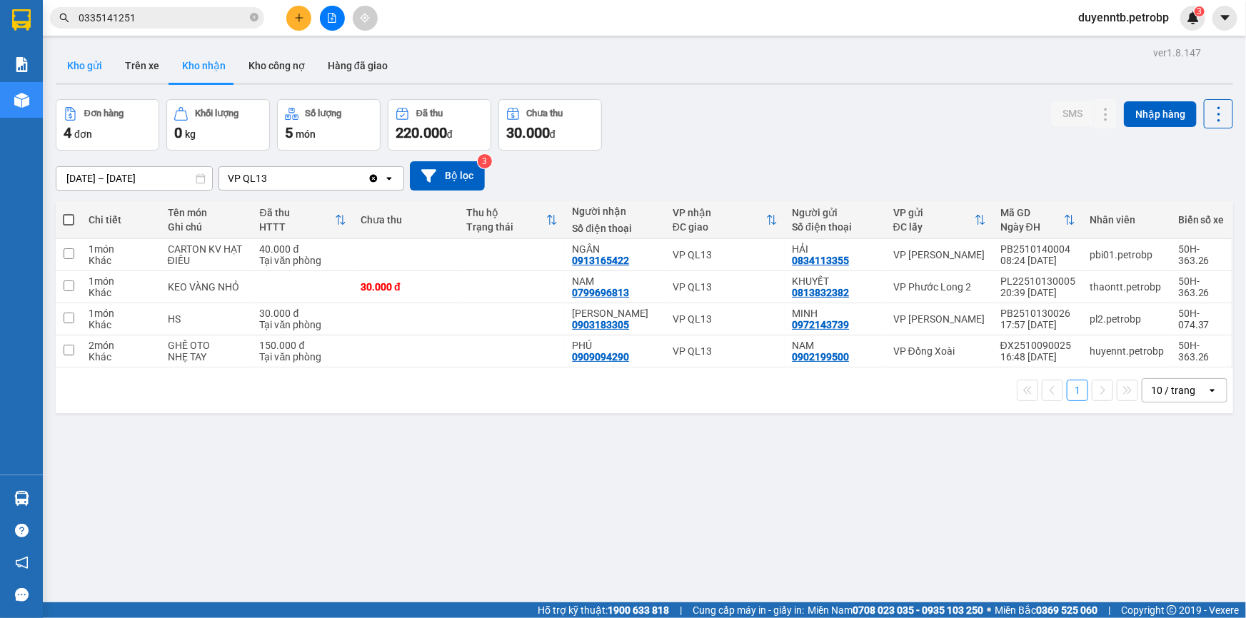
click at [92, 74] on button "Kho gửi" at bounding box center [85, 66] width 58 height 34
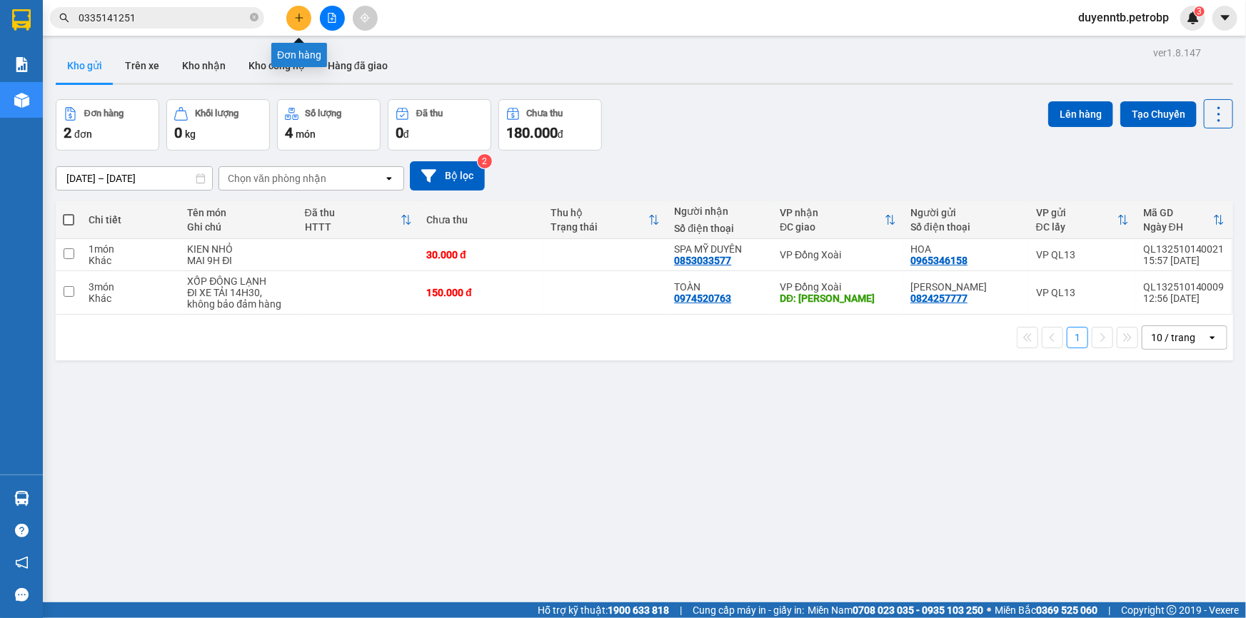
click at [300, 14] on icon "plus" at bounding box center [299, 18] width 10 height 10
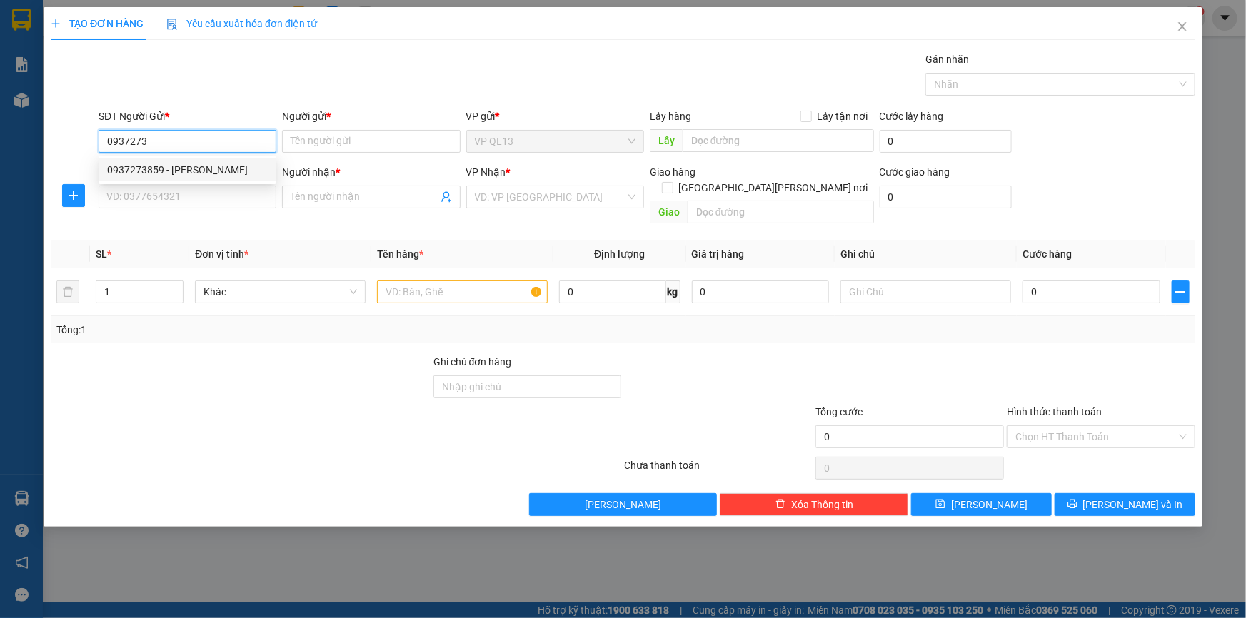
click at [176, 159] on div "0937273859 - LÂM" at bounding box center [188, 169] width 178 height 23
type input "0937273859"
type input "LÂM"
type input "0933010537"
type input "VŨ GIANG"
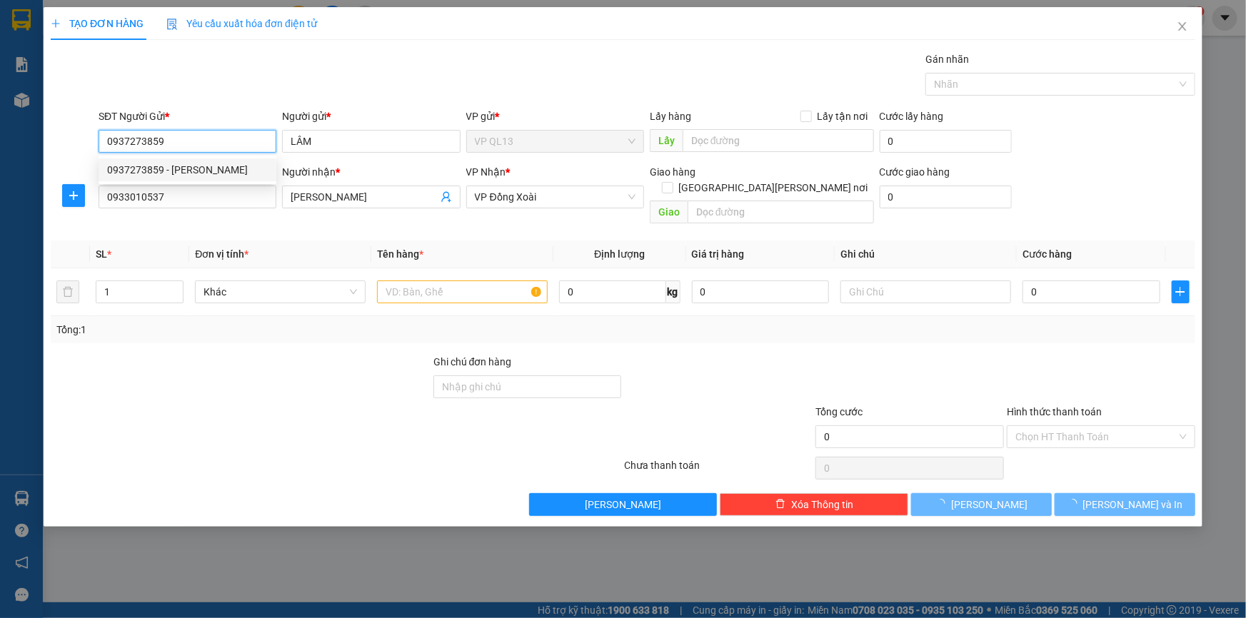
type input "80.000"
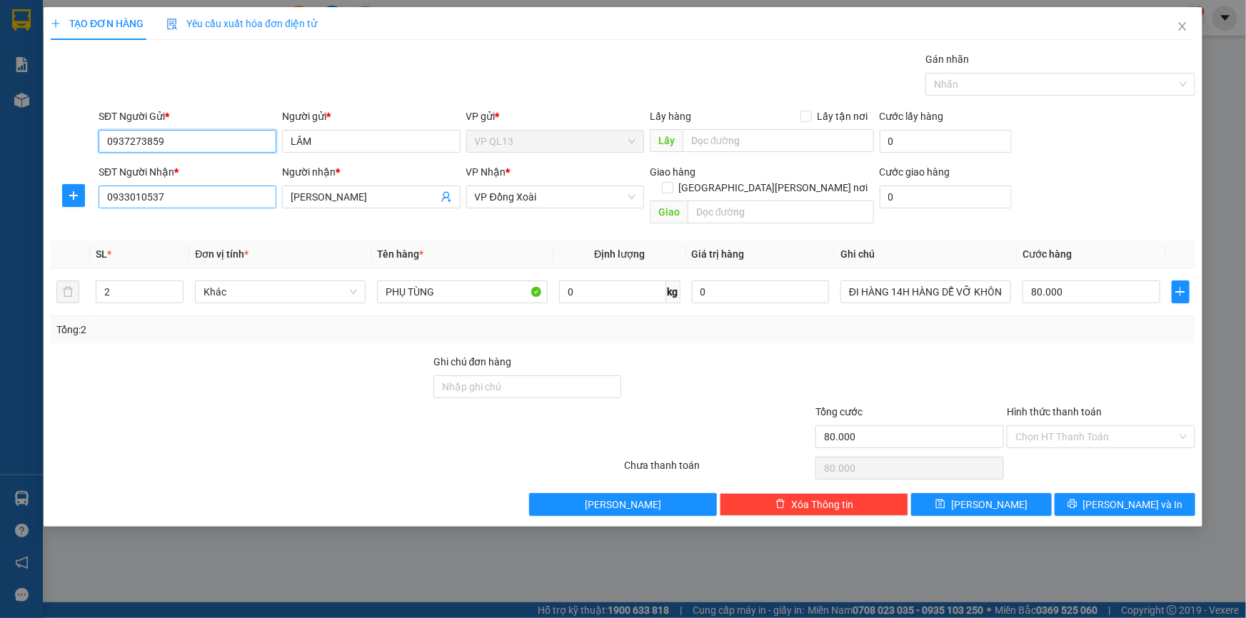
type input "0937273859"
click at [200, 199] on input "0933010537" at bounding box center [188, 197] width 178 height 23
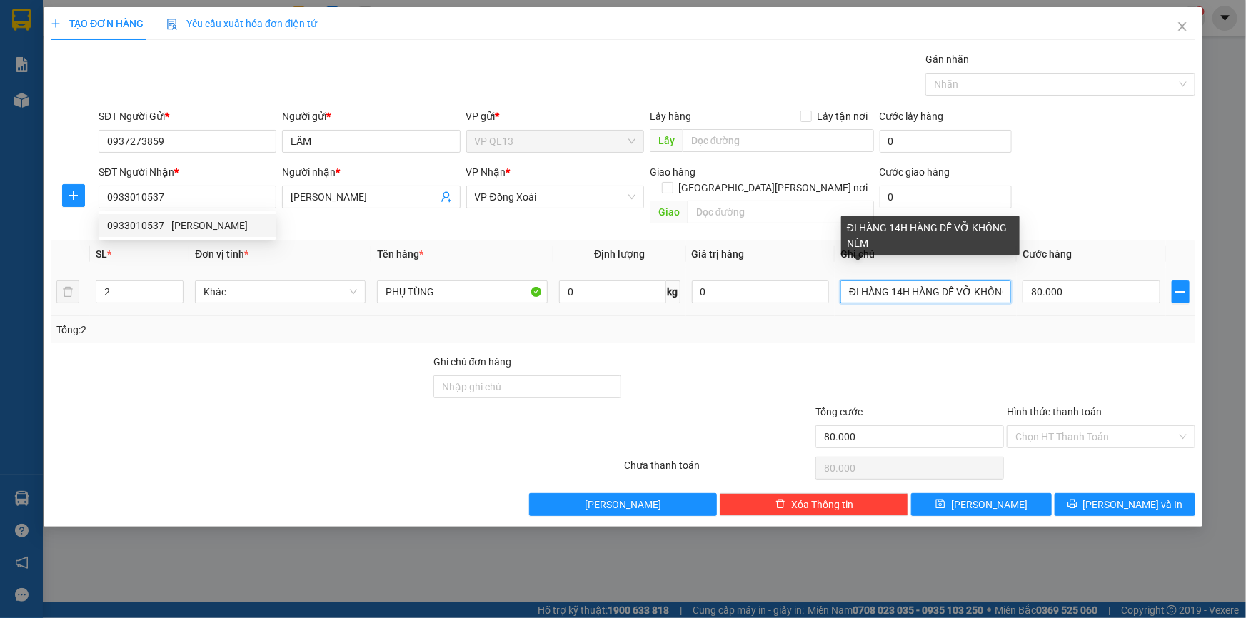
click at [912, 281] on input "ĐI HÀNG 14H HÀNG DỄ VỠ KHÔNG NÉM" at bounding box center [925, 292] width 171 height 23
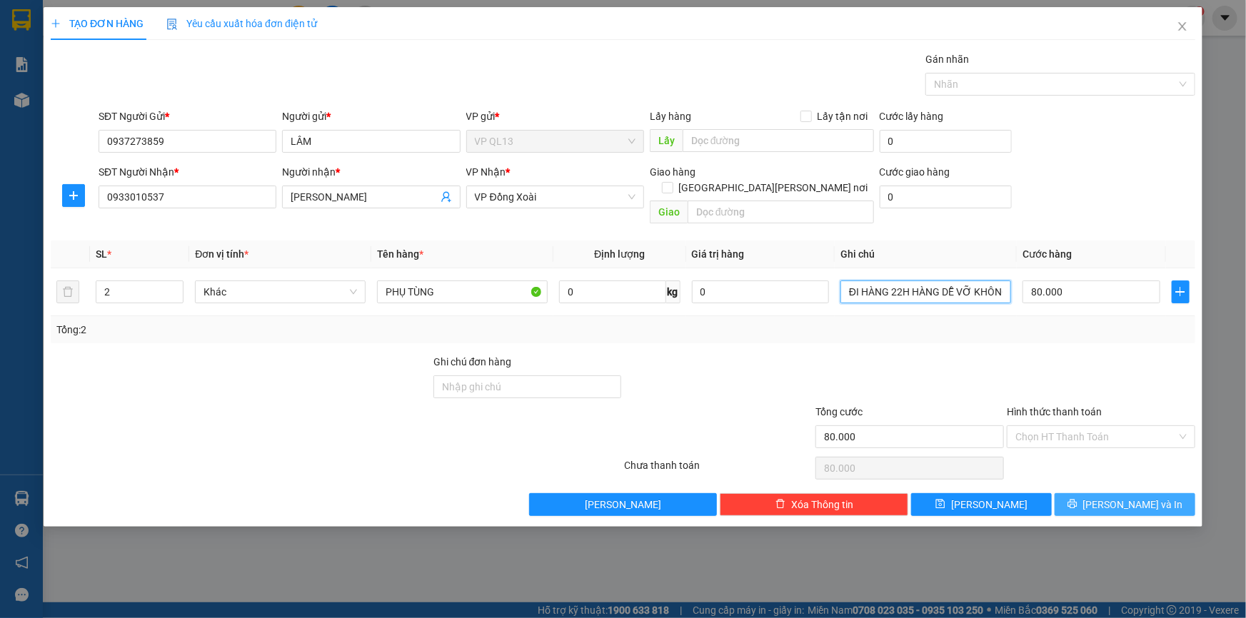
type input "ĐI HÀNG 22H HÀNG DỄ VỠ KHÔNG NÉM"
click at [1148, 497] on span "[PERSON_NAME] và In" at bounding box center [1133, 505] width 100 height 16
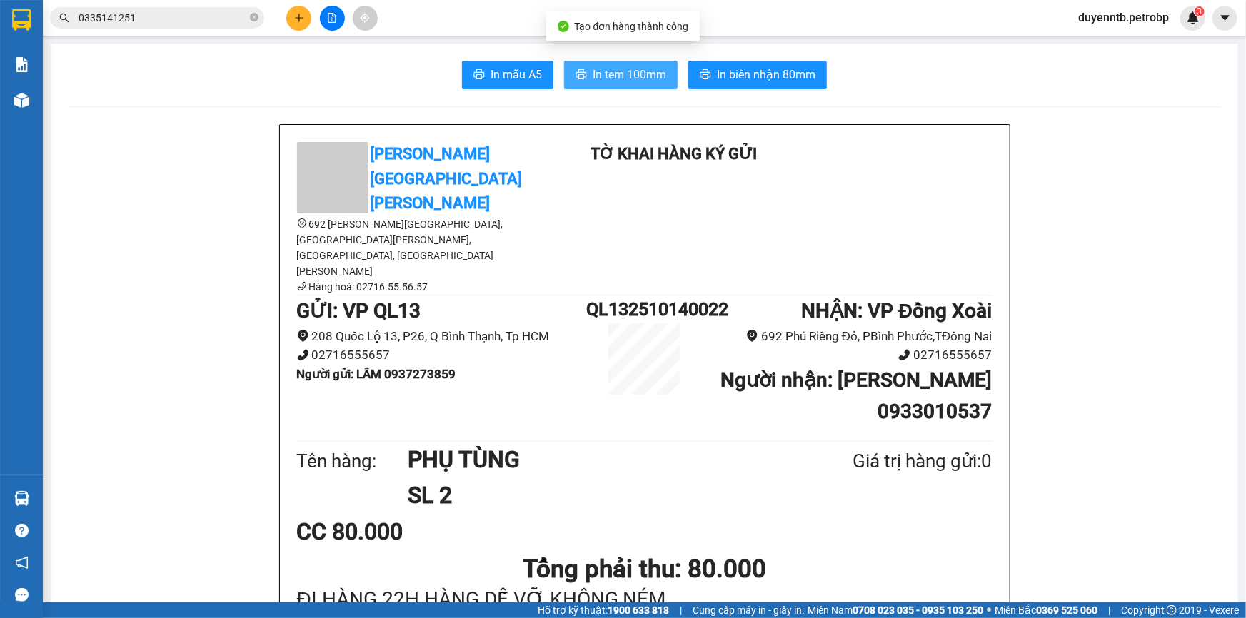
click at [600, 80] on span "In tem 100mm" at bounding box center [629, 75] width 74 height 18
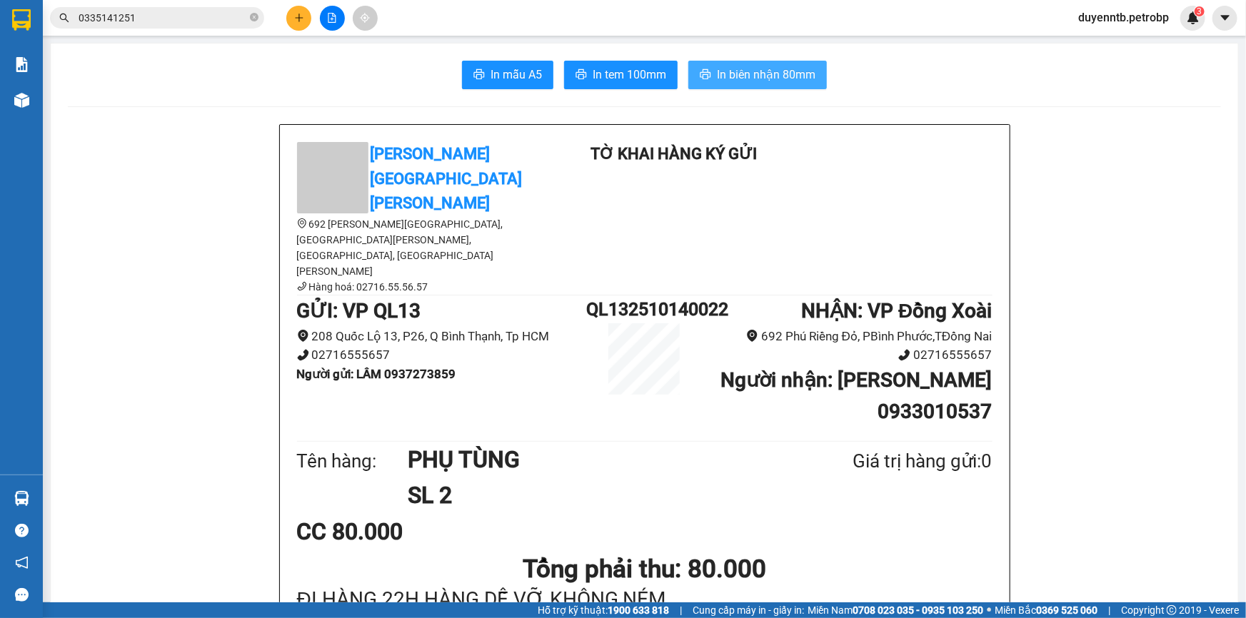
click at [717, 79] on span "In biên nhận 80mm" at bounding box center [766, 75] width 99 height 18
click at [304, 15] on button at bounding box center [298, 18] width 25 height 25
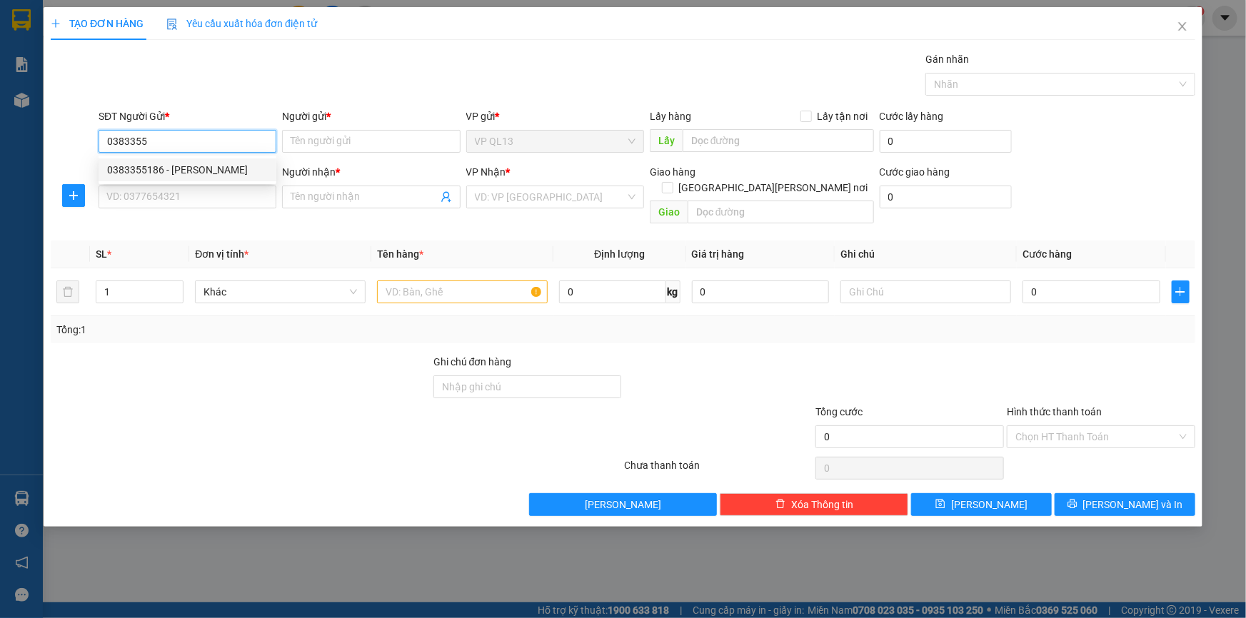
click at [193, 163] on div "0383355186 - HUY" at bounding box center [187, 170] width 161 height 16
type input "0383355186"
type input "HUY"
type input "0968770205"
type input "khánh"
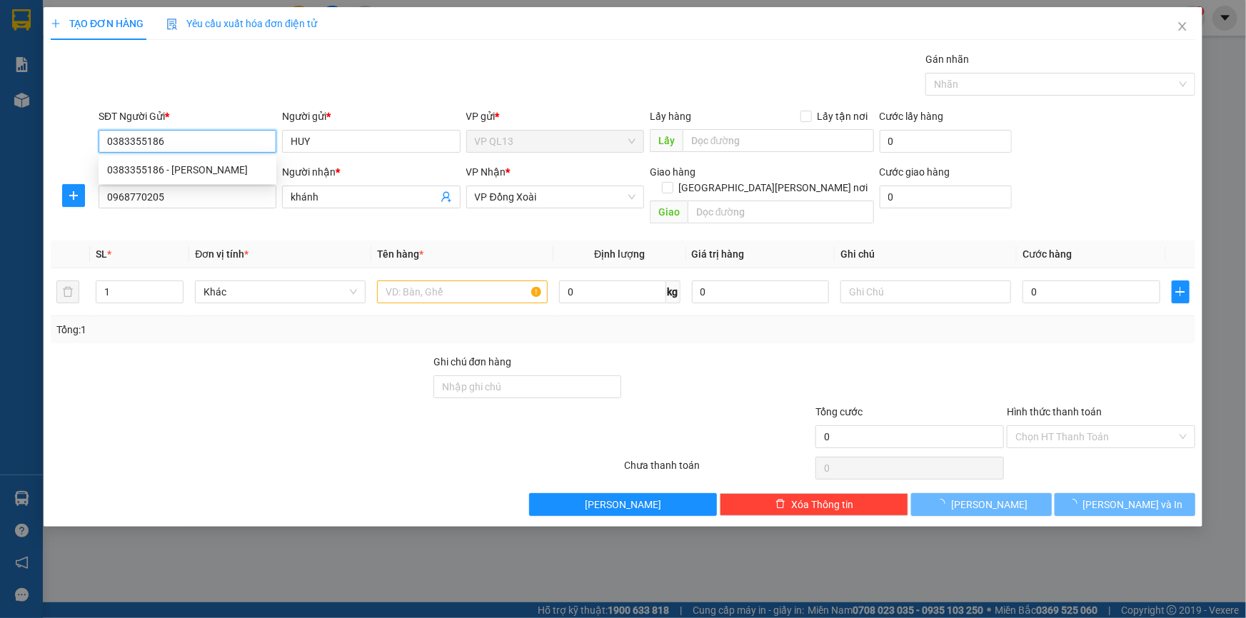
type input "30.000"
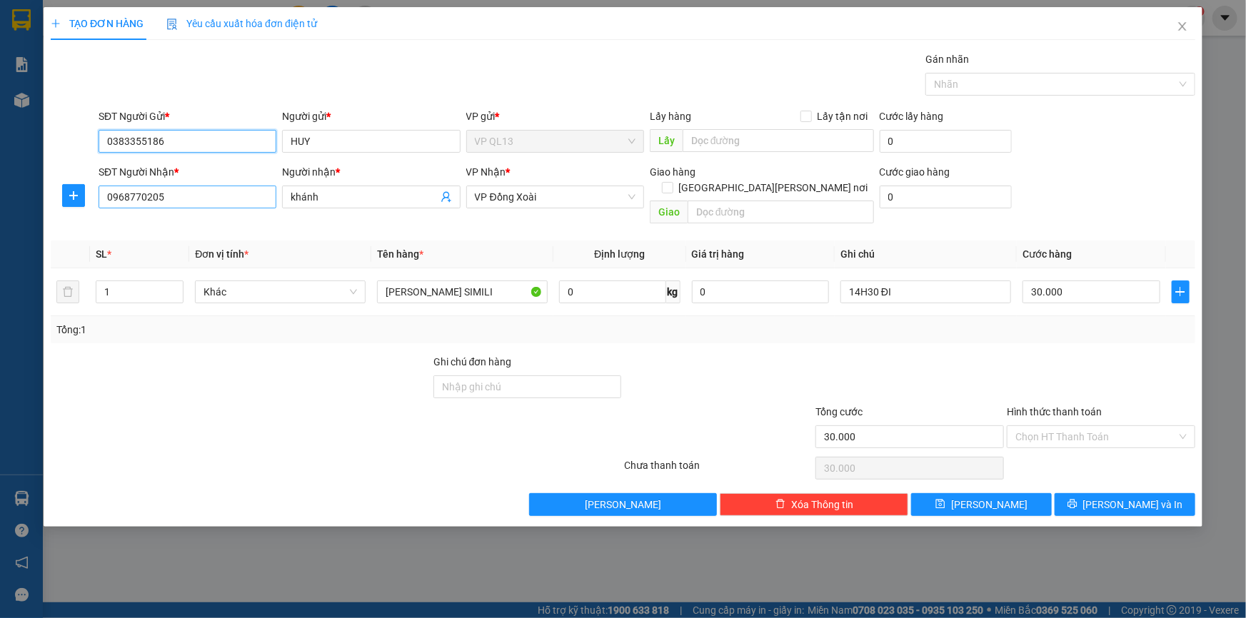
type input "0383355186"
click at [198, 203] on input "0968770205" at bounding box center [188, 197] width 178 height 23
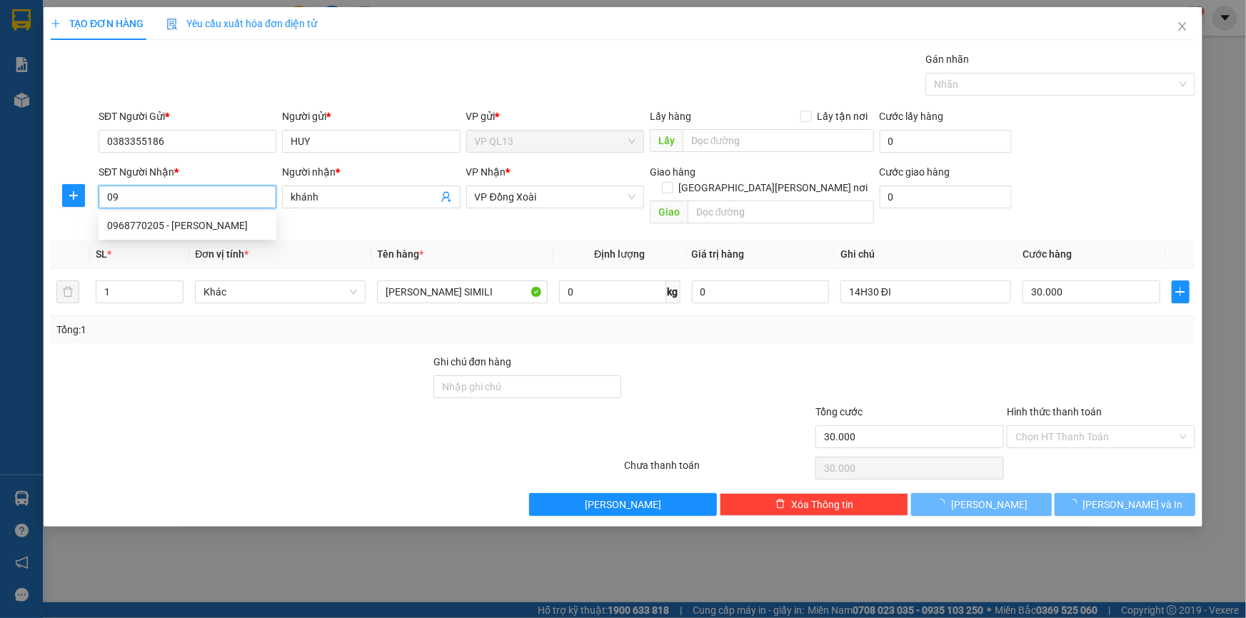
type input "0"
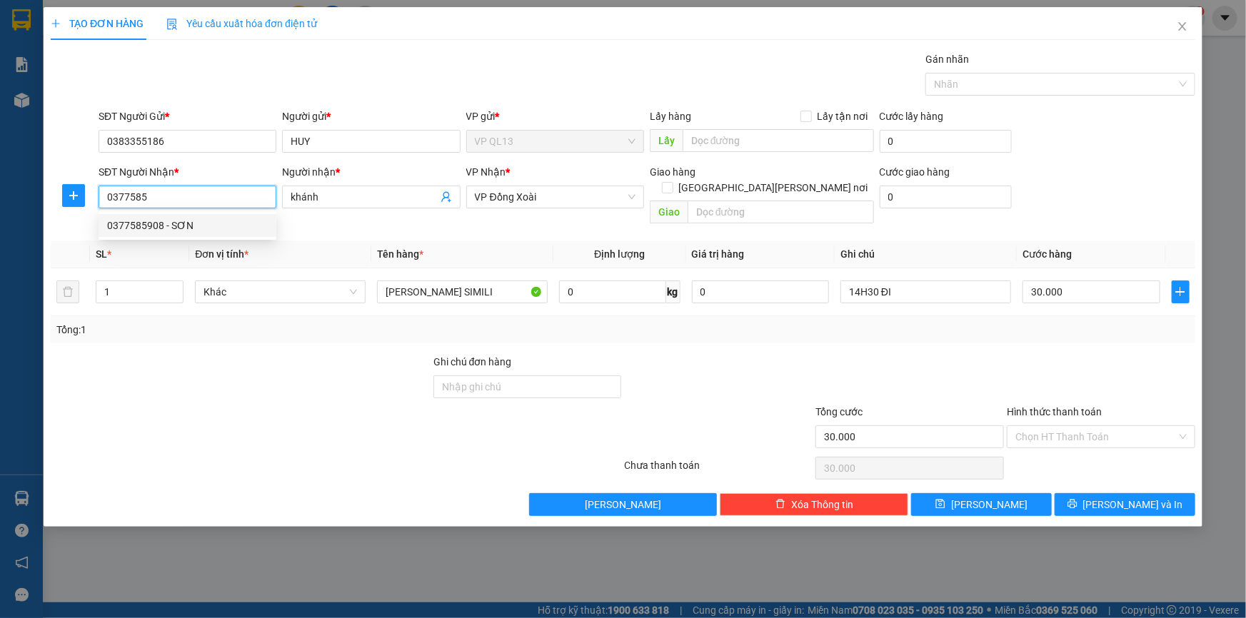
click at [201, 220] on div "0377585908 - SƠN" at bounding box center [187, 226] width 161 height 16
type input "0377585908"
type input "SƠN"
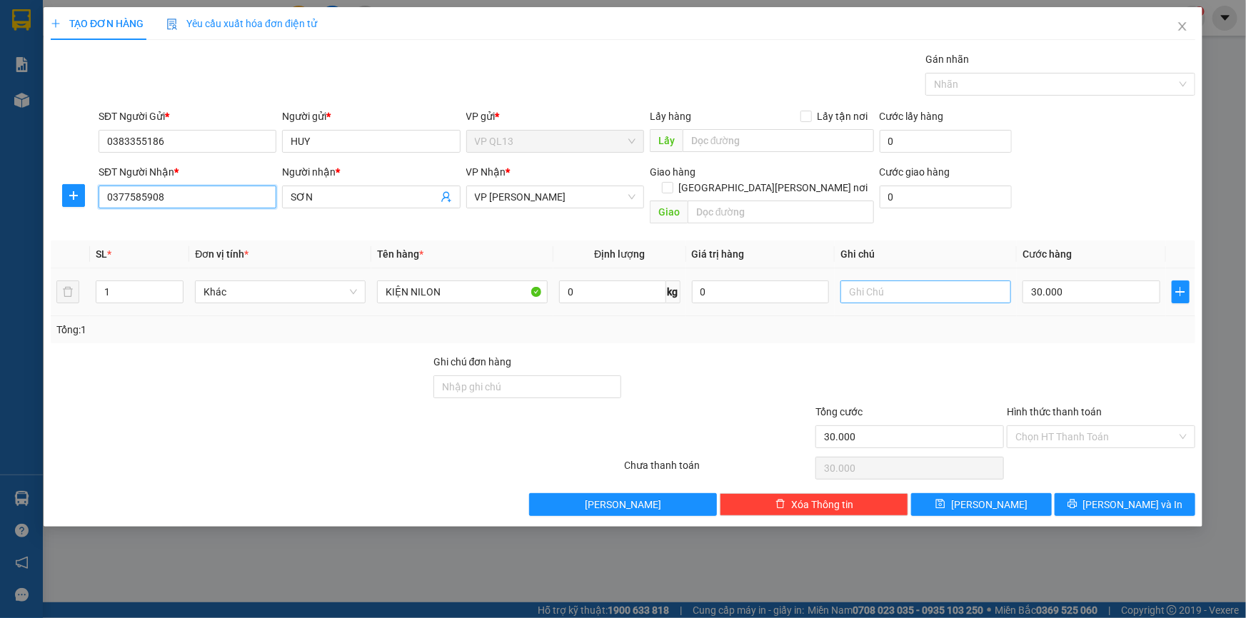
type input "0377585908"
click at [936, 282] on input "text" at bounding box center [925, 292] width 171 height 23
type input "22H ĐI"
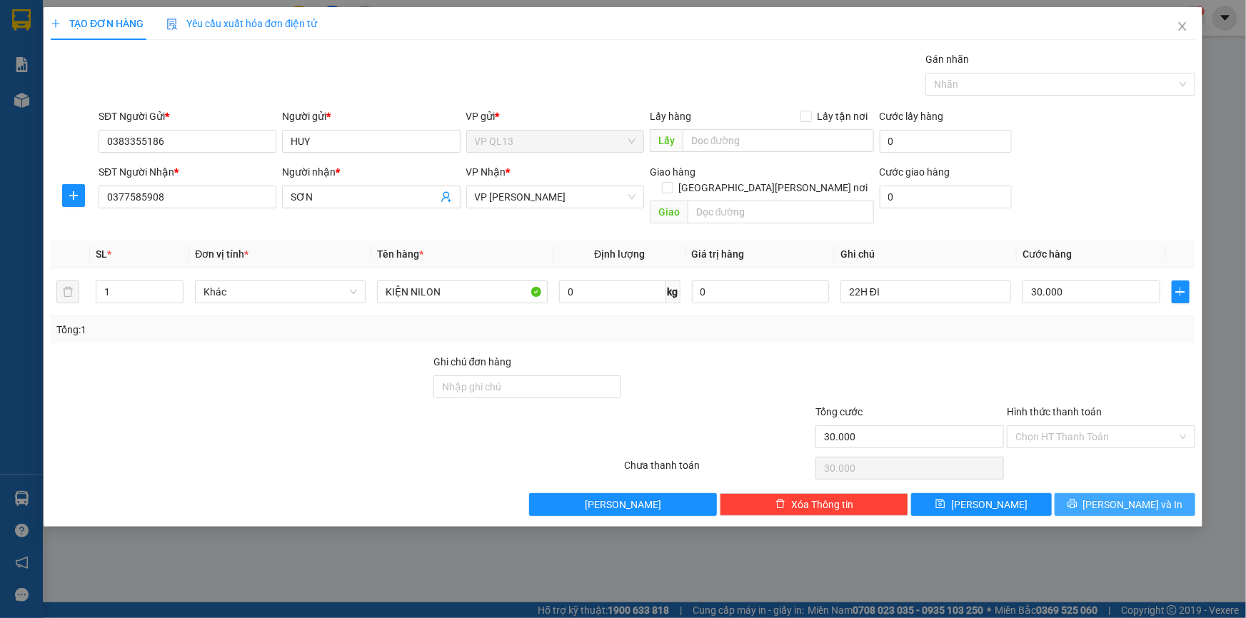
click at [1128, 497] on span "[PERSON_NAME] và In" at bounding box center [1133, 505] width 100 height 16
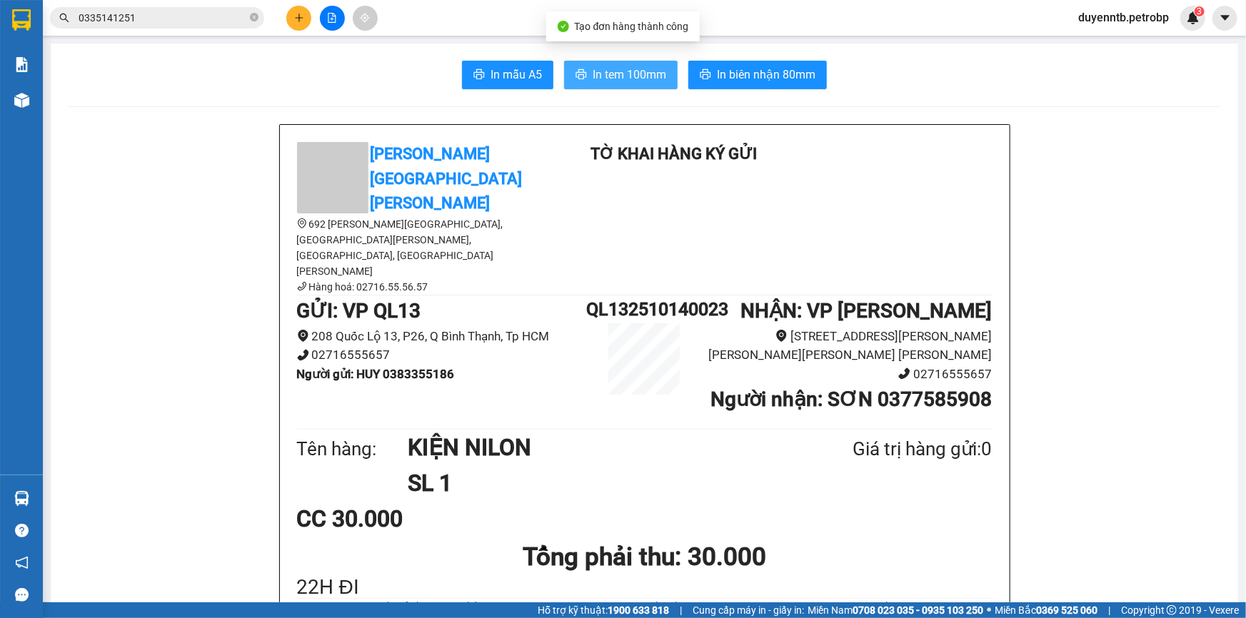
click at [628, 75] on span "In tem 100mm" at bounding box center [629, 75] width 74 height 18
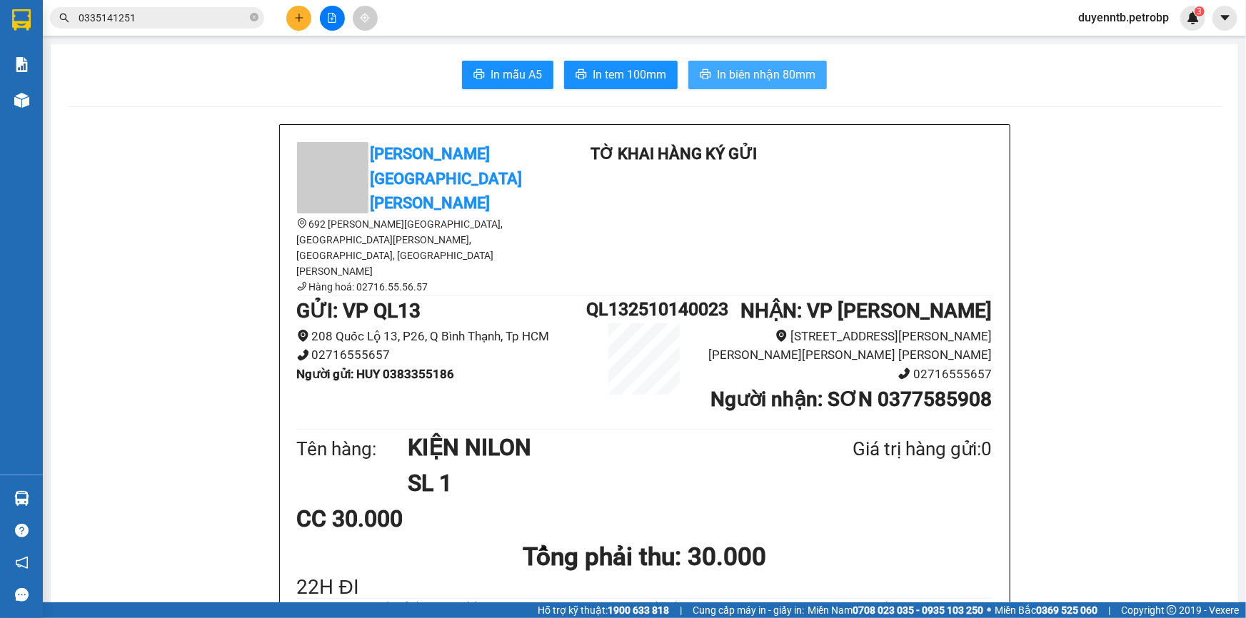
click at [753, 67] on span "In biên nhận 80mm" at bounding box center [766, 75] width 99 height 18
